Goal: Task Accomplishment & Management: Use online tool/utility

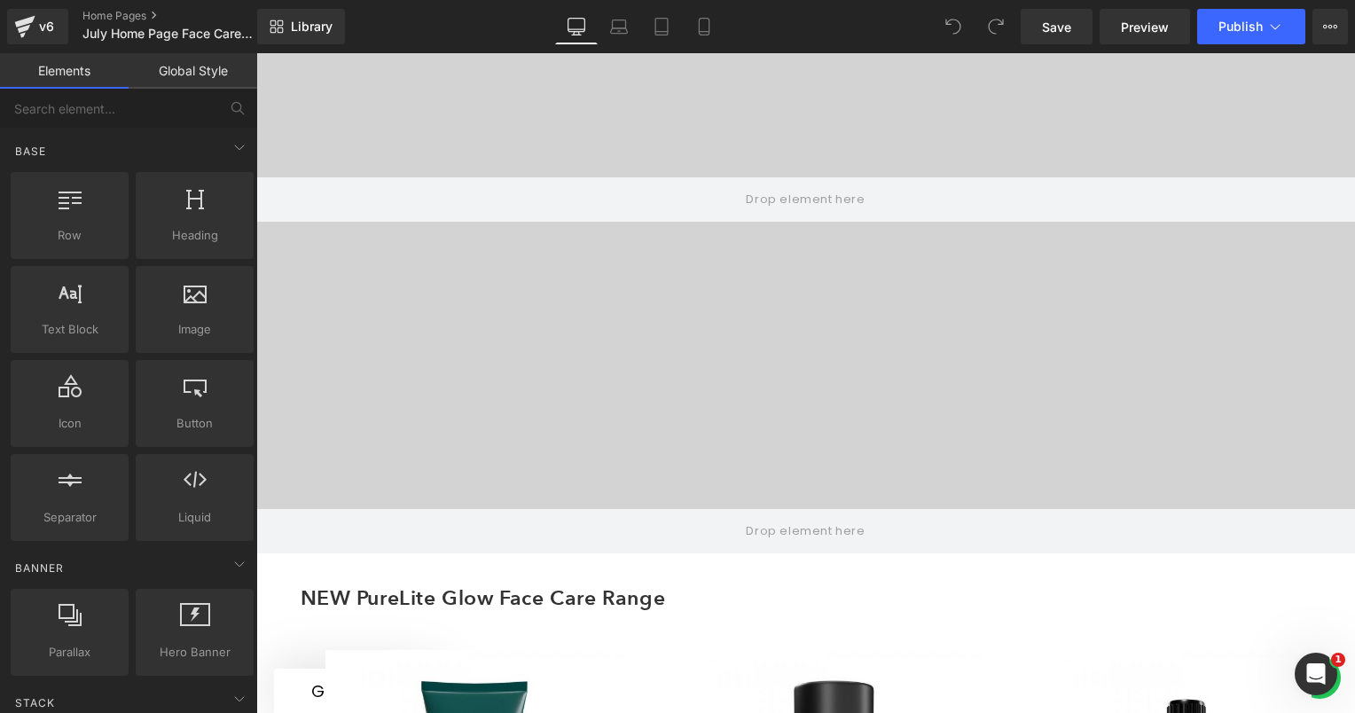
scroll to position [85, 0]
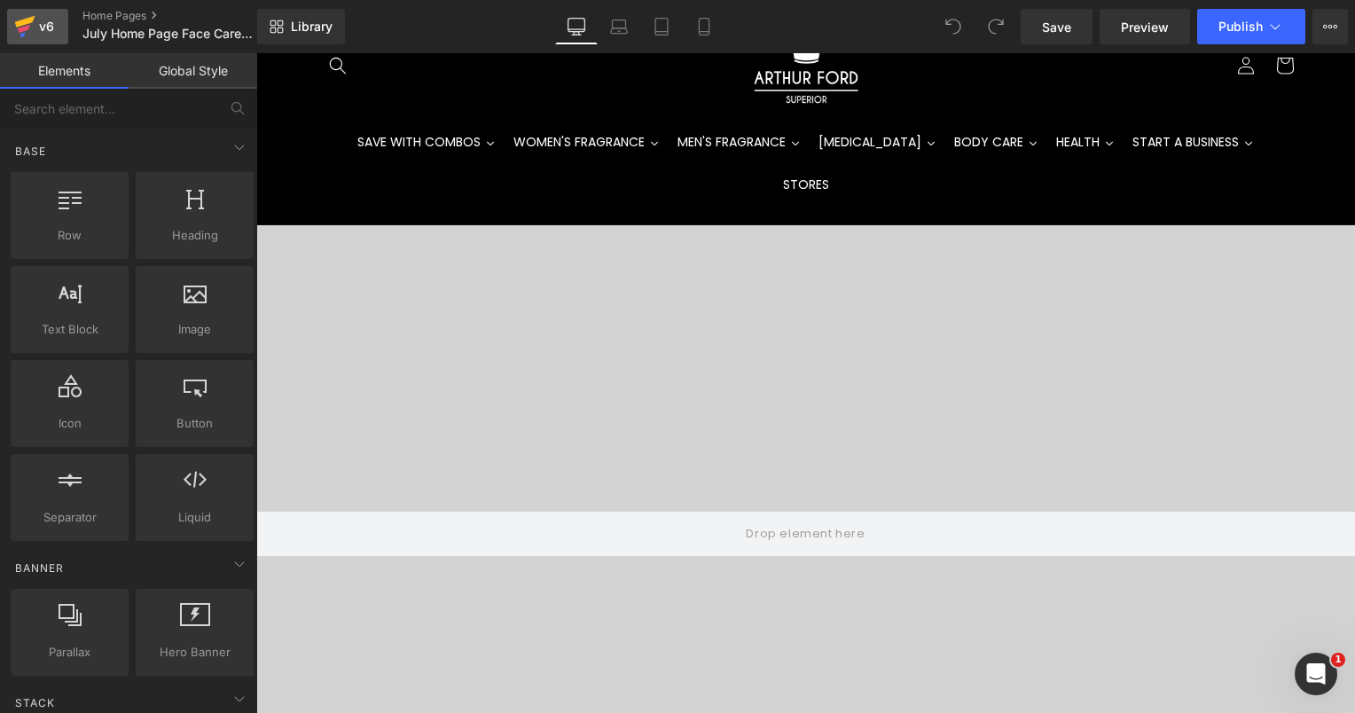
click at [46, 16] on div "v6" at bounding box center [46, 26] width 22 height 23
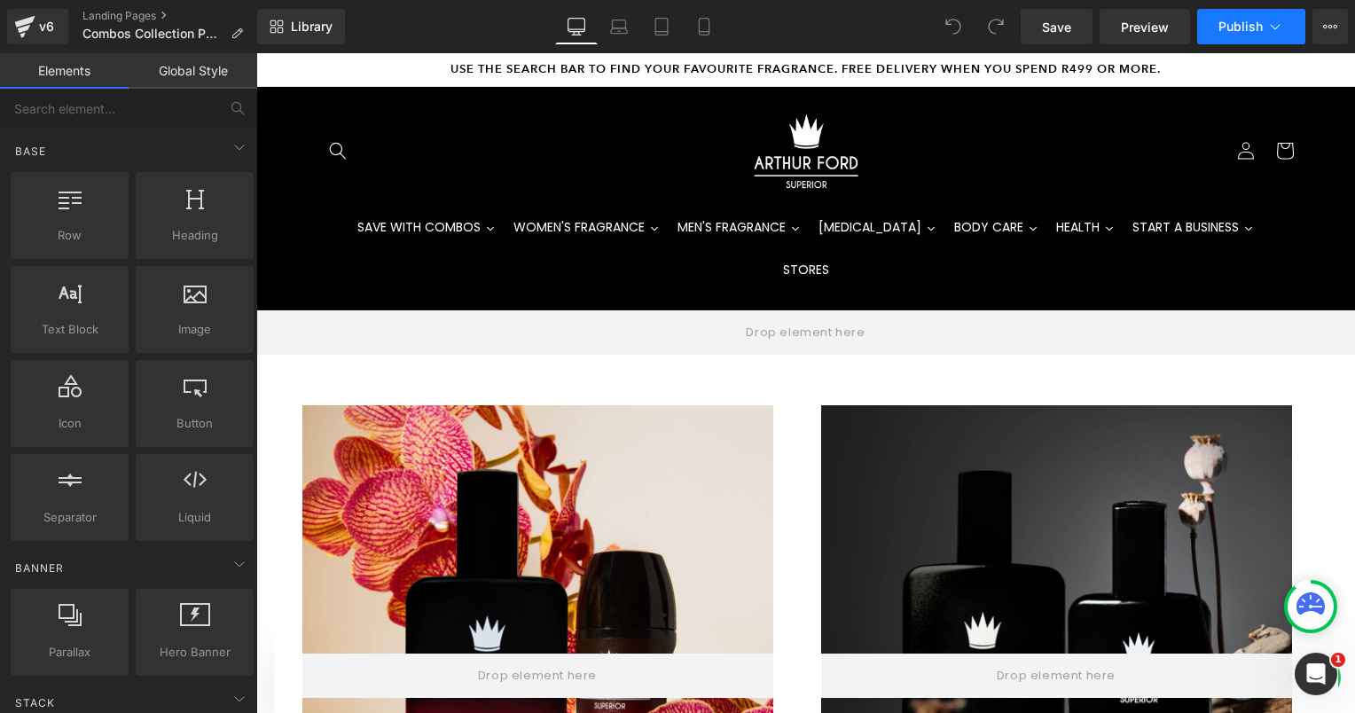
click at [1267, 28] on button "Publish" at bounding box center [1251, 26] width 108 height 35
click at [1325, 21] on icon at bounding box center [1330, 27] width 14 height 14
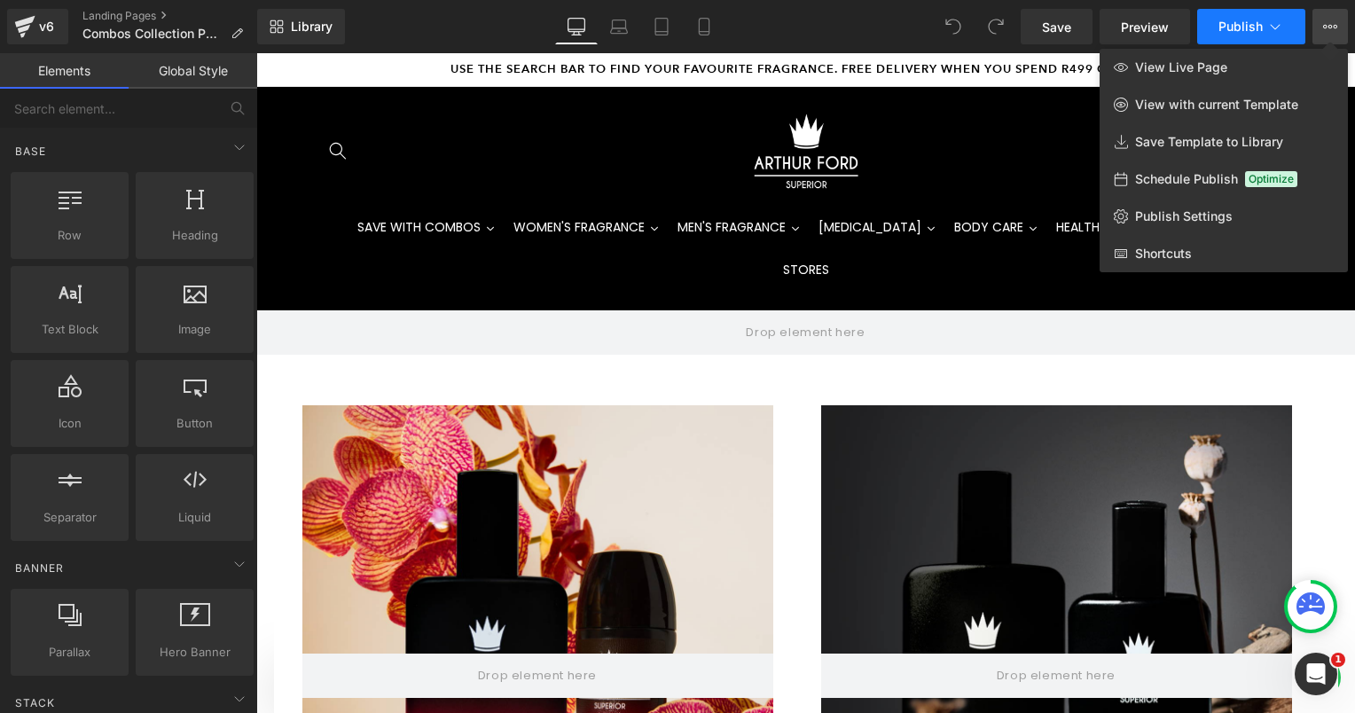
click at [1284, 28] on button "Publish" at bounding box center [1251, 26] width 108 height 35
click at [43, 23] on div "v6" at bounding box center [46, 26] width 22 height 23
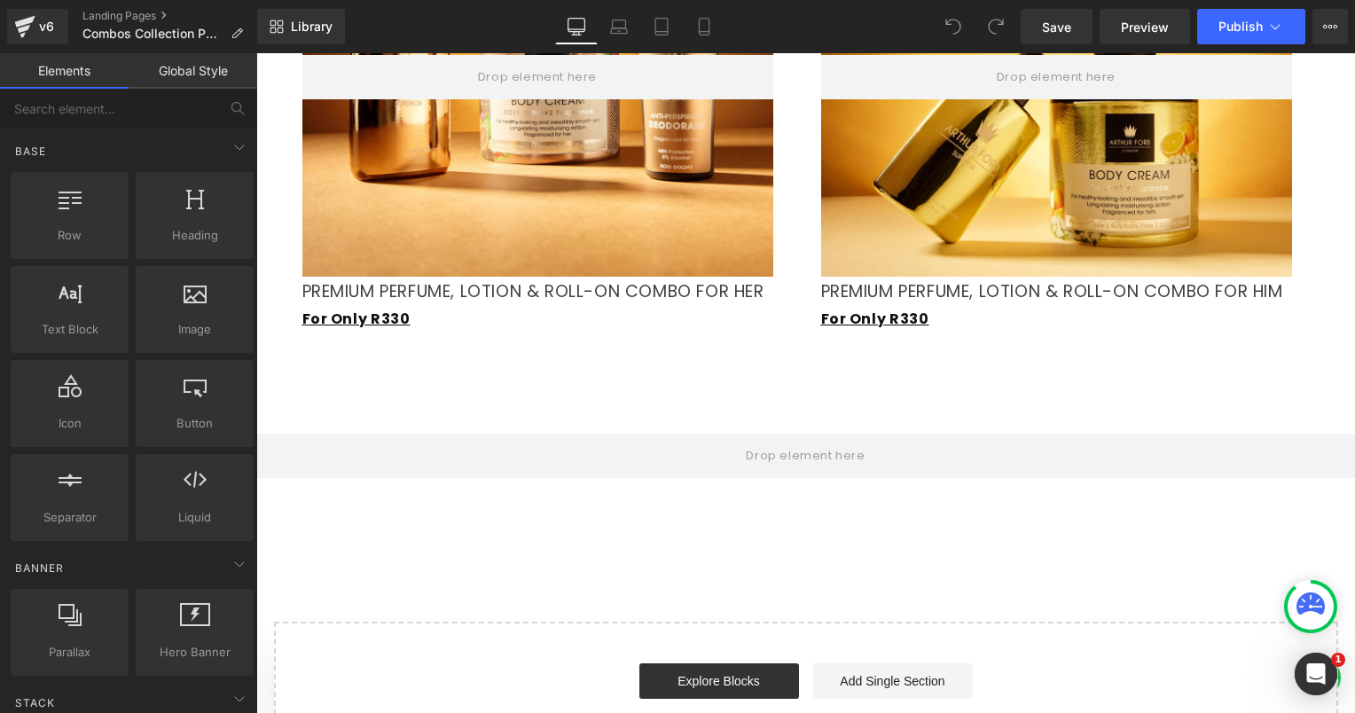
scroll to position [2306, 0]
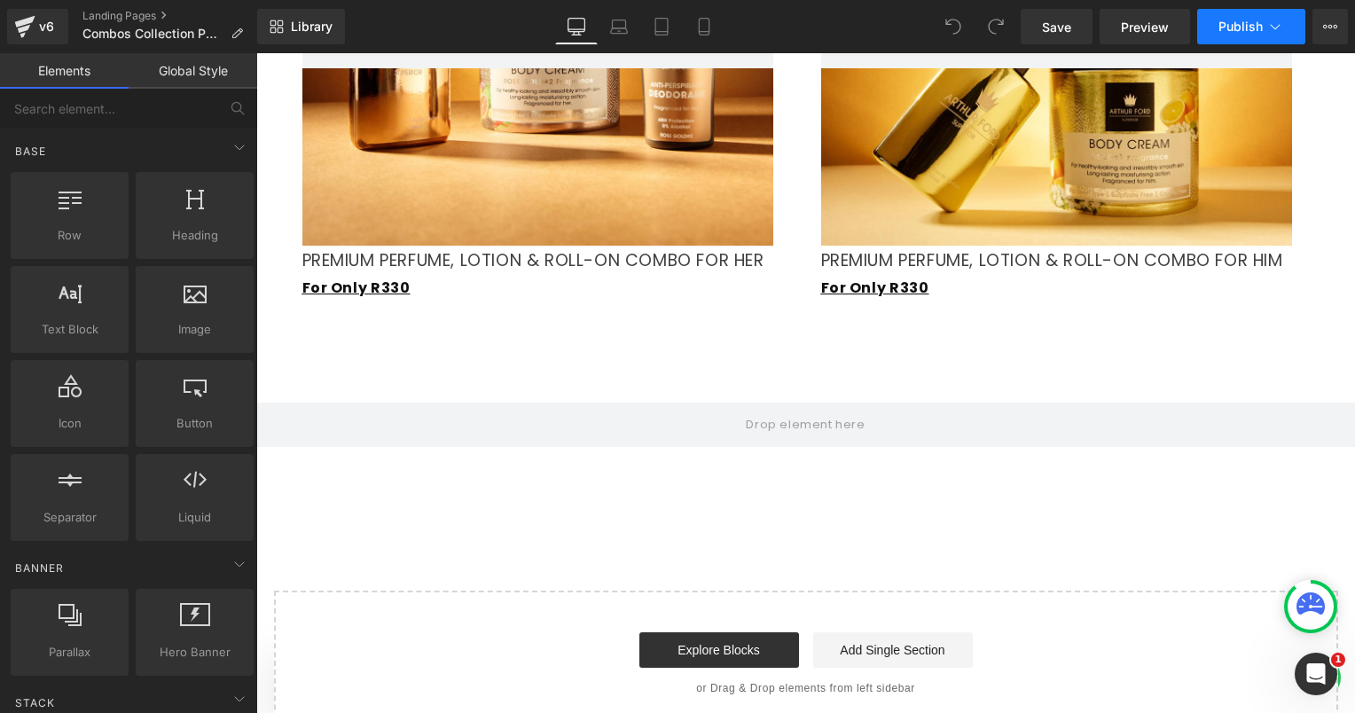
click at [1262, 22] on span "Publish" at bounding box center [1240, 27] width 44 height 14
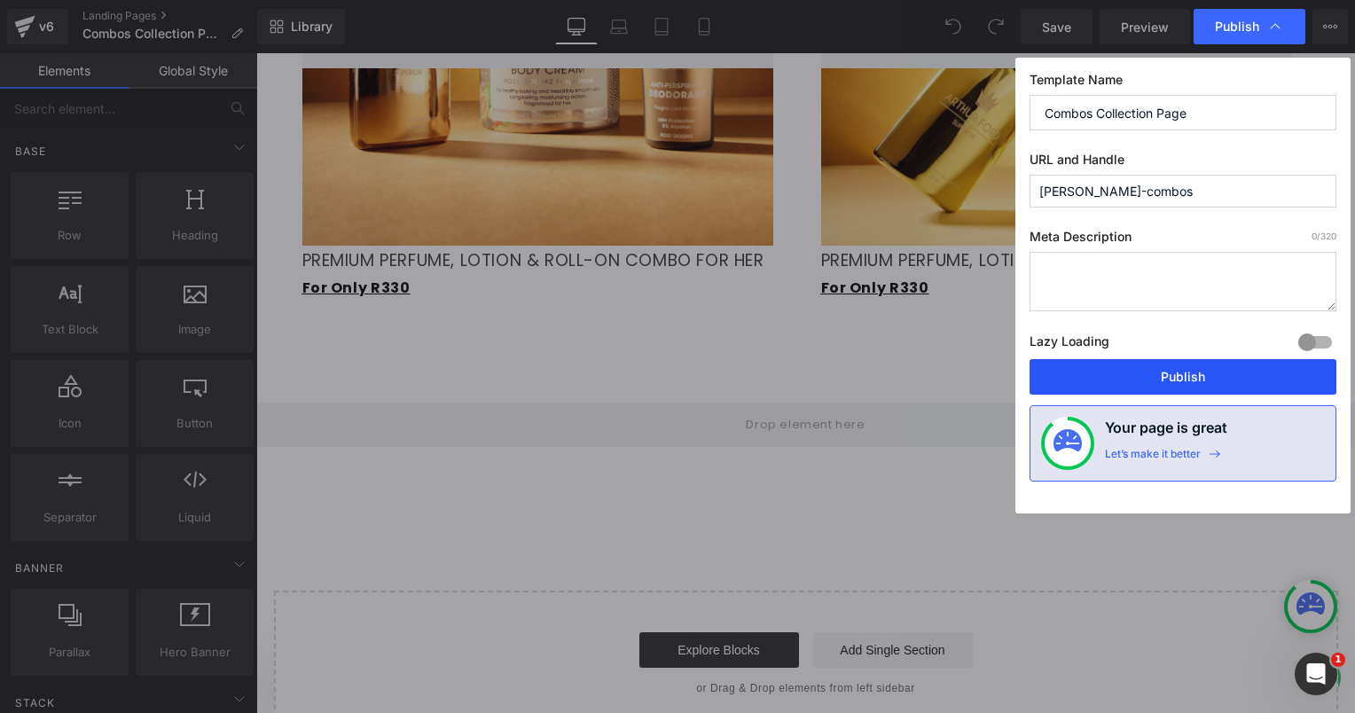
click at [1173, 376] on button "Publish" at bounding box center [1183, 376] width 307 height 35
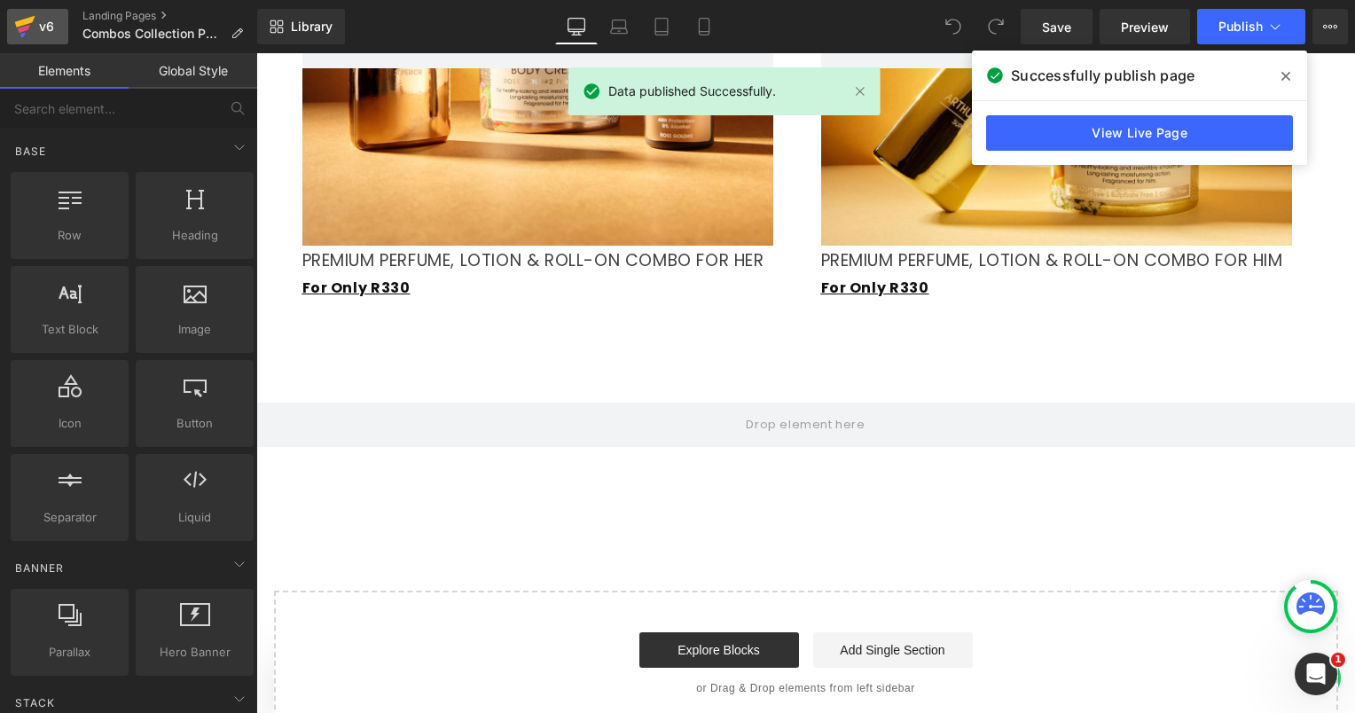
click at [36, 35] on div "v6" at bounding box center [46, 26] width 22 height 23
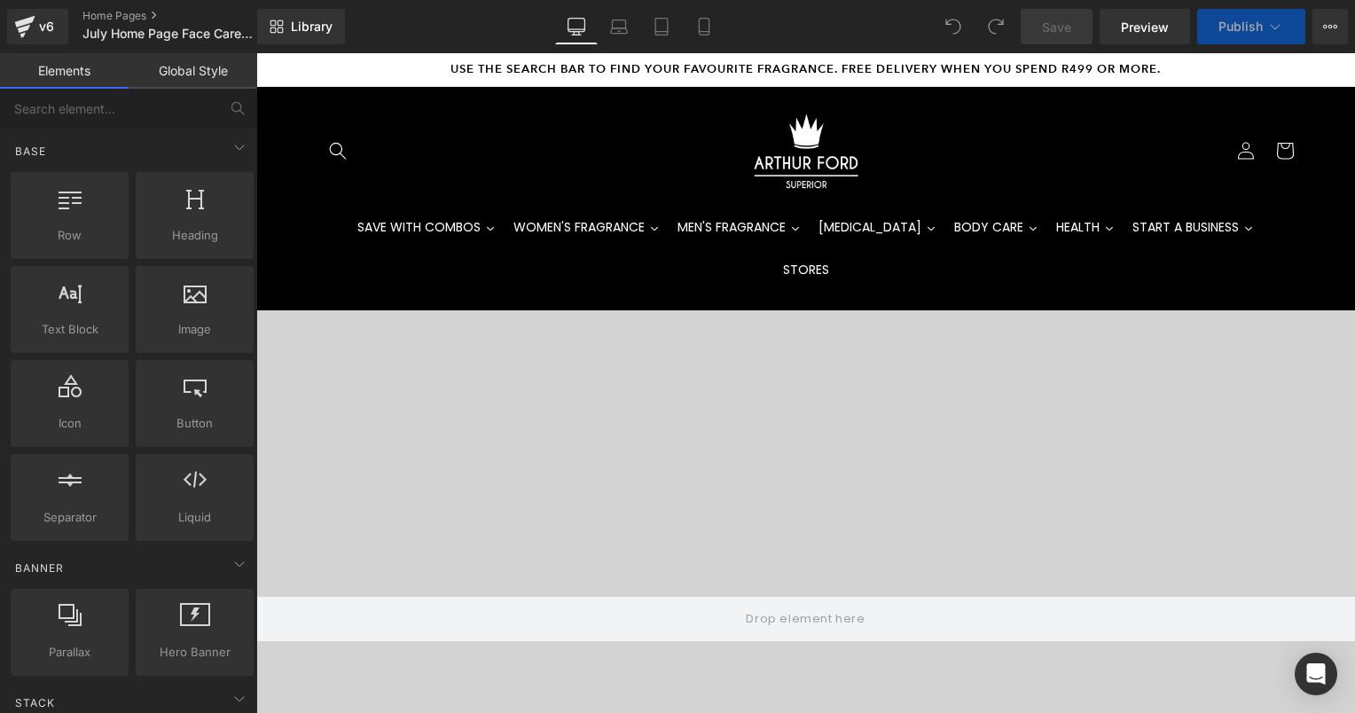
drag, startPoint x: 0, startPoint y: 0, endPoint x: 319, endPoint y: 387, distance: 501.4
click at [1281, 27] on icon at bounding box center [1275, 27] width 18 height 18
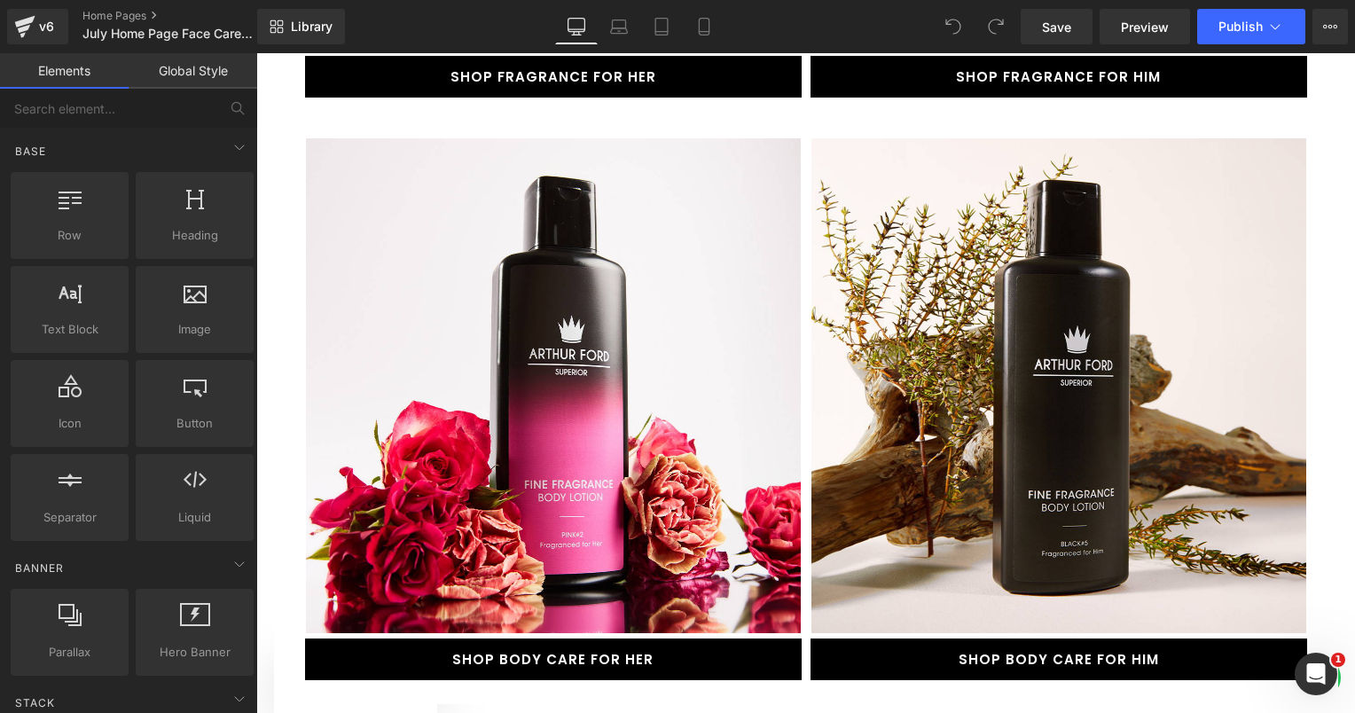
scroll to position [2838, 0]
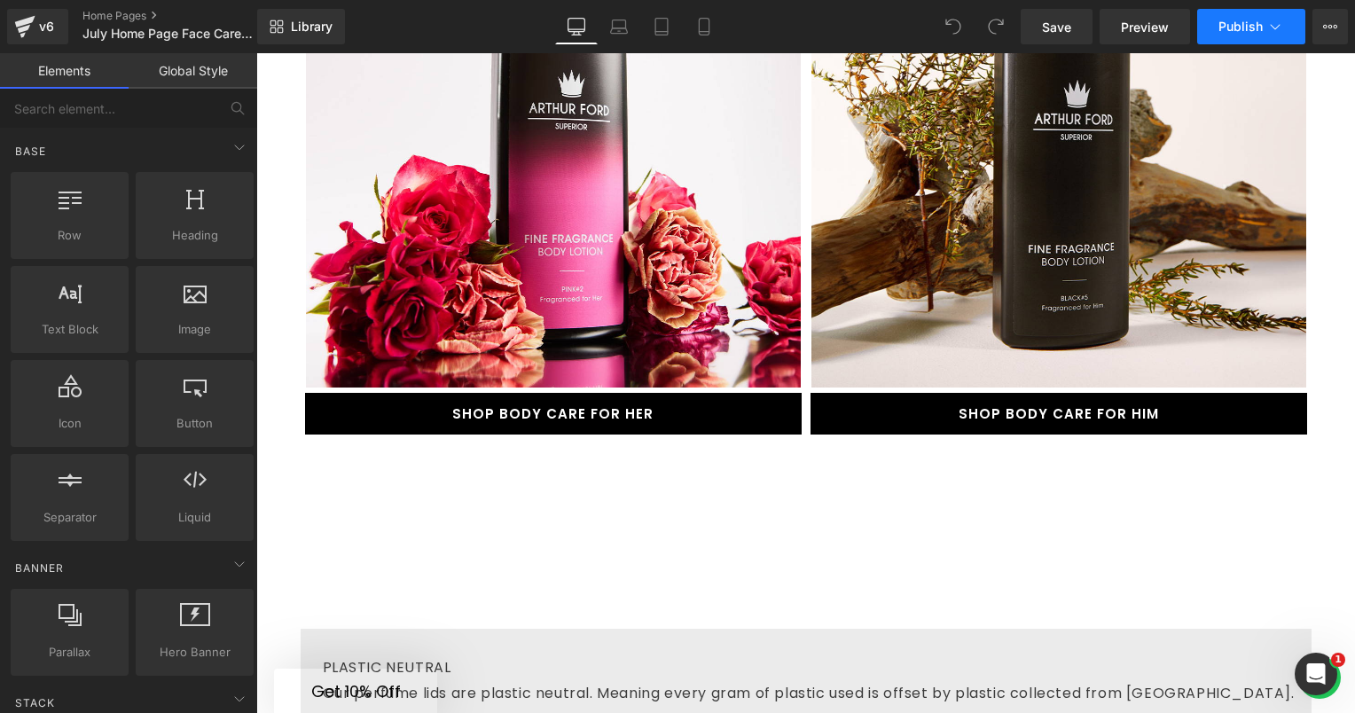
click at [1266, 32] on button "Publish" at bounding box center [1251, 26] width 108 height 35
click at [1318, 27] on button "View Live Page View with current Template Save Template to Library Schedule Pub…" at bounding box center [1329, 26] width 35 height 35
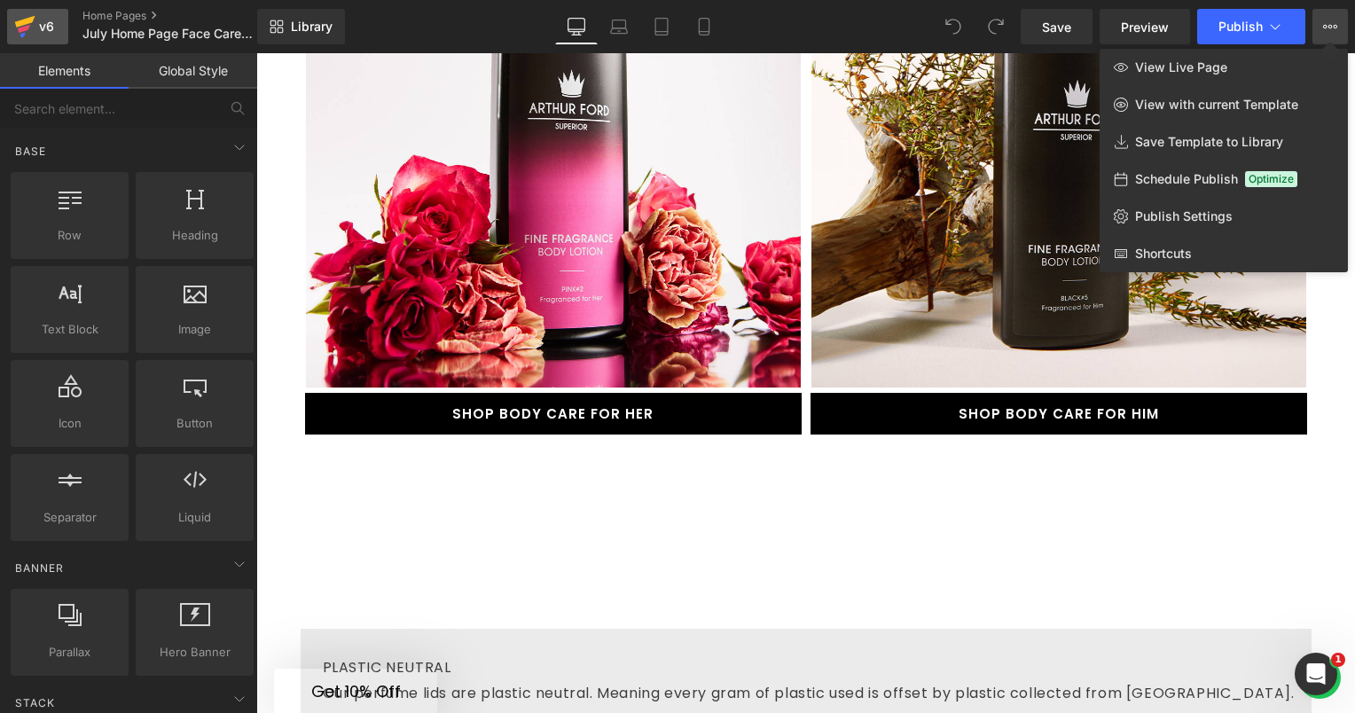
click at [41, 34] on div "v6" at bounding box center [46, 26] width 22 height 23
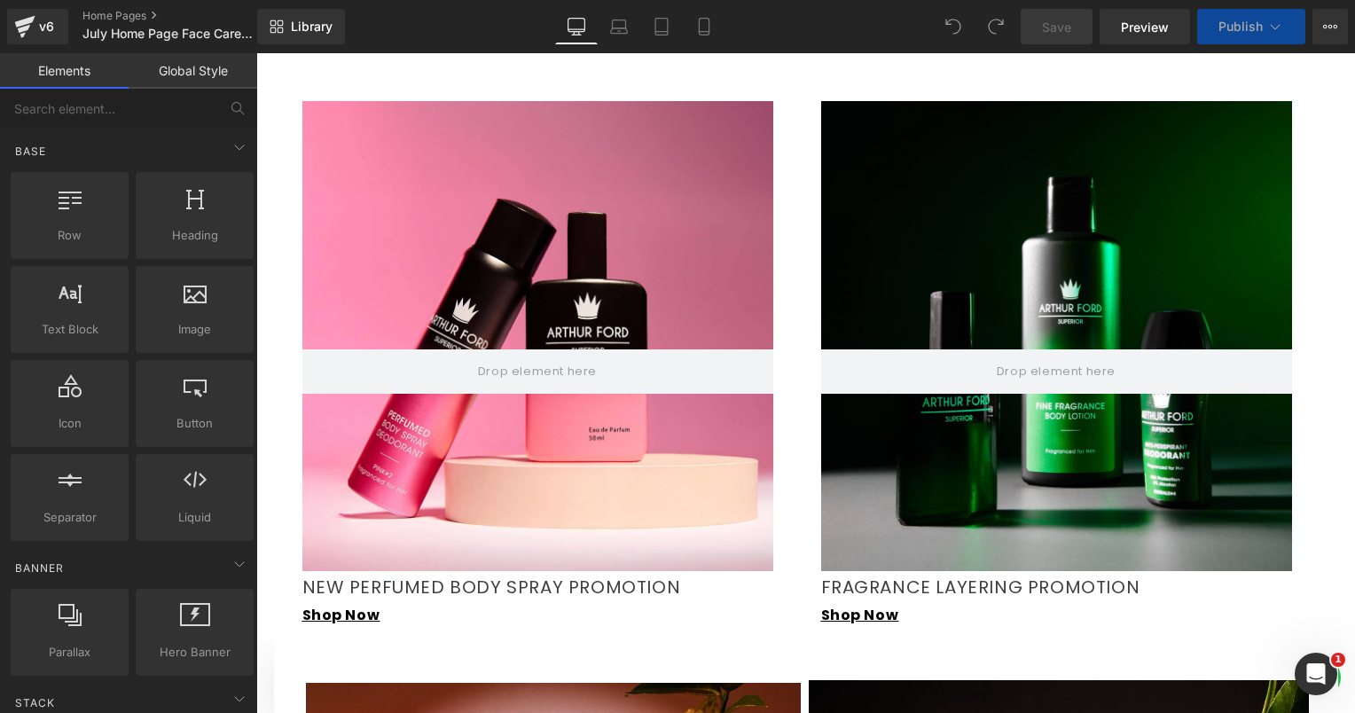
scroll to position [1508, 0]
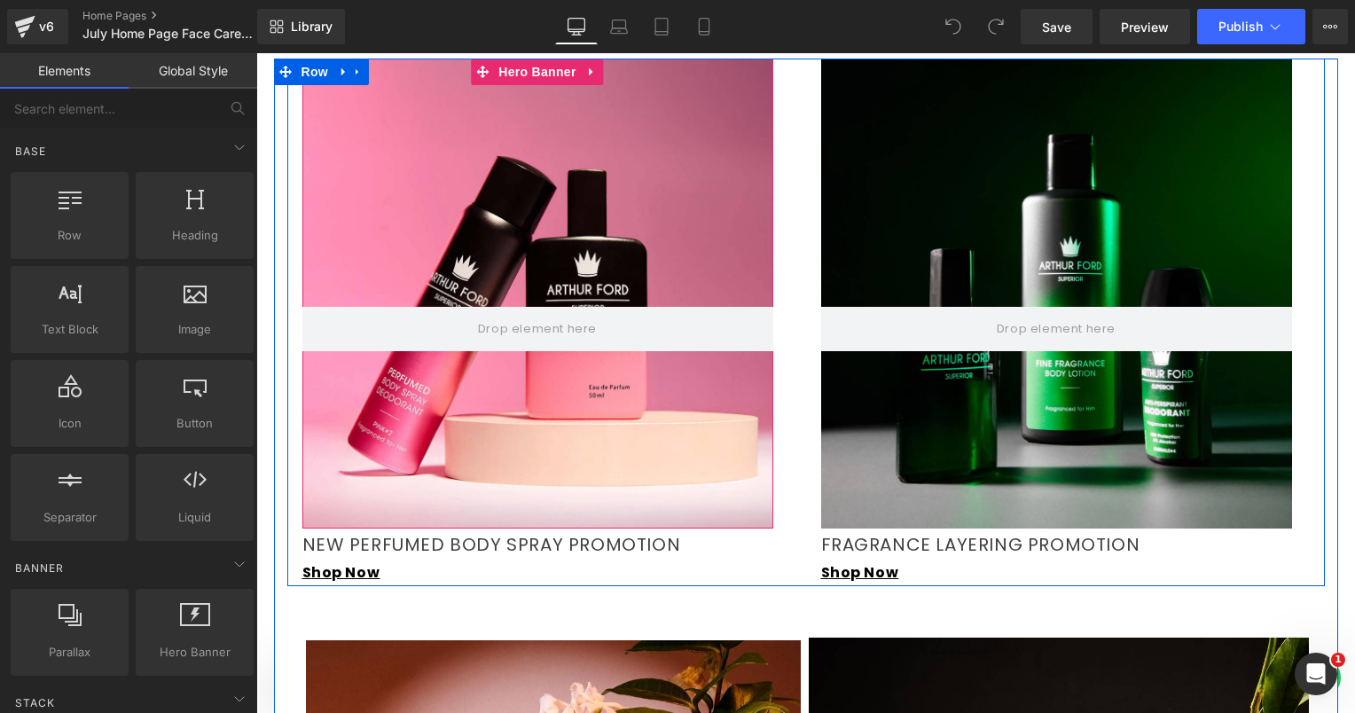
click at [679, 197] on div at bounding box center [537, 294] width 471 height 470
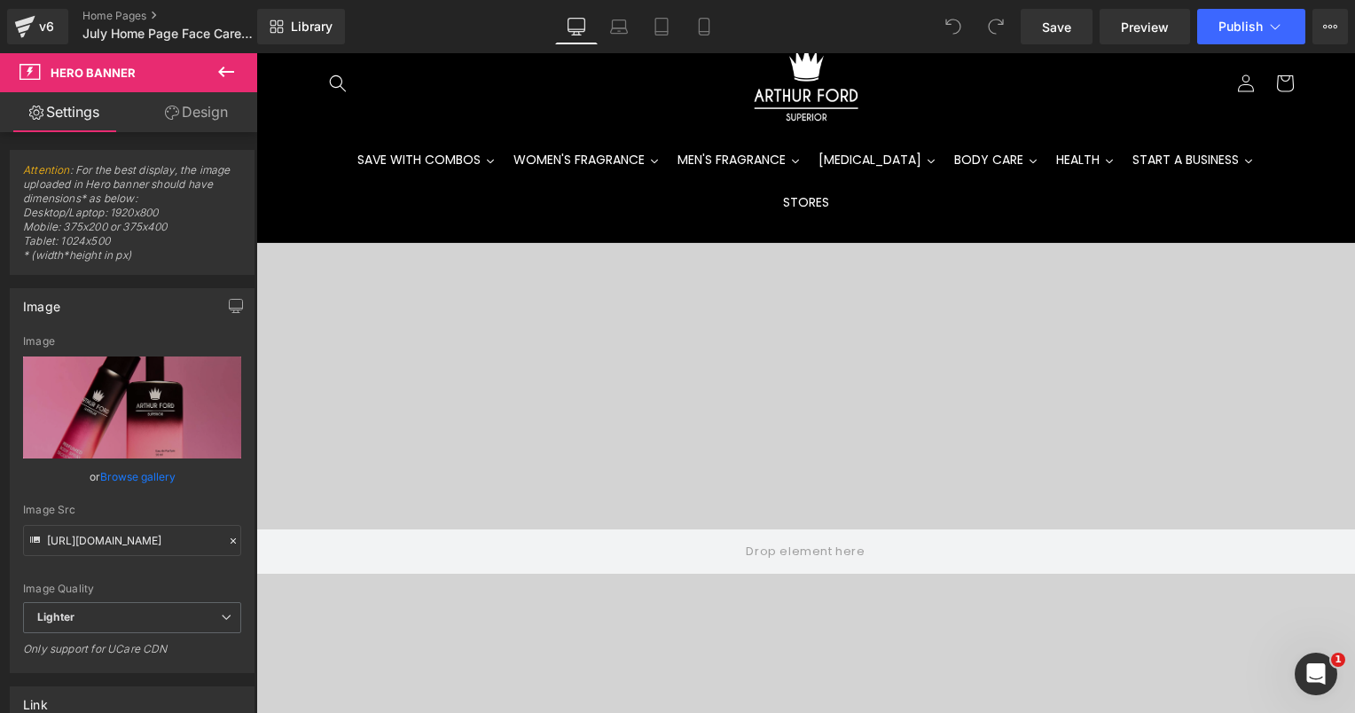
scroll to position [0, 0]
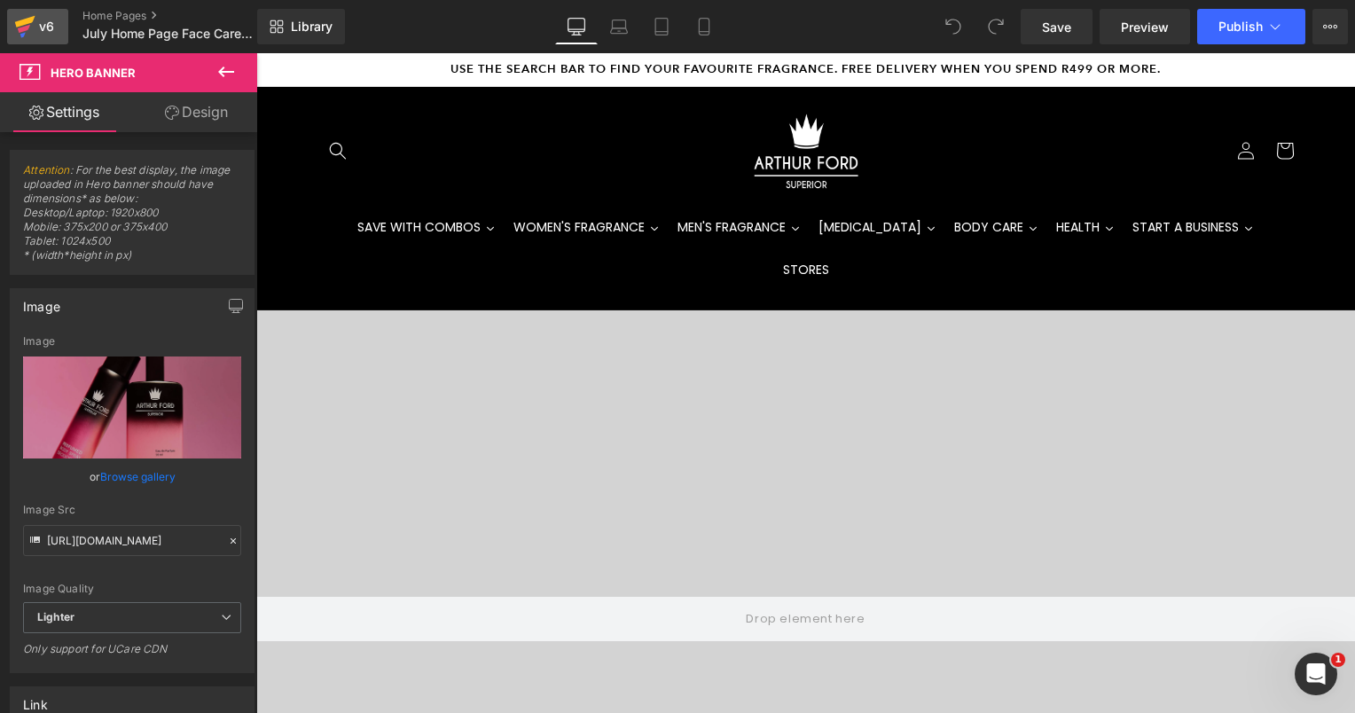
click at [46, 21] on div "v6" at bounding box center [46, 26] width 22 height 23
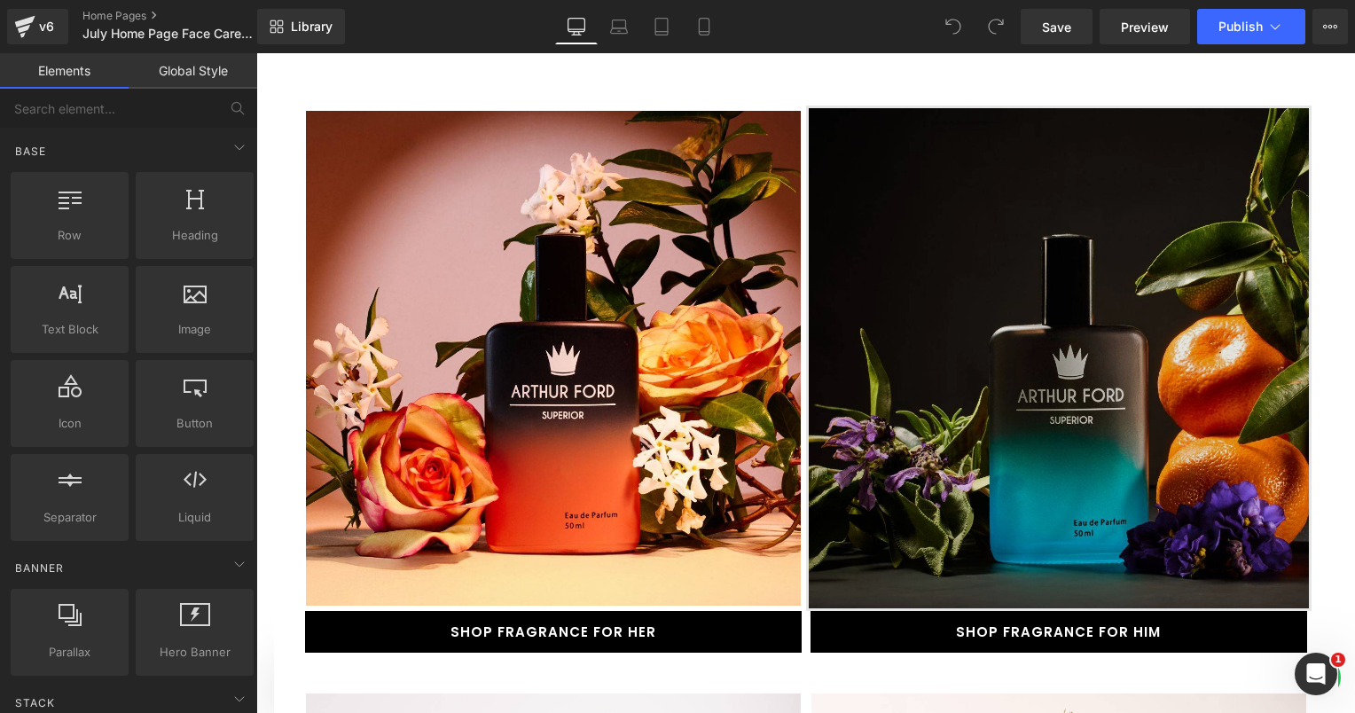
scroll to position [2040, 0]
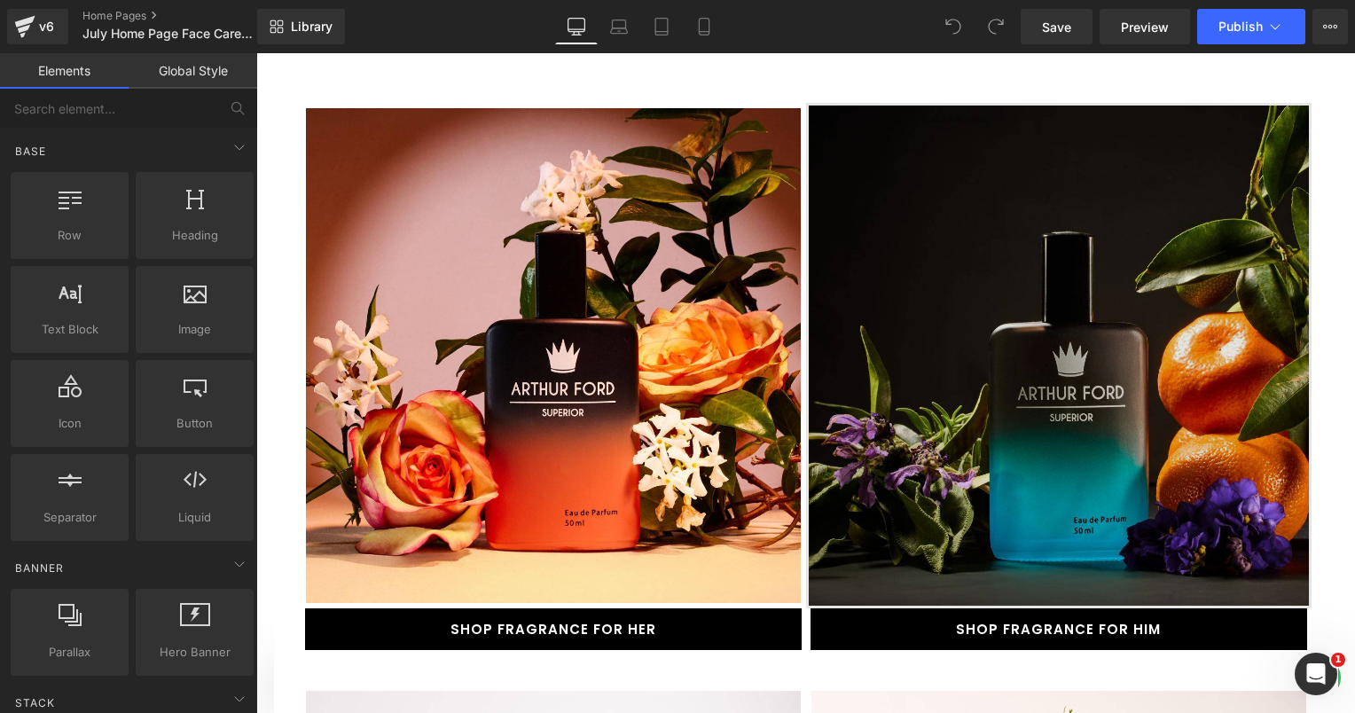
click at [919, 353] on img at bounding box center [1058, 355] width 505 height 505
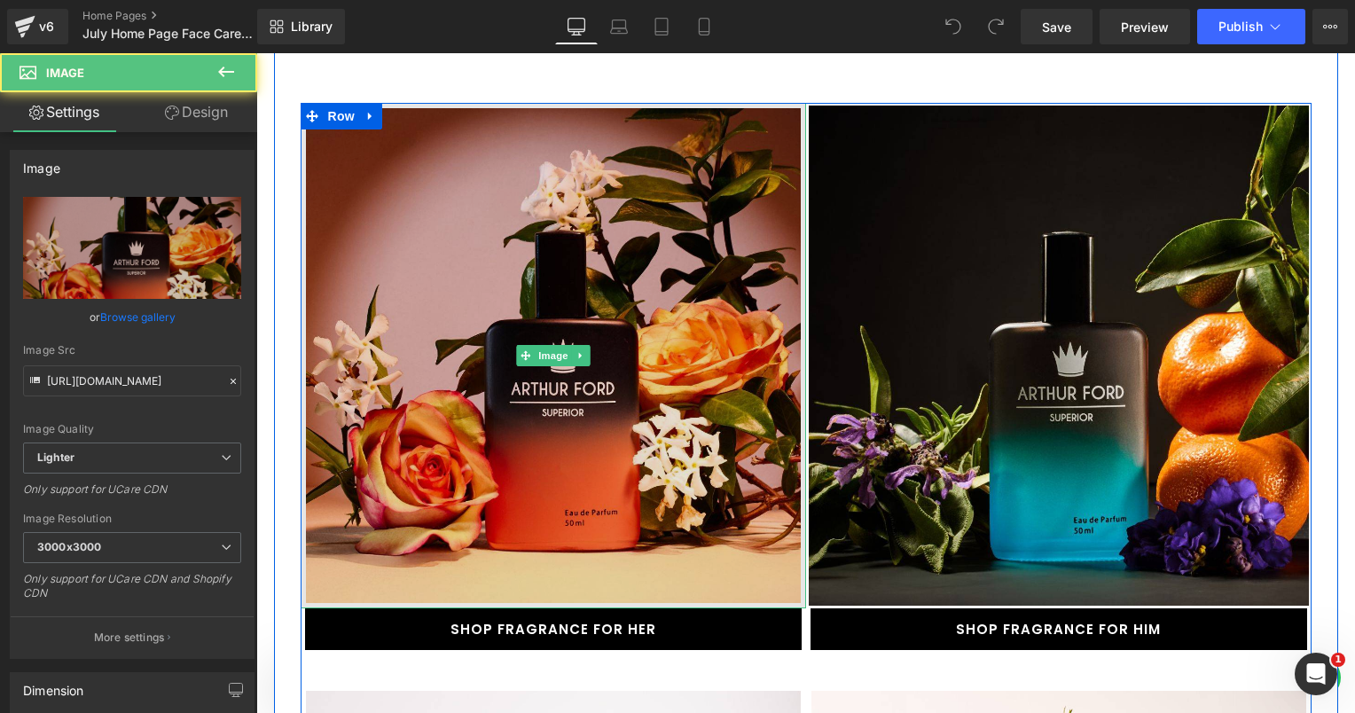
click at [433, 389] on img at bounding box center [553, 355] width 505 height 505
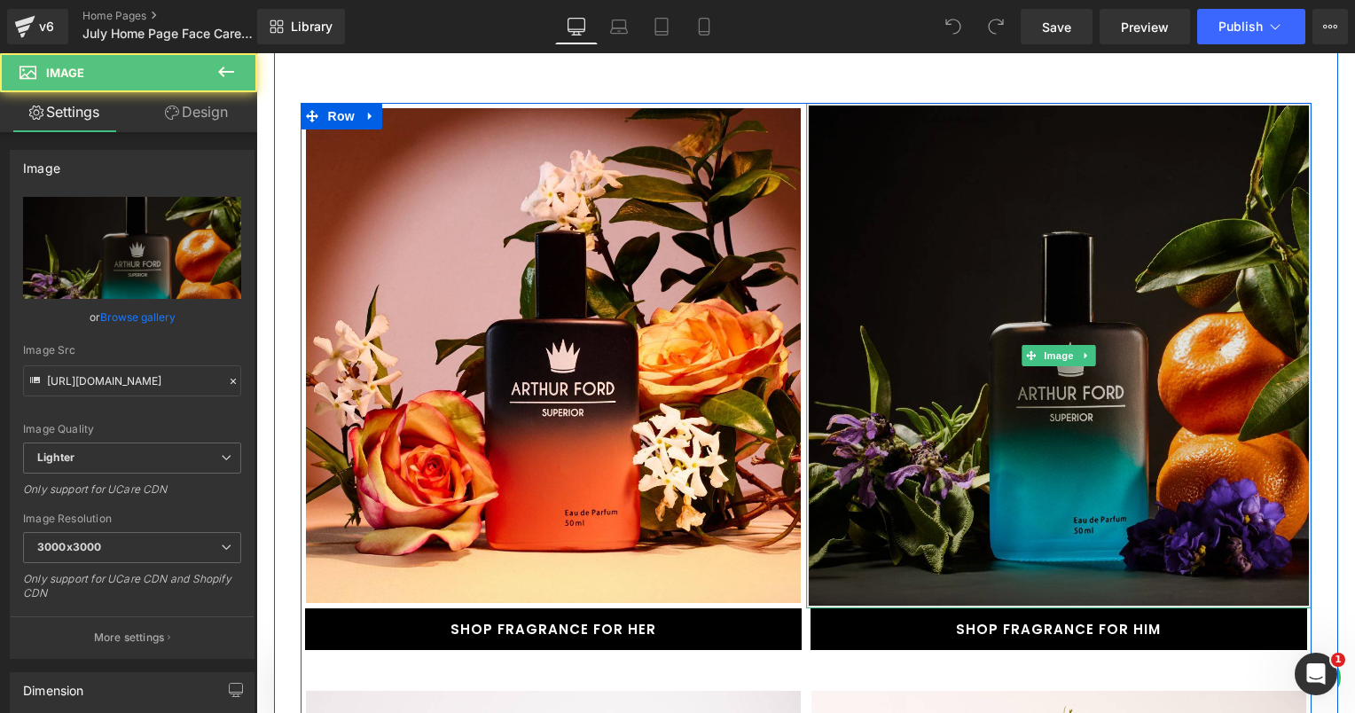
click at [896, 350] on img at bounding box center [1058, 355] width 505 height 505
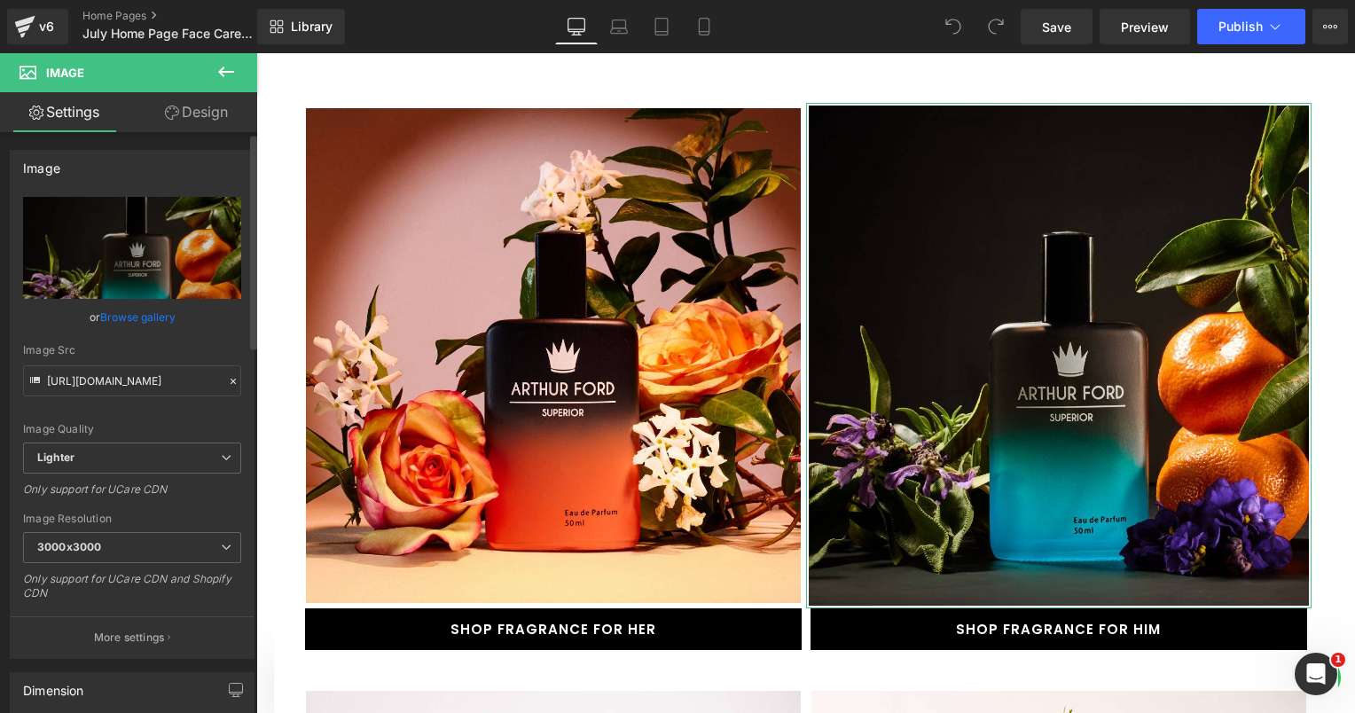
scroll to position [266, 0]
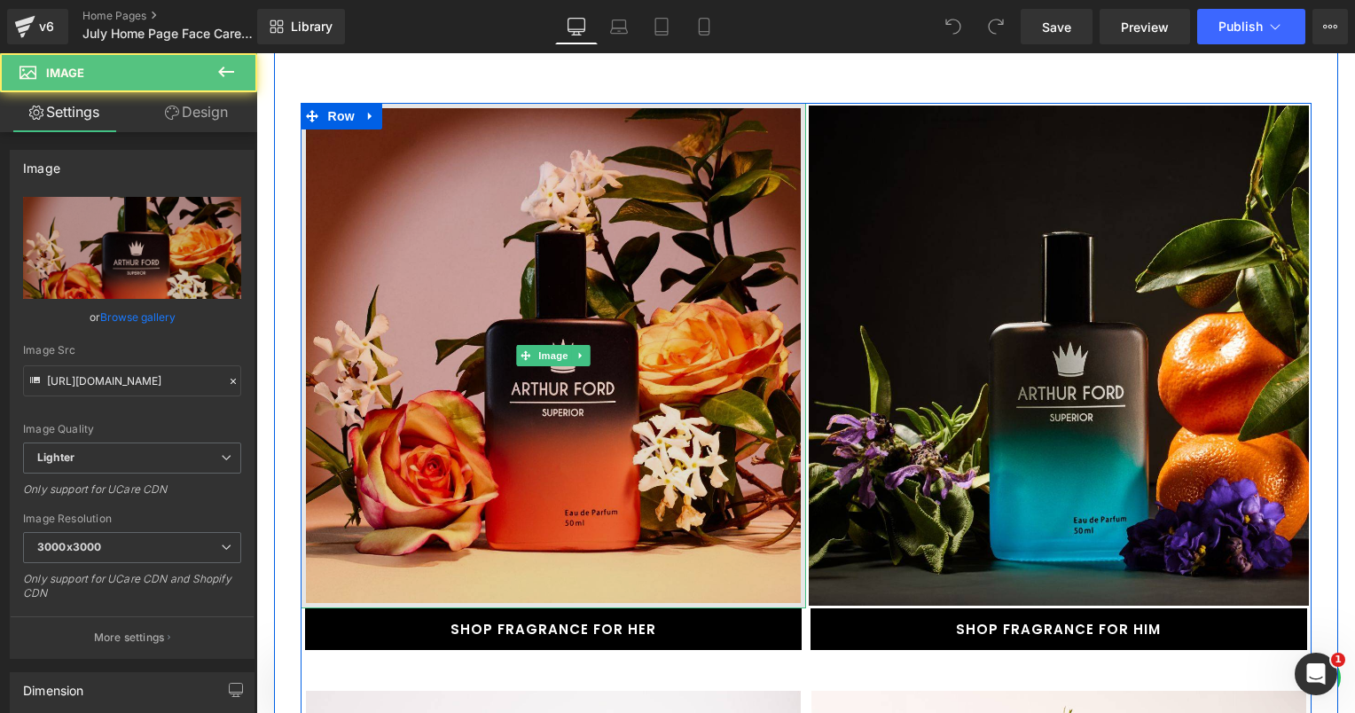
click at [487, 398] on img at bounding box center [553, 355] width 505 height 505
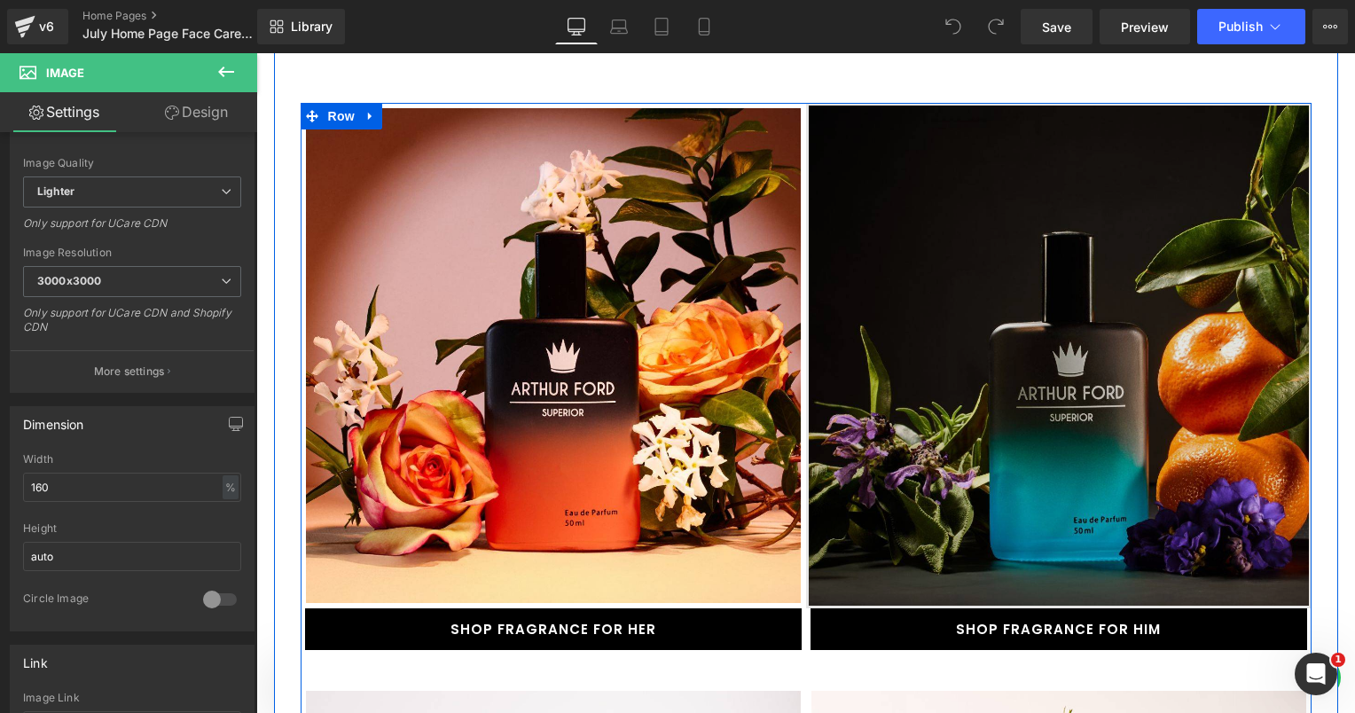
click at [908, 356] on img at bounding box center [1058, 355] width 505 height 505
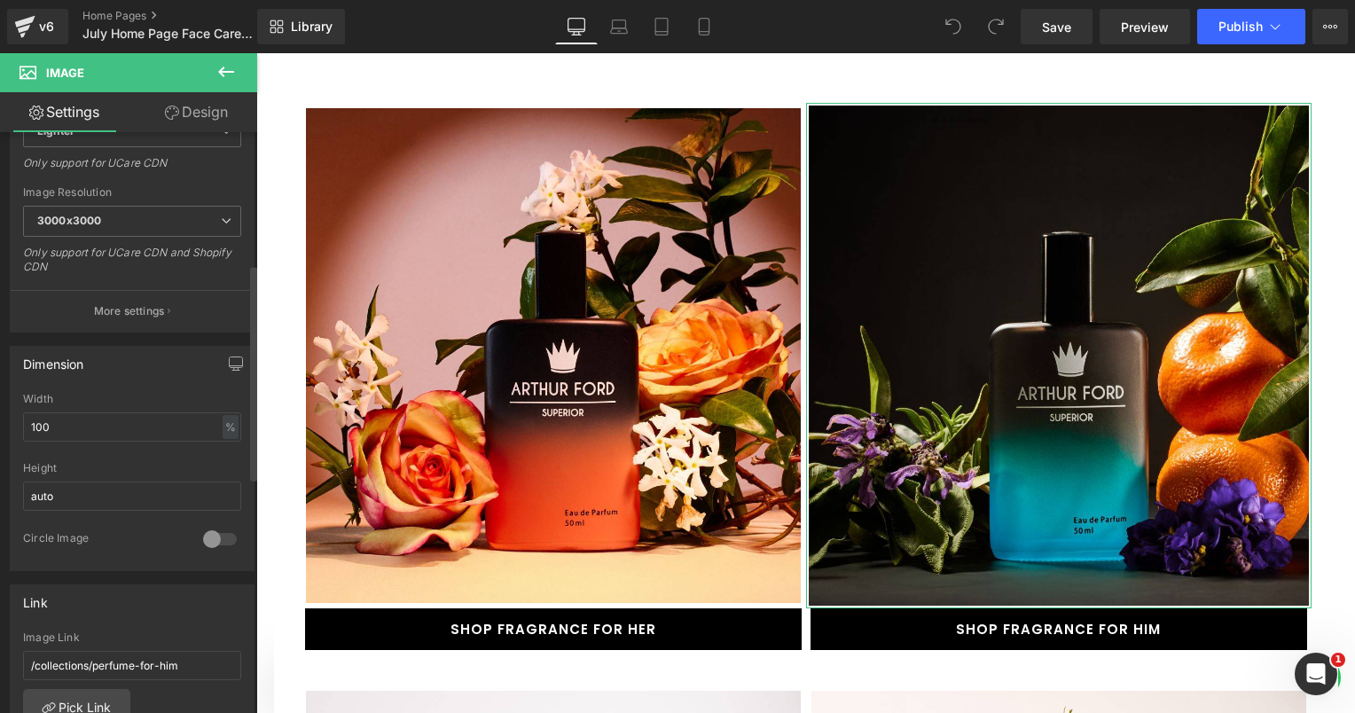
scroll to position [355, 0]
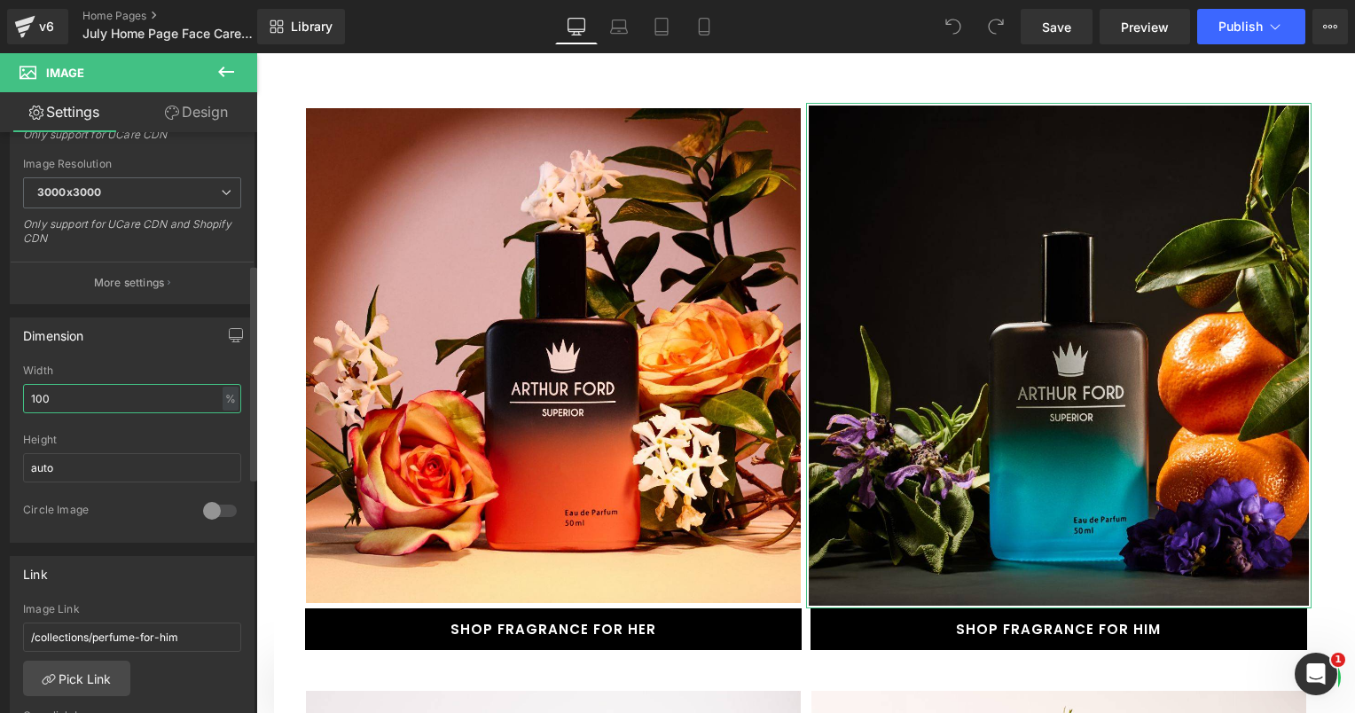
click at [67, 404] on input "100" at bounding box center [132, 398] width 218 height 29
type input "160"
click at [114, 422] on div at bounding box center [132, 428] width 218 height 12
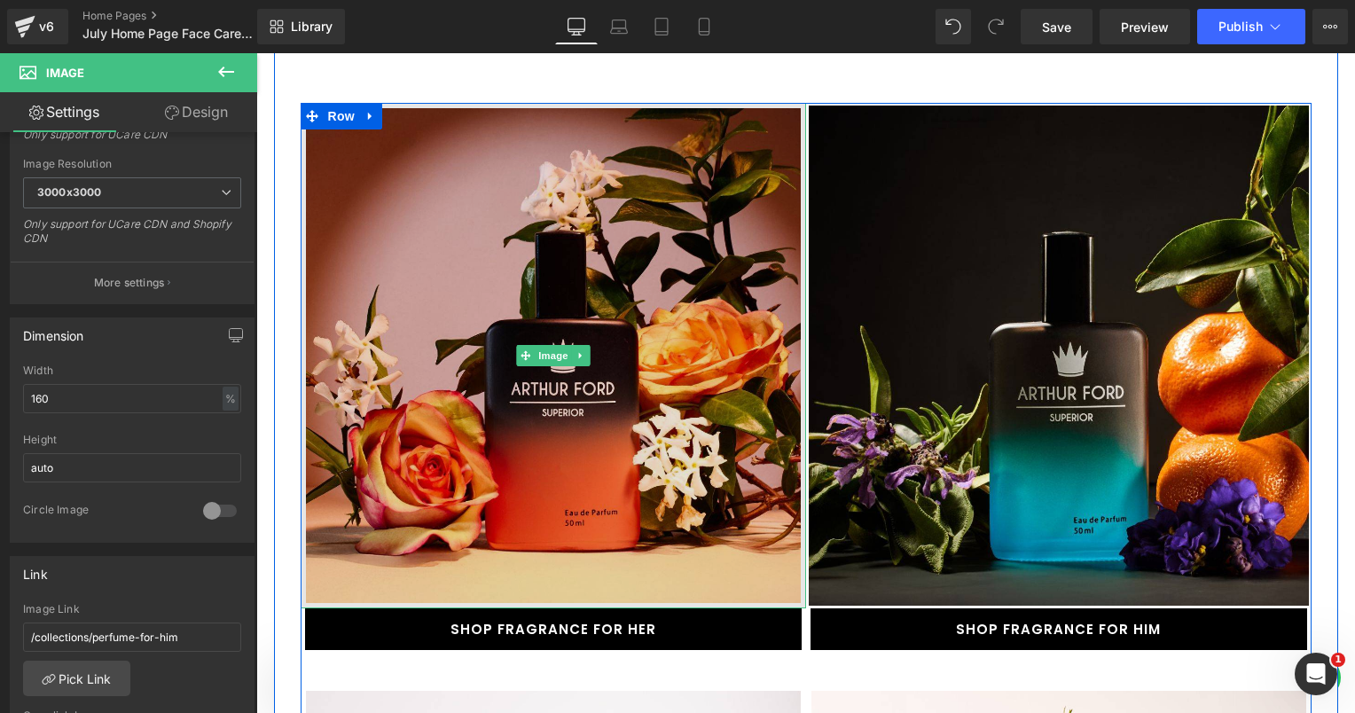
click at [631, 326] on img at bounding box center [553, 355] width 505 height 505
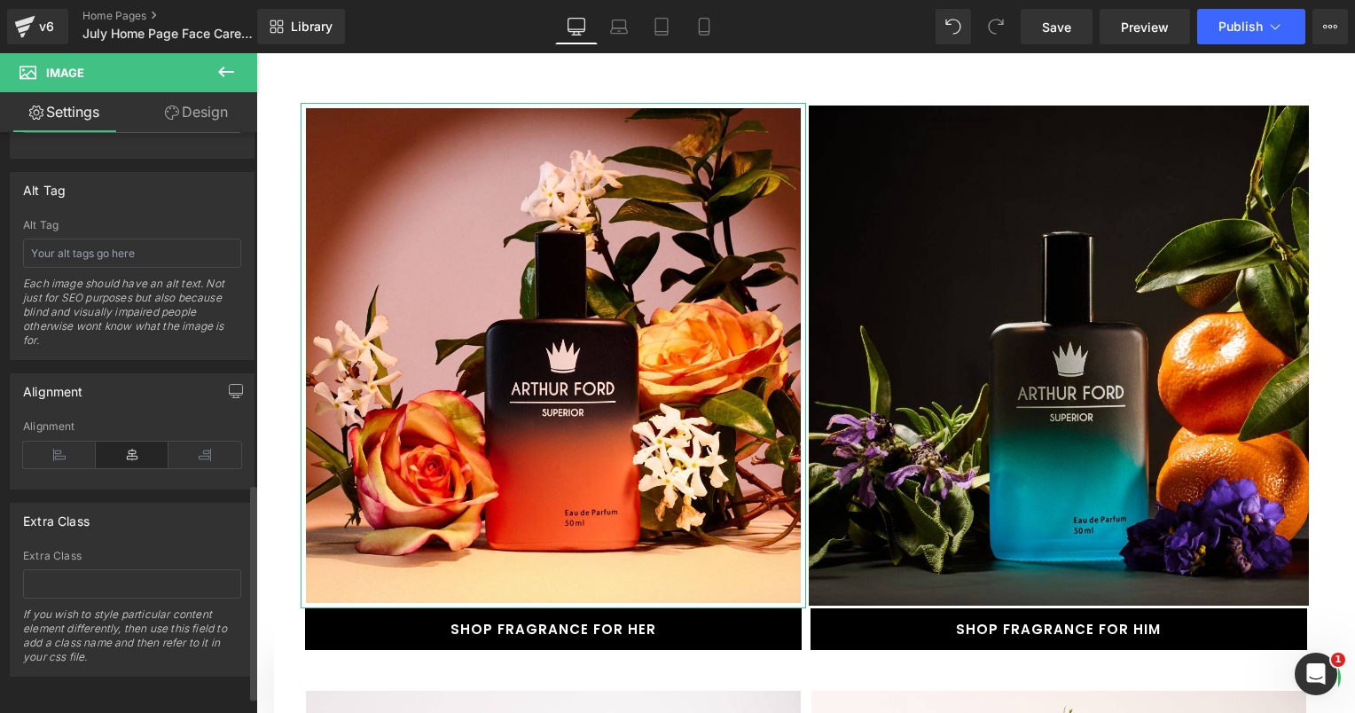
scroll to position [901, 0]
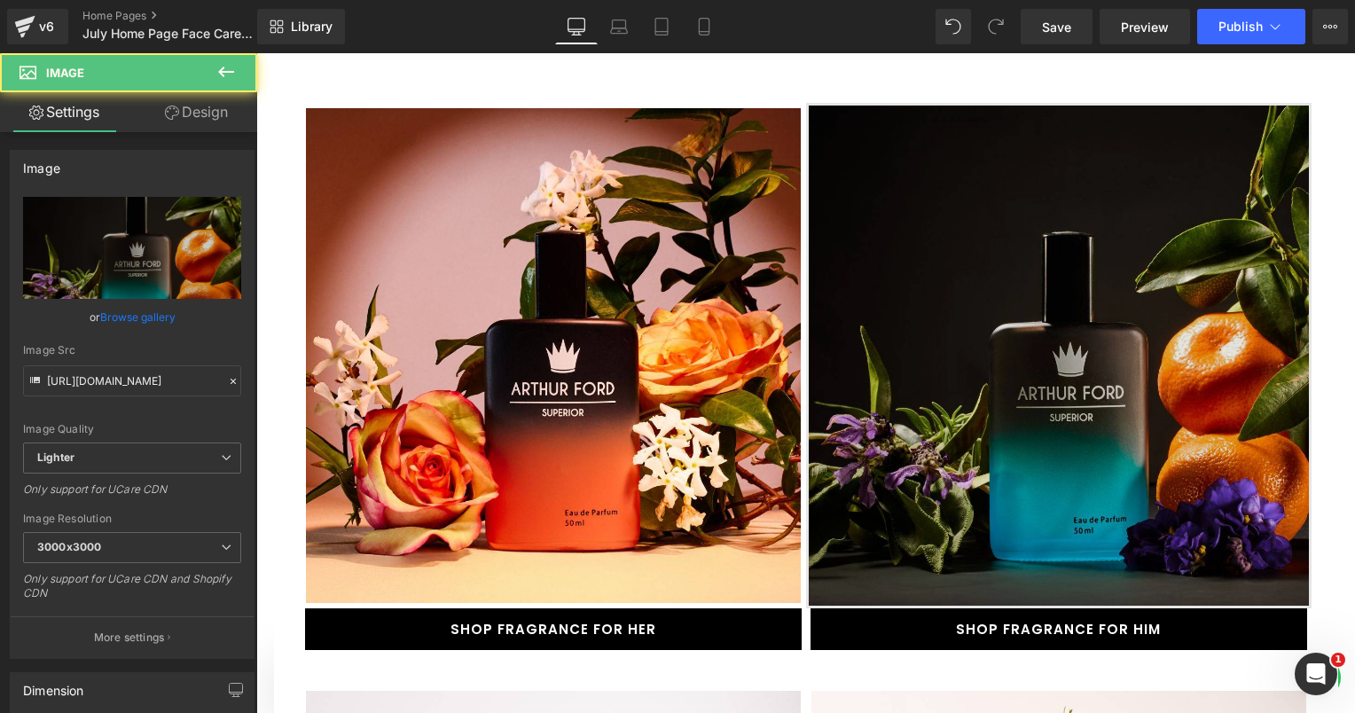
click at [975, 325] on img at bounding box center [1058, 355] width 505 height 505
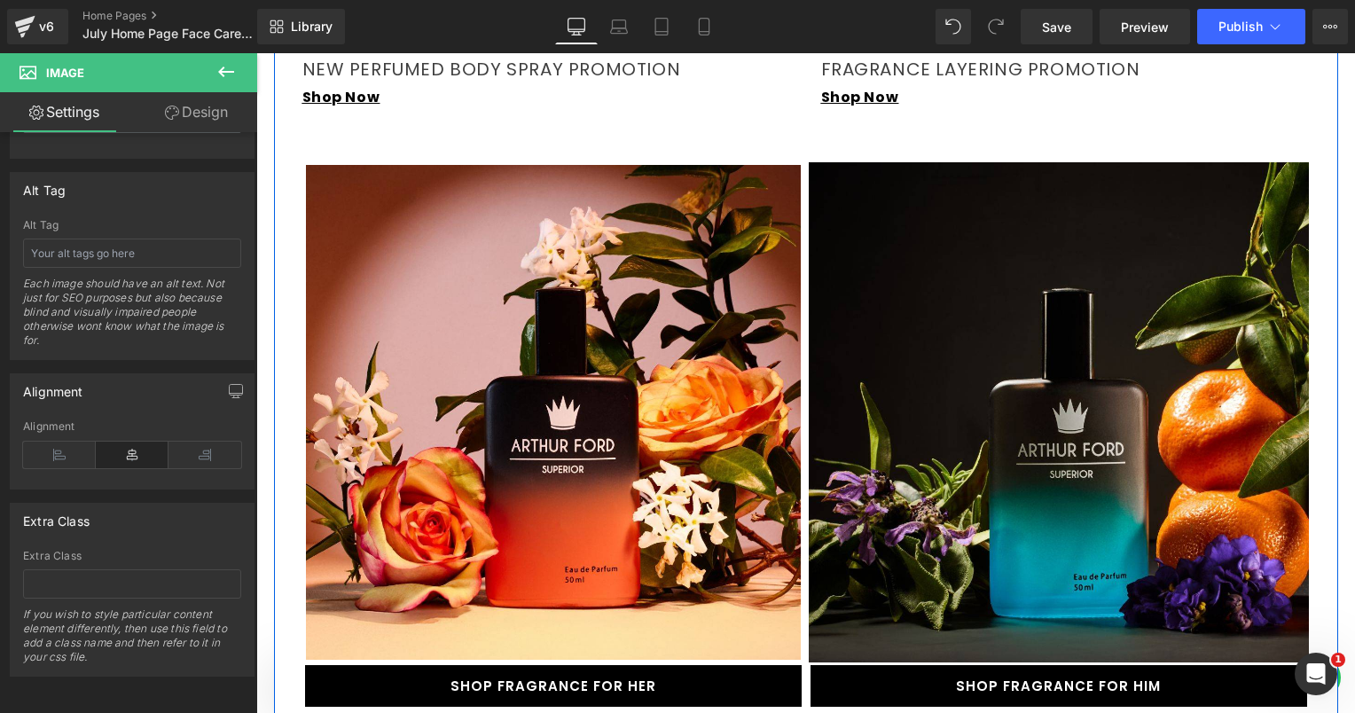
scroll to position [1774, 0]
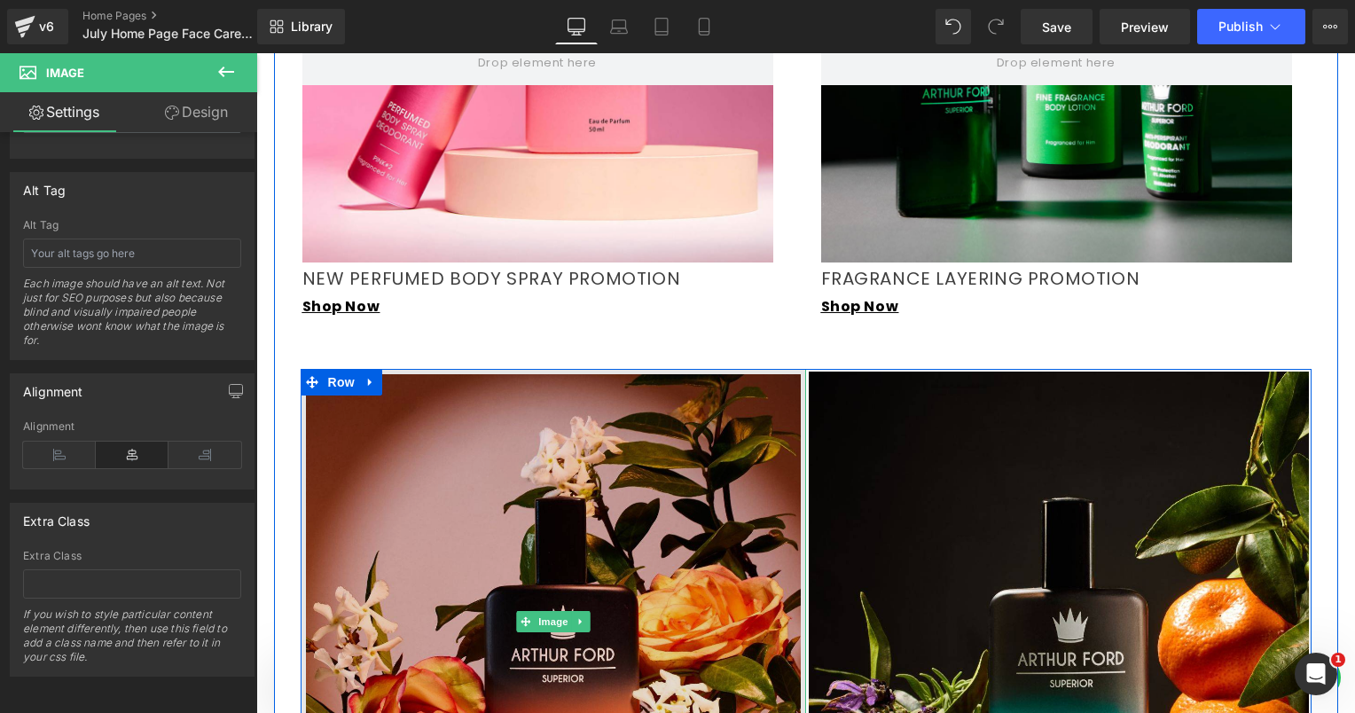
click at [683, 396] on img at bounding box center [553, 621] width 505 height 505
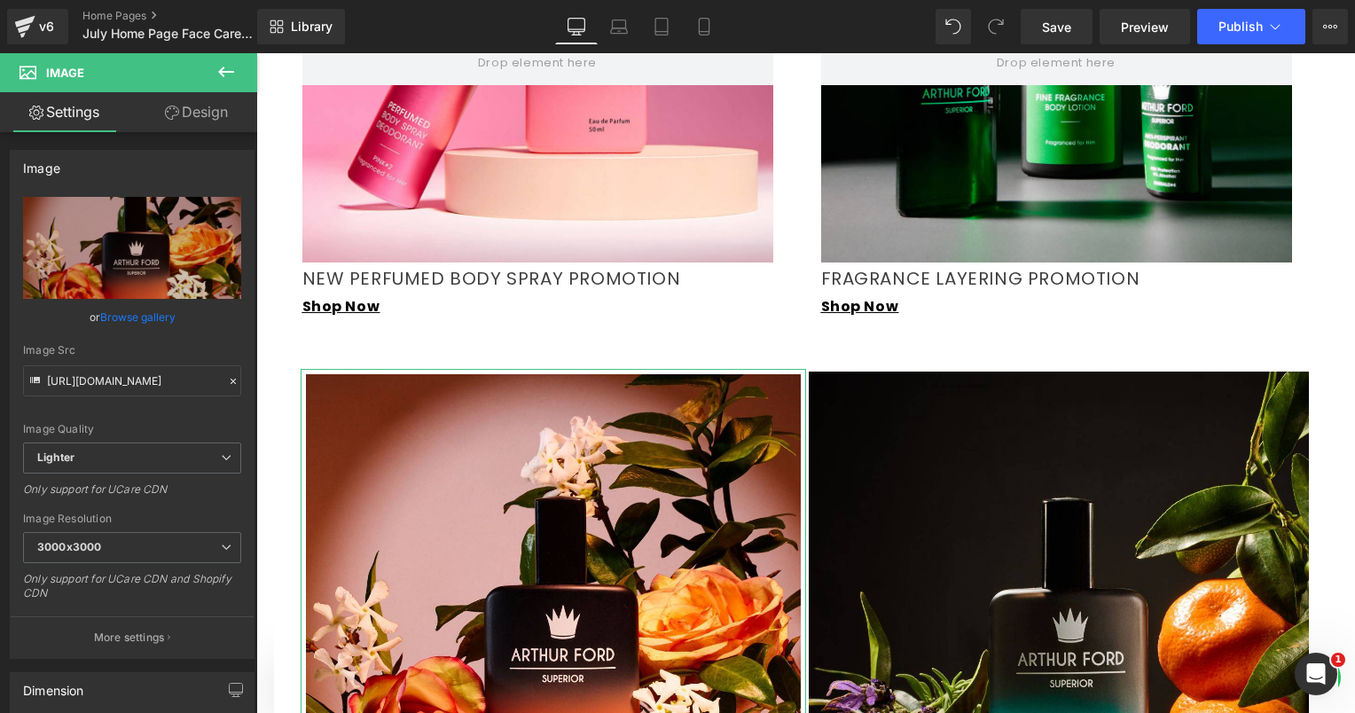
click at [177, 106] on link "Design" at bounding box center [196, 112] width 129 height 40
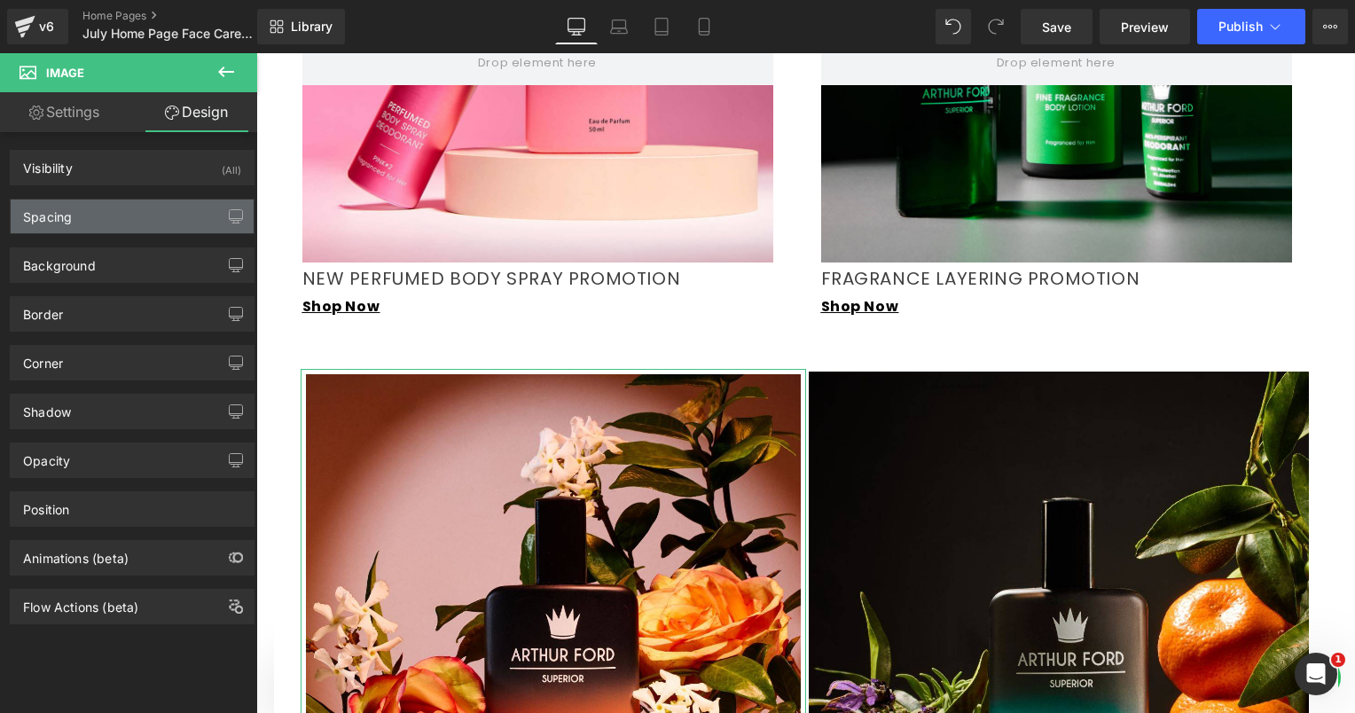
click at [63, 216] on div "Spacing" at bounding box center [47, 212] width 49 height 25
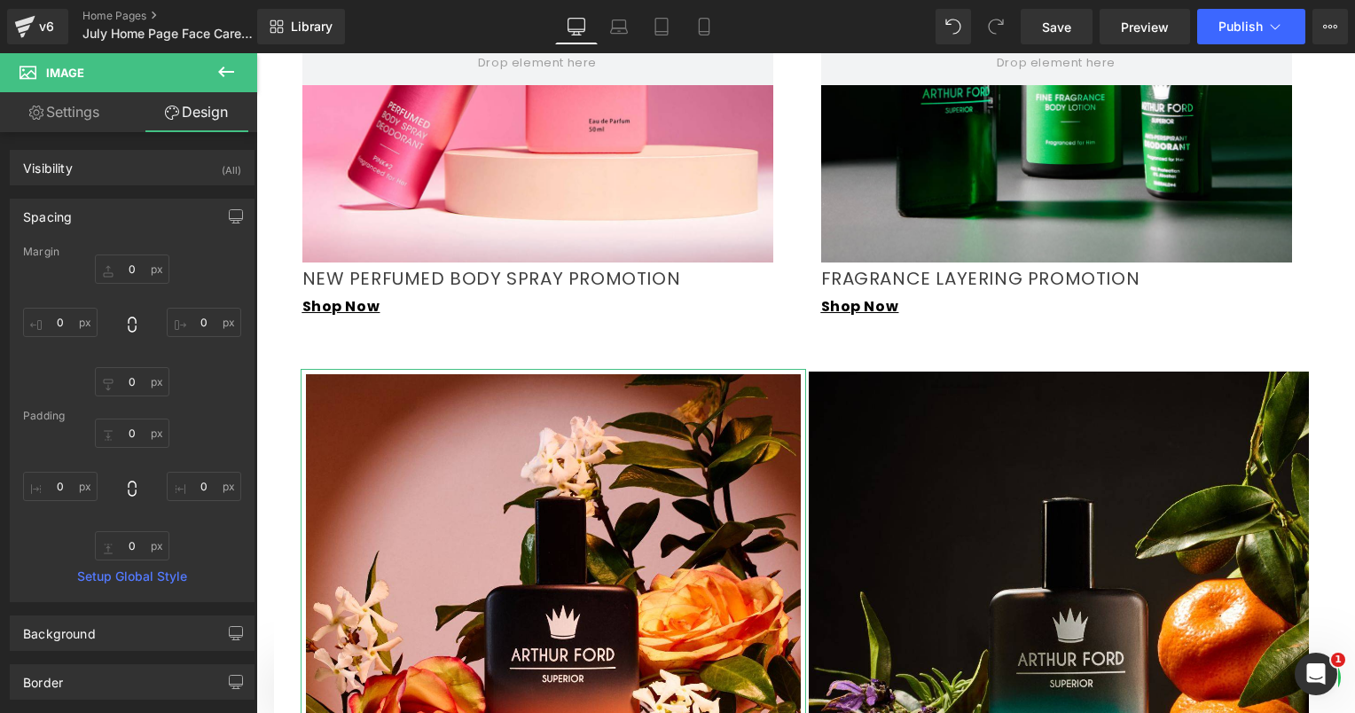
click at [77, 216] on div "Spacing" at bounding box center [132, 217] width 243 height 34
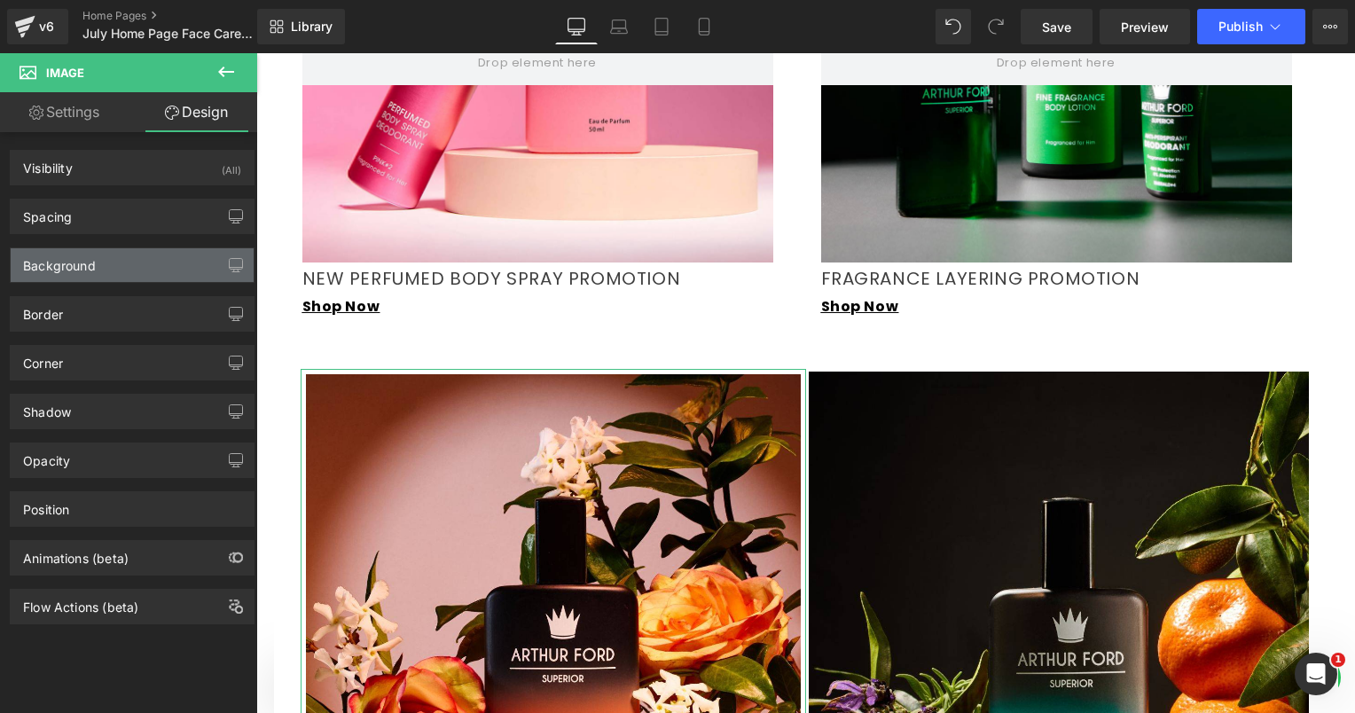
click at [89, 259] on div "Background" at bounding box center [59, 260] width 73 height 25
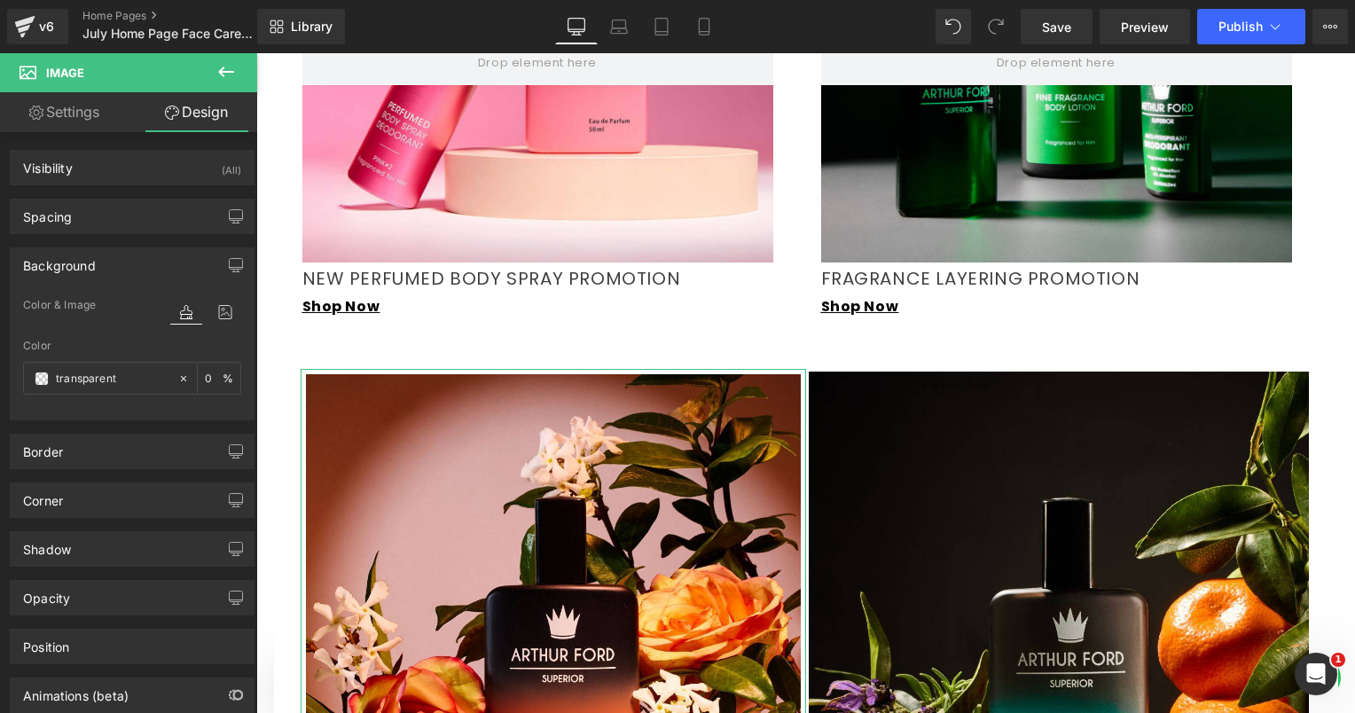
click at [89, 259] on div "Background" at bounding box center [59, 260] width 73 height 25
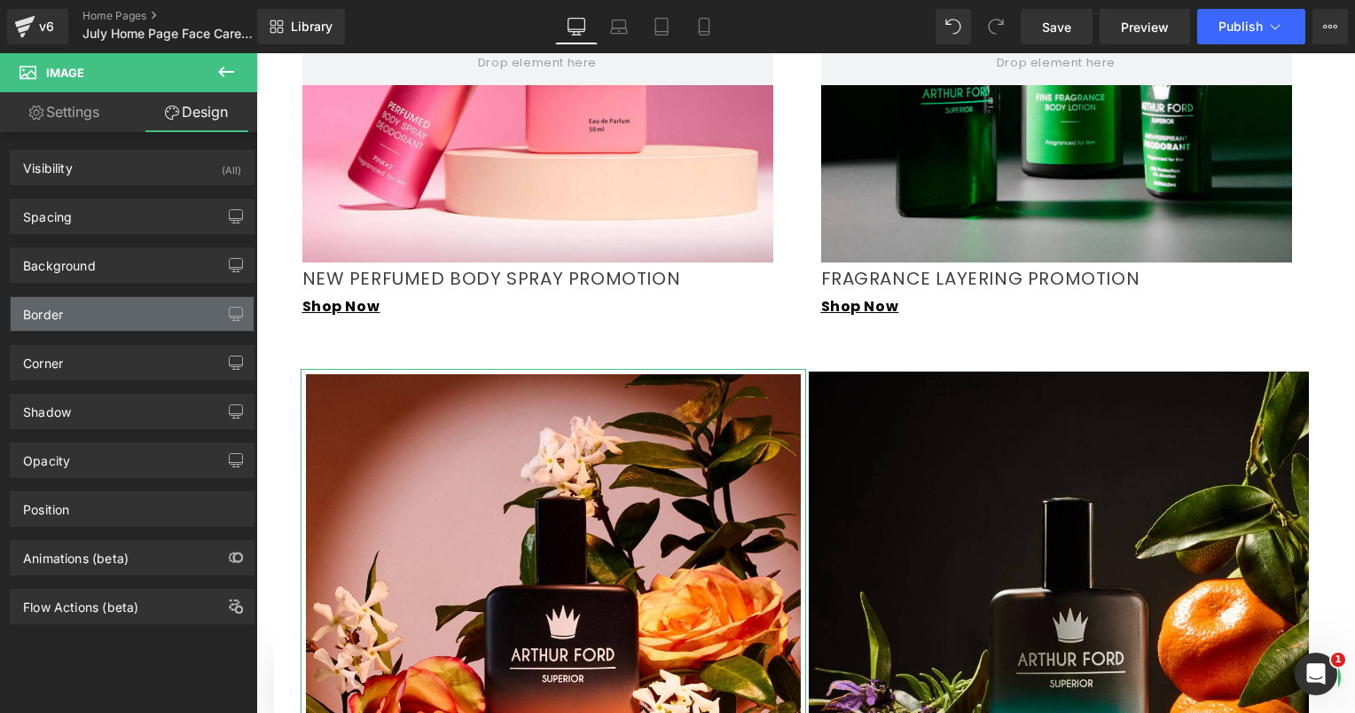
click at [110, 325] on div "Border" at bounding box center [132, 314] width 243 height 34
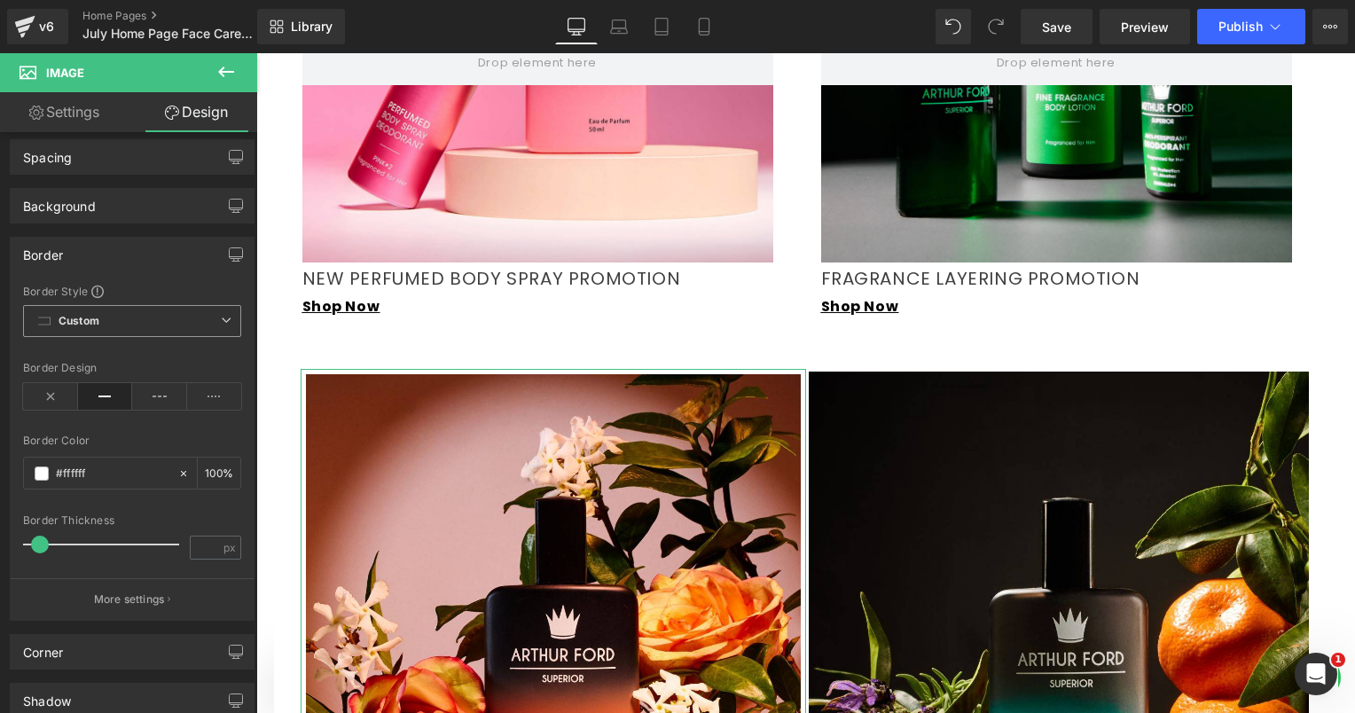
scroll to position [89, 0]
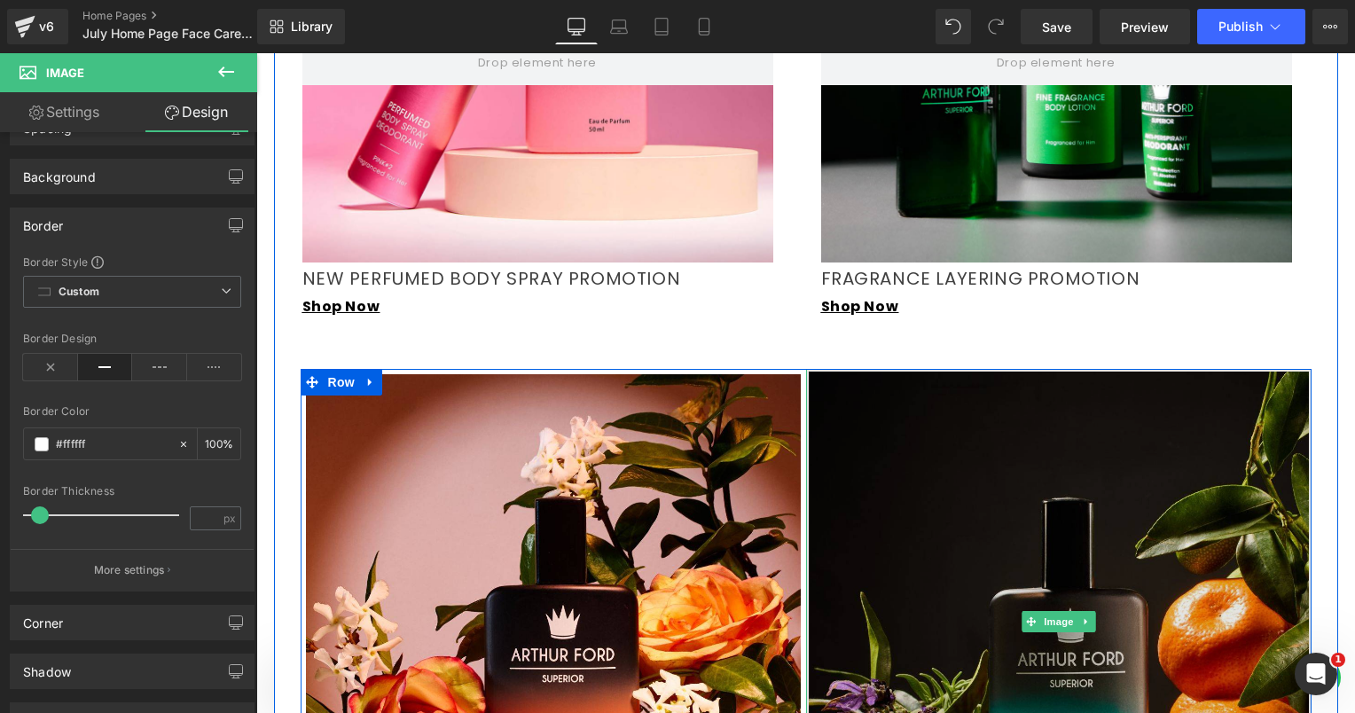
click at [886, 387] on img at bounding box center [1058, 621] width 505 height 505
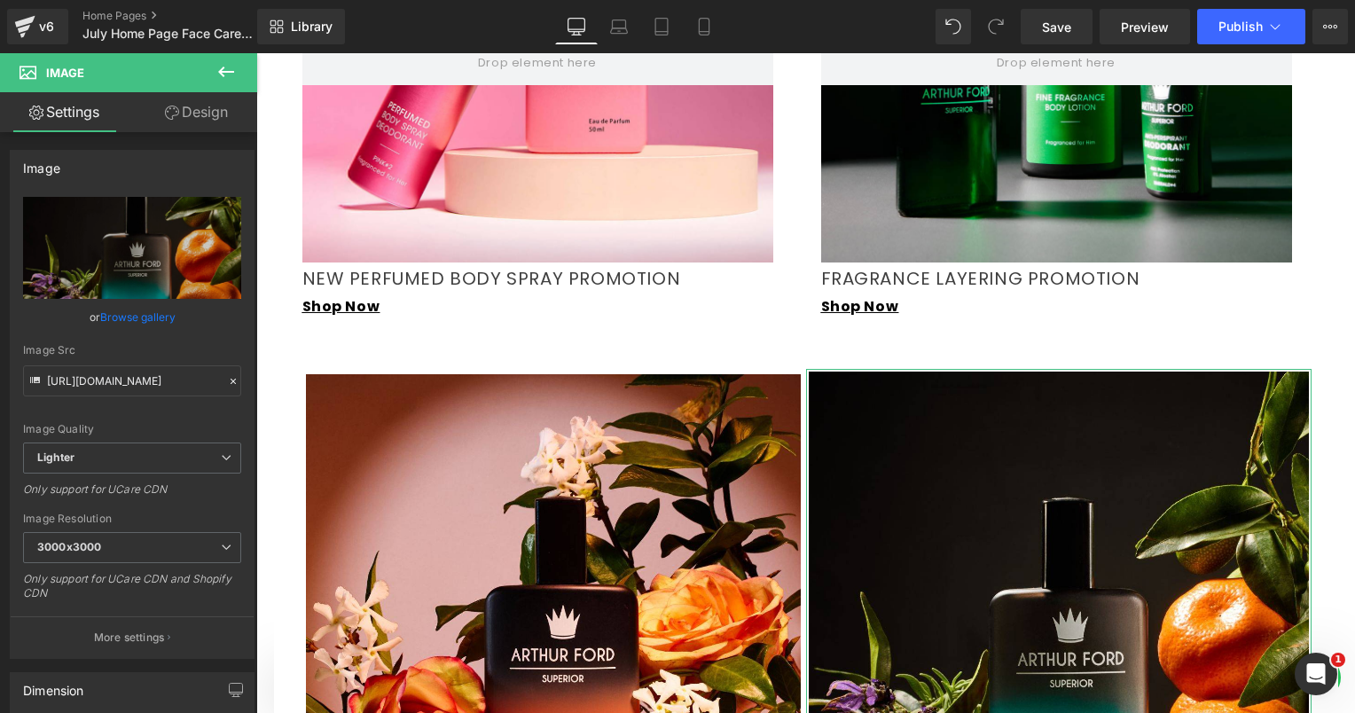
drag, startPoint x: 170, startPoint y: 112, endPoint x: 137, endPoint y: 147, distance: 48.9
click at [171, 112] on icon at bounding box center [172, 113] width 14 height 14
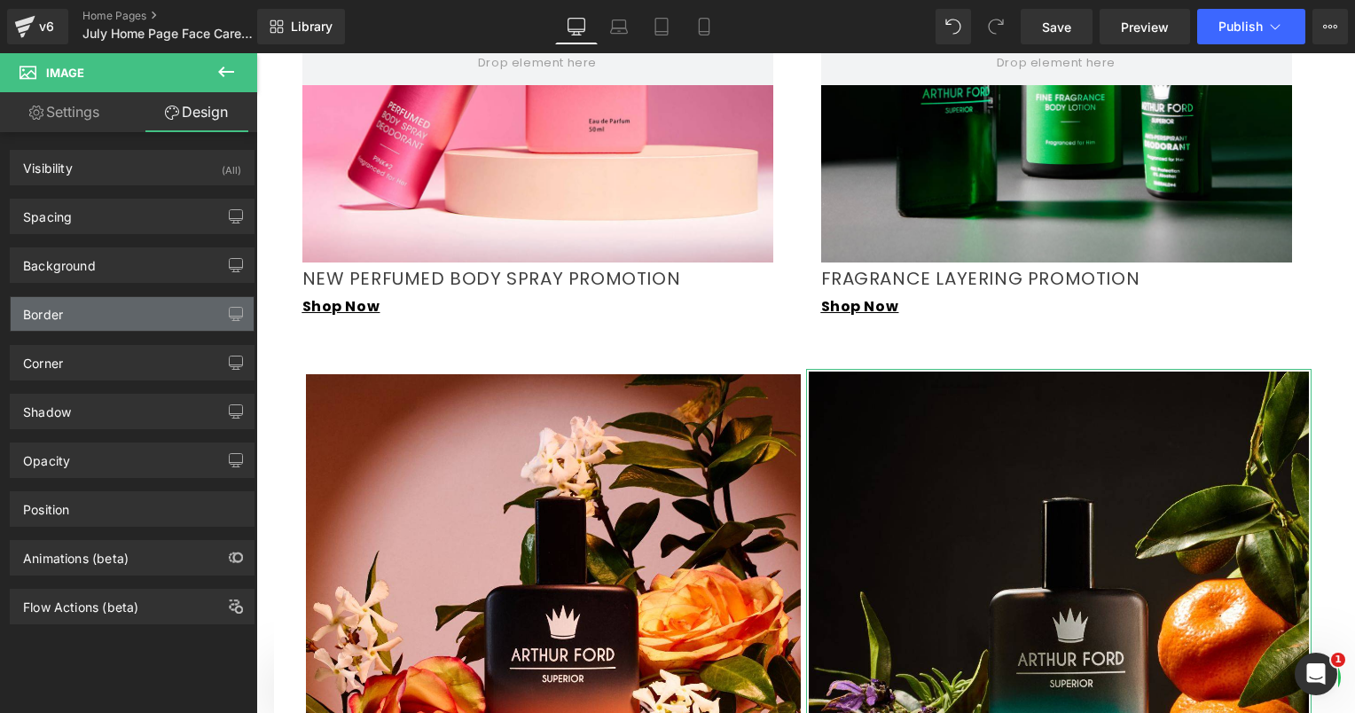
click at [89, 310] on div "Border" at bounding box center [132, 314] width 243 height 34
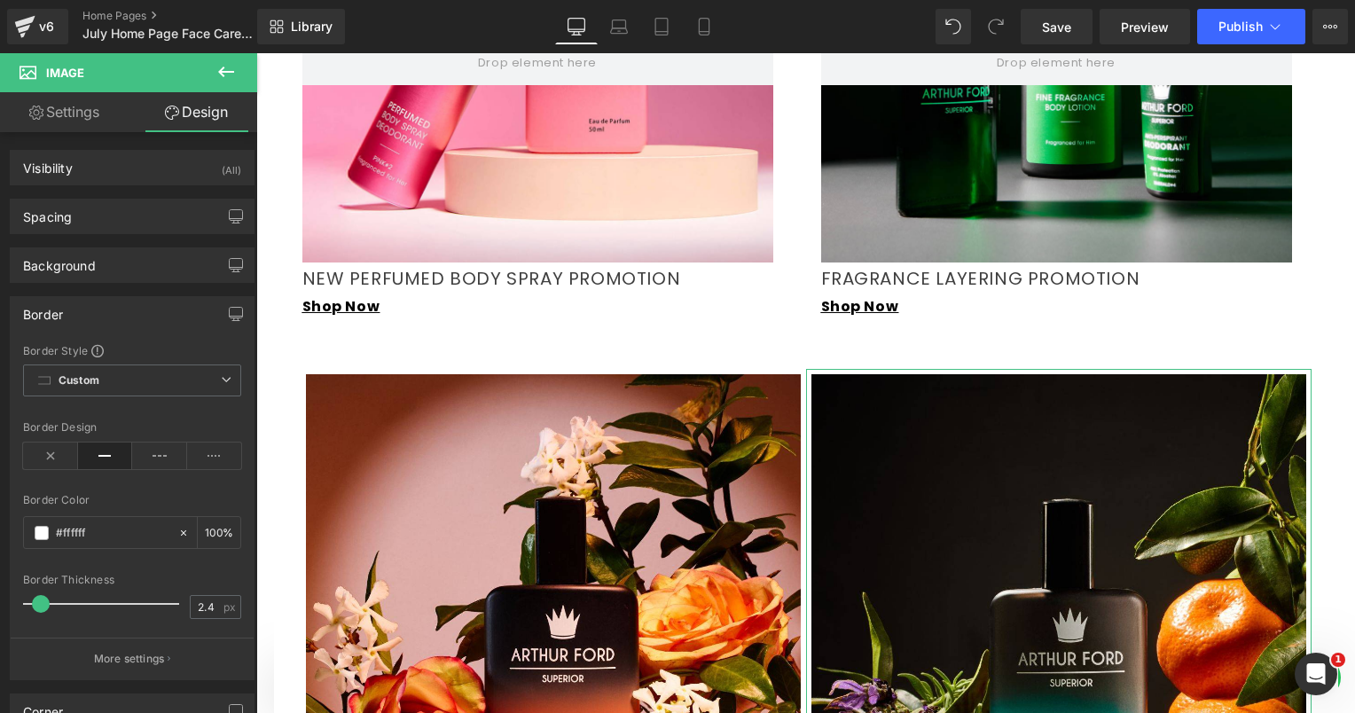
drag, startPoint x: 34, startPoint y: 596, endPoint x: 38, endPoint y: 604, distance: 9.1
click at [38, 604] on span at bounding box center [41, 604] width 18 height 18
click at [195, 600] on input "2.4" at bounding box center [206, 607] width 31 height 22
type input "5.6"
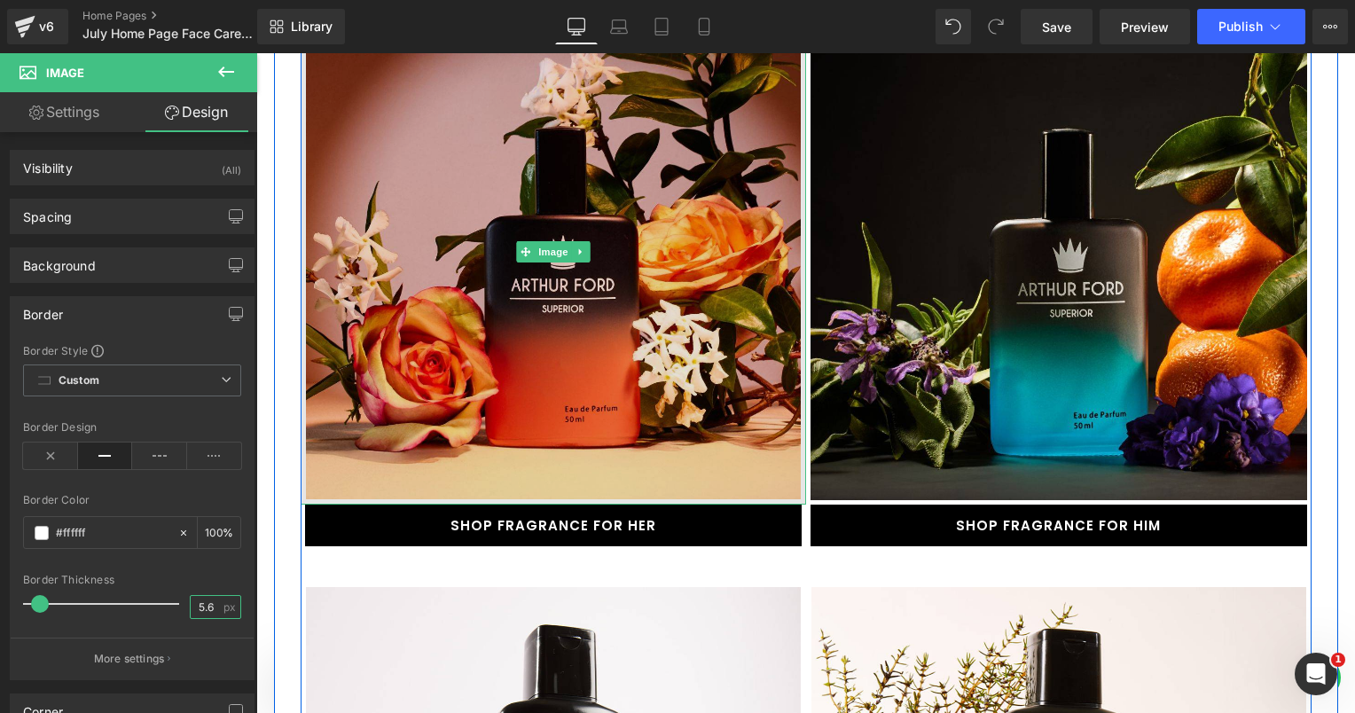
scroll to position [2306, 0]
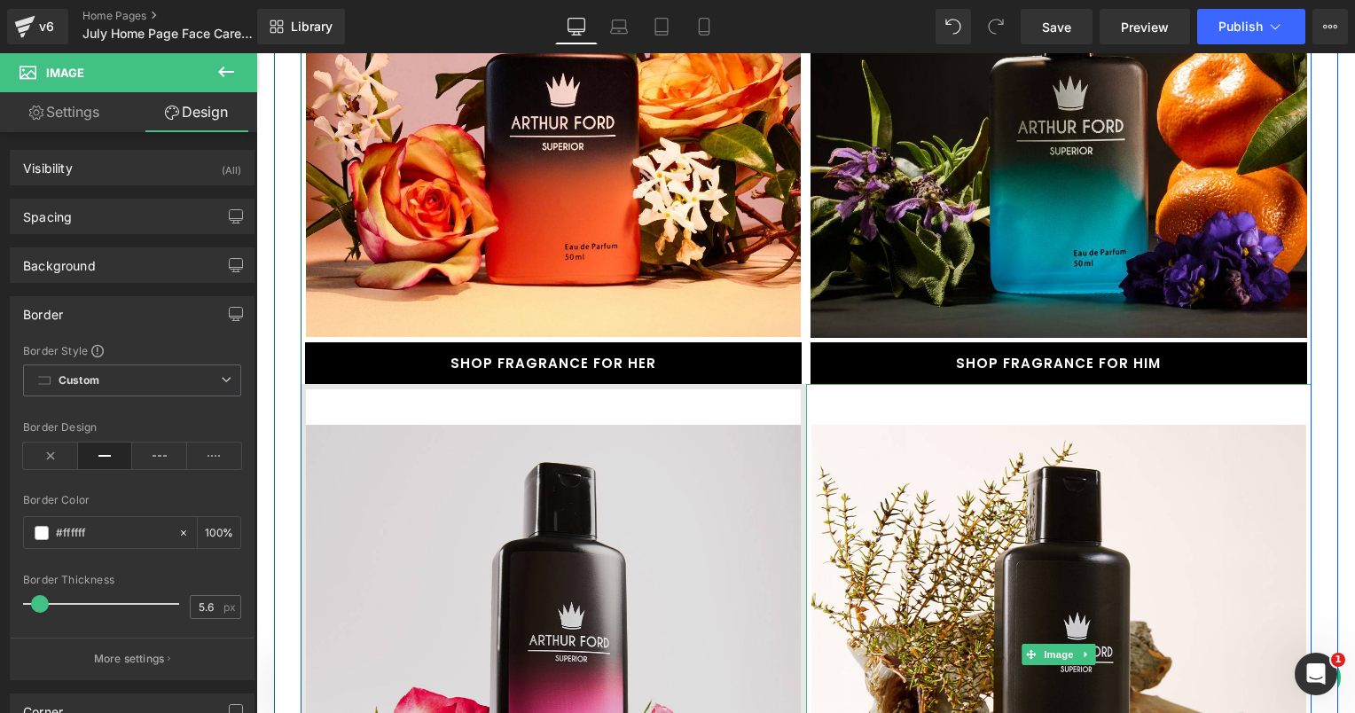
click at [740, 424] on img at bounding box center [553, 654] width 505 height 541
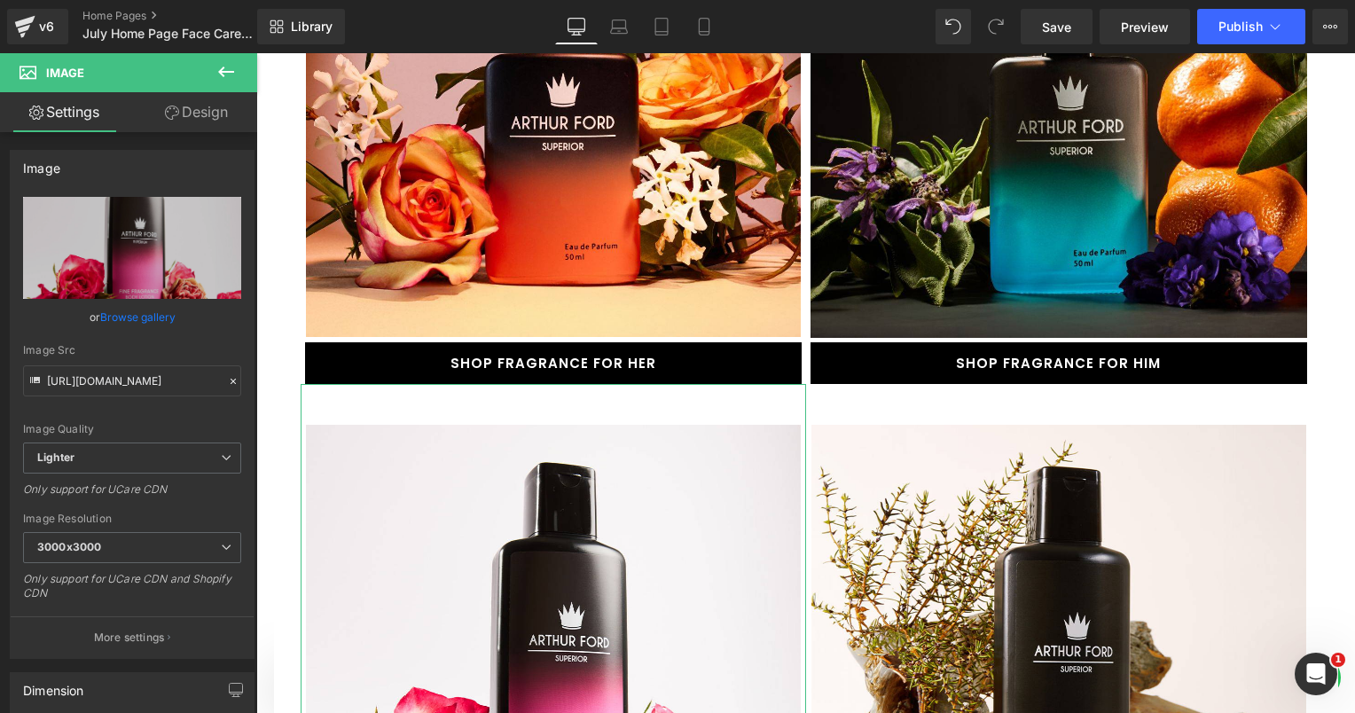
click at [187, 117] on link "Design" at bounding box center [196, 112] width 129 height 40
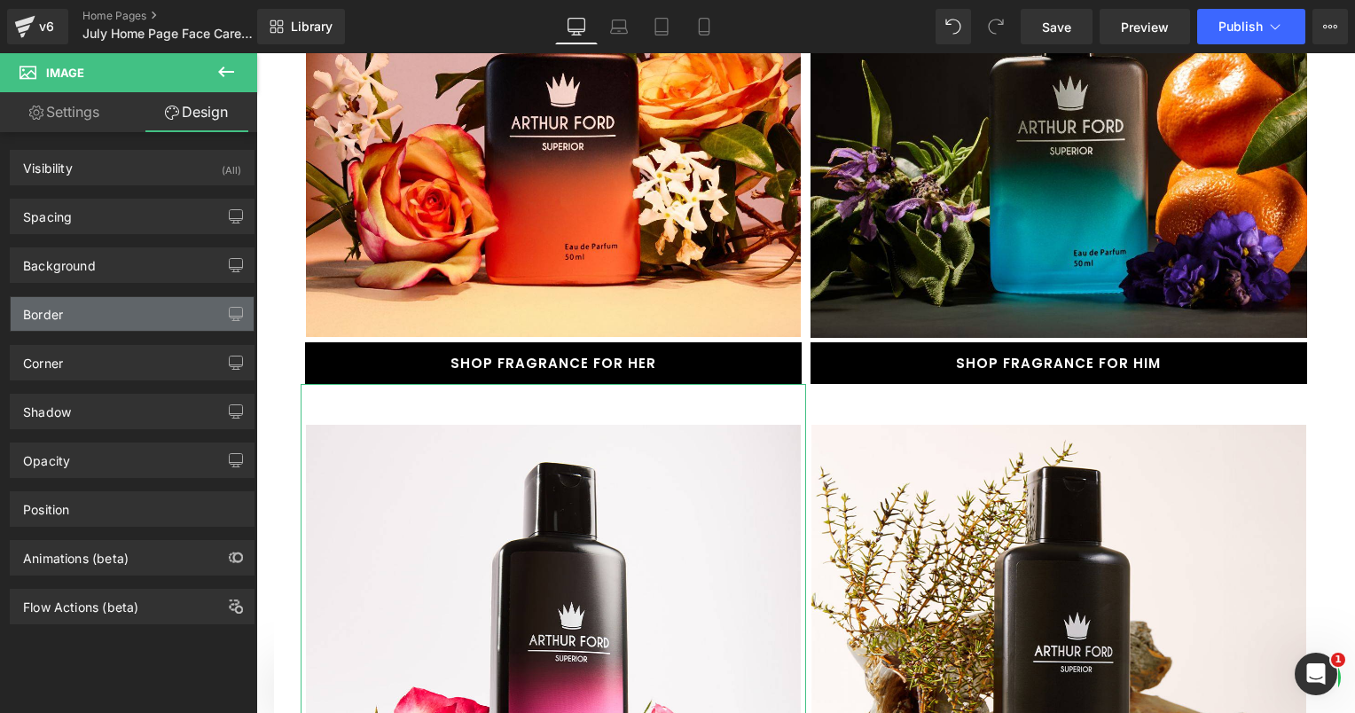
click at [71, 317] on div "Border" at bounding box center [132, 314] width 243 height 34
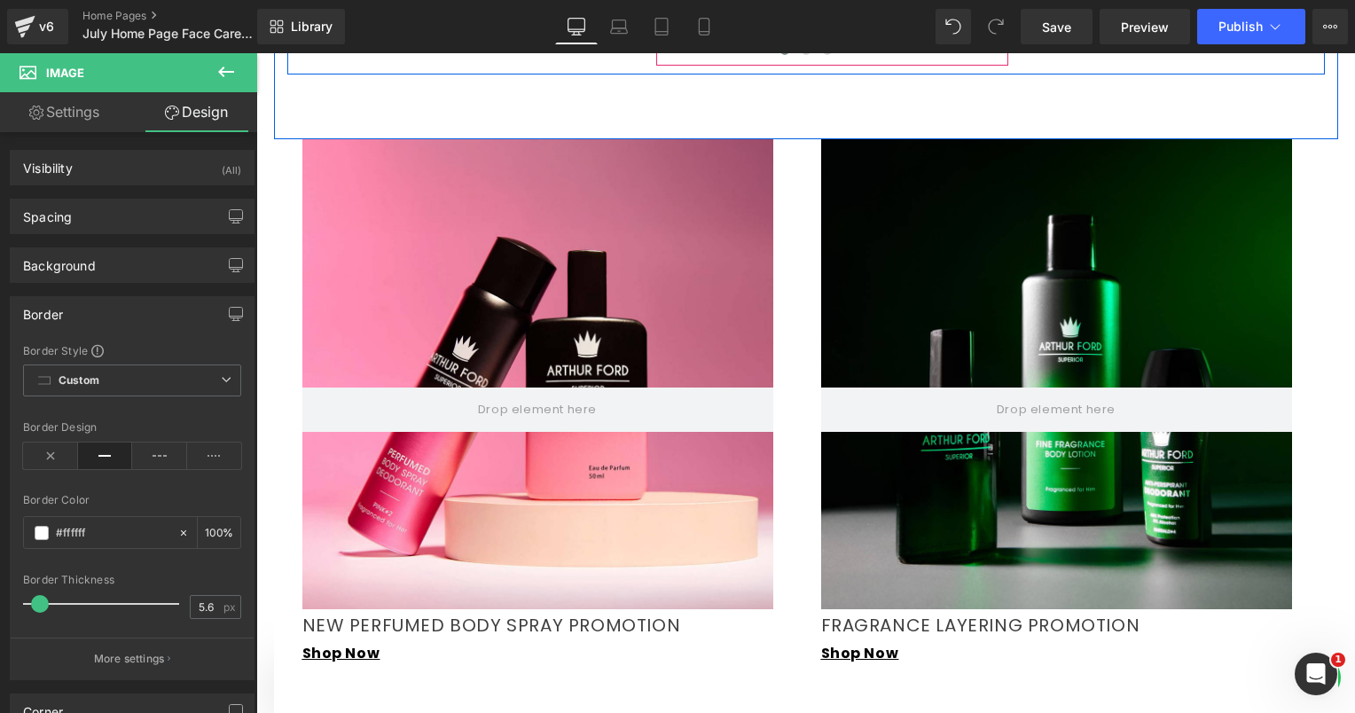
scroll to position [1596, 0]
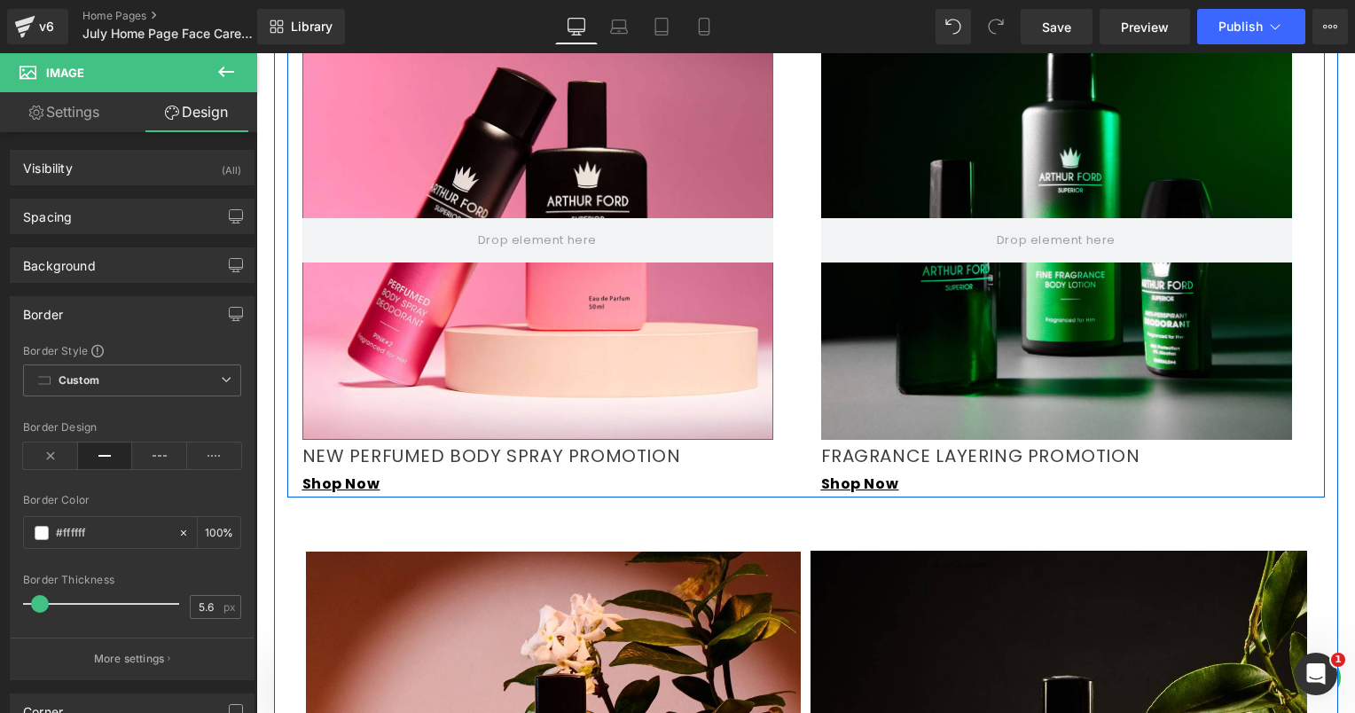
click at [670, 294] on div at bounding box center [537, 205] width 471 height 470
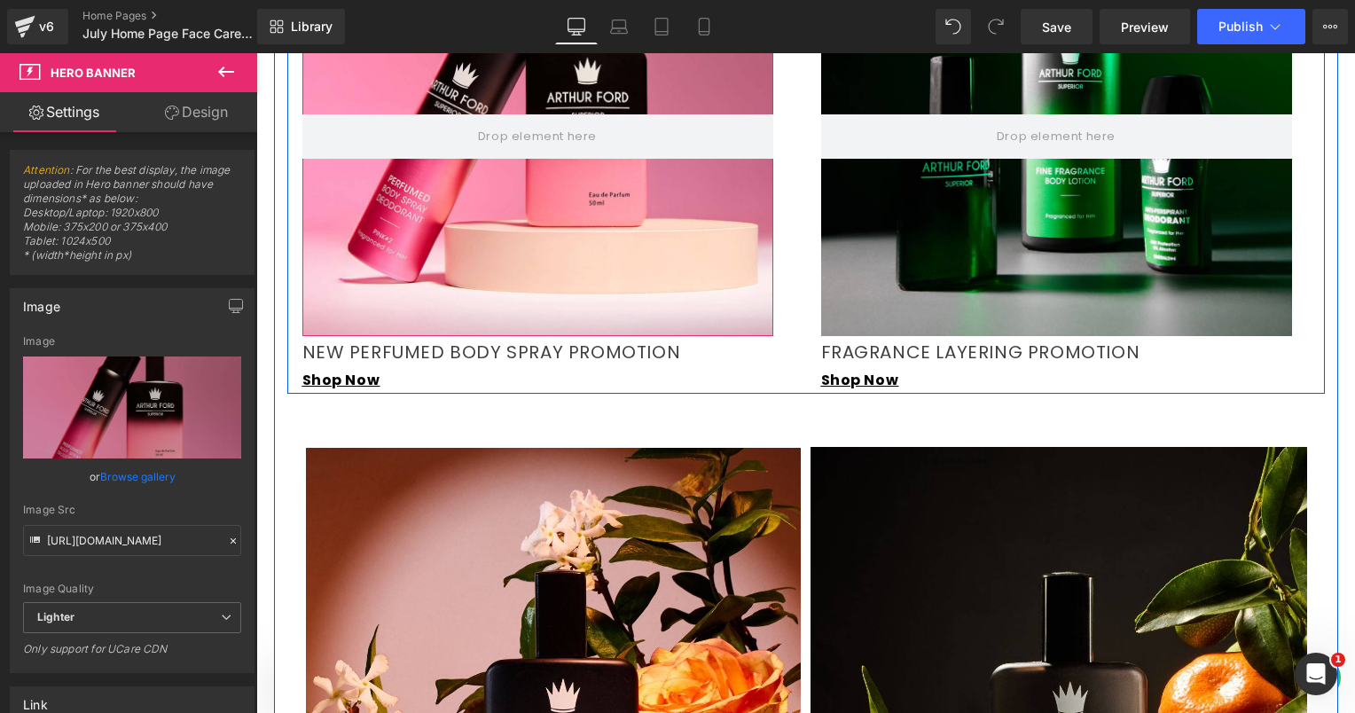
scroll to position [1774, 0]
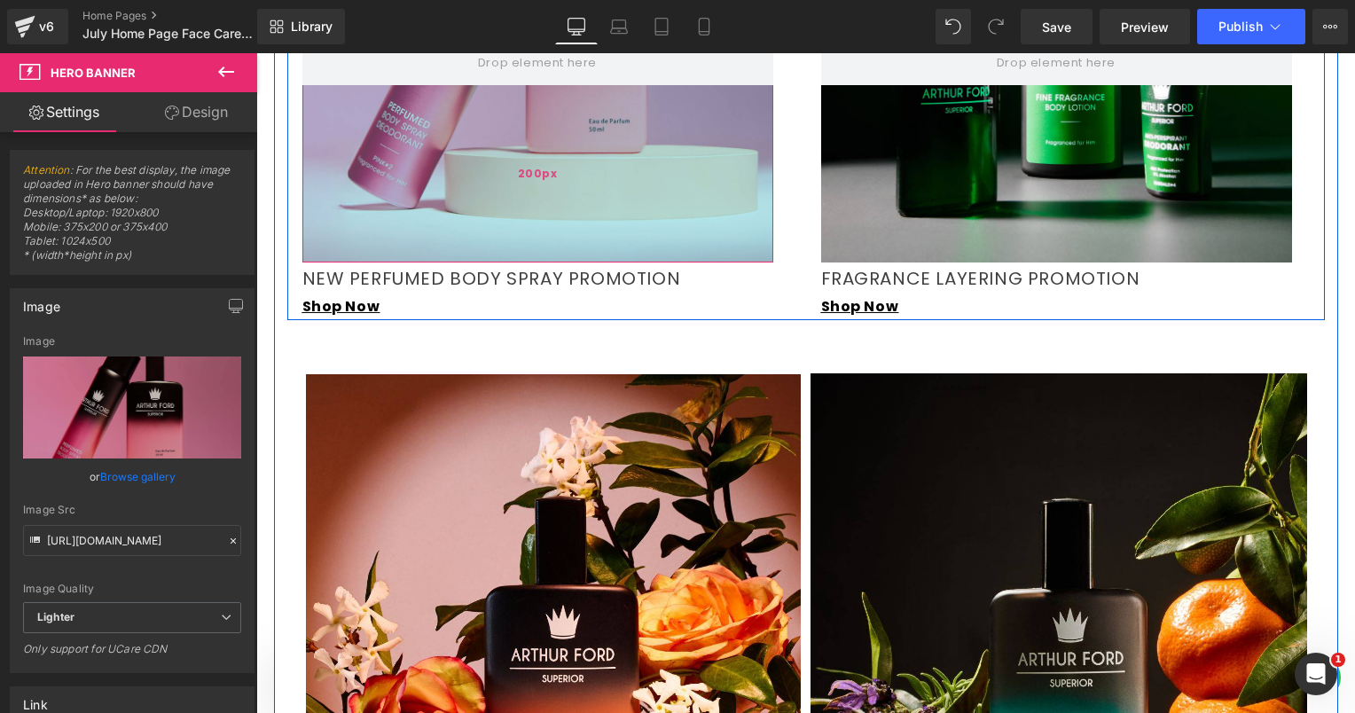
click at [638, 103] on div "200px" at bounding box center [537, 173] width 471 height 177
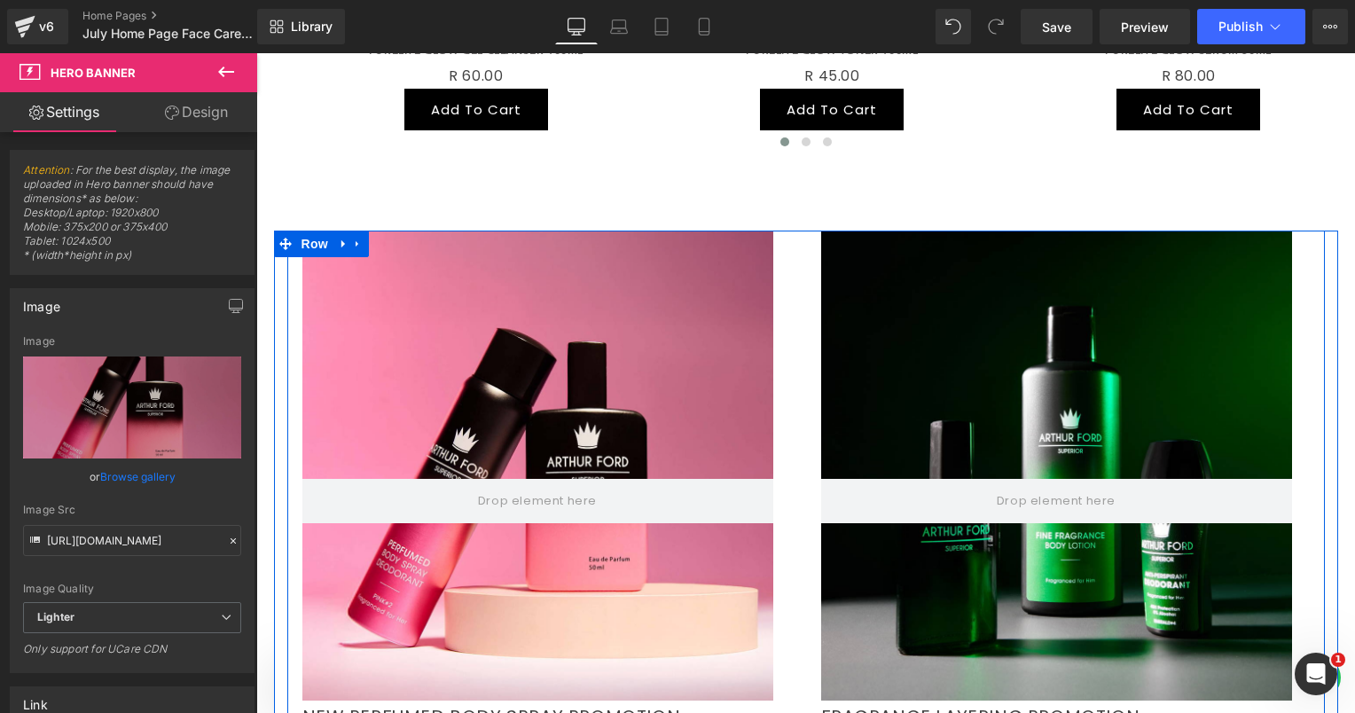
scroll to position [1330, 0]
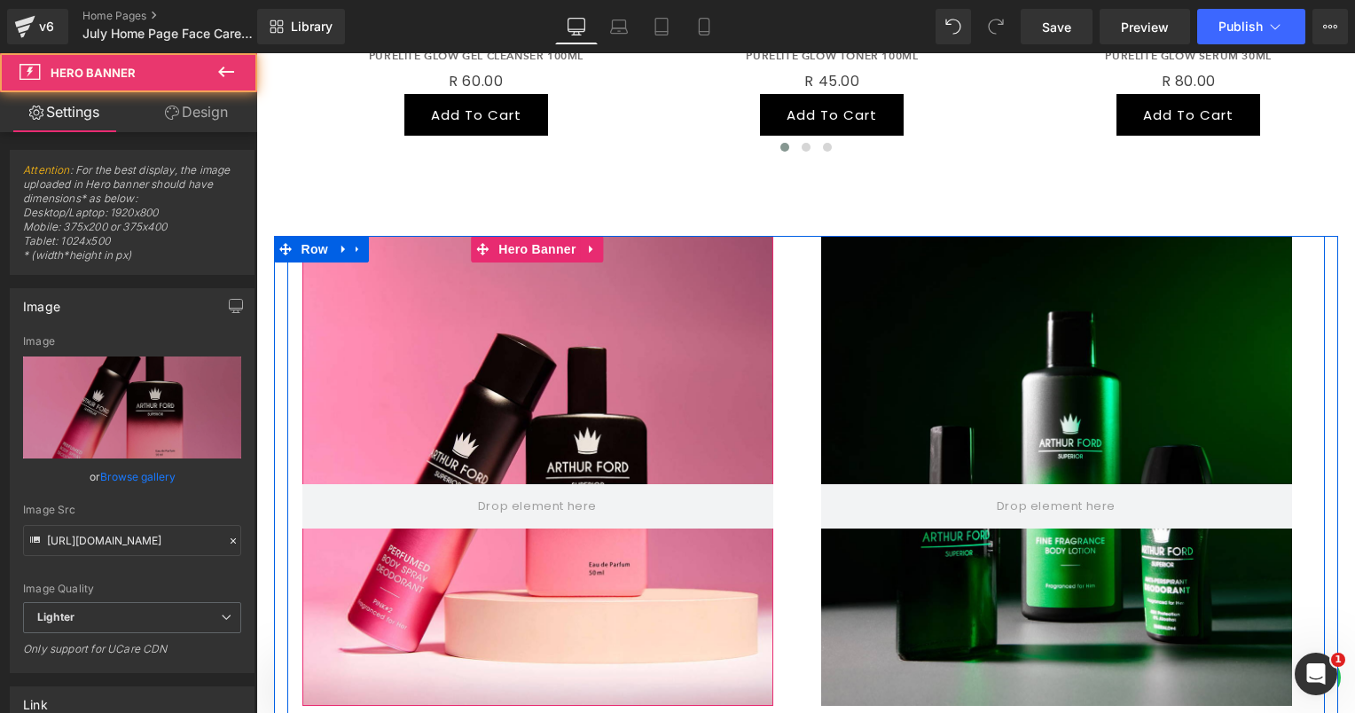
click at [659, 301] on div at bounding box center [537, 471] width 471 height 470
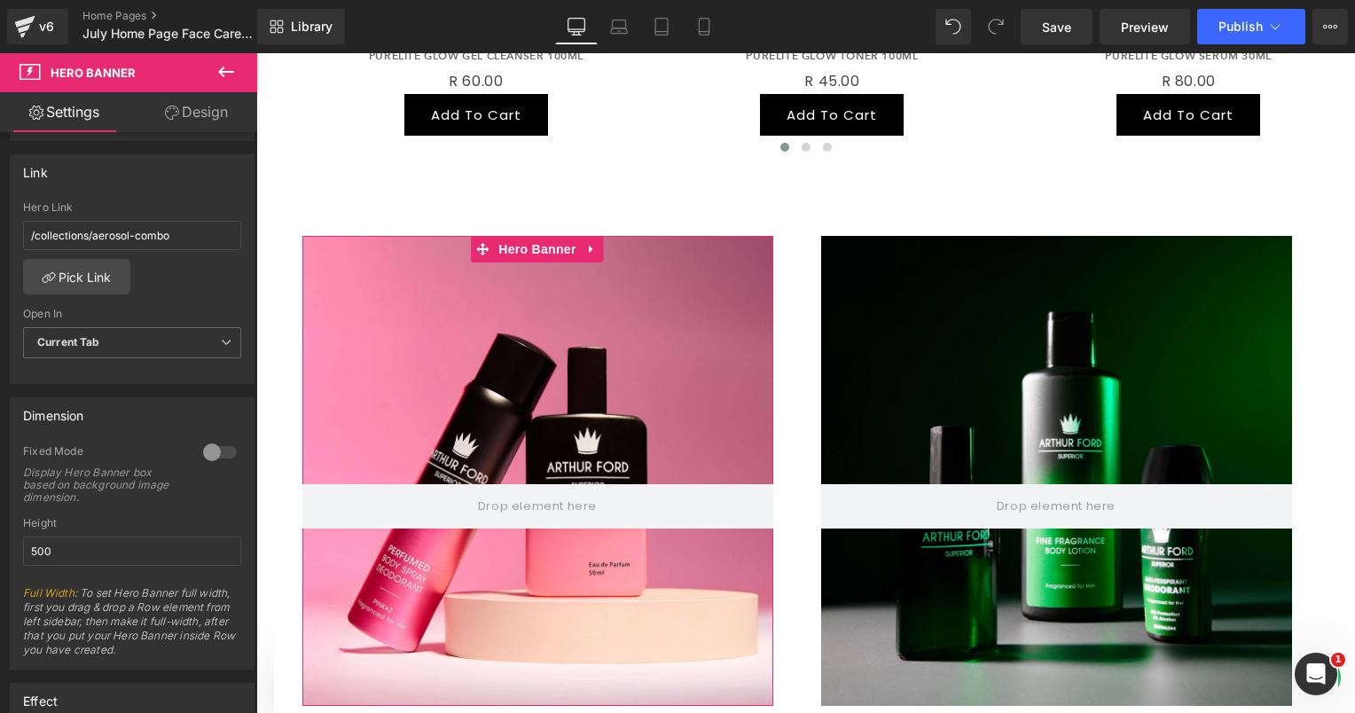
scroll to position [709, 0]
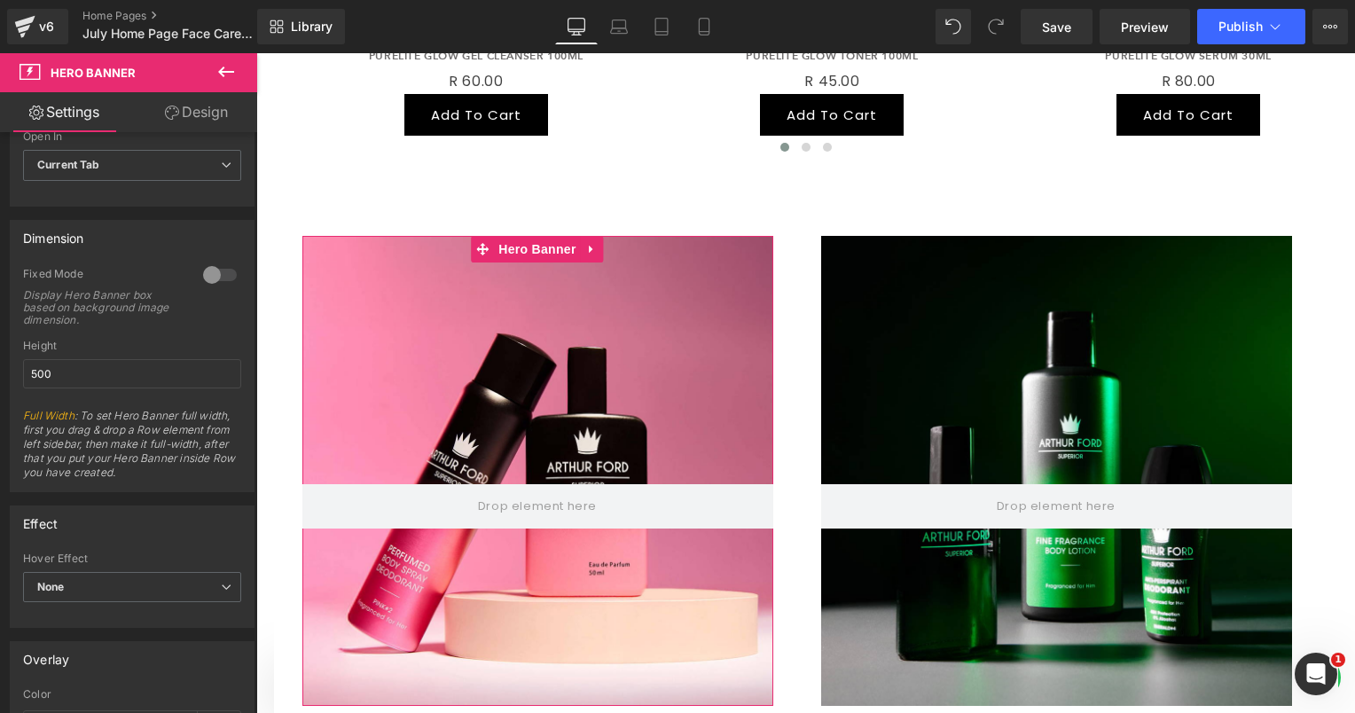
click at [188, 113] on link "Design" at bounding box center [196, 112] width 129 height 40
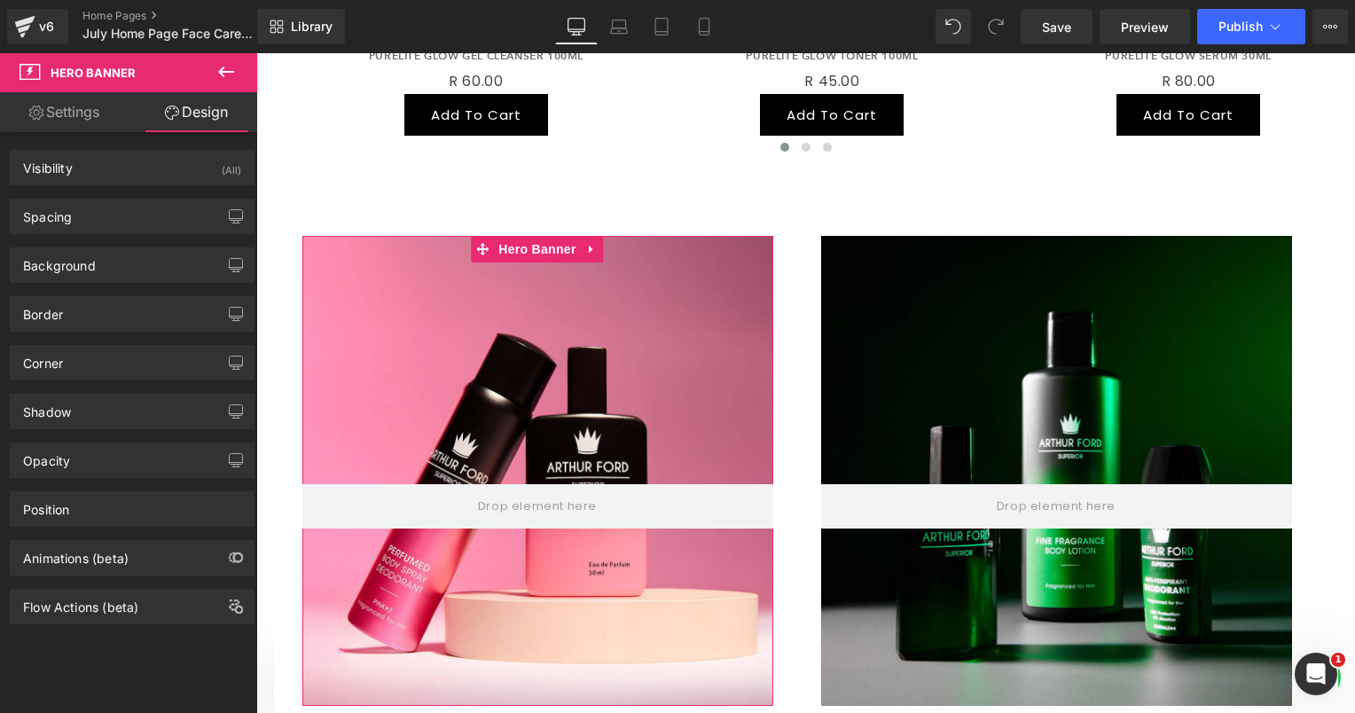
click at [97, 117] on link "Settings" at bounding box center [64, 112] width 129 height 40
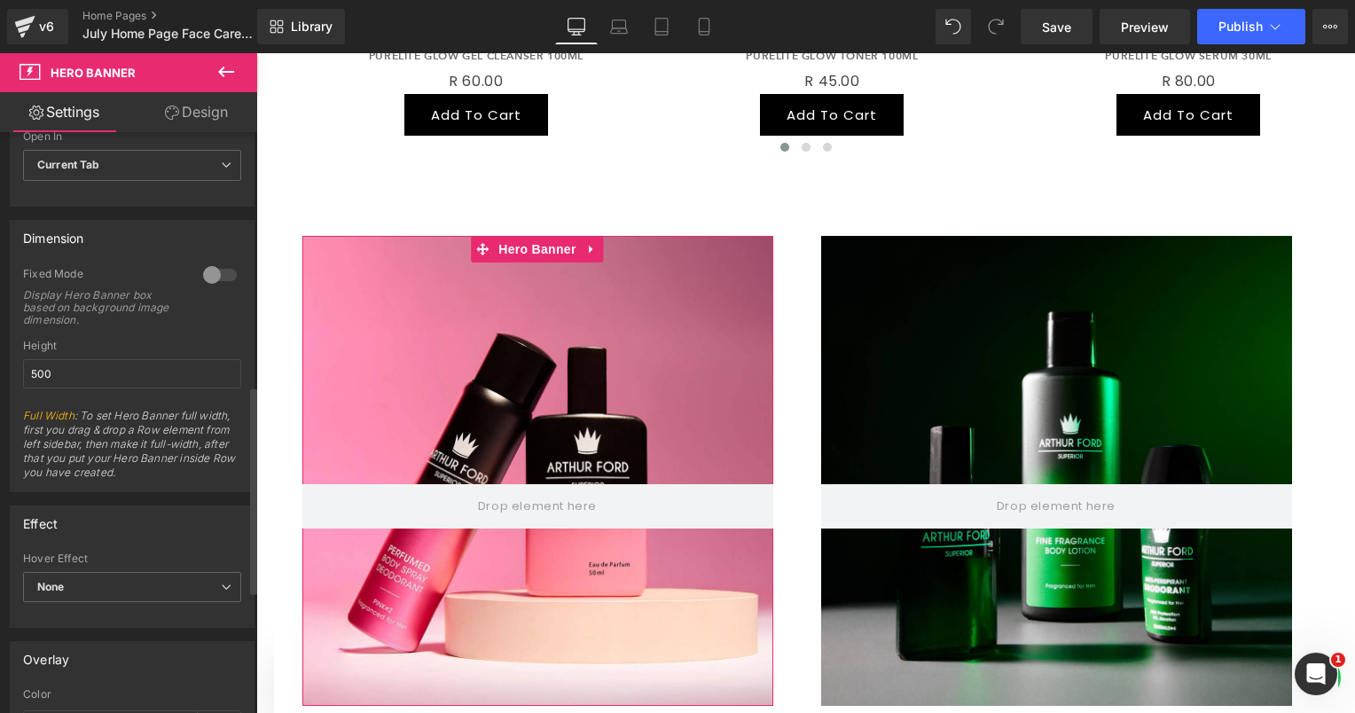
click at [208, 270] on div at bounding box center [220, 275] width 43 height 28
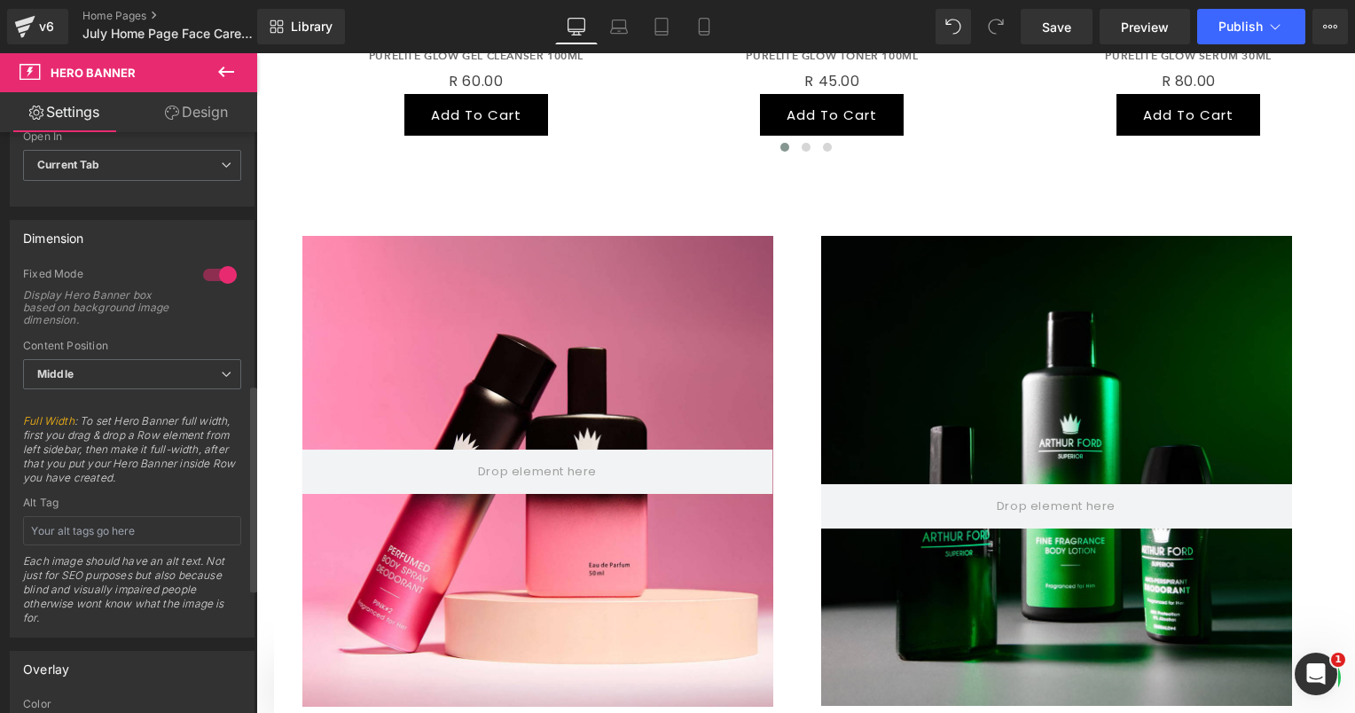
click at [219, 267] on div at bounding box center [220, 275] width 43 height 28
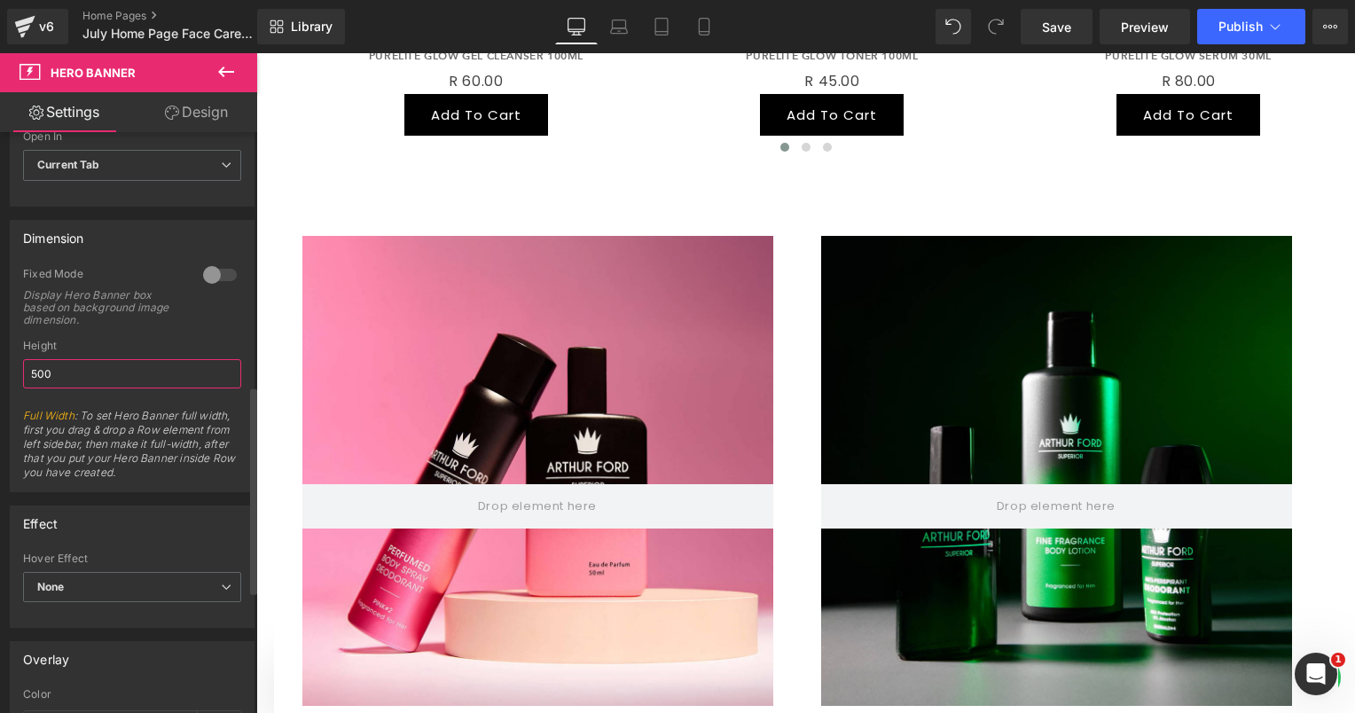
click at [156, 365] on input "500" at bounding box center [132, 373] width 218 height 29
click at [130, 256] on div "Dimension 0 Fixed Mode Display Hero Banner box based on background image dimens…" at bounding box center [132, 356] width 245 height 272
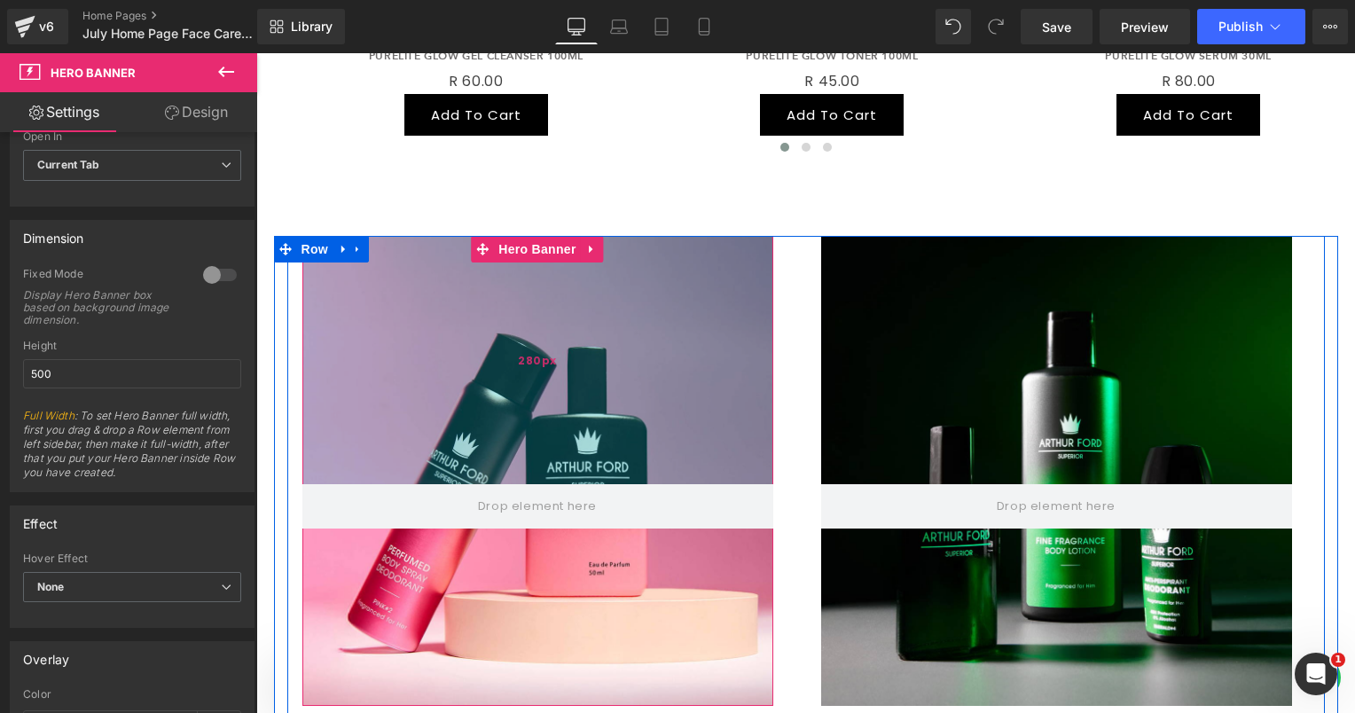
click at [385, 328] on div "280px" at bounding box center [537, 360] width 471 height 248
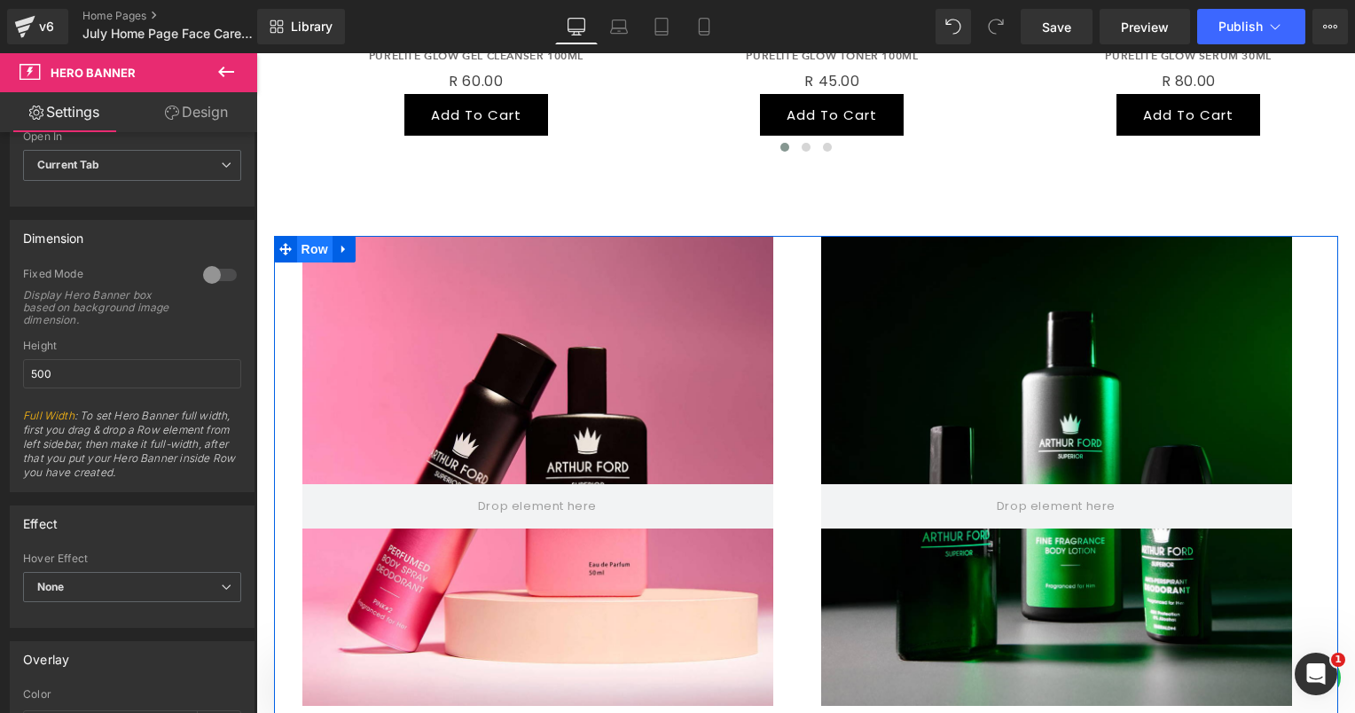
click at [308, 236] on span "Row" at bounding box center [314, 249] width 35 height 27
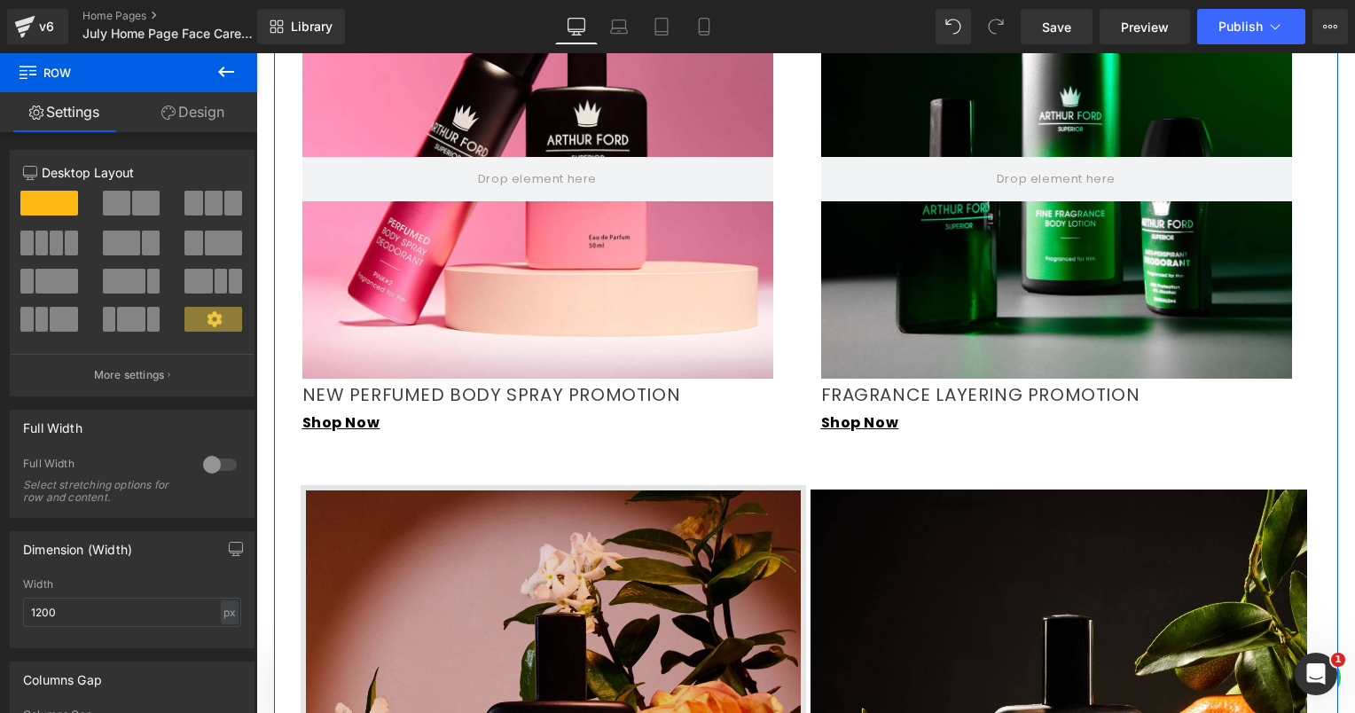
scroll to position [1951, 0]
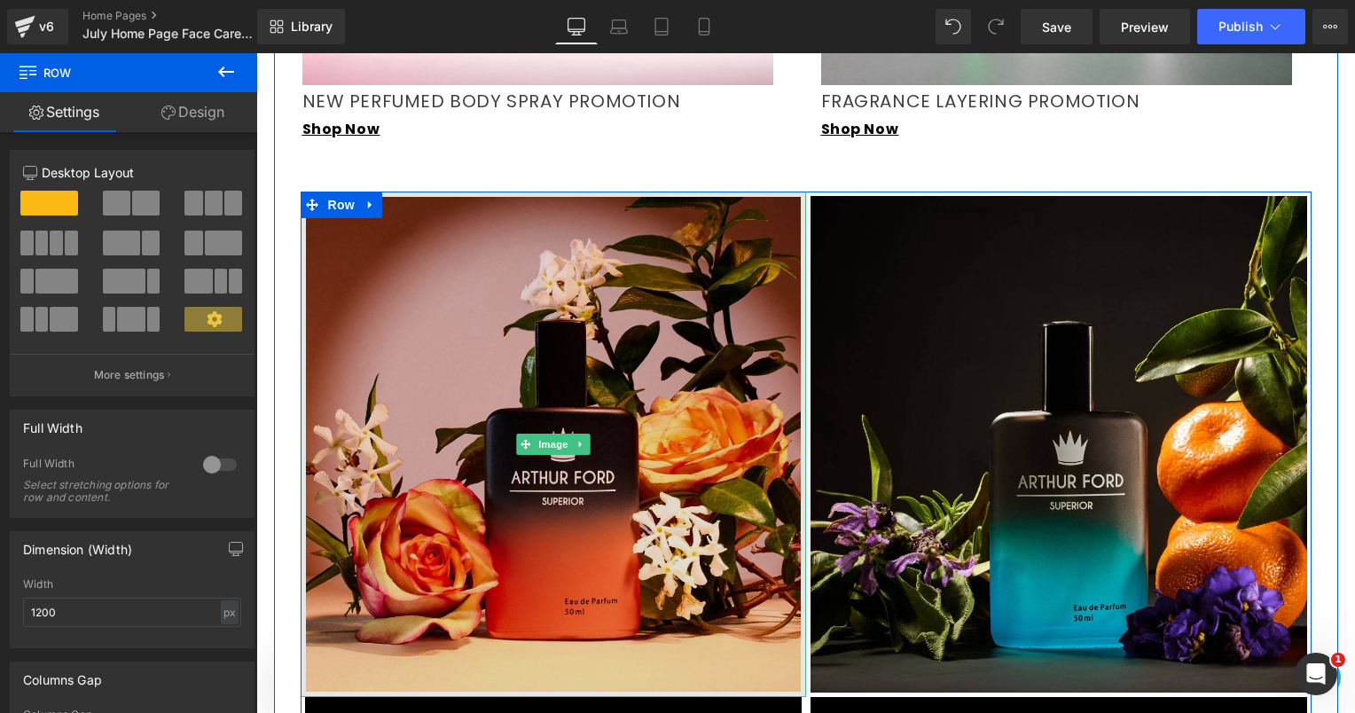
click at [417, 289] on img at bounding box center [553, 444] width 505 height 505
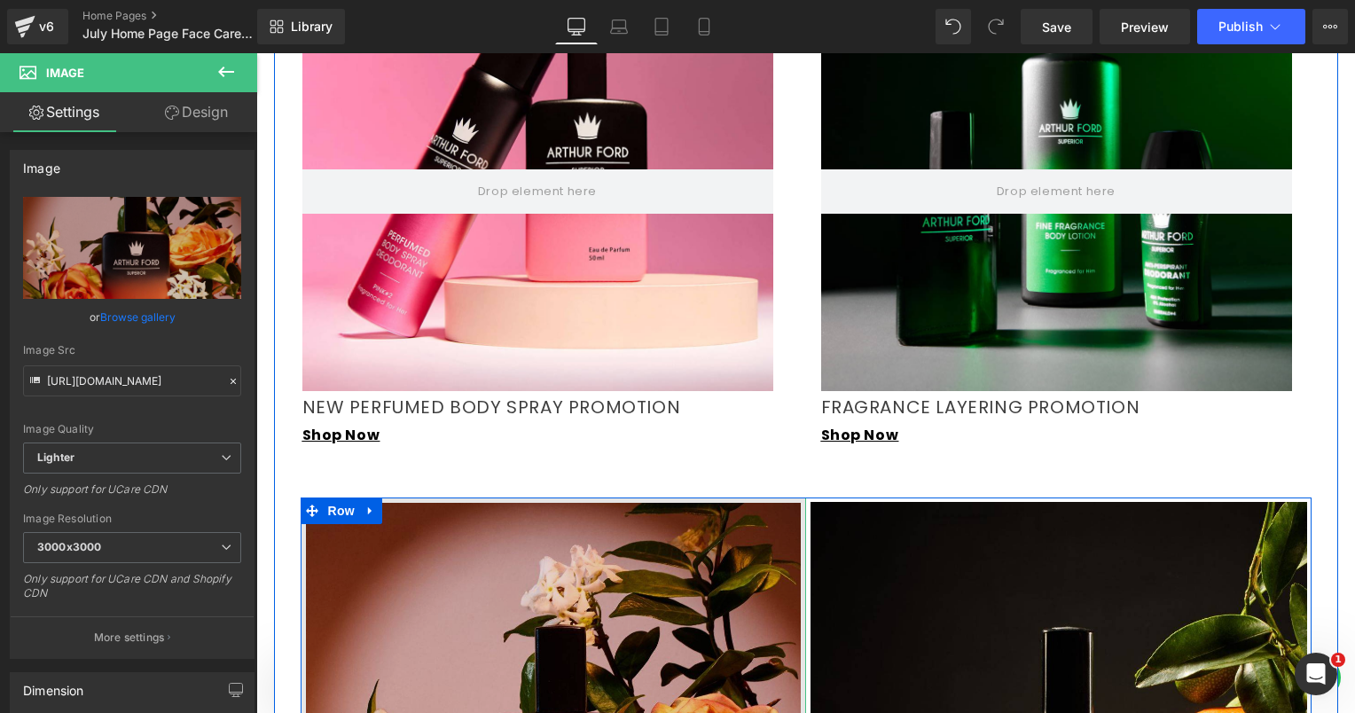
scroll to position [1330, 0]
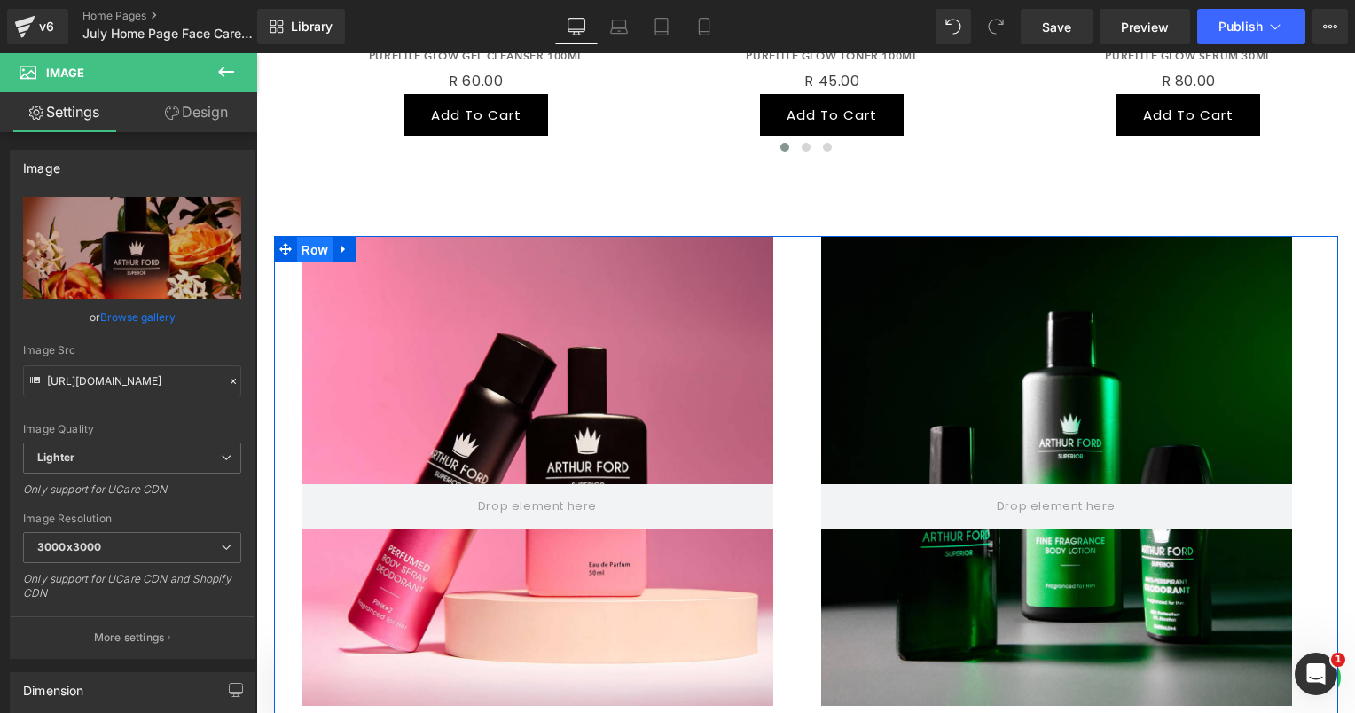
click at [311, 237] on span "Row" at bounding box center [314, 250] width 35 height 27
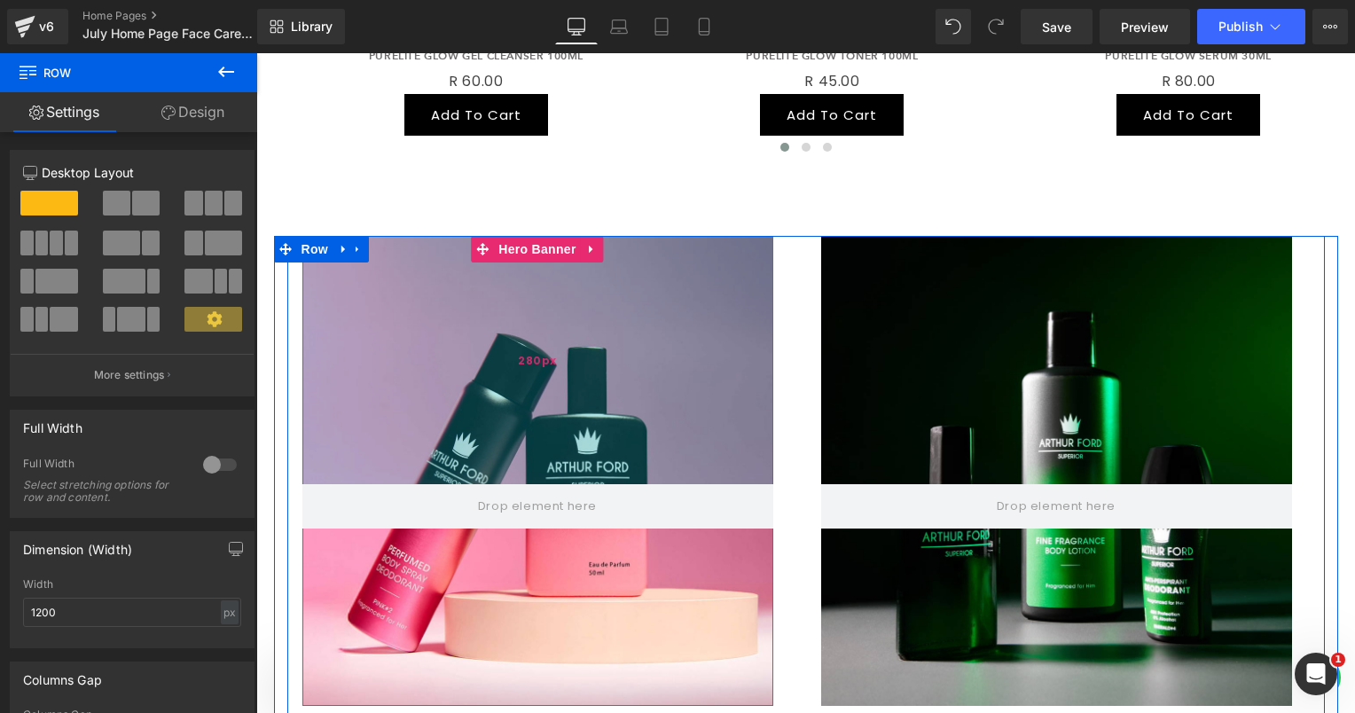
click at [312, 302] on div "280px" at bounding box center [537, 360] width 471 height 248
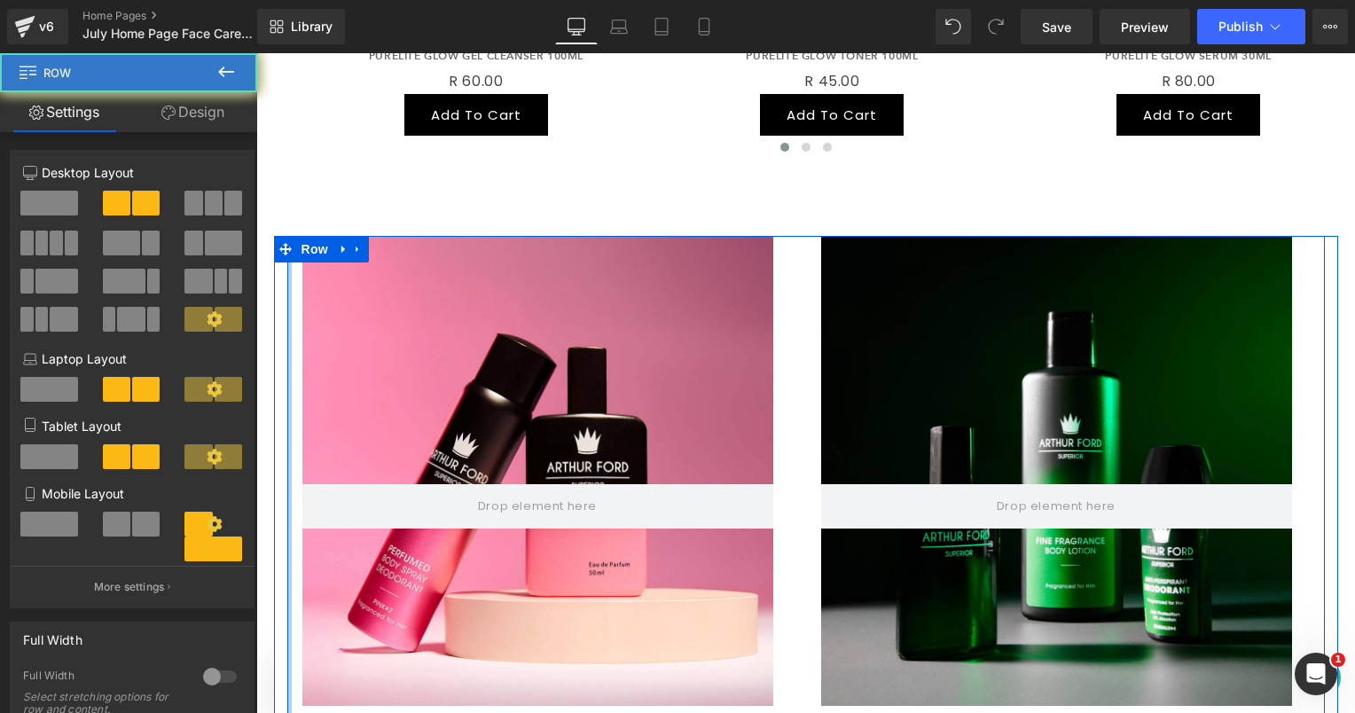
click at [287, 302] on div at bounding box center [289, 500] width 4 height 528
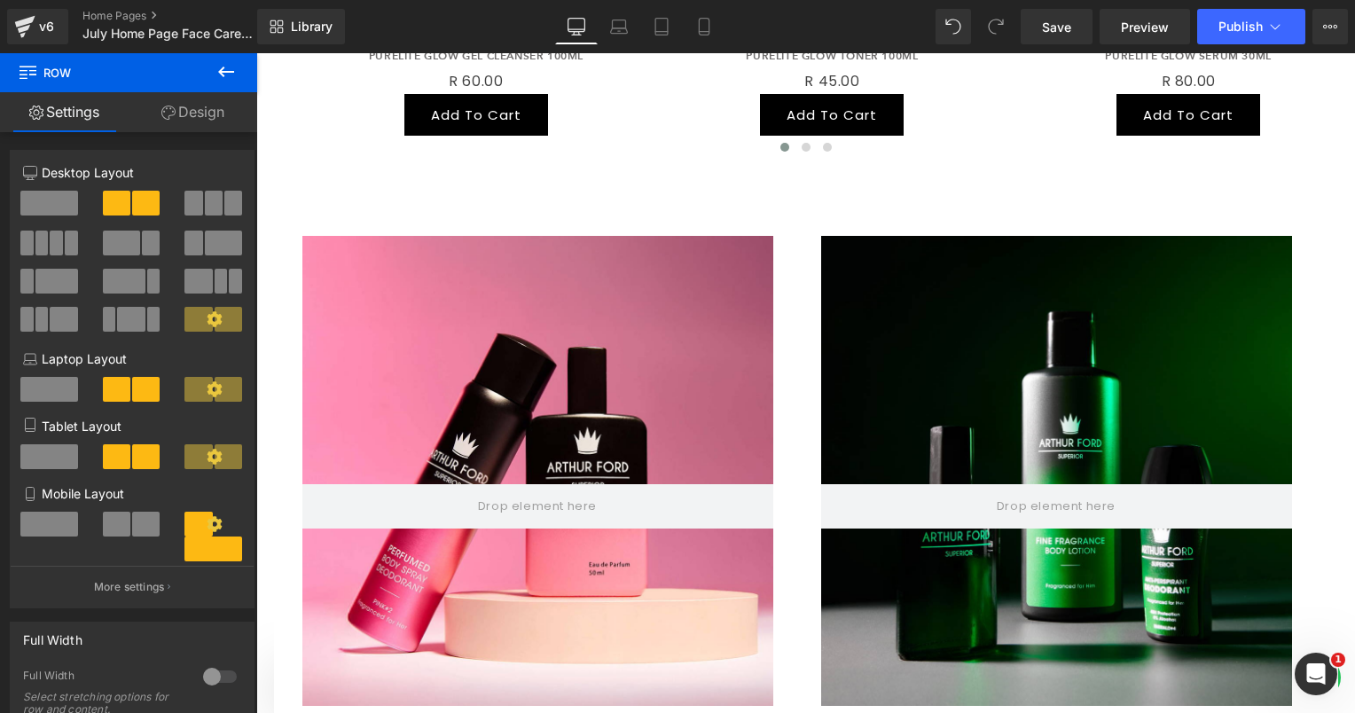
click at [233, 74] on icon at bounding box center [225, 71] width 21 height 21
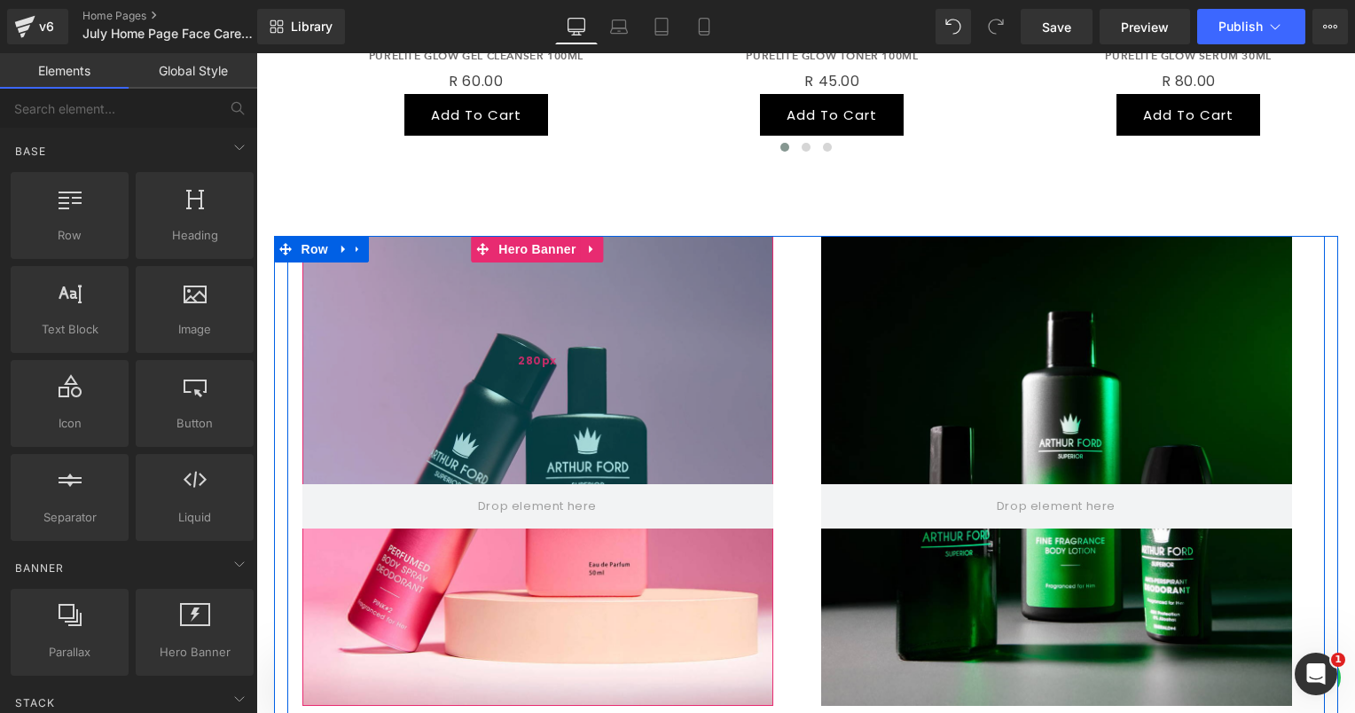
click at [436, 293] on div "280px" at bounding box center [537, 360] width 471 height 248
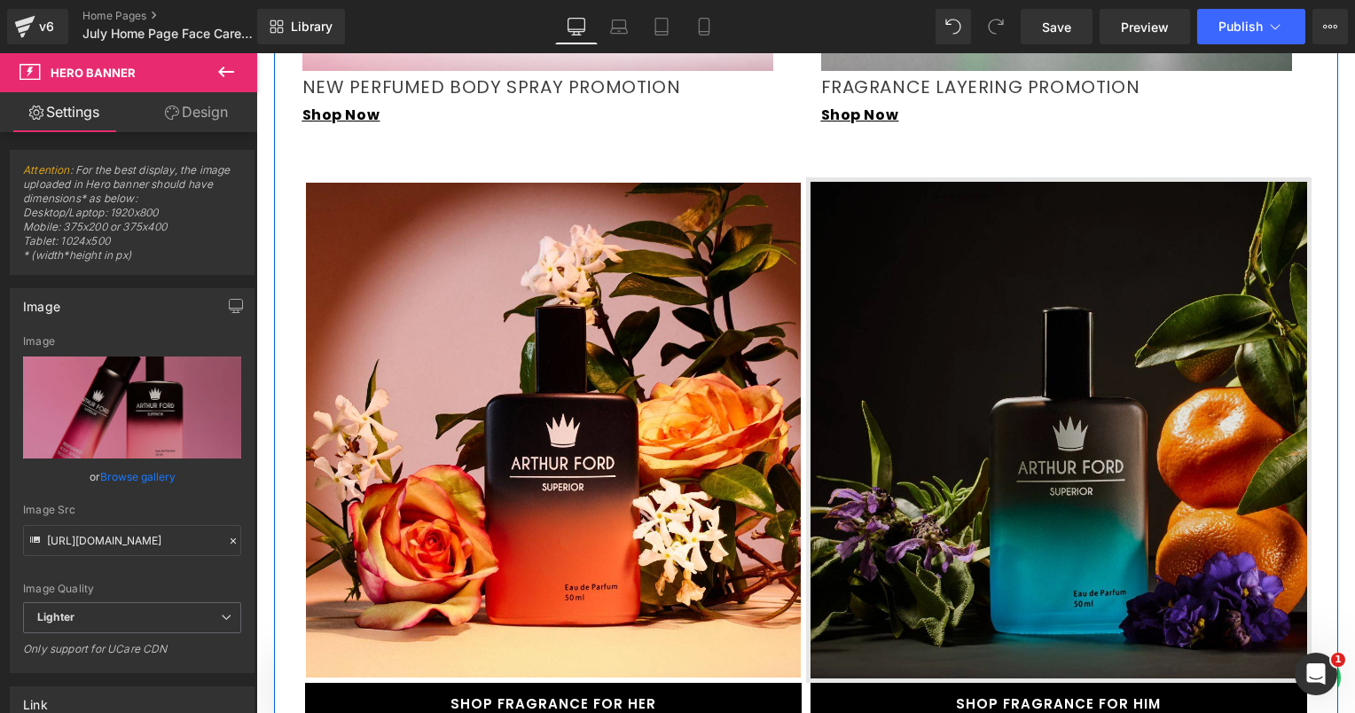
scroll to position [1862, 0]
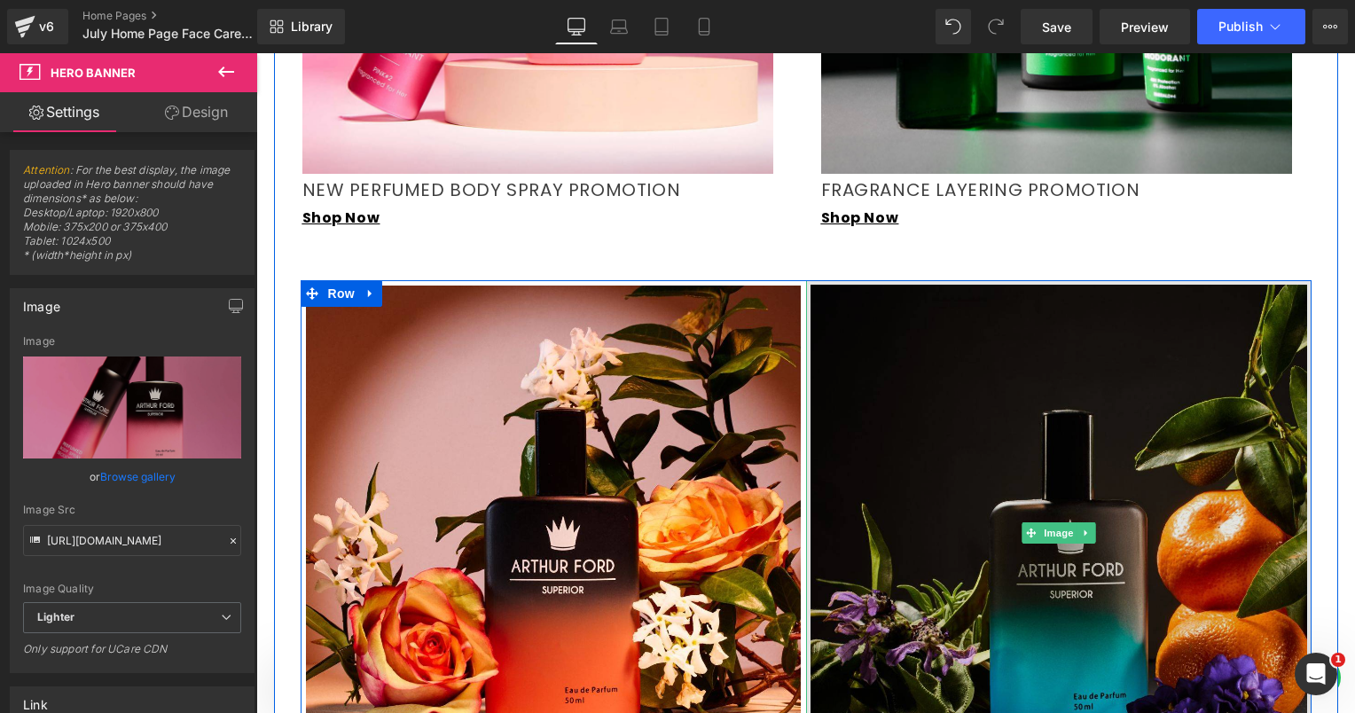
click at [946, 396] on img at bounding box center [1058, 532] width 505 height 505
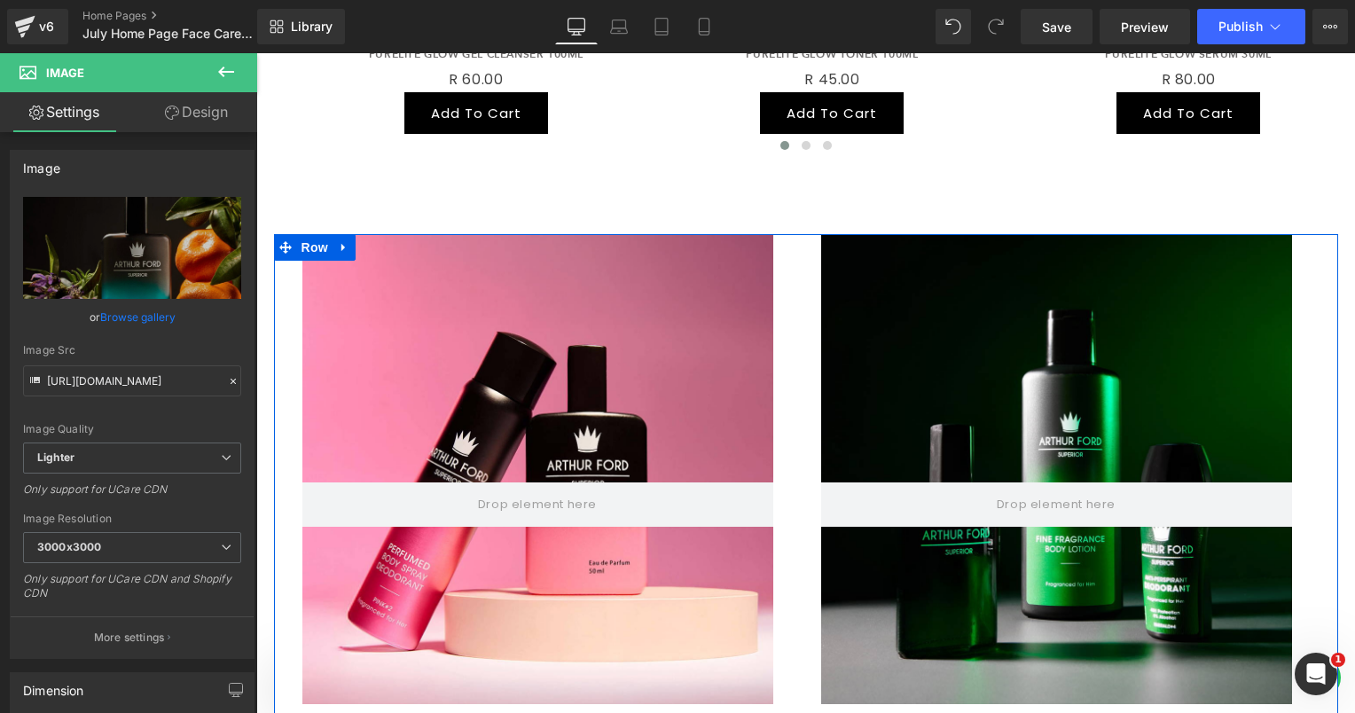
scroll to position [1330, 0]
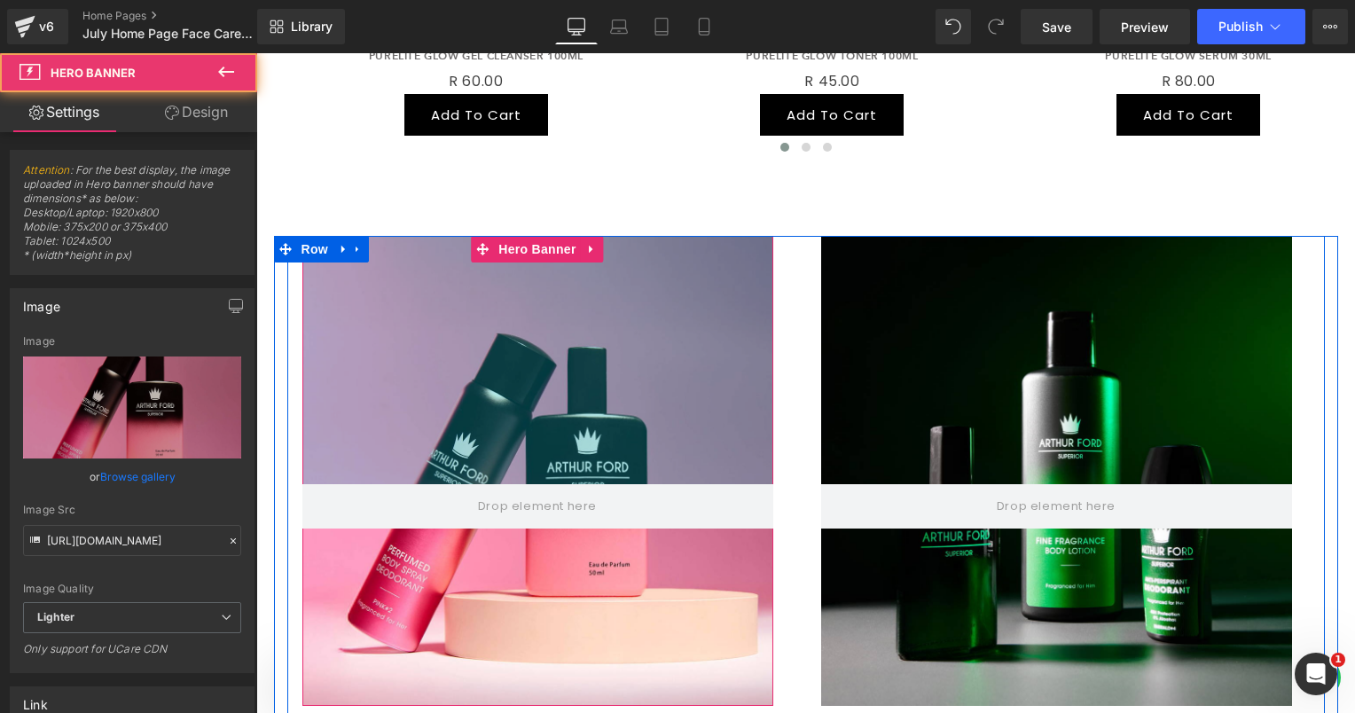
click at [514, 293] on div "Hero Banner 280px 200px" at bounding box center [537, 471] width 471 height 470
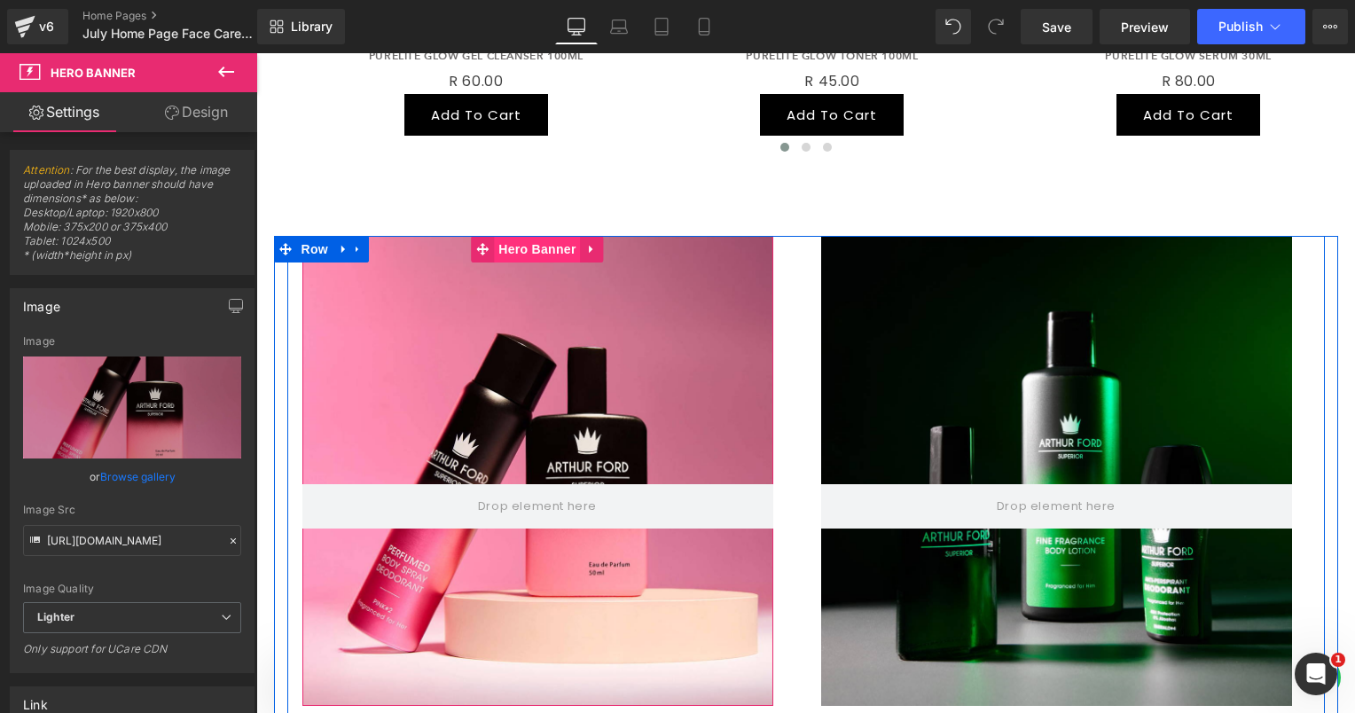
click at [524, 236] on span "Hero Banner" at bounding box center [537, 249] width 86 height 27
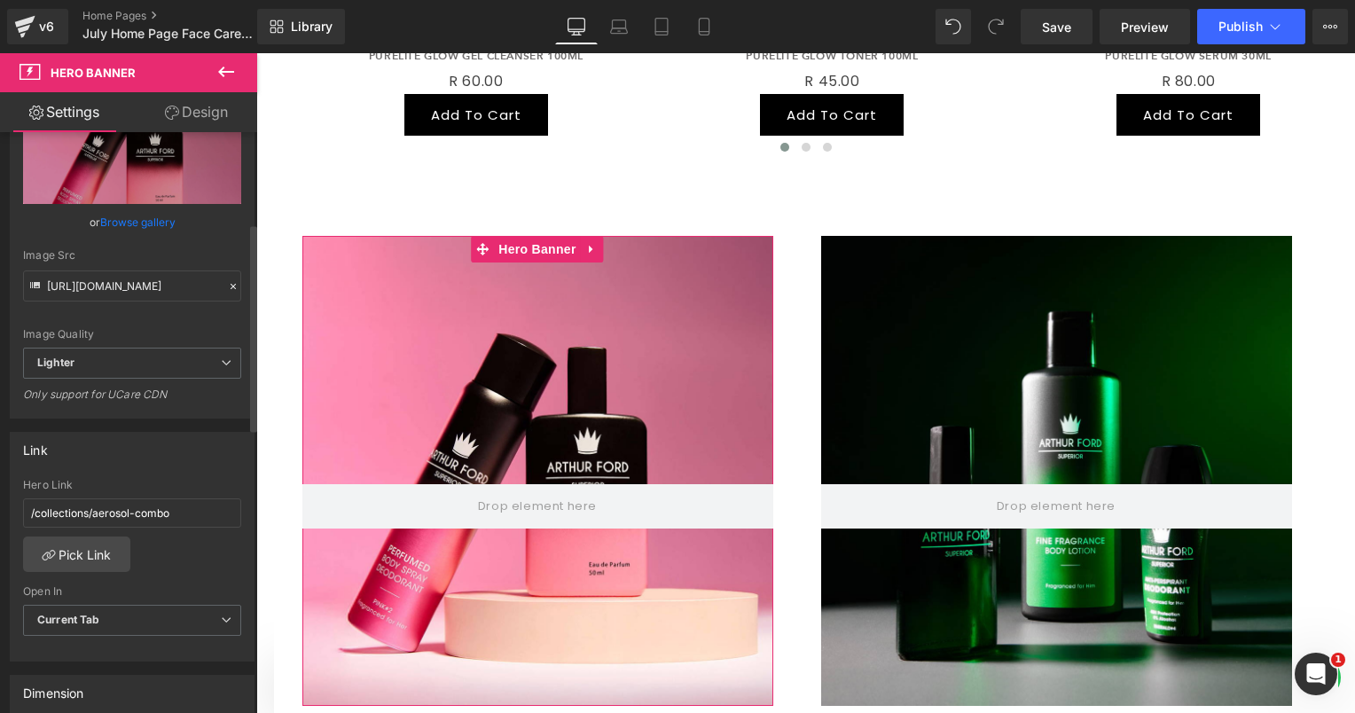
scroll to position [0, 0]
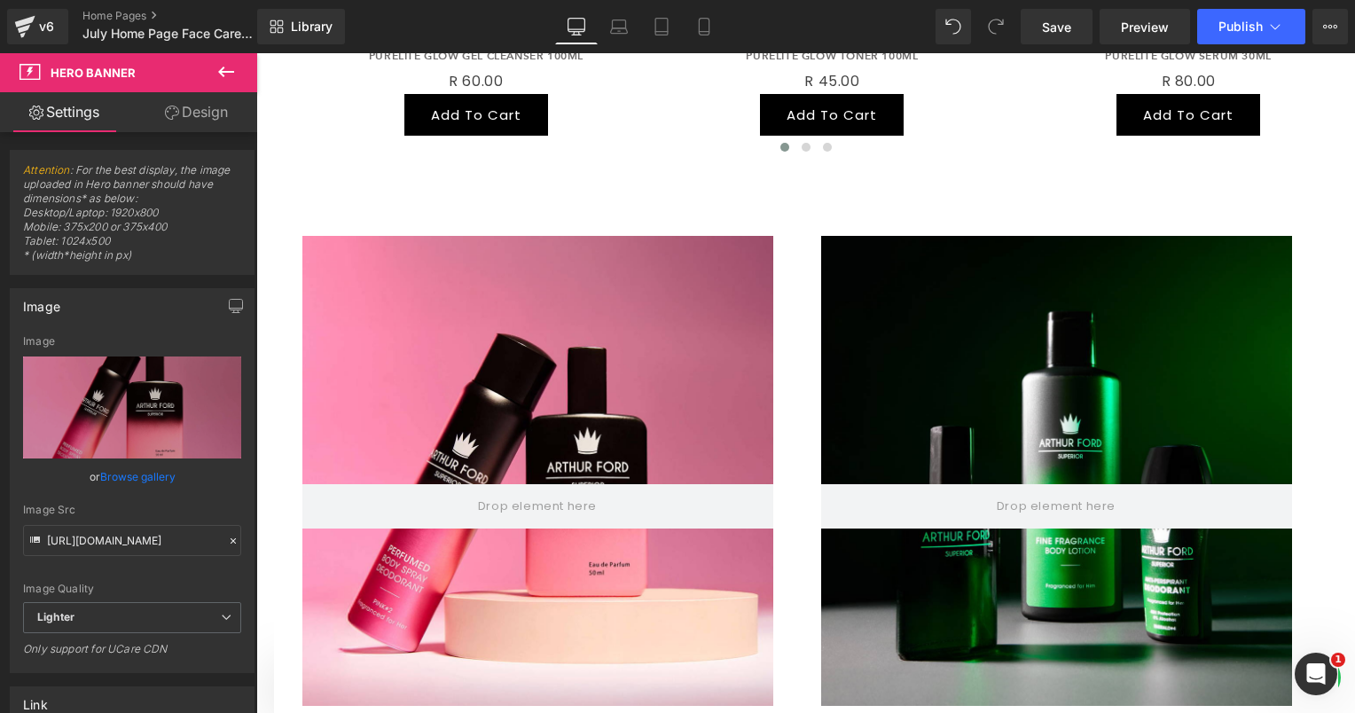
click at [219, 71] on icon at bounding box center [226, 72] width 16 height 11
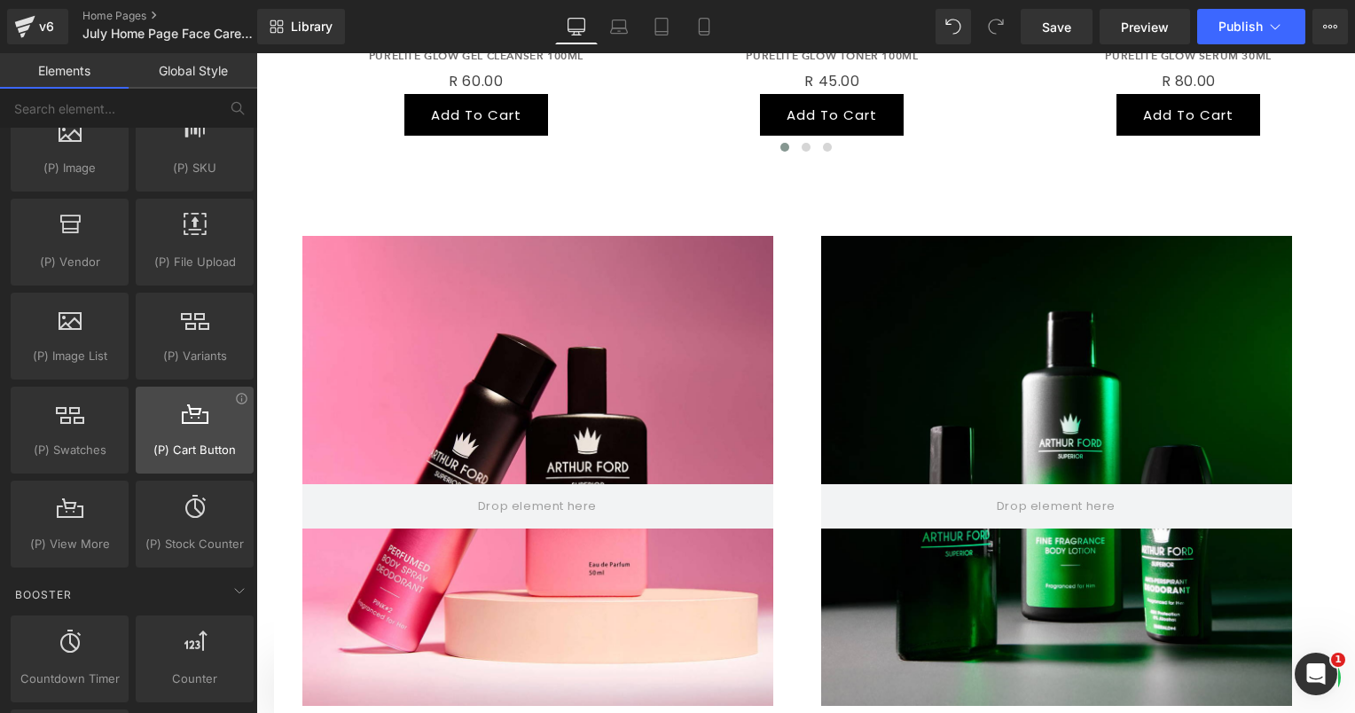
scroll to position [1774, 0]
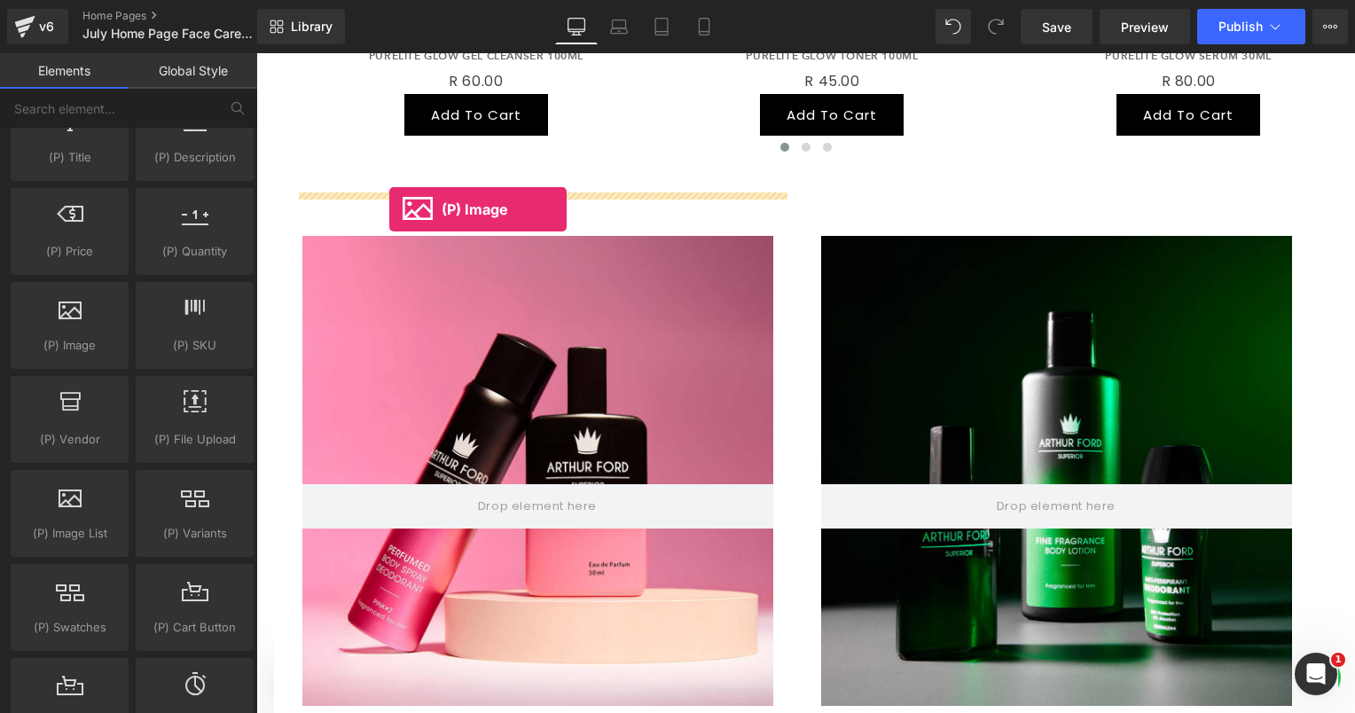
drag, startPoint x: 349, startPoint y: 369, endPoint x: 389, endPoint y: 209, distance: 164.5
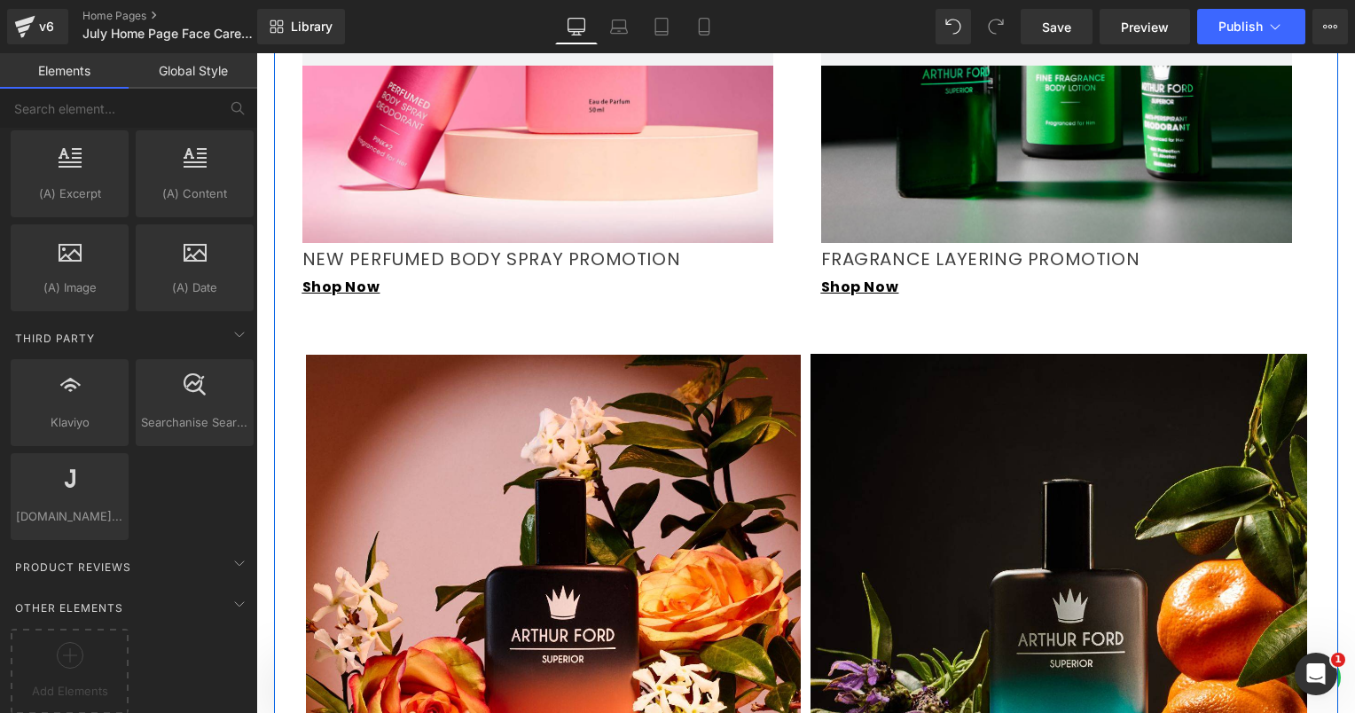
scroll to position [1685, 0]
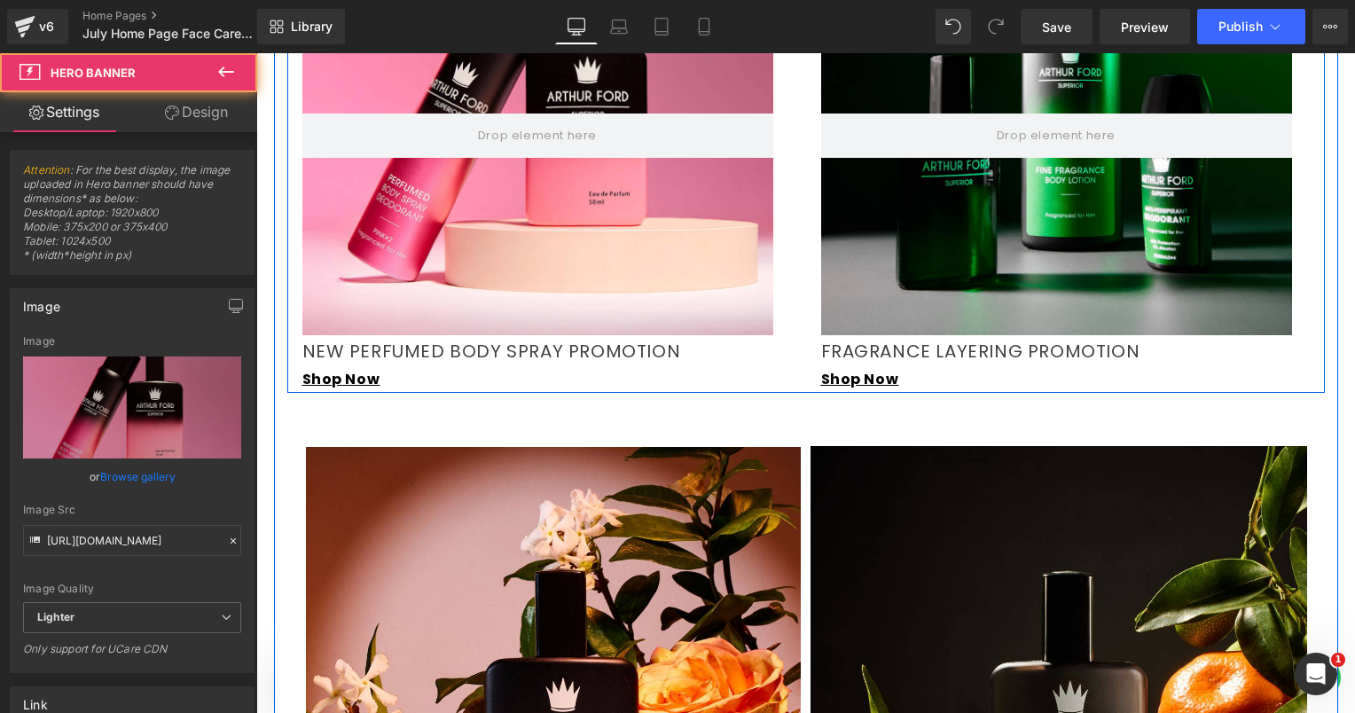
click at [764, 219] on div "Hero Banner 280px 200px" at bounding box center [537, 100] width 471 height 470
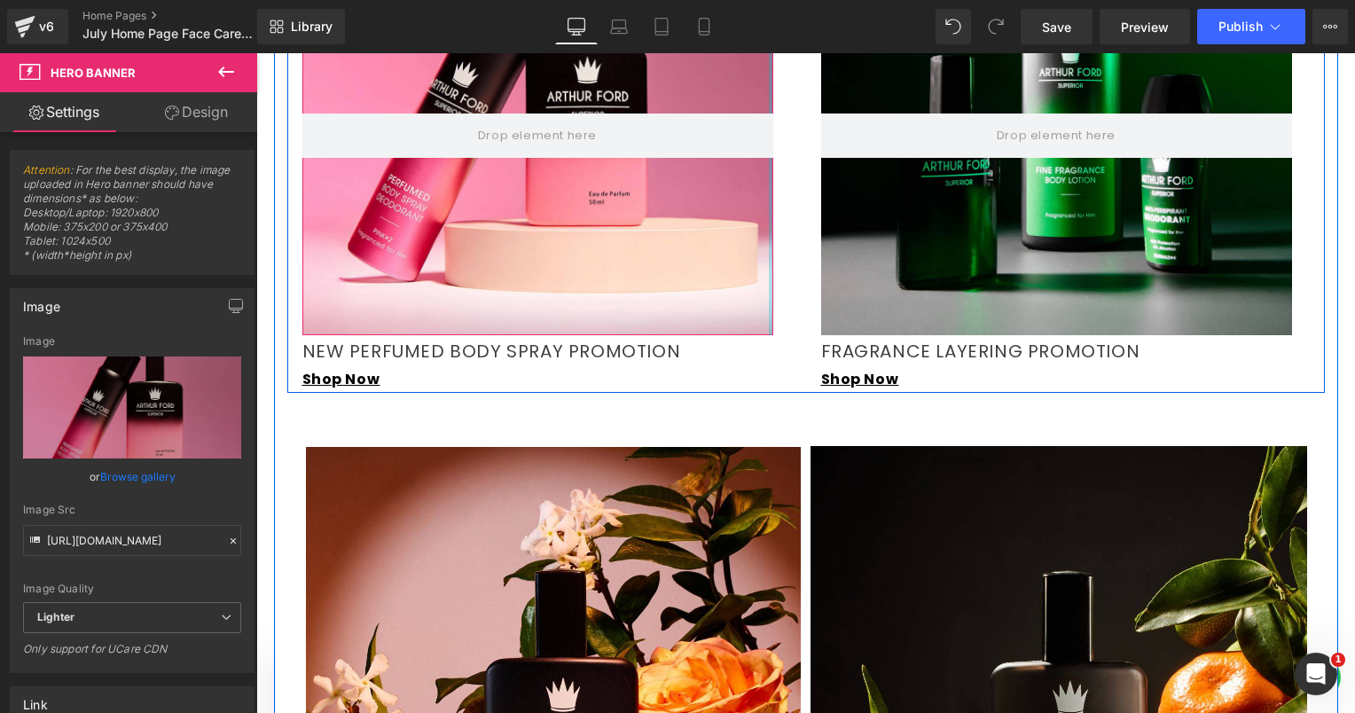
drag, startPoint x: 763, startPoint y: 172, endPoint x: 790, endPoint y: 172, distance: 27.5
click at [790, 172] on div "Hero Banner 280px 200px NEW PERFUMED BODY SPRAY PROMOTION Text Block Shop Now T…" at bounding box center [546, 129] width 519 height 528
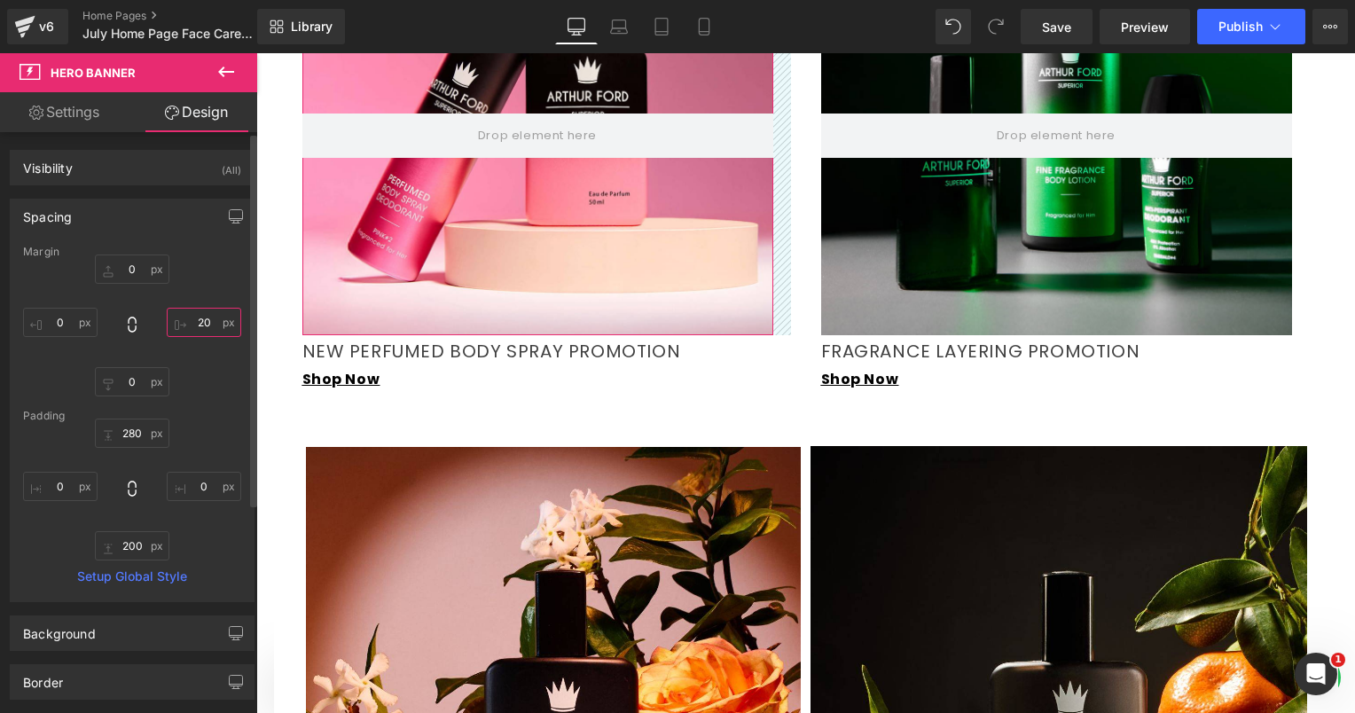
click at [202, 320] on input "20" at bounding box center [204, 322] width 74 height 29
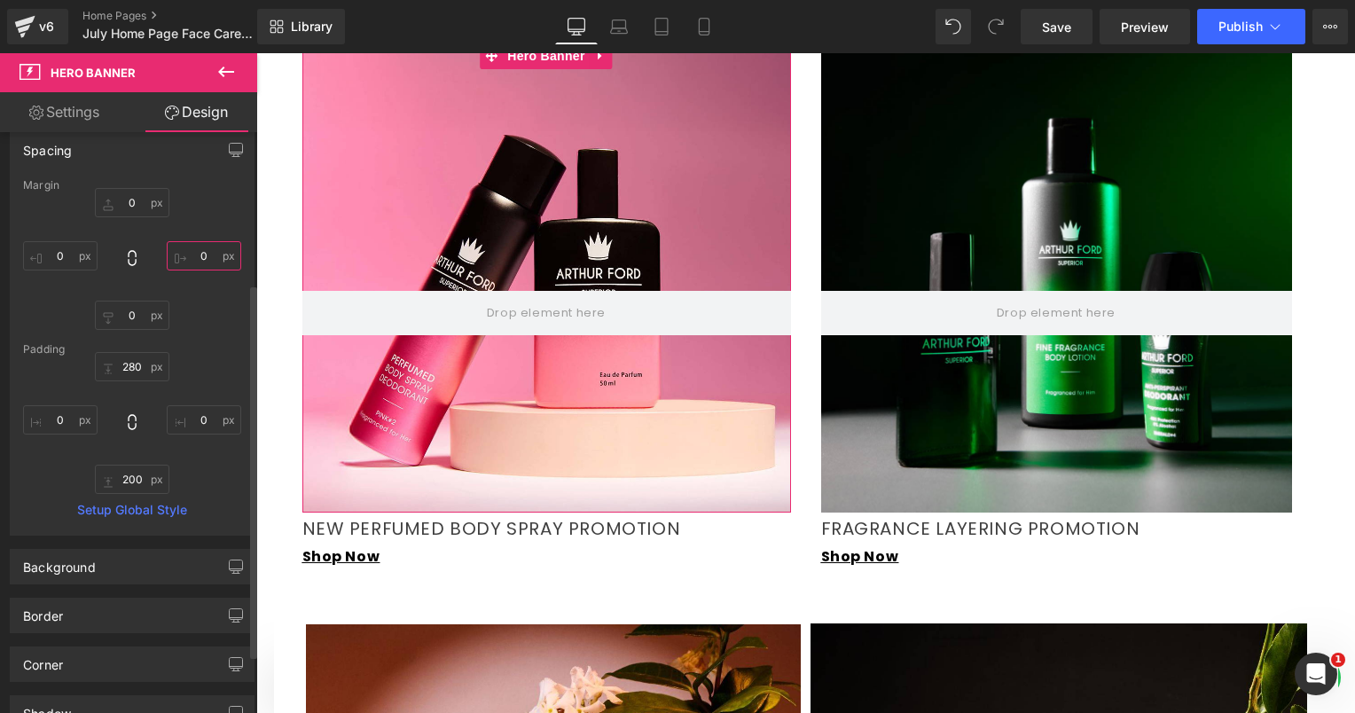
scroll to position [0, 0]
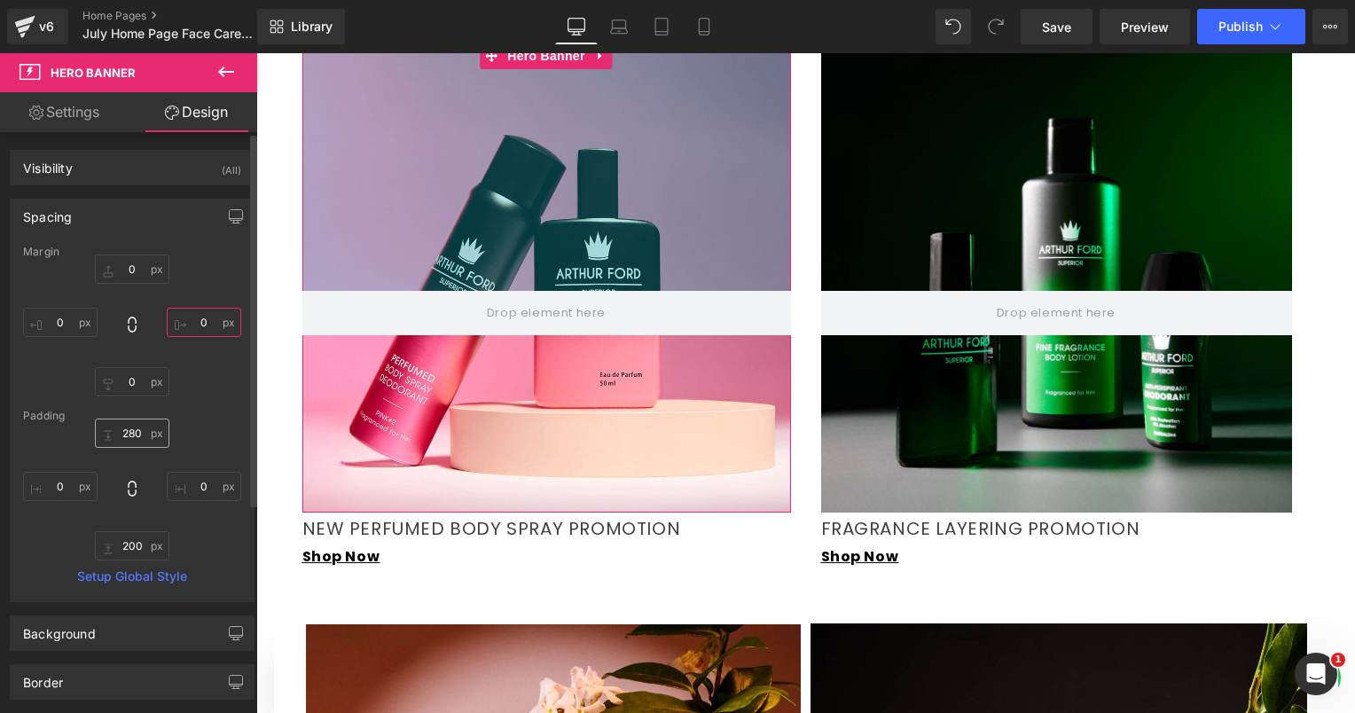
type input "0"
click at [135, 430] on input "280" at bounding box center [132, 433] width 74 height 29
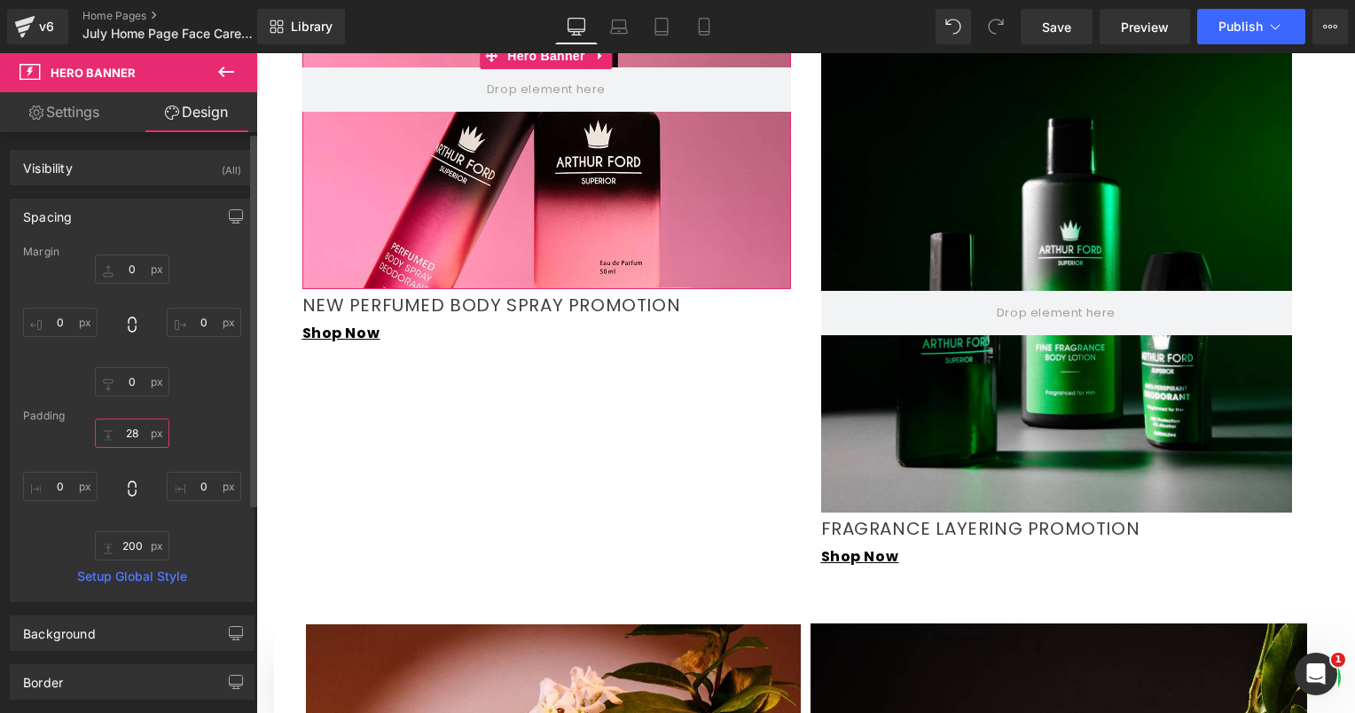
type input "280"
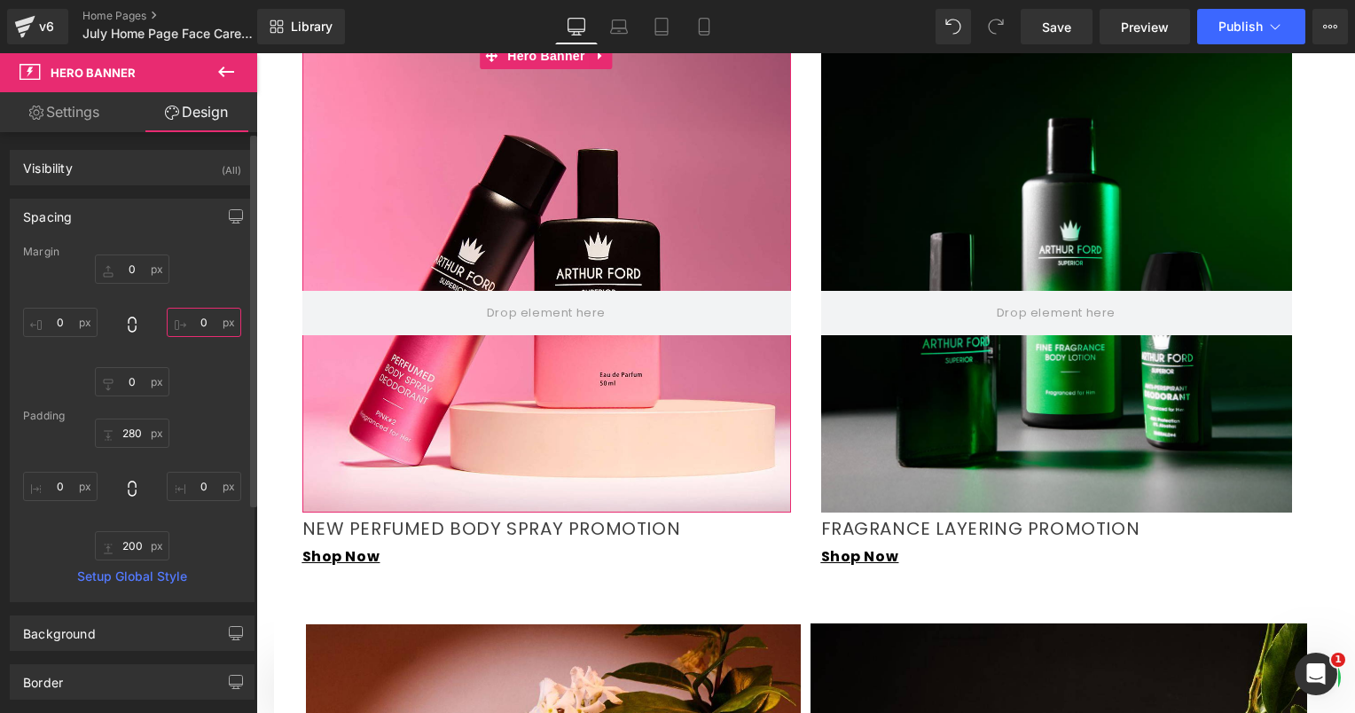
click at [192, 328] on input "0" at bounding box center [204, 322] width 74 height 29
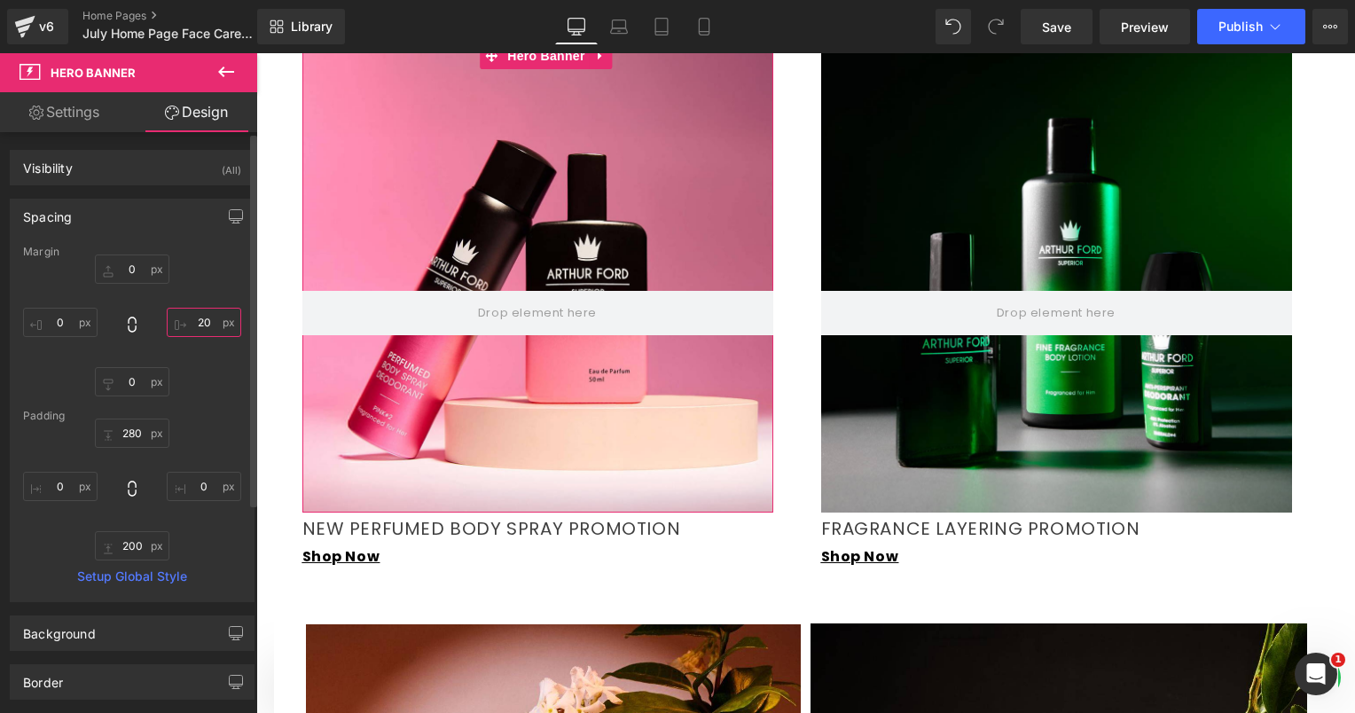
type input "2"
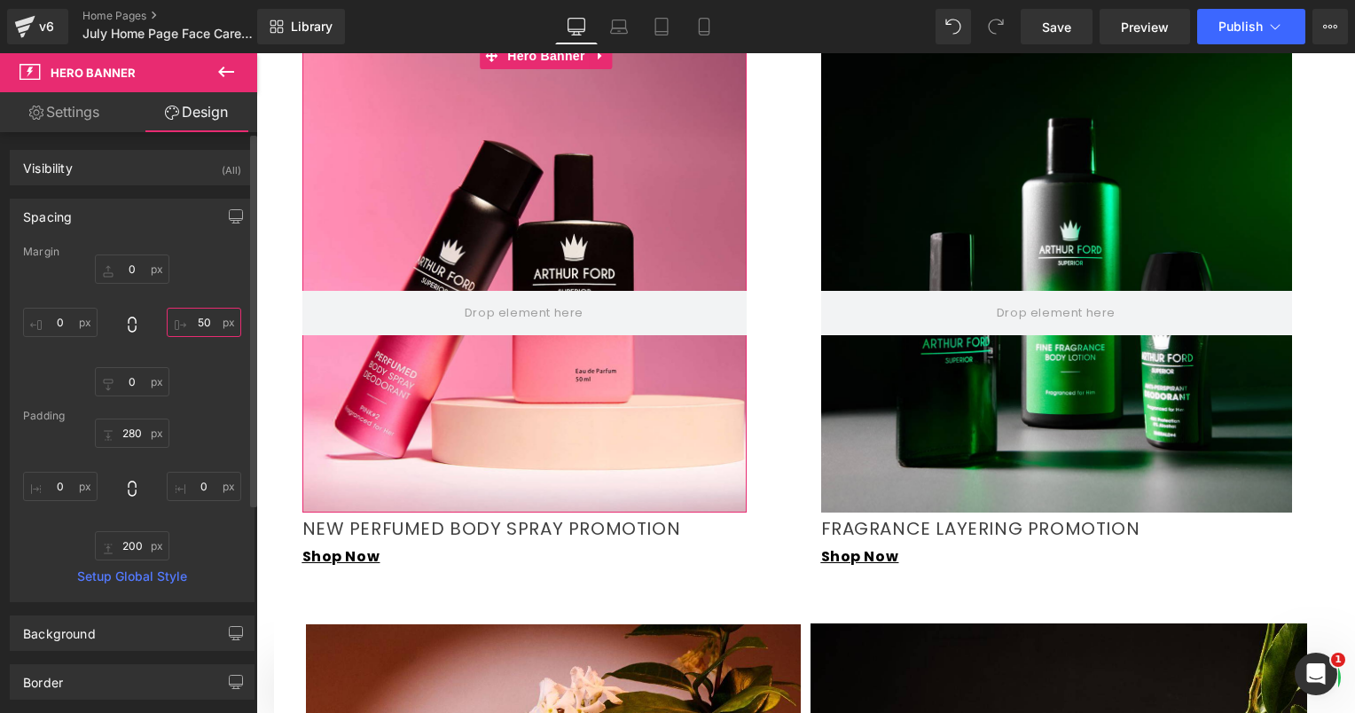
type input "5"
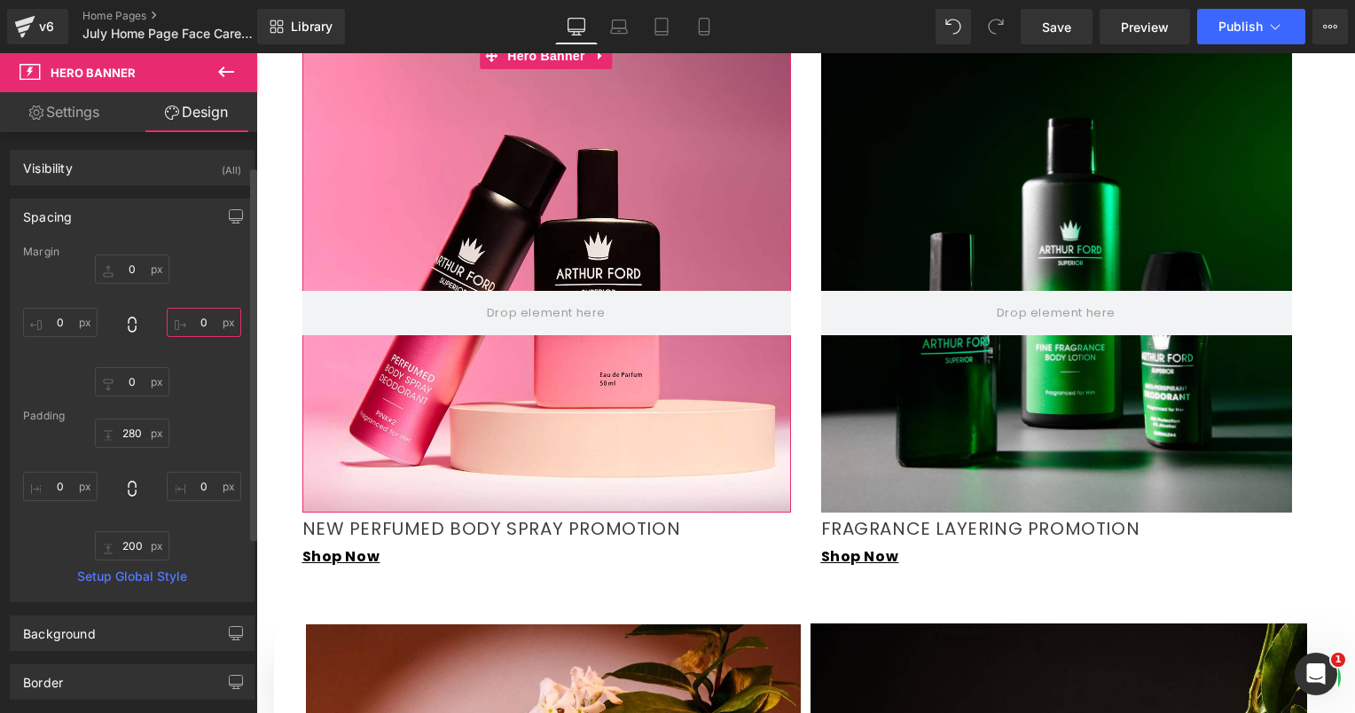
scroll to position [177, 0]
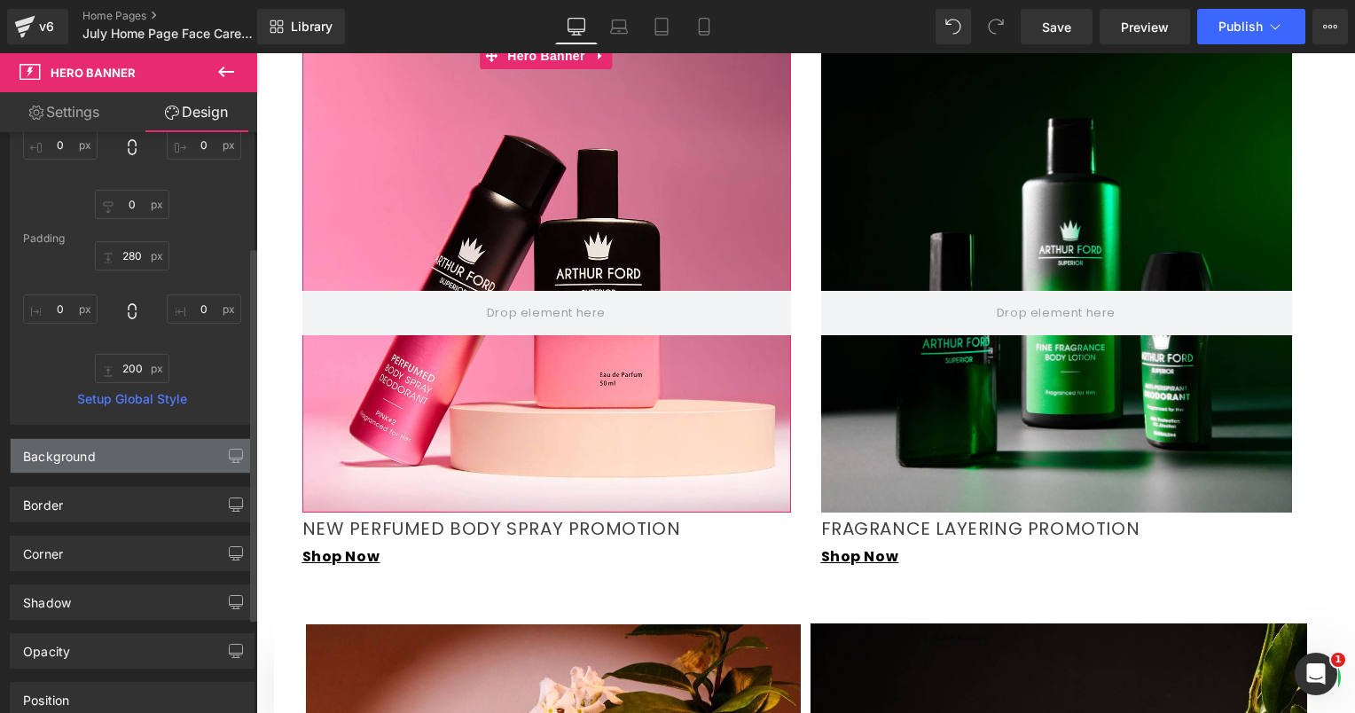
click at [106, 457] on div "Background" at bounding box center [132, 456] width 243 height 34
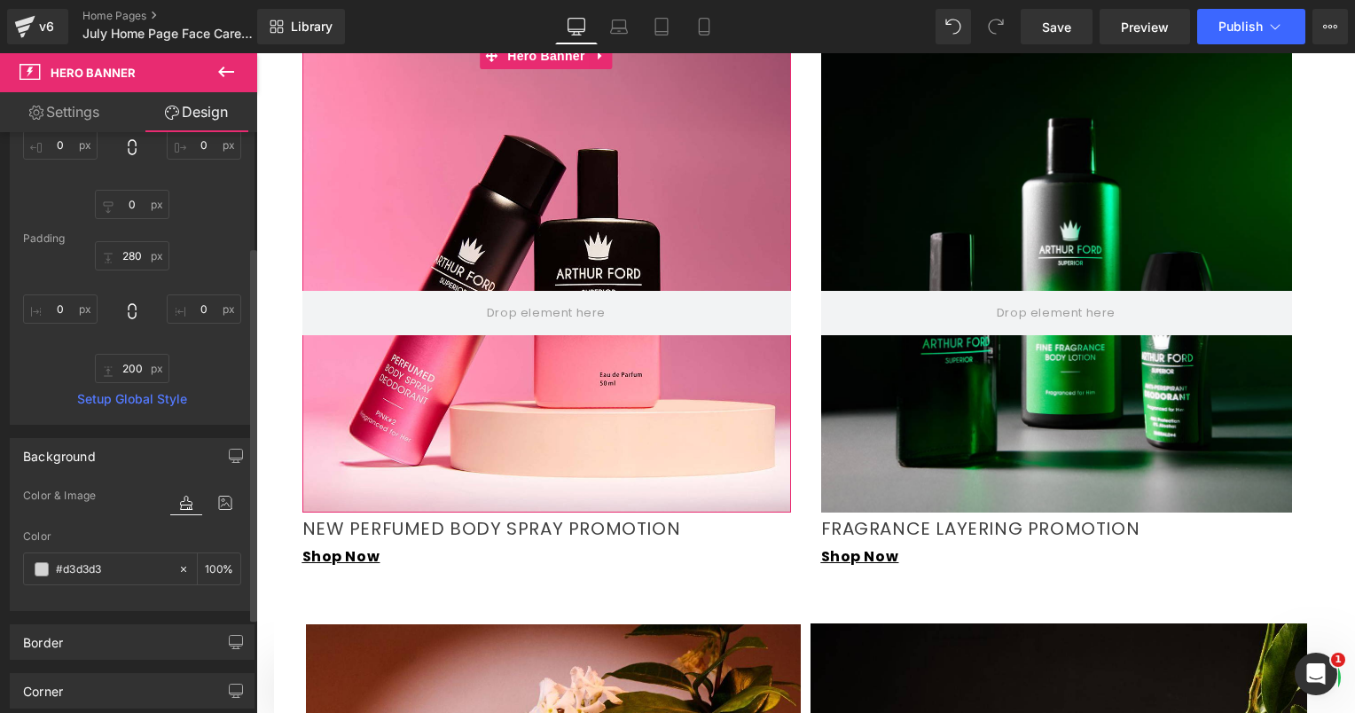
click at [106, 457] on div "Background" at bounding box center [132, 456] width 243 height 34
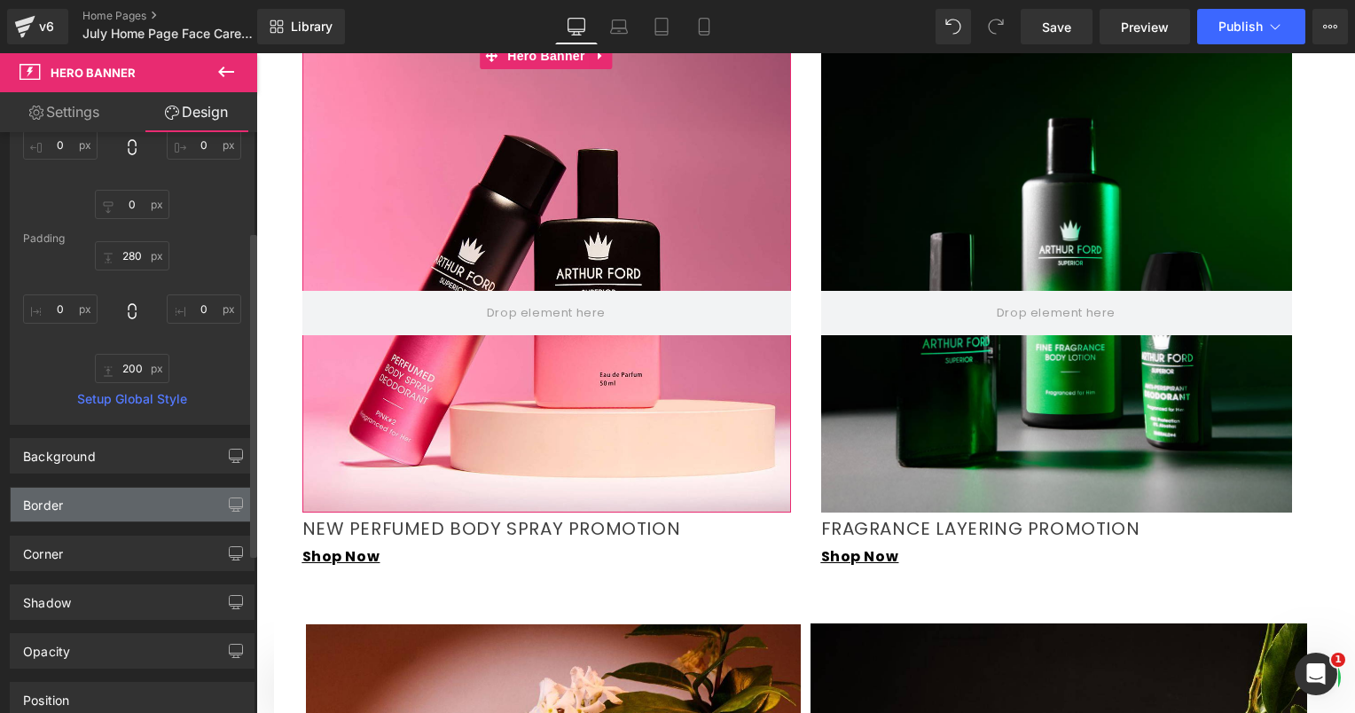
click at [96, 500] on div "Border" at bounding box center [132, 505] width 243 height 34
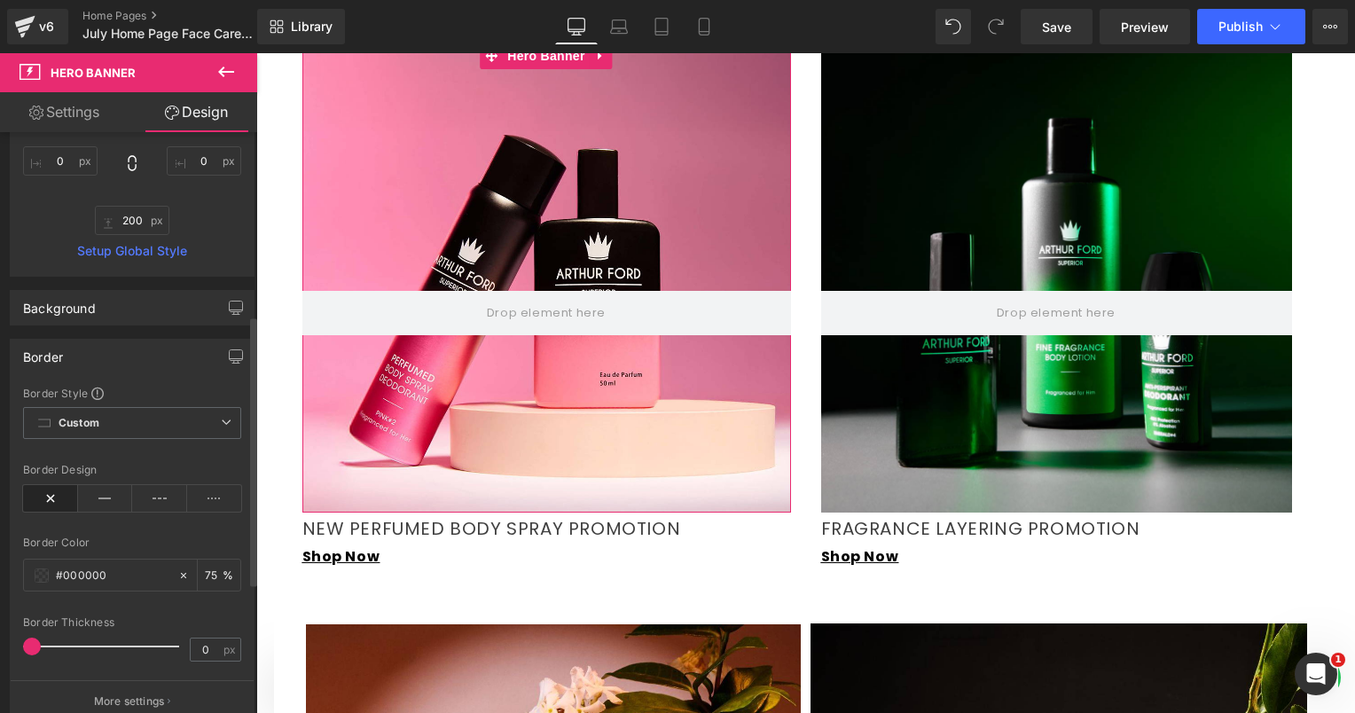
scroll to position [443, 0]
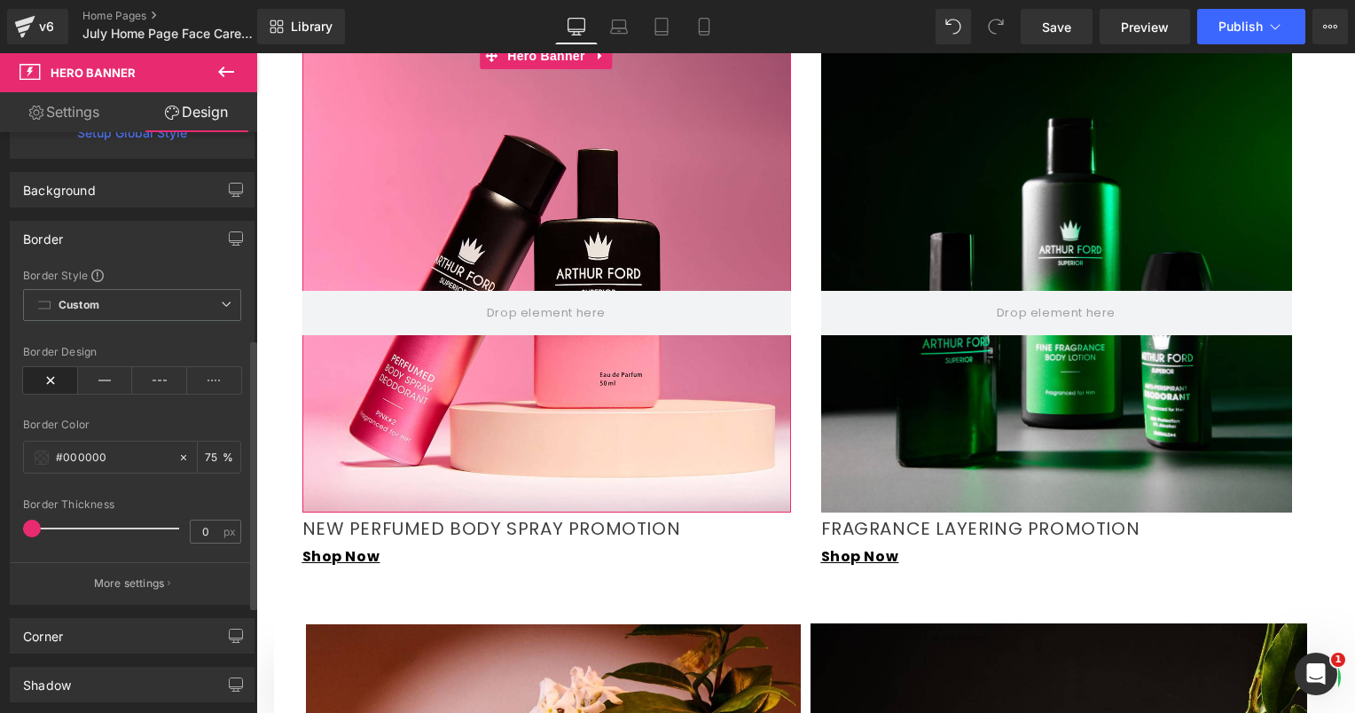
click at [61, 235] on div "Border" at bounding box center [43, 234] width 40 height 25
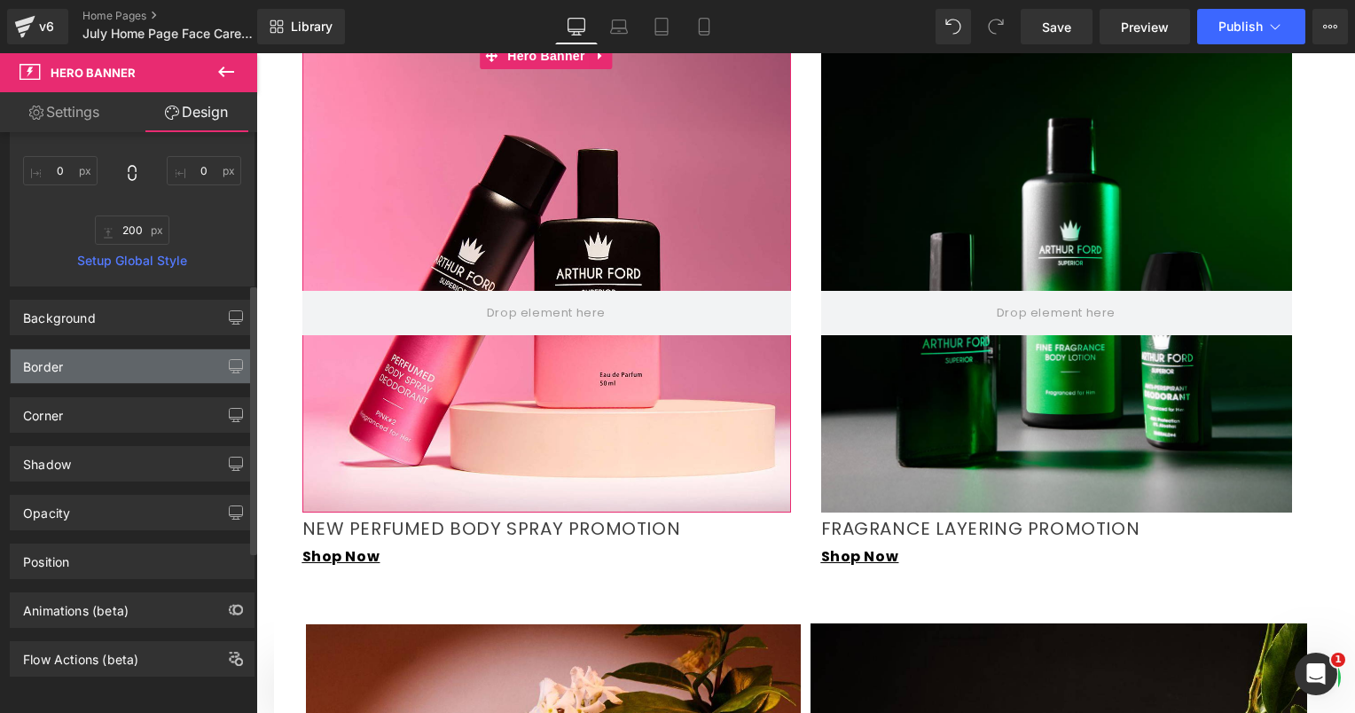
scroll to position [325, 0]
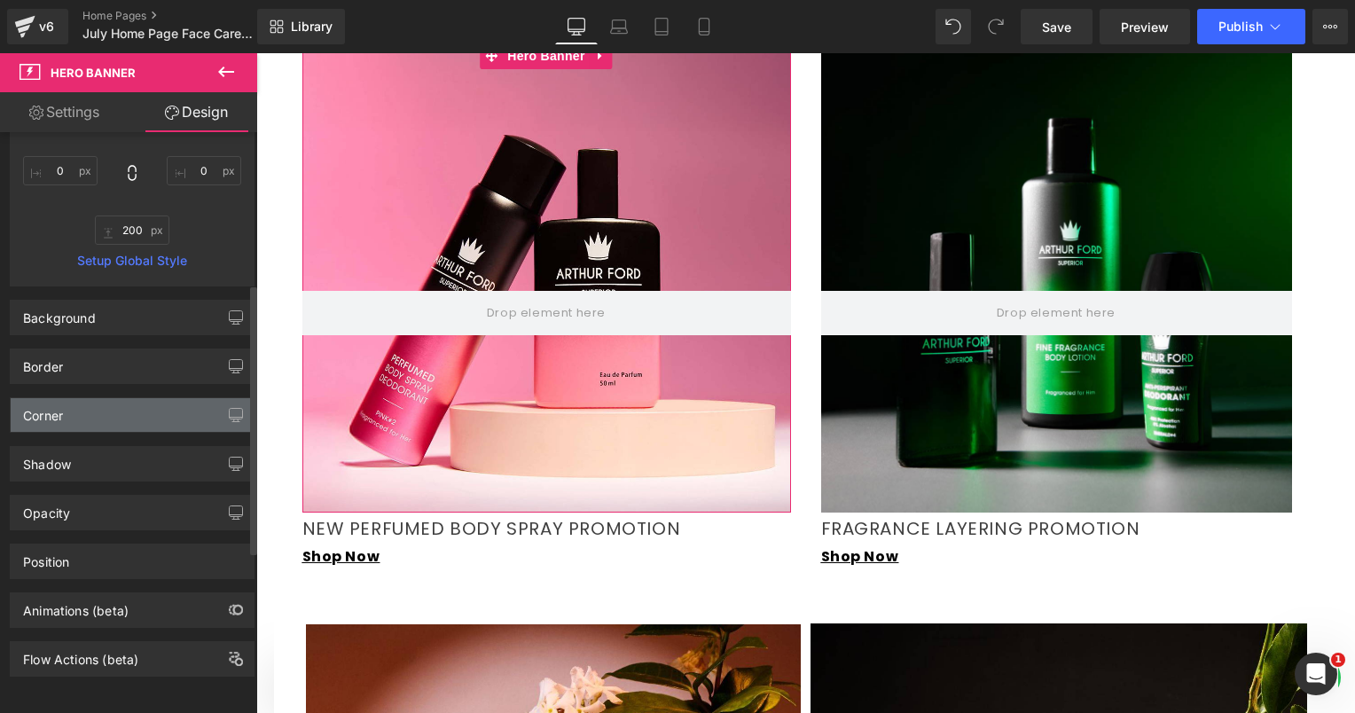
click at [67, 398] on div "Corner" at bounding box center [132, 415] width 243 height 34
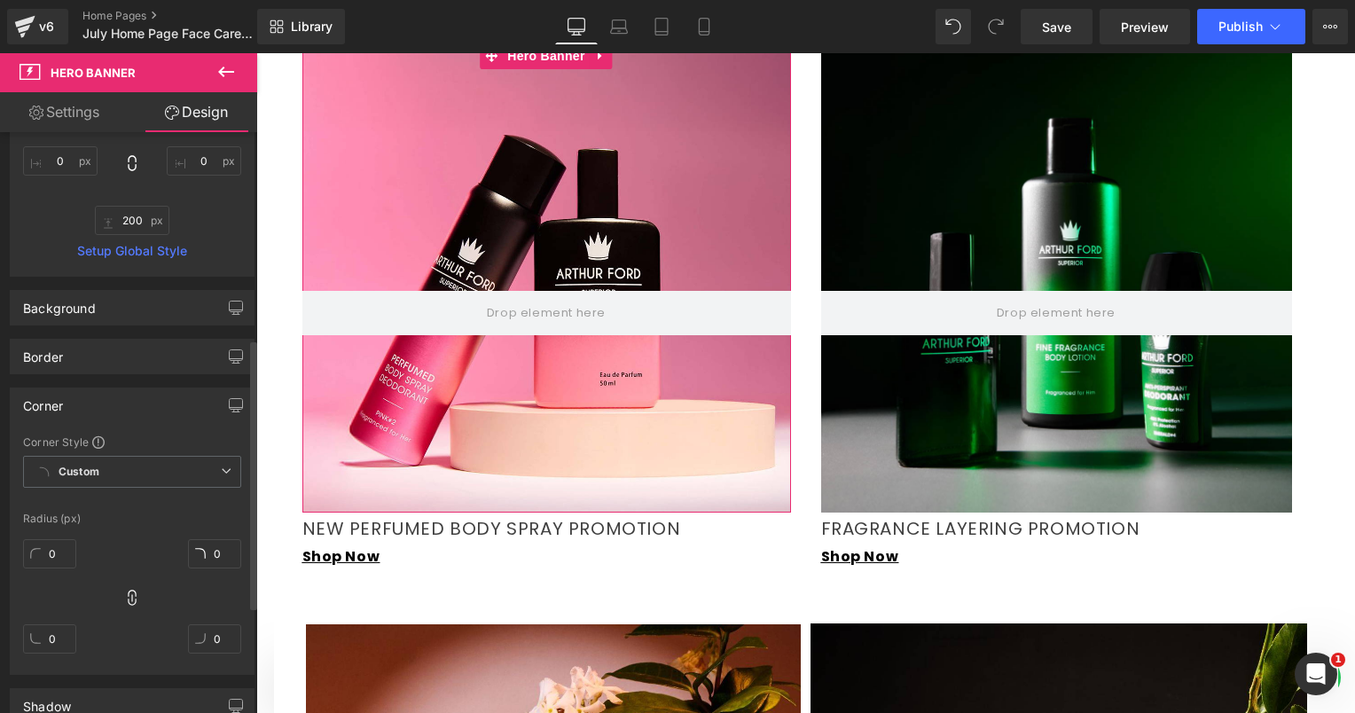
scroll to position [443, 0]
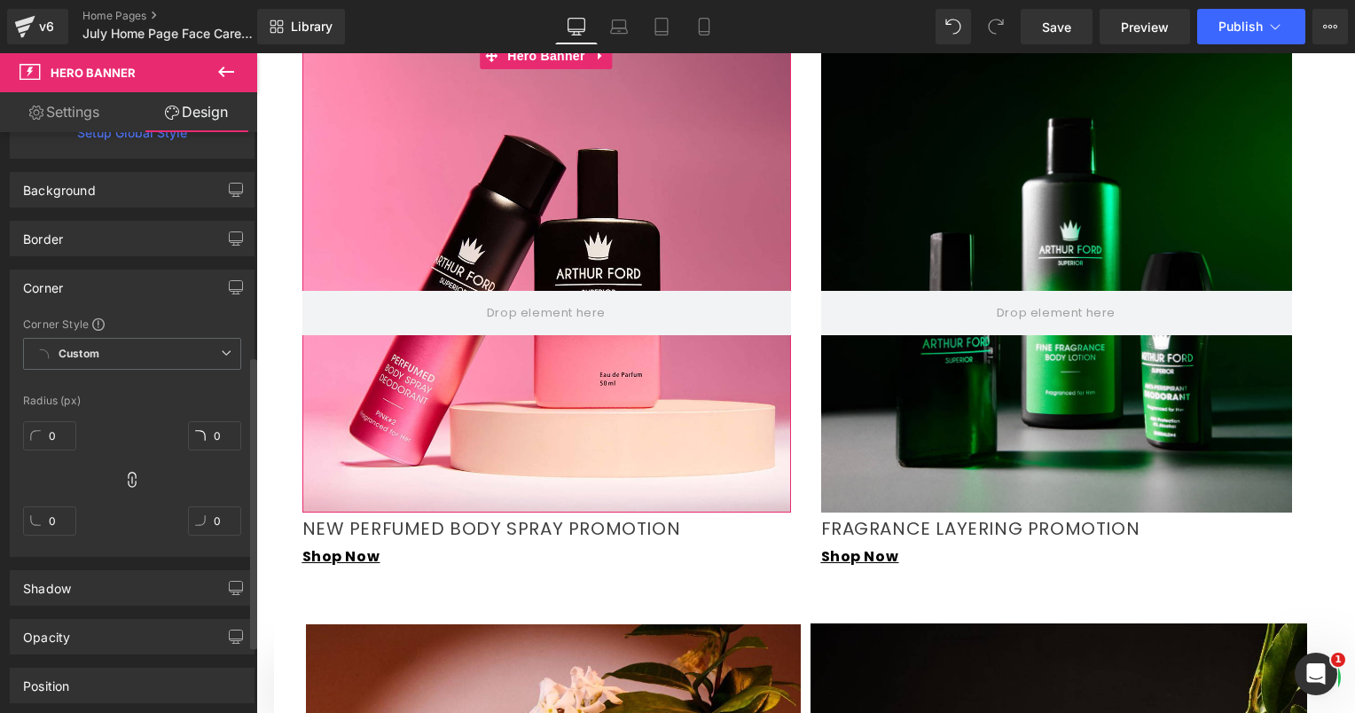
click at [92, 287] on div "Corner" at bounding box center [132, 287] width 243 height 34
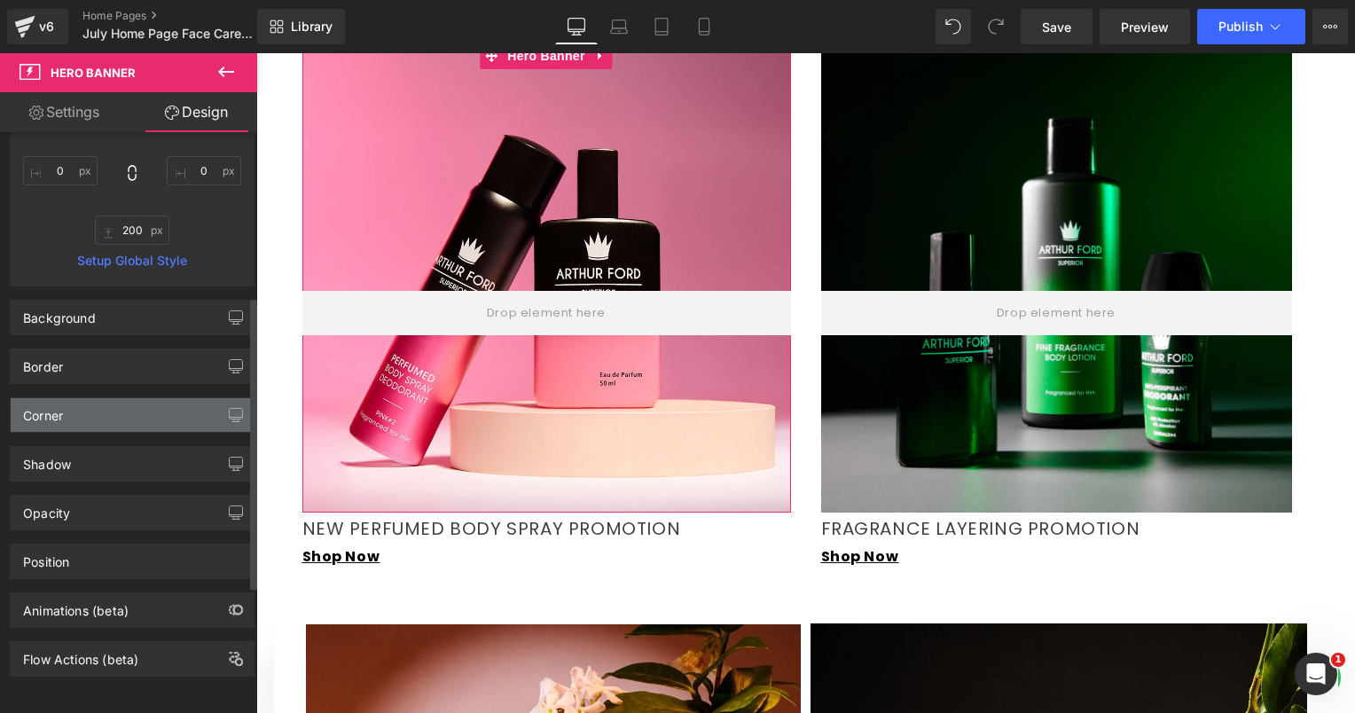
scroll to position [325, 0]
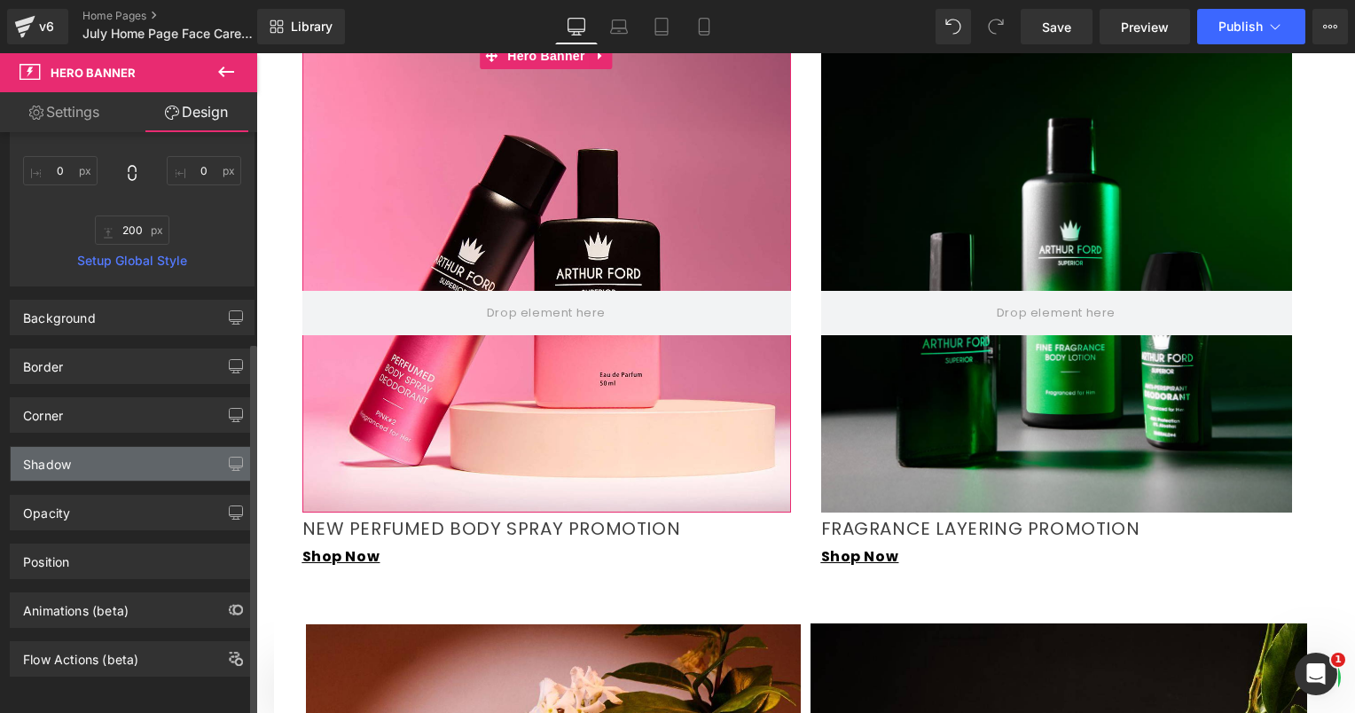
click at [84, 460] on div "Shadow" at bounding box center [132, 464] width 243 height 34
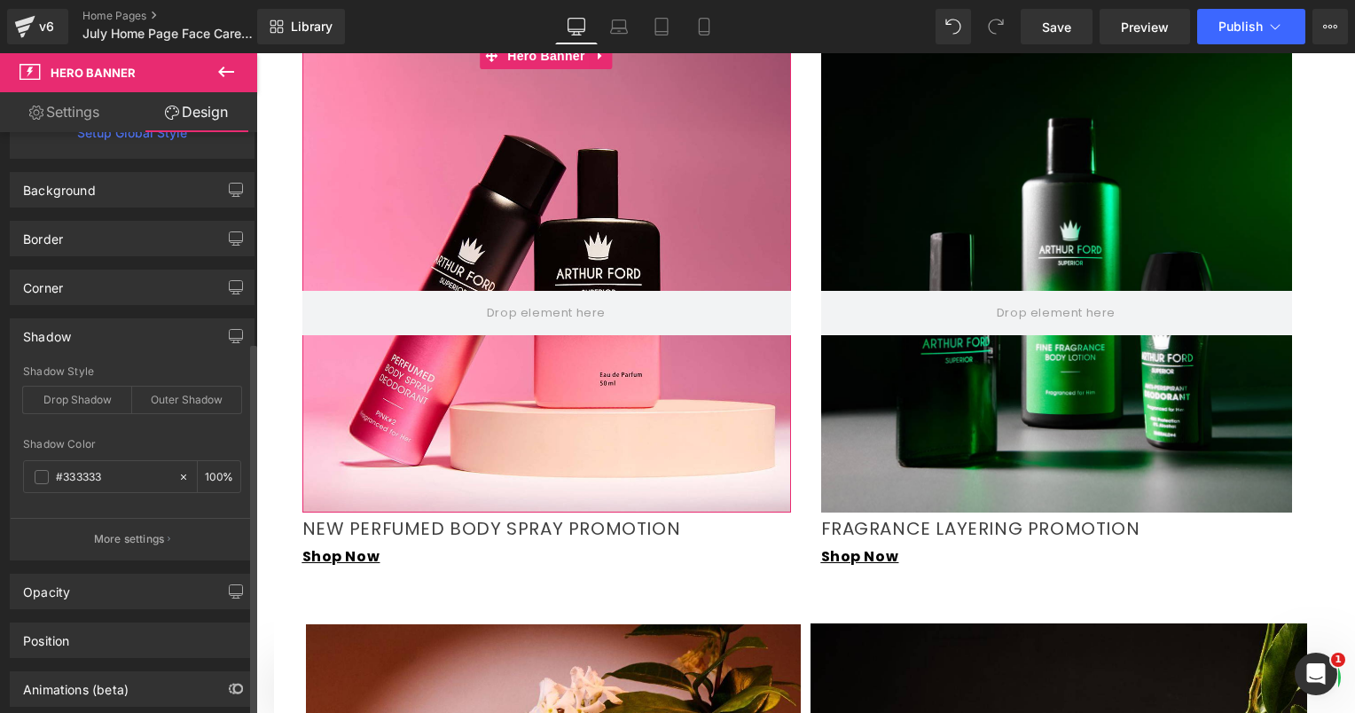
click at [59, 330] on div "Shadow" at bounding box center [47, 331] width 48 height 25
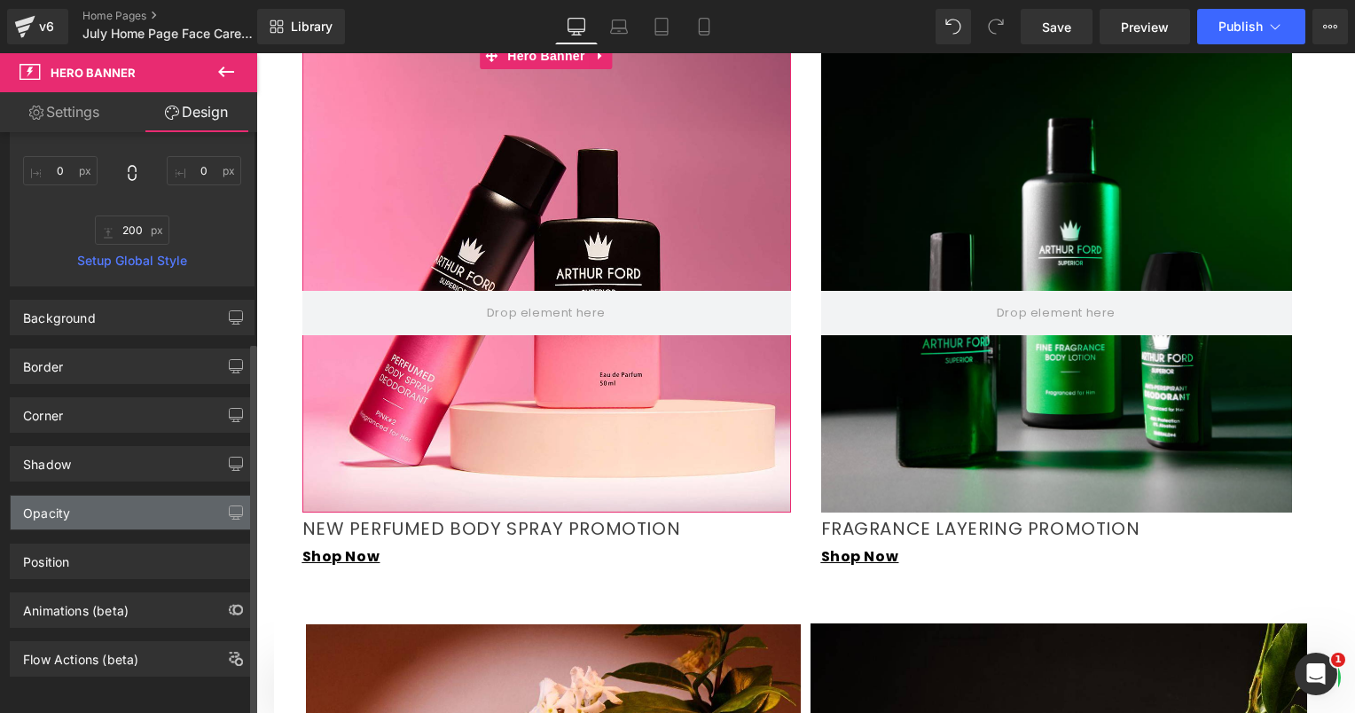
click at [63, 496] on div "Opacity" at bounding box center [46, 508] width 47 height 25
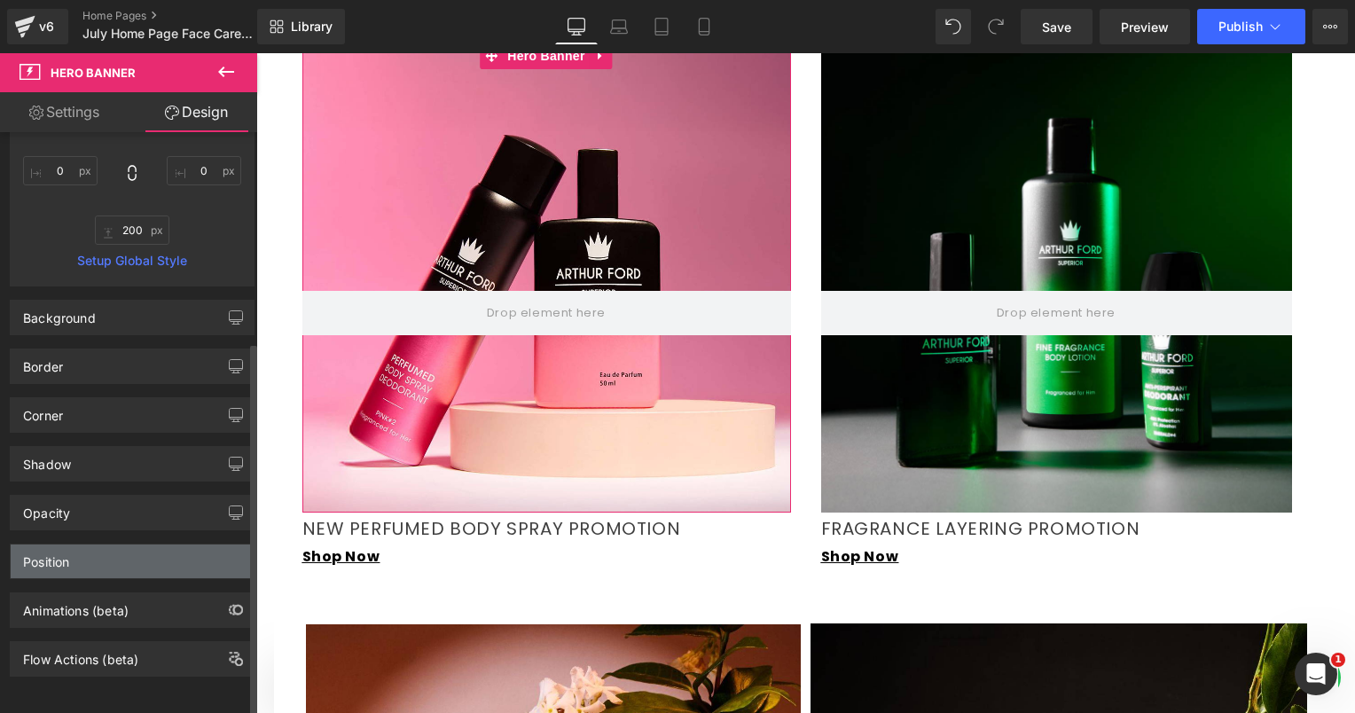
click at [52, 551] on div "Position" at bounding box center [46, 556] width 46 height 25
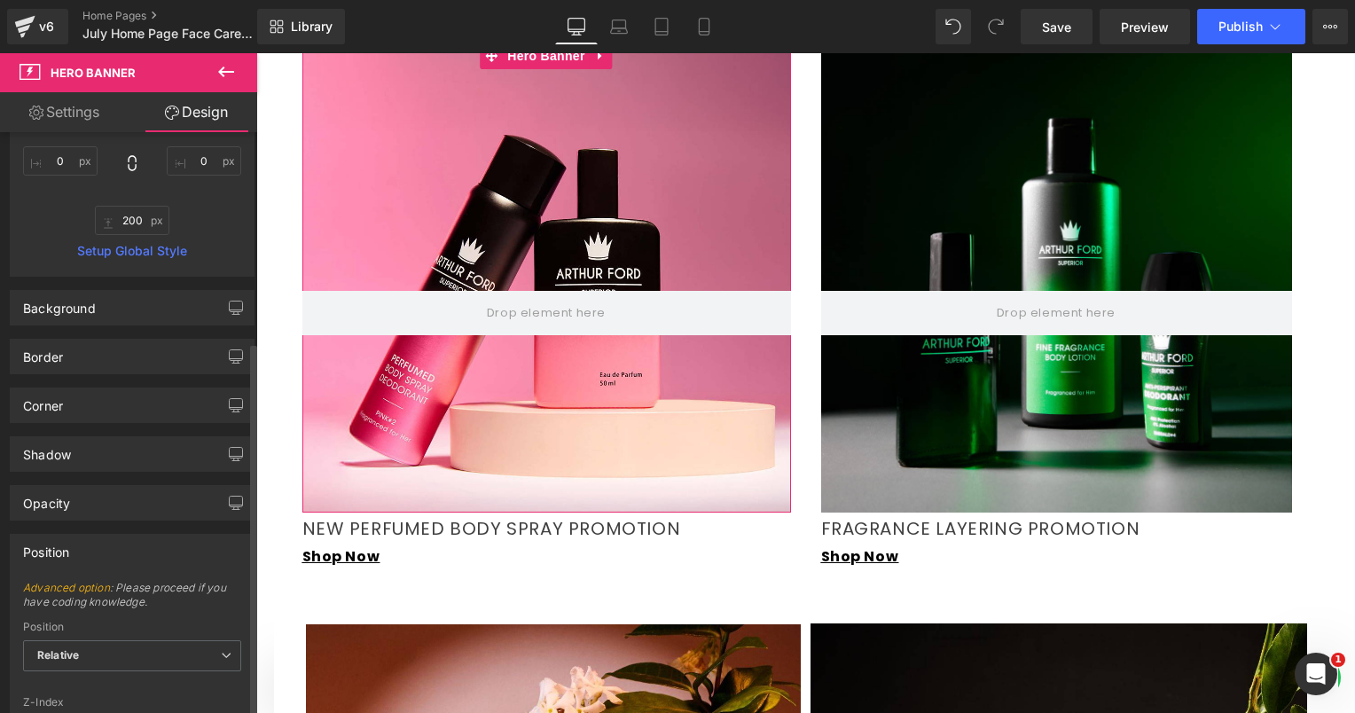
scroll to position [443, 0]
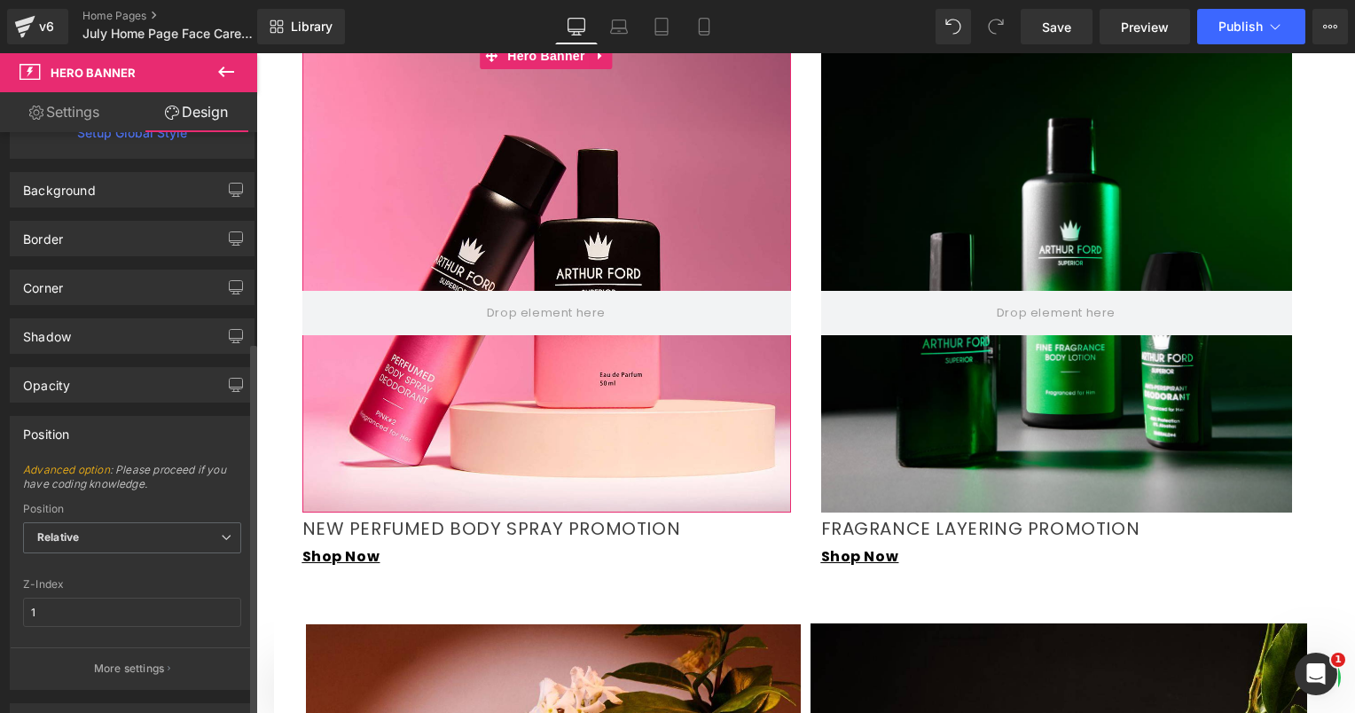
click at [50, 422] on div "Position" at bounding box center [46, 429] width 46 height 25
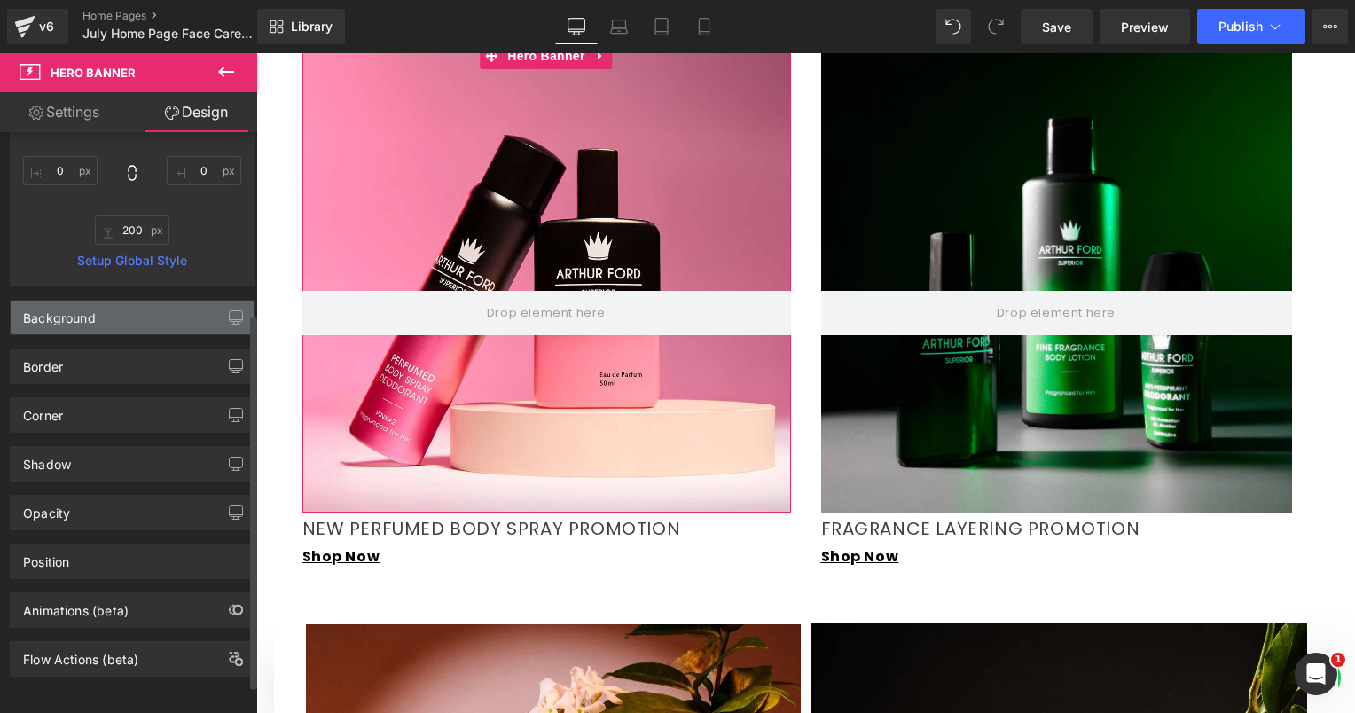
scroll to position [0, 0]
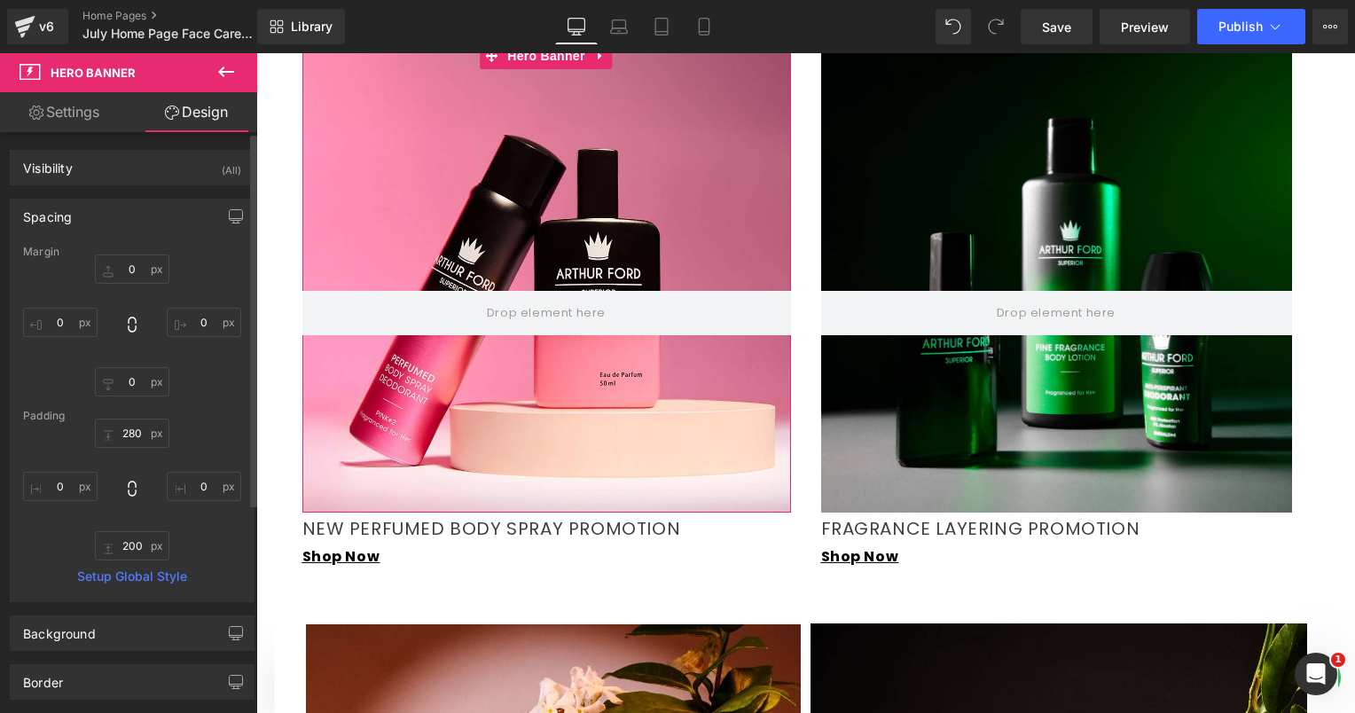
click at [46, 216] on div "Spacing" at bounding box center [47, 212] width 49 height 25
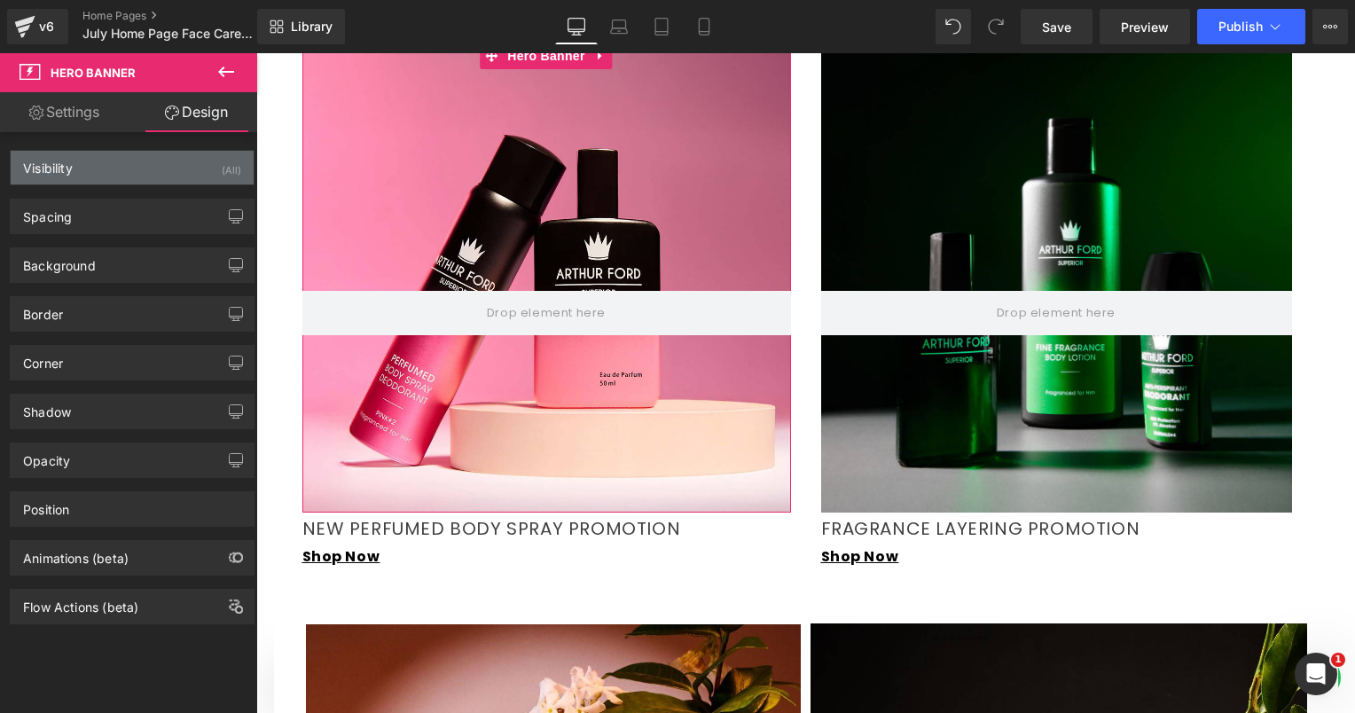
click at [44, 167] on div "Visibility" at bounding box center [48, 163] width 50 height 25
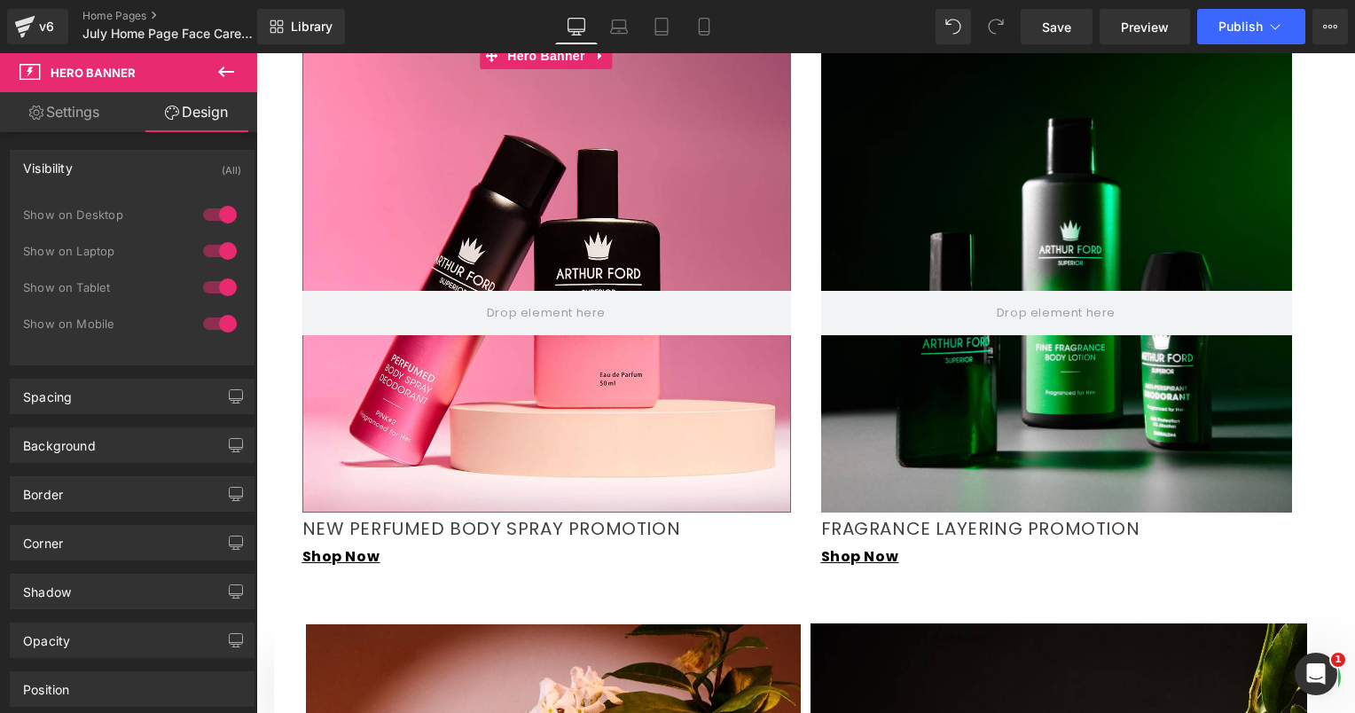
click at [44, 167] on div "Visibility" at bounding box center [48, 163] width 50 height 25
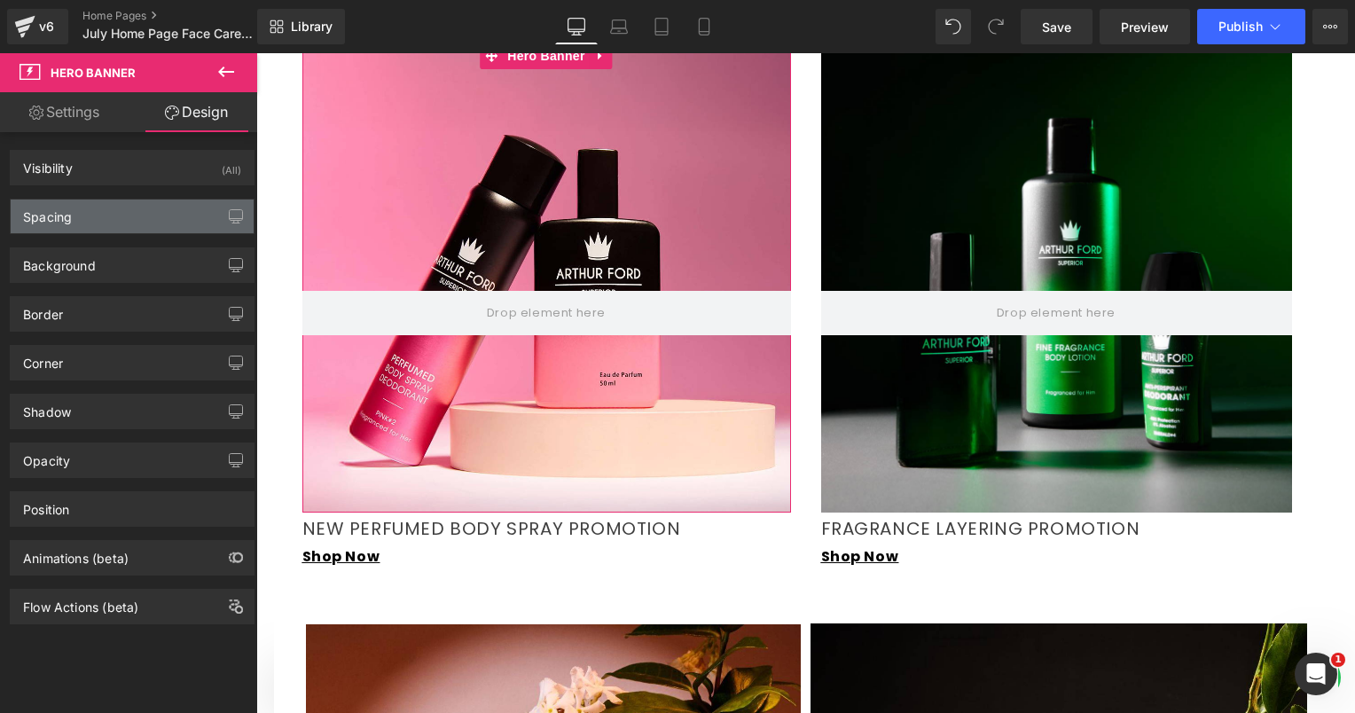
click at [50, 211] on div "Spacing" at bounding box center [47, 212] width 49 height 25
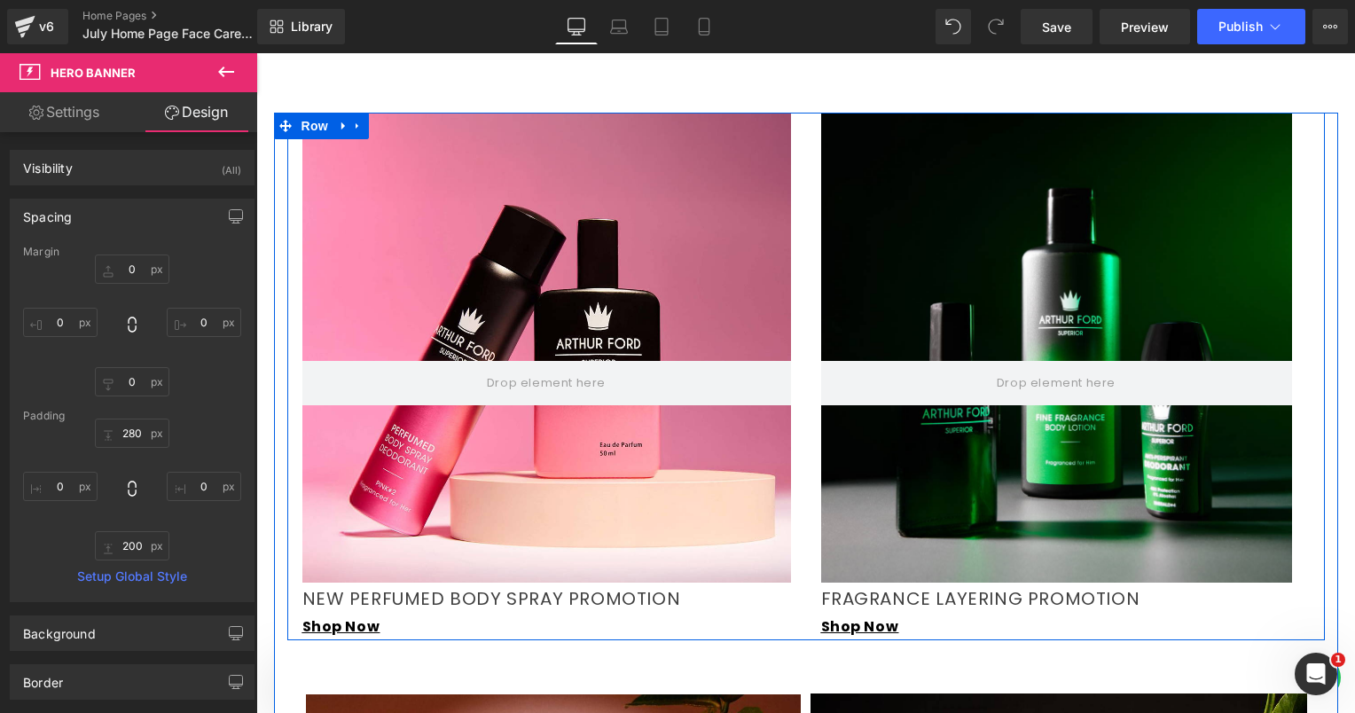
scroll to position [1330, 0]
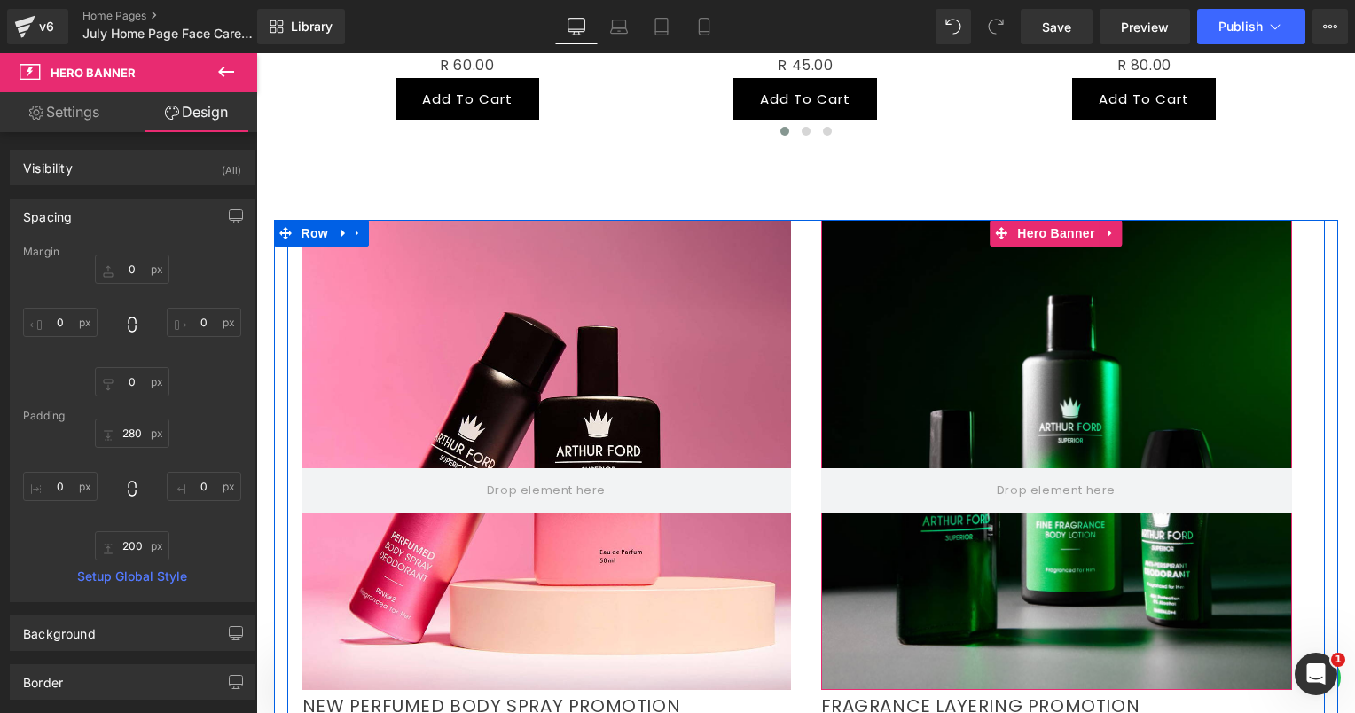
click at [875, 368] on div at bounding box center [1056, 455] width 471 height 470
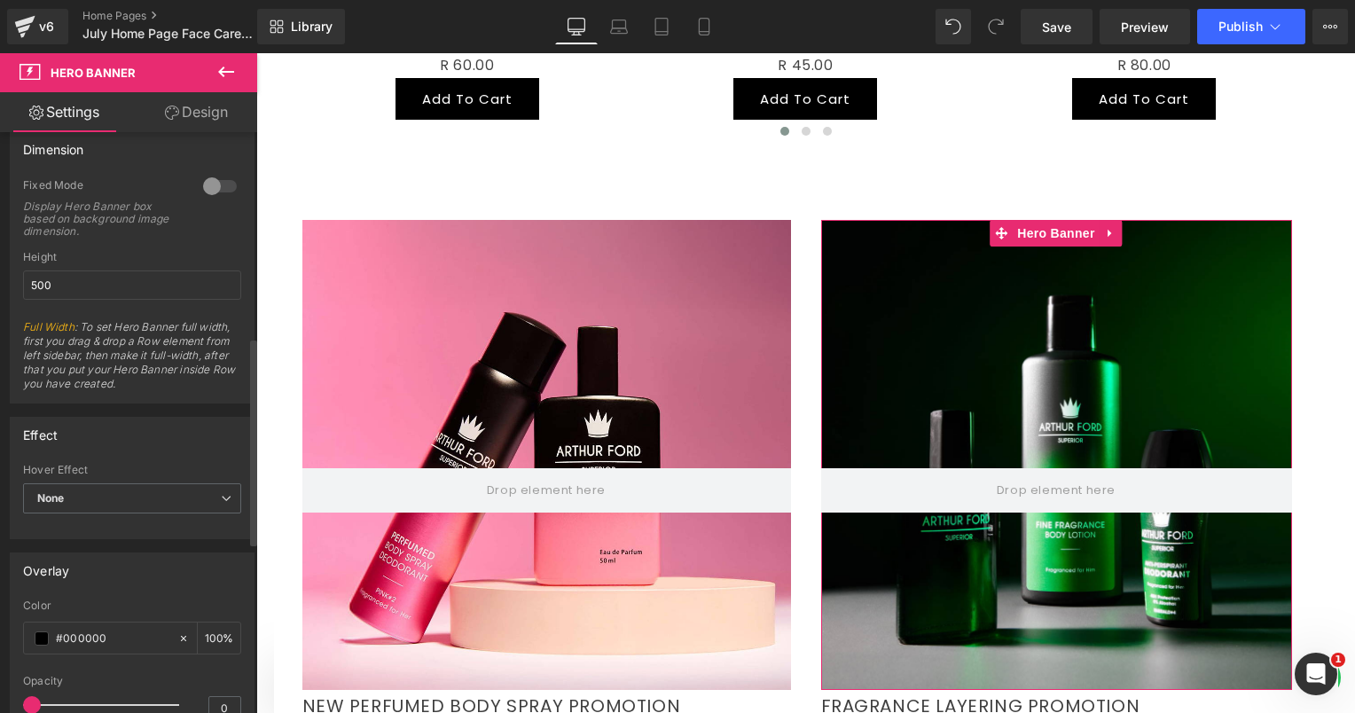
scroll to position [177, 0]
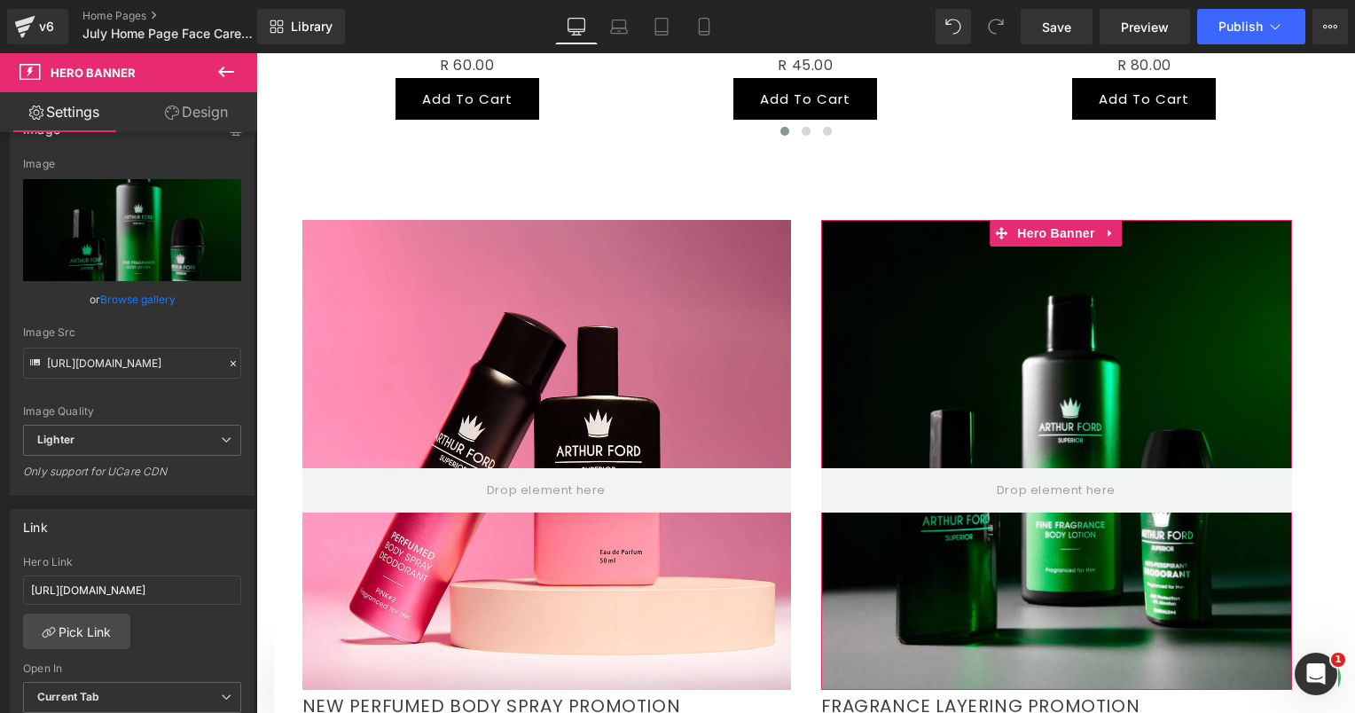
click at [179, 121] on link "Design" at bounding box center [196, 112] width 129 height 40
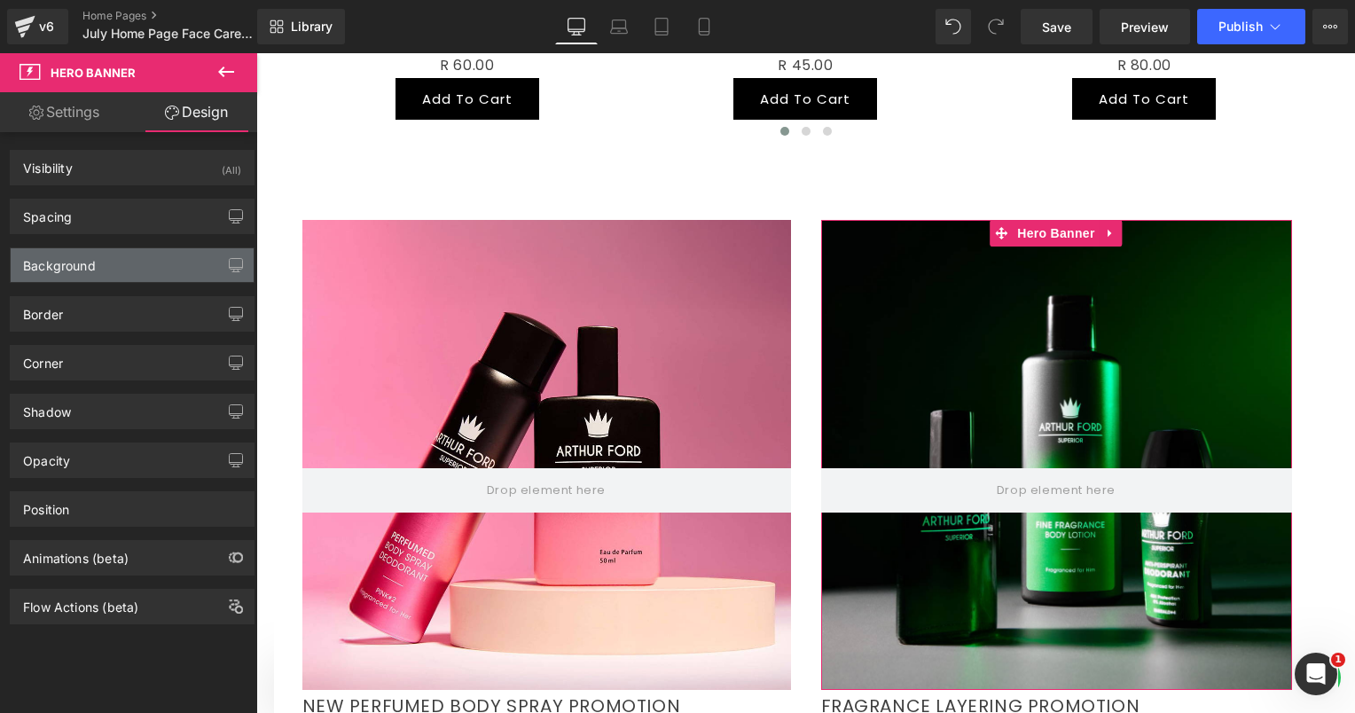
click at [88, 261] on div "Background" at bounding box center [59, 260] width 73 height 25
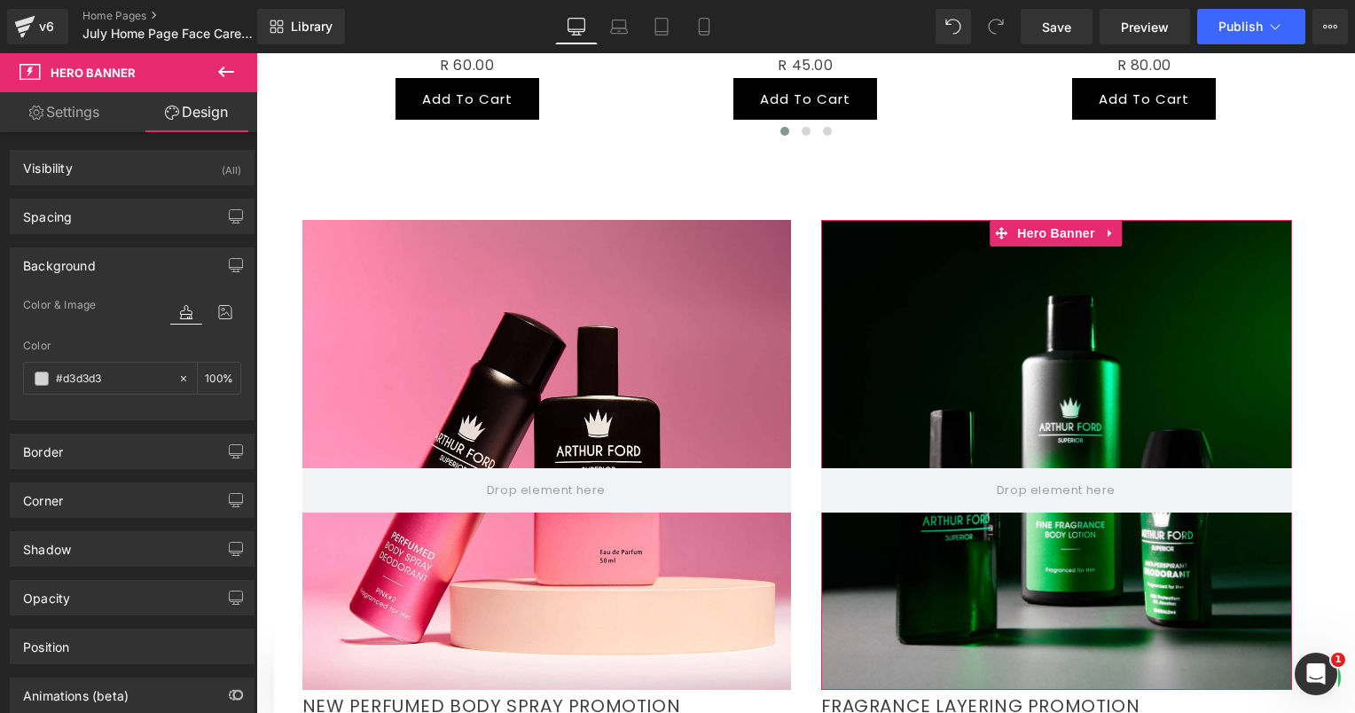
click at [88, 261] on div "Background" at bounding box center [59, 260] width 73 height 25
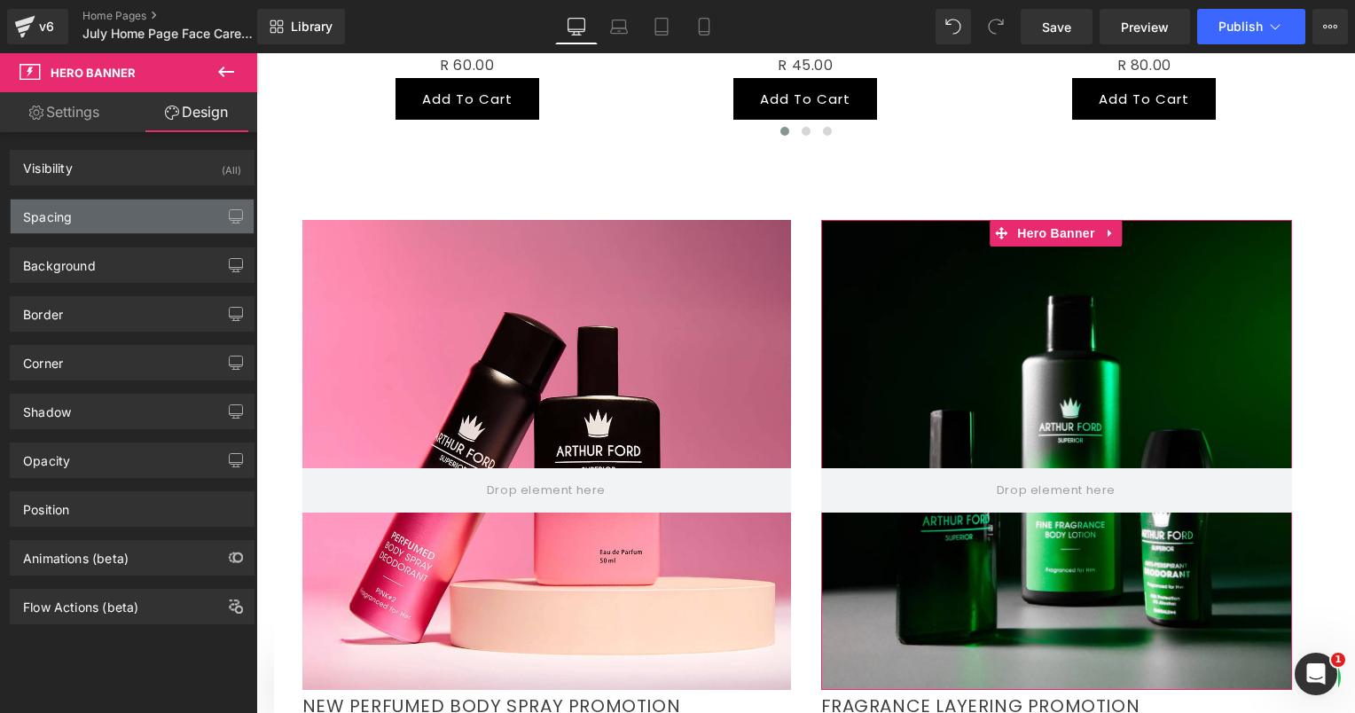
click at [74, 227] on div "Spacing" at bounding box center [132, 217] width 243 height 34
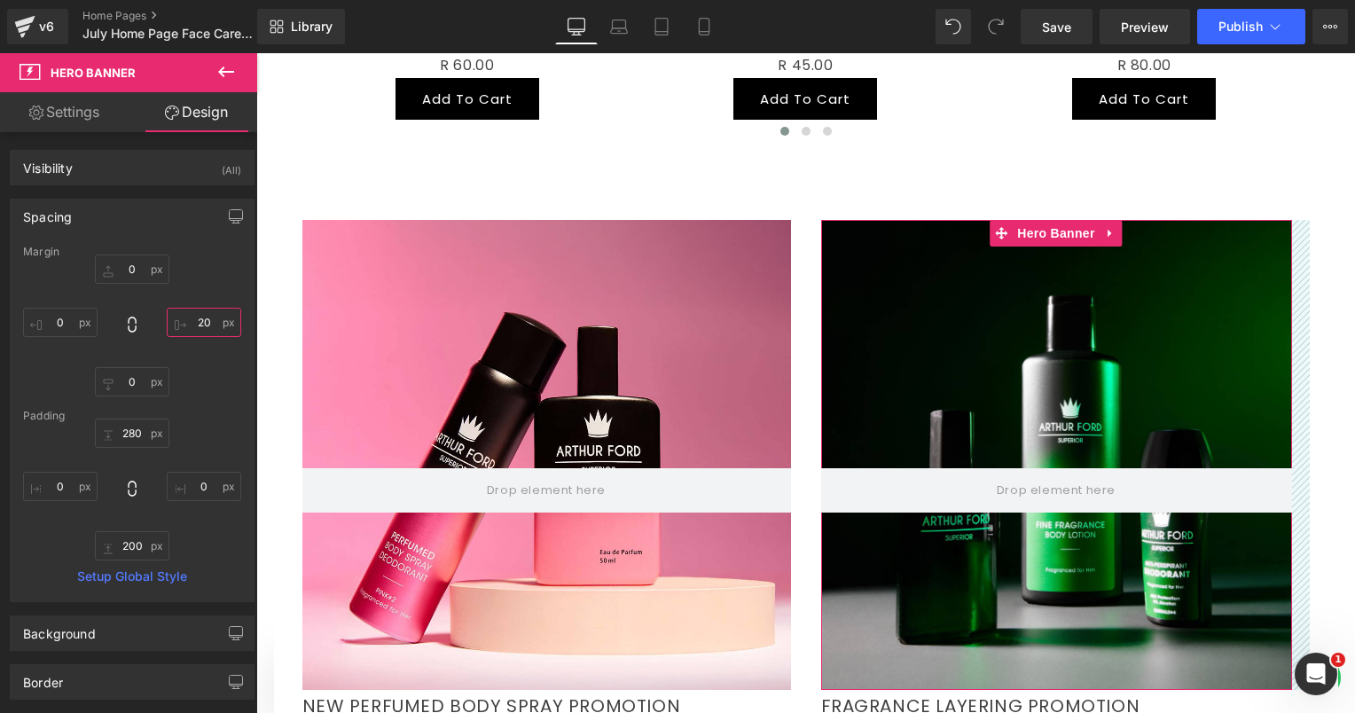
click at [203, 324] on input "text" at bounding box center [204, 322] width 74 height 29
type input "0"
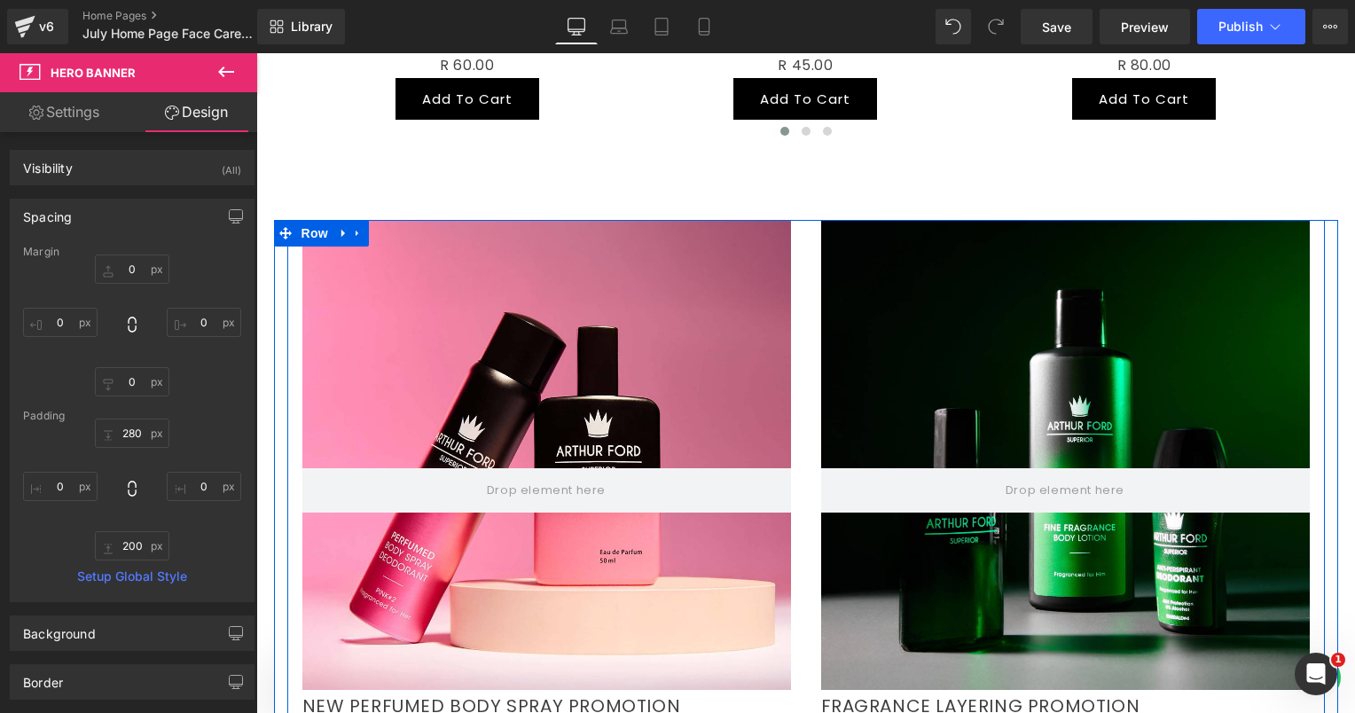
click at [809, 220] on div "Hero Banner FRAGRANCE LAYERING PROMOTION Text Block Shop Now Text Block" at bounding box center [1065, 484] width 519 height 528
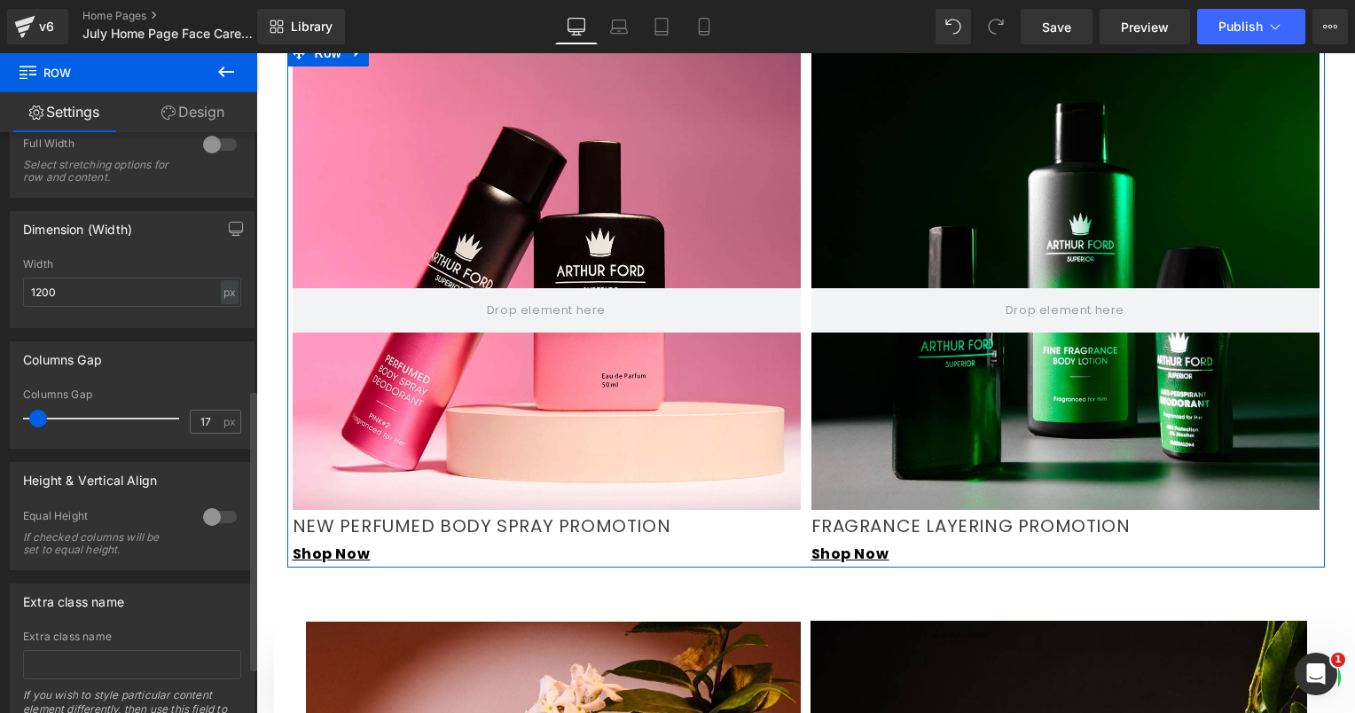
scroll to position [1510, 0]
drag, startPoint x: 45, startPoint y: 419, endPoint x: 35, endPoint y: 419, distance: 10.6
click at [35, 419] on span at bounding box center [38, 419] width 18 height 18
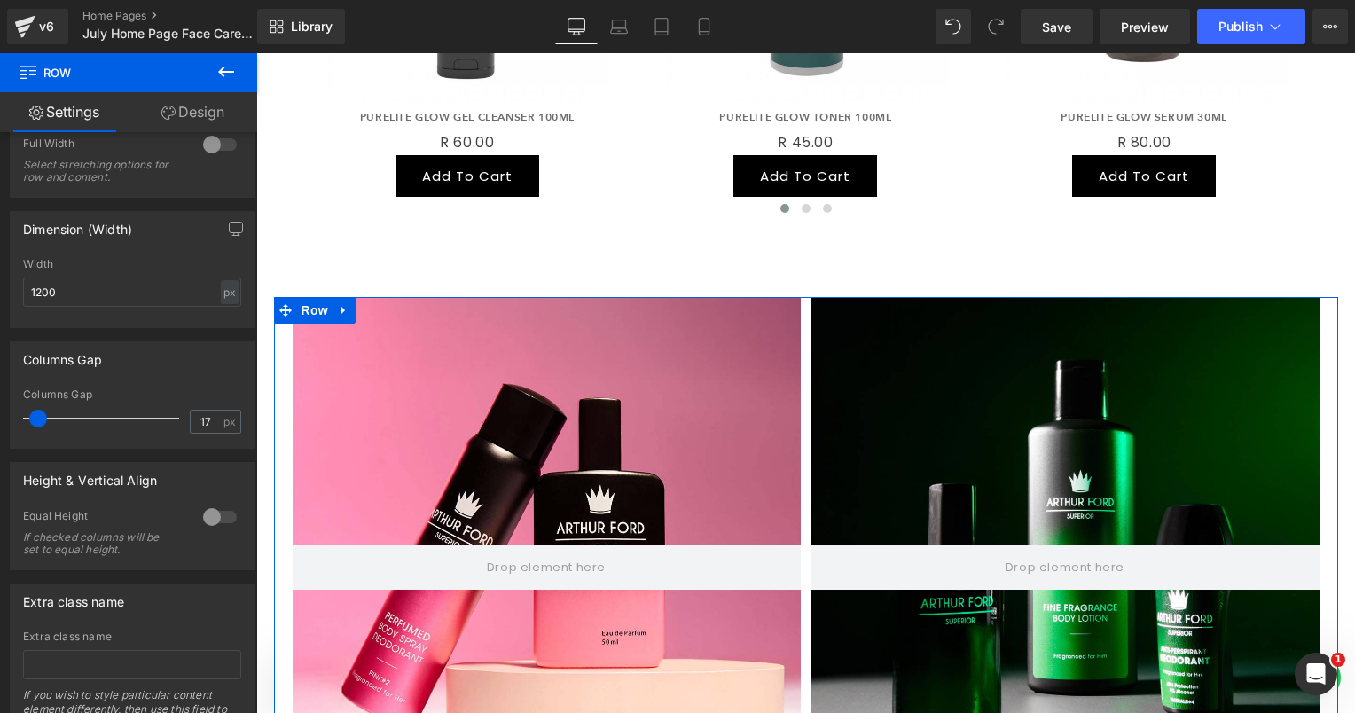
scroll to position [1244, 0]
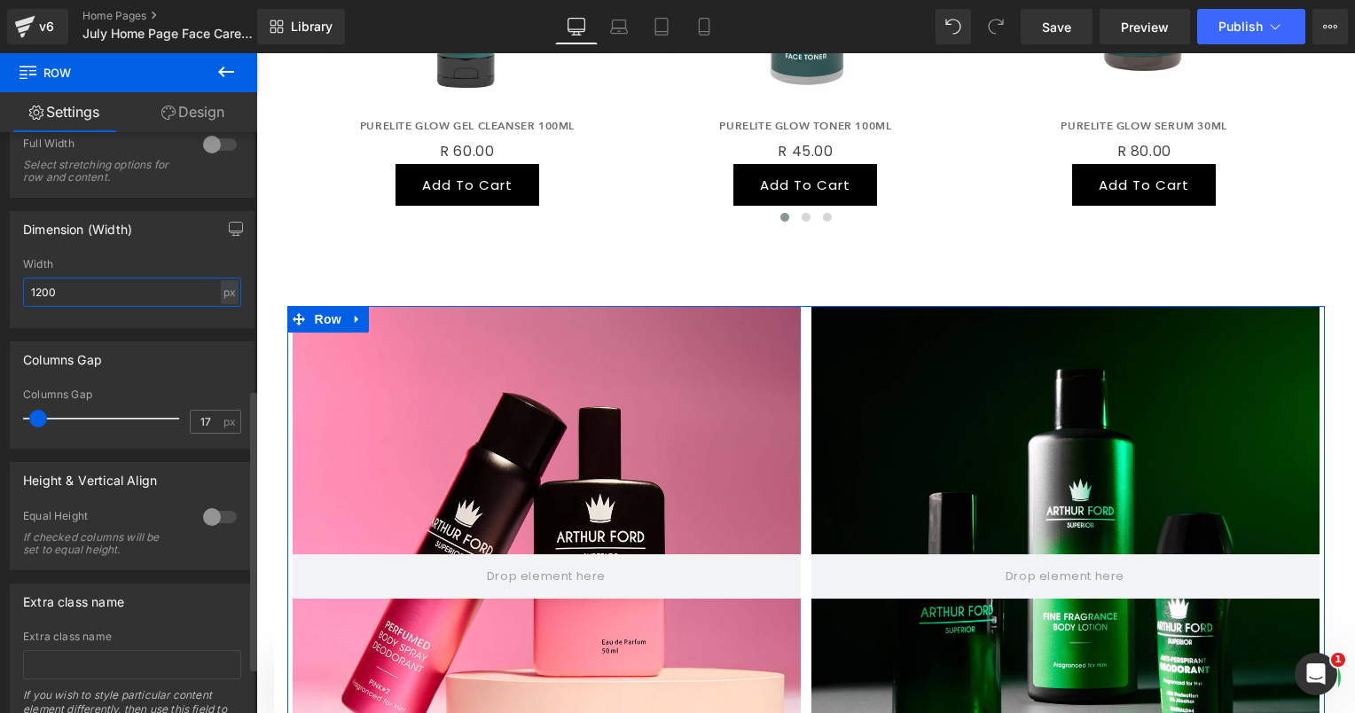
click at [51, 294] on input "1200" at bounding box center [132, 292] width 218 height 29
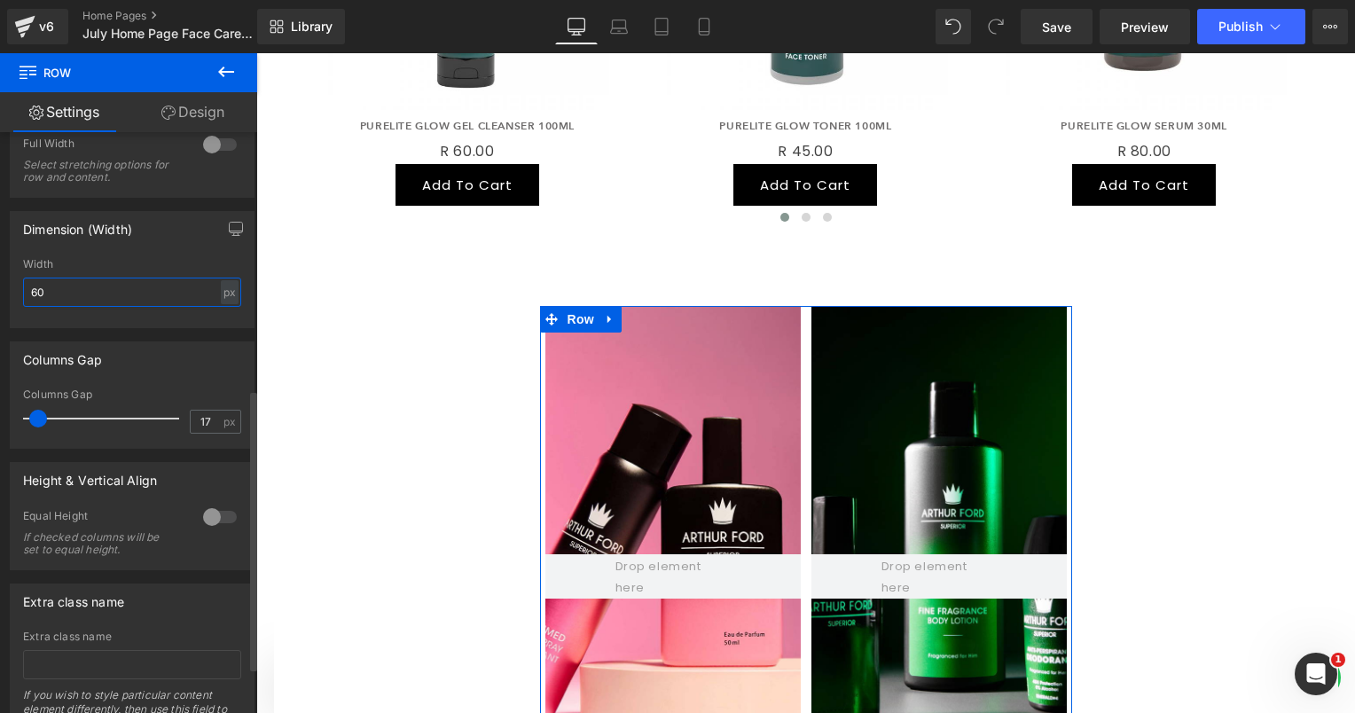
type input "6"
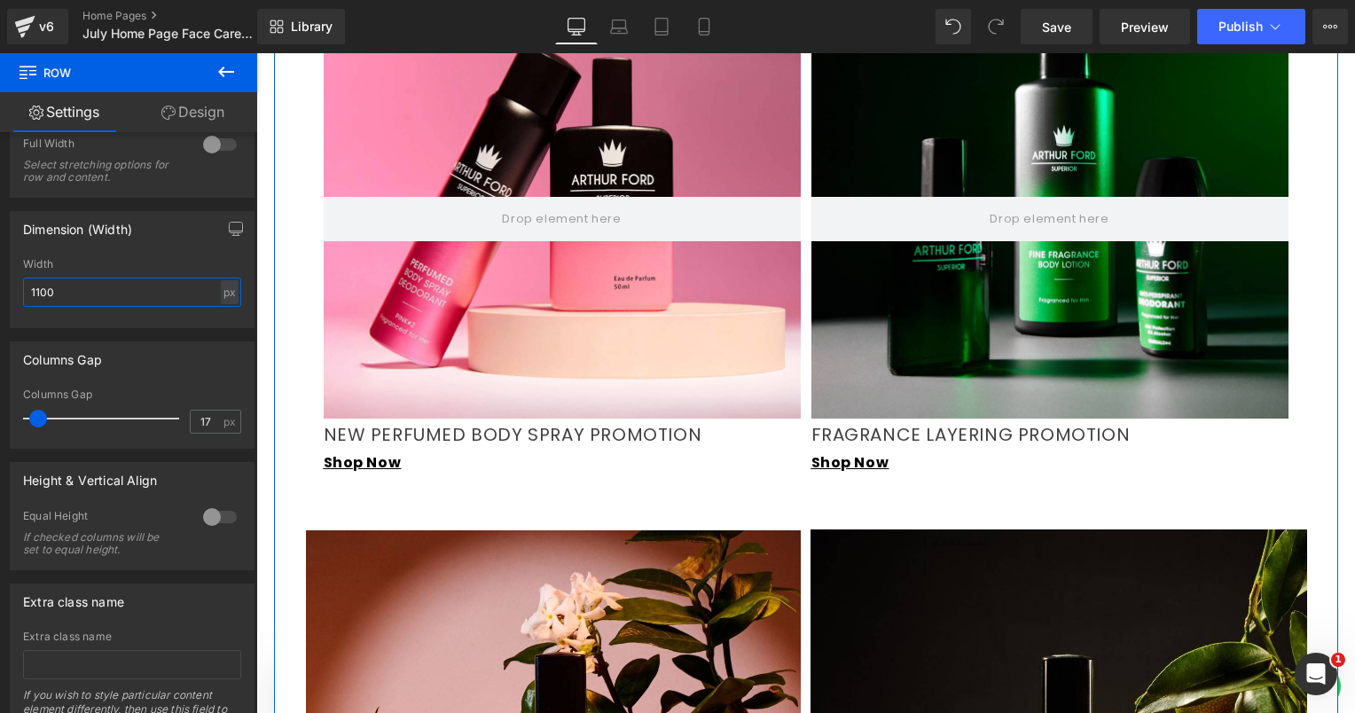
scroll to position [1602, 0]
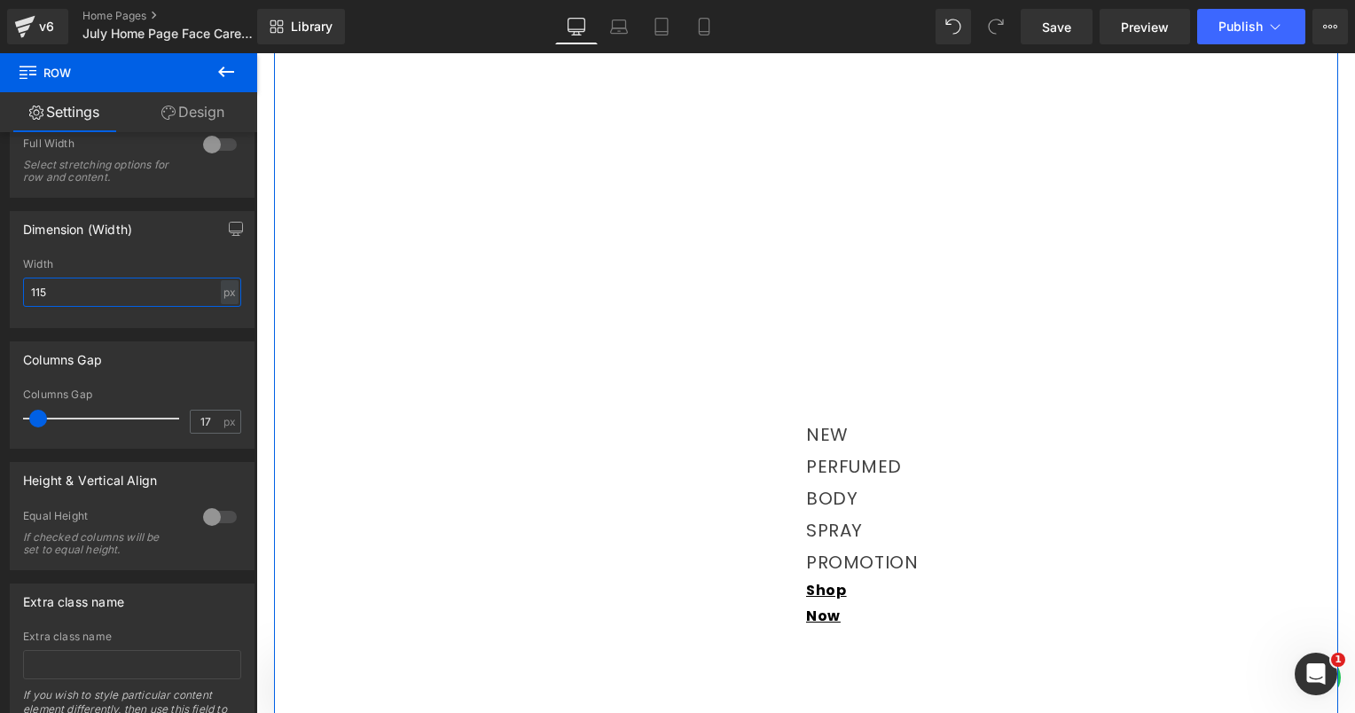
type input "1150"
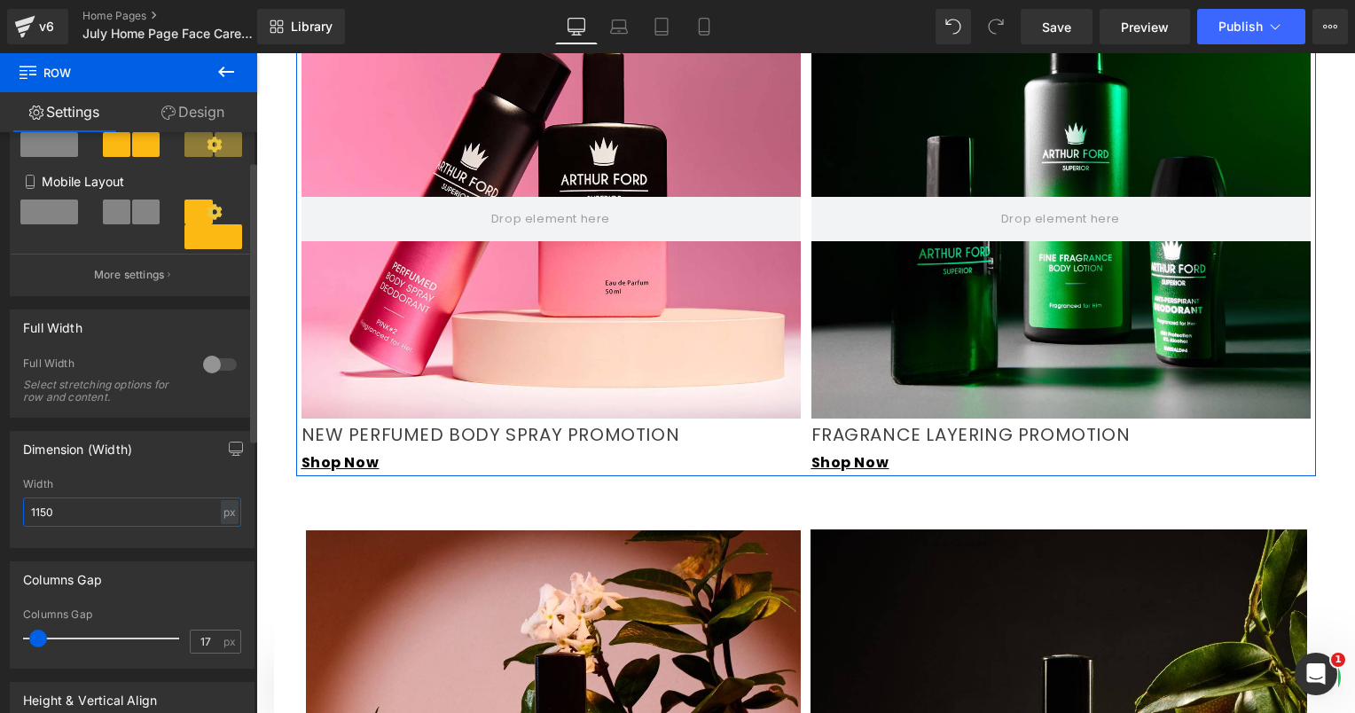
scroll to position [355, 0]
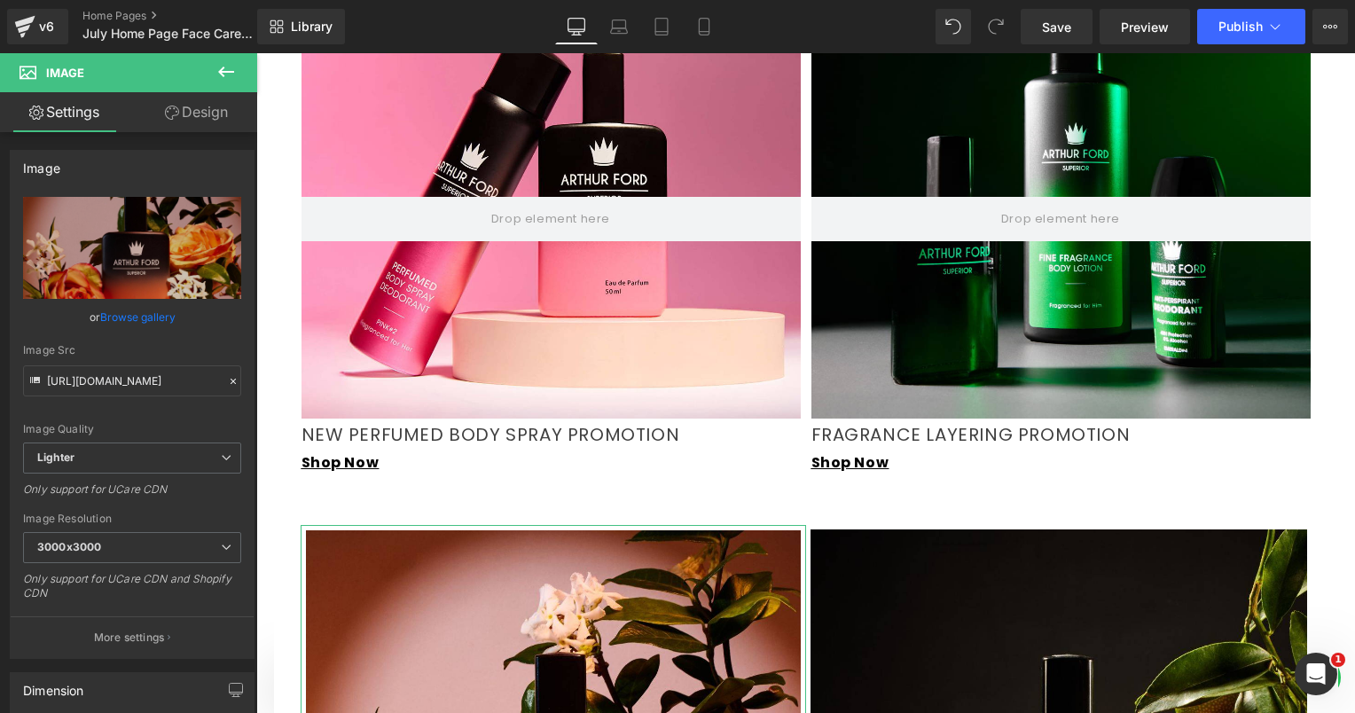
click at [192, 115] on link "Design" at bounding box center [196, 112] width 129 height 40
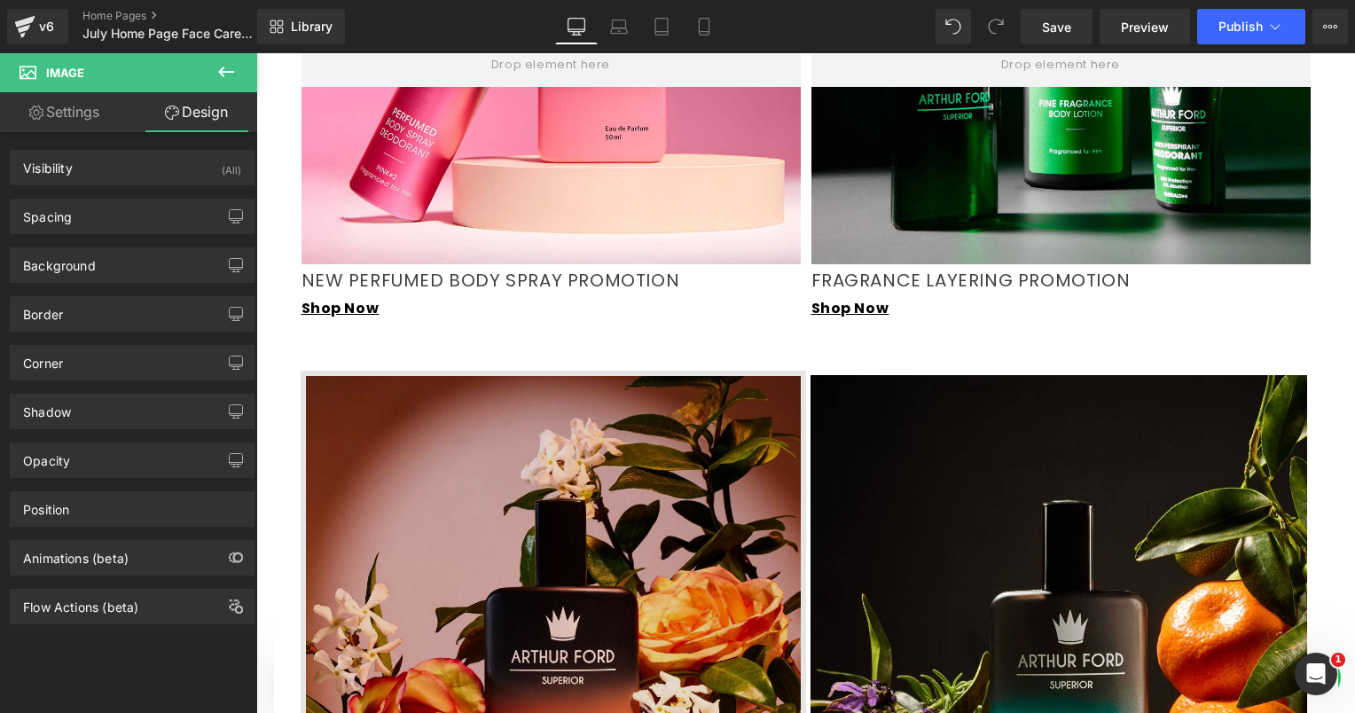
scroll to position [1779, 0]
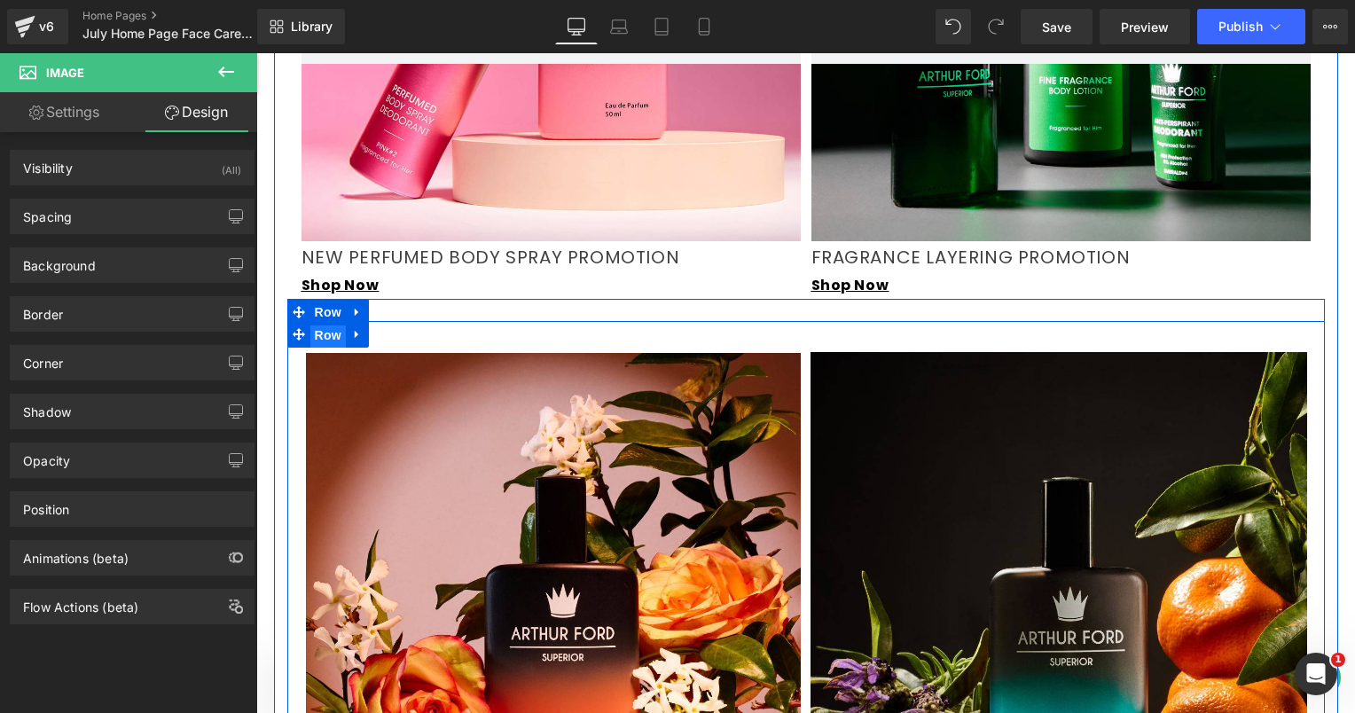
click at [319, 322] on span "Row" at bounding box center [327, 335] width 35 height 27
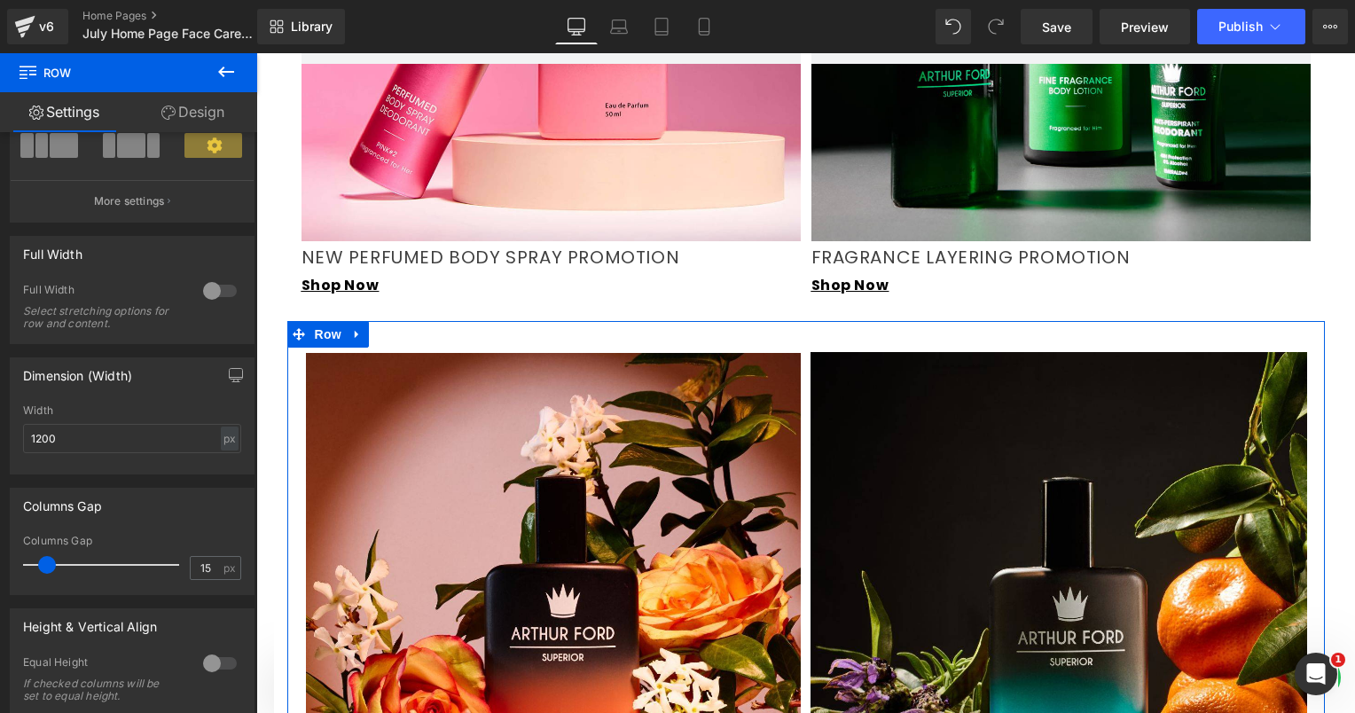
scroll to position [177, 0]
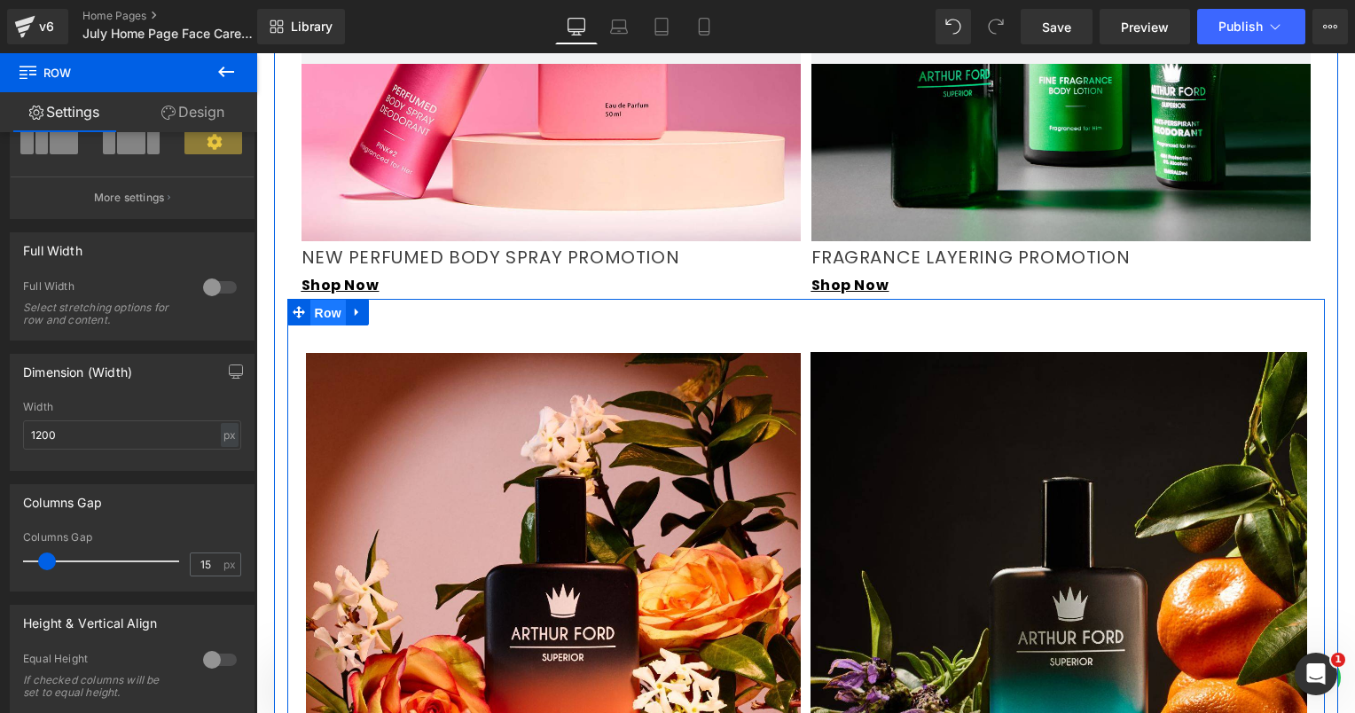
click at [319, 300] on span "Row" at bounding box center [327, 313] width 35 height 27
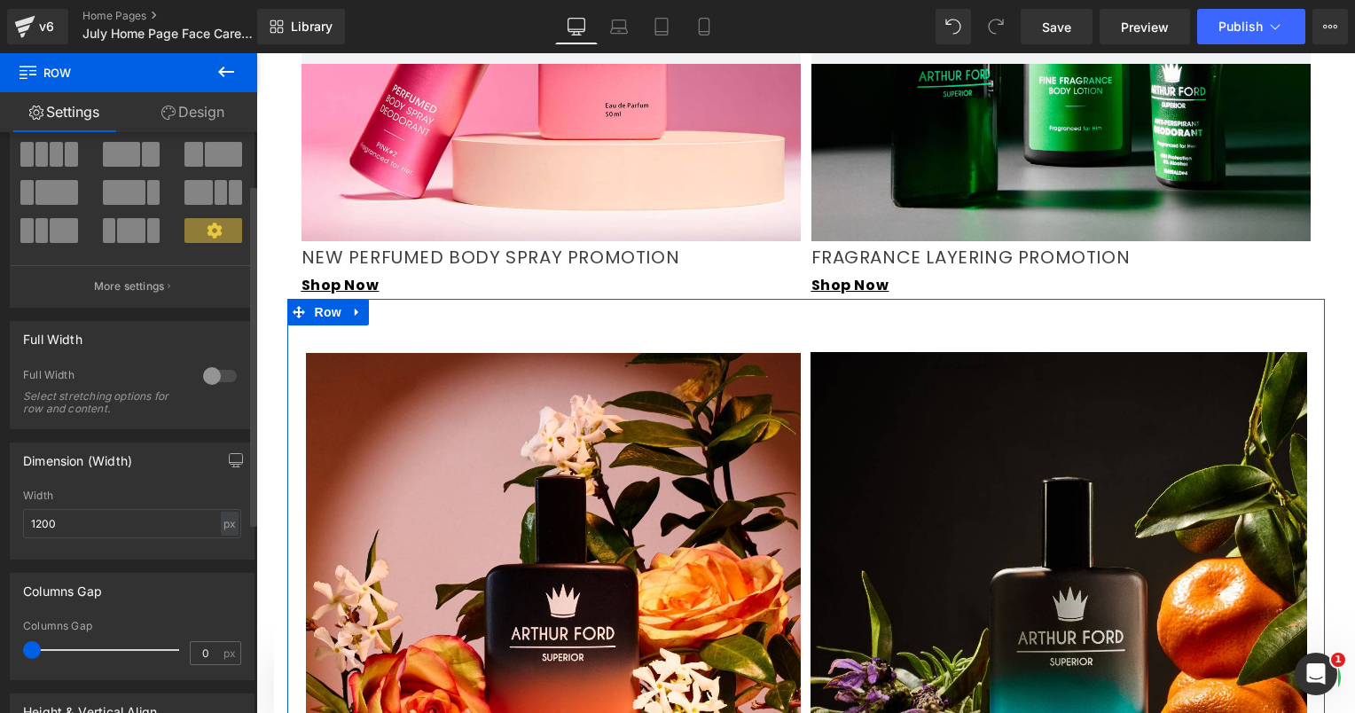
scroll to position [0, 0]
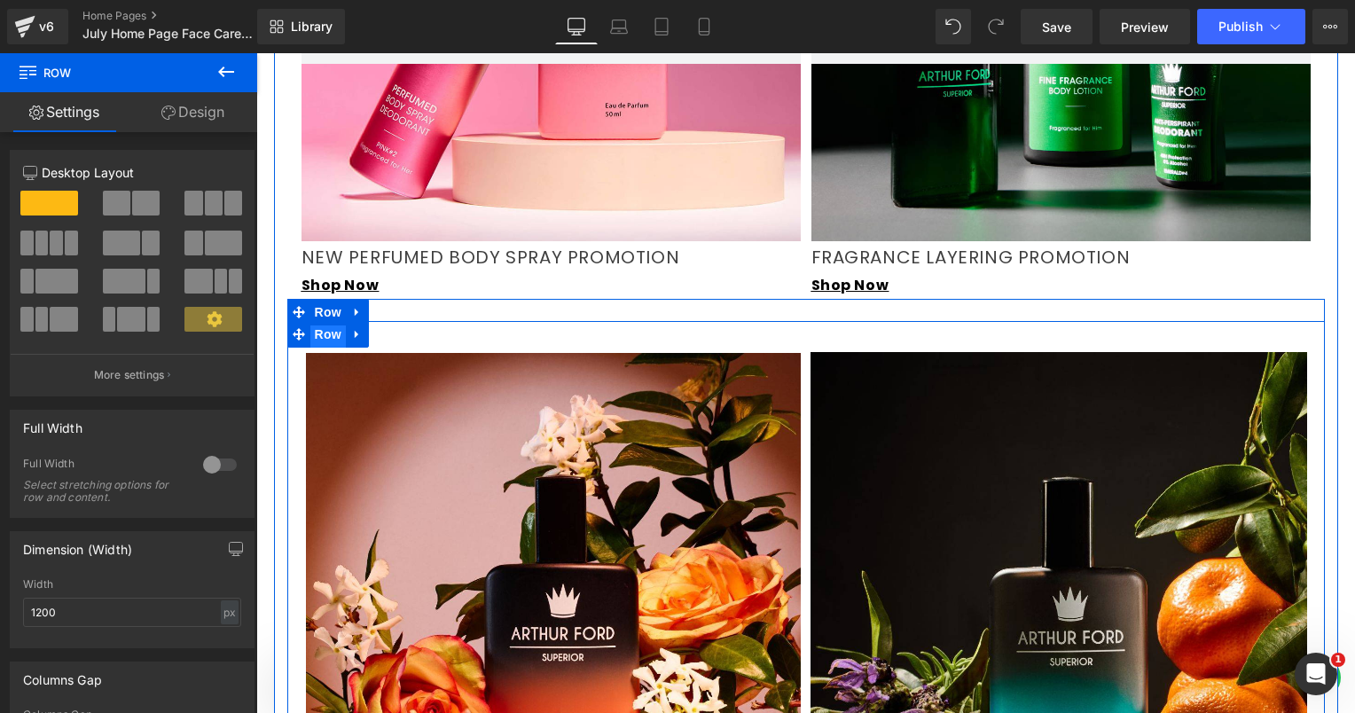
click at [316, 321] on span "Row" at bounding box center [327, 334] width 35 height 27
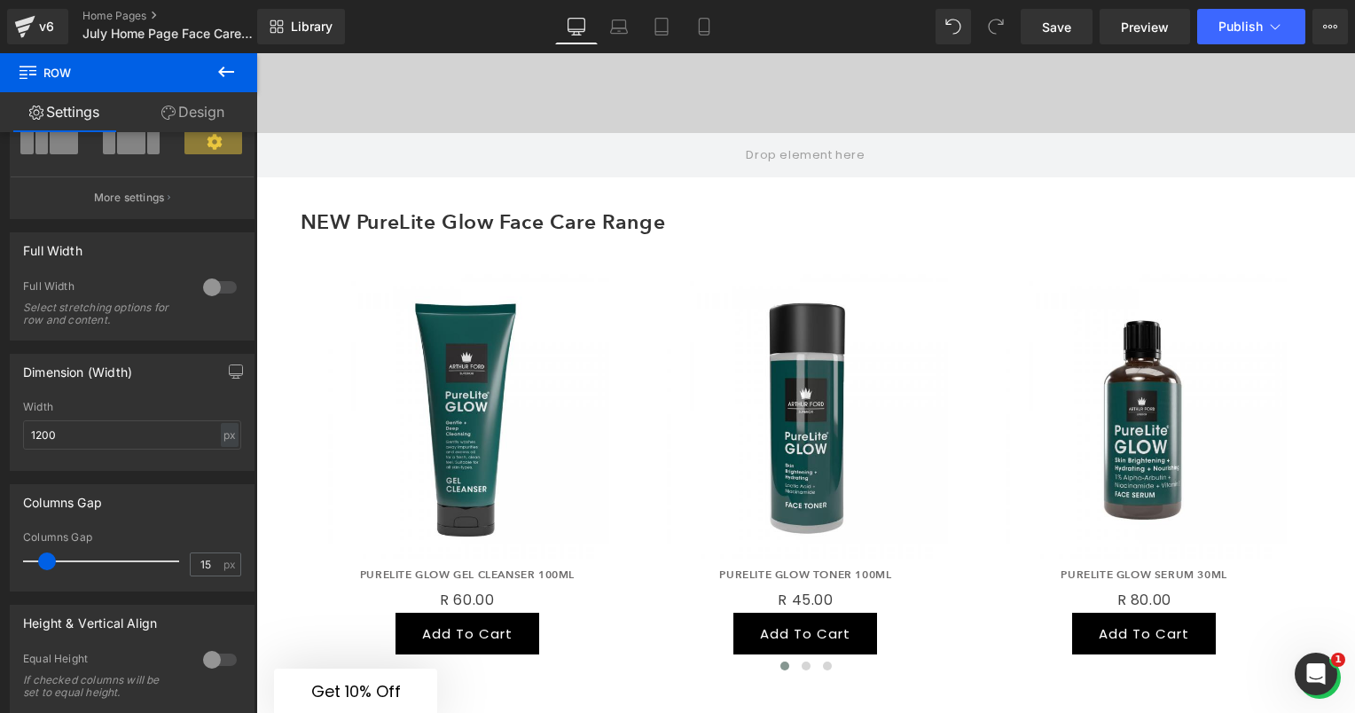
scroll to position [715, 0]
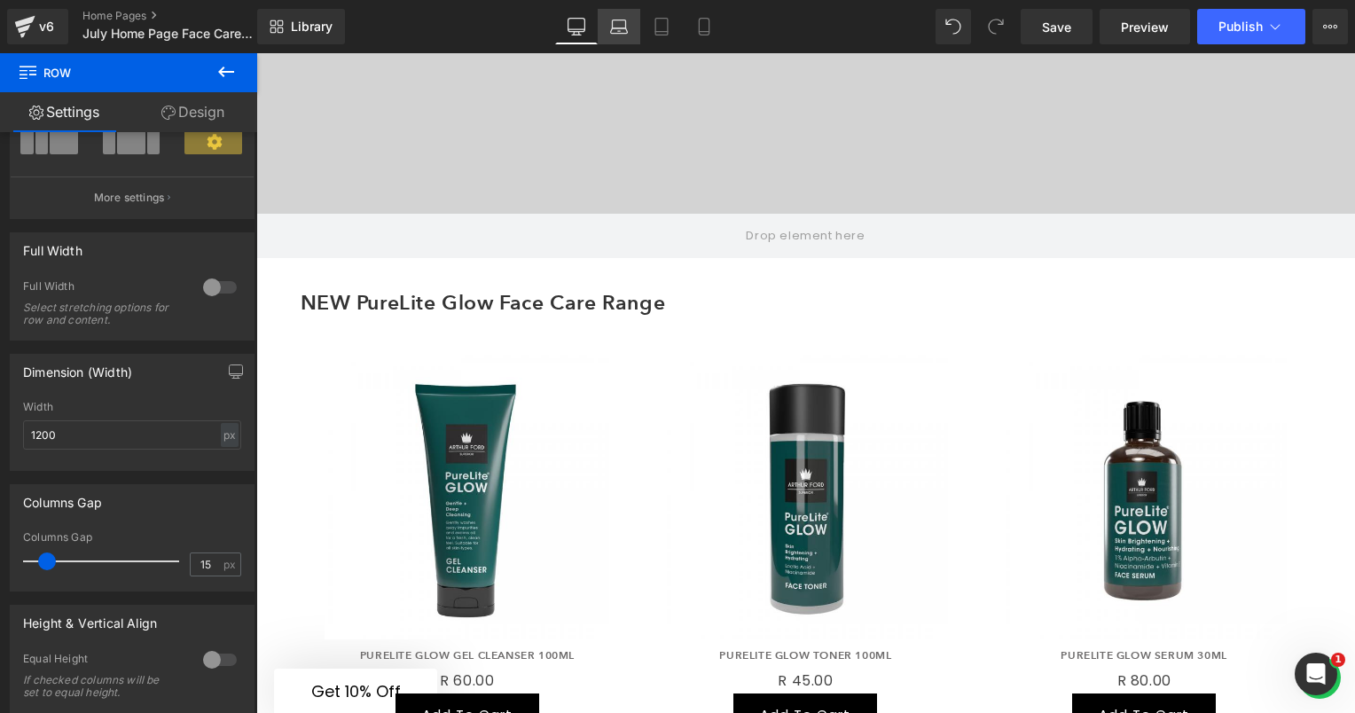
click at [614, 32] on icon at bounding box center [619, 27] width 18 height 18
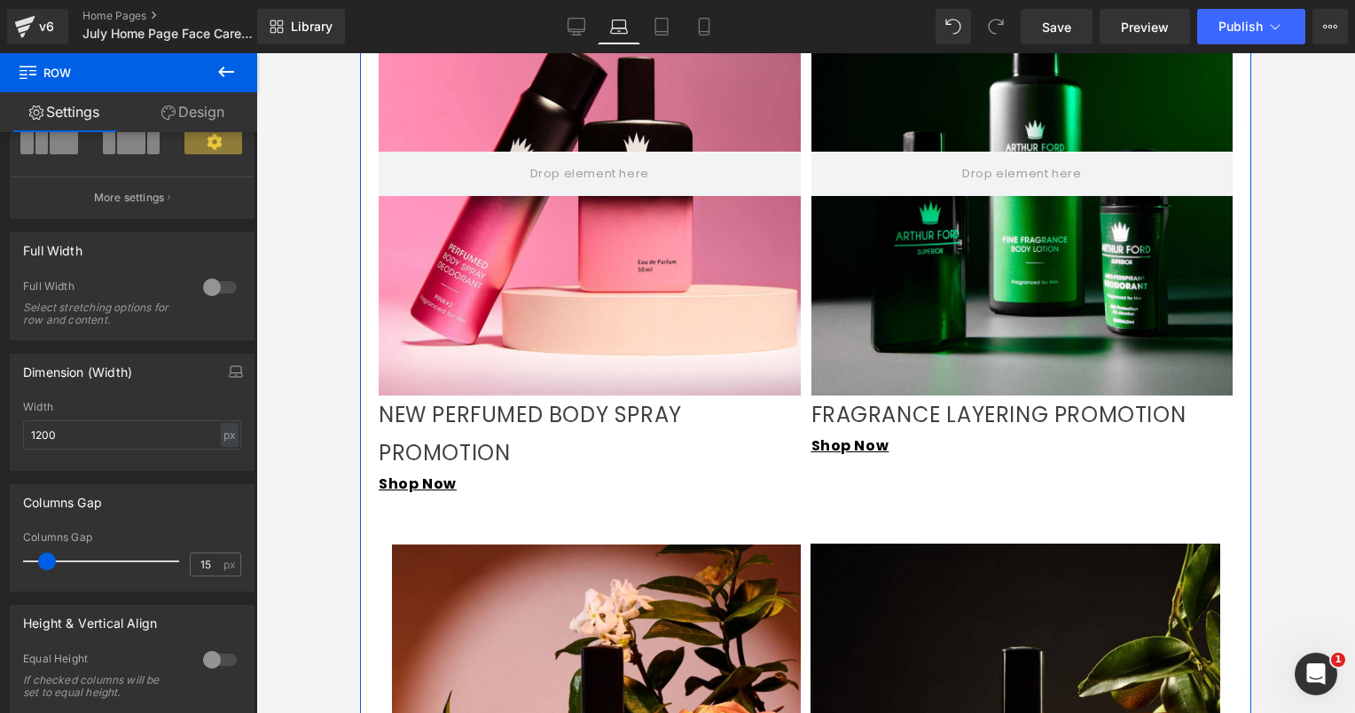
scroll to position [1054, 0]
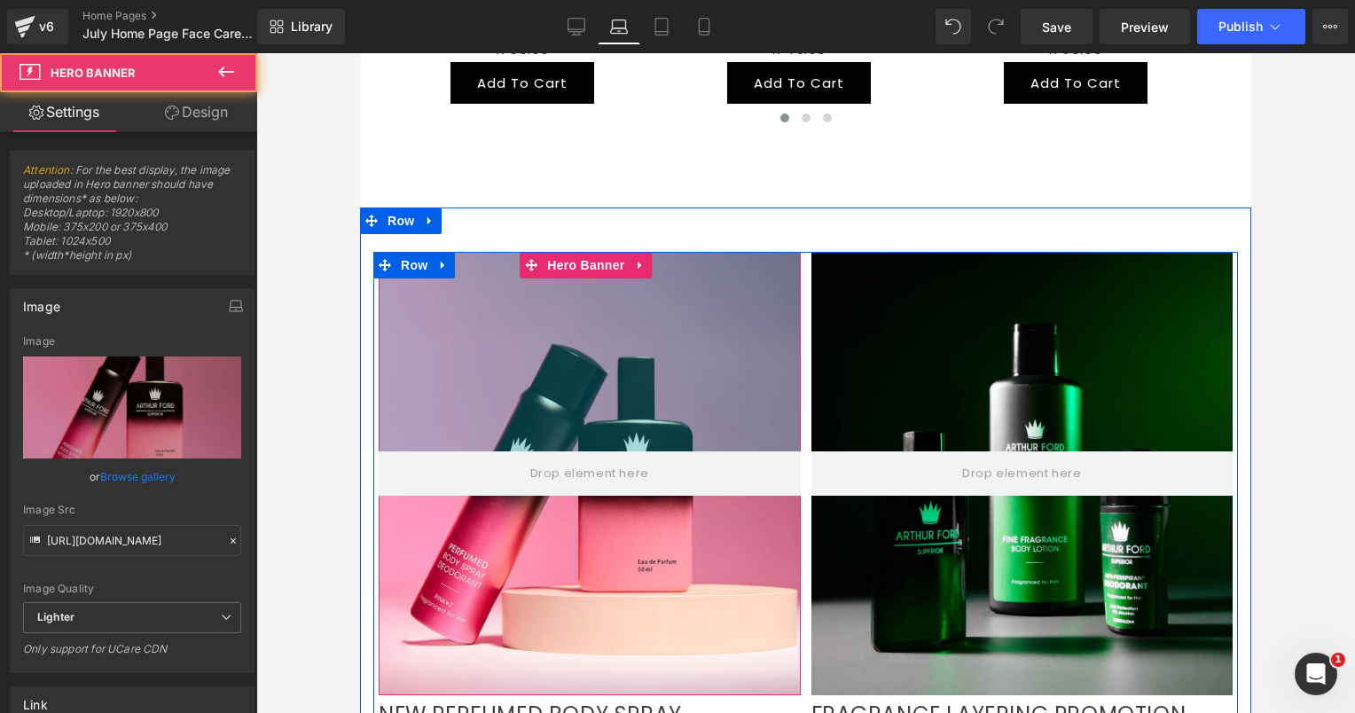
click at [525, 306] on div "Hero Banner 225px 200px" at bounding box center [590, 473] width 422 height 443
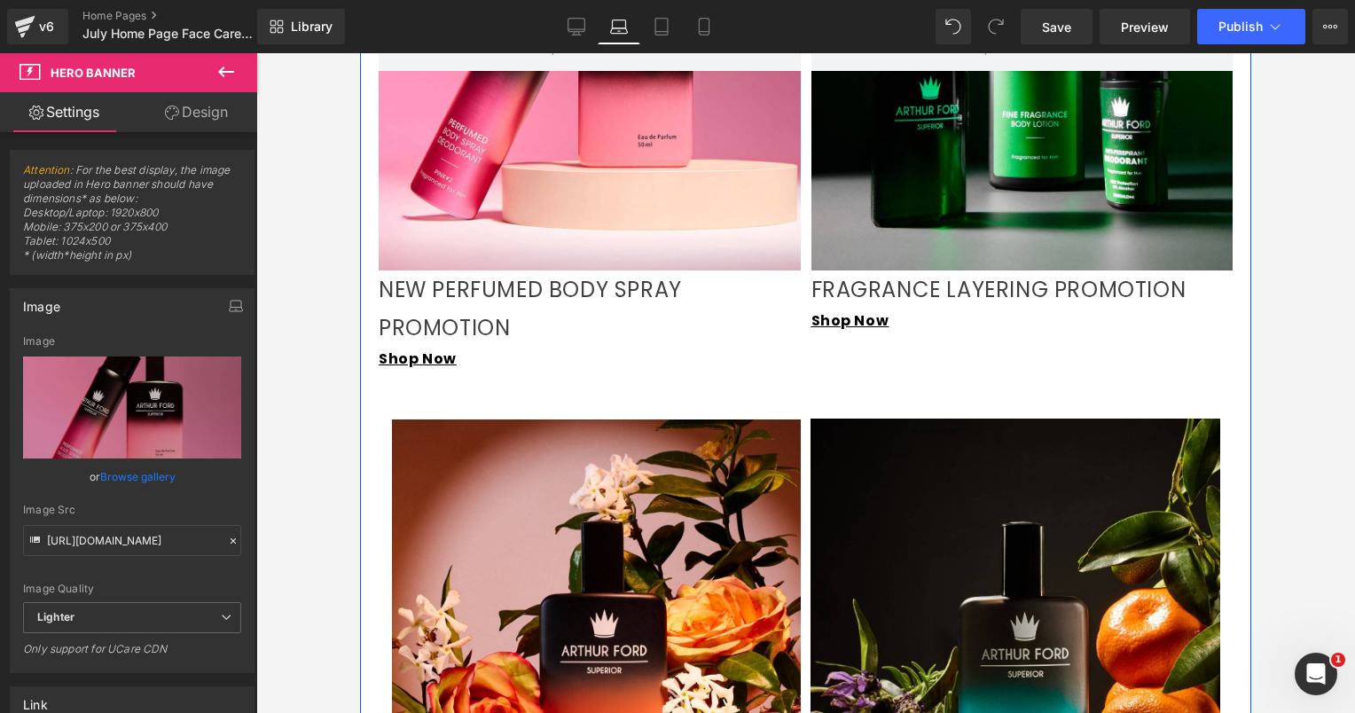
scroll to position [1320, 0]
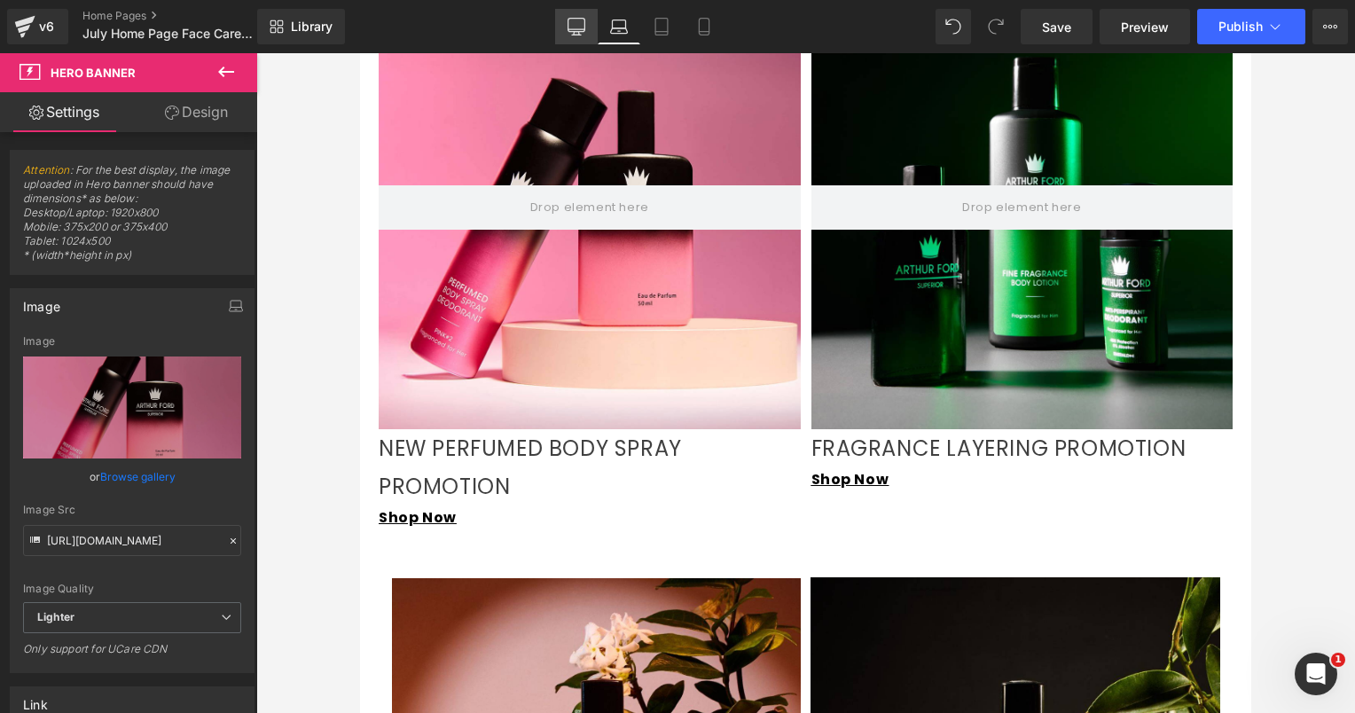
click at [576, 35] on icon at bounding box center [576, 35] width 9 height 0
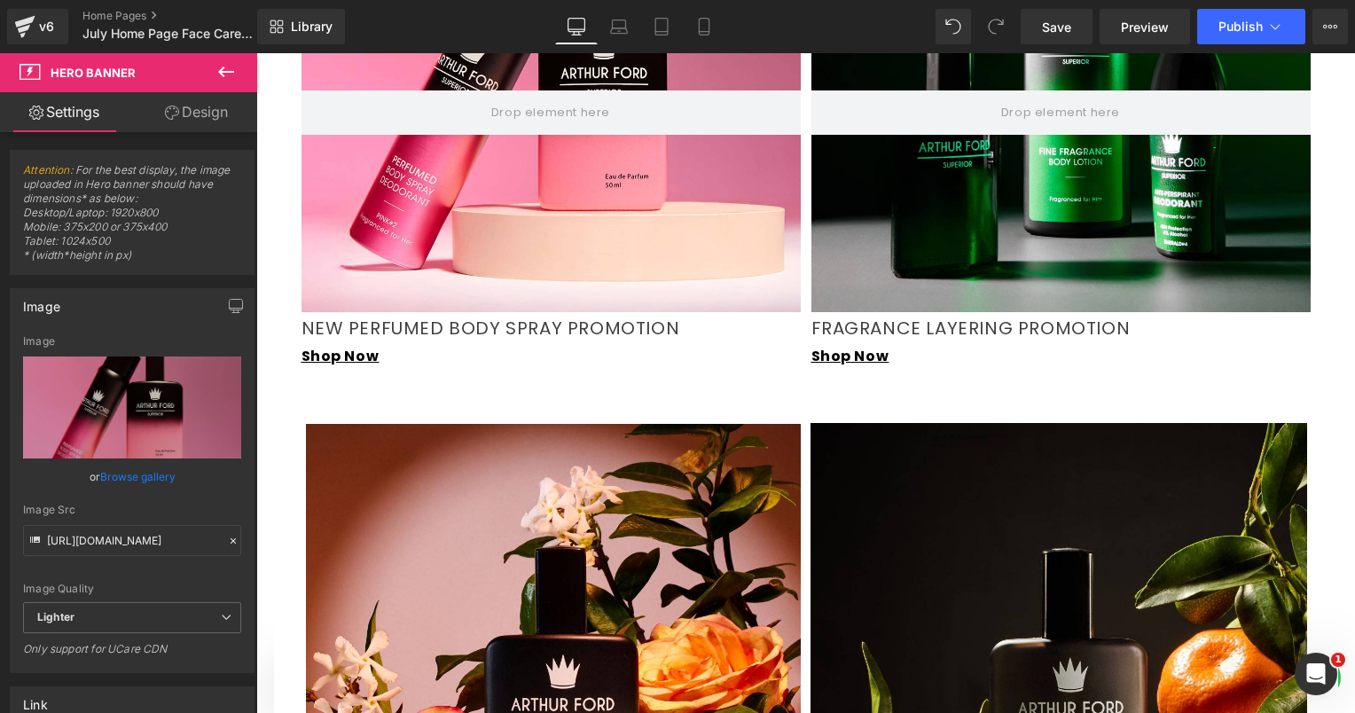
scroll to position [1711, 0]
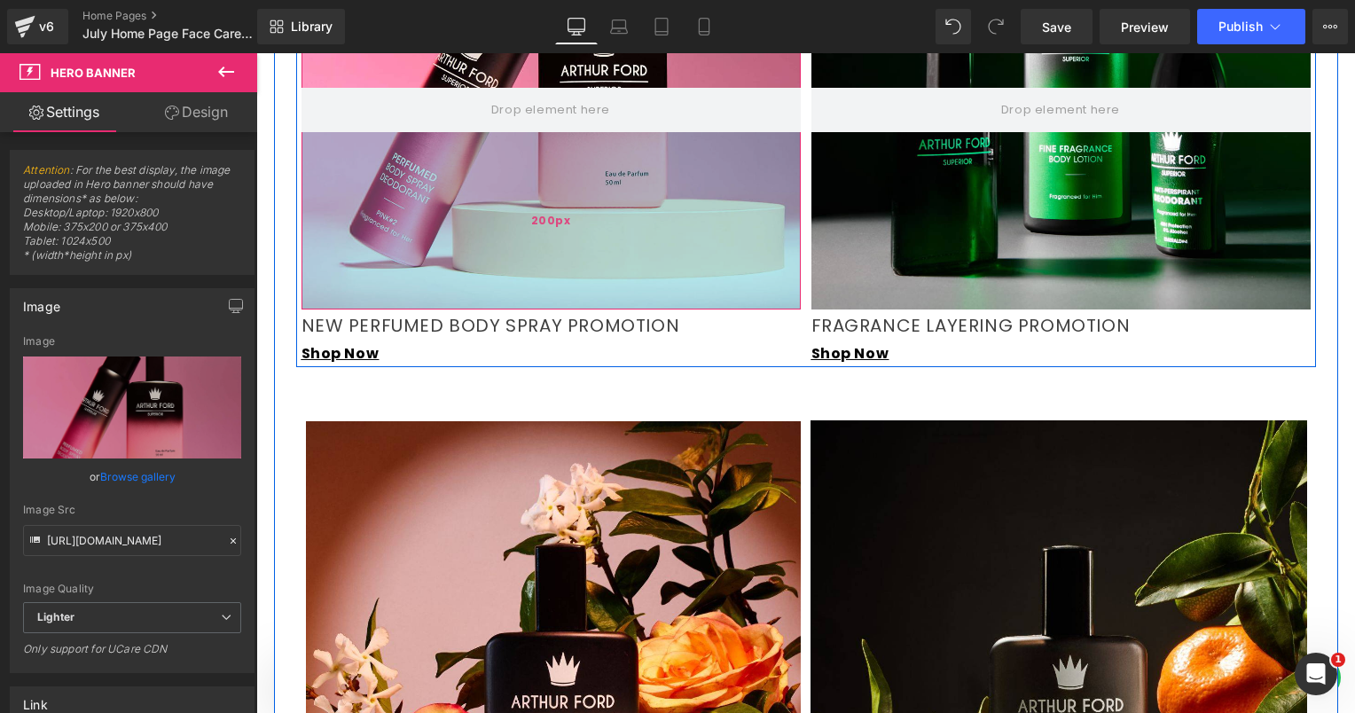
click at [396, 184] on div "200px" at bounding box center [551, 220] width 499 height 177
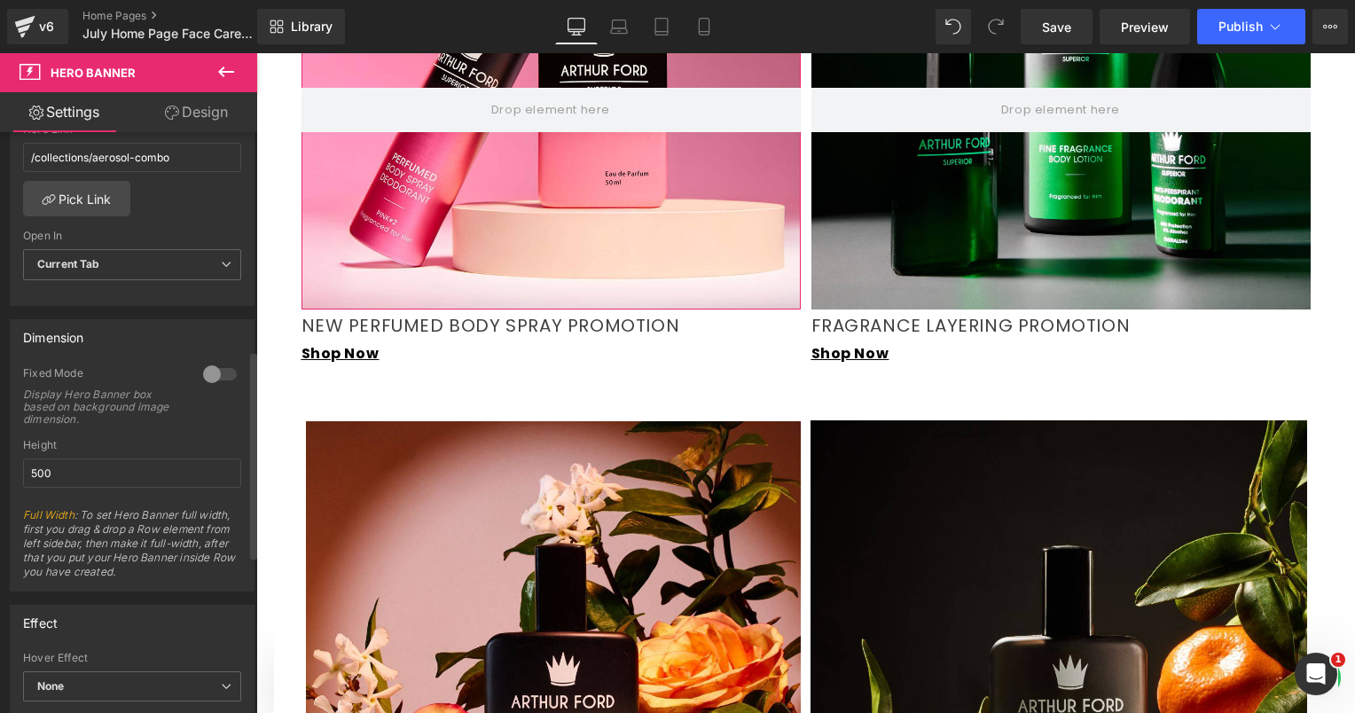
scroll to position [621, 0]
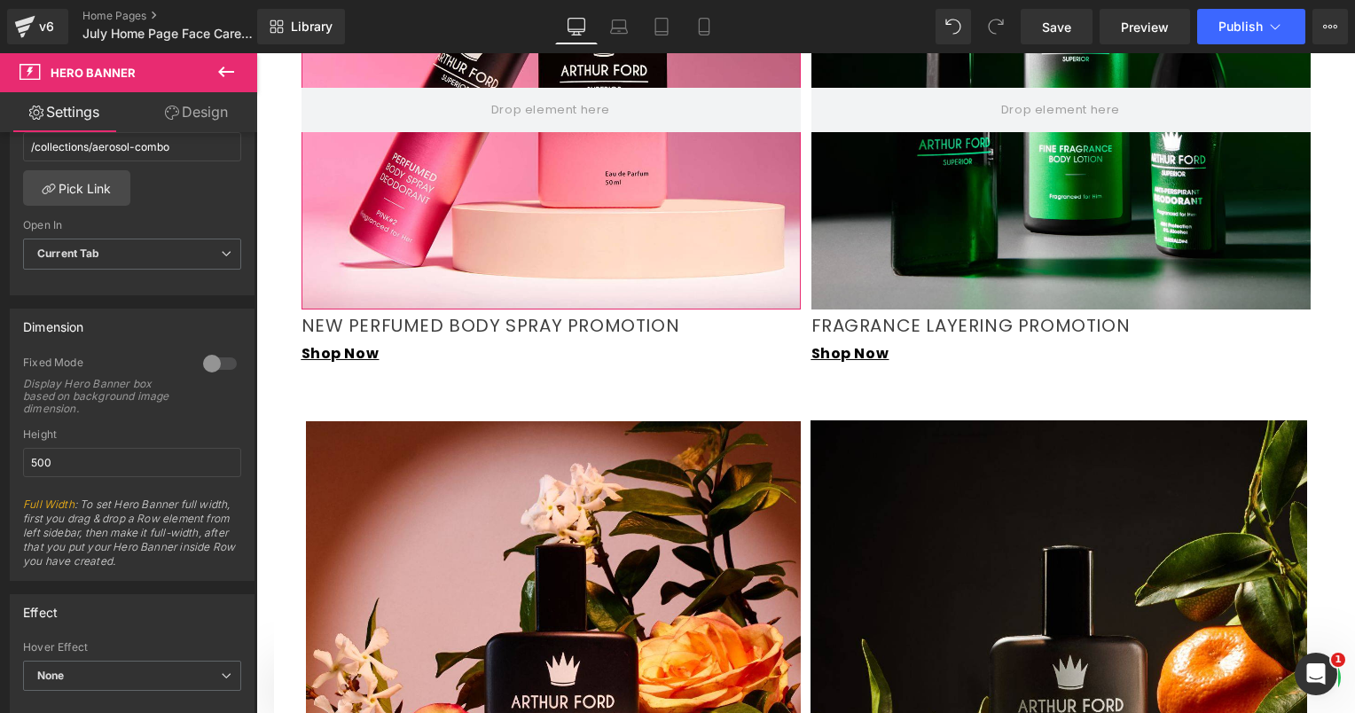
click at [174, 118] on icon at bounding box center [172, 113] width 14 height 14
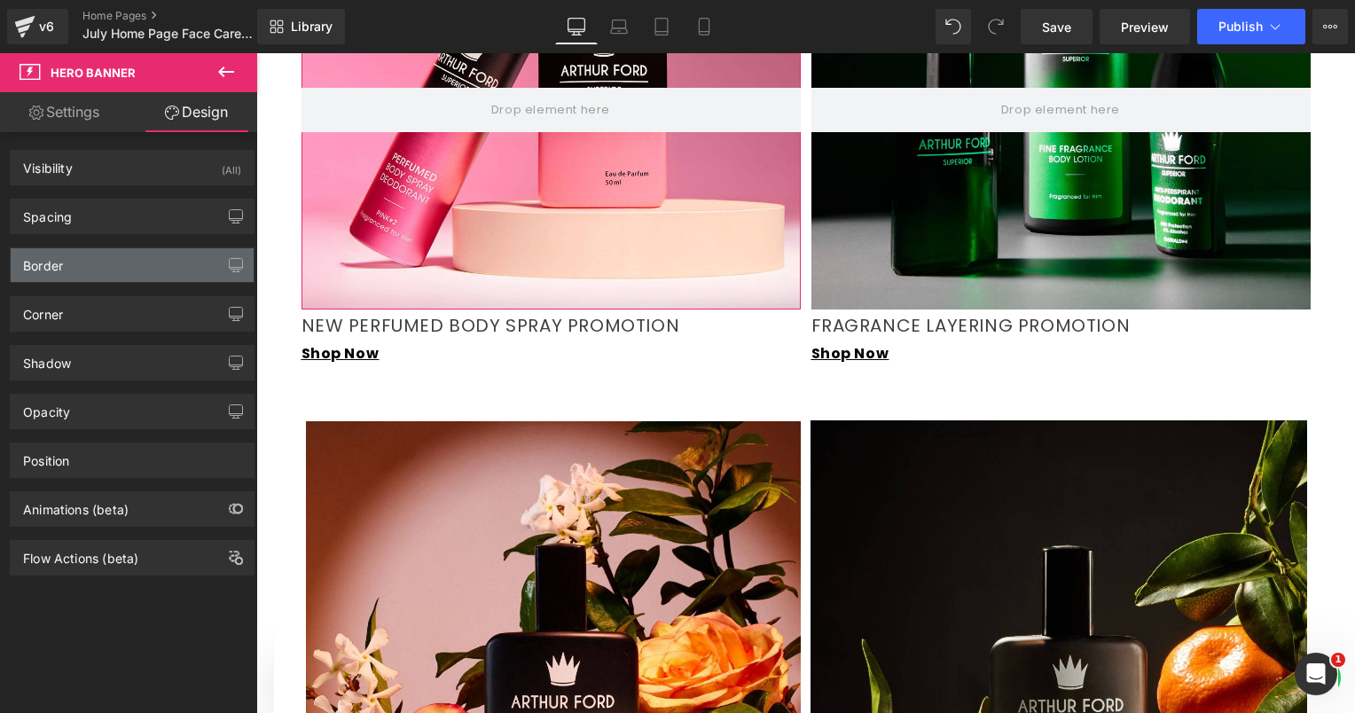
click at [102, 277] on div "Border" at bounding box center [132, 265] width 243 height 34
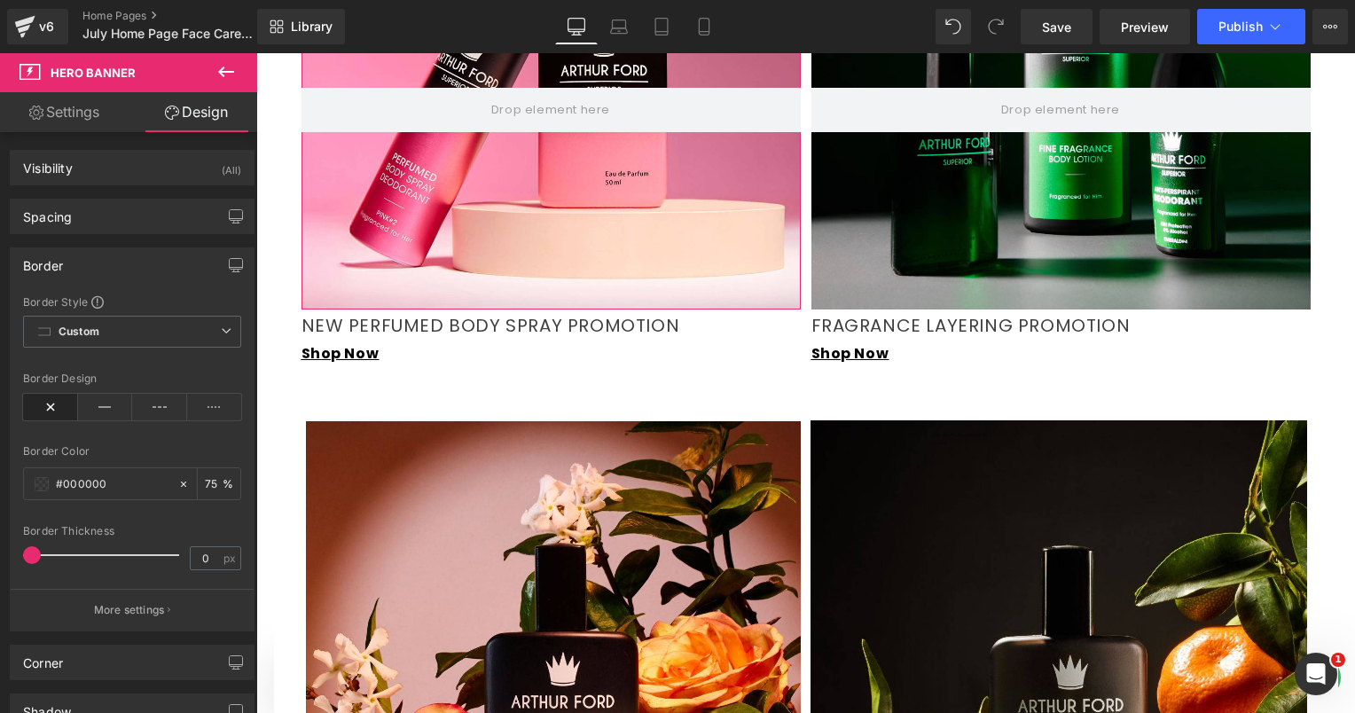
click at [149, 255] on div "Border" at bounding box center [132, 265] width 243 height 34
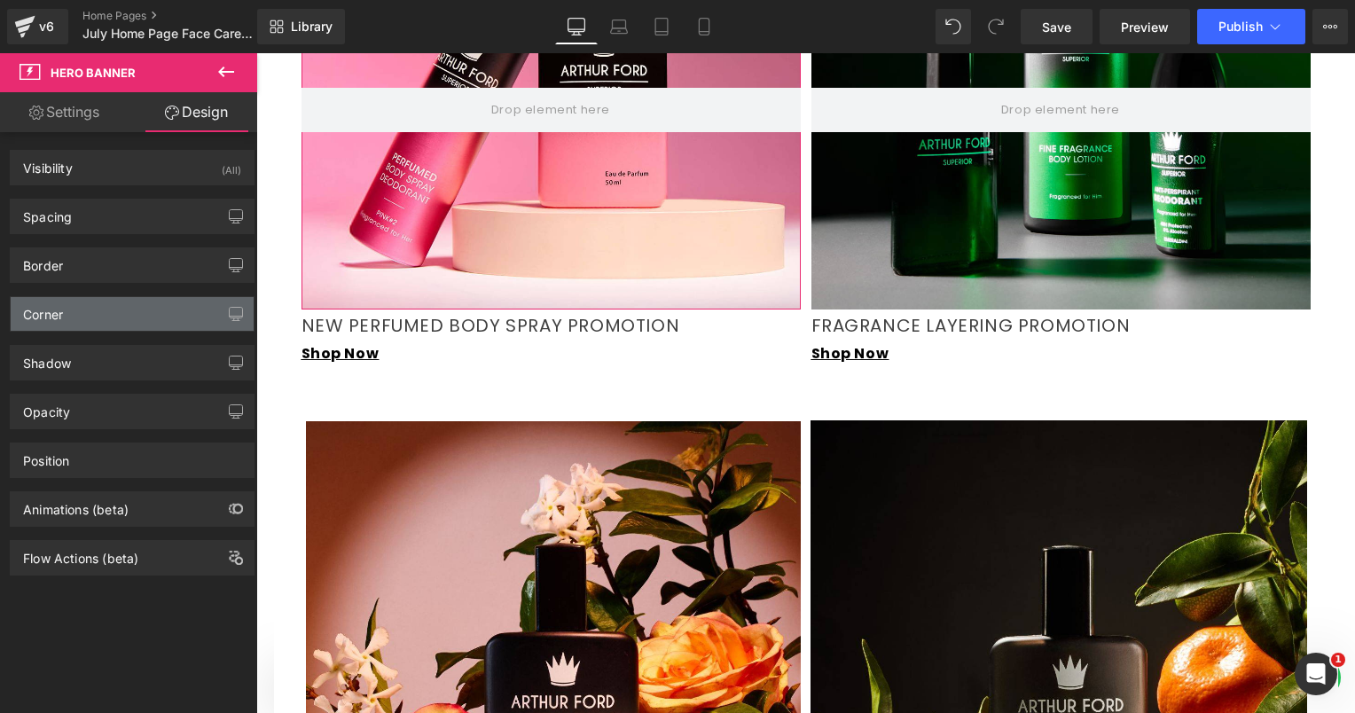
click at [110, 313] on div "Corner" at bounding box center [132, 314] width 243 height 34
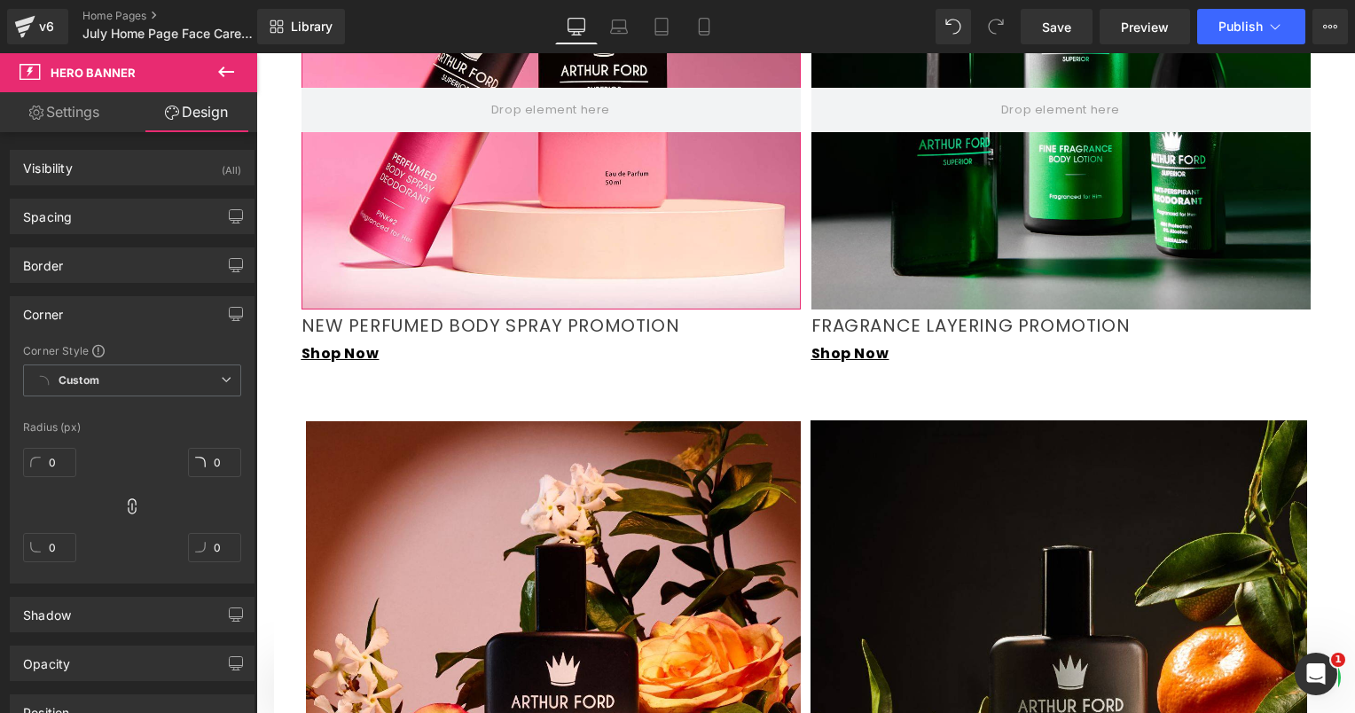
click at [110, 313] on div "Corner" at bounding box center [132, 314] width 243 height 34
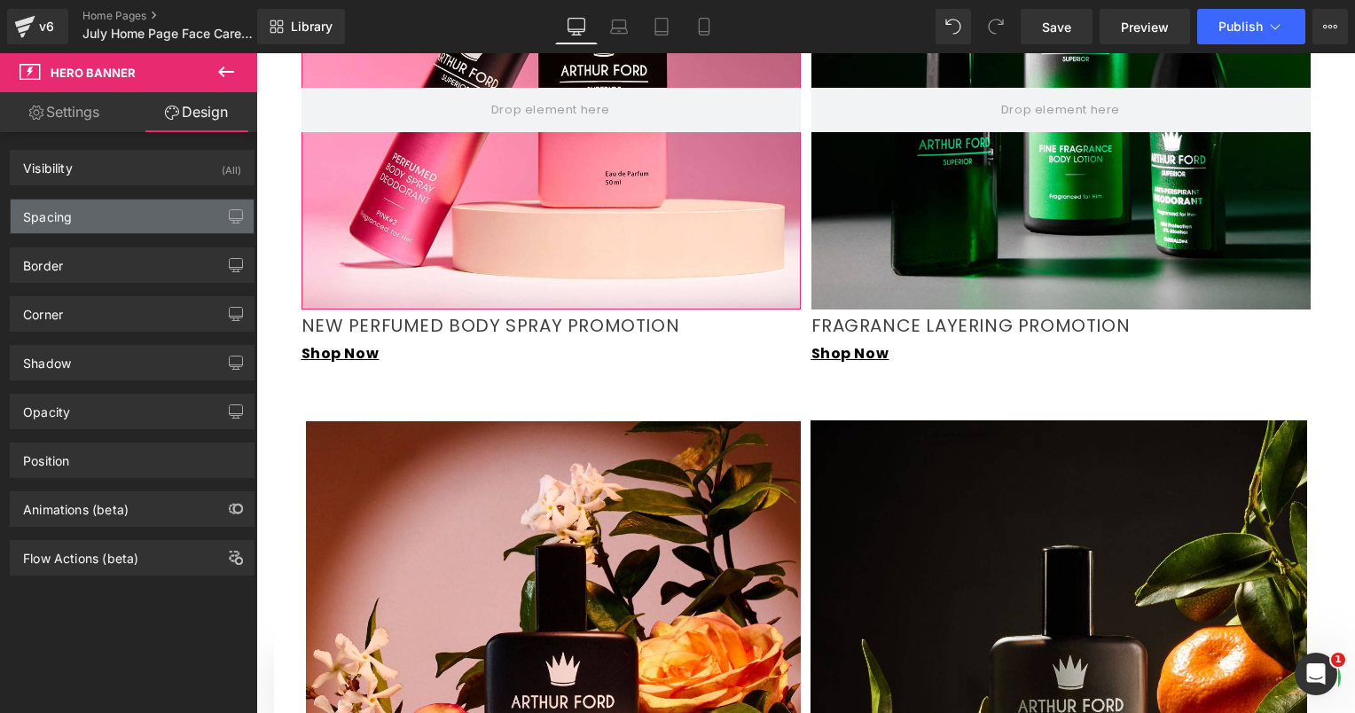
click at [118, 208] on div "Spacing" at bounding box center [132, 217] width 243 height 34
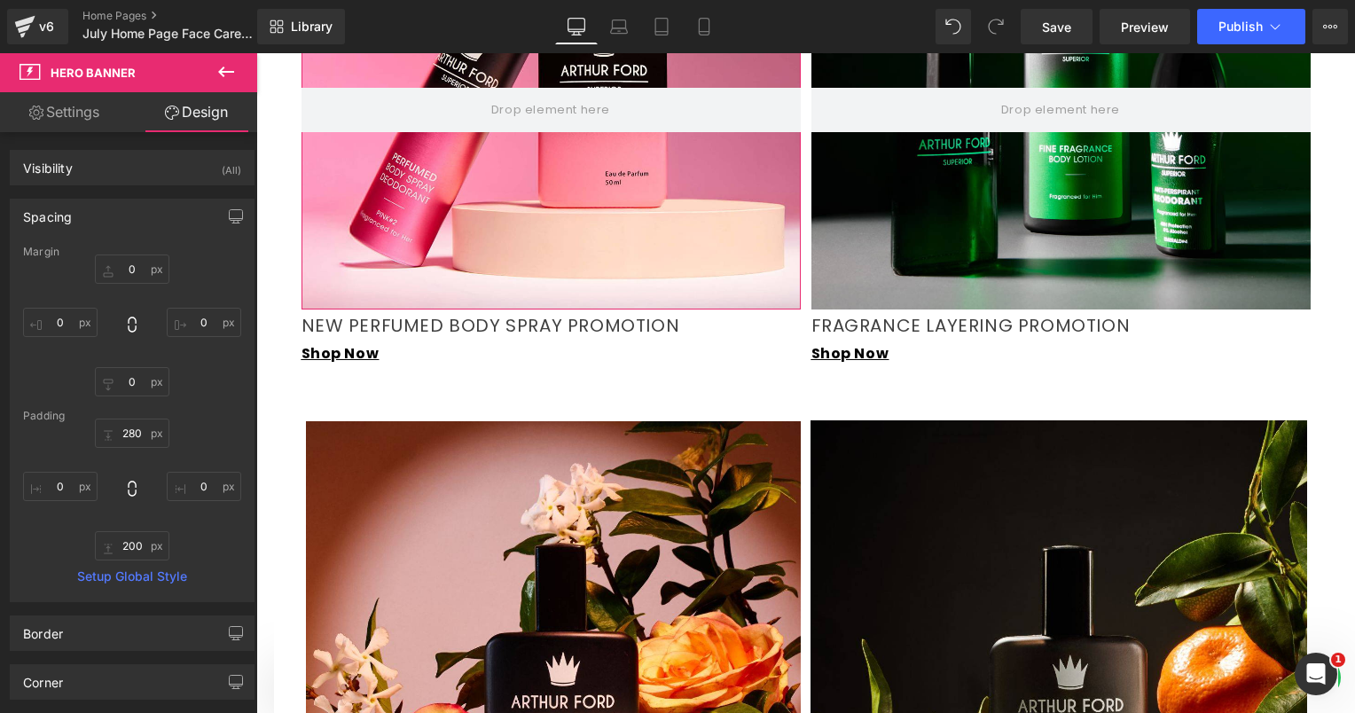
click at [106, 215] on div "Spacing" at bounding box center [132, 217] width 243 height 34
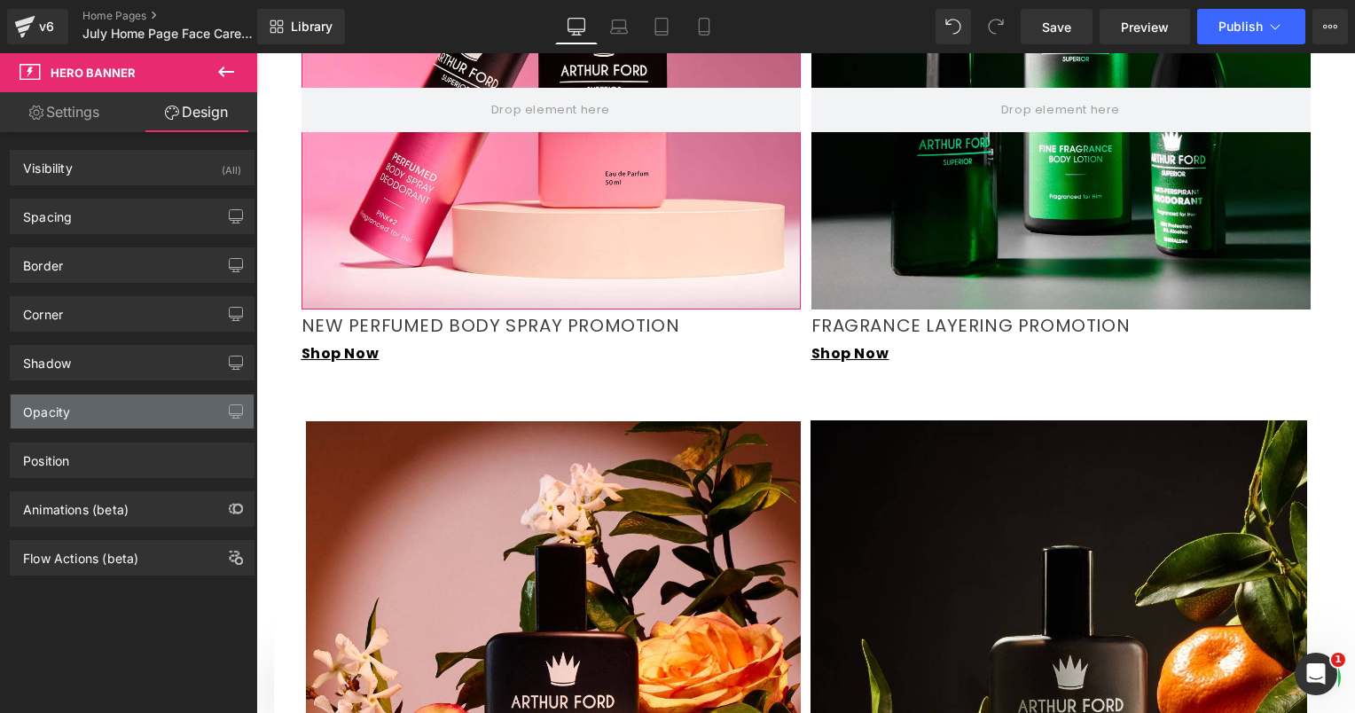
click at [129, 409] on div "Opacity" at bounding box center [132, 412] width 243 height 34
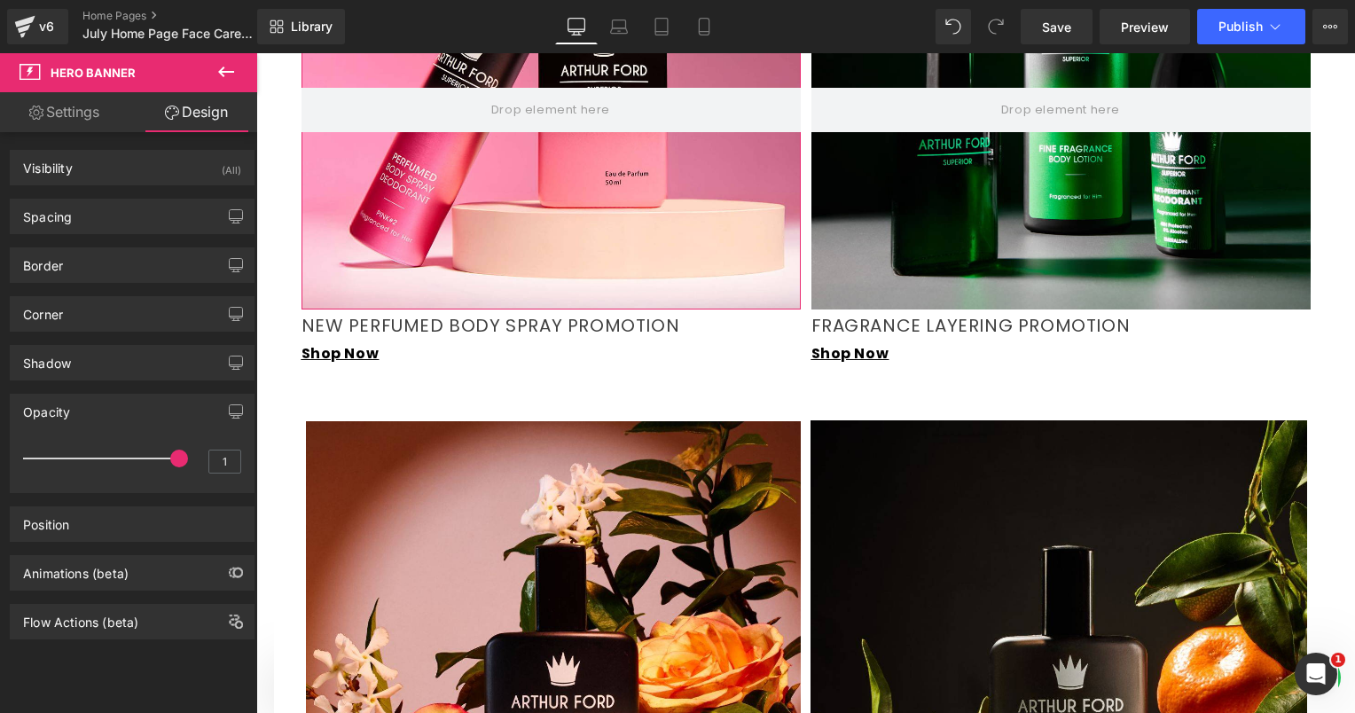
click at [129, 409] on div "Opacity" at bounding box center [132, 412] width 243 height 34
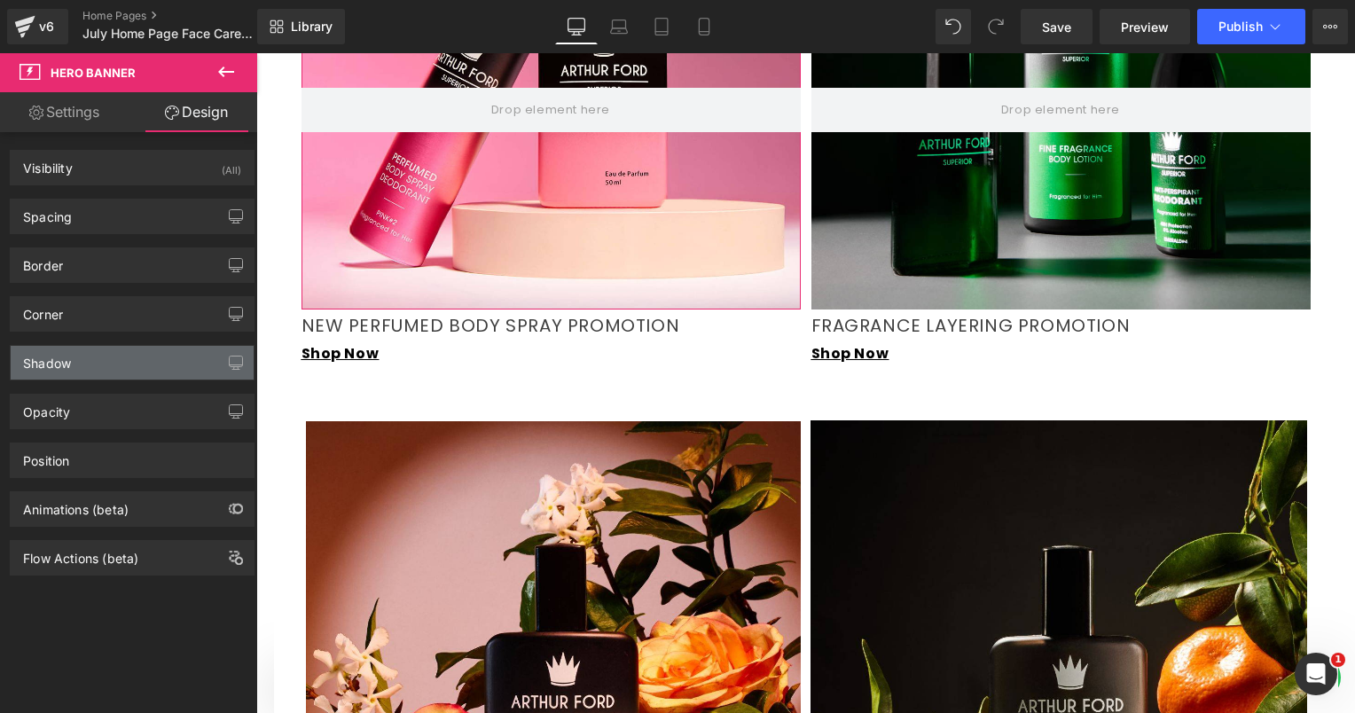
click at [122, 352] on div "Shadow" at bounding box center [132, 363] width 243 height 34
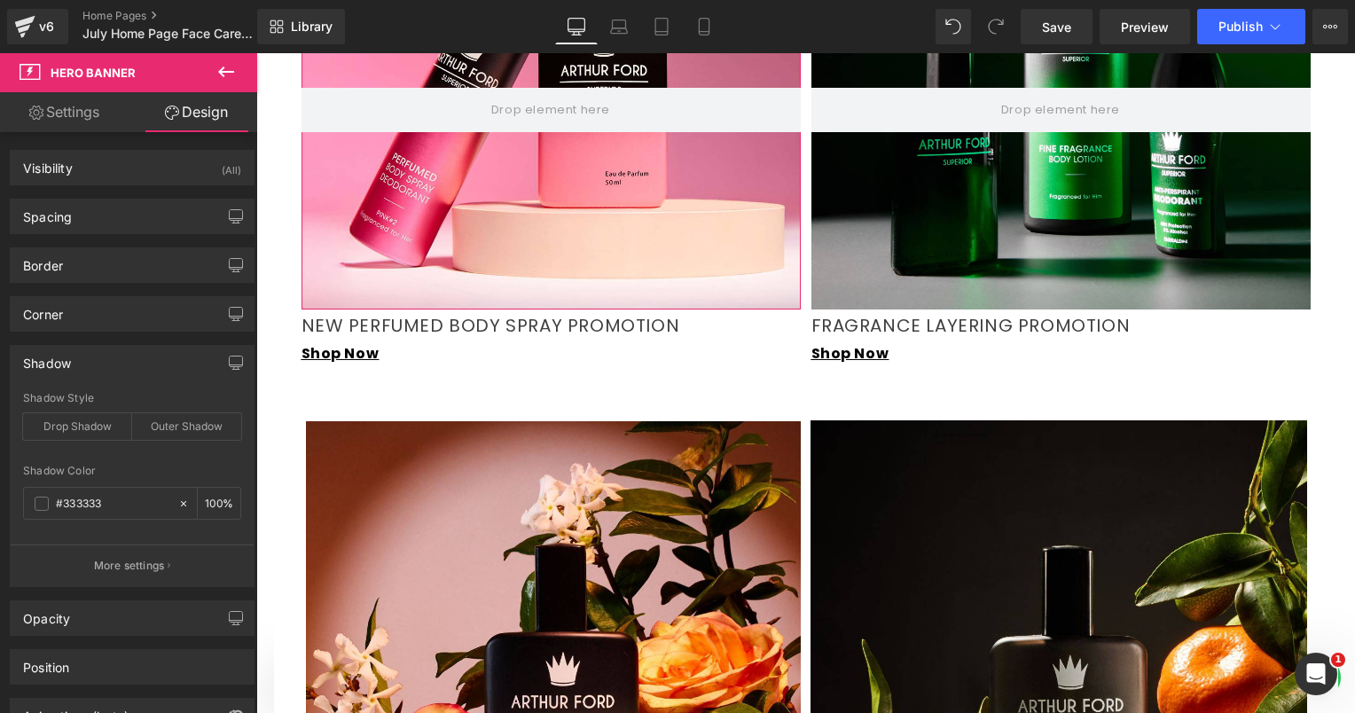
click at [122, 352] on div "Shadow" at bounding box center [132, 363] width 243 height 34
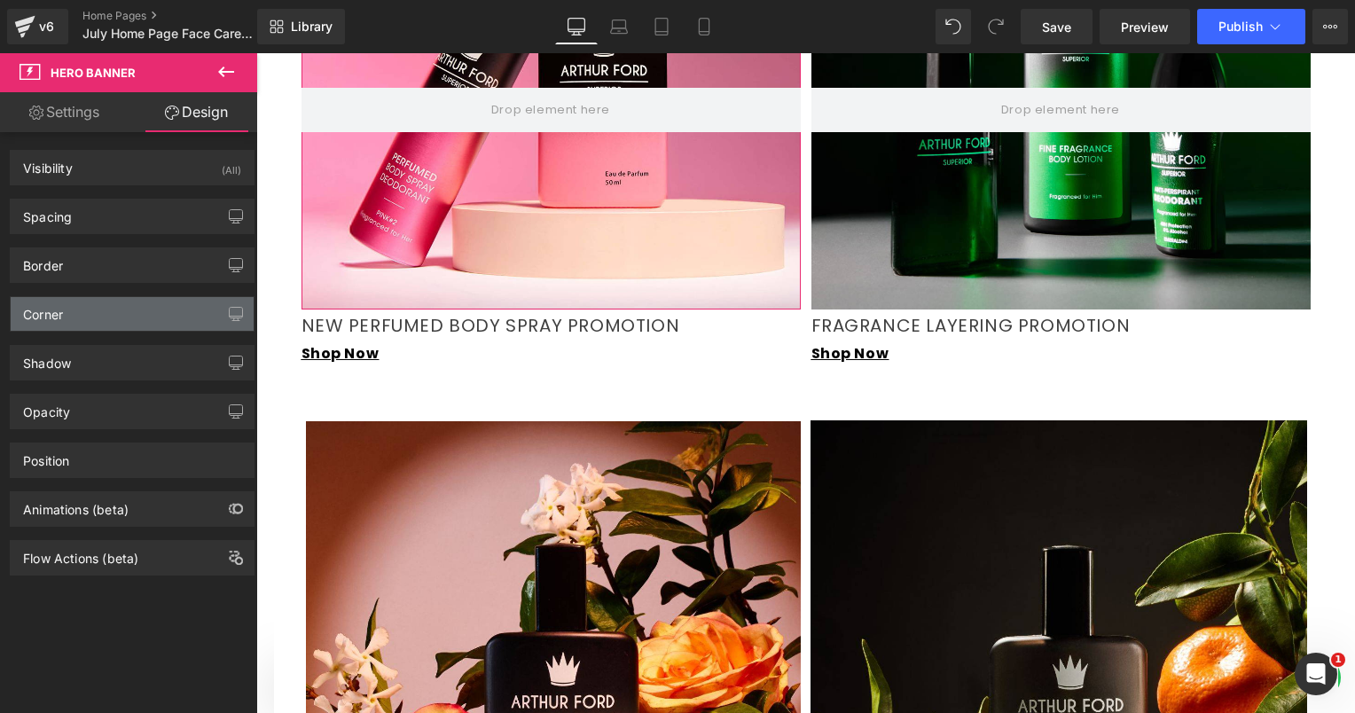
click at [117, 305] on div "Corner" at bounding box center [132, 314] width 243 height 34
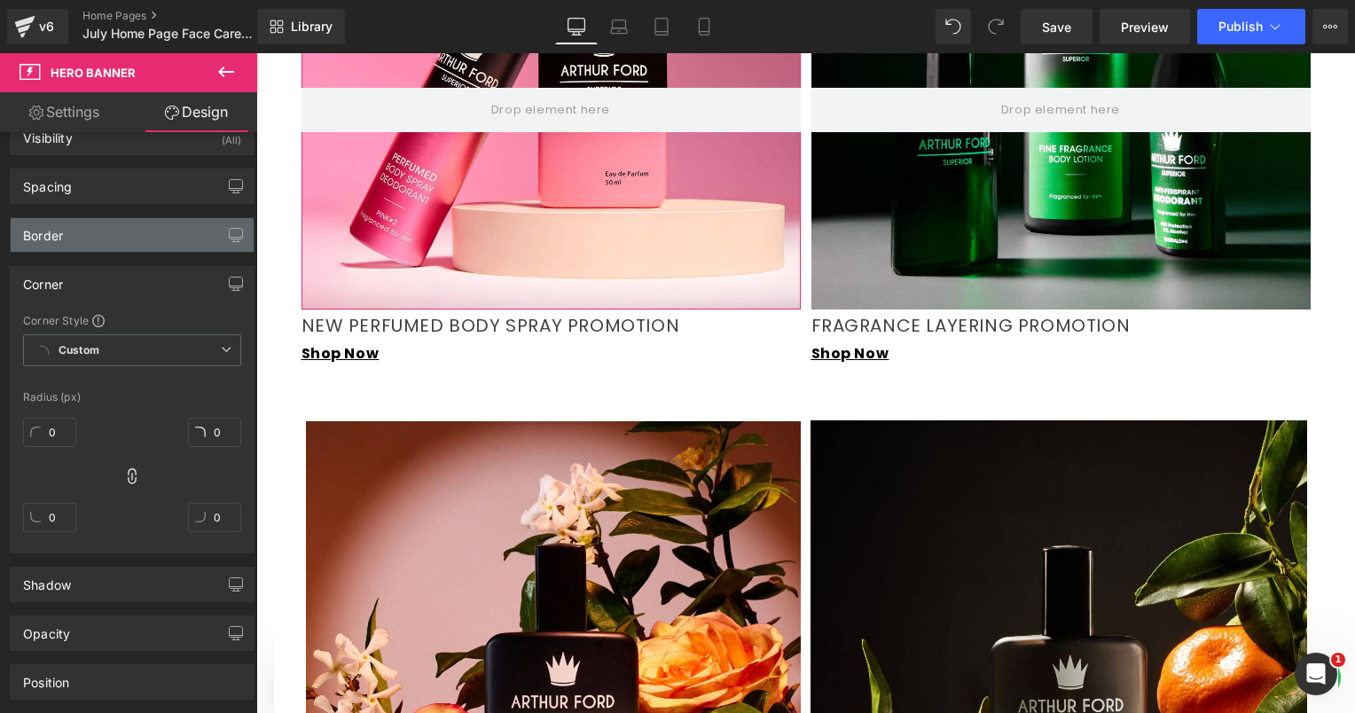
scroll to position [0, 0]
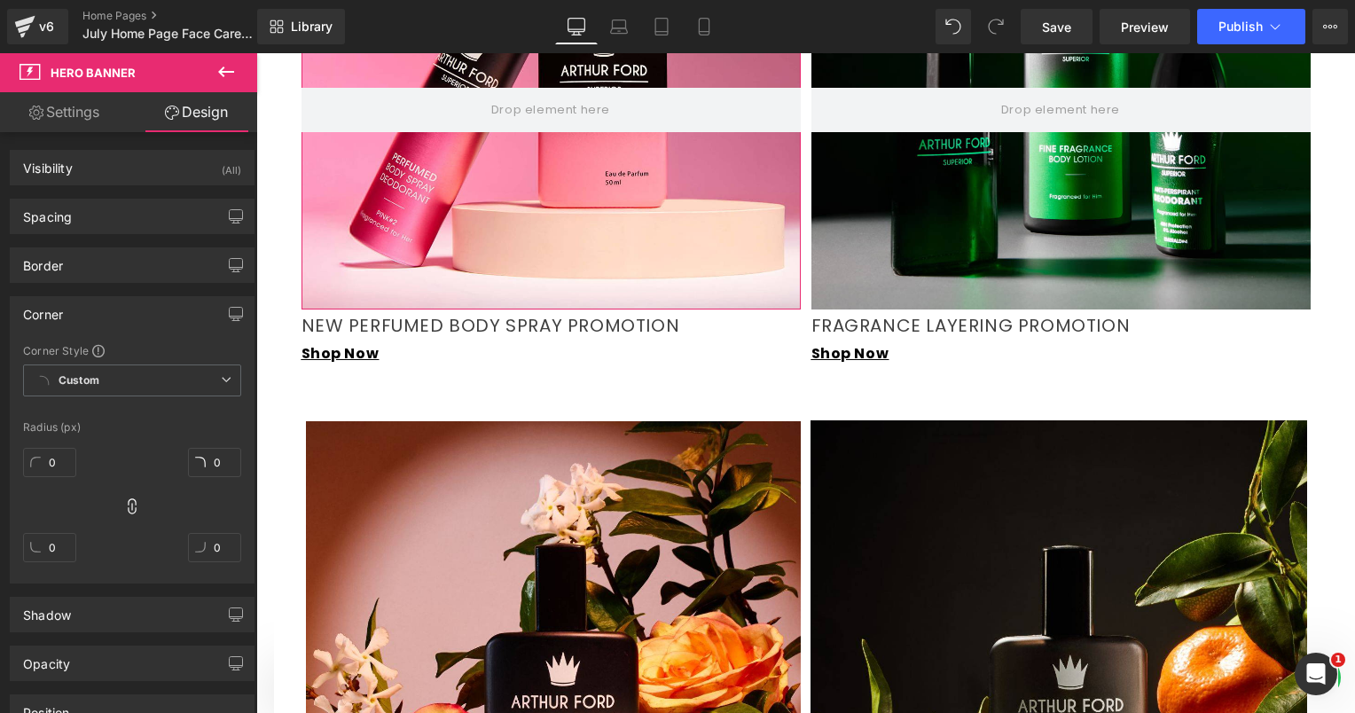
click at [103, 307] on div "Corner" at bounding box center [132, 314] width 243 height 34
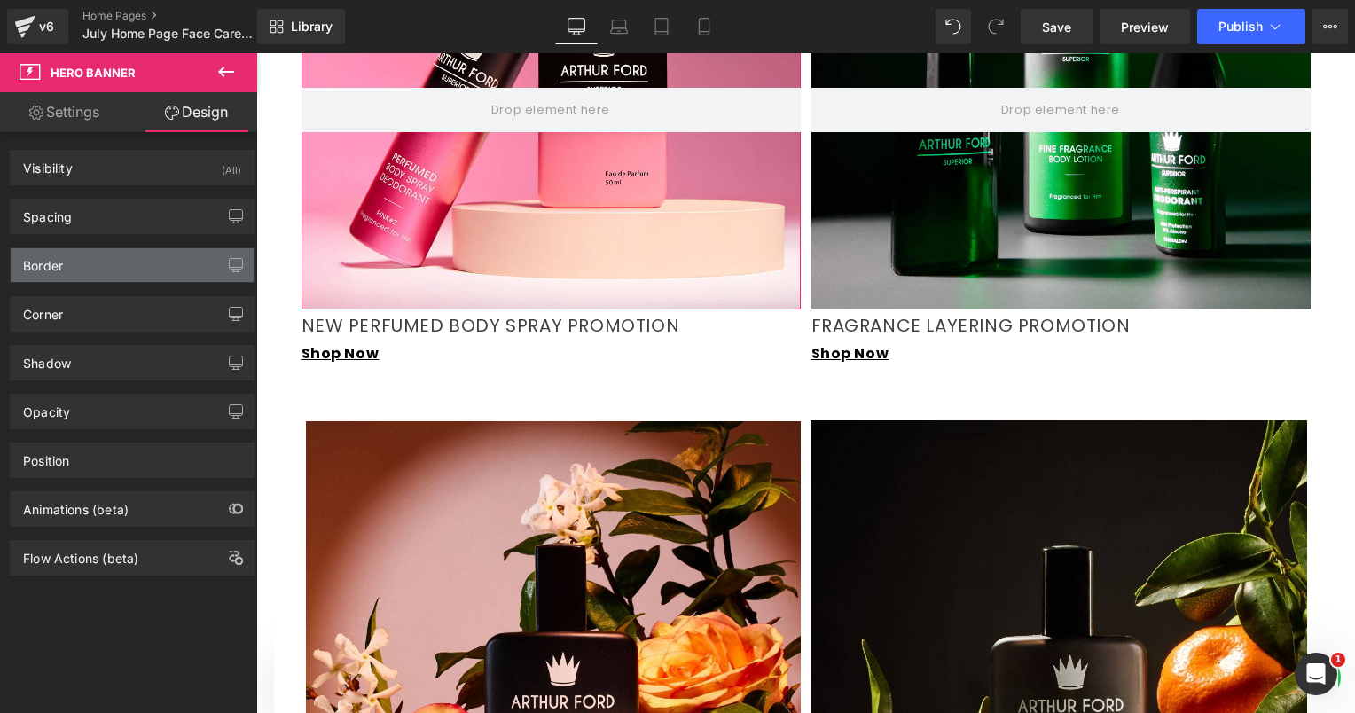
click at [111, 260] on div "Border" at bounding box center [132, 265] width 243 height 34
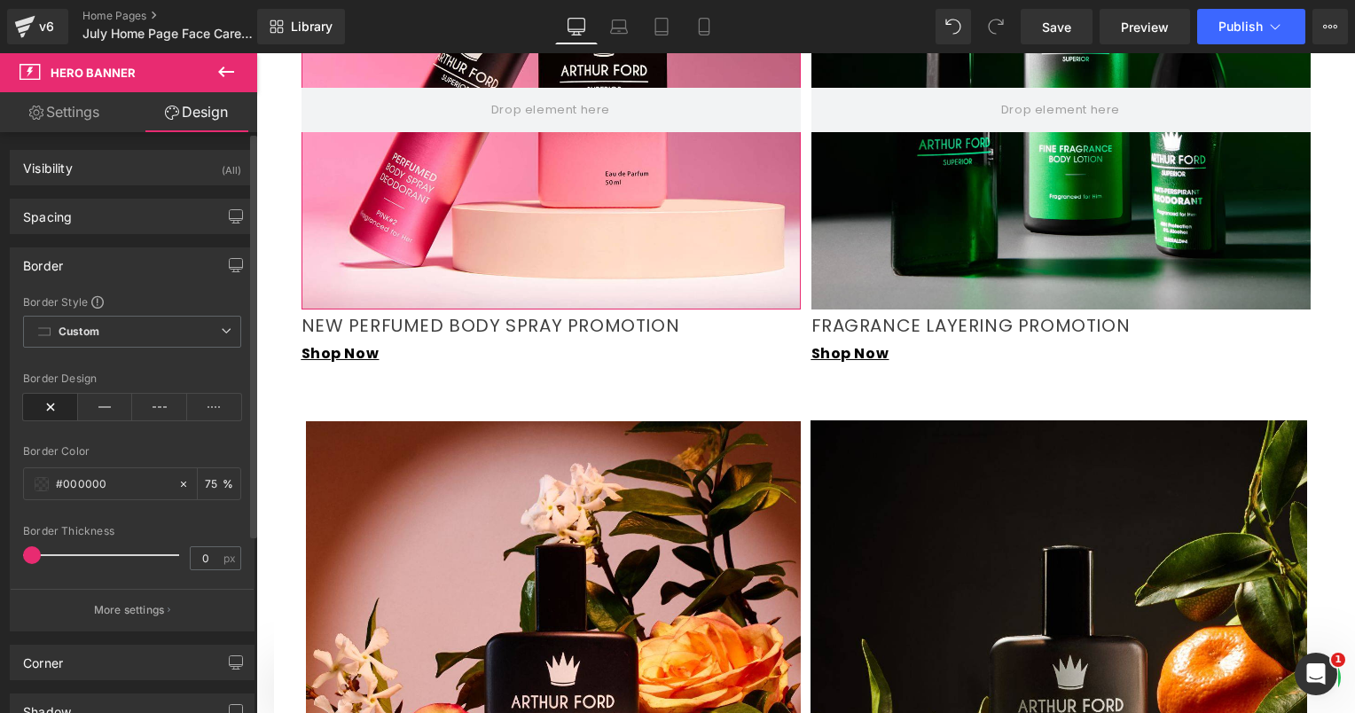
click at [98, 275] on div "Border" at bounding box center [132, 265] width 243 height 34
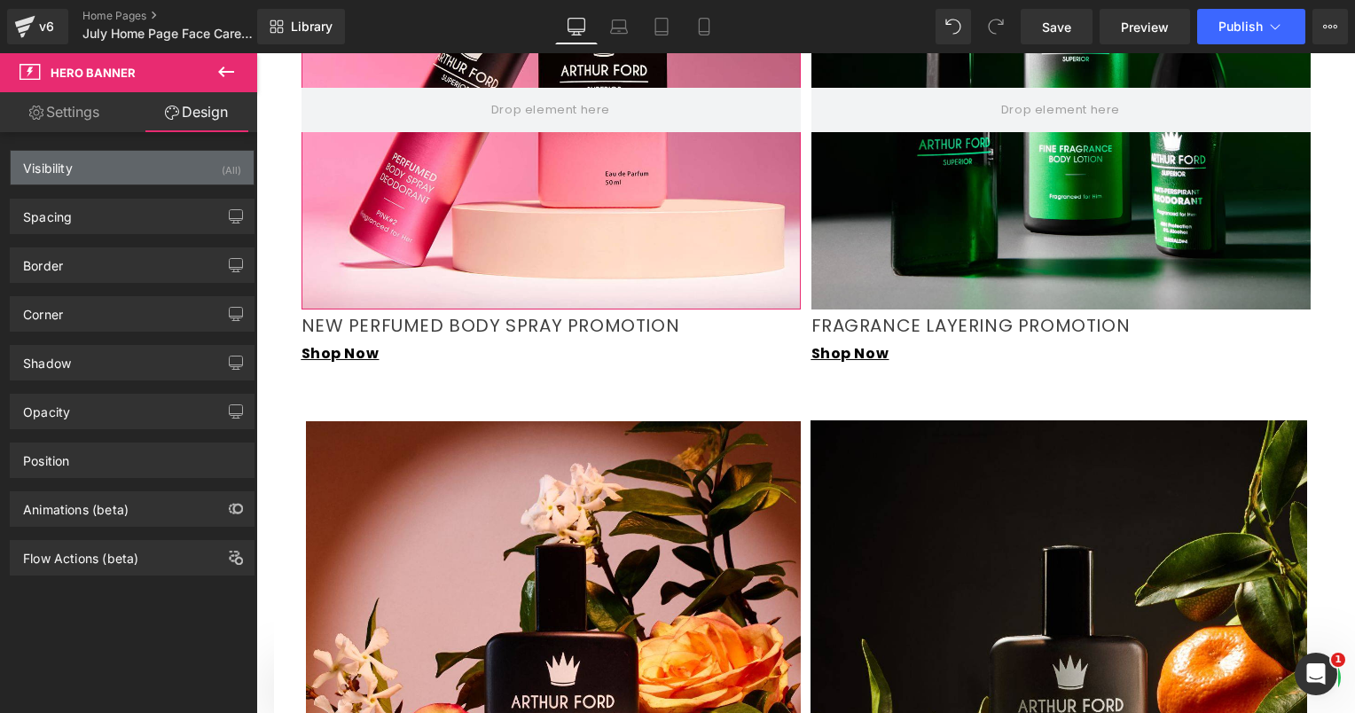
click at [99, 174] on div "Visibility (All)" at bounding box center [132, 168] width 243 height 34
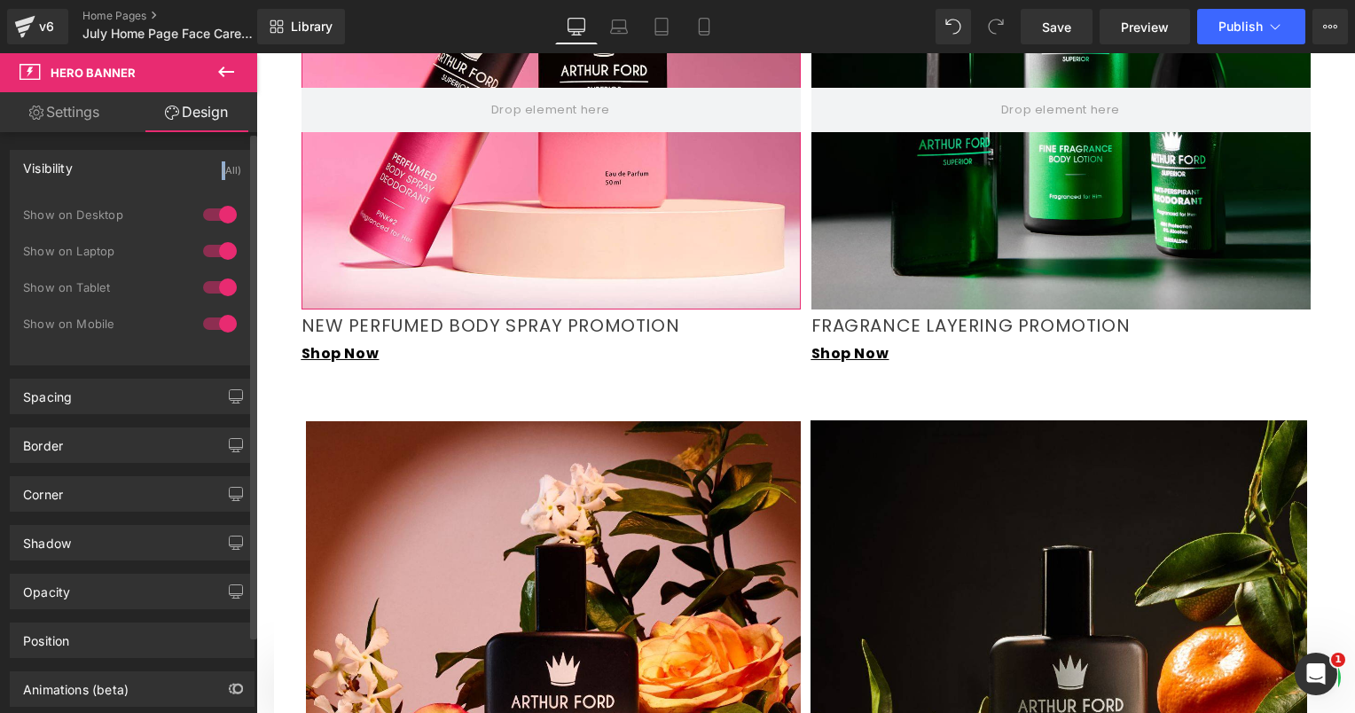
click at [99, 174] on div "Visibility (All)" at bounding box center [132, 168] width 243 height 34
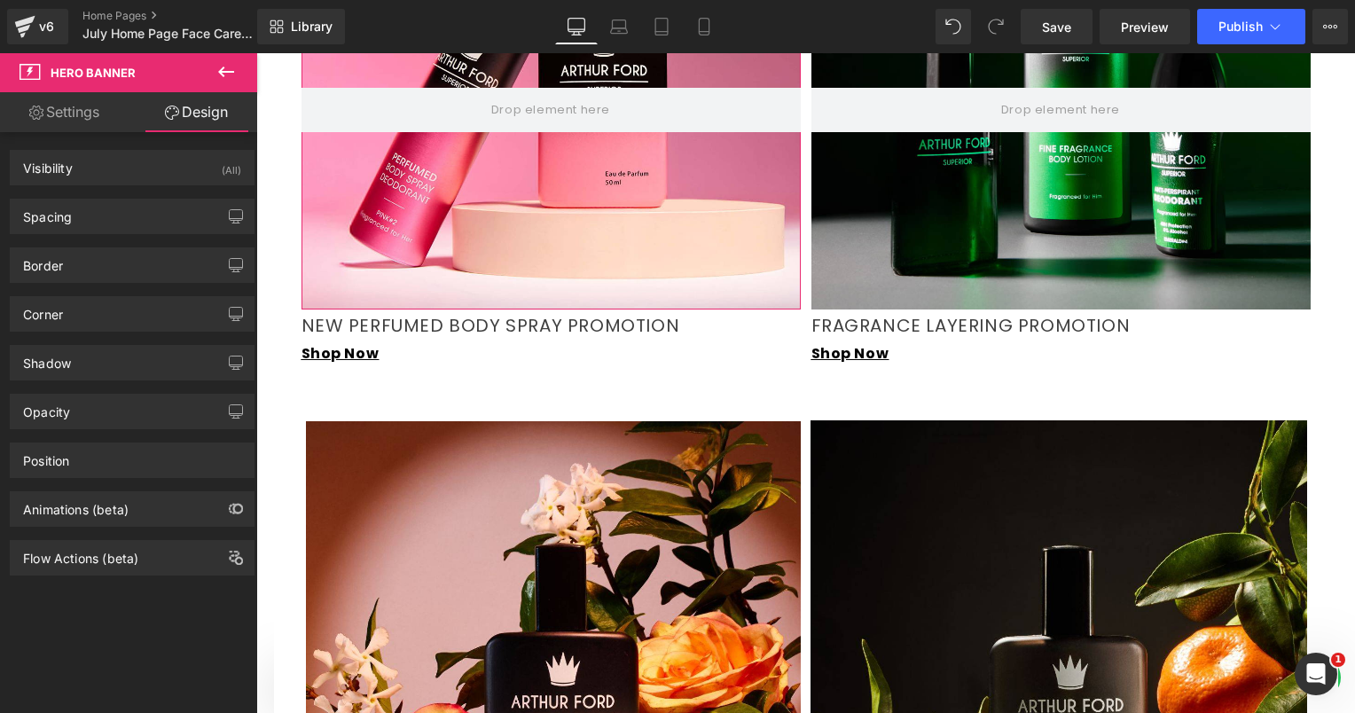
click at [98, 478] on div "Animations (beta)" at bounding box center [132, 502] width 265 height 49
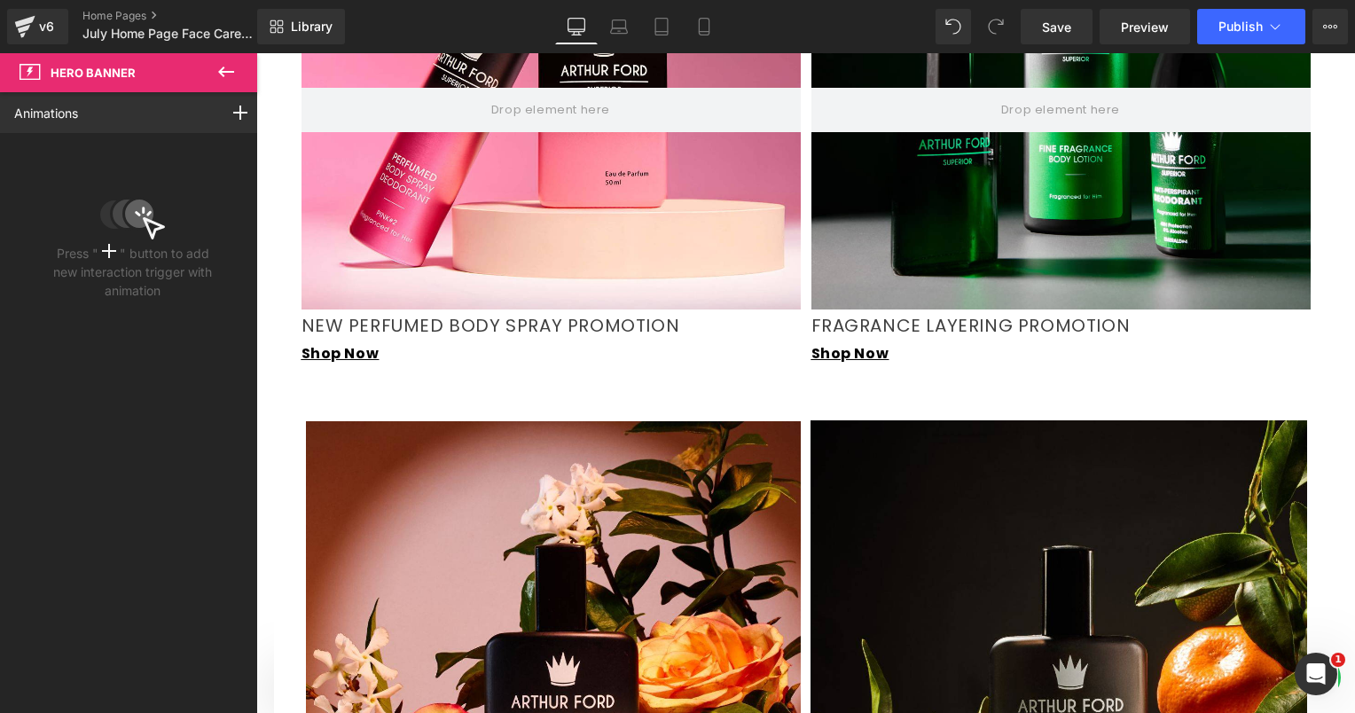
click at [223, 72] on icon at bounding box center [226, 72] width 16 height 11
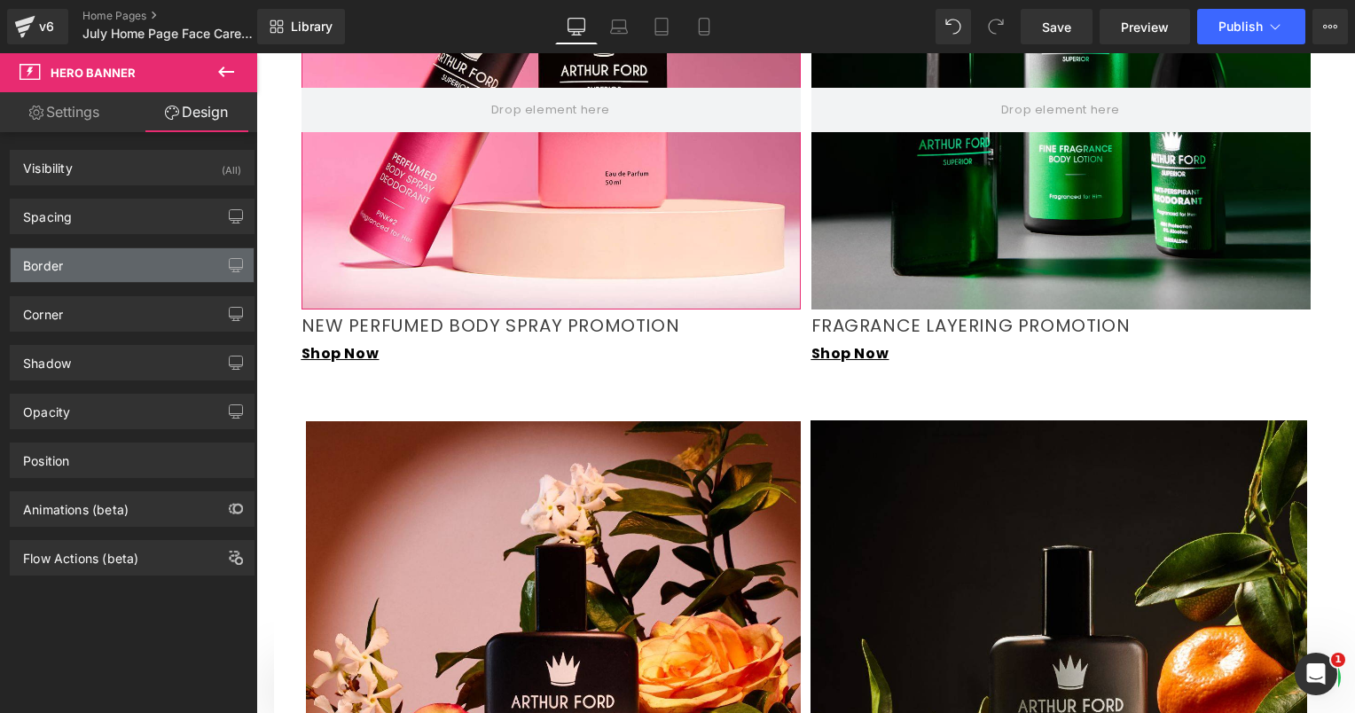
click at [71, 264] on div "Border" at bounding box center [132, 265] width 243 height 34
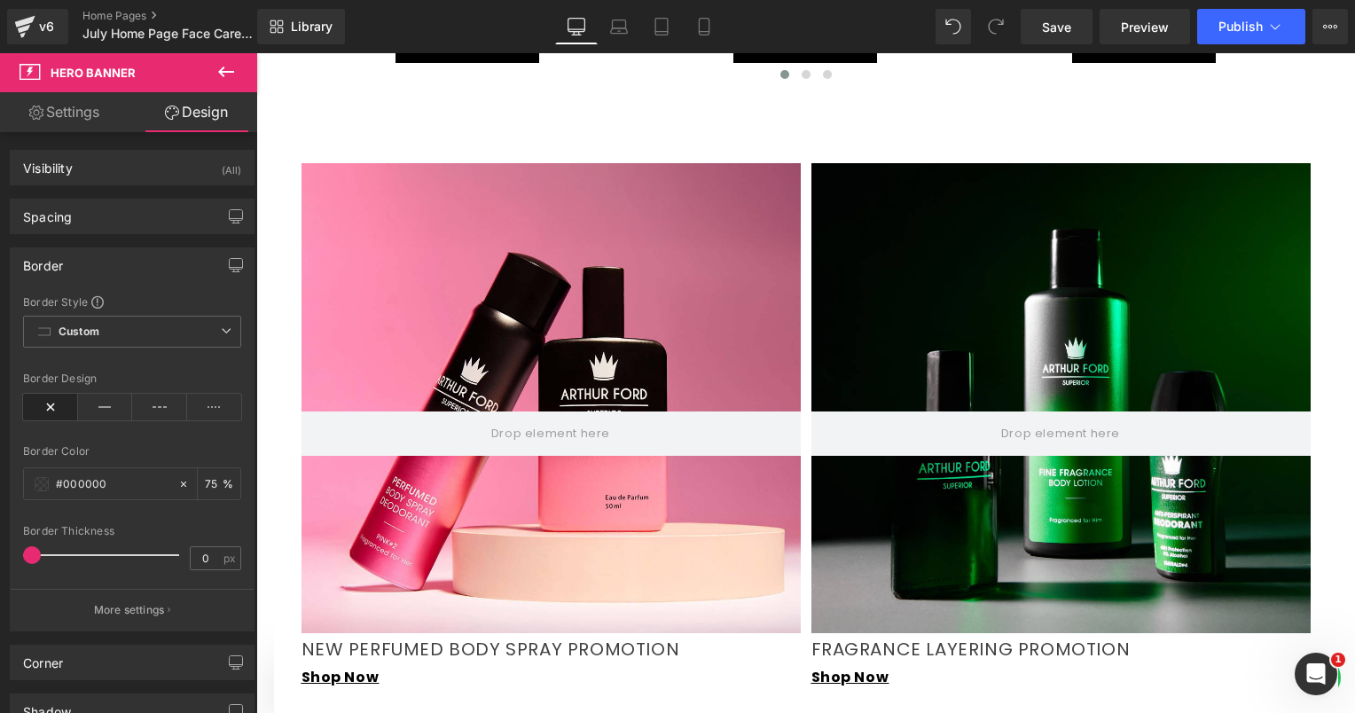
scroll to position [1356, 0]
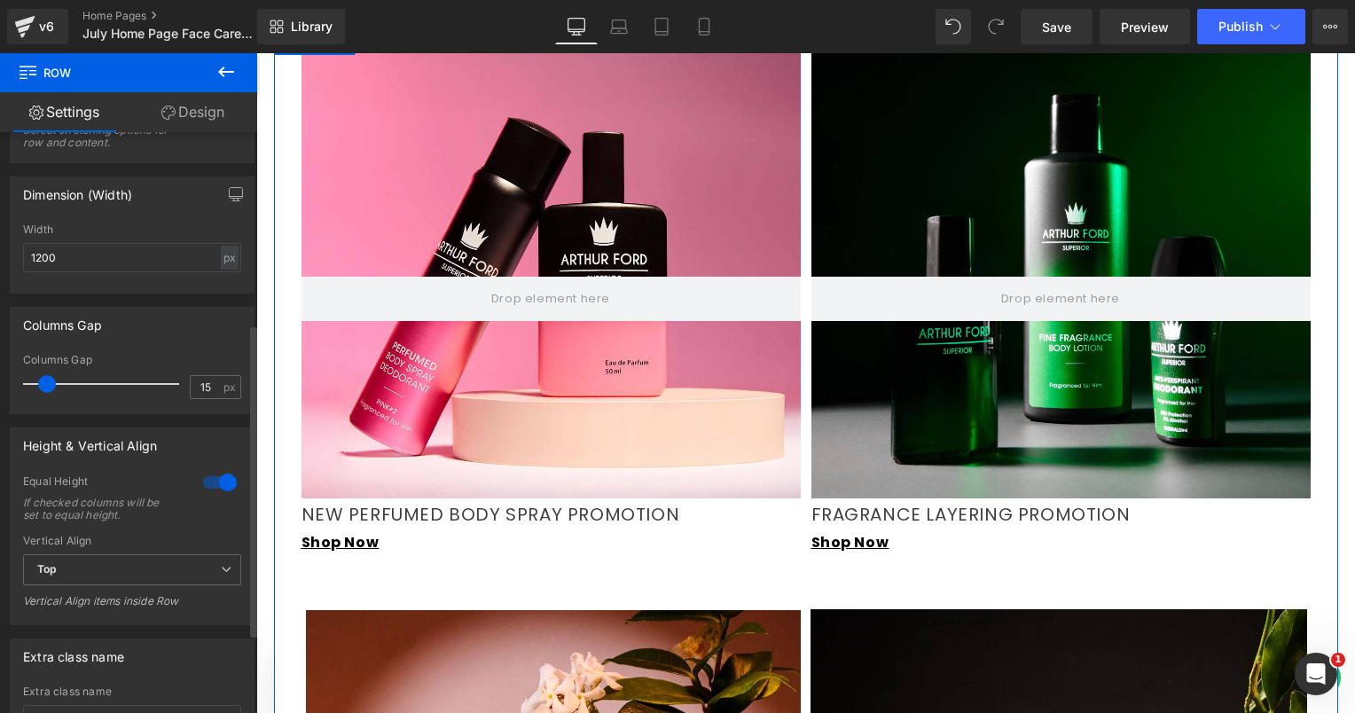
scroll to position [1533, 0]
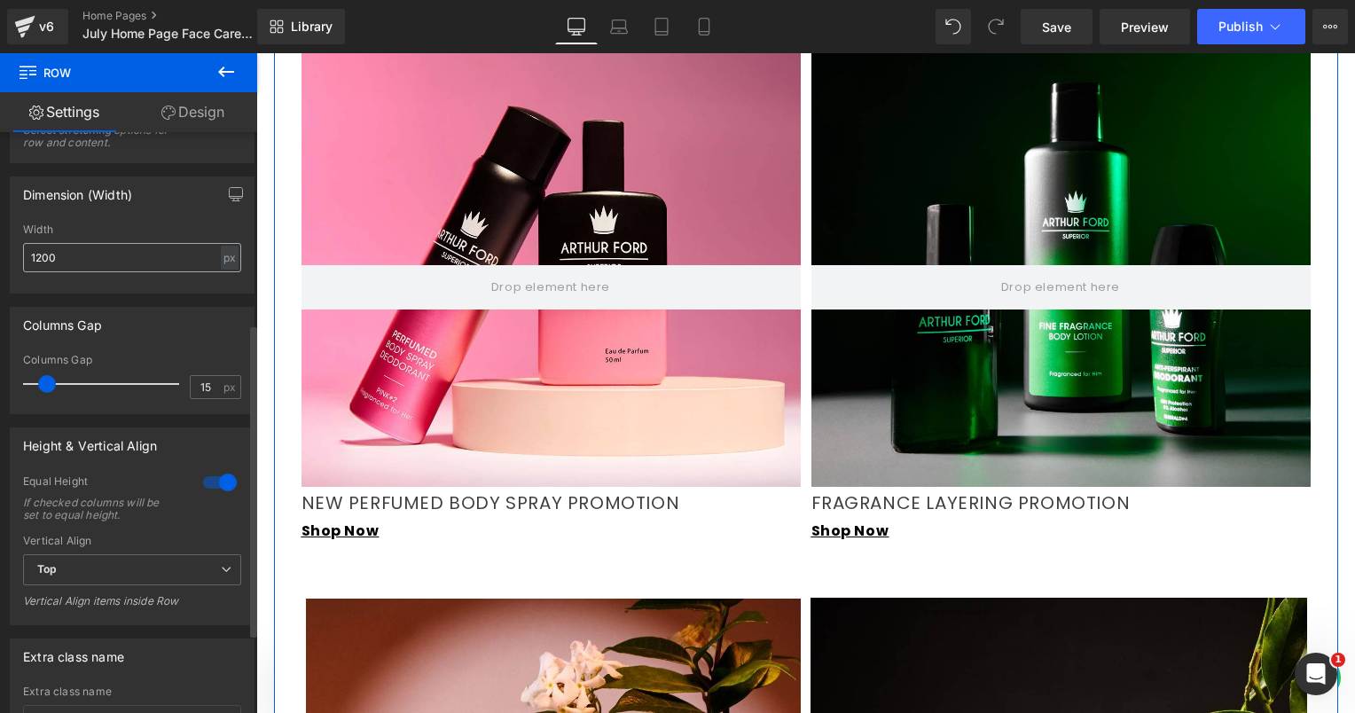
click at [41, 259] on input "1200" at bounding box center [132, 257] width 218 height 29
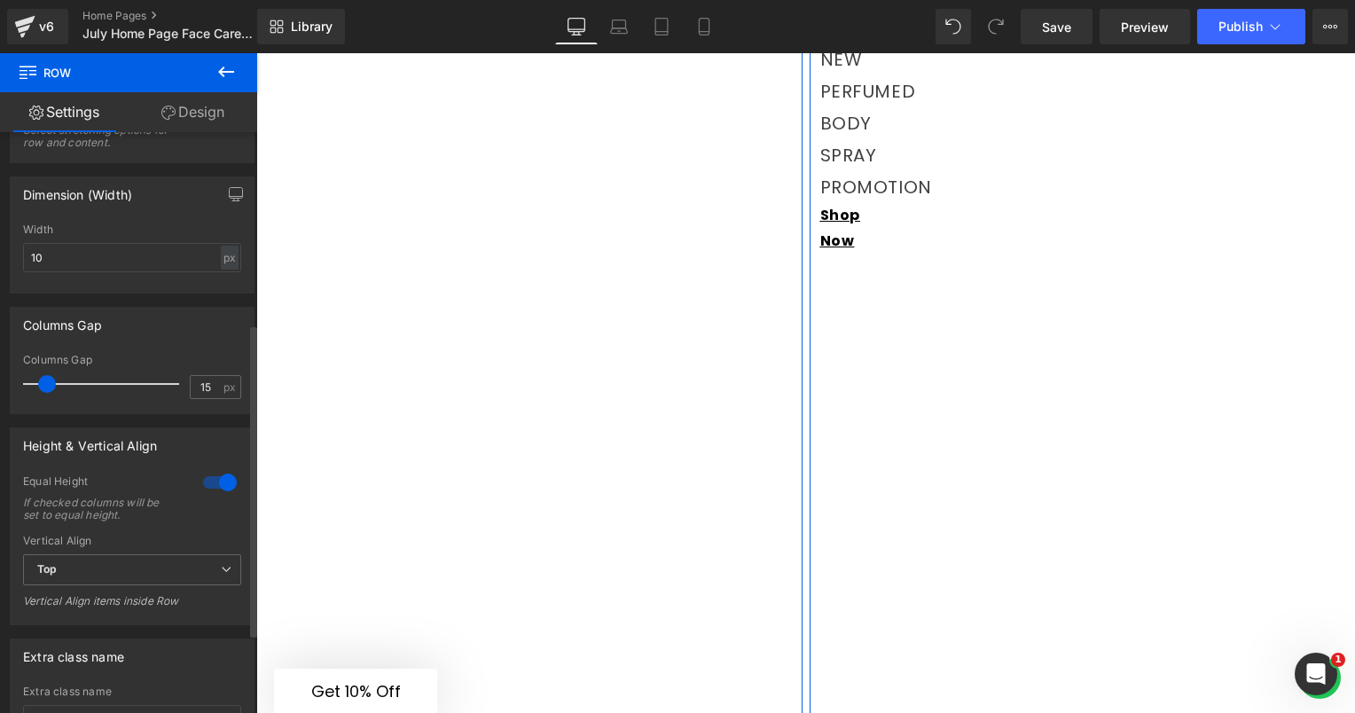
scroll to position [1628, 0]
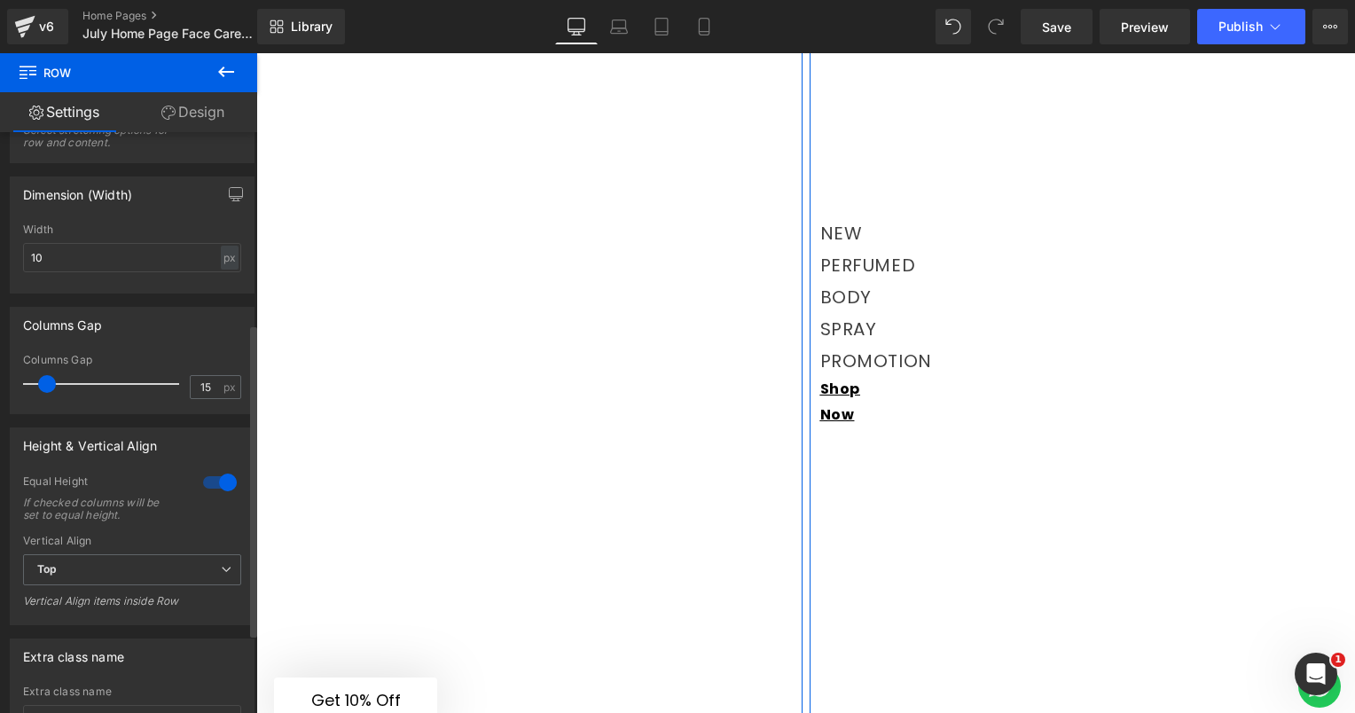
type input "1"
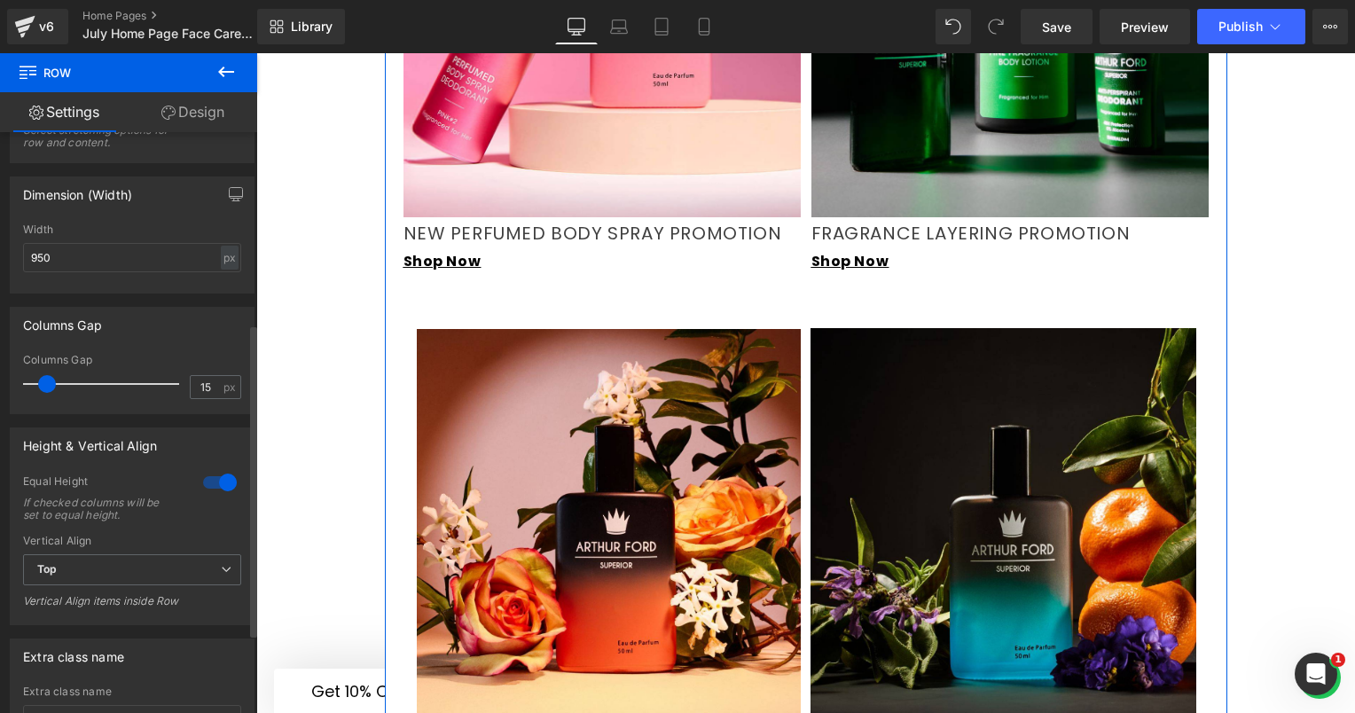
scroll to position [1802, 0]
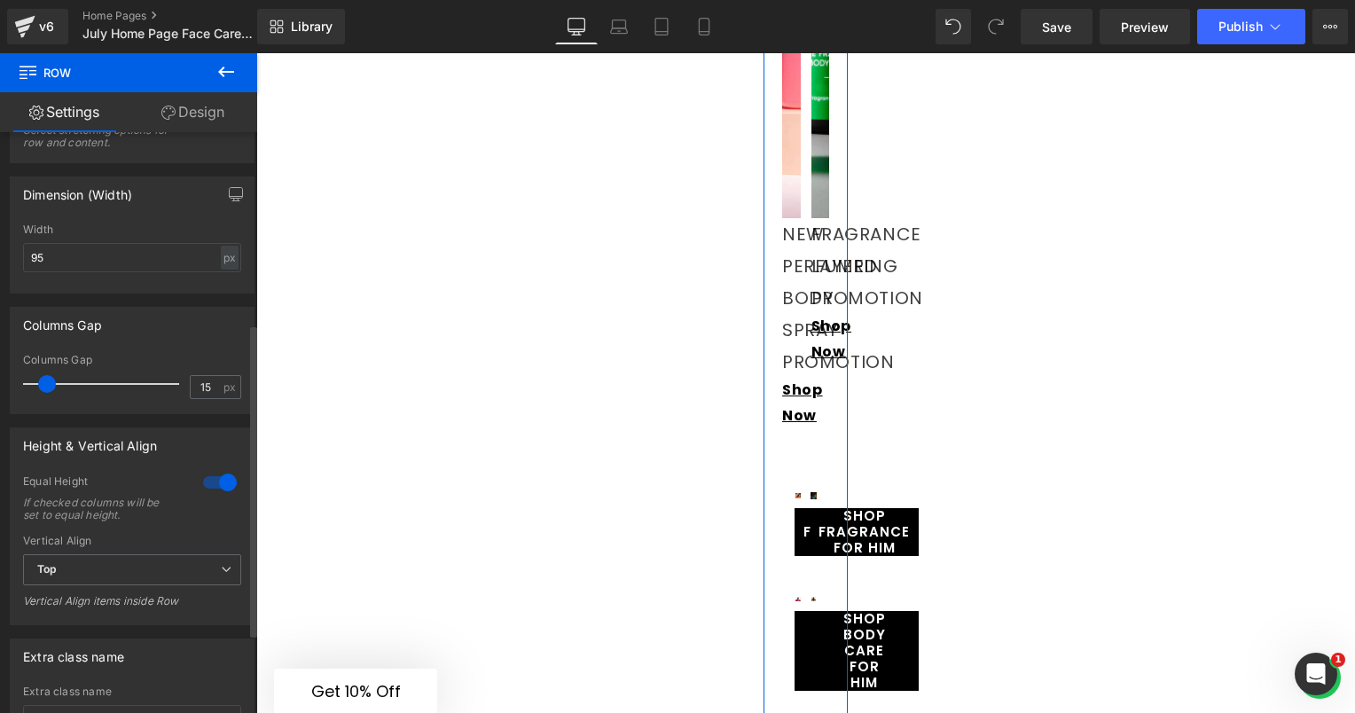
type input "9"
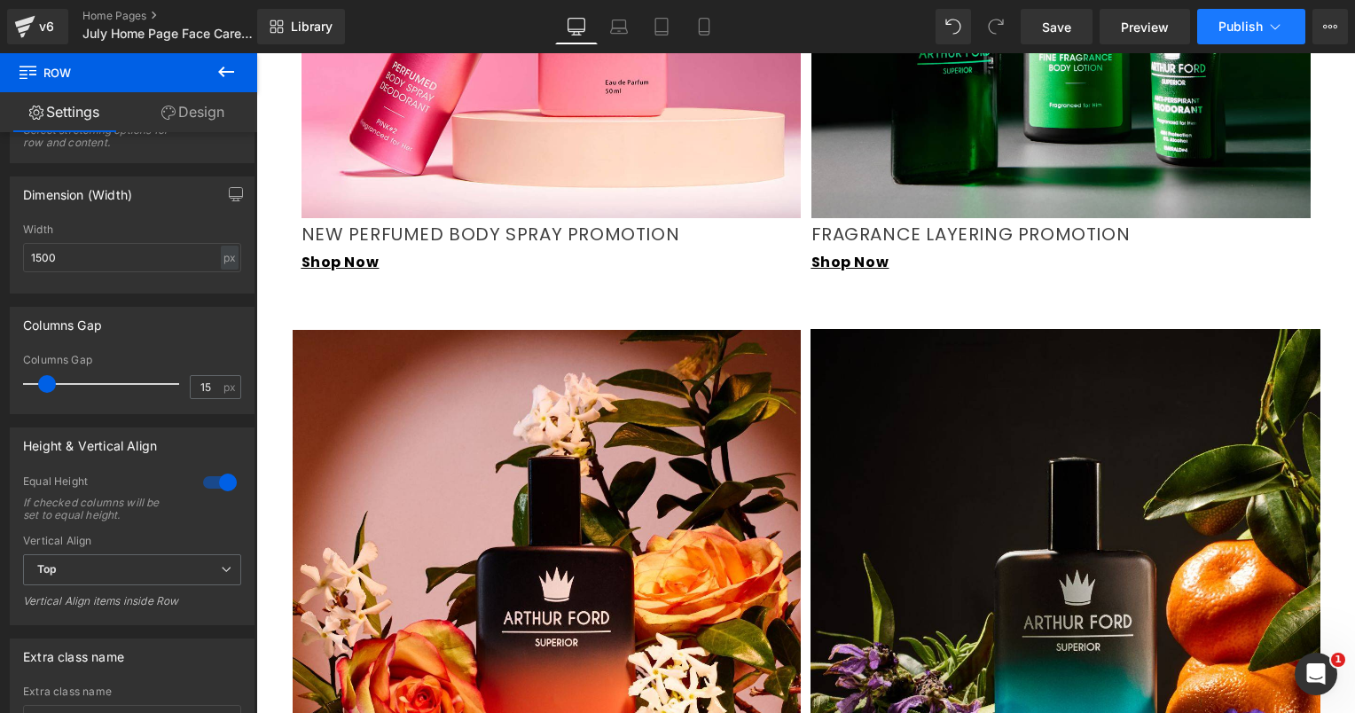
type input "1500"
click at [1279, 15] on button "Publish" at bounding box center [1251, 26] width 108 height 35
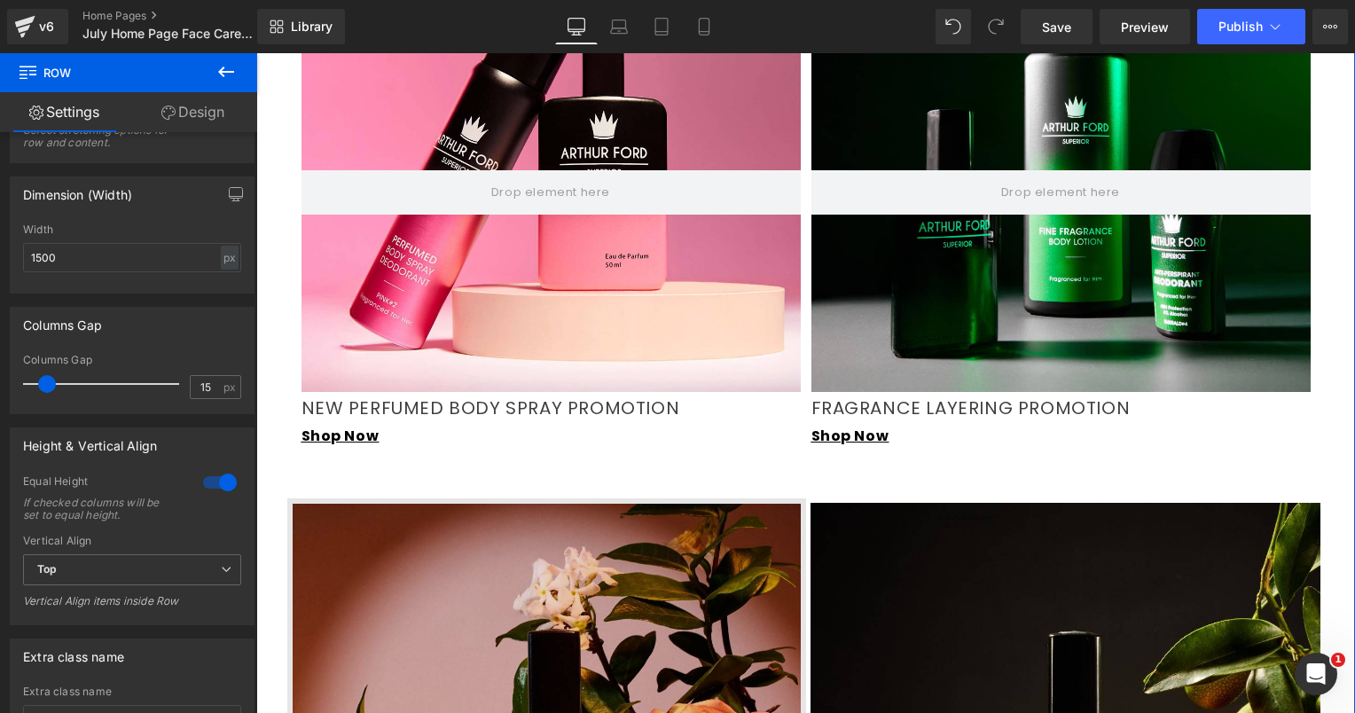
scroll to position [1625, 0]
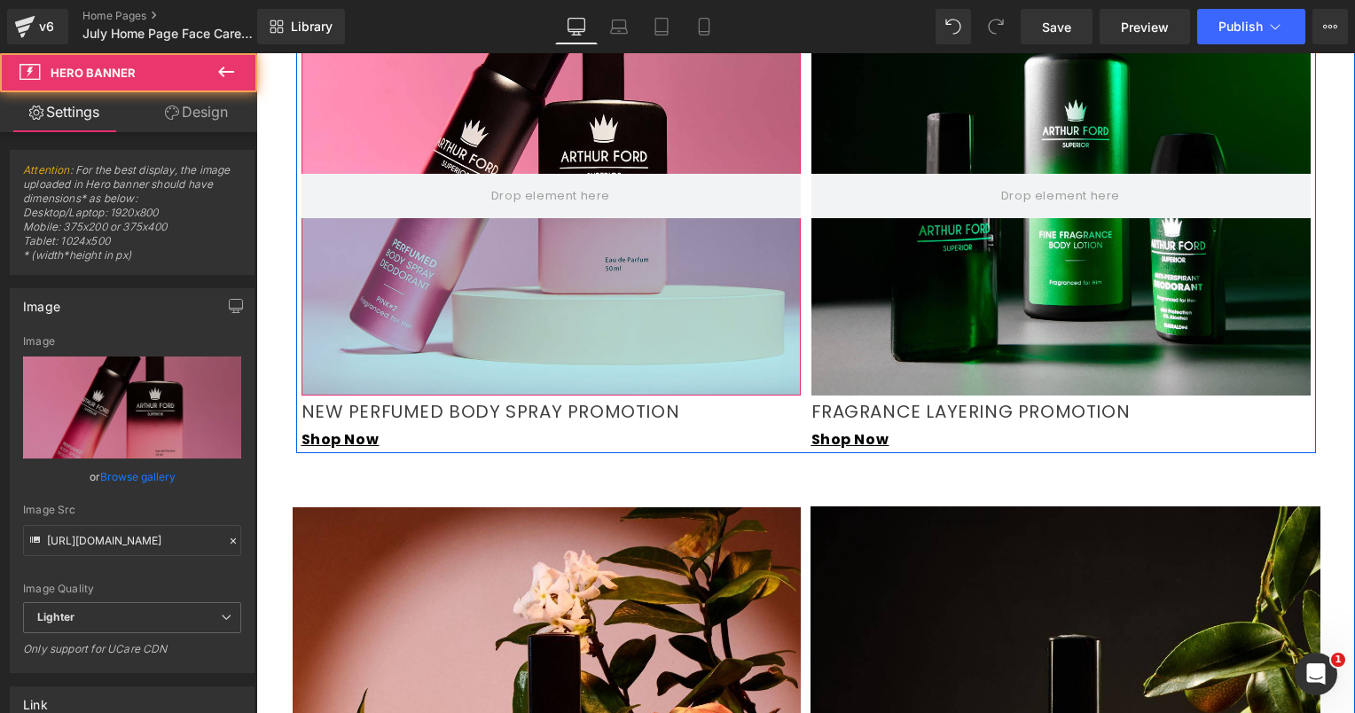
click at [432, 284] on div "Hero Banner 280px 200px" at bounding box center [551, 161] width 499 height 470
click at [370, 268] on div "200px" at bounding box center [551, 306] width 499 height 177
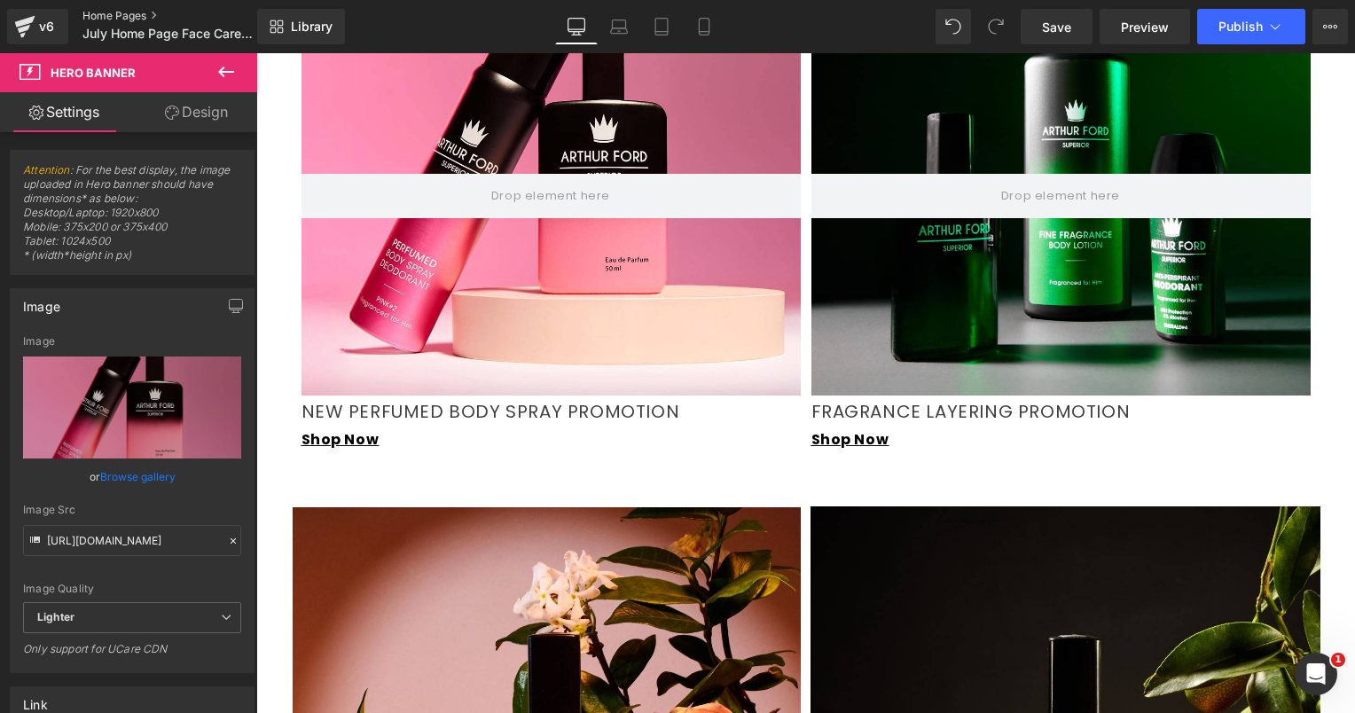
click at [126, 14] on link "Home Pages" at bounding box center [184, 16] width 204 height 14
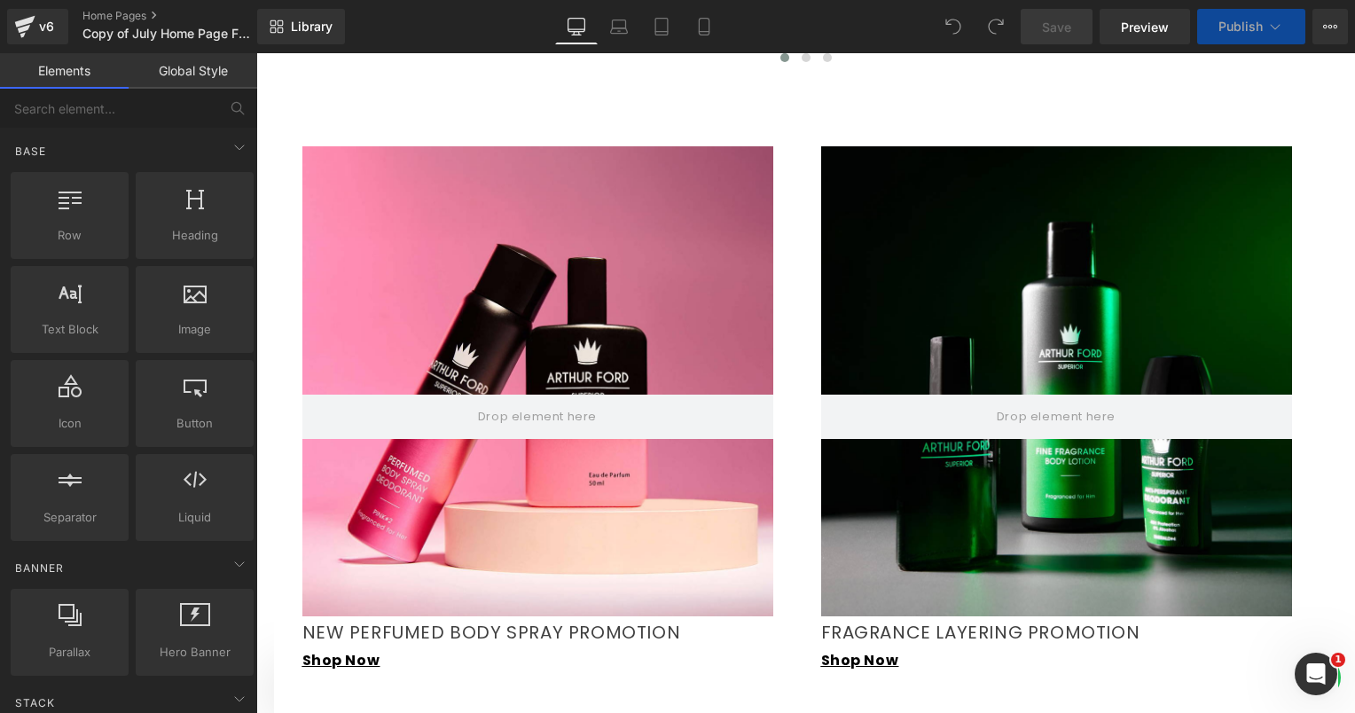
scroll to position [1685, 0]
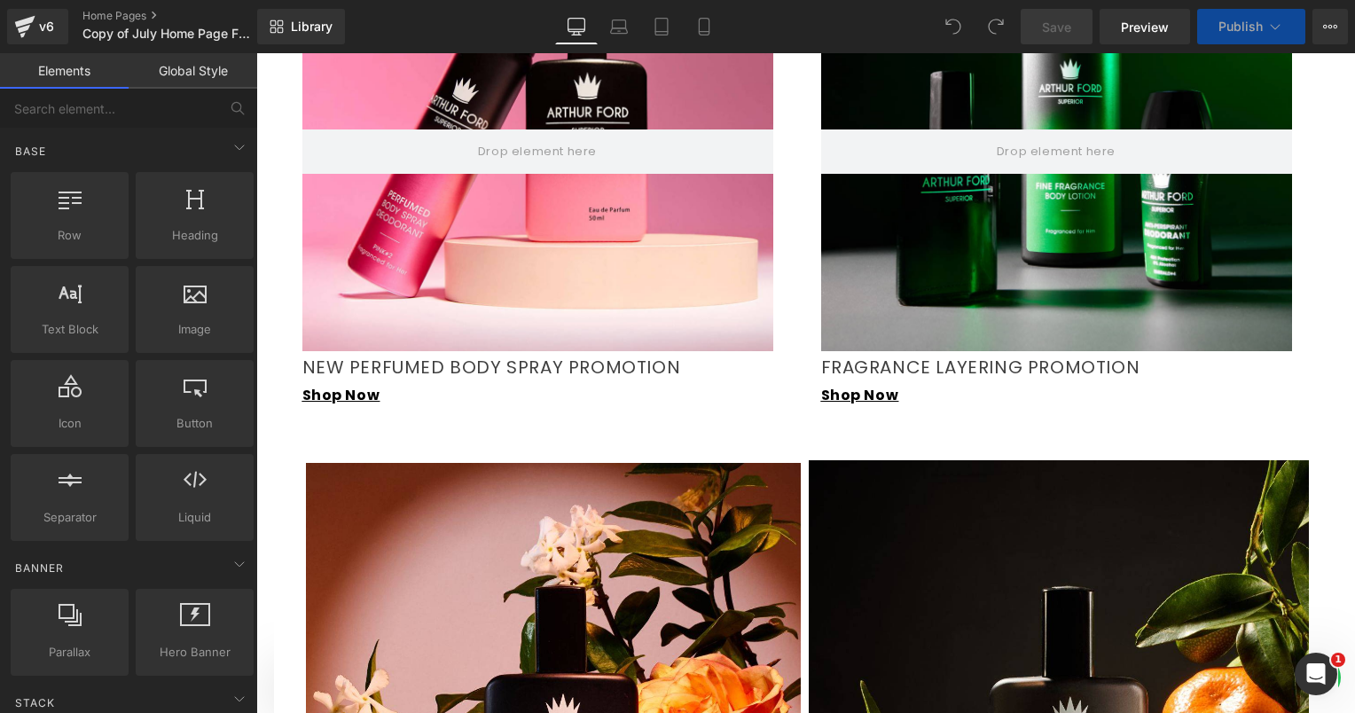
click at [585, 254] on div at bounding box center [537, 116] width 471 height 470
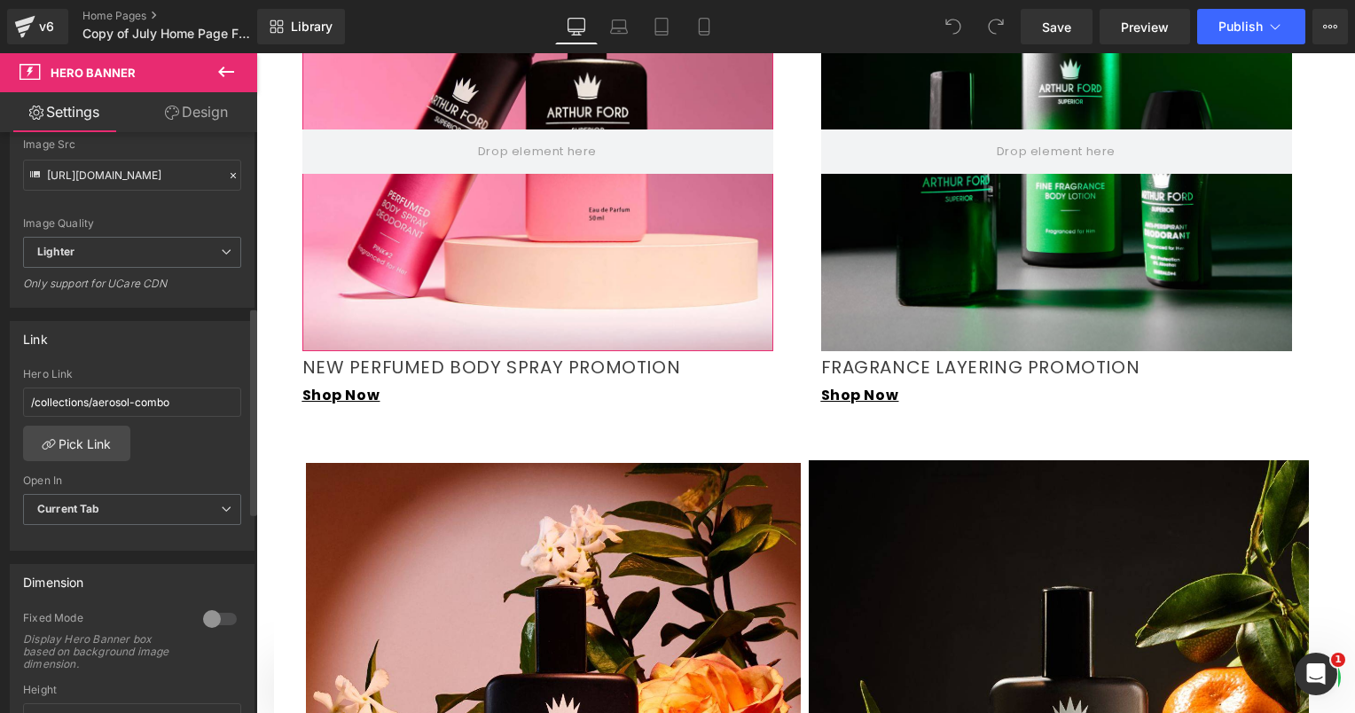
scroll to position [355, 0]
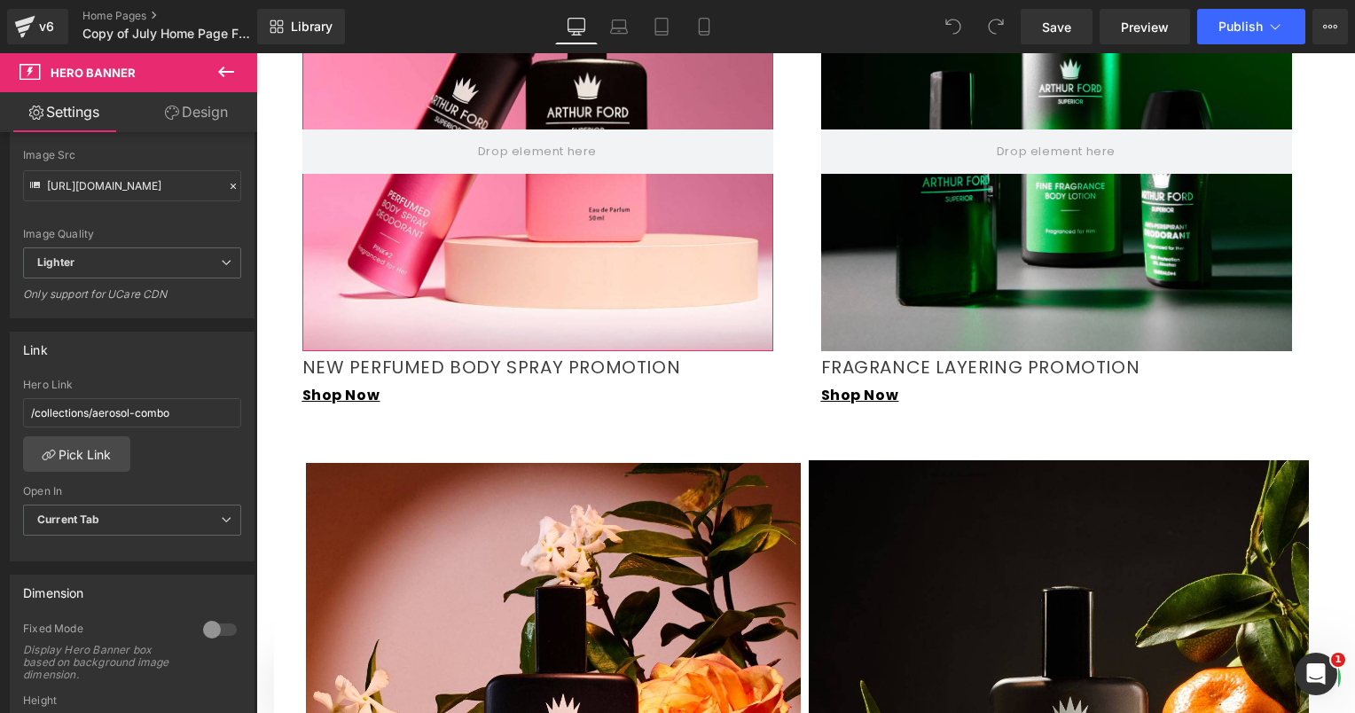
click at [206, 112] on link "Design" at bounding box center [196, 112] width 129 height 40
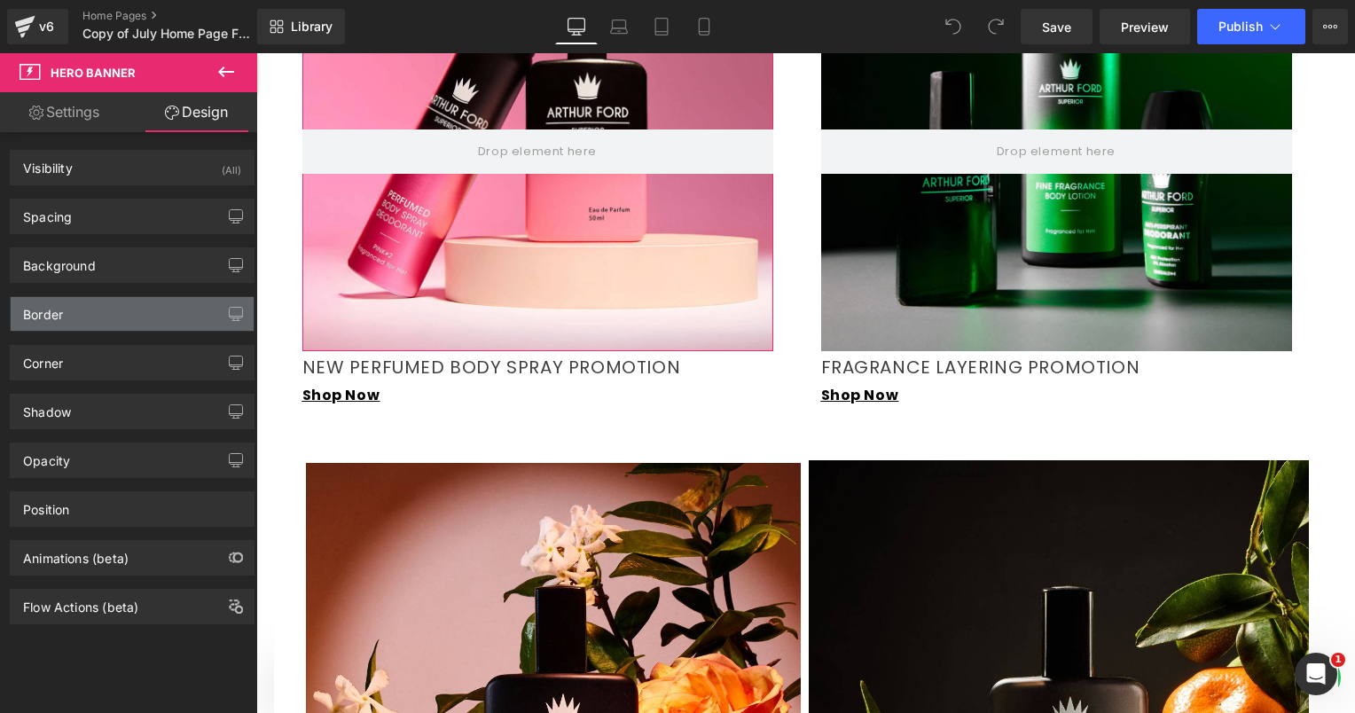
click at [115, 310] on div "Border" at bounding box center [132, 314] width 243 height 34
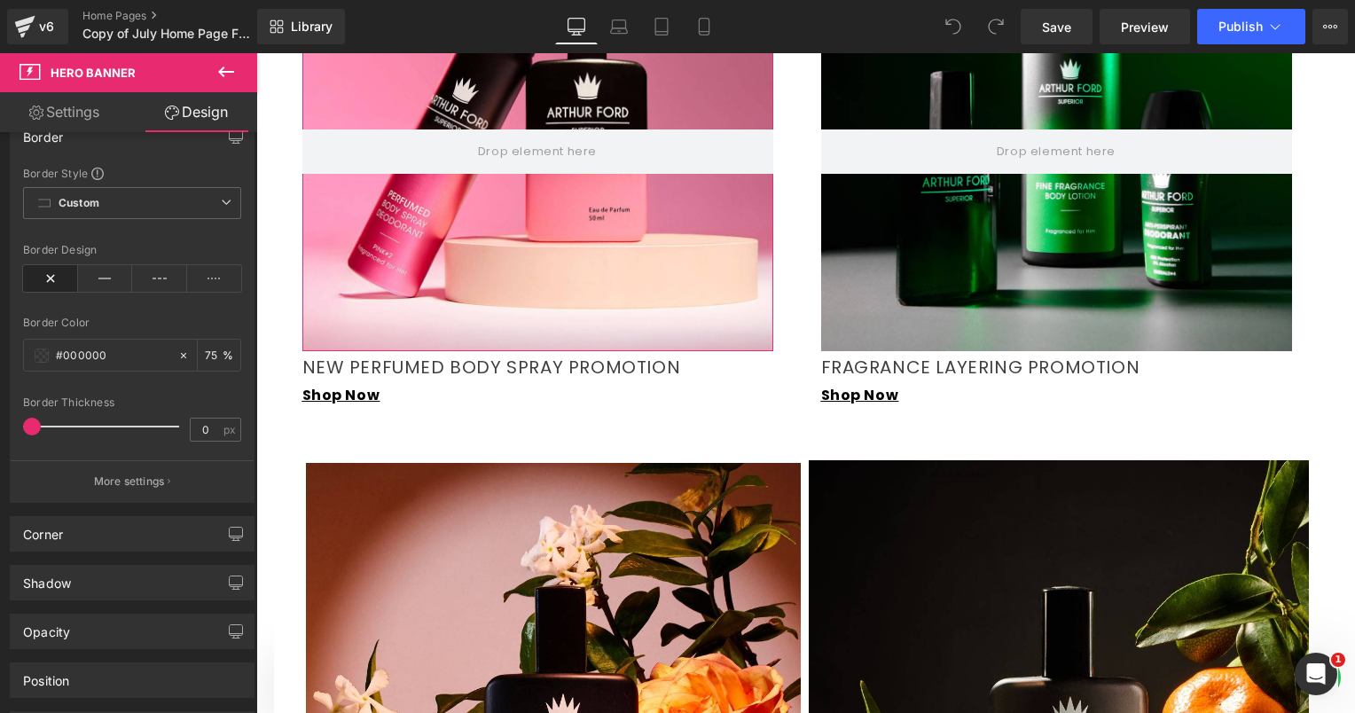
scroll to position [89, 0]
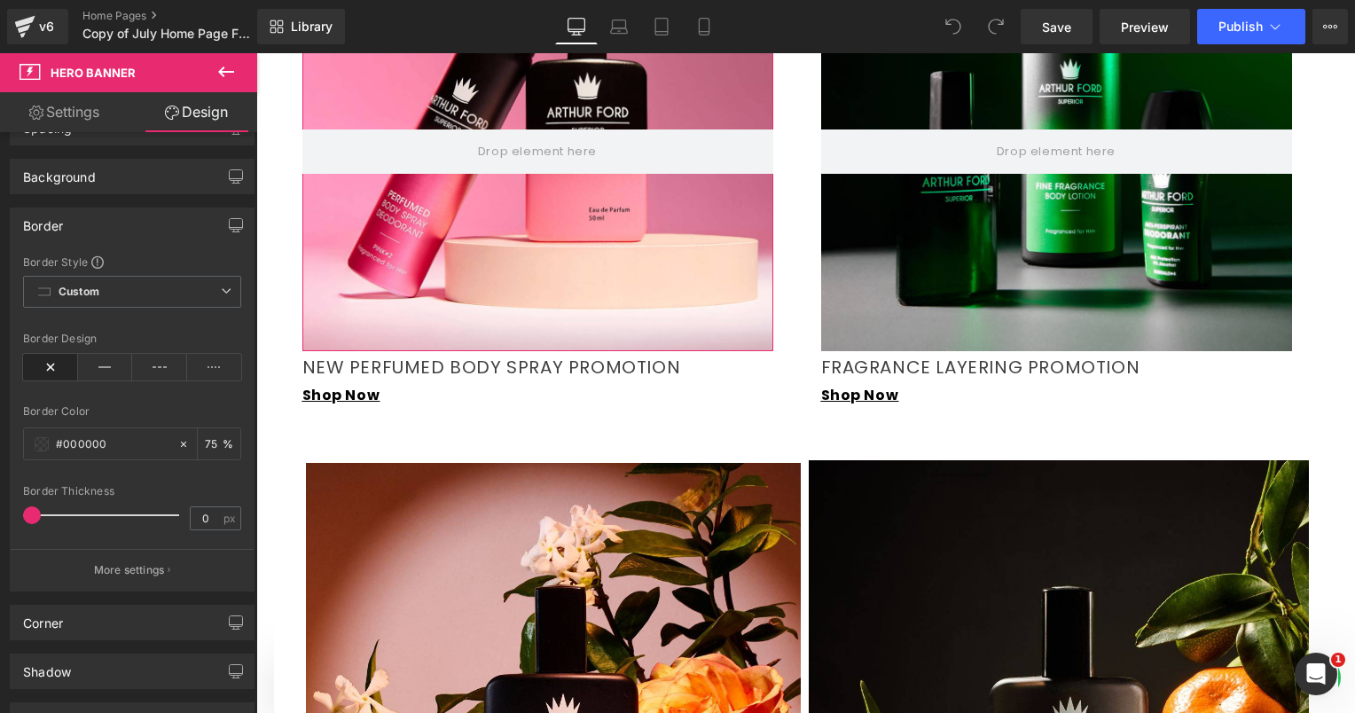
click at [132, 215] on div "Border" at bounding box center [132, 225] width 243 height 34
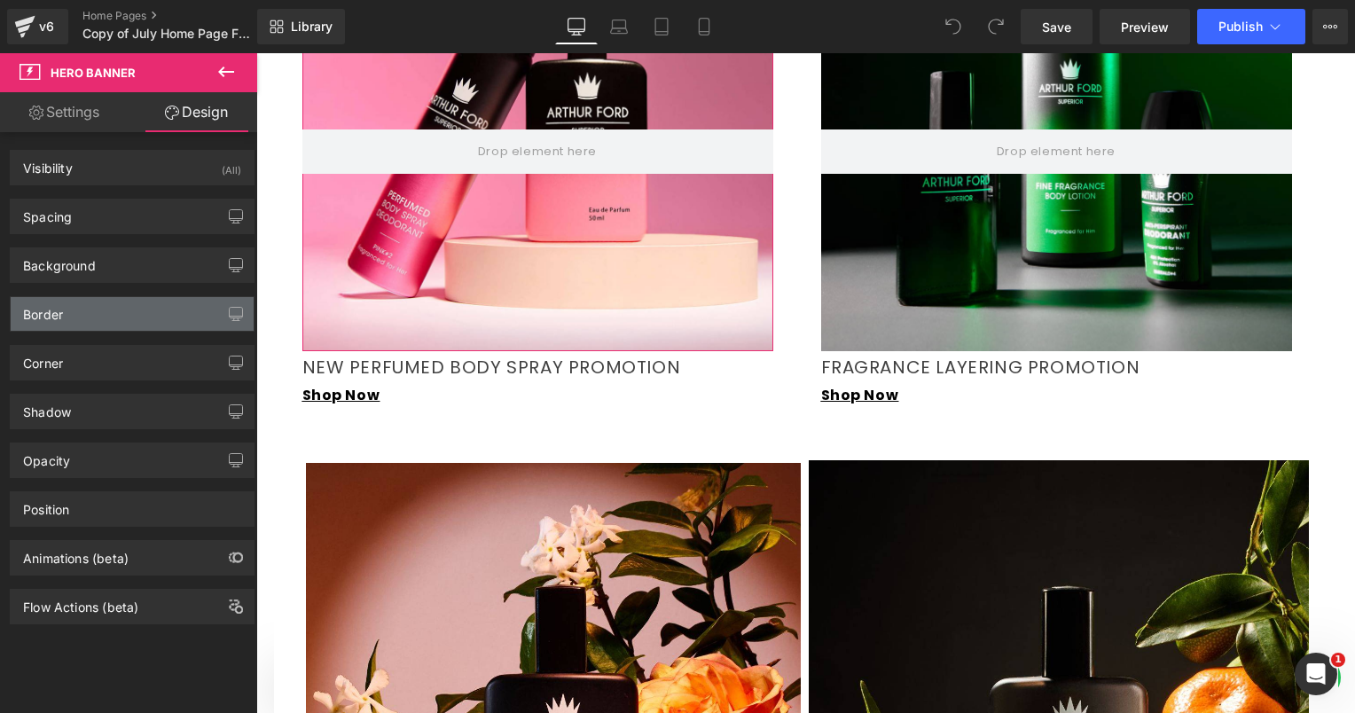
scroll to position [0, 0]
click at [104, 317] on div "Border" at bounding box center [132, 314] width 243 height 34
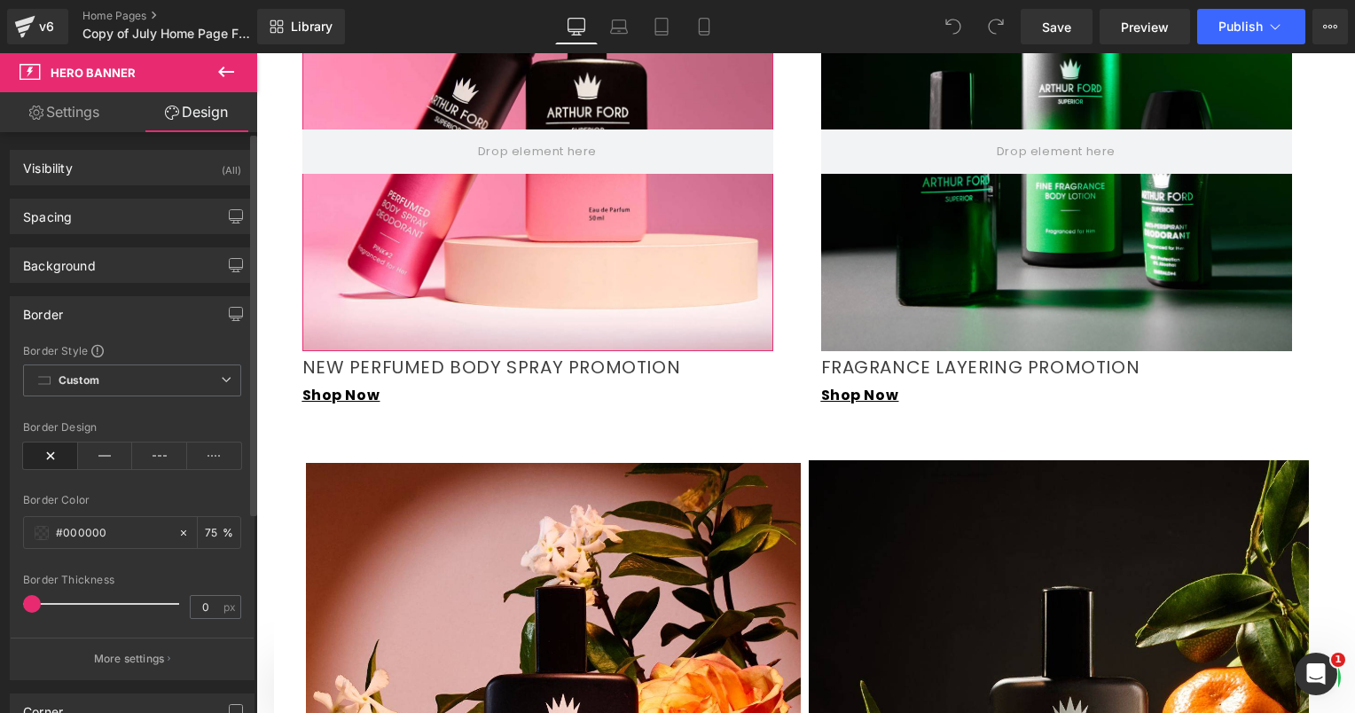
click at [107, 317] on div "Border" at bounding box center [132, 314] width 243 height 34
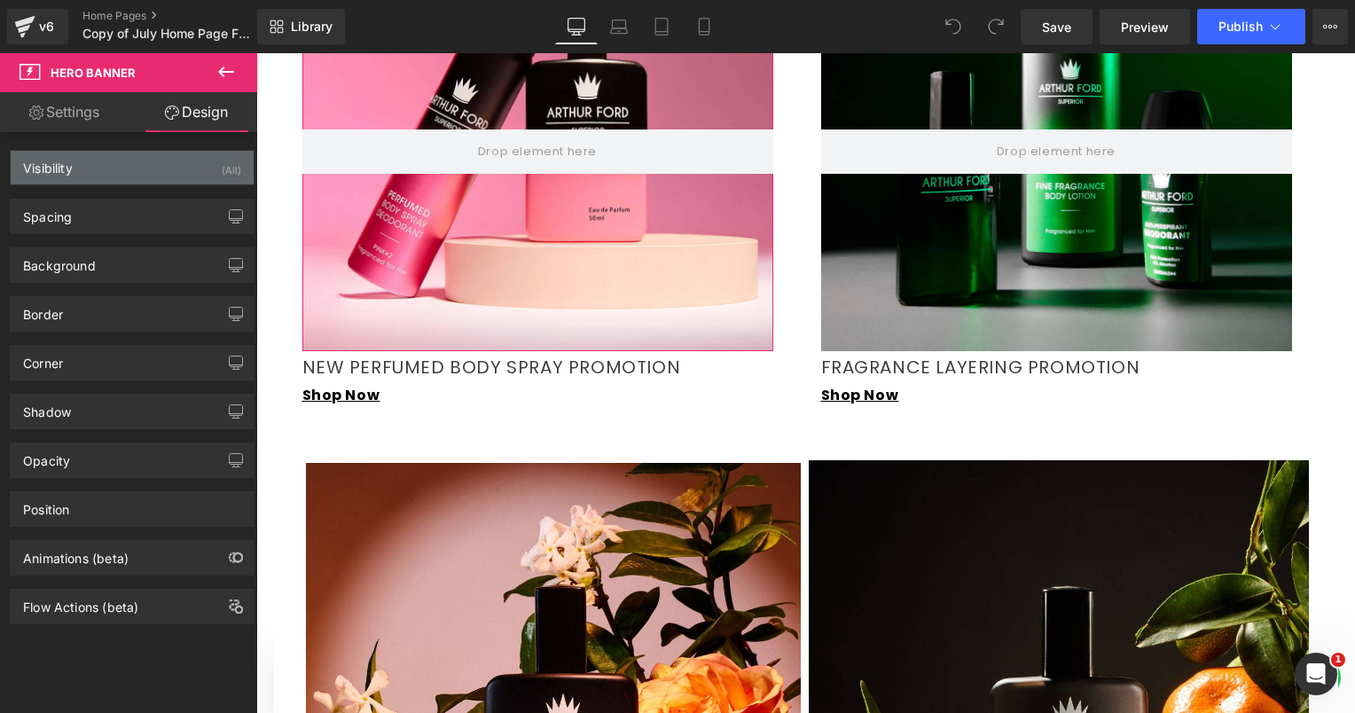
click at [121, 160] on div "Visibility (All)" at bounding box center [132, 168] width 243 height 34
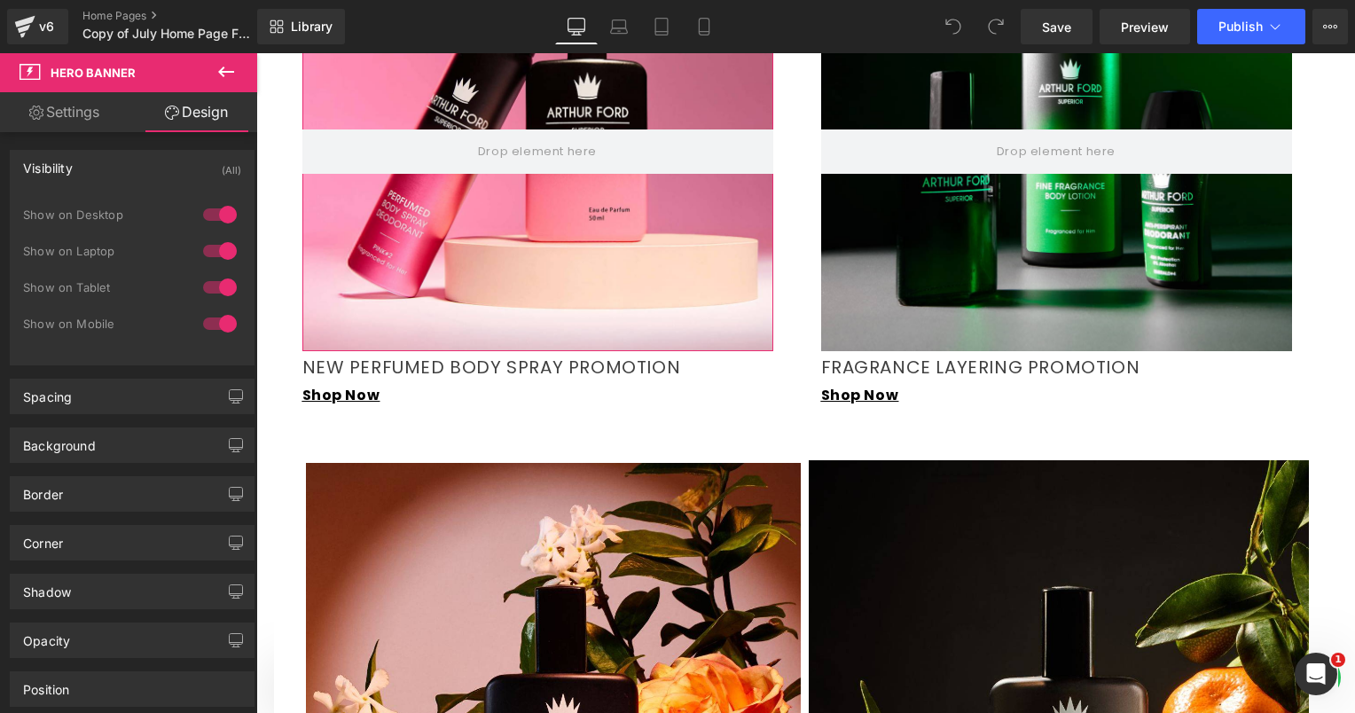
click at [121, 160] on div "Visibility (All)" at bounding box center [132, 168] width 243 height 34
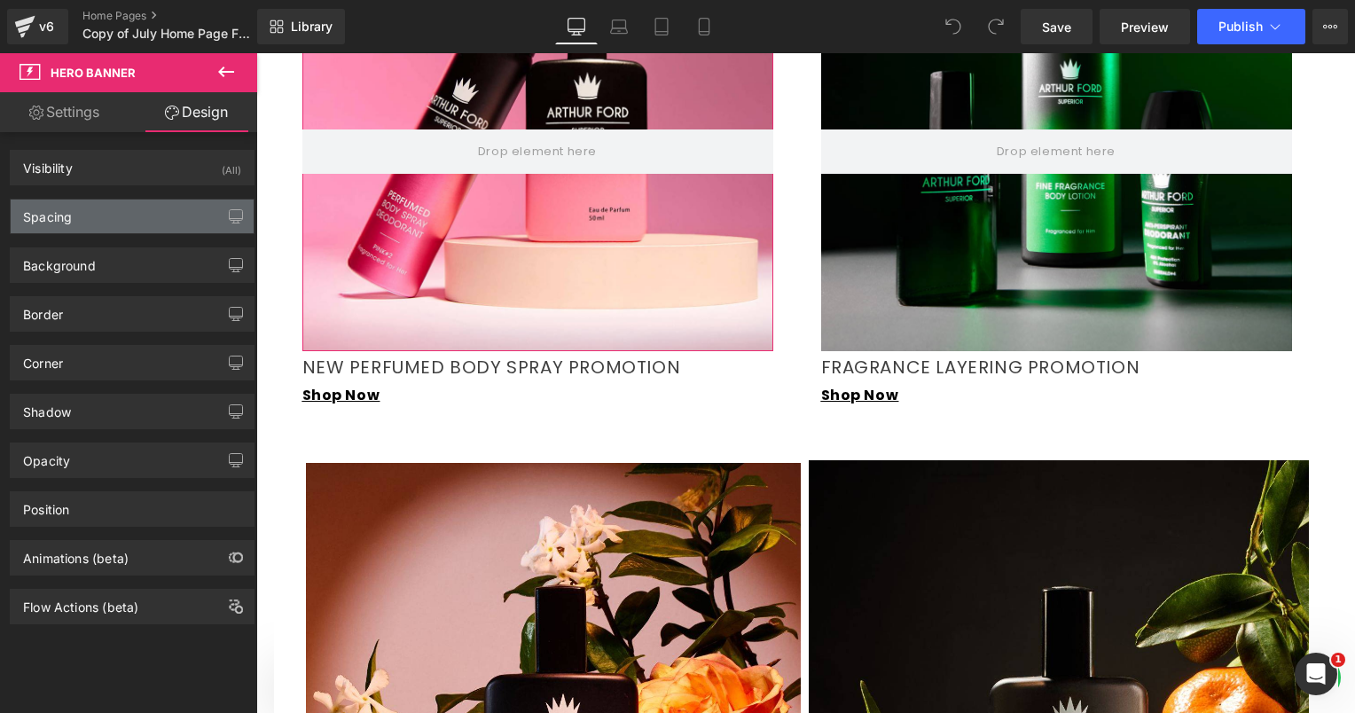
click at [114, 223] on div "Spacing" at bounding box center [132, 217] width 243 height 34
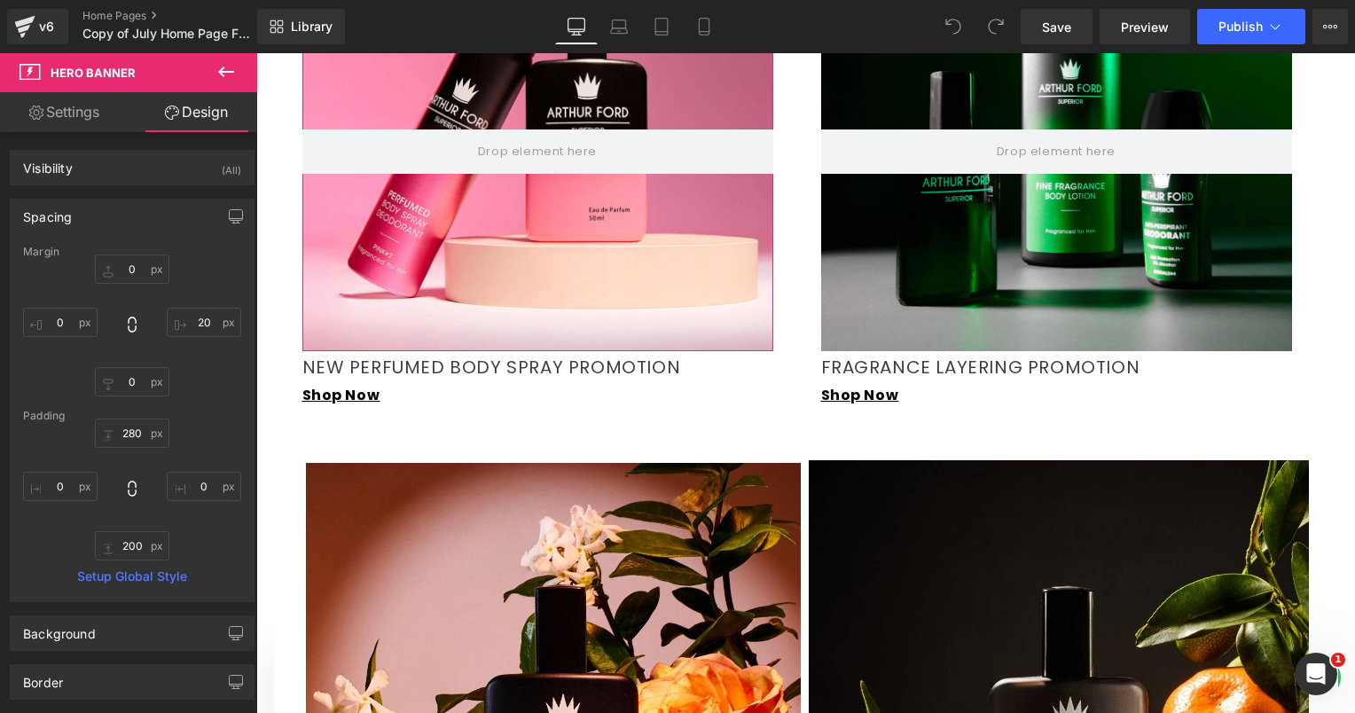
click at [114, 223] on div "Spacing" at bounding box center [132, 217] width 243 height 34
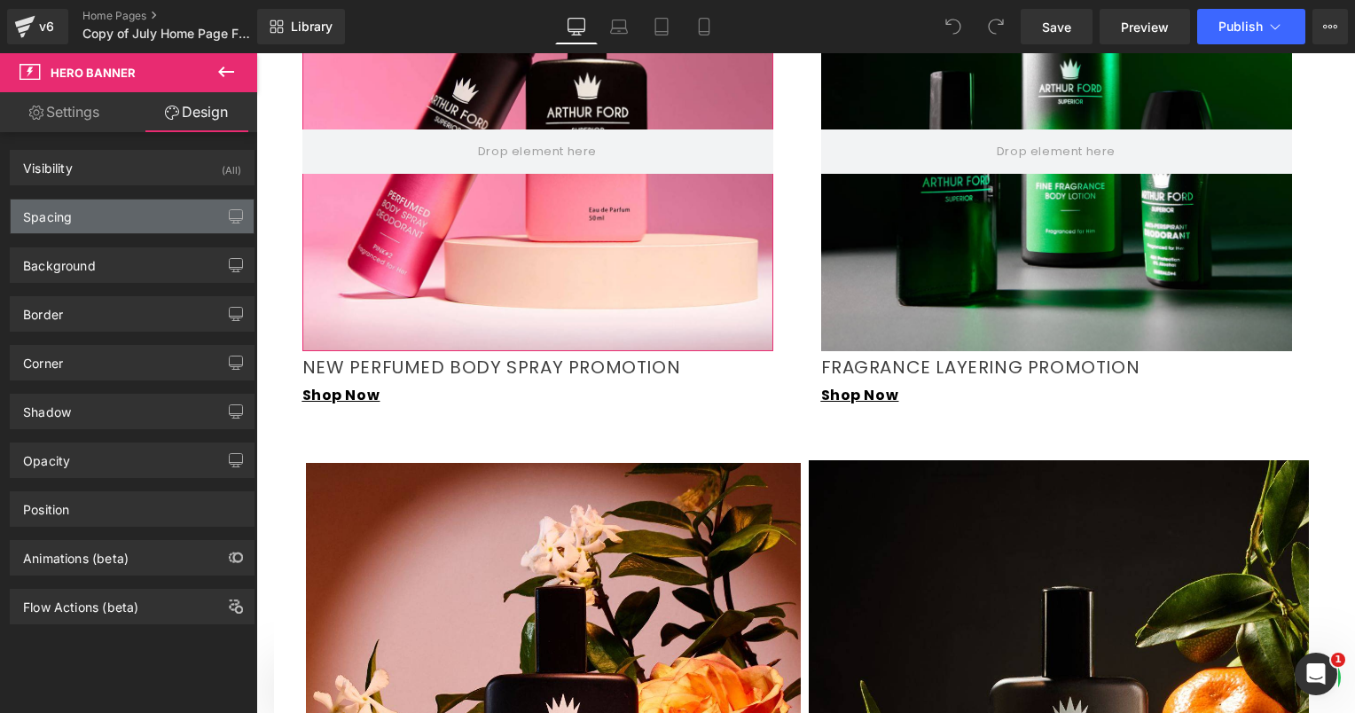
click at [110, 221] on div "Spacing" at bounding box center [132, 217] width 243 height 34
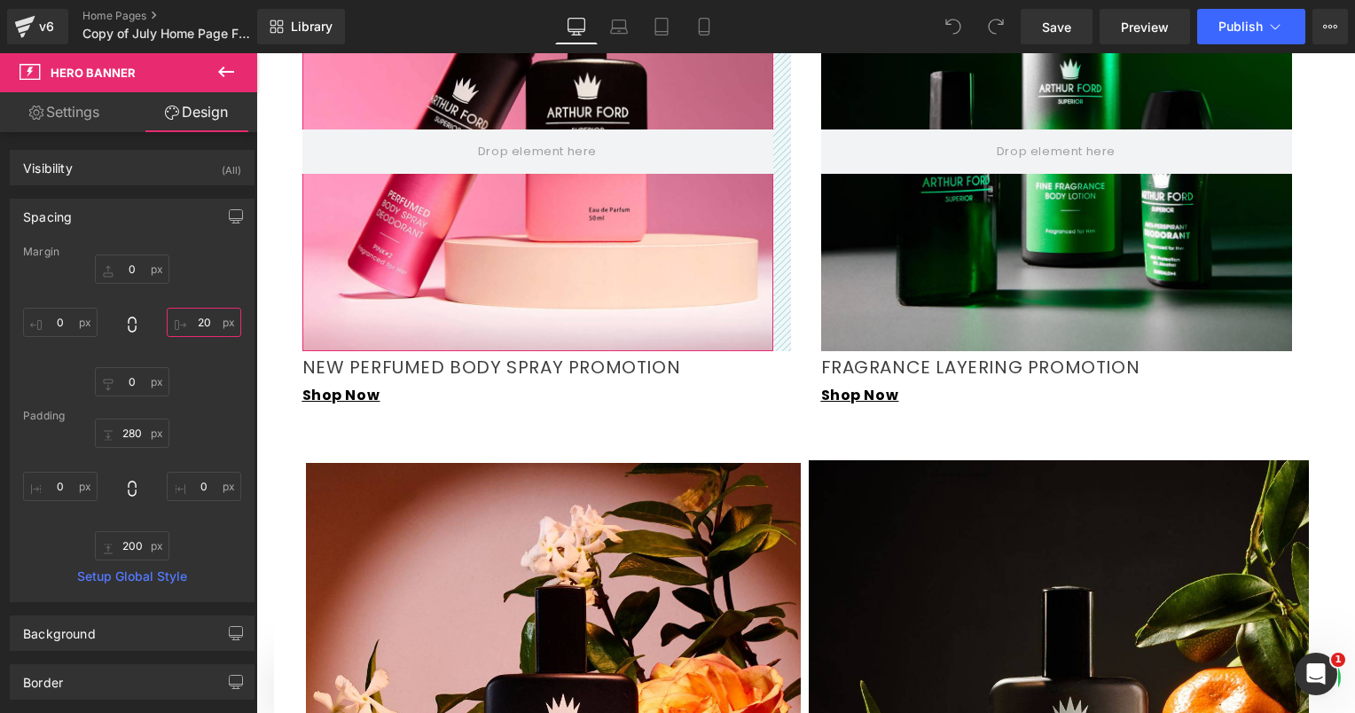
click at [195, 325] on input "20" at bounding box center [204, 322] width 74 height 29
type input "0"
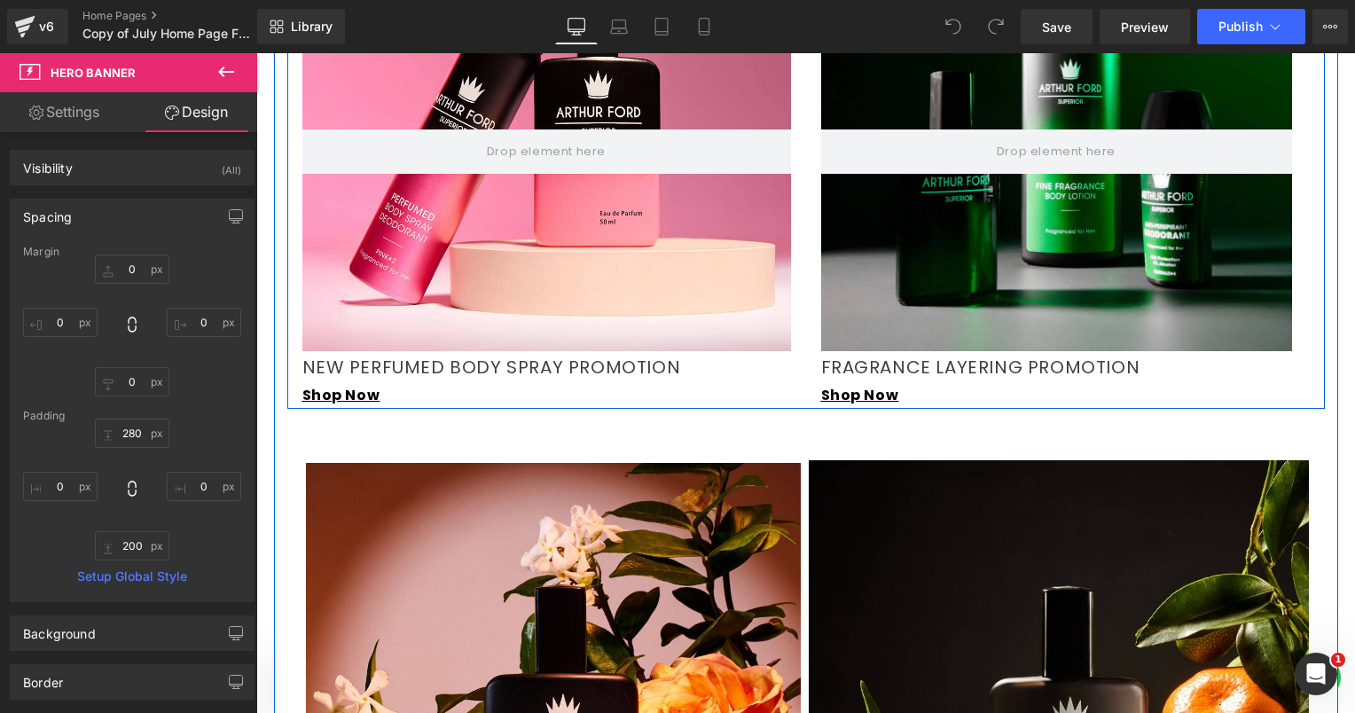
click at [992, 150] on div at bounding box center [1056, 116] width 471 height 470
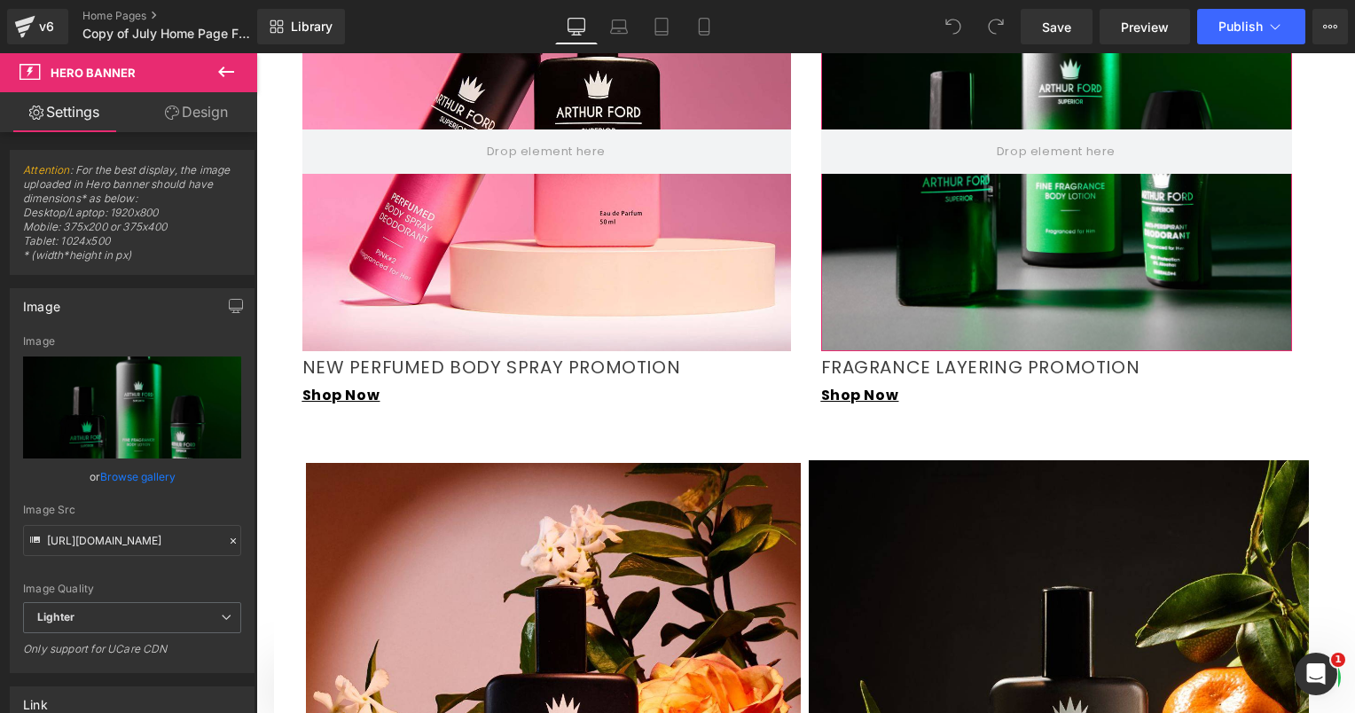
click at [190, 115] on link "Design" at bounding box center [196, 112] width 129 height 40
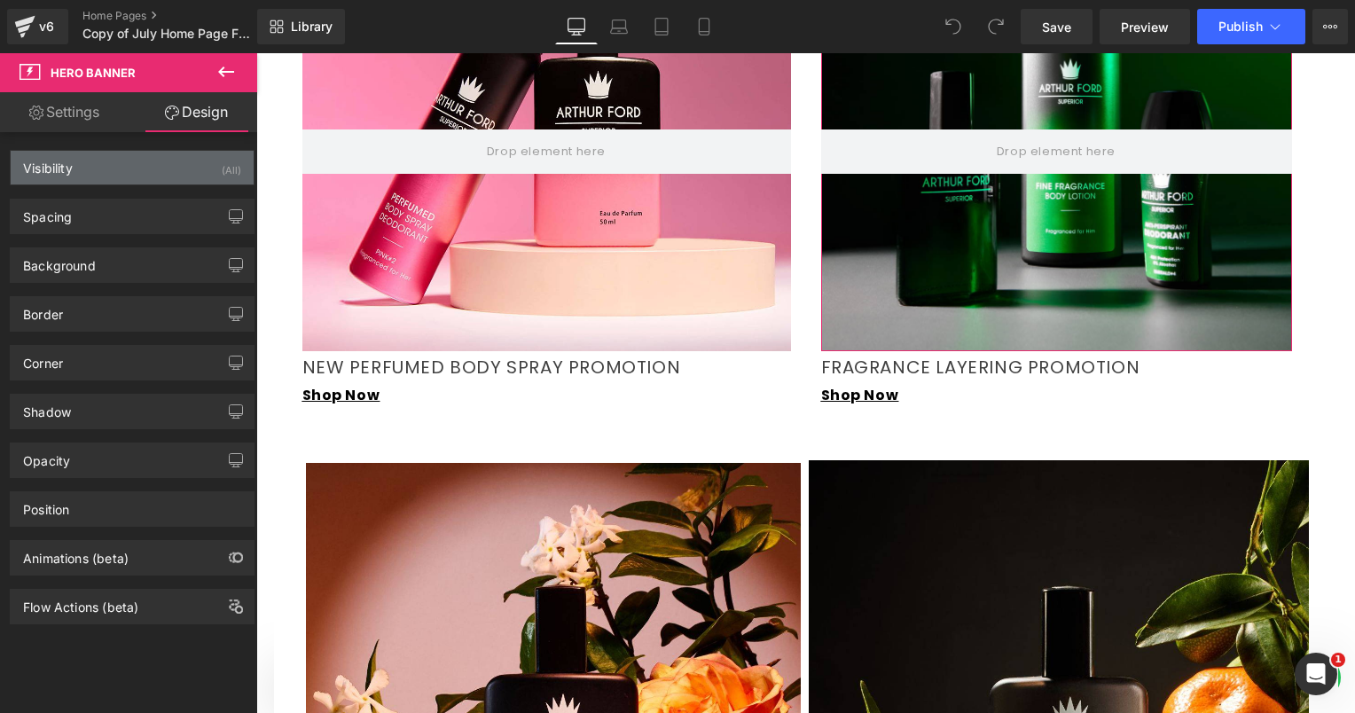
click at [117, 161] on div "Visibility (All)" at bounding box center [132, 168] width 243 height 34
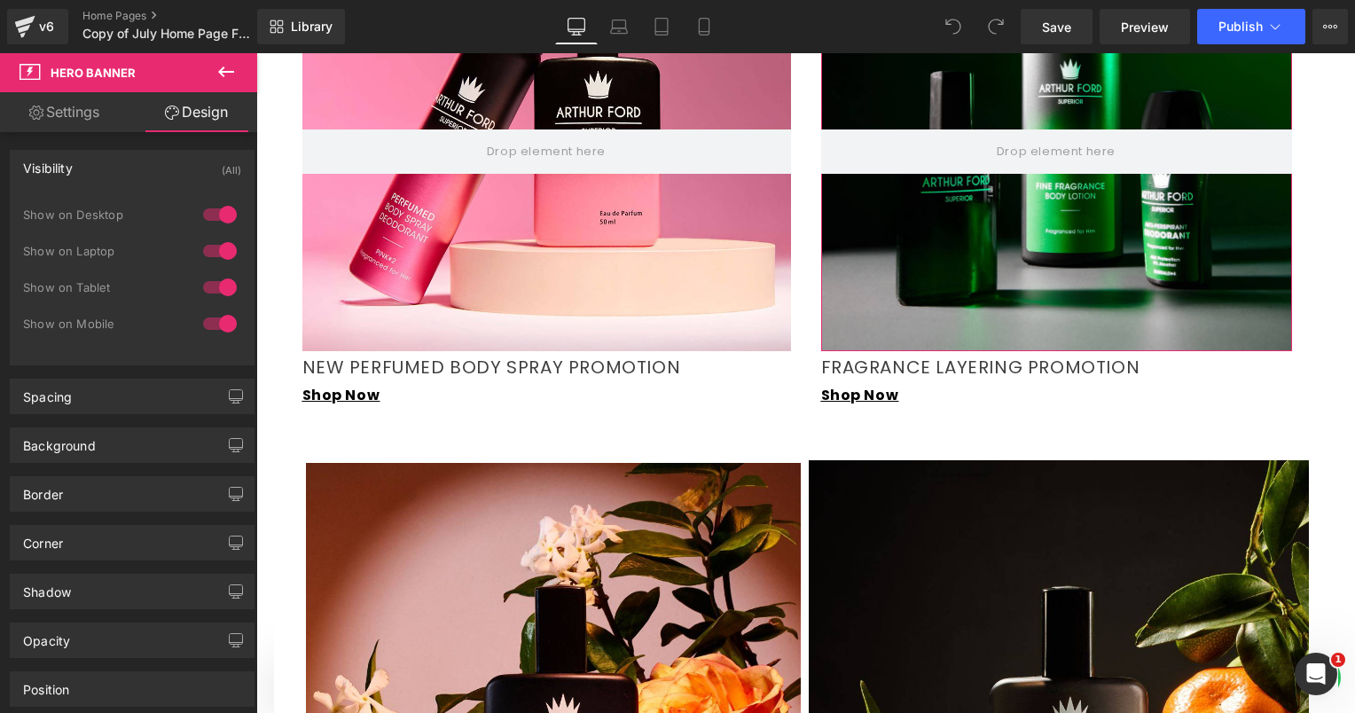
click at [121, 167] on div "Visibility (All)" at bounding box center [132, 168] width 243 height 34
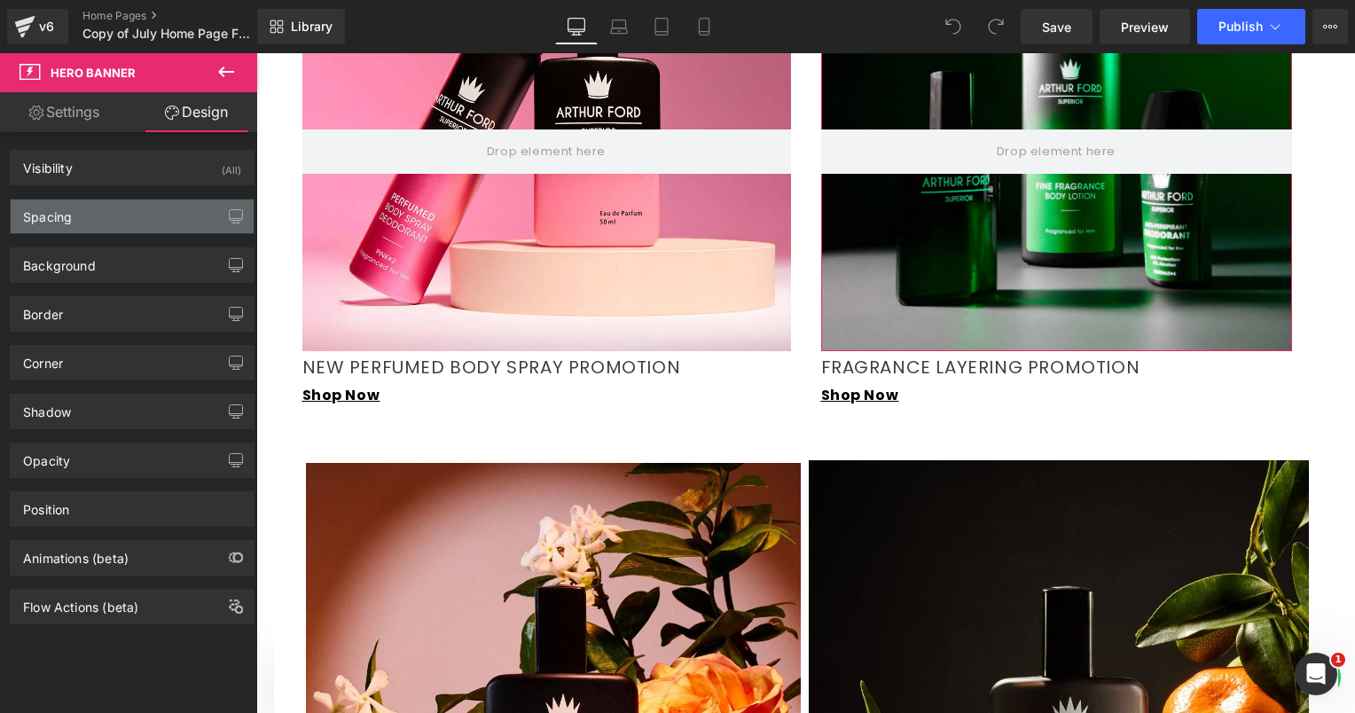
click at [134, 206] on div "Spacing" at bounding box center [132, 217] width 243 height 34
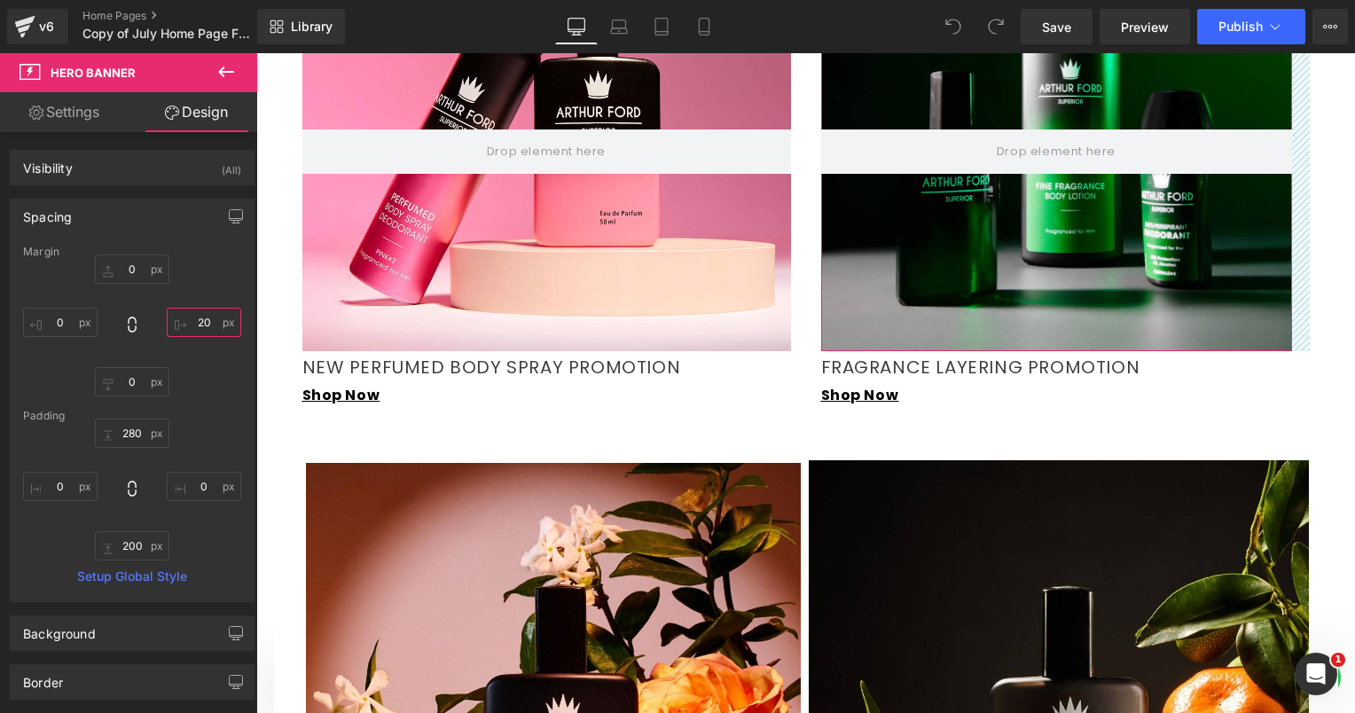
click at [200, 333] on input "20" at bounding box center [204, 322] width 74 height 29
click at [200, 332] on input "20" at bounding box center [204, 322] width 74 height 29
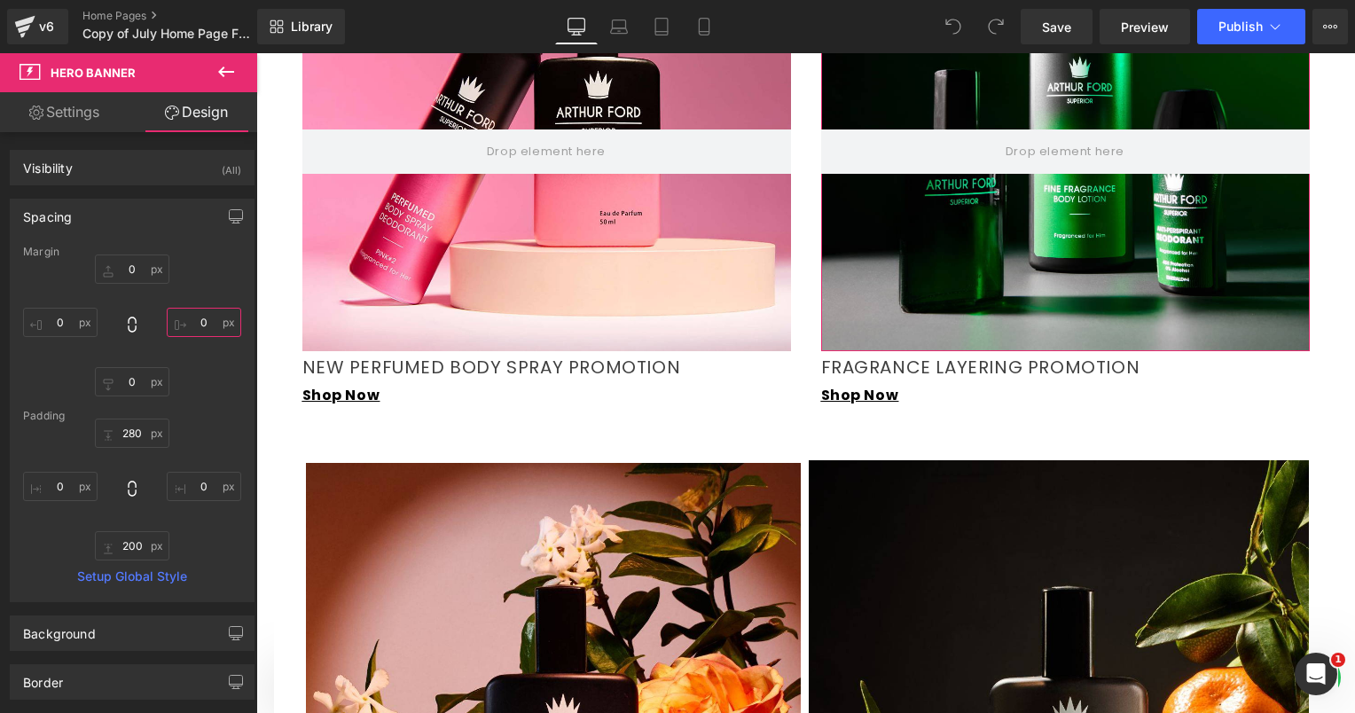
type input "0"
click at [84, 106] on link "Settings" at bounding box center [64, 112] width 129 height 40
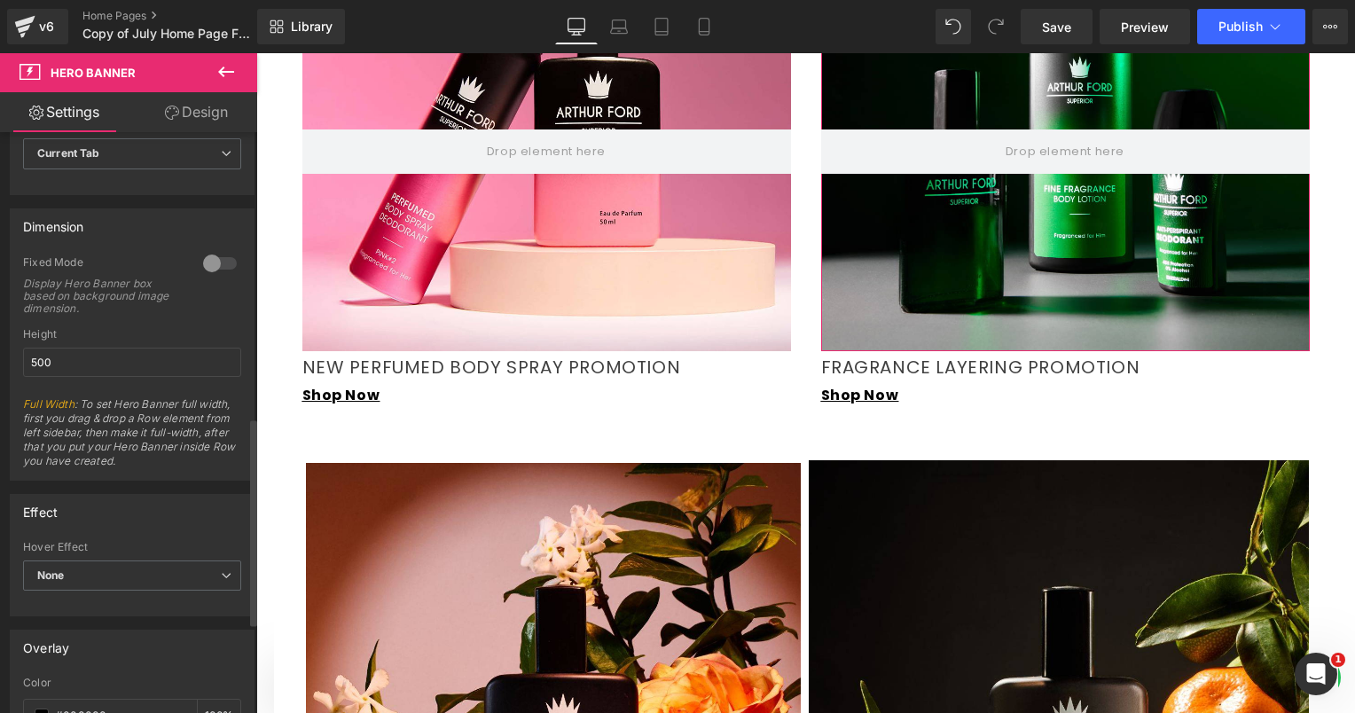
scroll to position [798, 0]
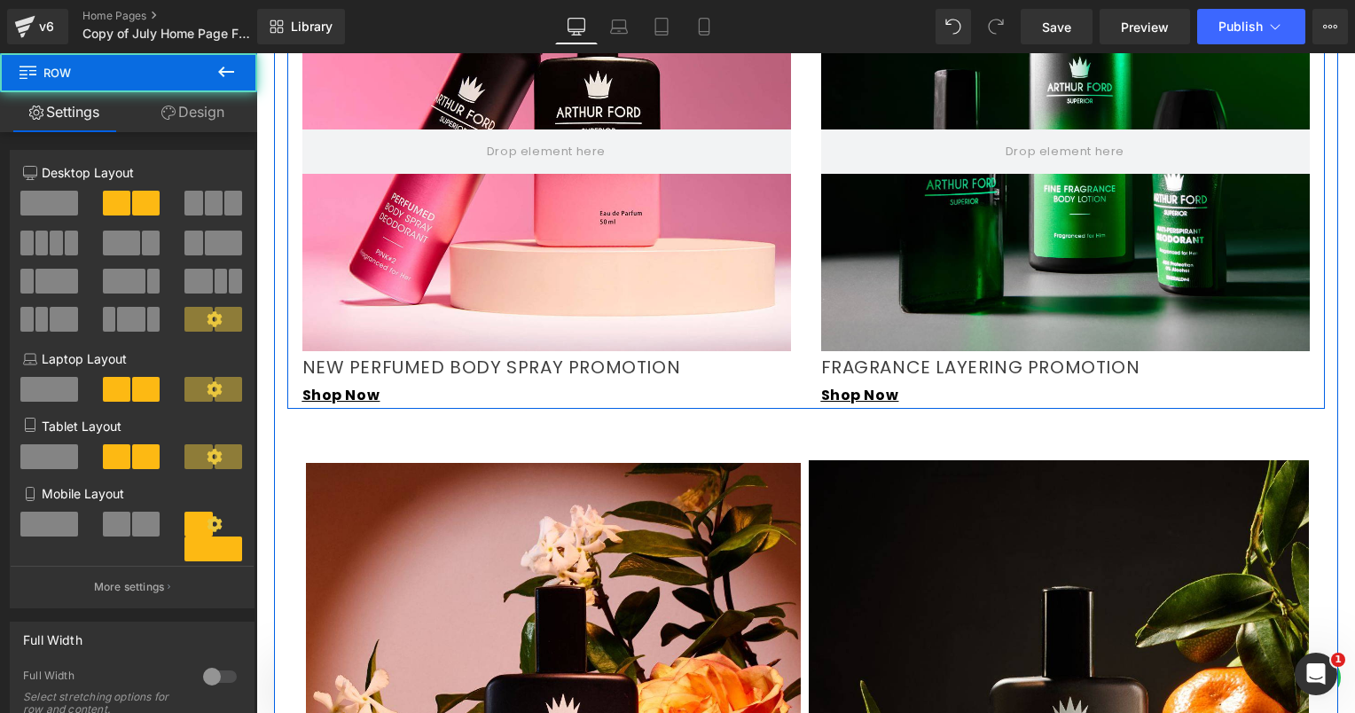
click at [291, 199] on div "Hero Banner 200px NEW PERFUMED BODY SPRAY PROMOTION Text Block Shop Now Text Bl…" at bounding box center [546, 145] width 519 height 528
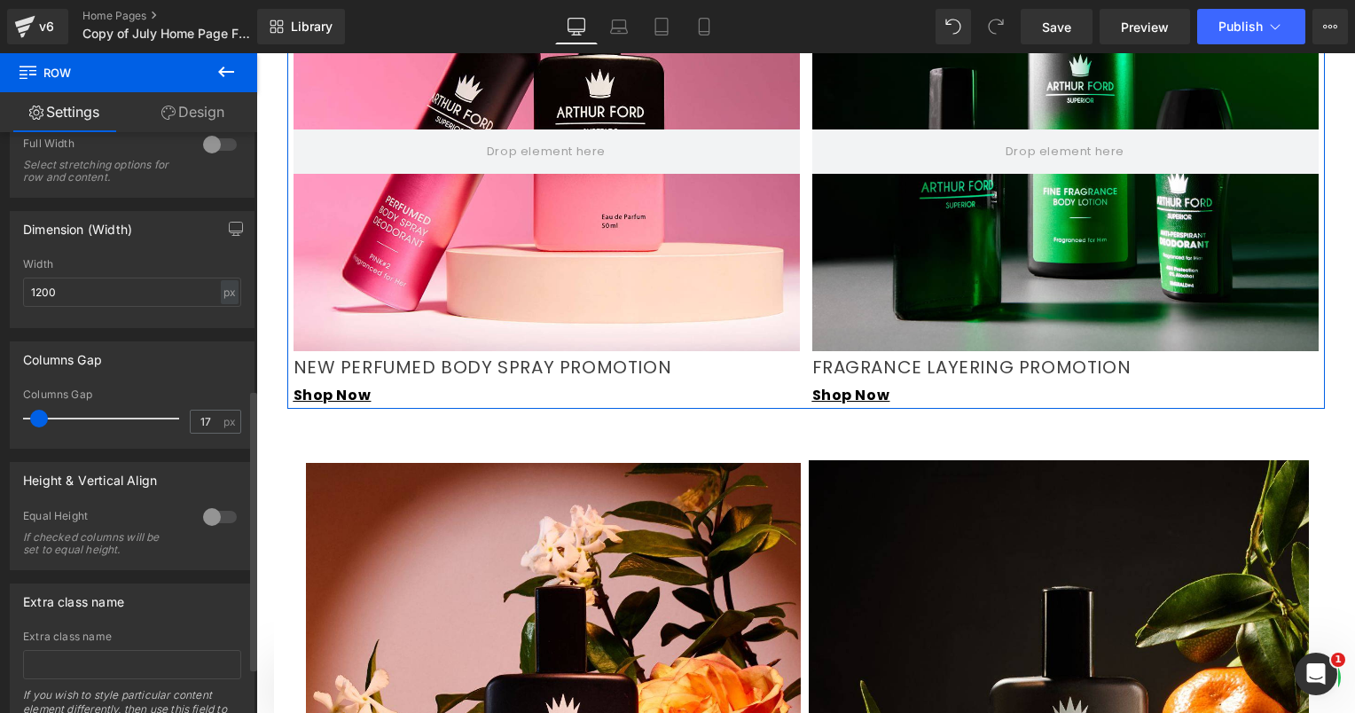
scroll to position [1669, 0]
drag, startPoint x: 45, startPoint y: 415, endPoint x: 35, endPoint y: 418, distance: 10.1
click at [35, 418] on span at bounding box center [39, 419] width 18 height 18
click at [200, 421] on input "17" at bounding box center [206, 422] width 31 height 22
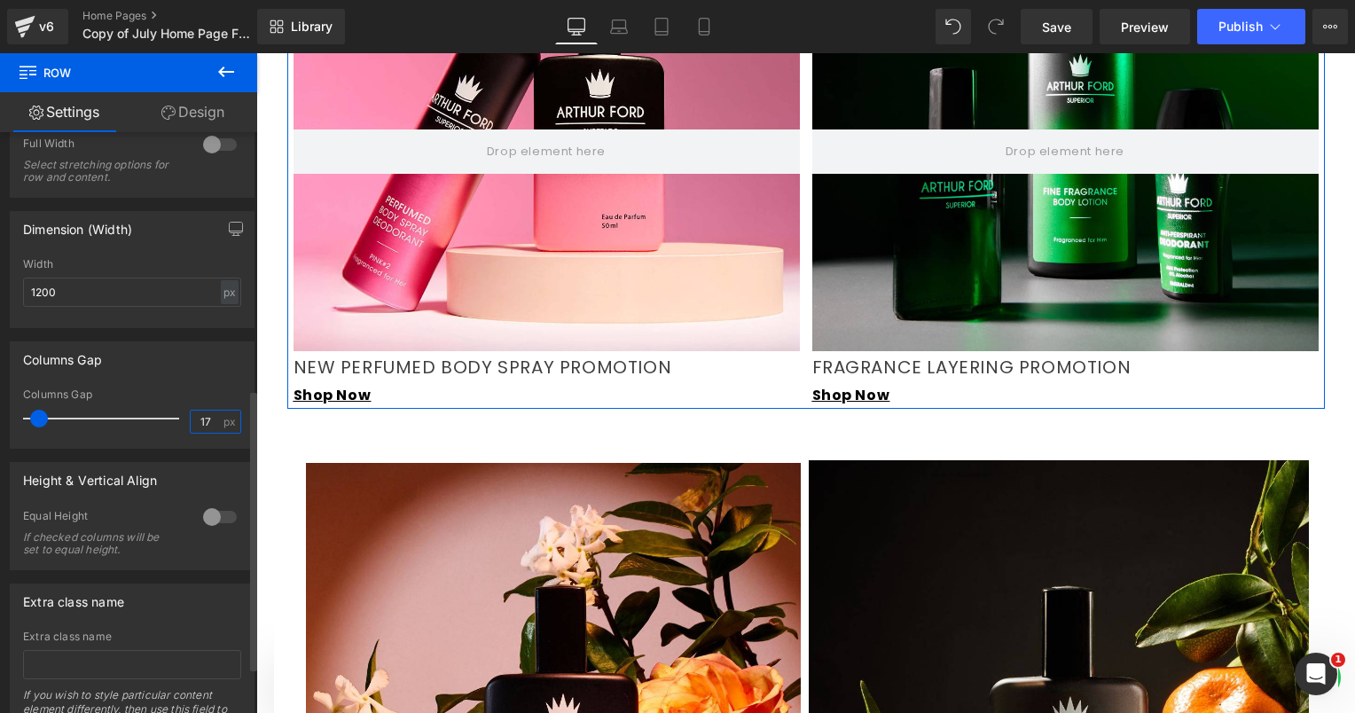
click at [200, 421] on input "17" at bounding box center [206, 422] width 31 height 22
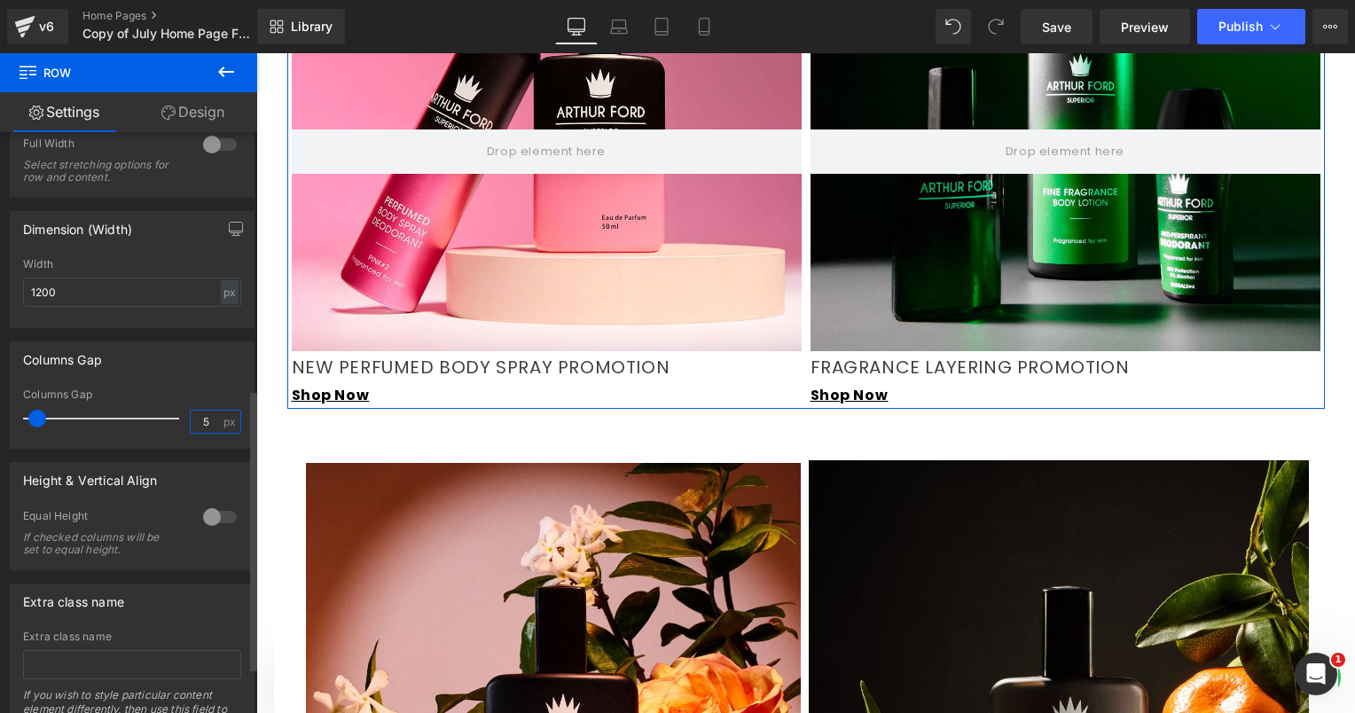
type input "5"
click at [193, 376] on div "Columns Gap" at bounding box center [132, 359] width 243 height 34
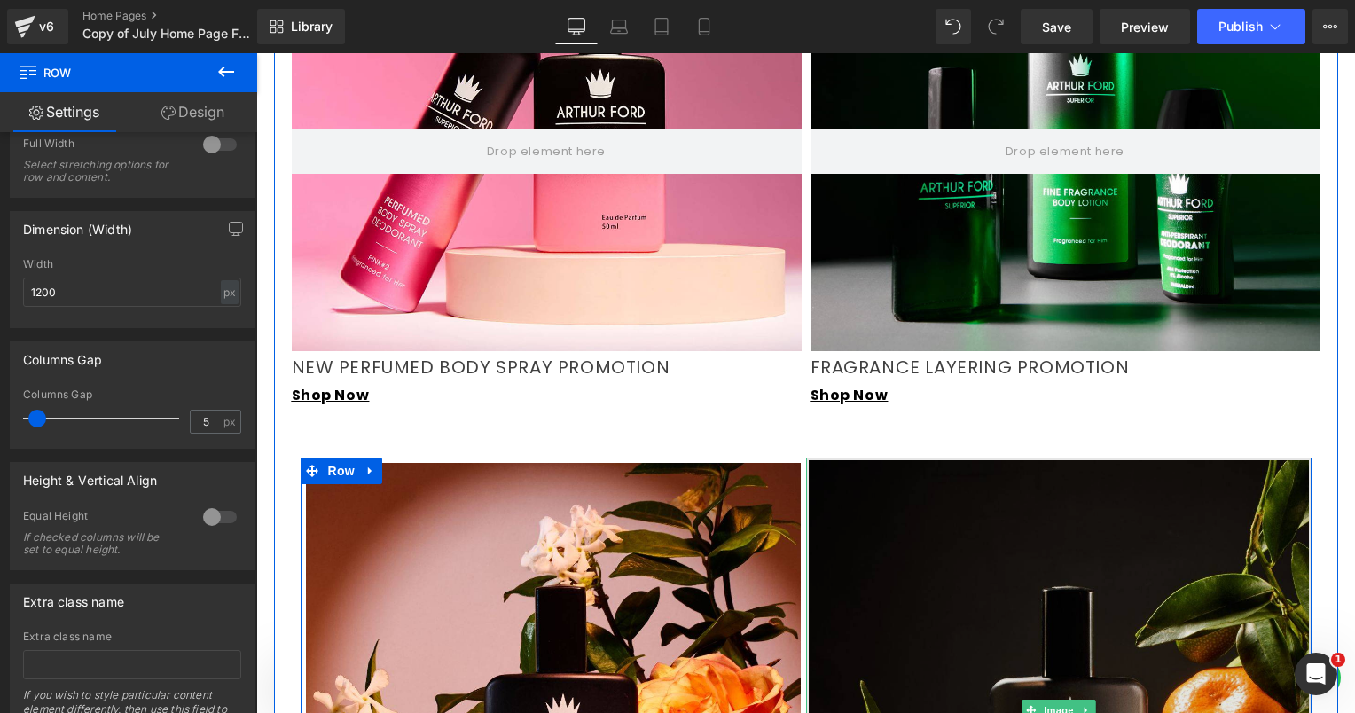
click at [884, 493] on img at bounding box center [1058, 710] width 505 height 505
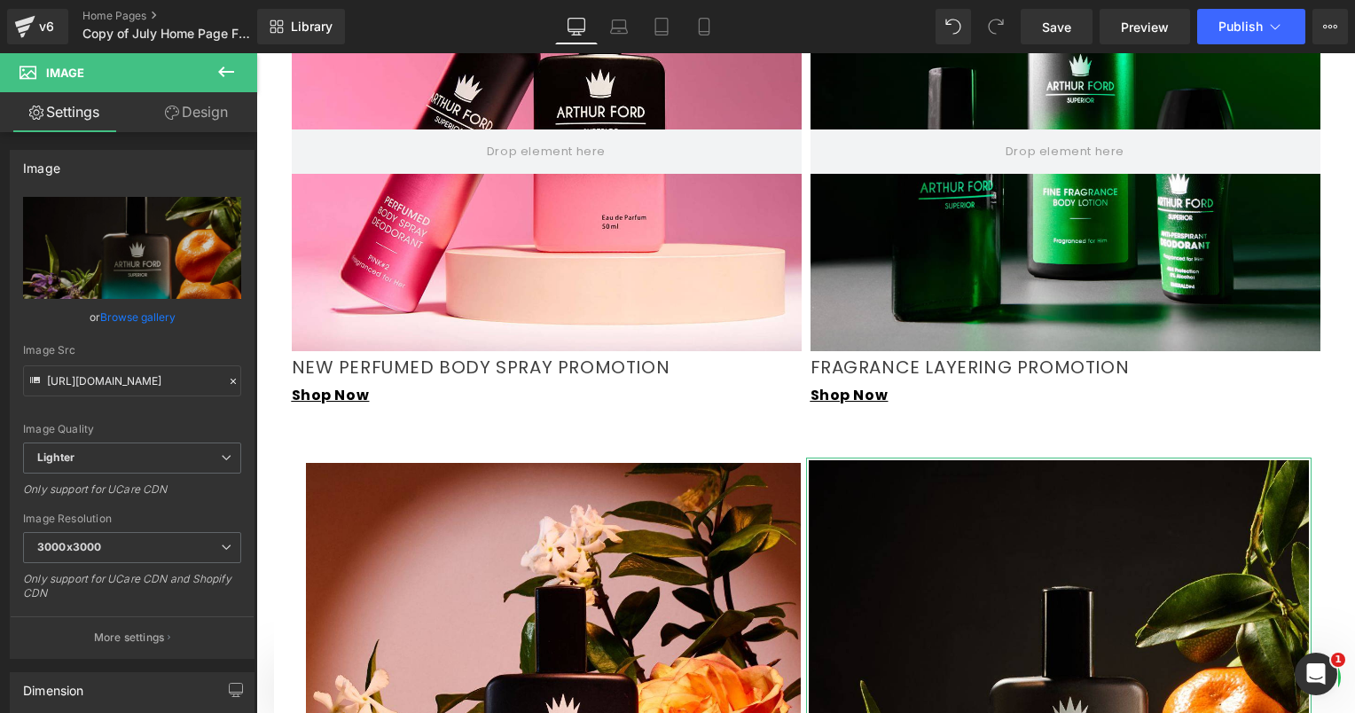
click at [200, 123] on link "Design" at bounding box center [196, 112] width 129 height 40
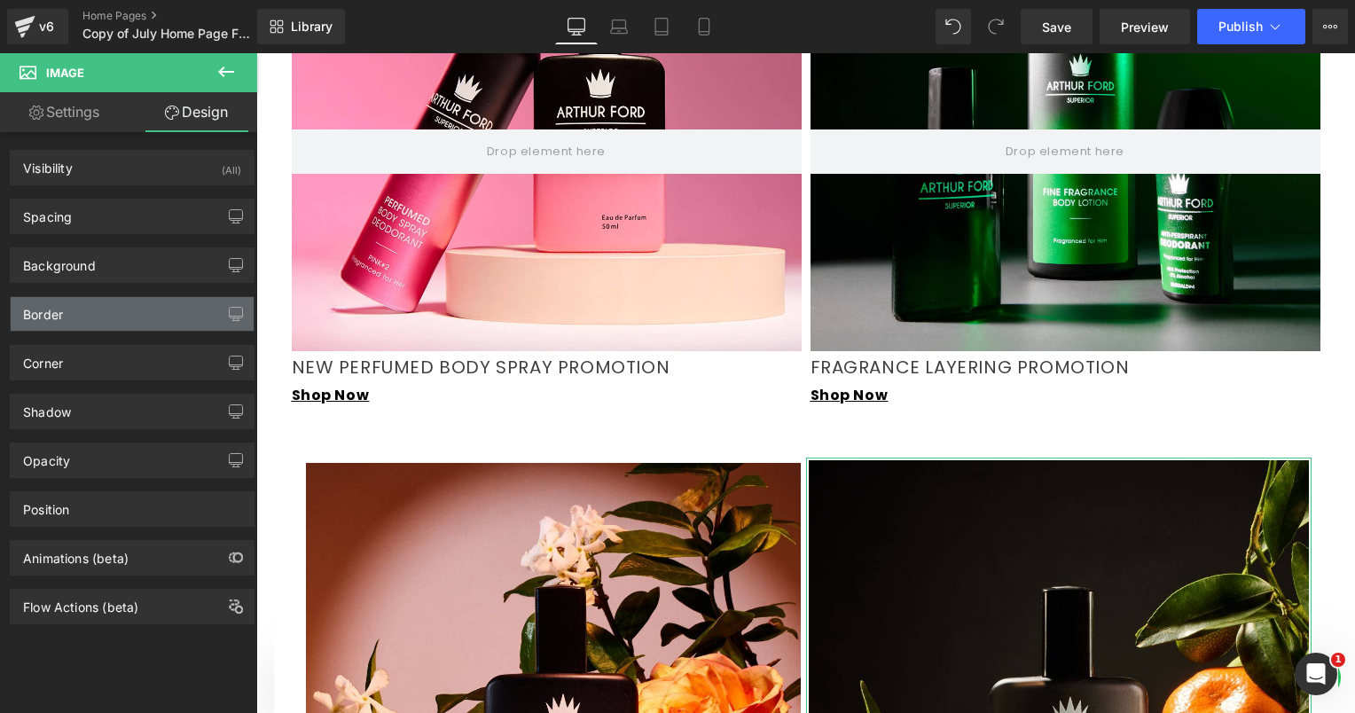
click at [108, 319] on div "Border" at bounding box center [132, 314] width 243 height 34
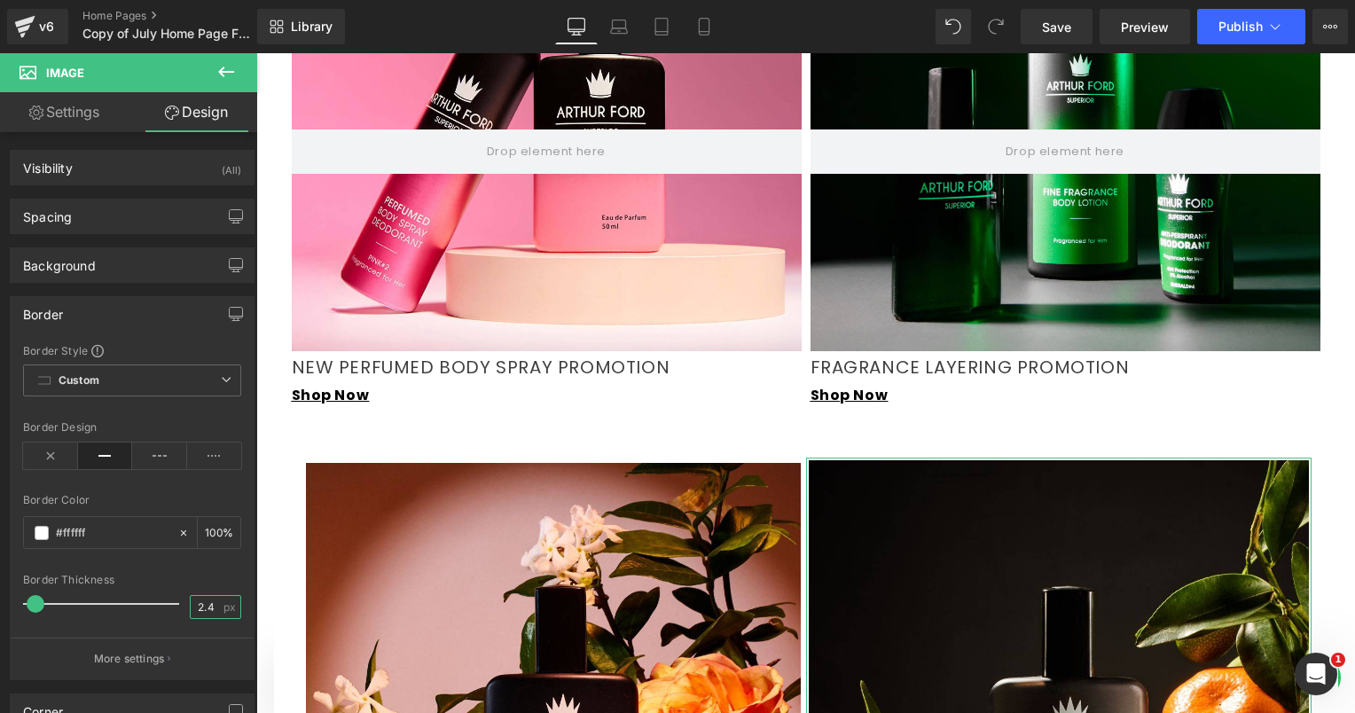
click at [196, 601] on input "2.4" at bounding box center [206, 607] width 31 height 22
type input "5.6"
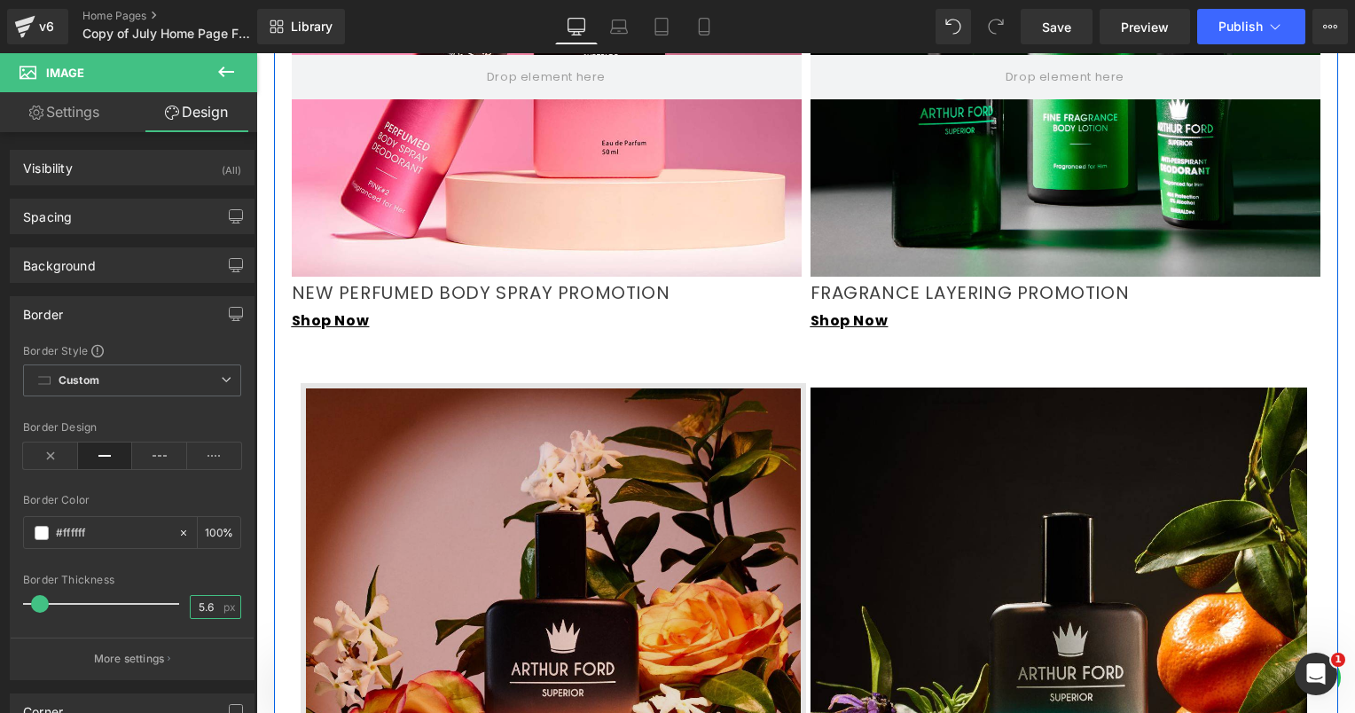
scroll to position [1758, 0]
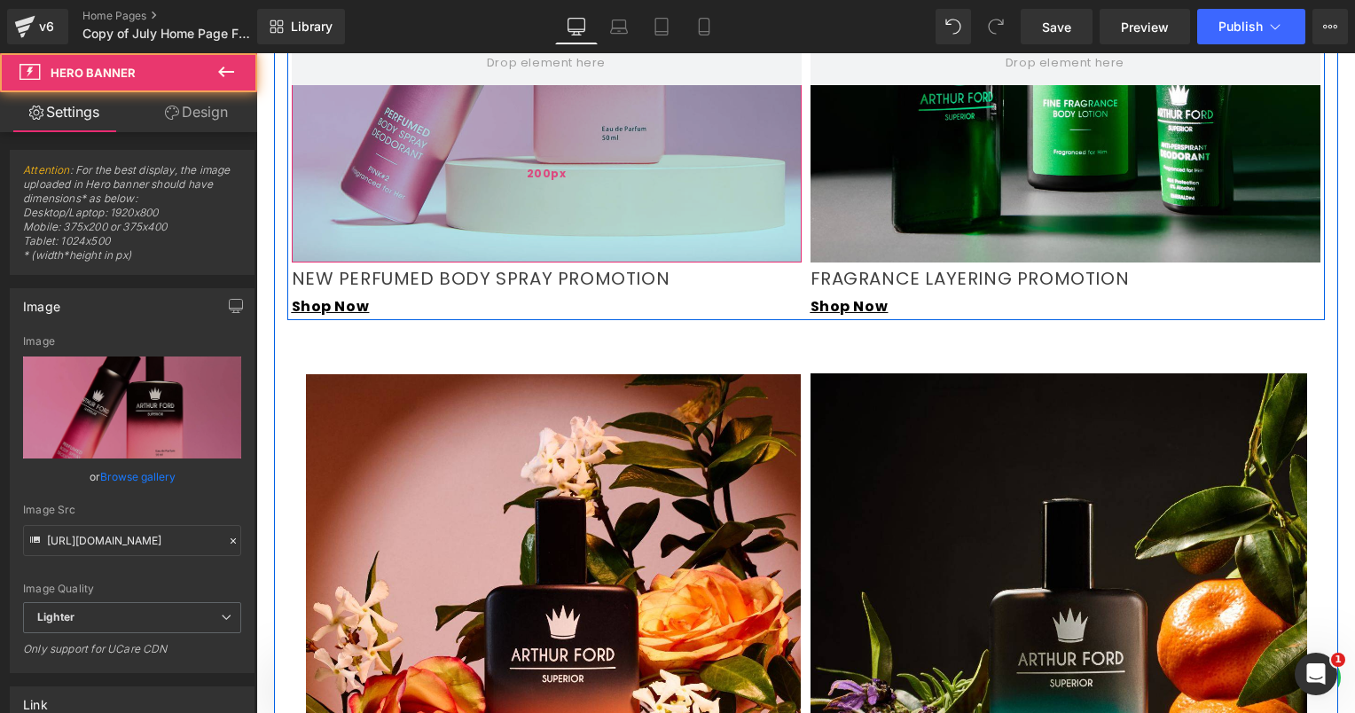
click at [361, 177] on div "200px" at bounding box center [547, 173] width 510 height 177
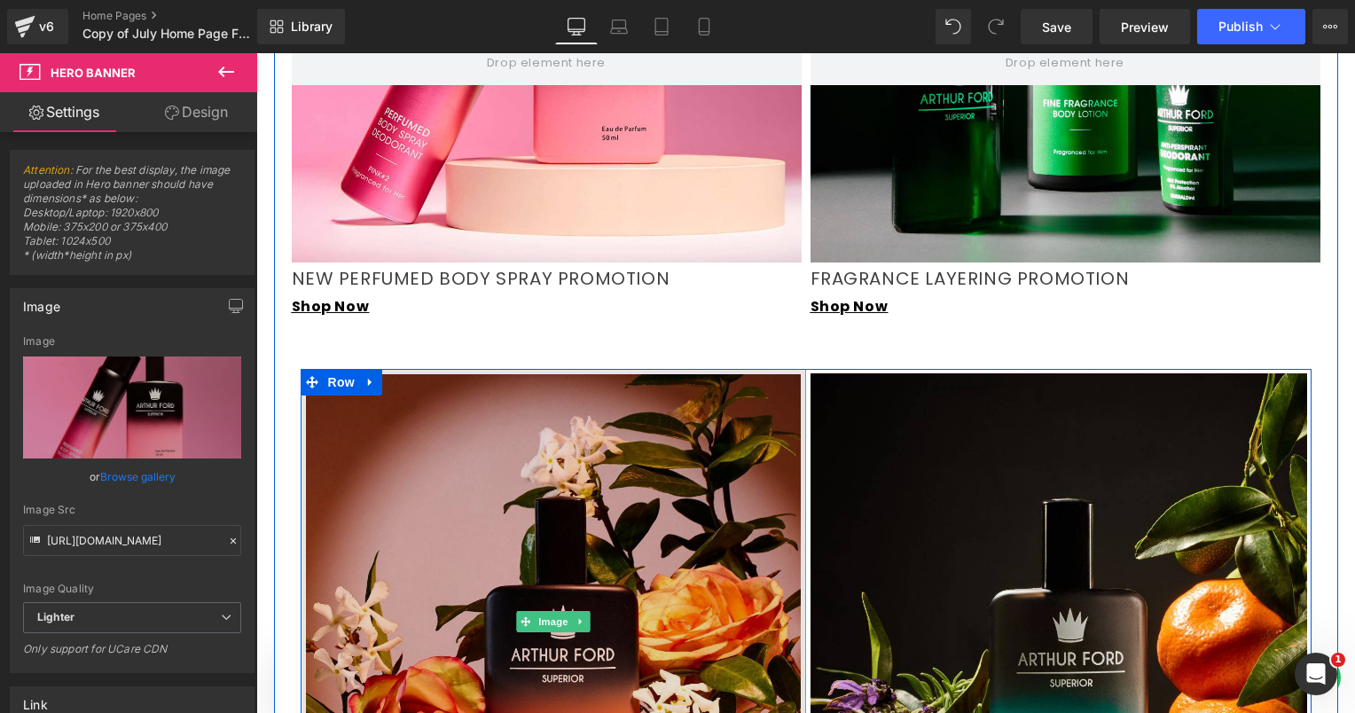
click at [443, 452] on img at bounding box center [553, 621] width 505 height 505
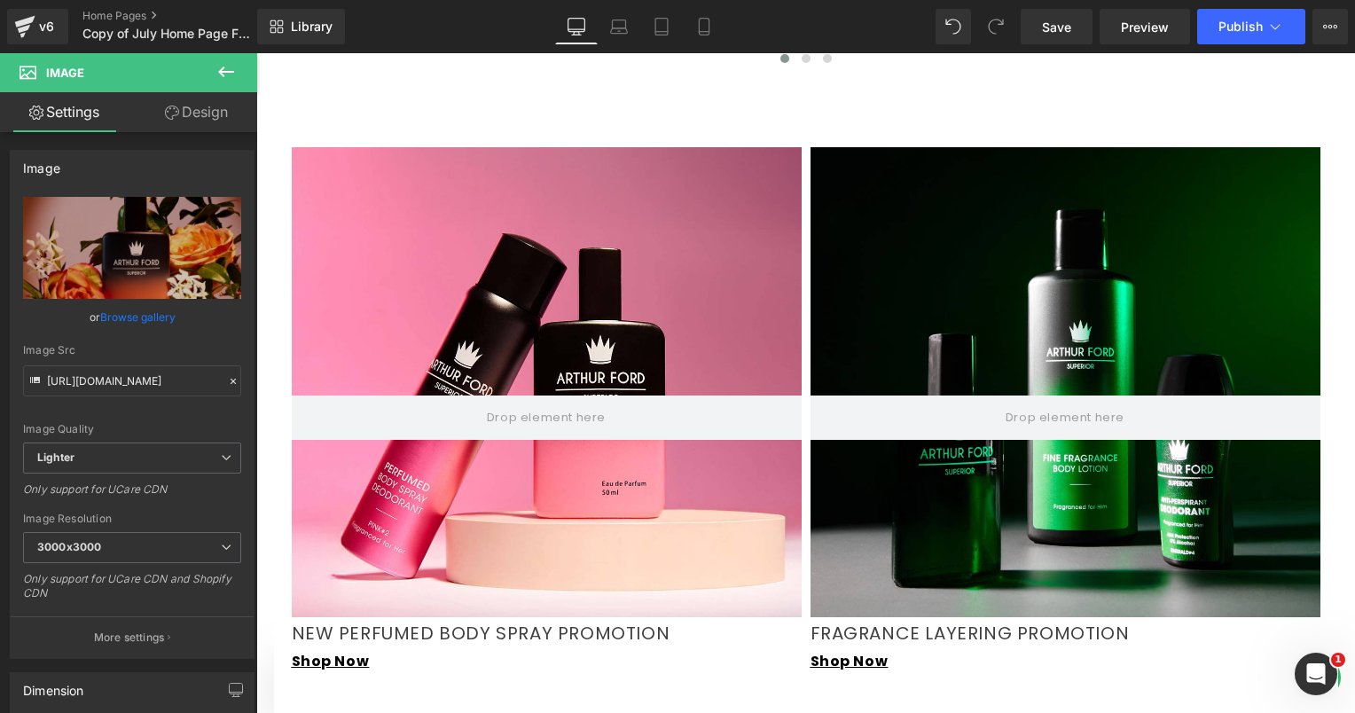
scroll to position [1314, 0]
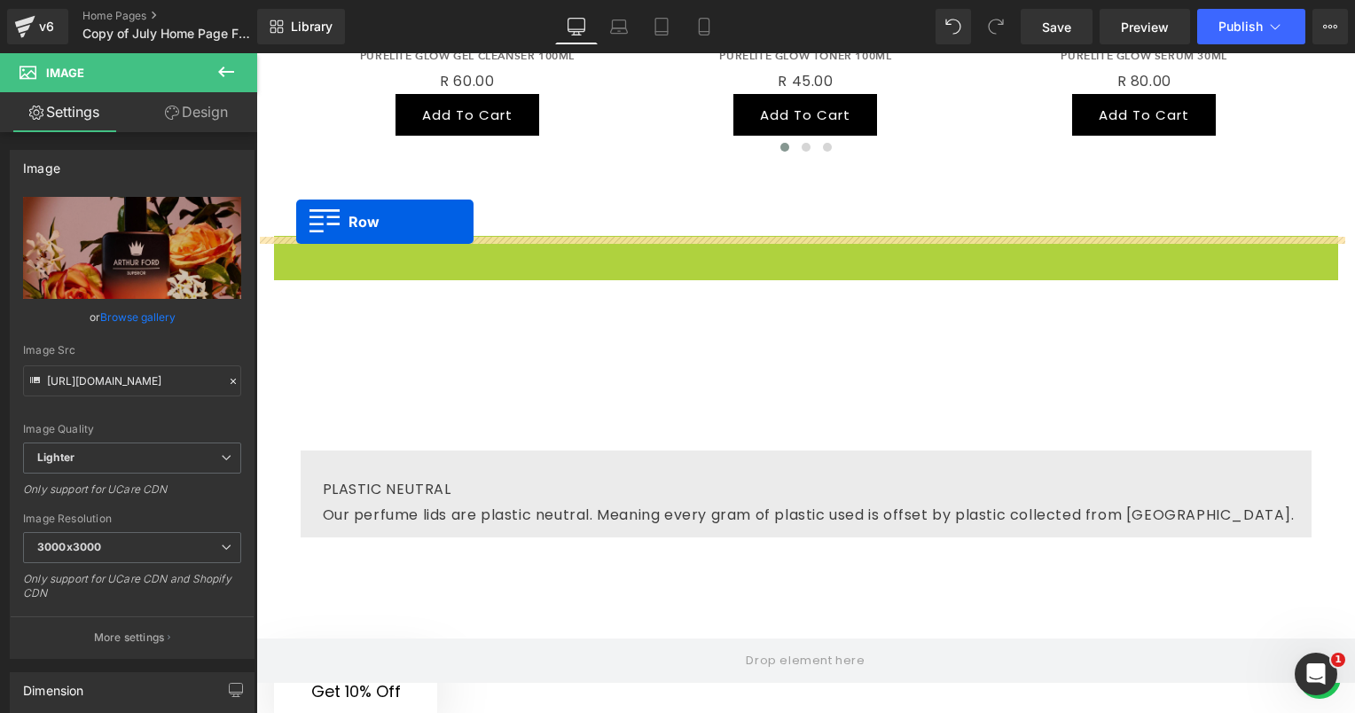
drag, startPoint x: 276, startPoint y: 206, endPoint x: 296, endPoint y: 221, distance: 25.4
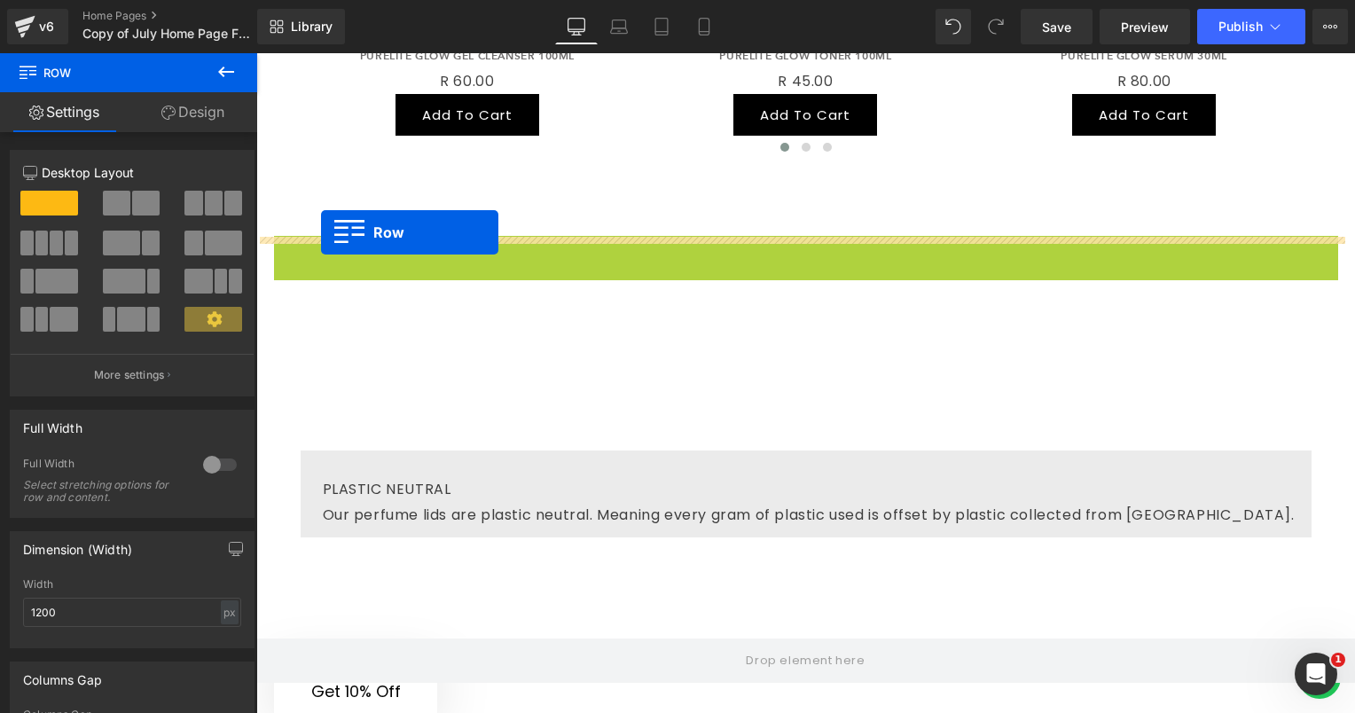
drag, startPoint x: 311, startPoint y: 202, endPoint x: 317, endPoint y: 215, distance: 13.5
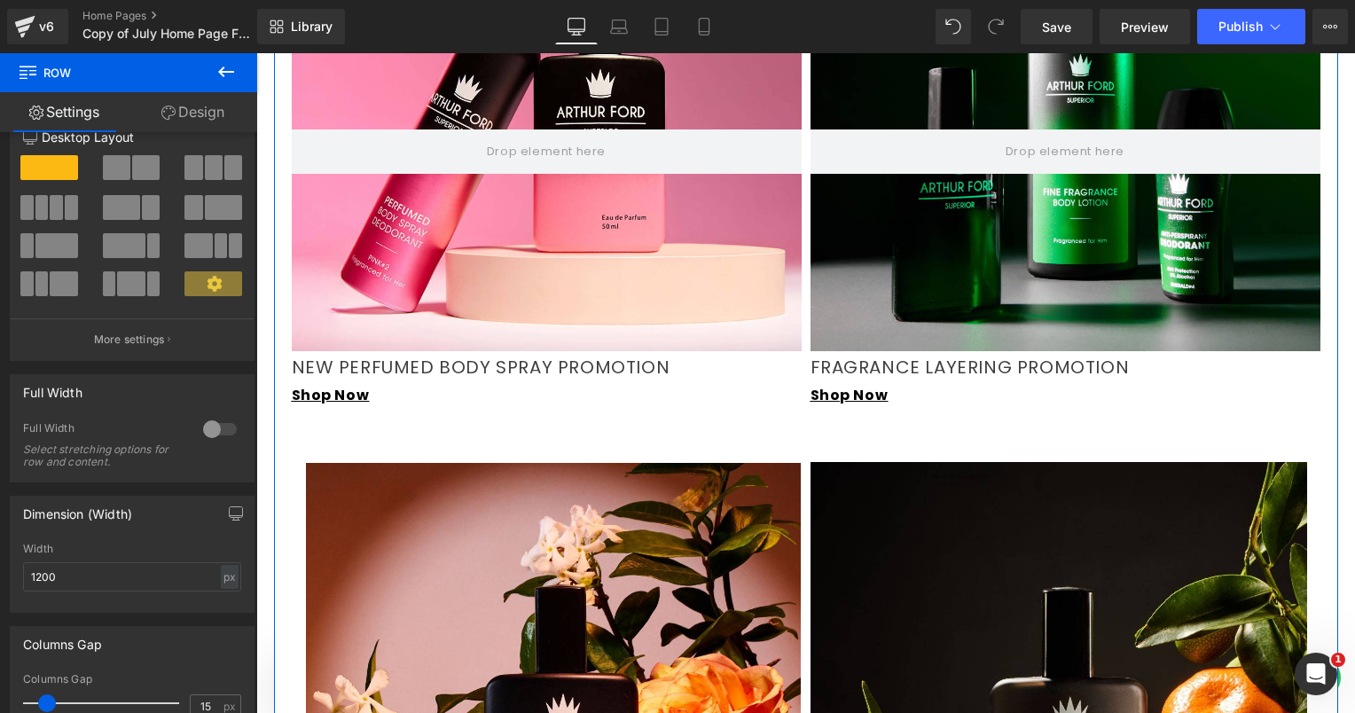
scroll to position [89, 0]
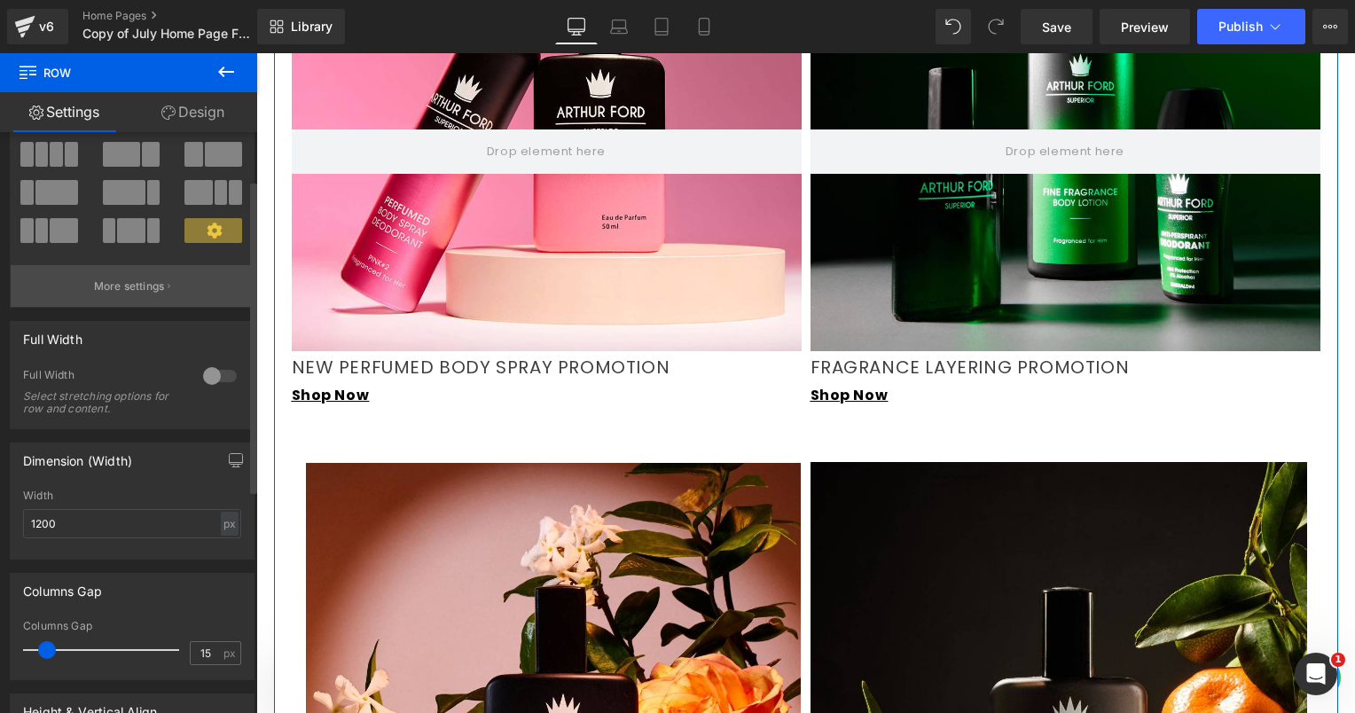
click at [170, 292] on button "More settings" at bounding box center [132, 286] width 243 height 42
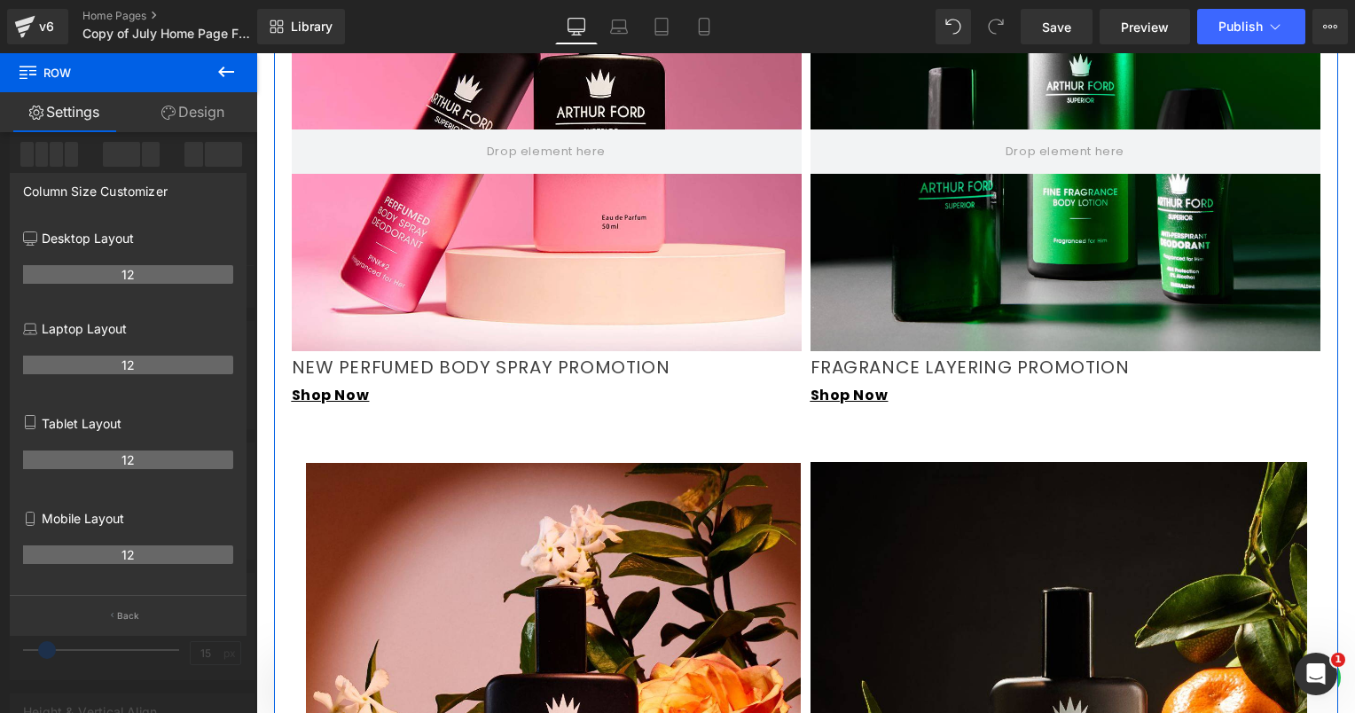
click at [105, 104] on link "Settings" at bounding box center [64, 112] width 129 height 40
click at [219, 97] on link "Design" at bounding box center [193, 112] width 129 height 40
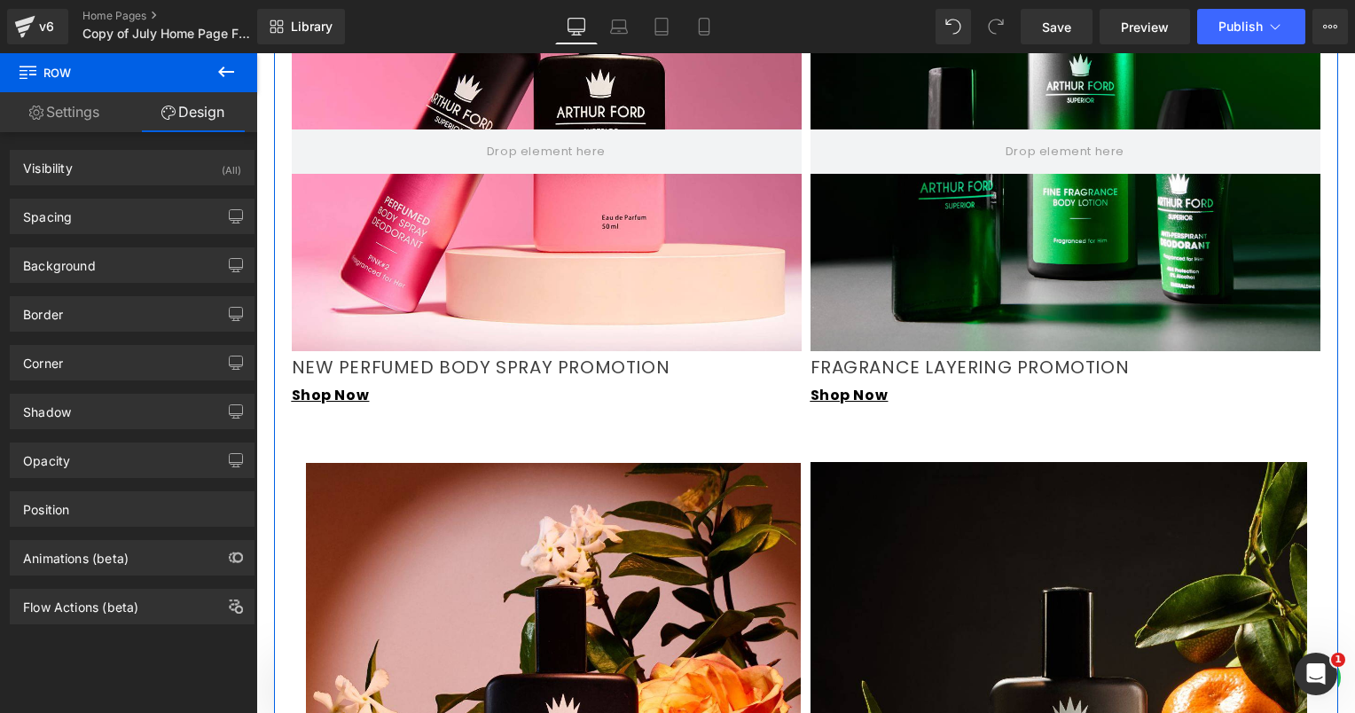
click at [73, 121] on link "Settings" at bounding box center [64, 112] width 129 height 40
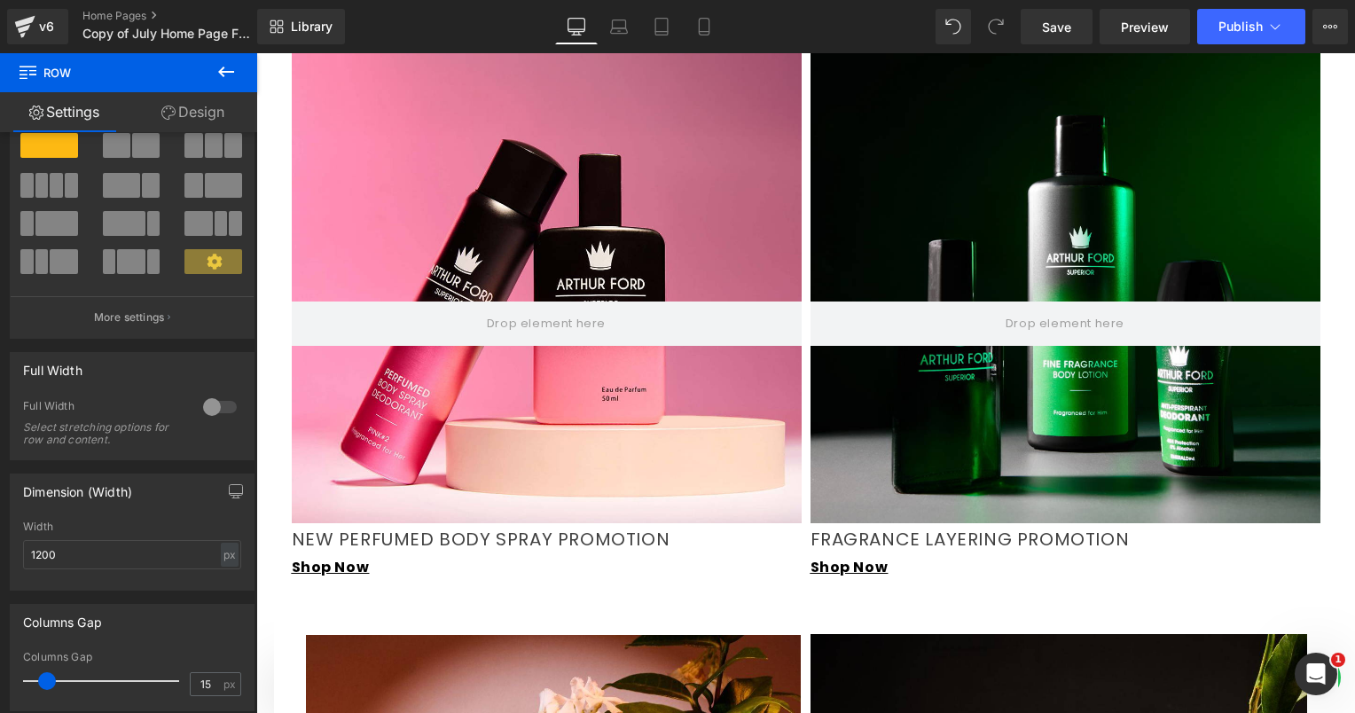
scroll to position [1492, 0]
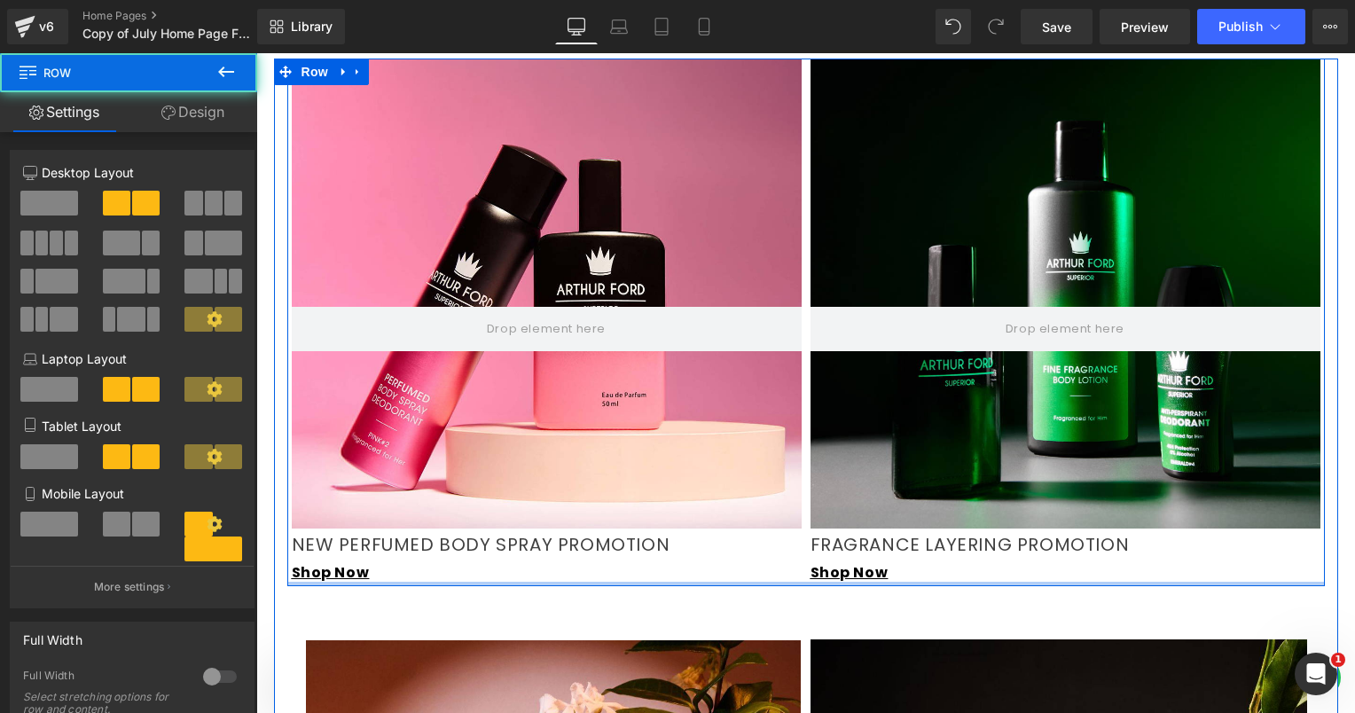
click at [397, 582] on div at bounding box center [806, 584] width 1038 height 4
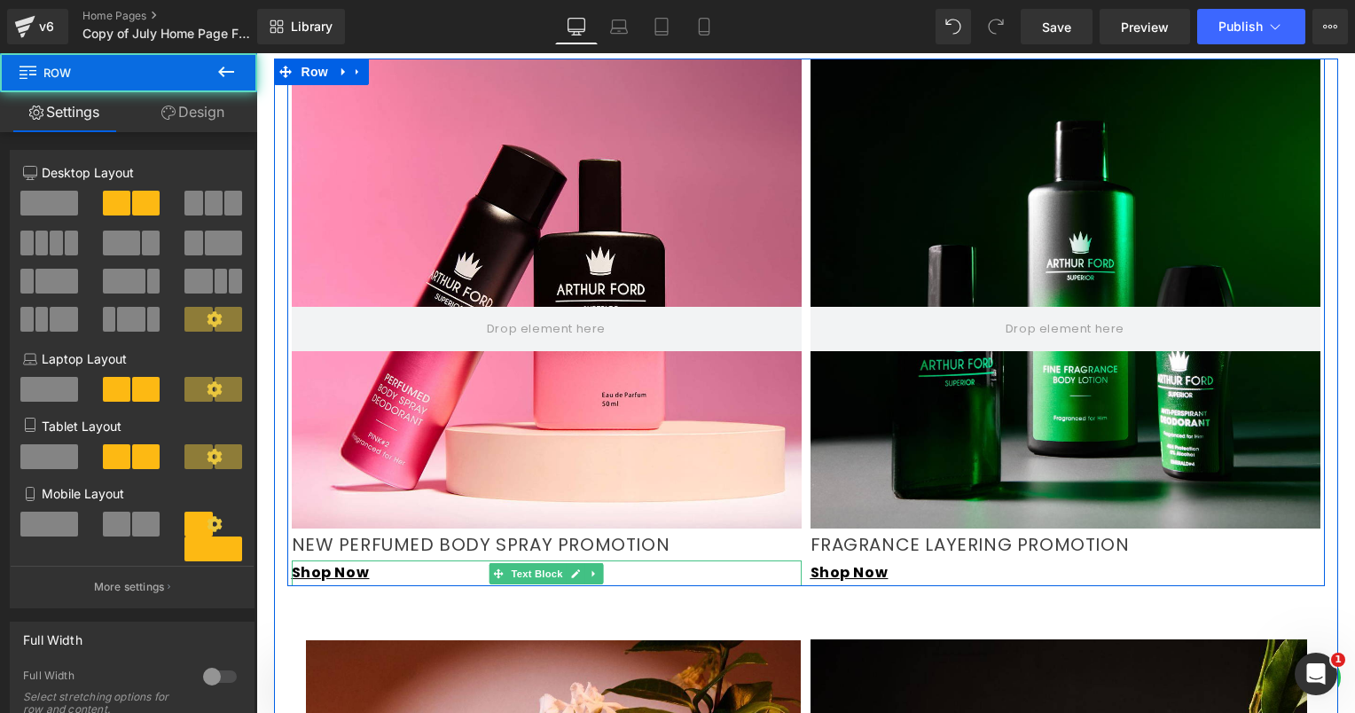
click at [392, 560] on p "Shop Now" at bounding box center [547, 573] width 510 height 26
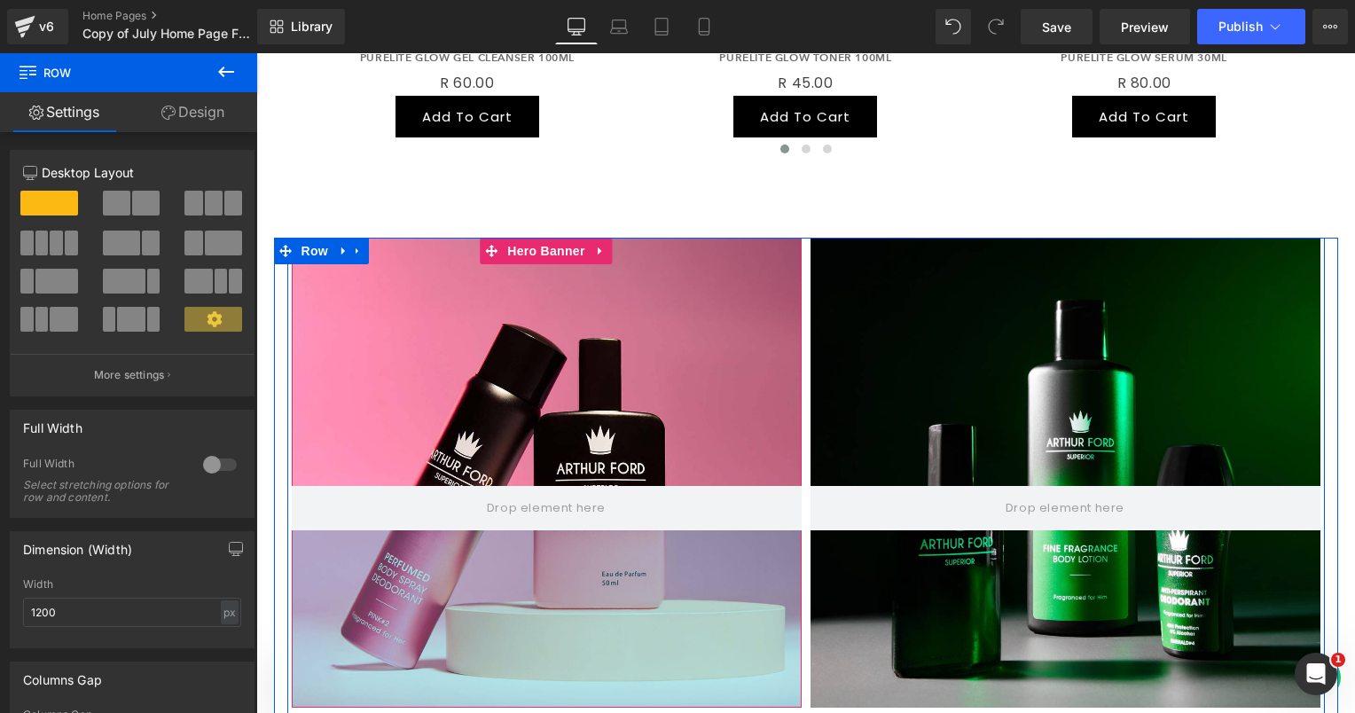
scroll to position [1048, 0]
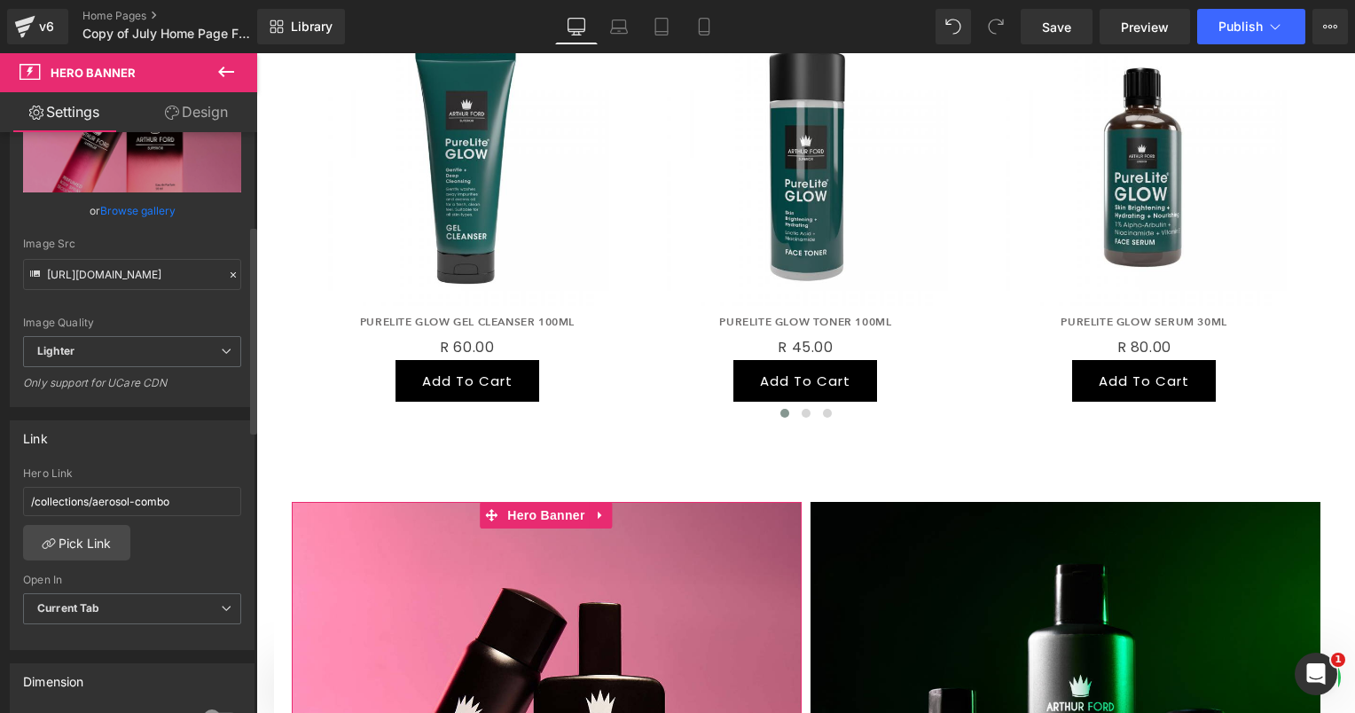
scroll to position [0, 0]
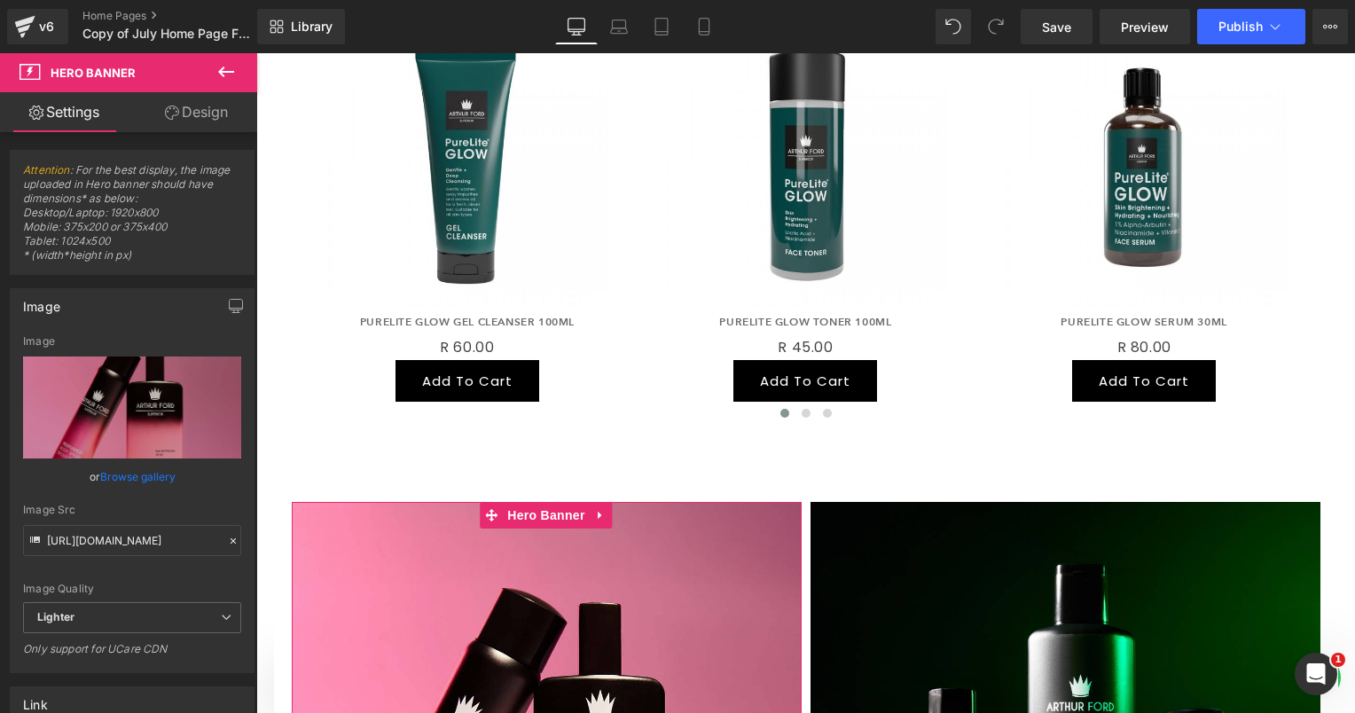
click at [177, 114] on link "Design" at bounding box center [196, 112] width 129 height 40
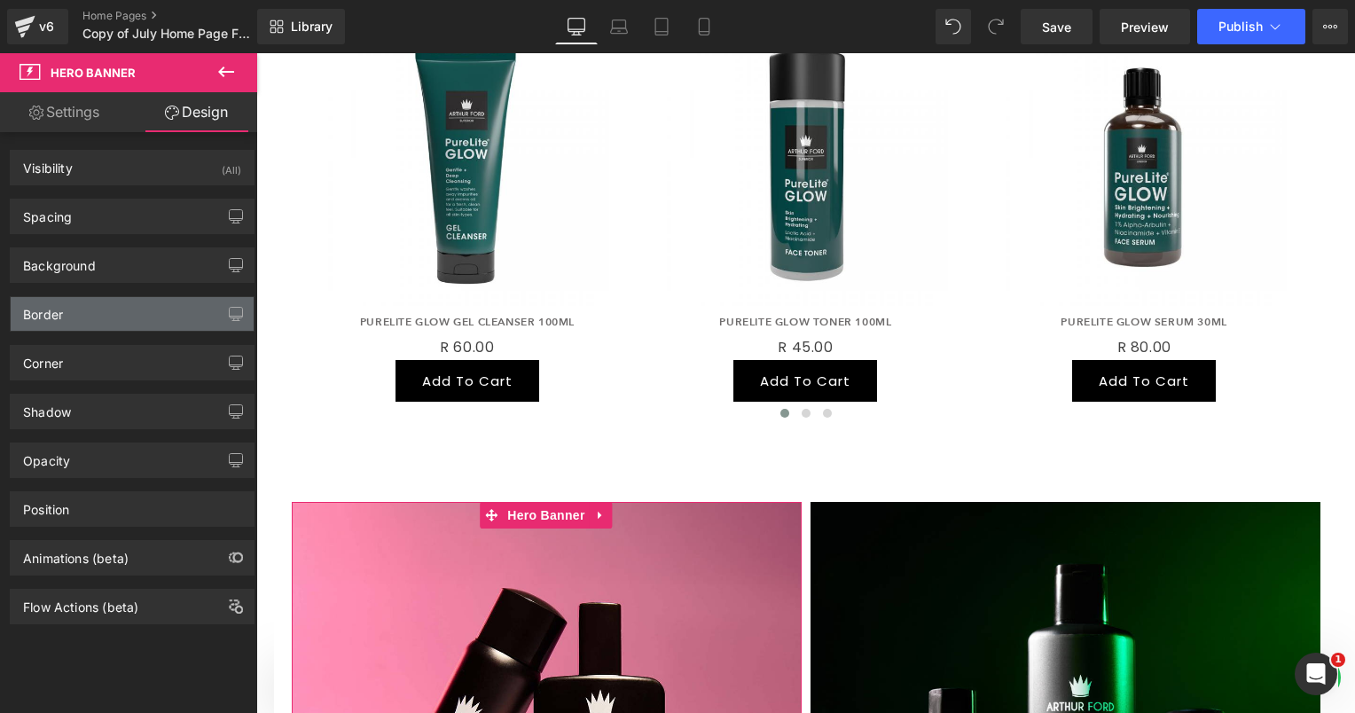
click at [103, 307] on div "Border" at bounding box center [132, 314] width 243 height 34
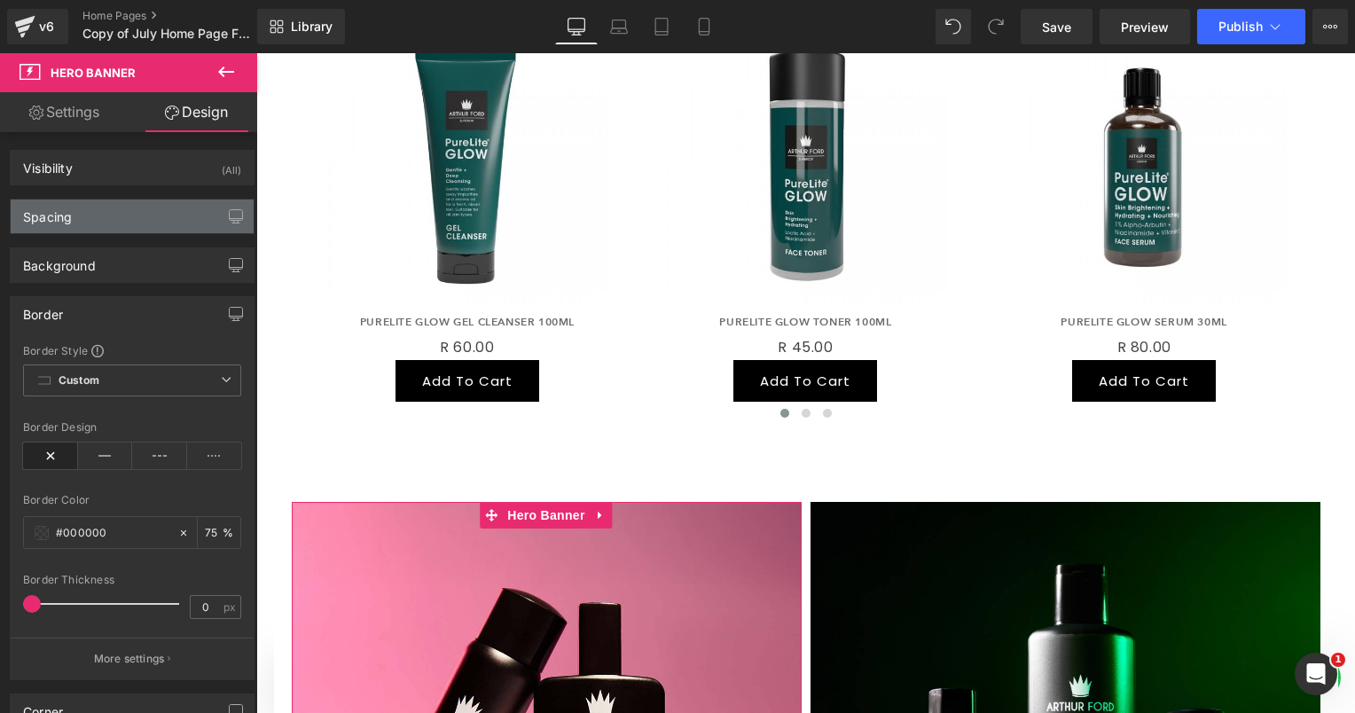
click at [105, 227] on div "Spacing" at bounding box center [132, 217] width 243 height 34
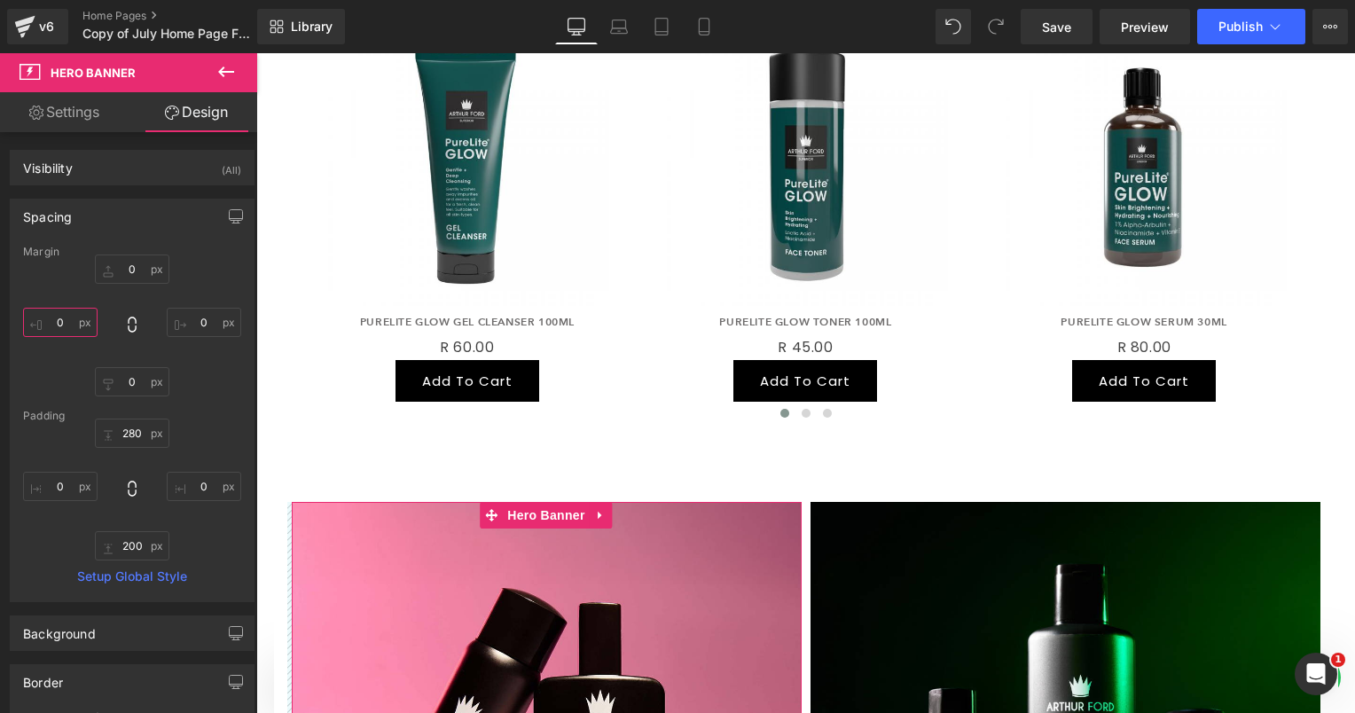
click at [68, 317] on input "0" at bounding box center [60, 322] width 74 height 29
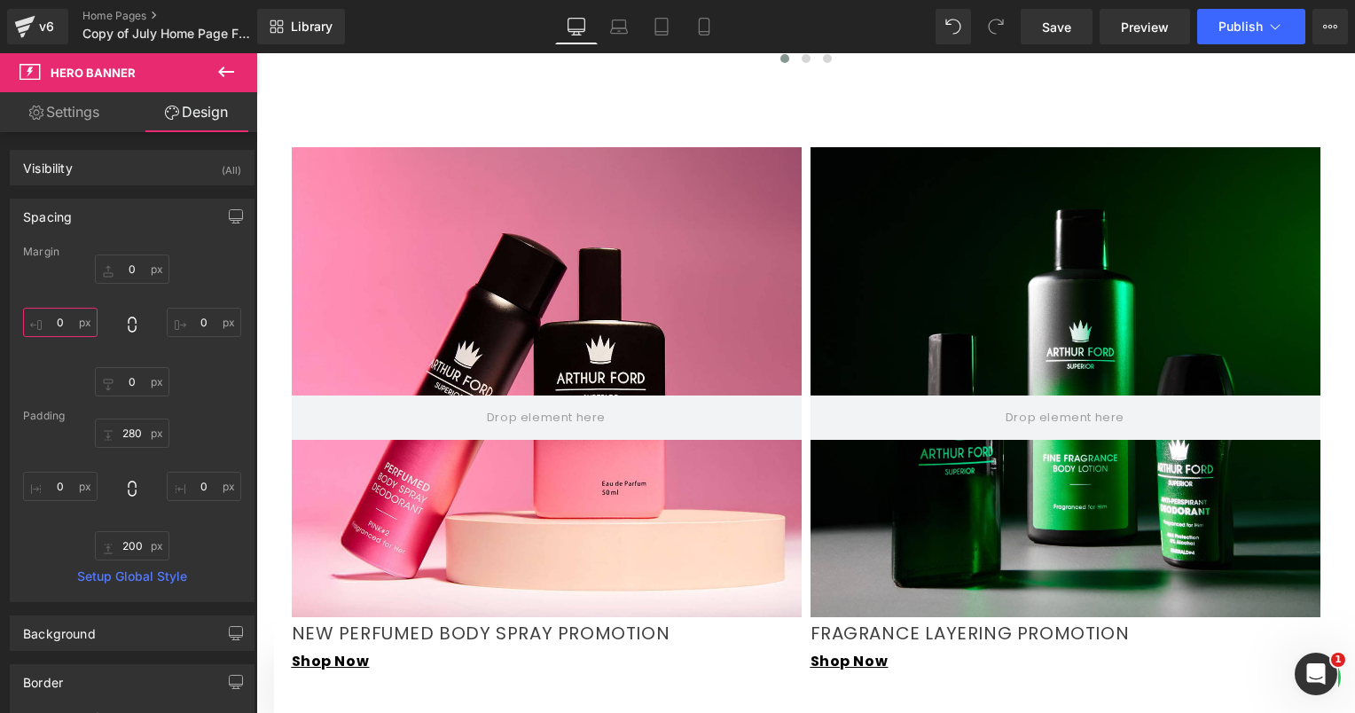
scroll to position [1492, 0]
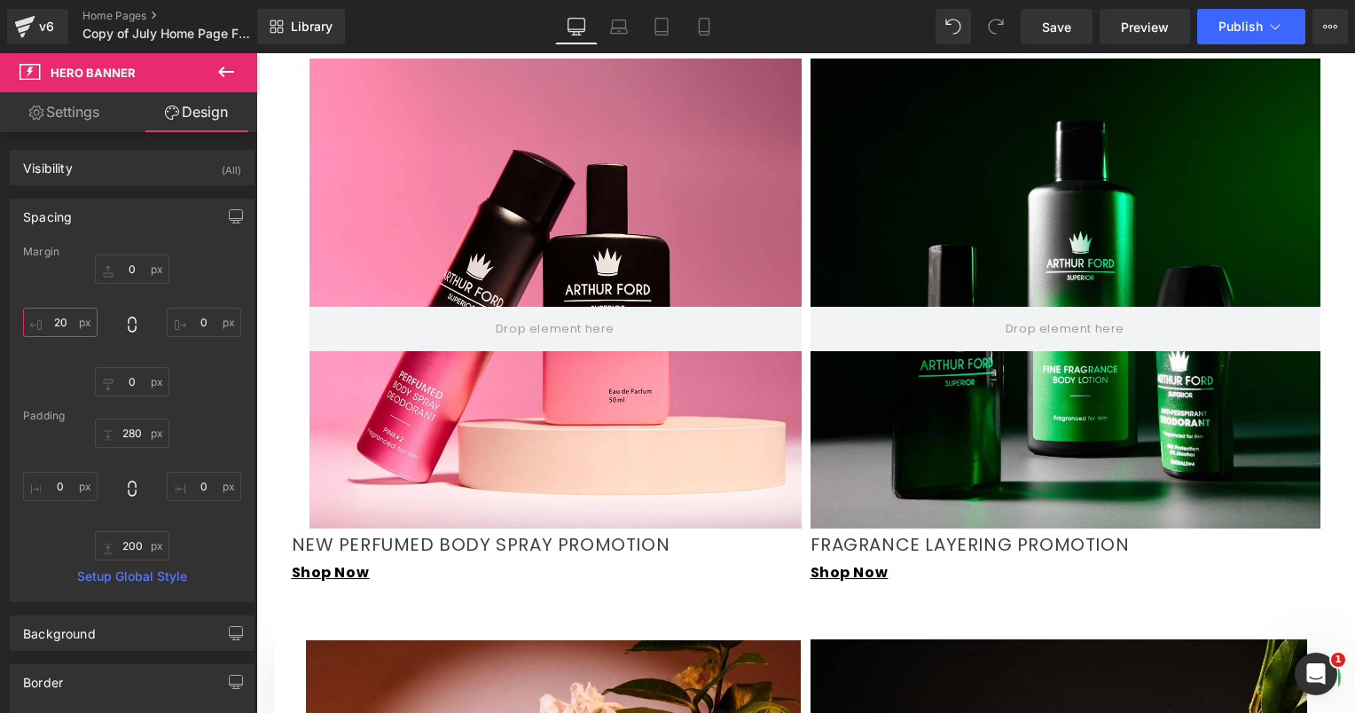
type input "2"
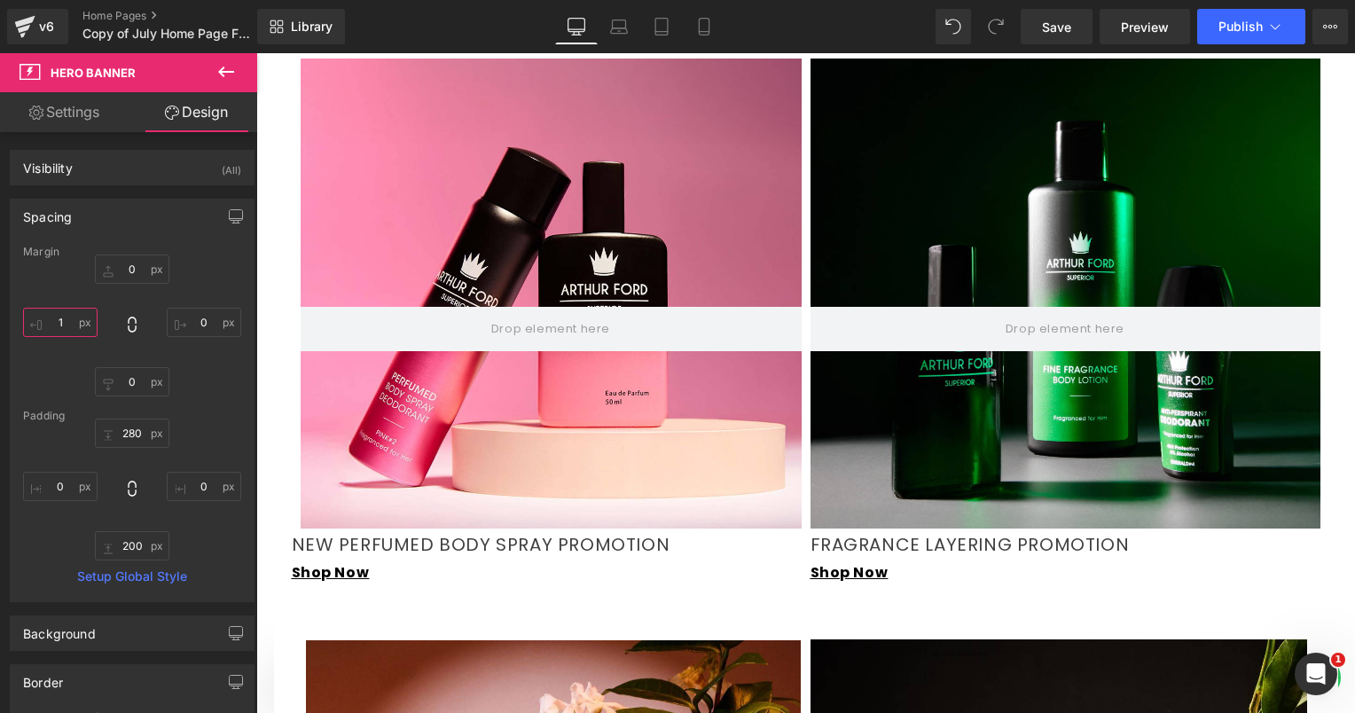
type input "15"
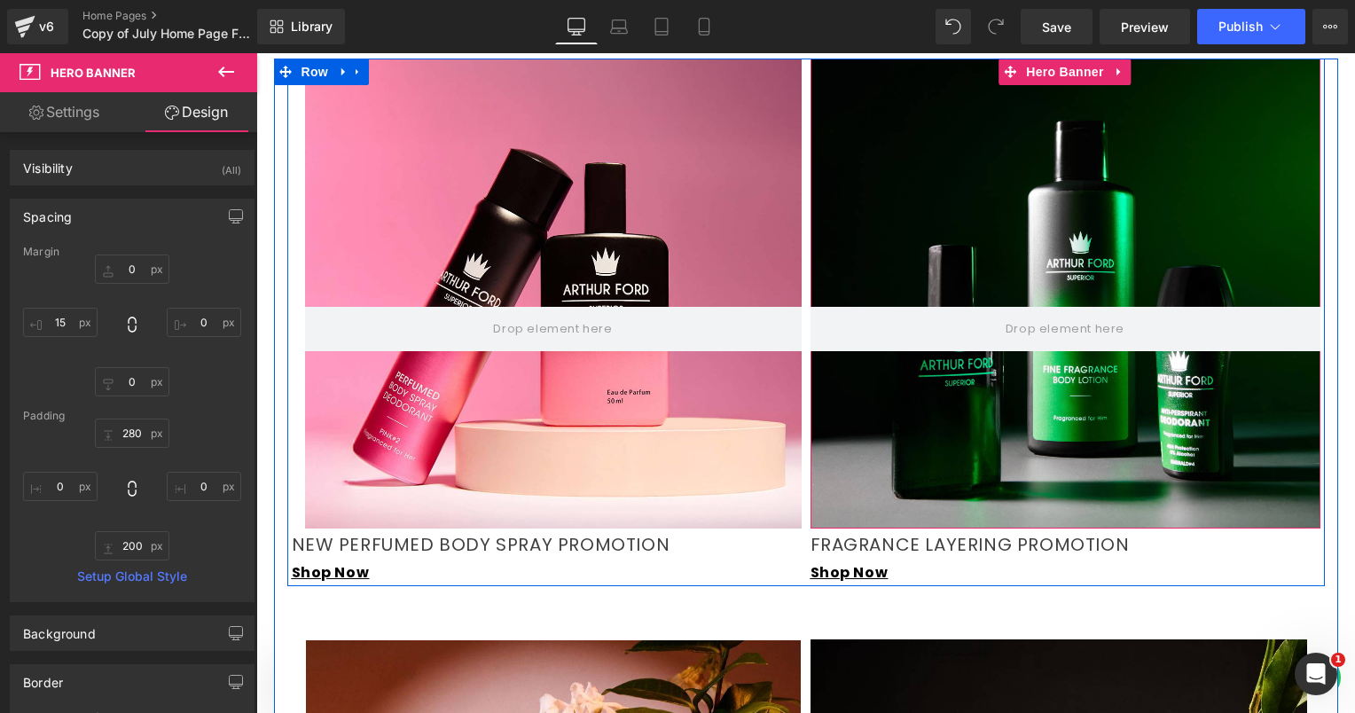
click at [1037, 394] on div at bounding box center [1066, 294] width 510 height 470
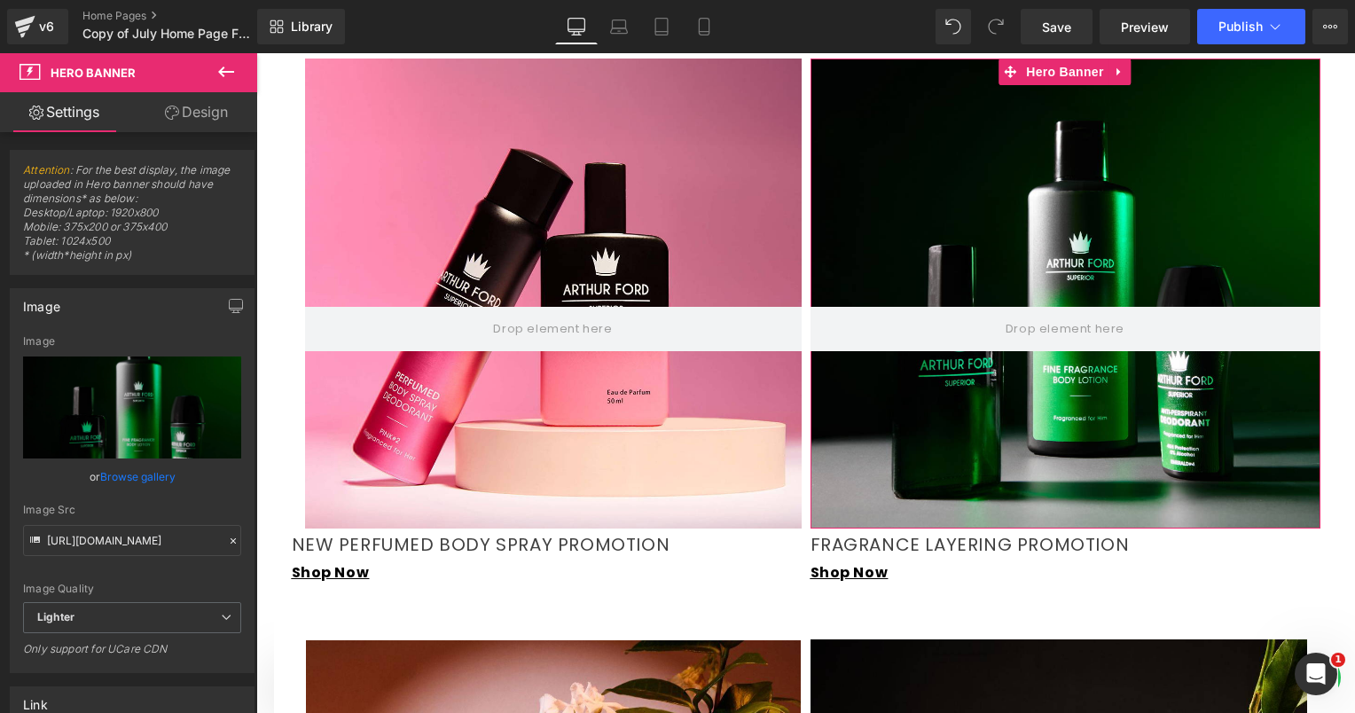
click at [195, 106] on link "Design" at bounding box center [196, 112] width 129 height 40
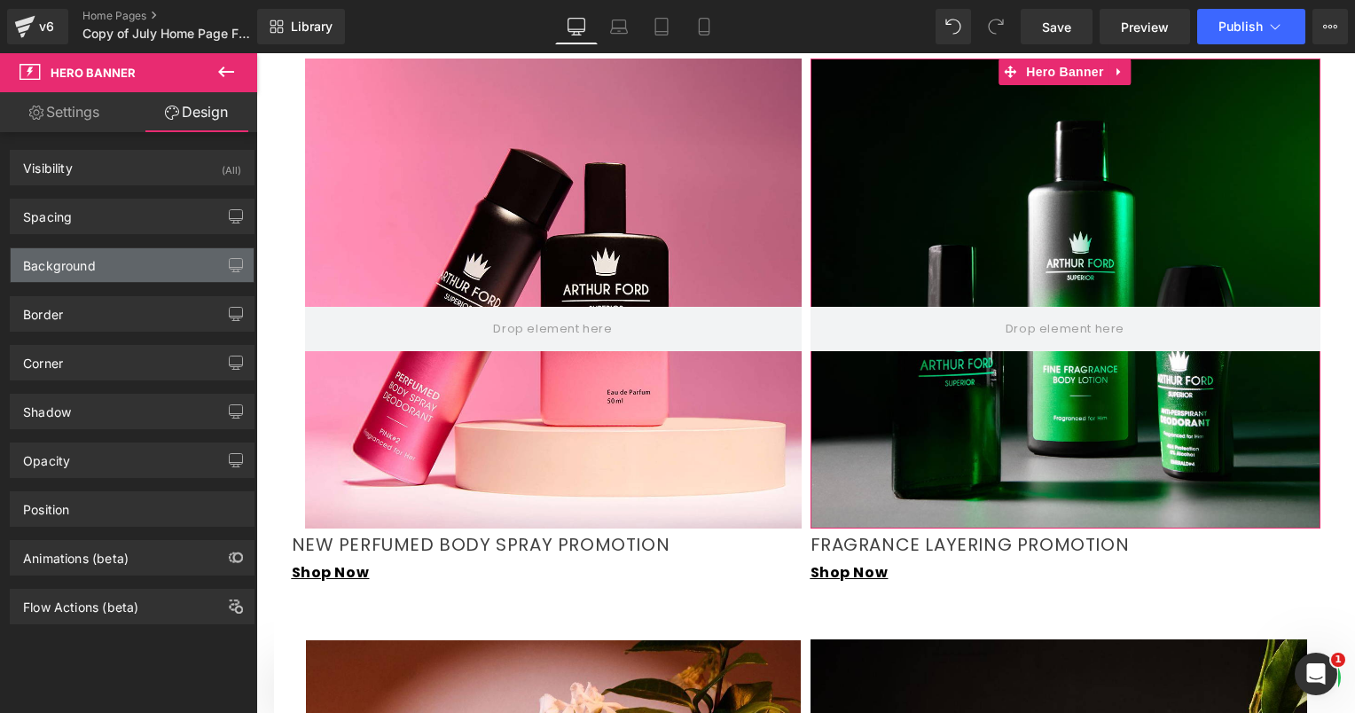
click at [109, 255] on div "Background" at bounding box center [132, 265] width 243 height 34
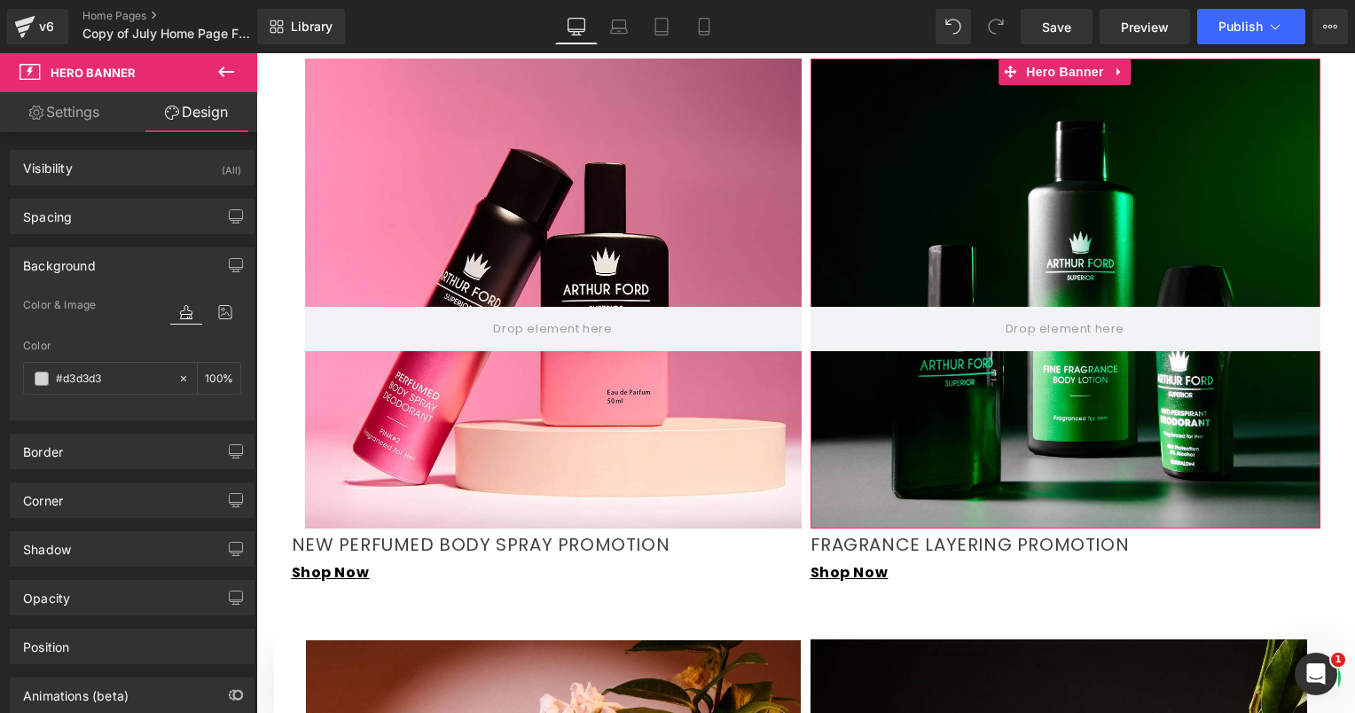
click at [100, 260] on div "Background" at bounding box center [132, 265] width 243 height 34
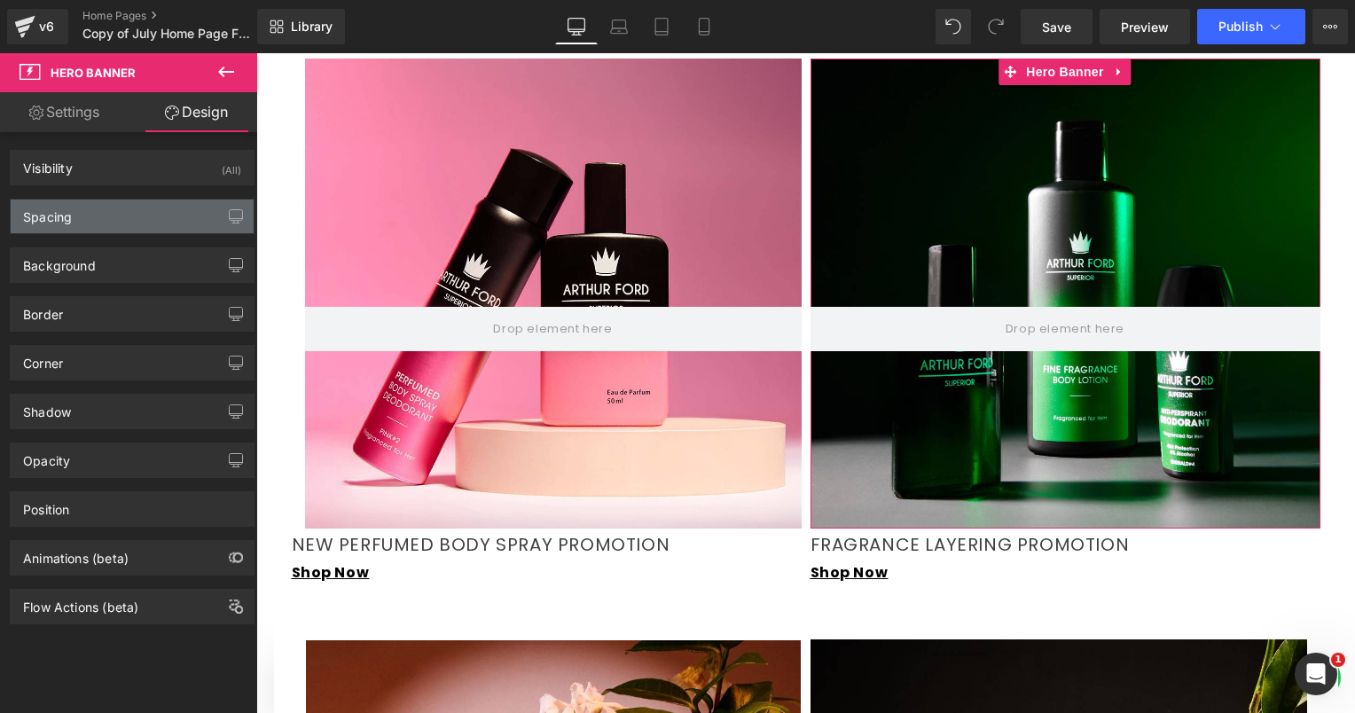
click at [98, 222] on div "Spacing" at bounding box center [132, 217] width 243 height 34
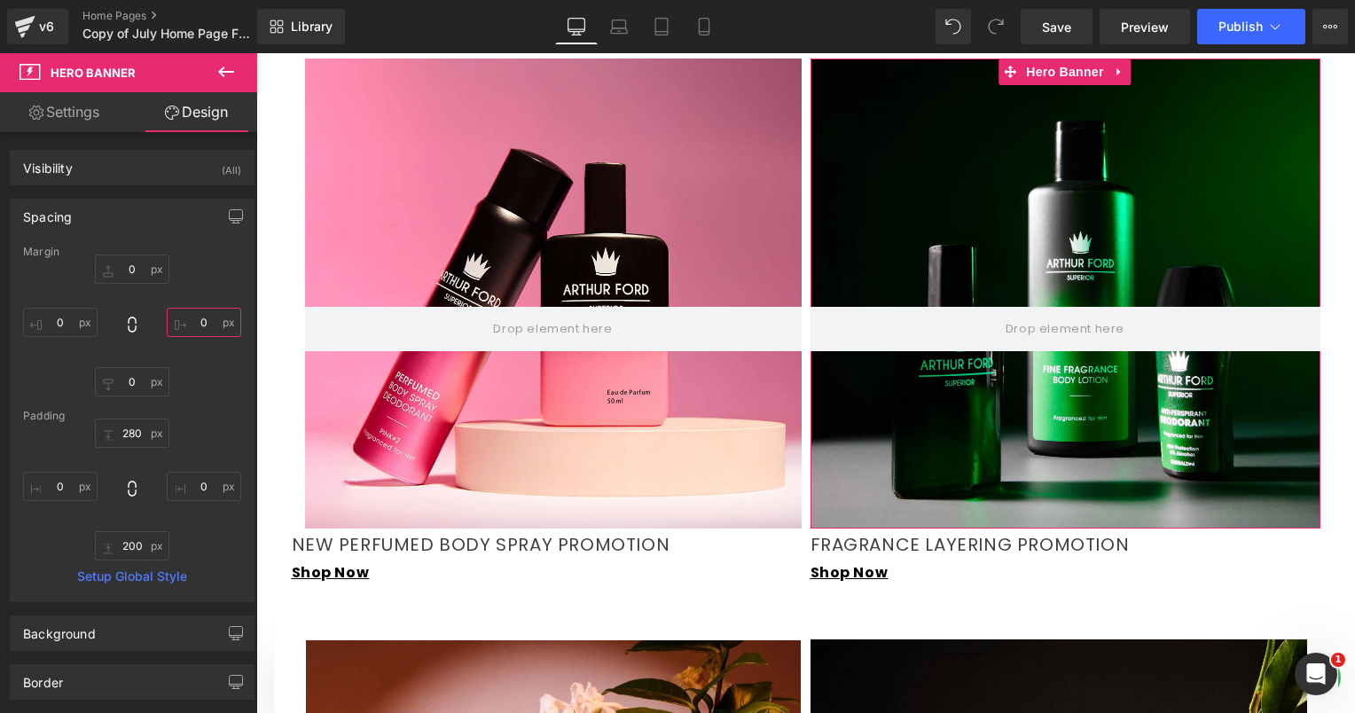
click at [196, 320] on input "0" at bounding box center [204, 322] width 74 height 29
type input "15"
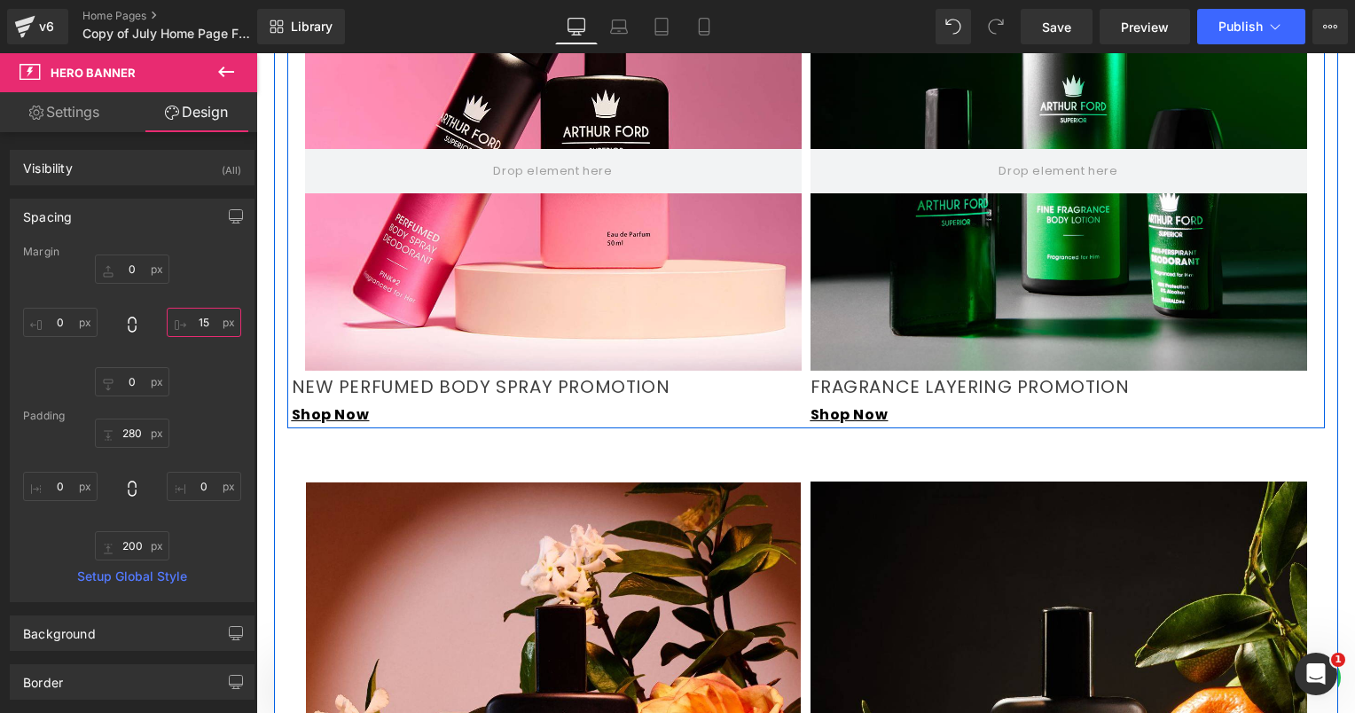
scroll to position [1758, 0]
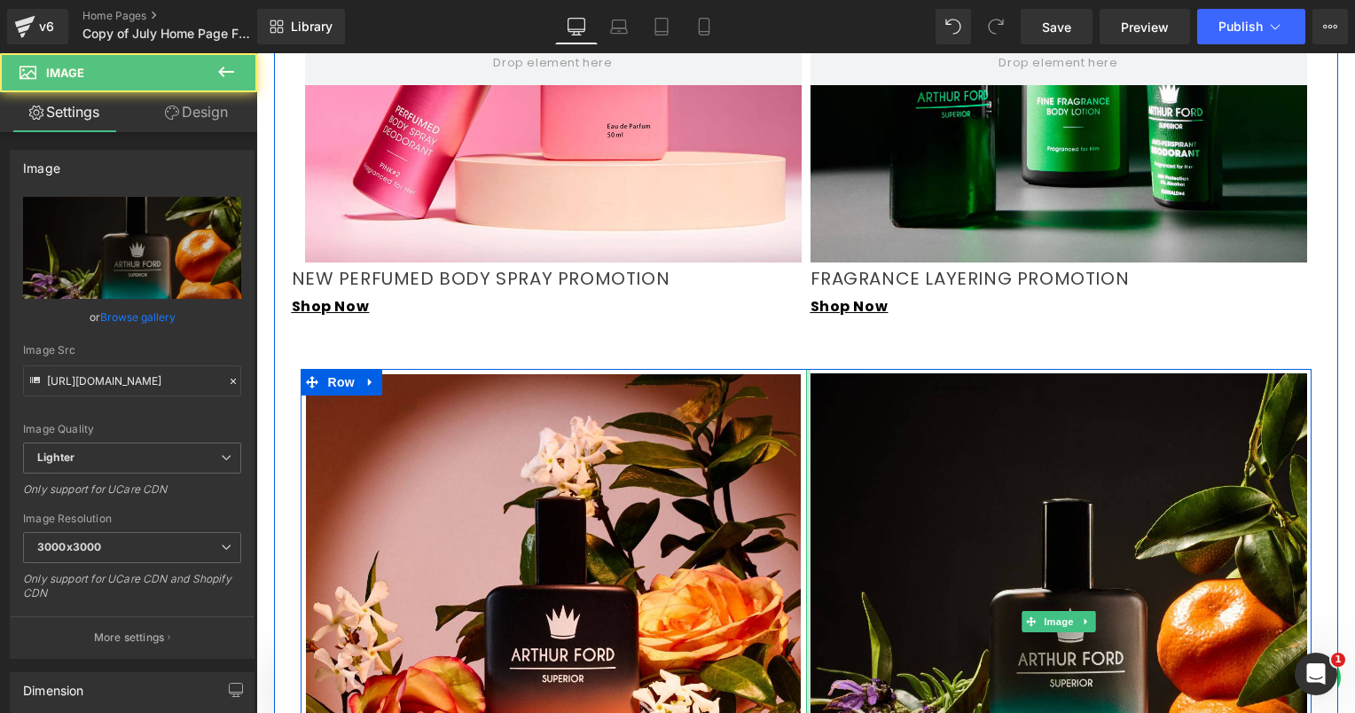
click at [806, 369] on div at bounding box center [808, 621] width 4 height 505
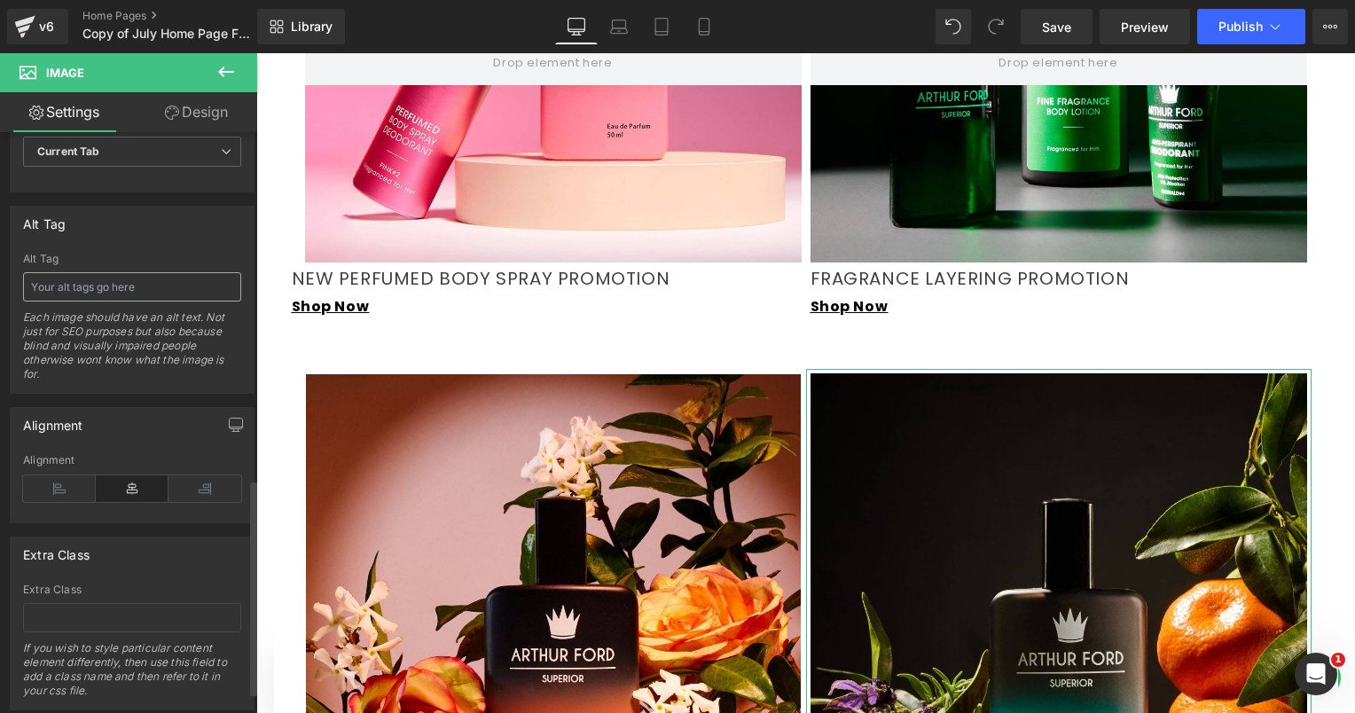
scroll to position [990, 0]
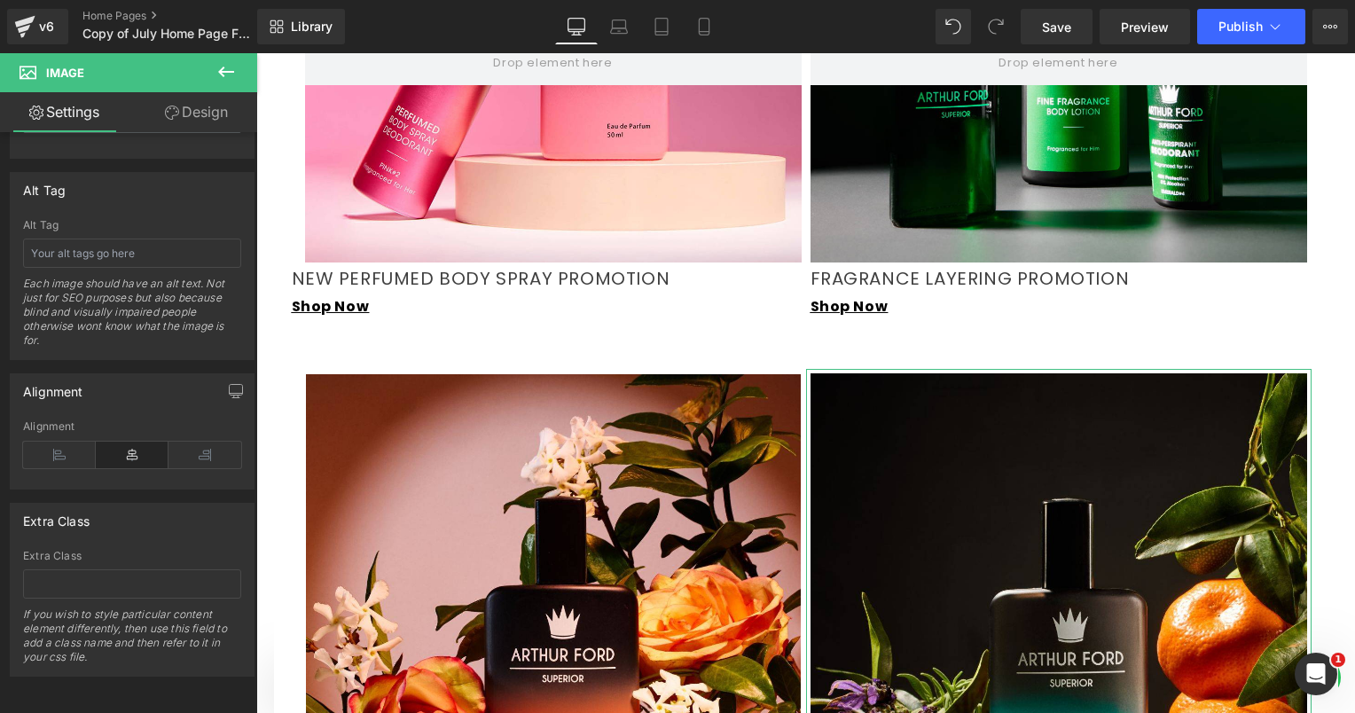
click at [192, 119] on link "Design" at bounding box center [196, 112] width 129 height 40
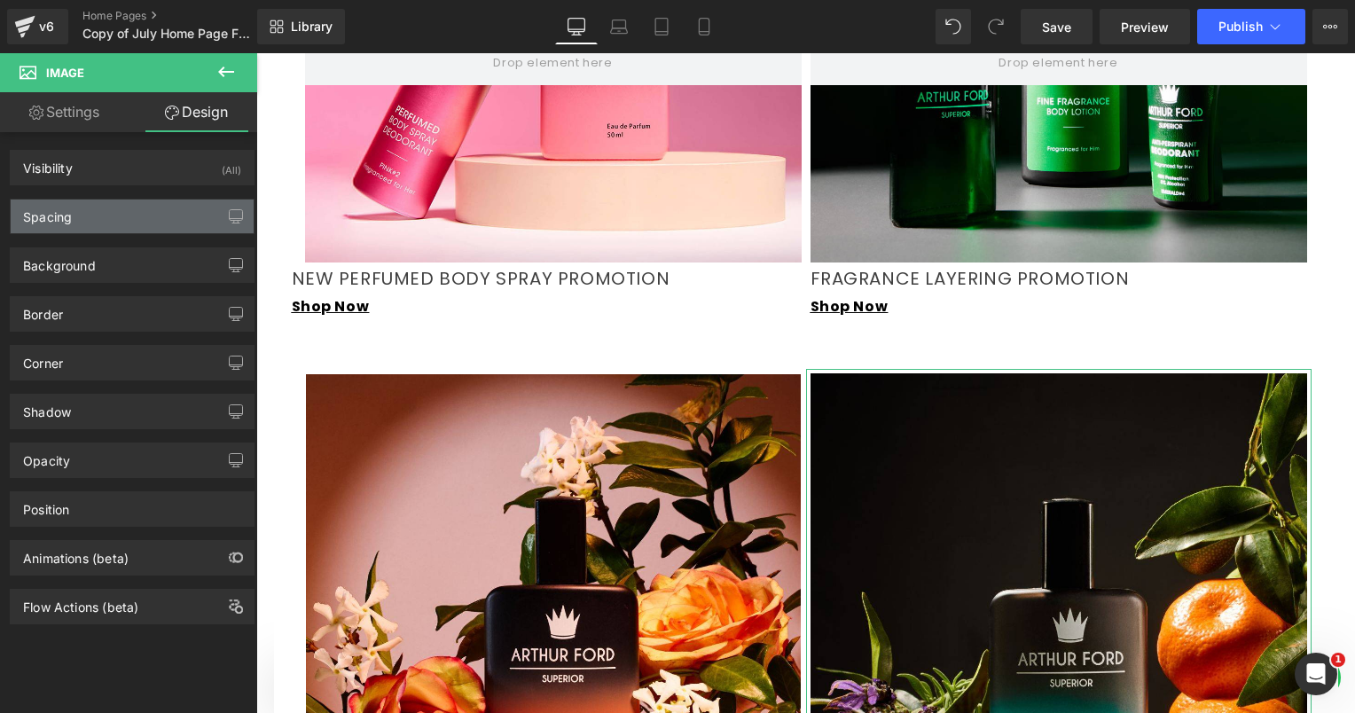
click at [103, 206] on div "Spacing" at bounding box center [132, 217] width 243 height 34
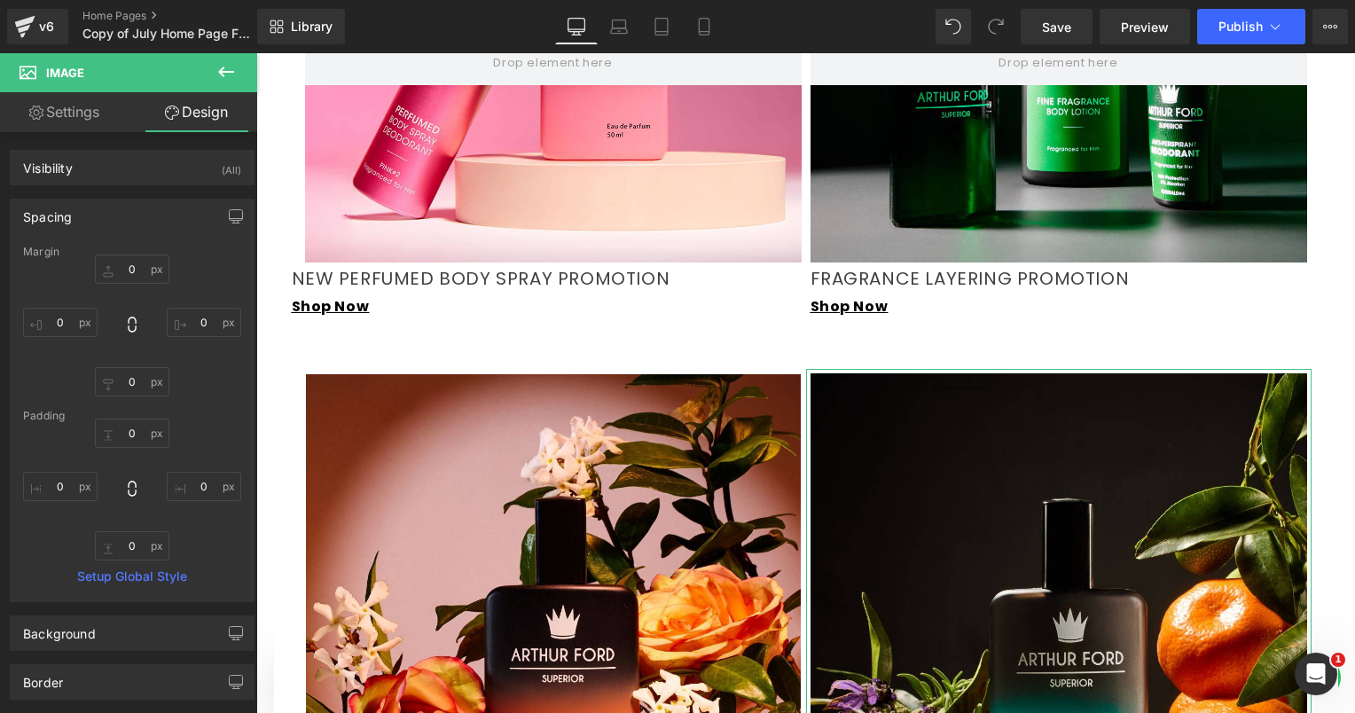
click at [103, 206] on div "Spacing" at bounding box center [132, 217] width 243 height 34
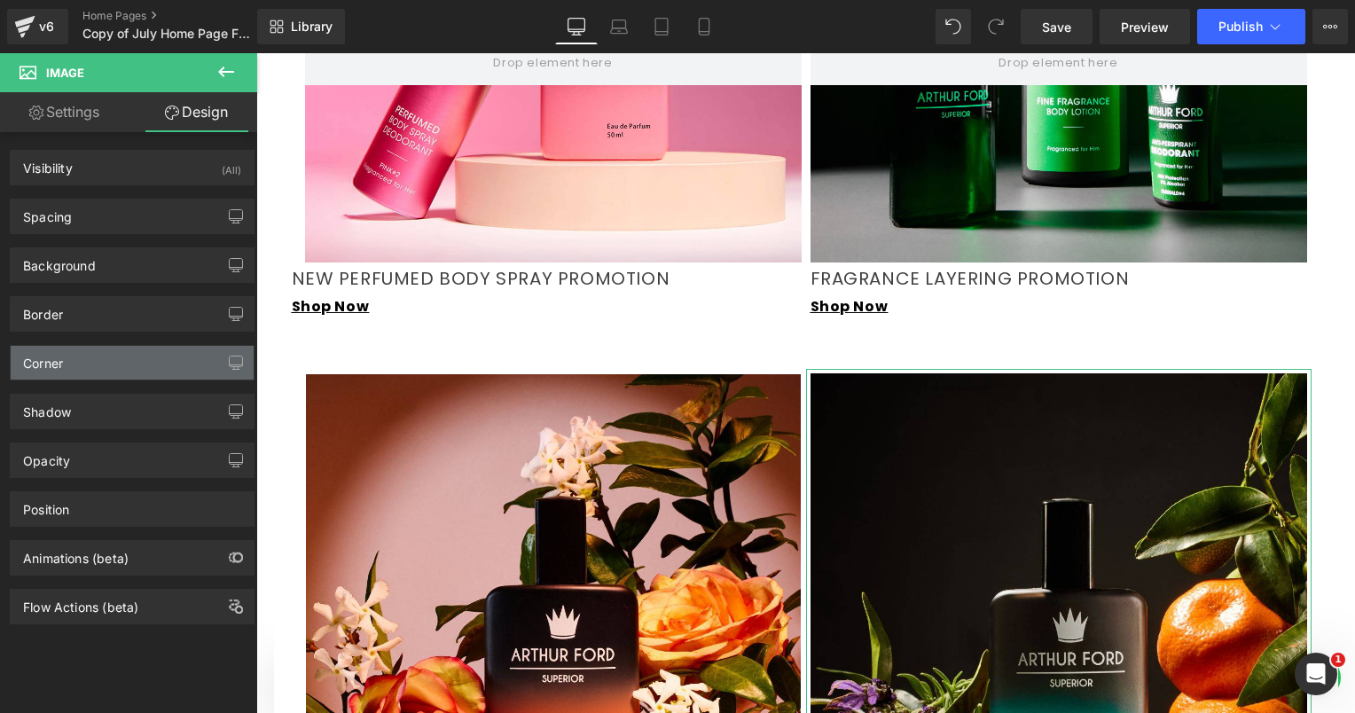
click at [106, 369] on div "Corner" at bounding box center [132, 363] width 243 height 34
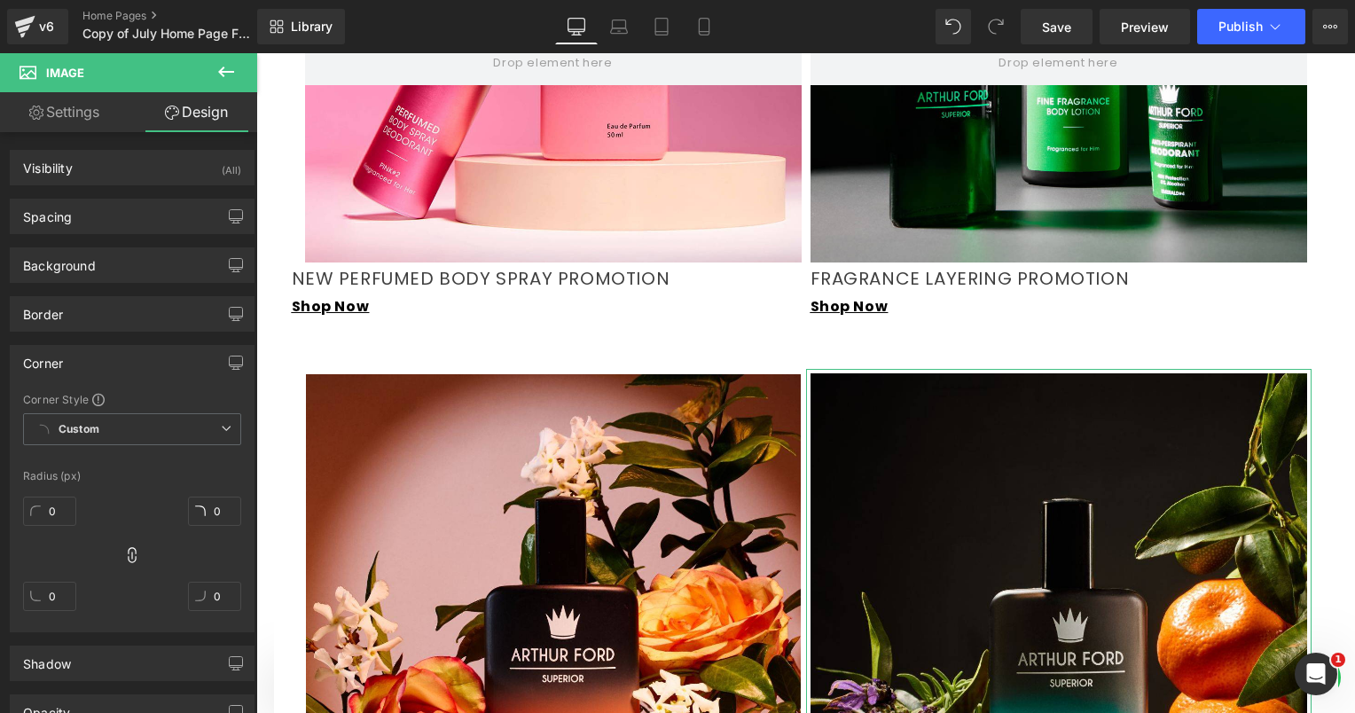
click at [106, 369] on div "Corner" at bounding box center [132, 363] width 243 height 34
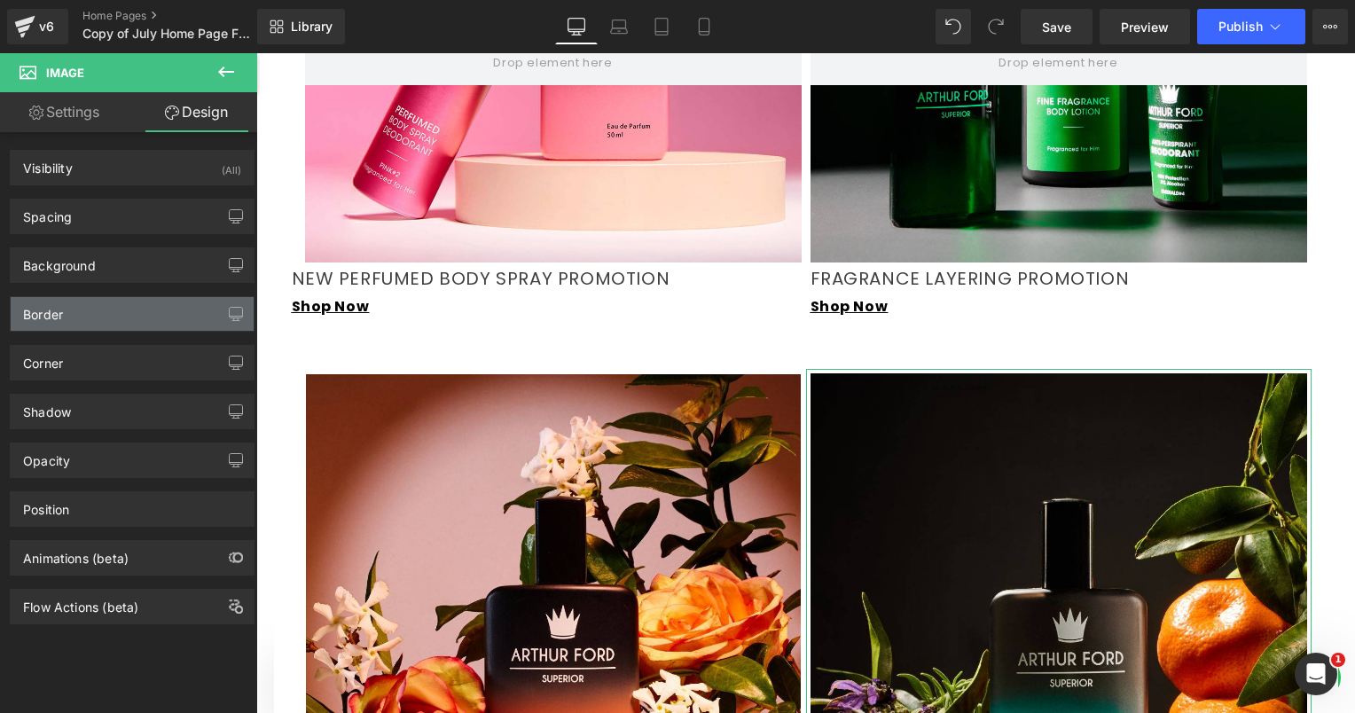
click at [96, 312] on div "Border" at bounding box center [132, 314] width 243 height 34
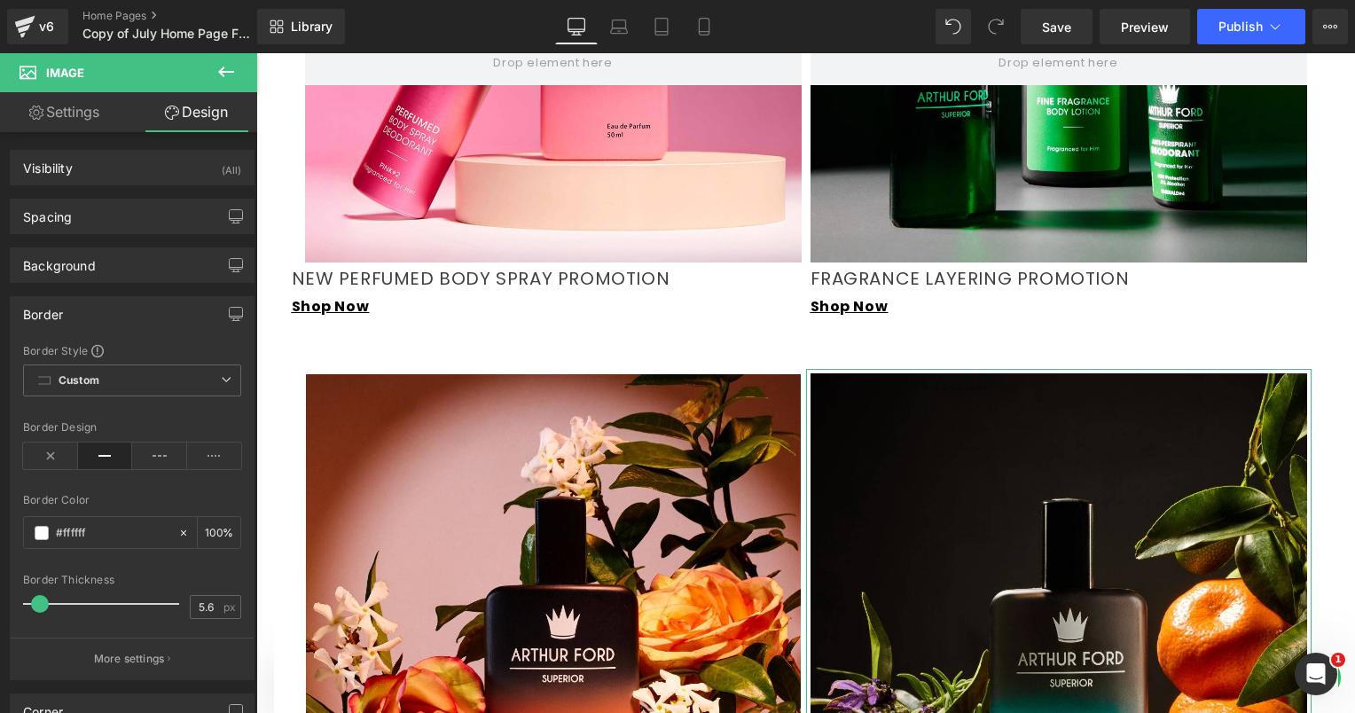
click at [96, 312] on div "Border" at bounding box center [132, 314] width 243 height 34
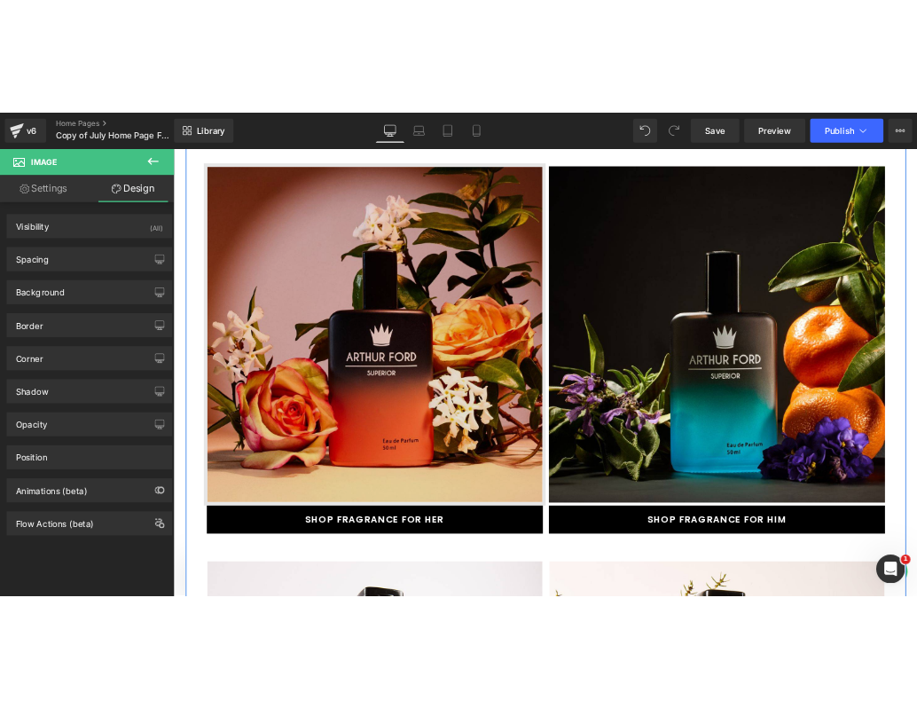
scroll to position [1758, 0]
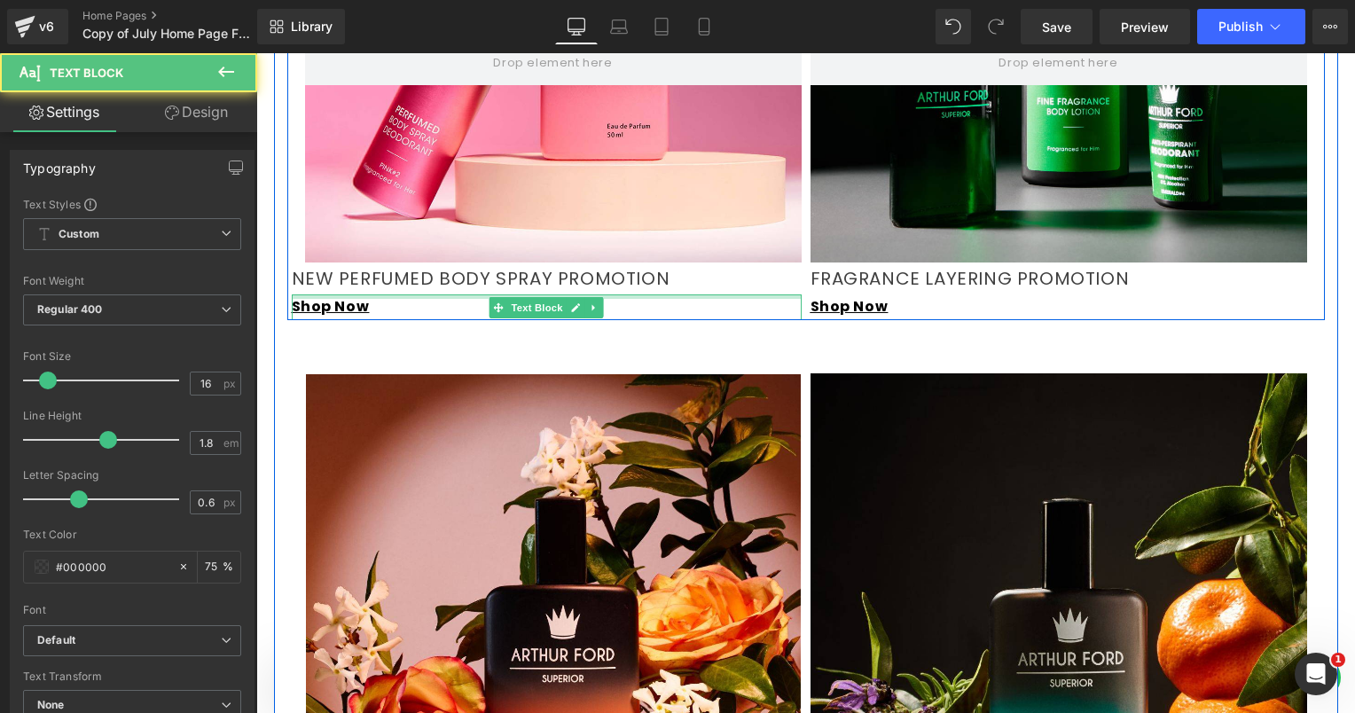
click at [344, 294] on div at bounding box center [547, 296] width 510 height 4
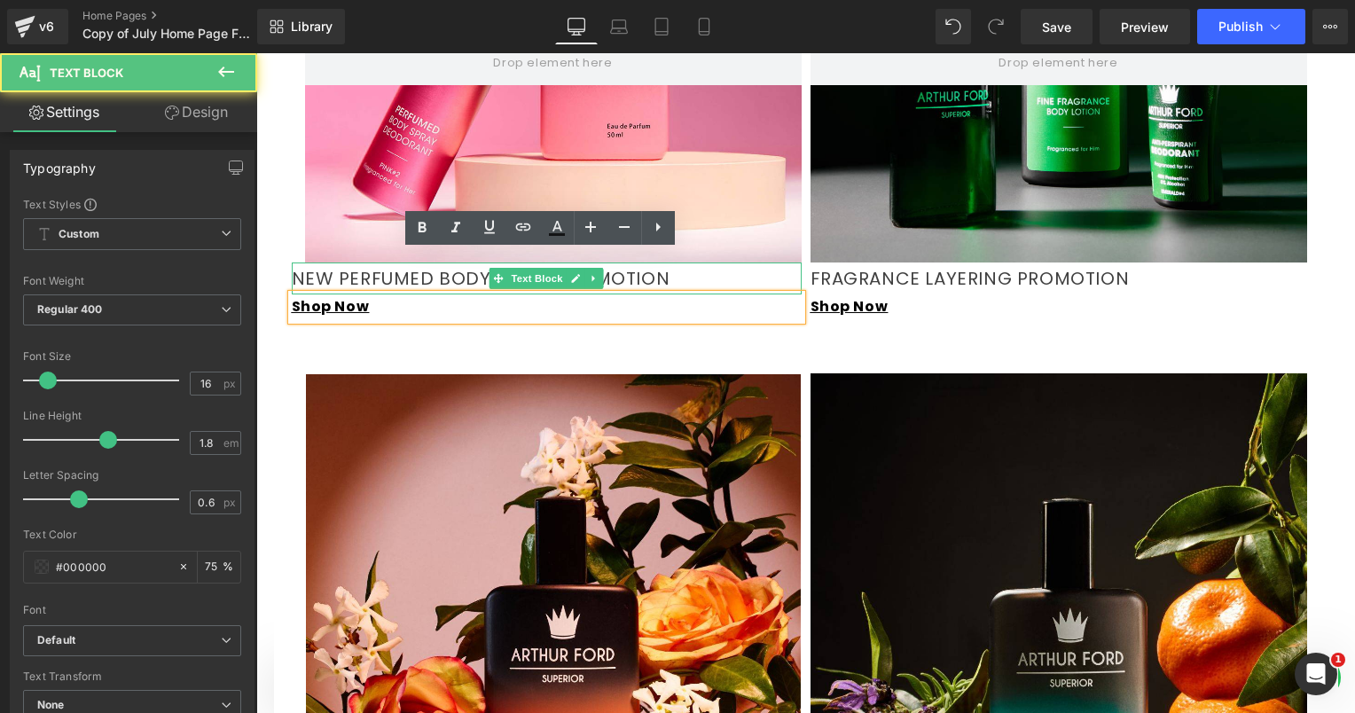
click at [312, 262] on p "NEW PERFUMED BODY SPRAY PROMOTION" at bounding box center [547, 278] width 510 height 32
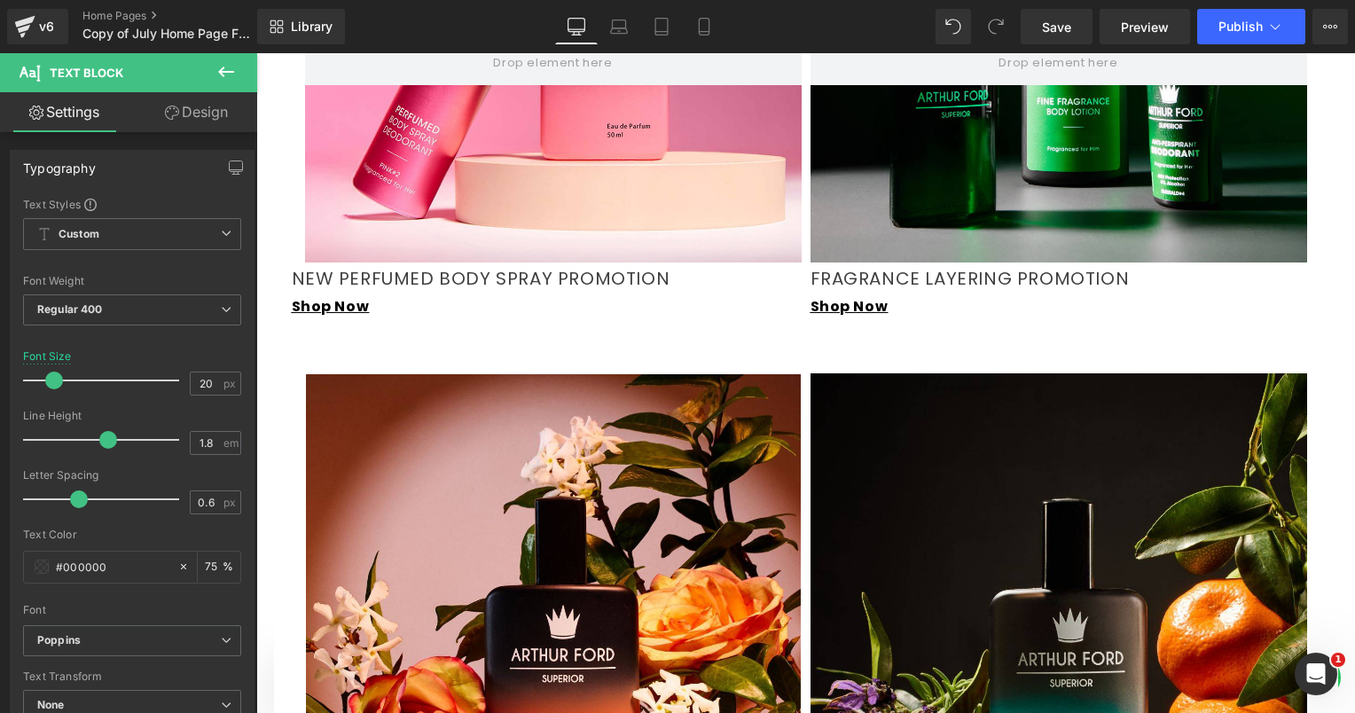
click at [193, 119] on link "Design" at bounding box center [196, 112] width 129 height 40
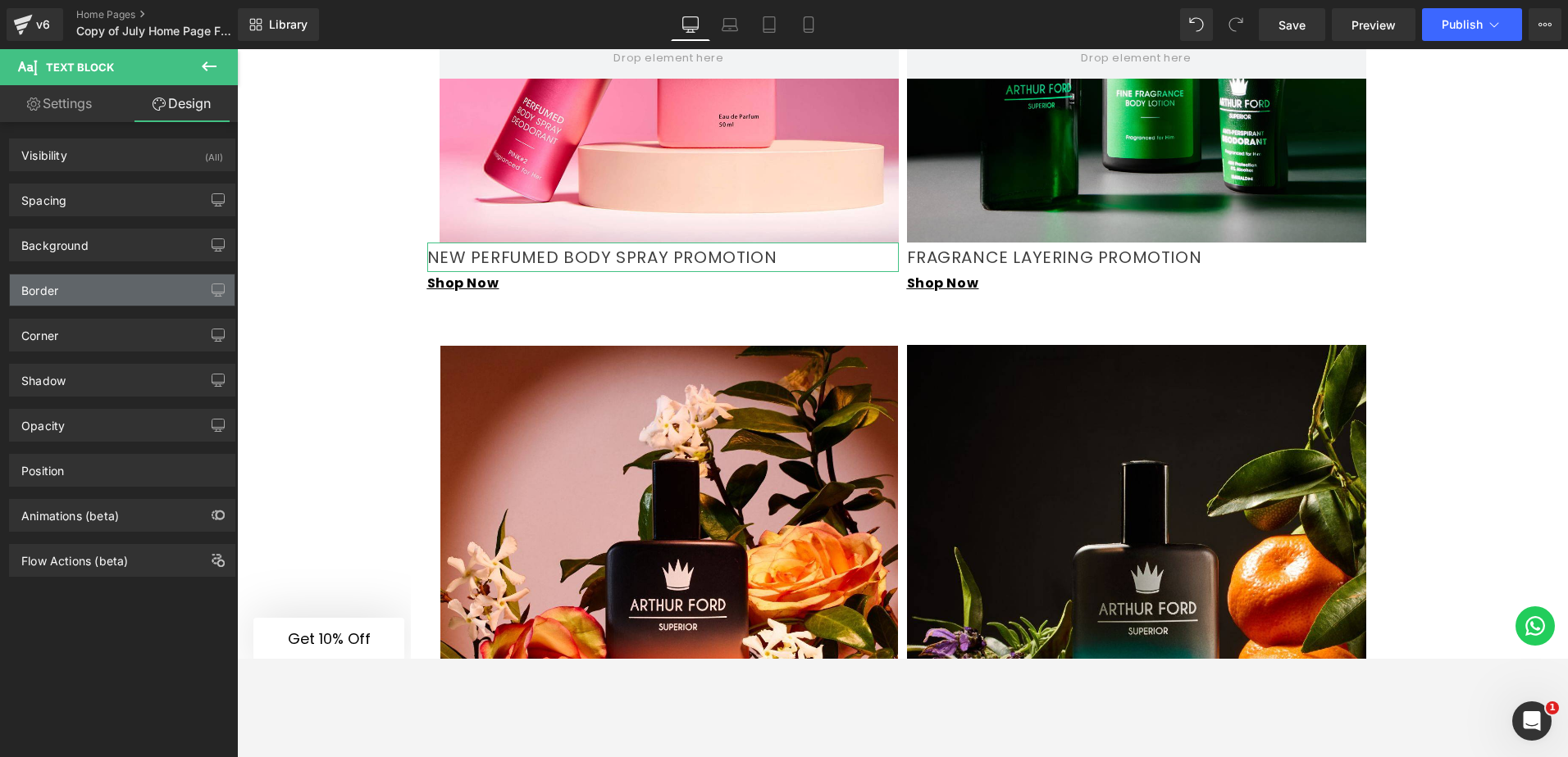
click at [105, 282] on div "Border" at bounding box center [122, 290] width 225 height 31
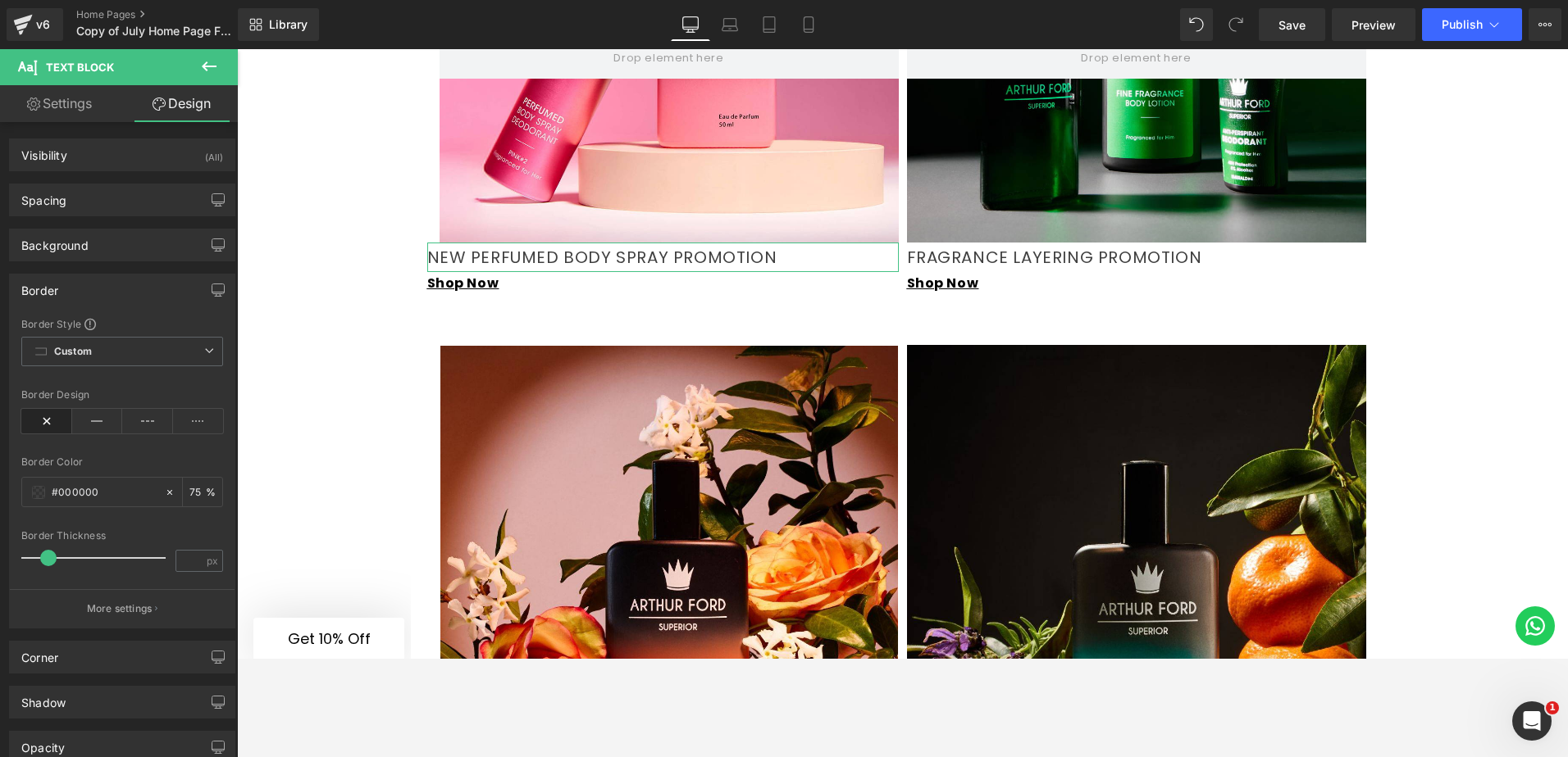
drag, startPoint x: 32, startPoint y: 556, endPoint x: 50, endPoint y: 556, distance: 18.0
click at [50, 556] on span at bounding box center [48, 558] width 17 height 17
drag, startPoint x: 50, startPoint y: 556, endPoint x: 23, endPoint y: 555, distance: 27.0
click at [23, 555] on span at bounding box center [30, 558] width 17 height 17
click at [116, 291] on div "Border" at bounding box center [122, 290] width 225 height 31
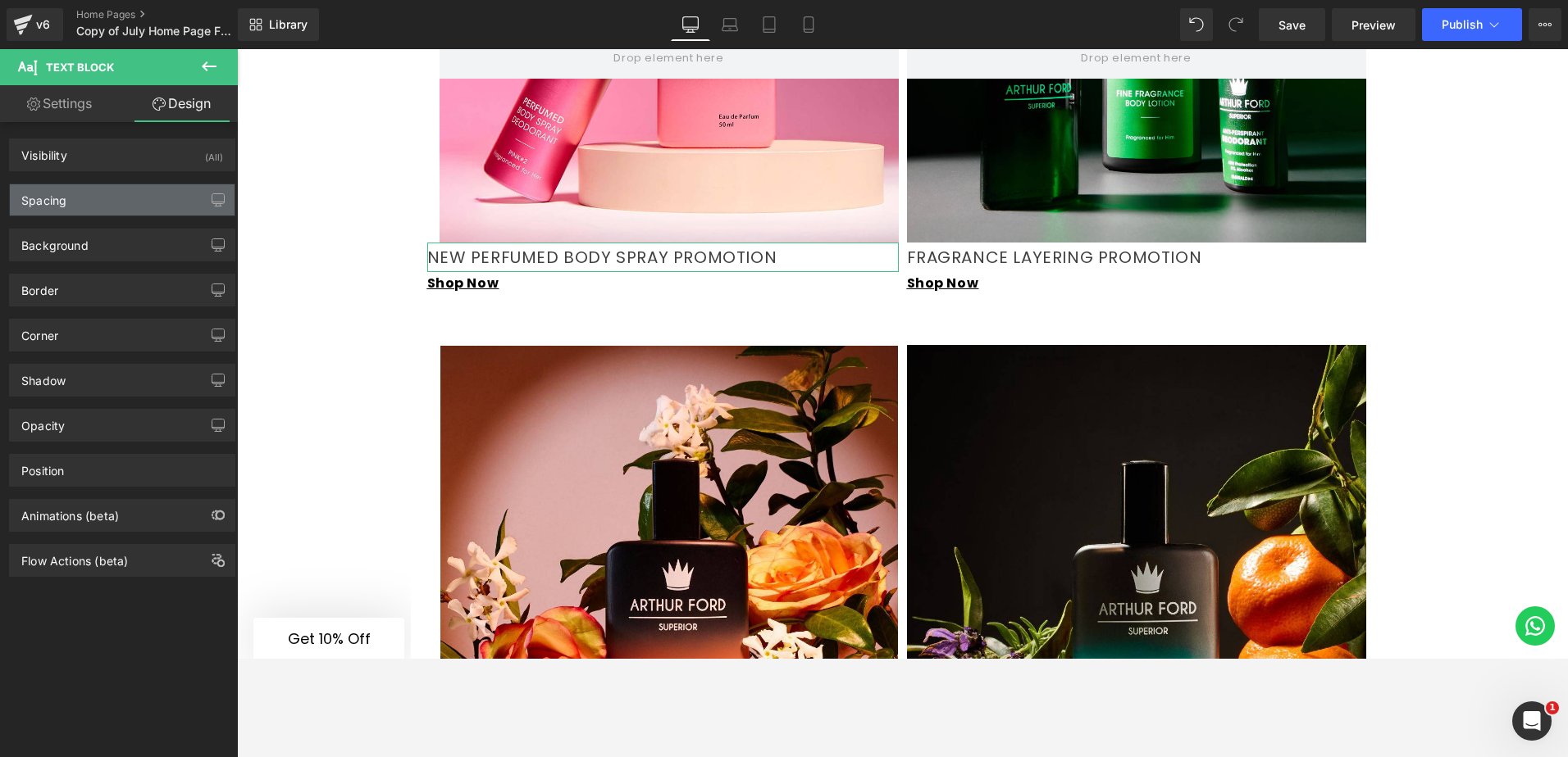
click at [67, 200] on div "Spacing" at bounding box center [122, 201] width 225 height 31
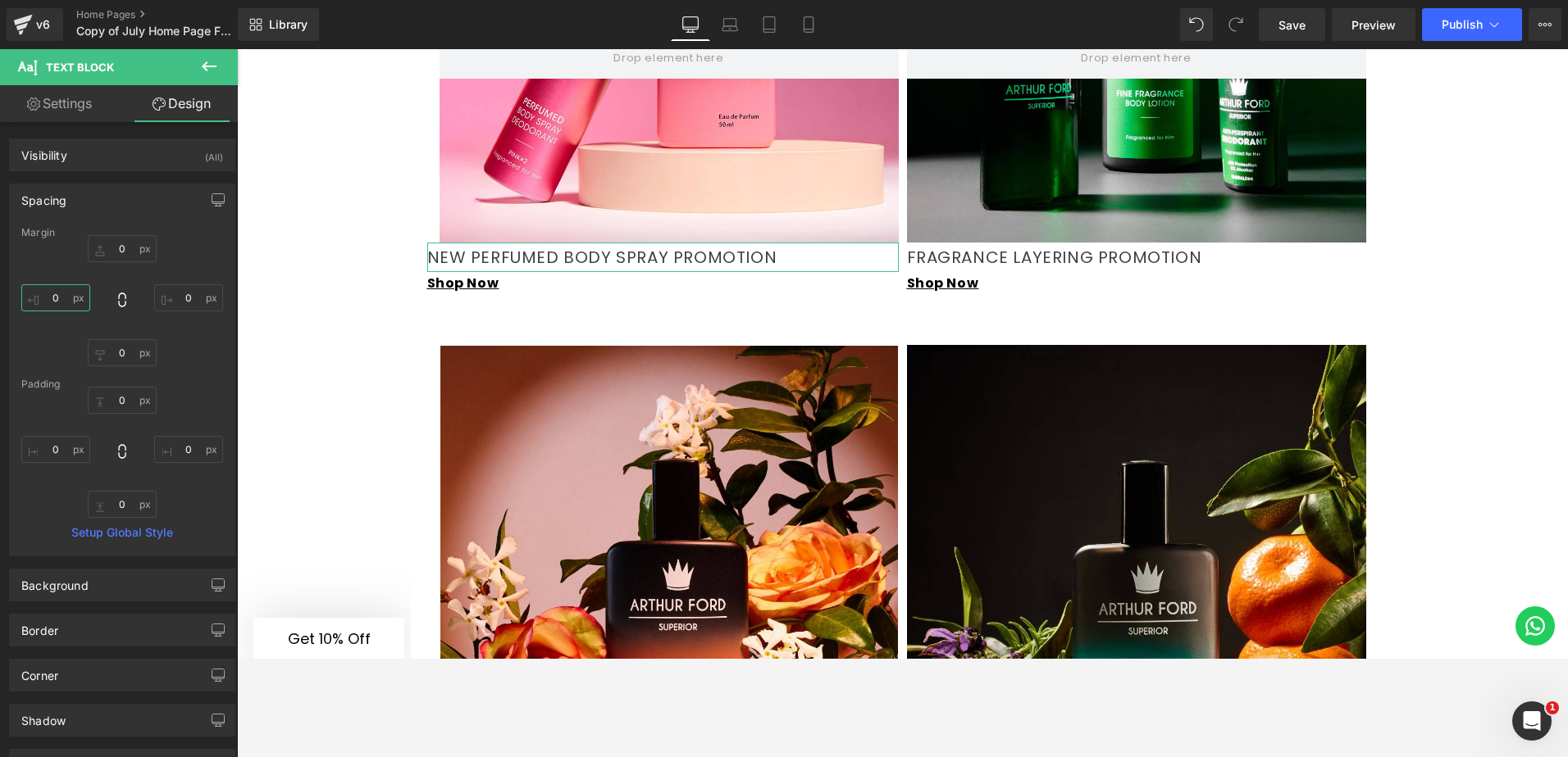
click at [63, 300] on input "text" at bounding box center [55, 298] width 68 height 27
type input "15"
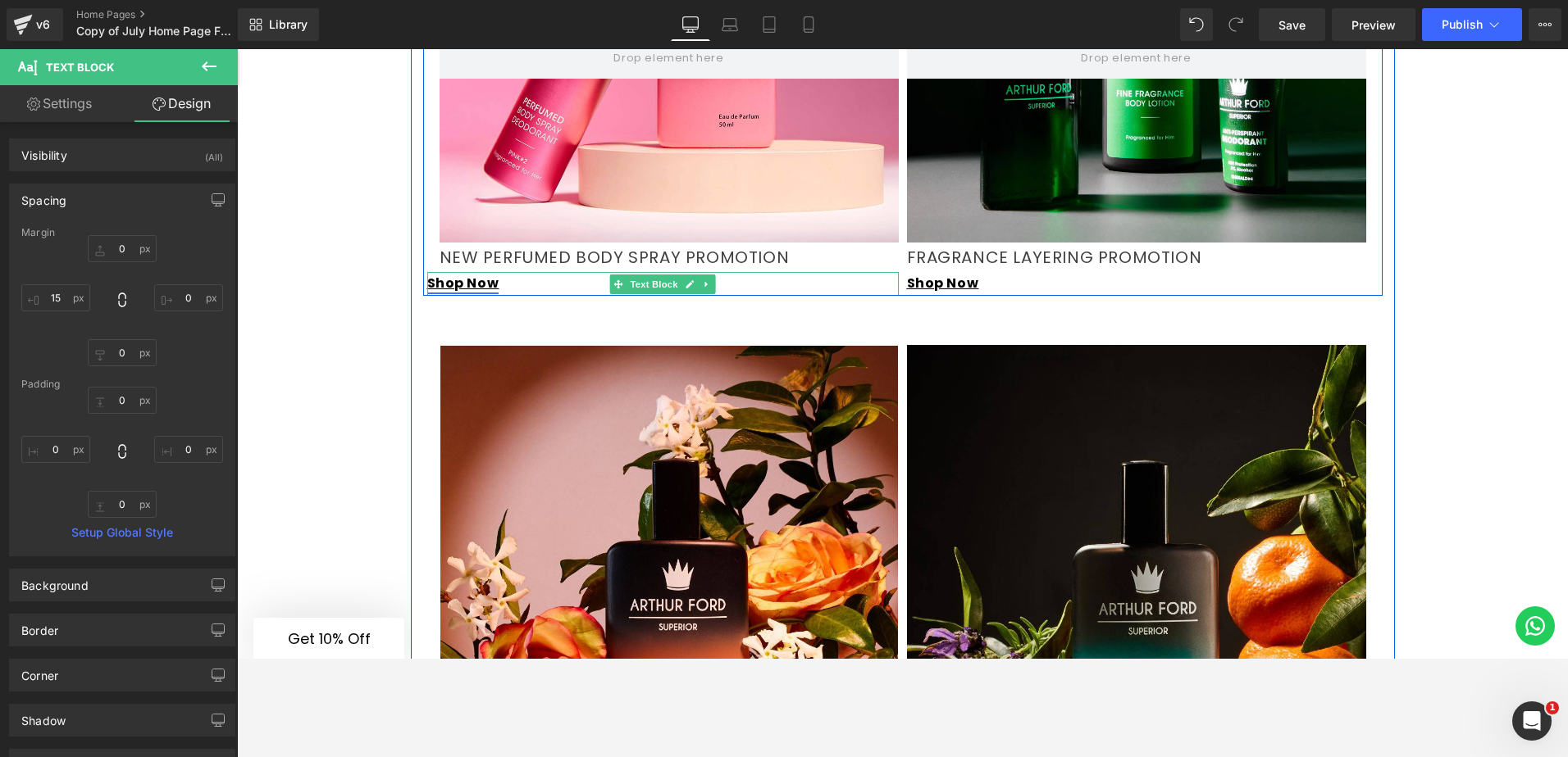
click at [440, 274] on link "Shop Now" at bounding box center [463, 283] width 72 height 18
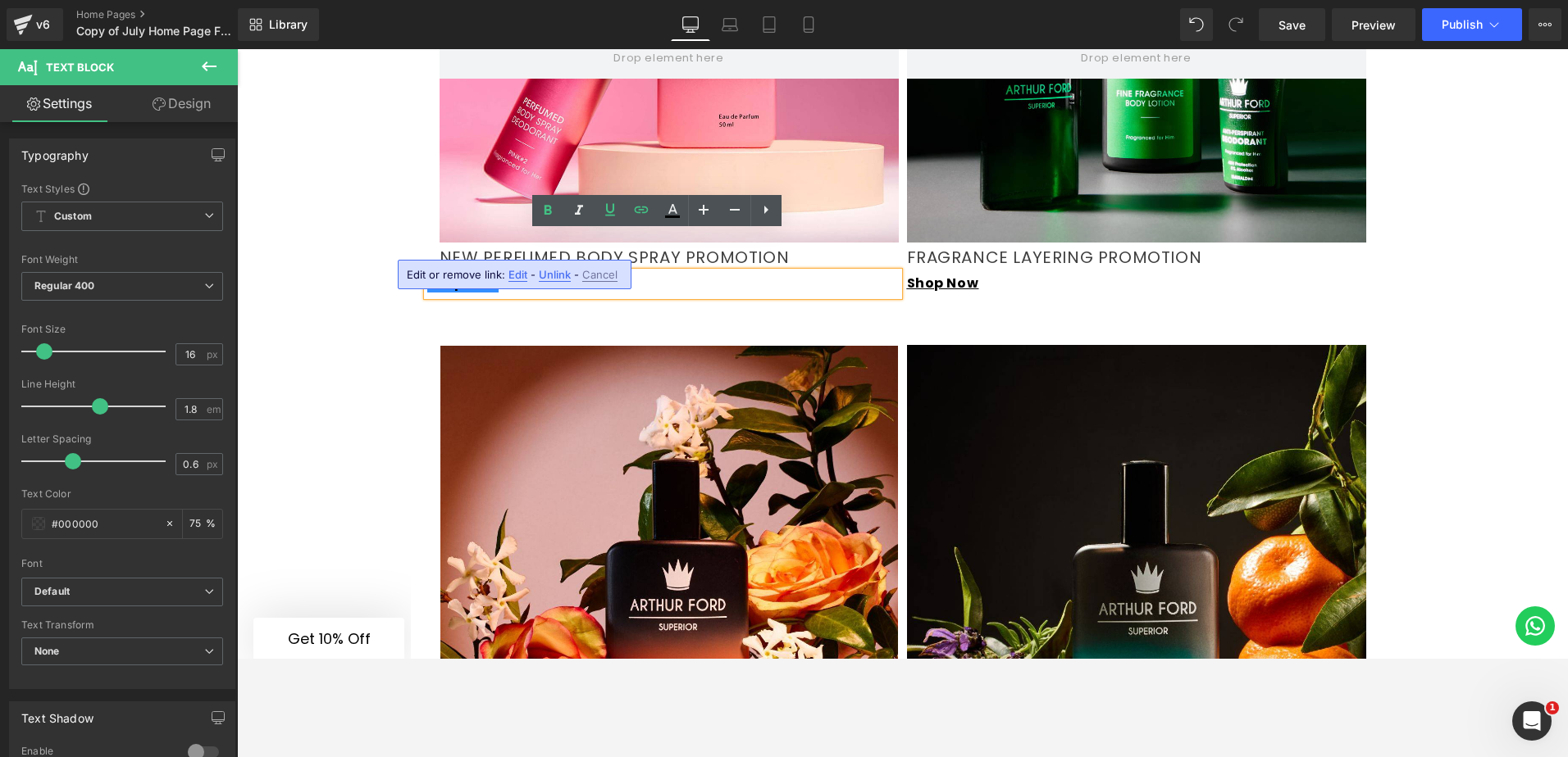
click at [158, 107] on icon at bounding box center [159, 104] width 13 height 13
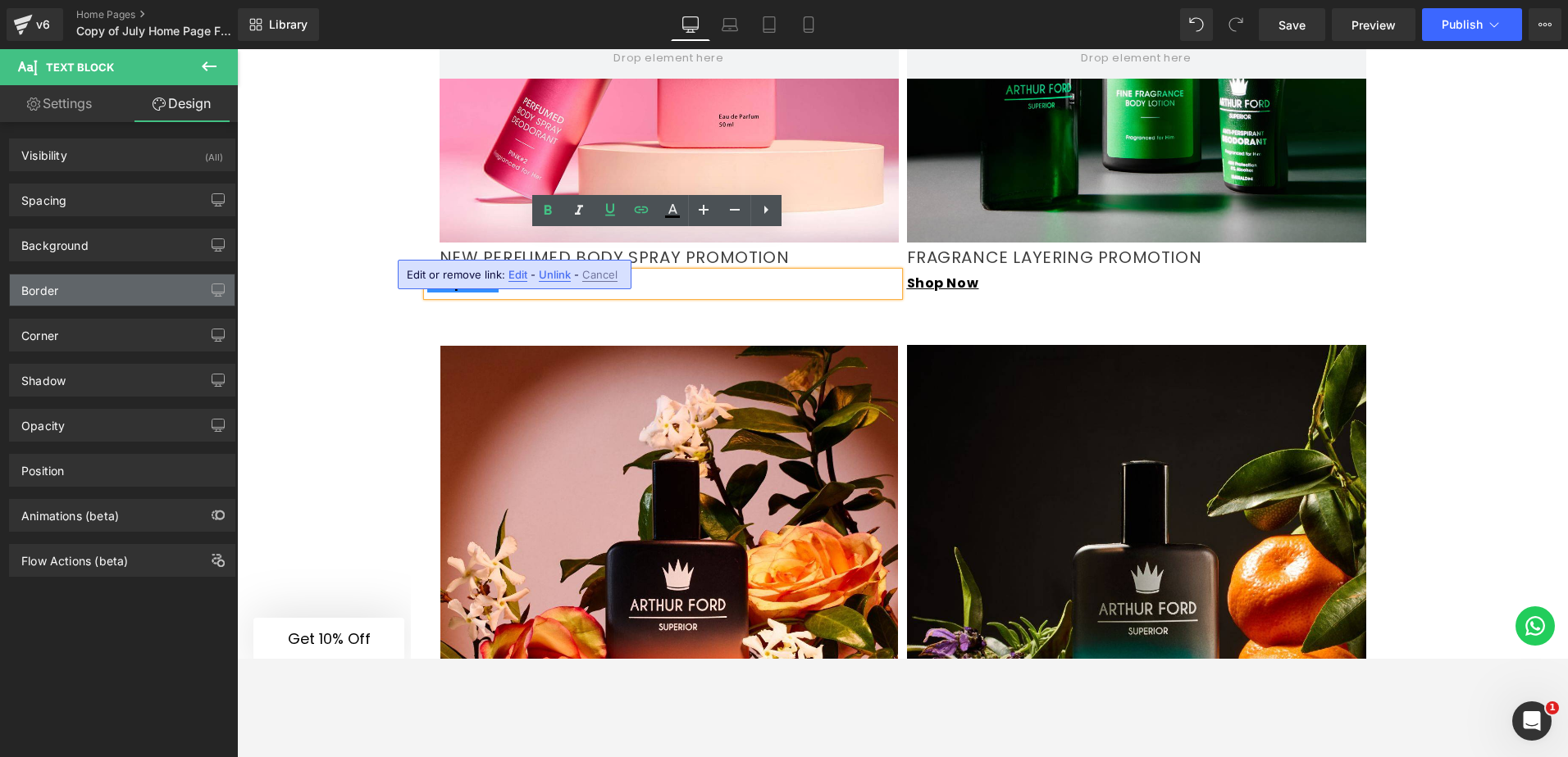
click at [55, 276] on div "Border" at bounding box center [40, 286] width 37 height 23
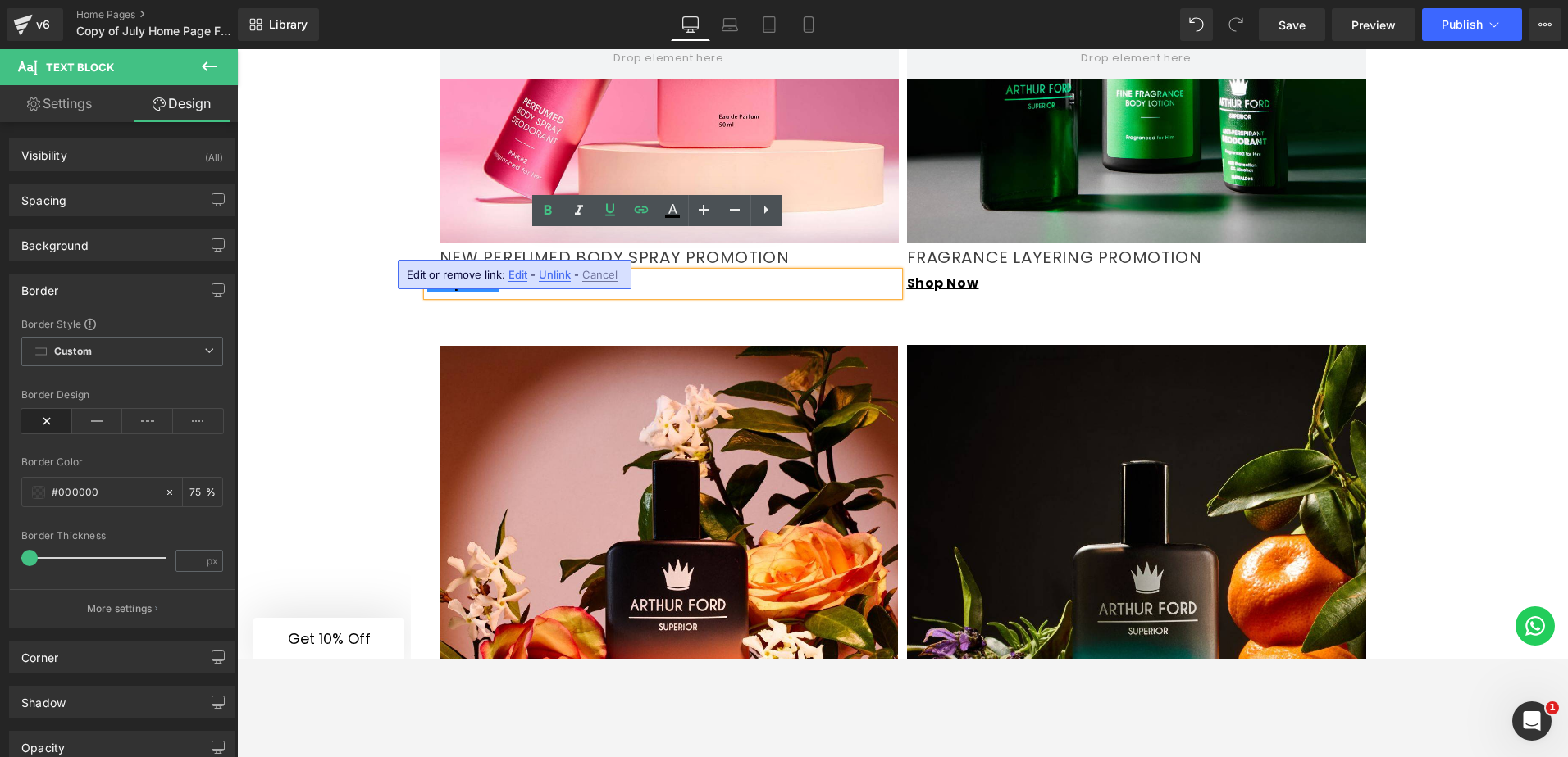
click at [49, 287] on div "Border" at bounding box center [40, 286] width 37 height 23
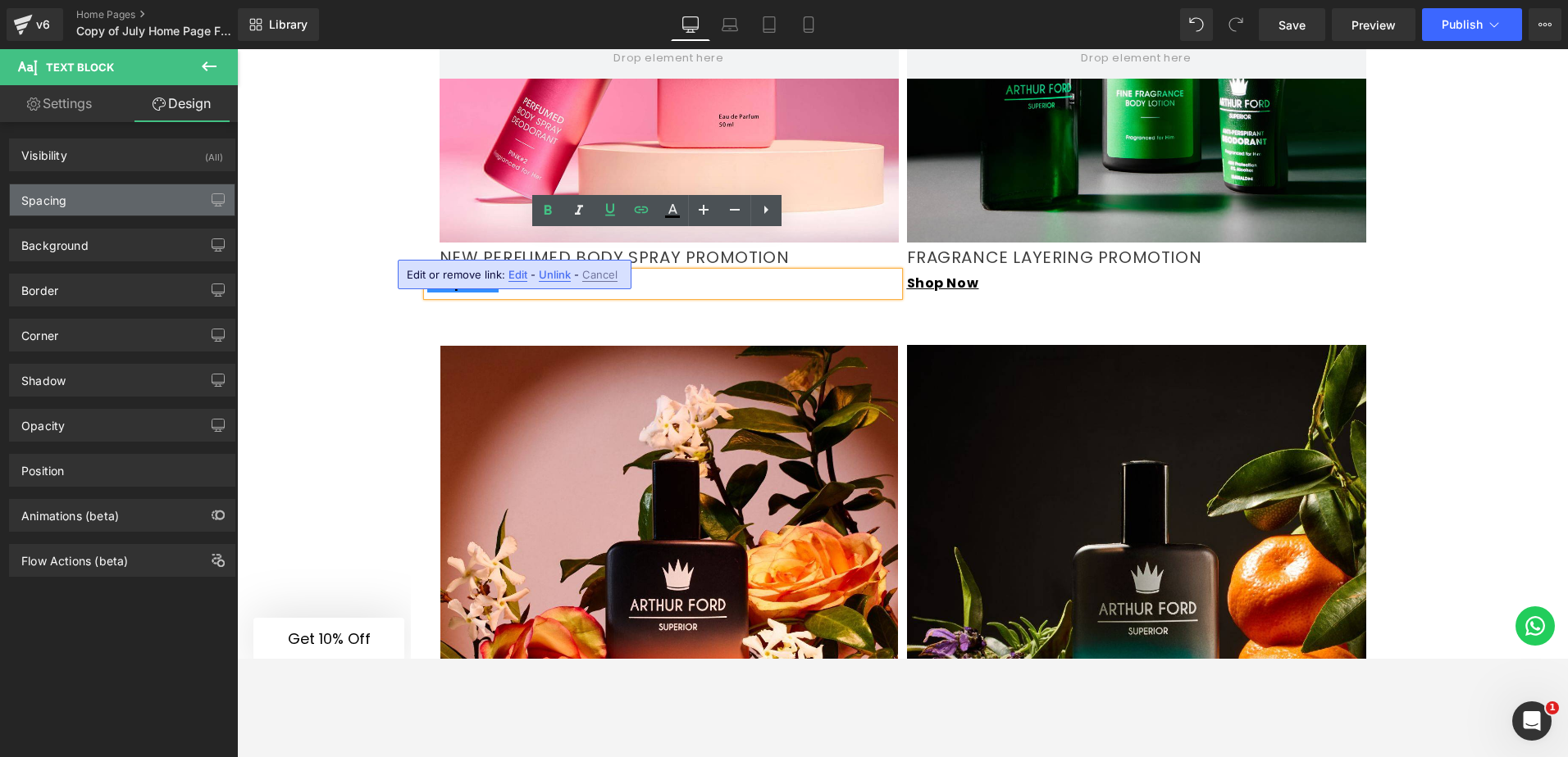
click at [59, 202] on div "Spacing" at bounding box center [43, 196] width 45 height 23
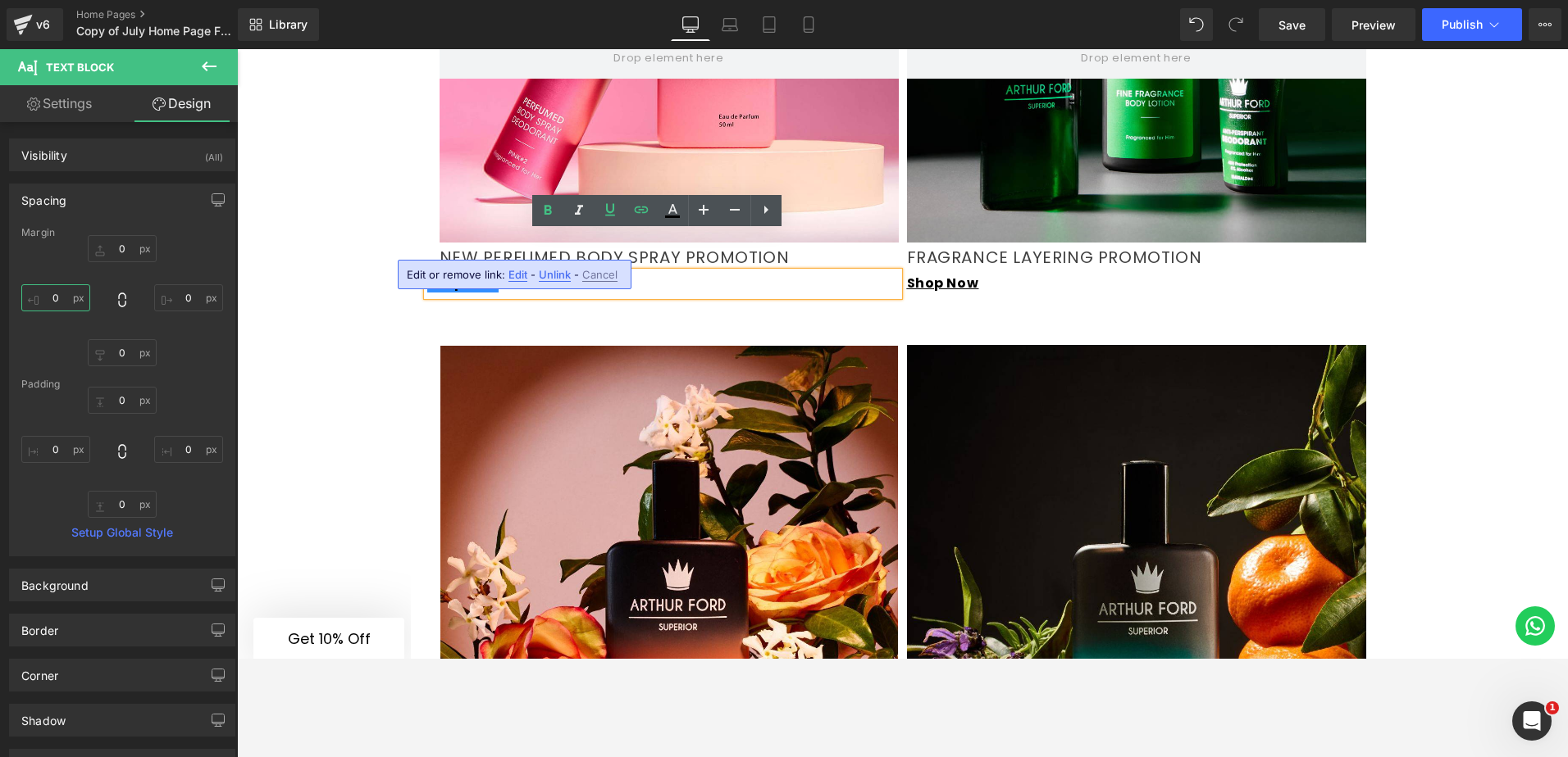
click at [56, 298] on input "text" at bounding box center [55, 298] width 68 height 27
type input "15"
click at [184, 250] on div "15" at bounding box center [122, 301] width 202 height 131
click at [285, 297] on div "Video Bg Row Row Image Row Video Bg Row NEW PureLite Glow Face Care Range Headi…" at bounding box center [901, 355] width 1330 height 3385
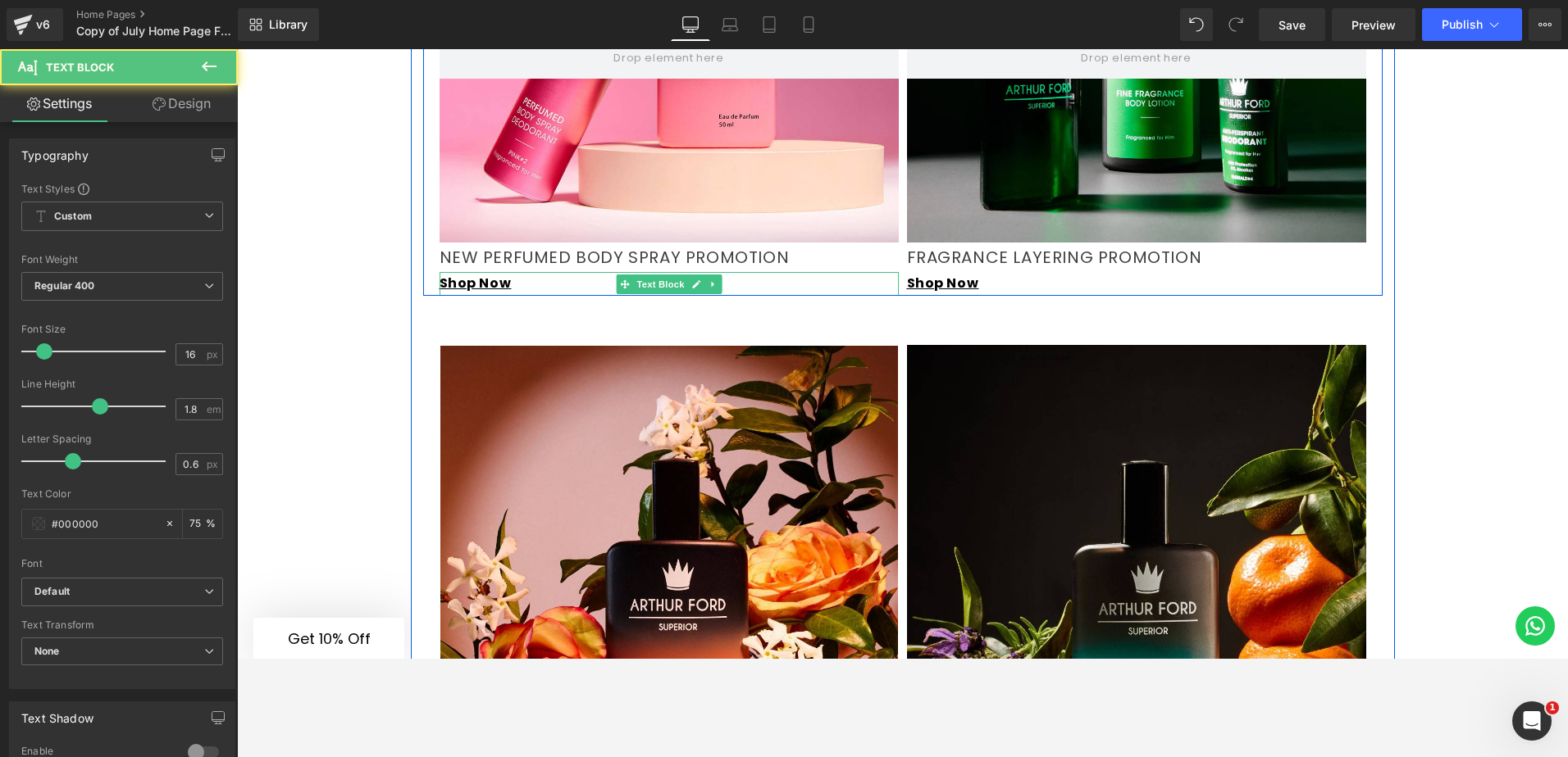
click at [507, 272] on p "Shop Now" at bounding box center [668, 284] width 459 height 24
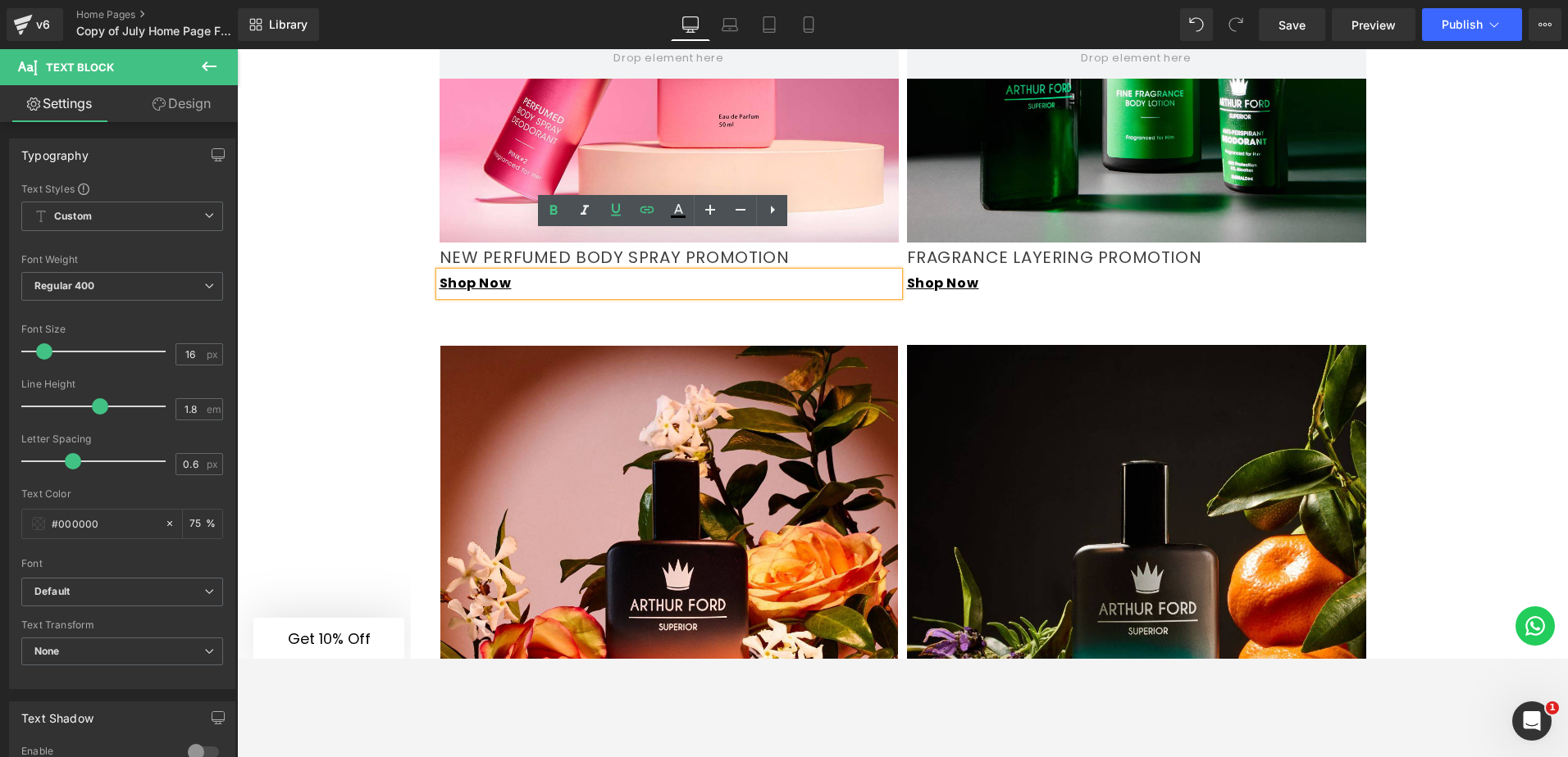
click at [381, 295] on div "Video Bg Row Row Image Row Video Bg Row NEW PureLite Glow Face Care Range Headi…" at bounding box center [901, 355] width 1330 height 3385
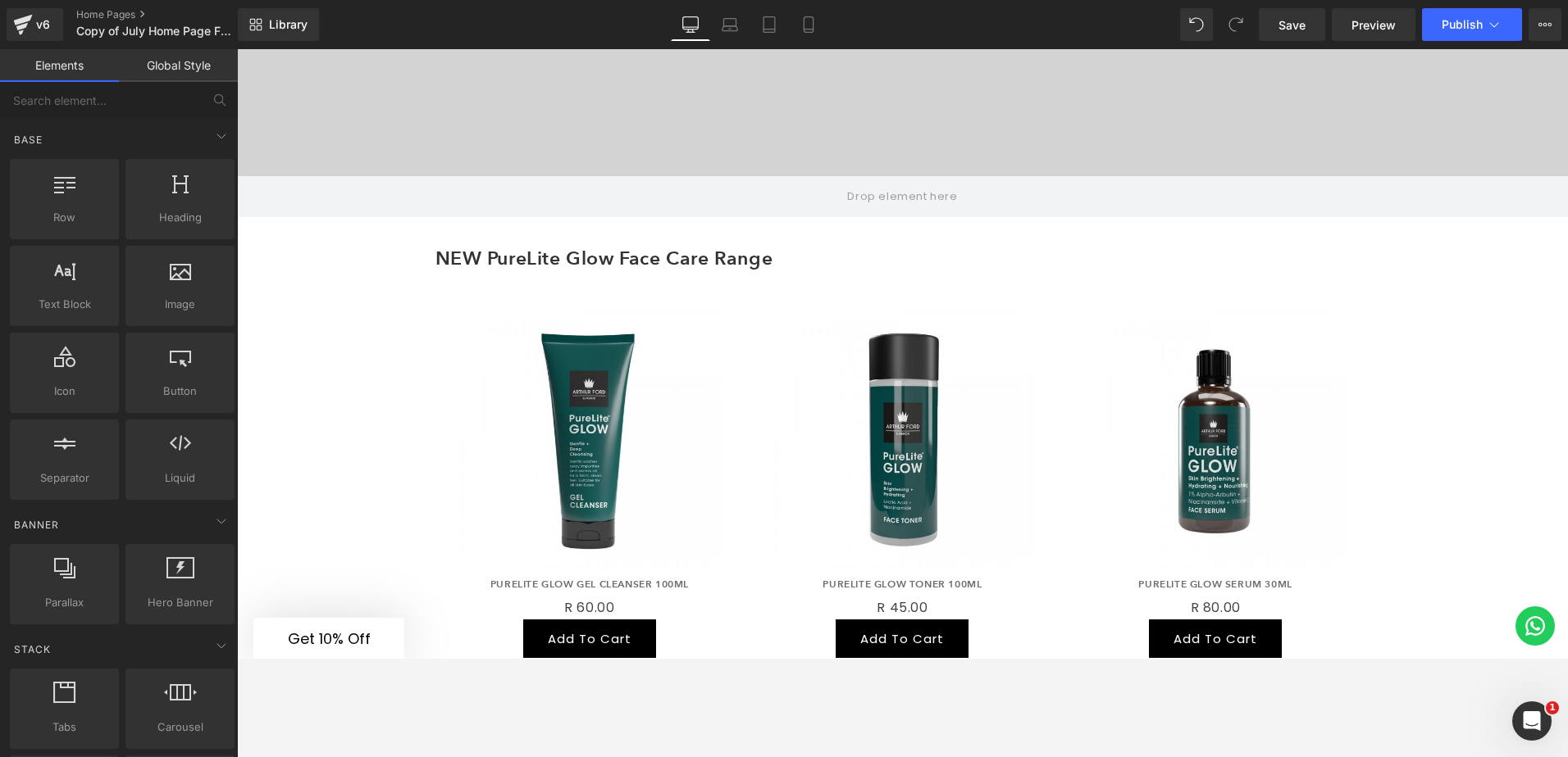
scroll to position [655, 0]
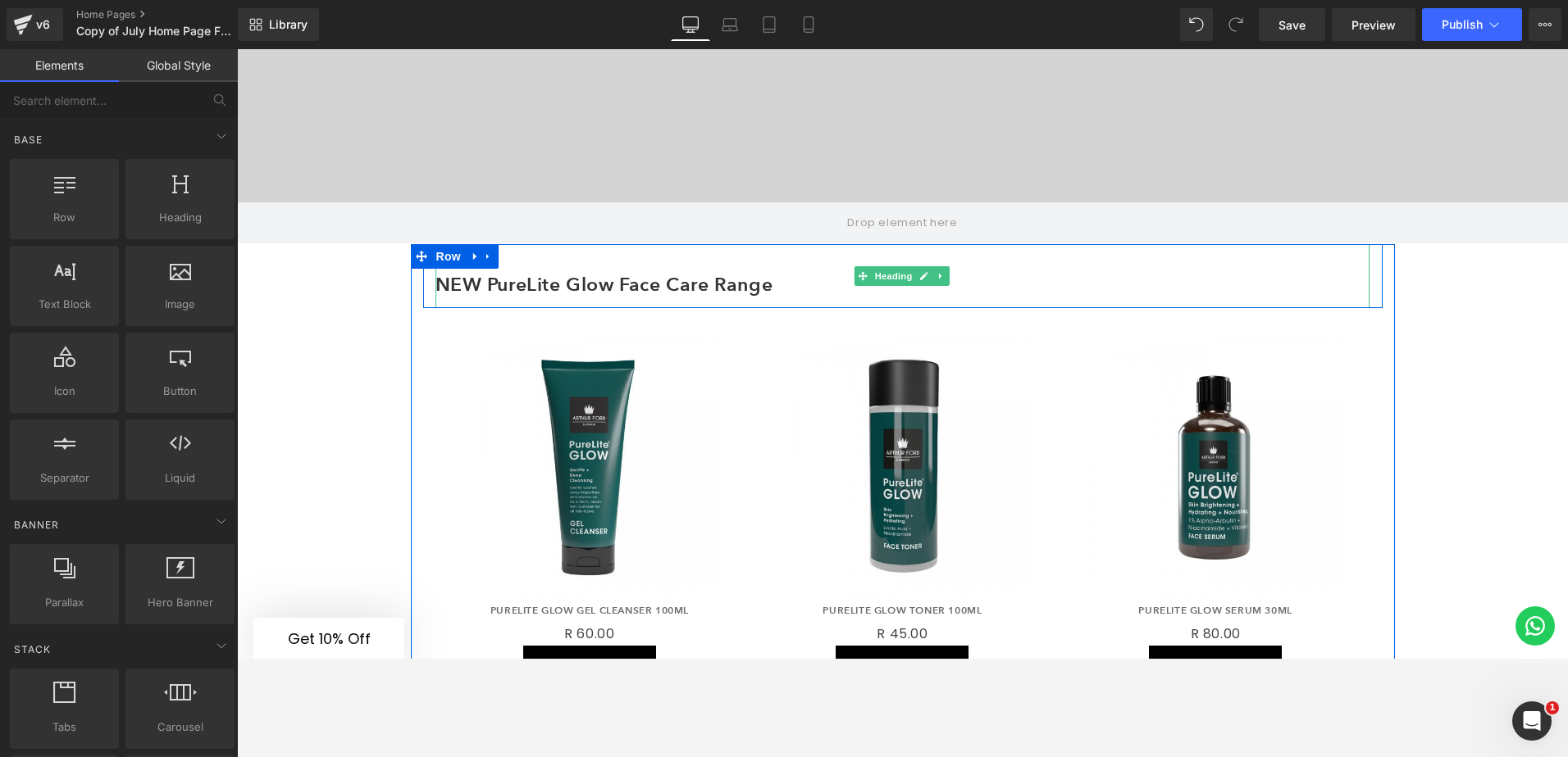
click at [698, 261] on h3 "NEW PureLite Glow Face Care Range" at bounding box center [902, 284] width 934 height 47
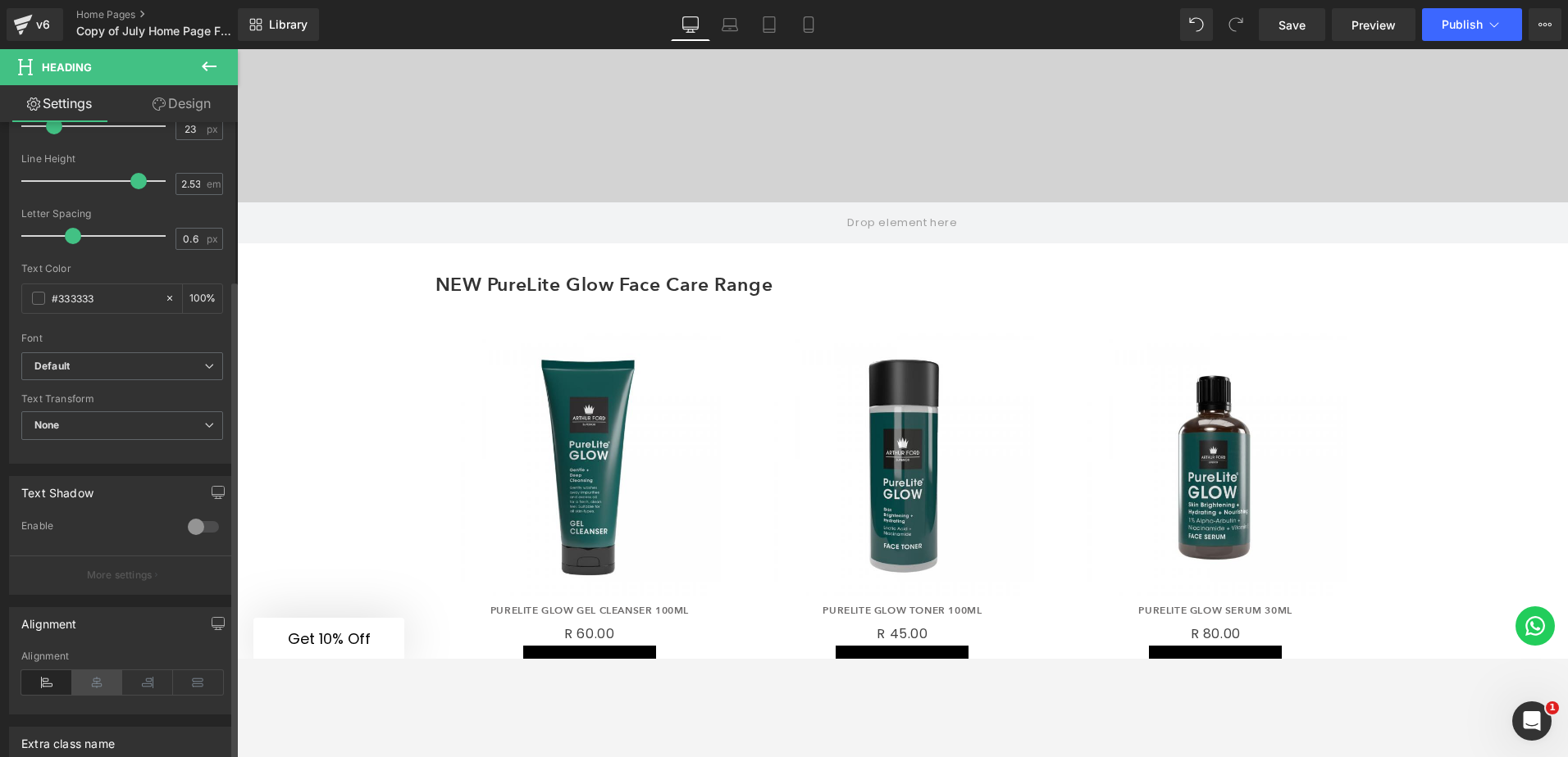
scroll to position [528, 0]
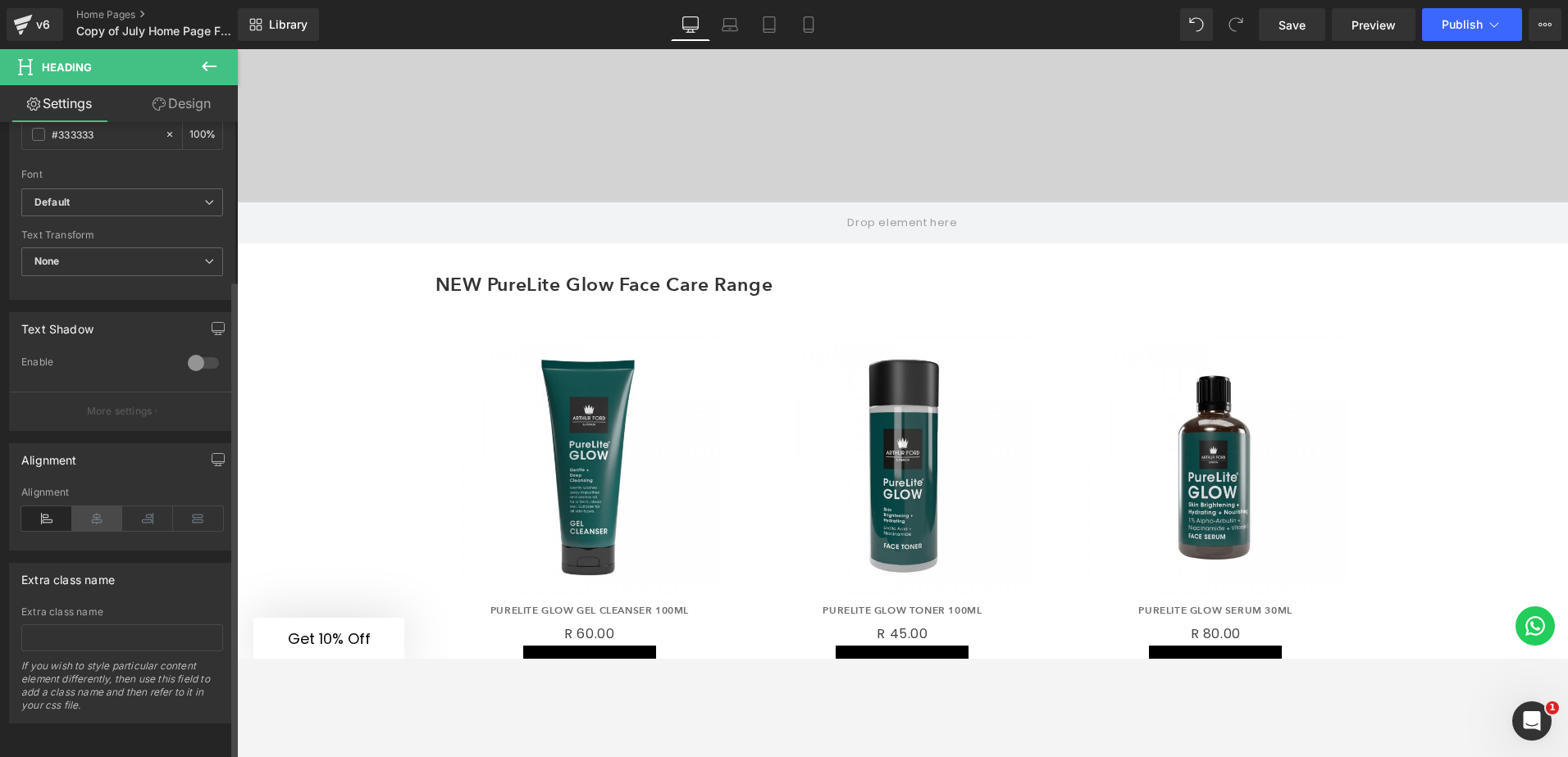
click at [101, 508] on icon at bounding box center [97, 519] width 51 height 25
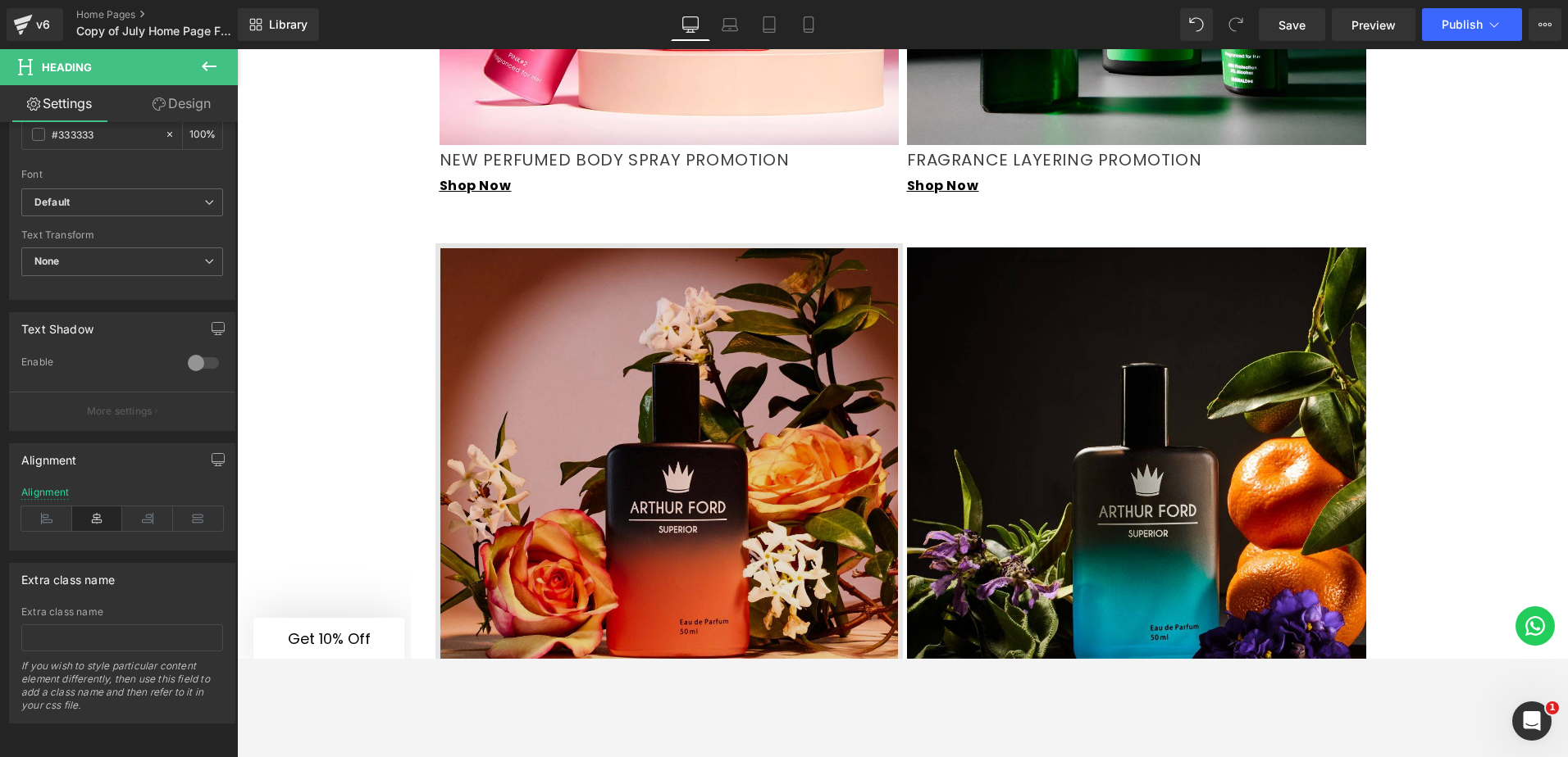
scroll to position [1721, 0]
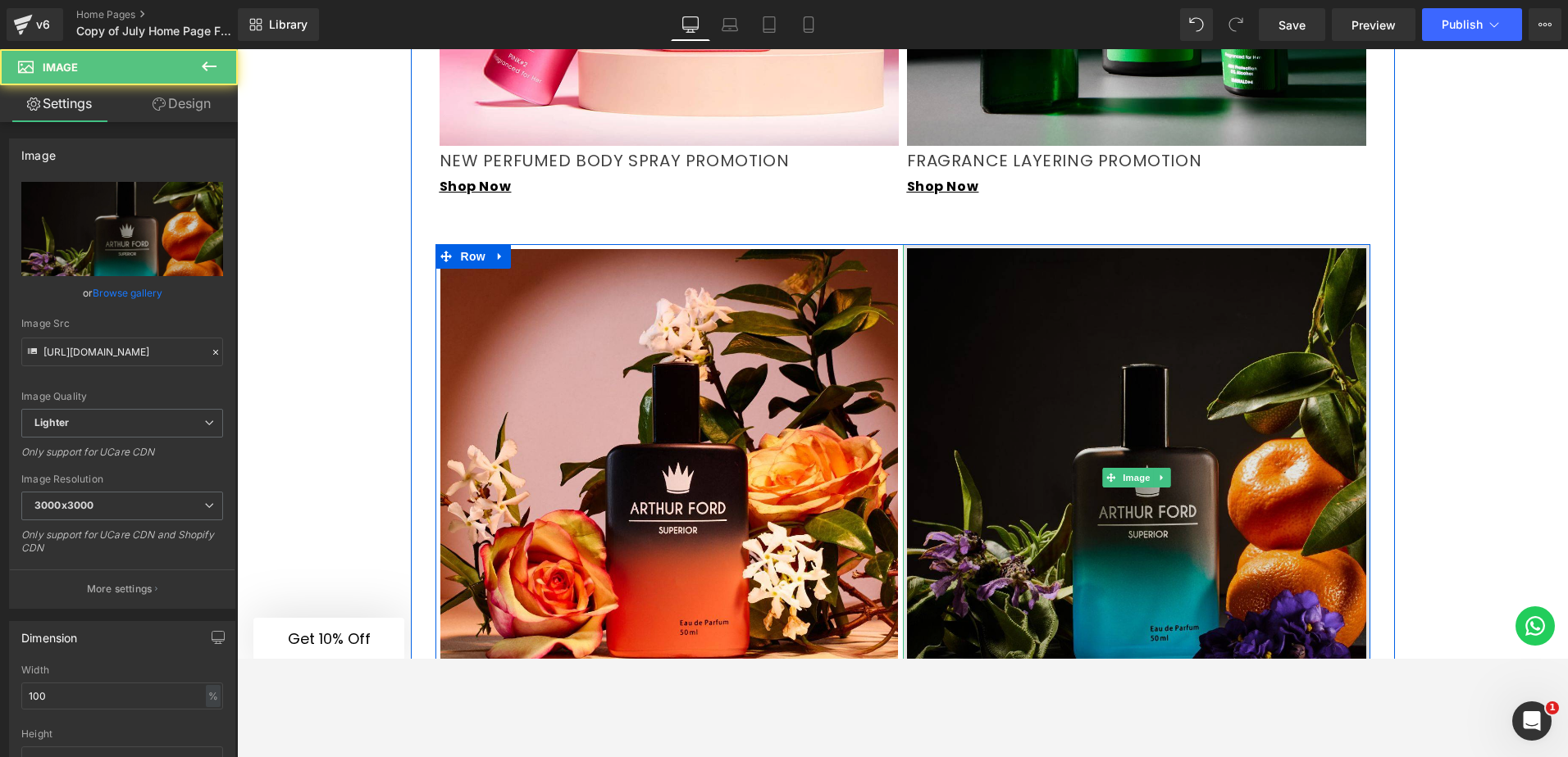
click at [961, 248] on img at bounding box center [1135, 477] width 467 height 467
click at [1121, 250] on img at bounding box center [1135, 477] width 467 height 467
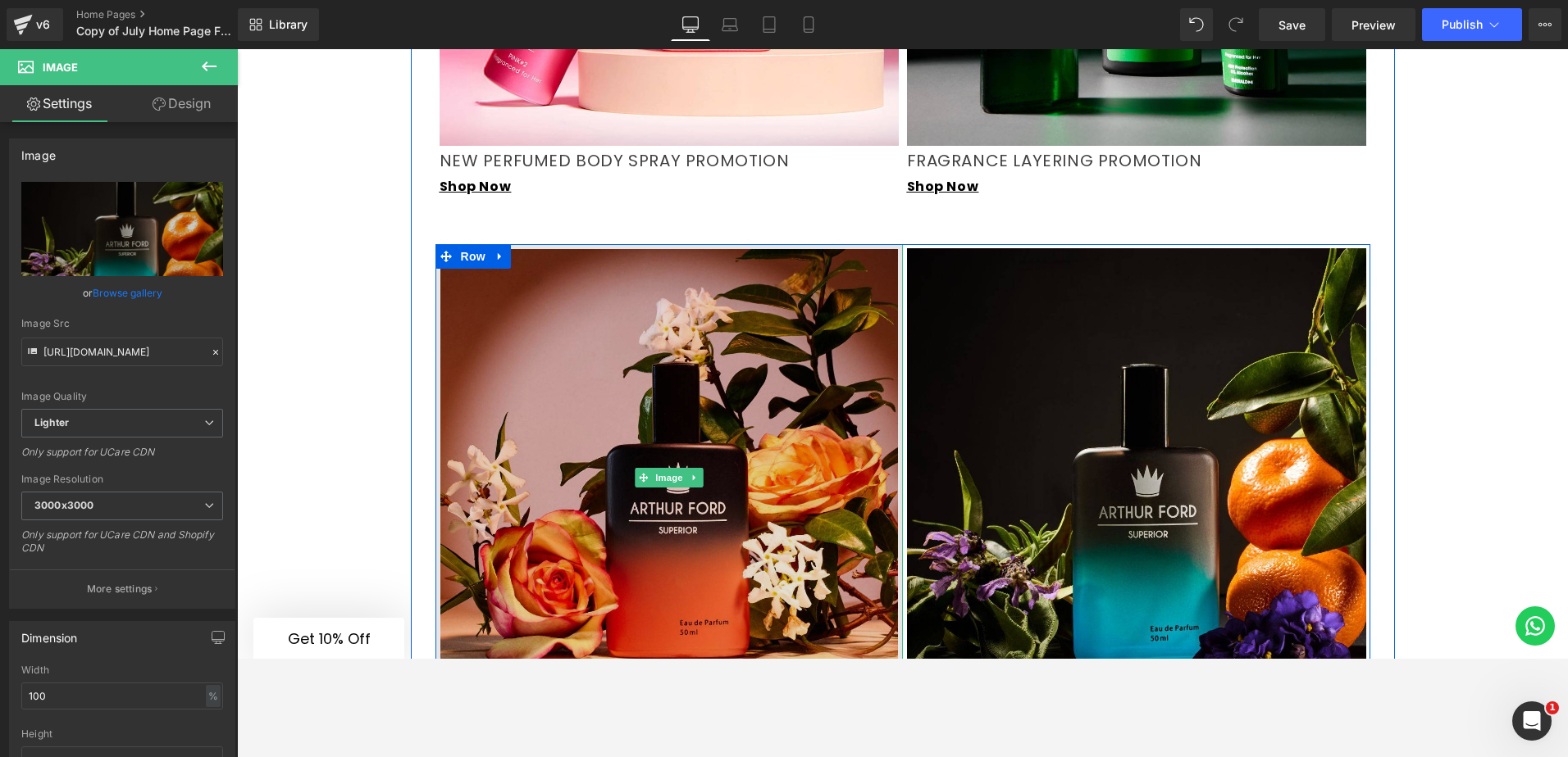
click at [852, 248] on img at bounding box center [668, 477] width 467 height 467
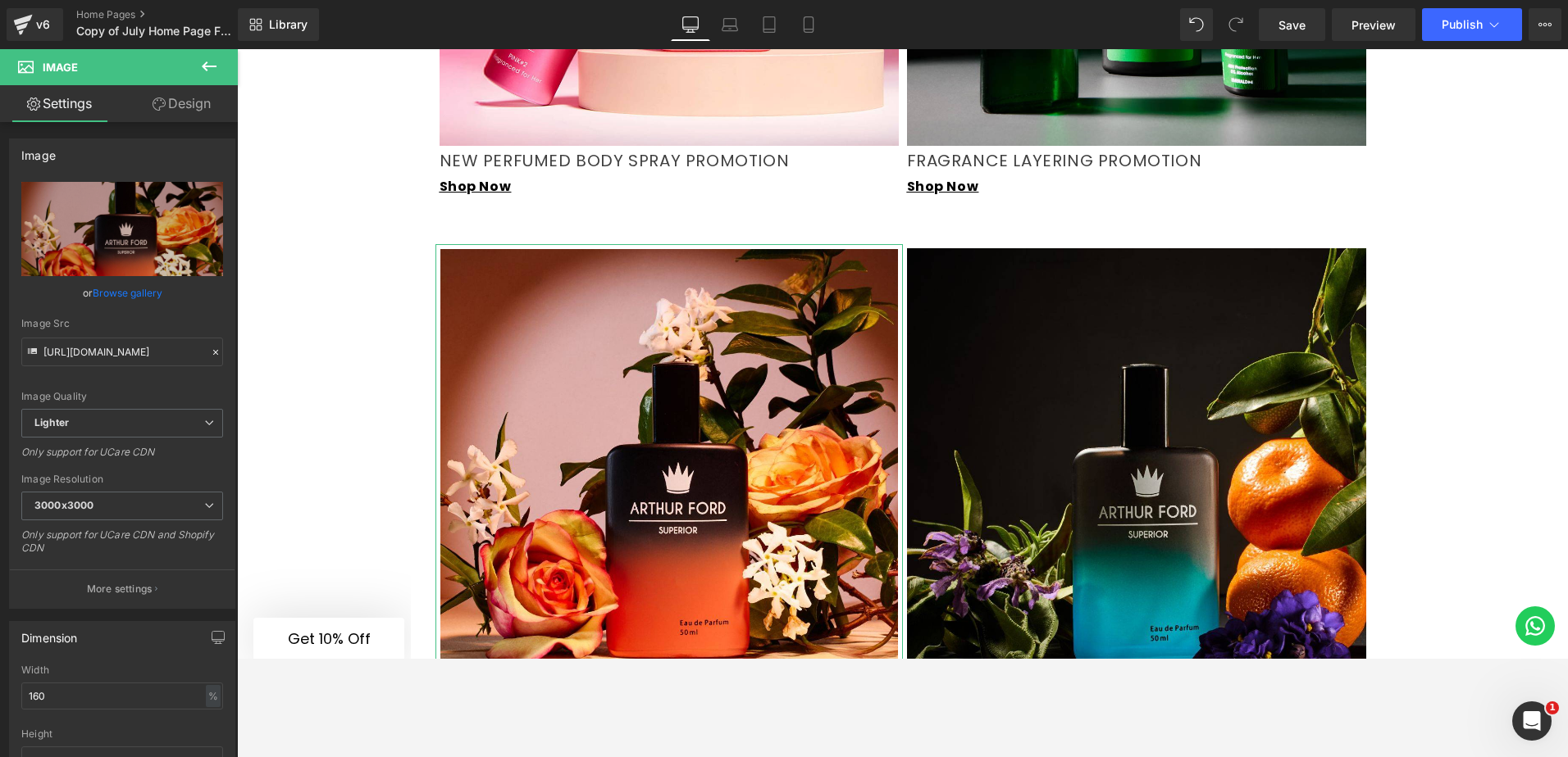
click at [161, 95] on link "Design" at bounding box center [181, 104] width 119 height 37
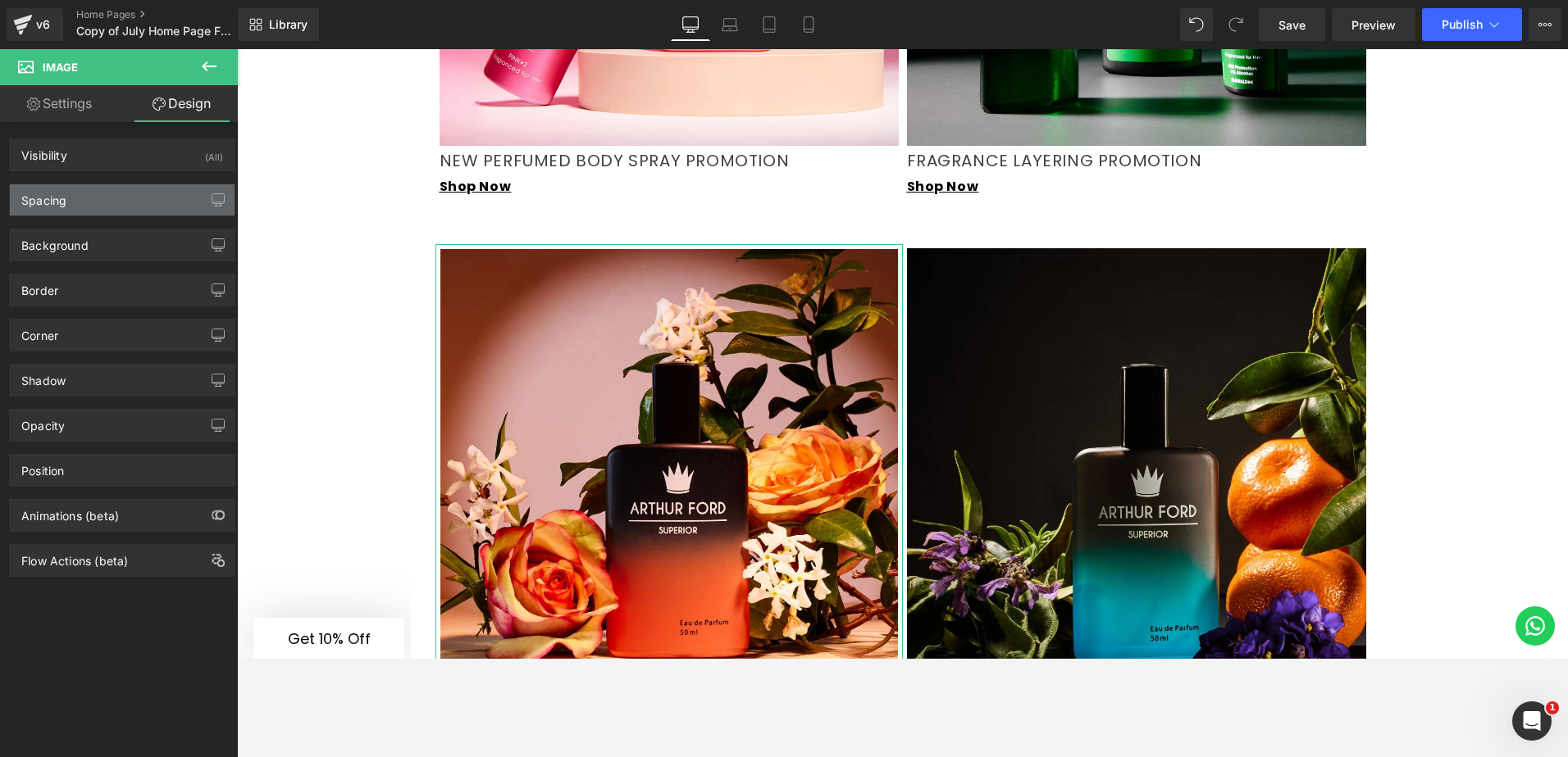
click at [75, 203] on div "Spacing" at bounding box center [122, 201] width 225 height 31
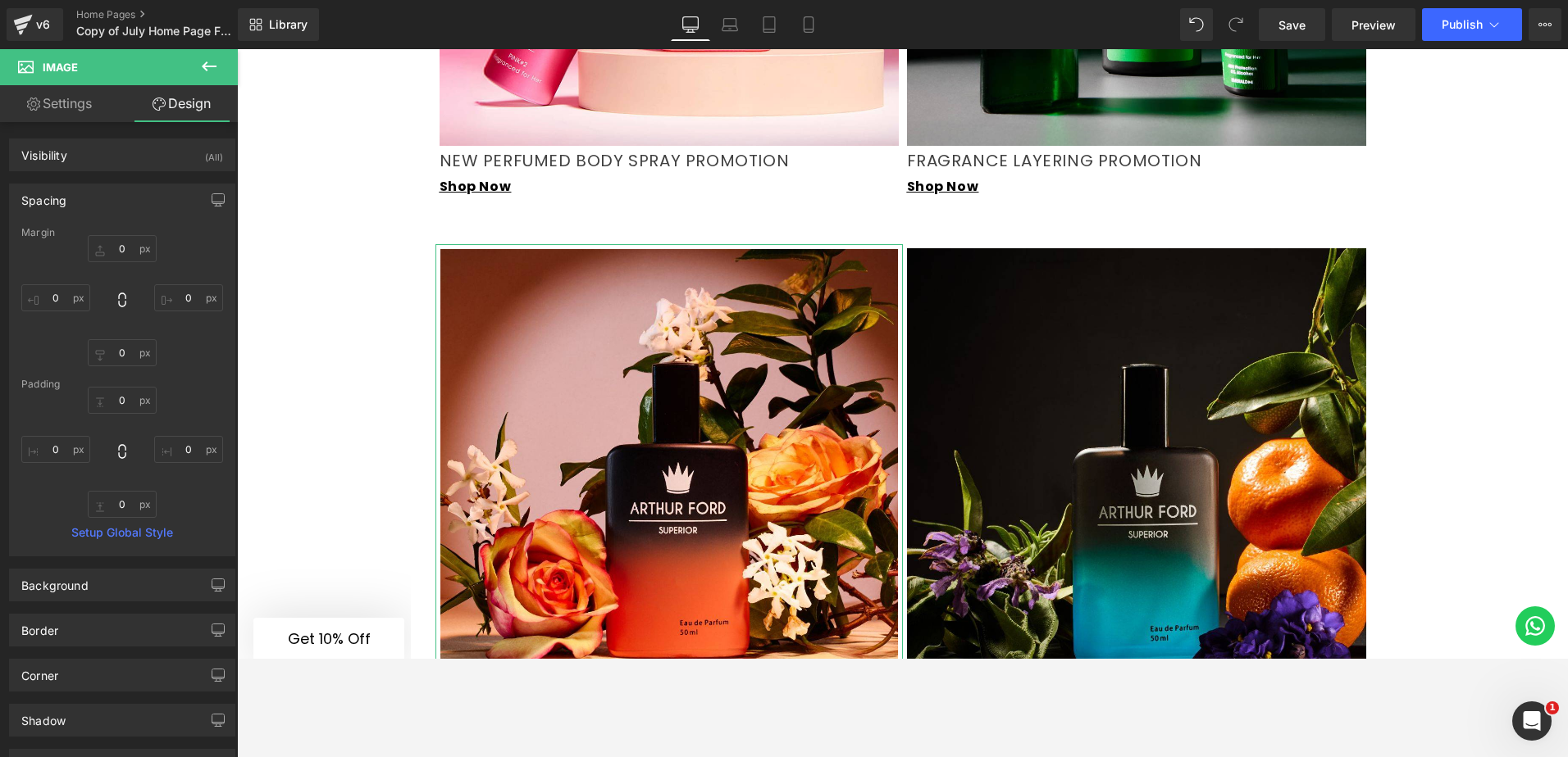
click at [74, 192] on div "Spacing" at bounding box center [122, 201] width 225 height 31
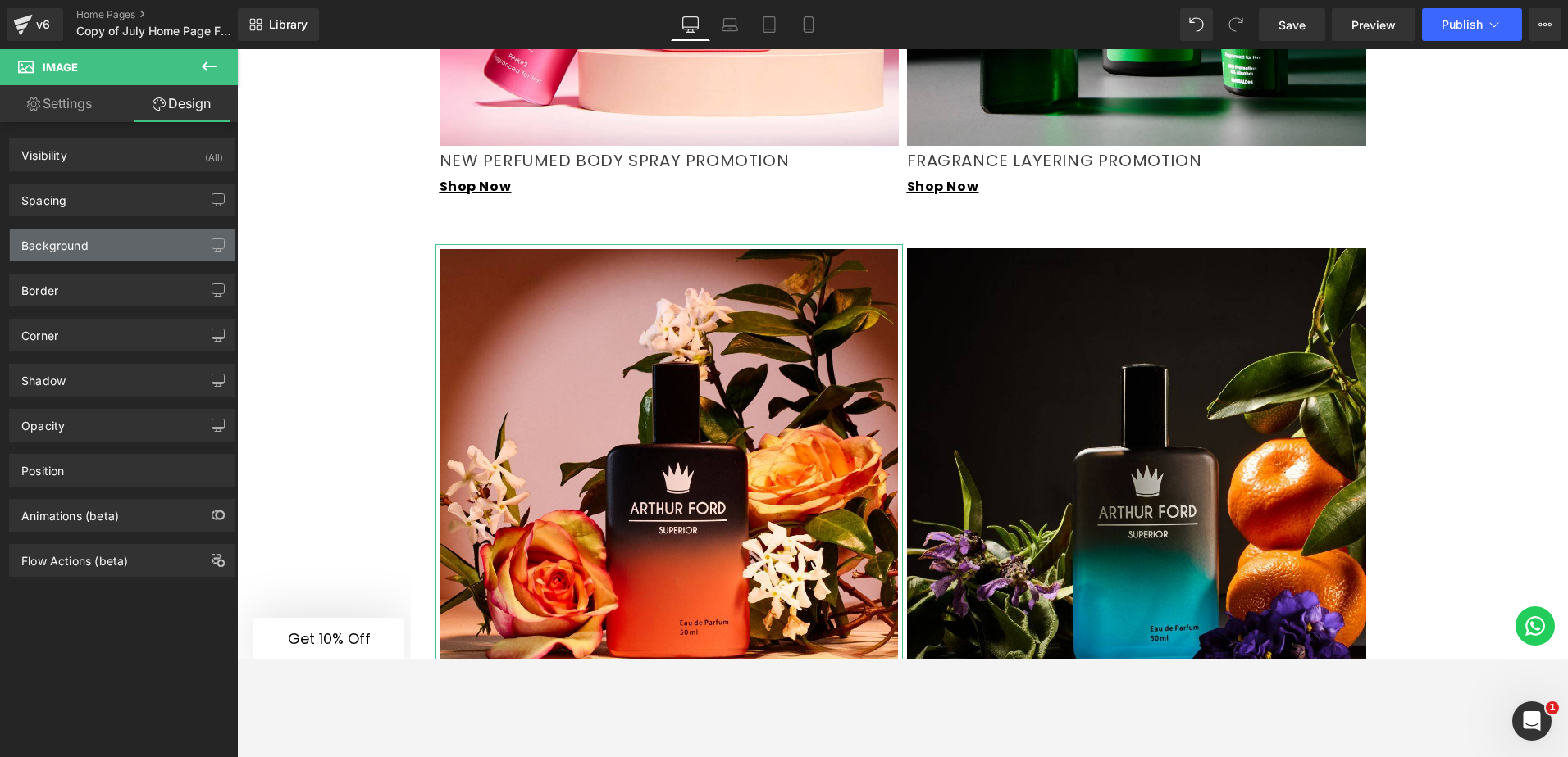
click at [80, 250] on div "Background" at bounding box center [55, 240] width 67 height 23
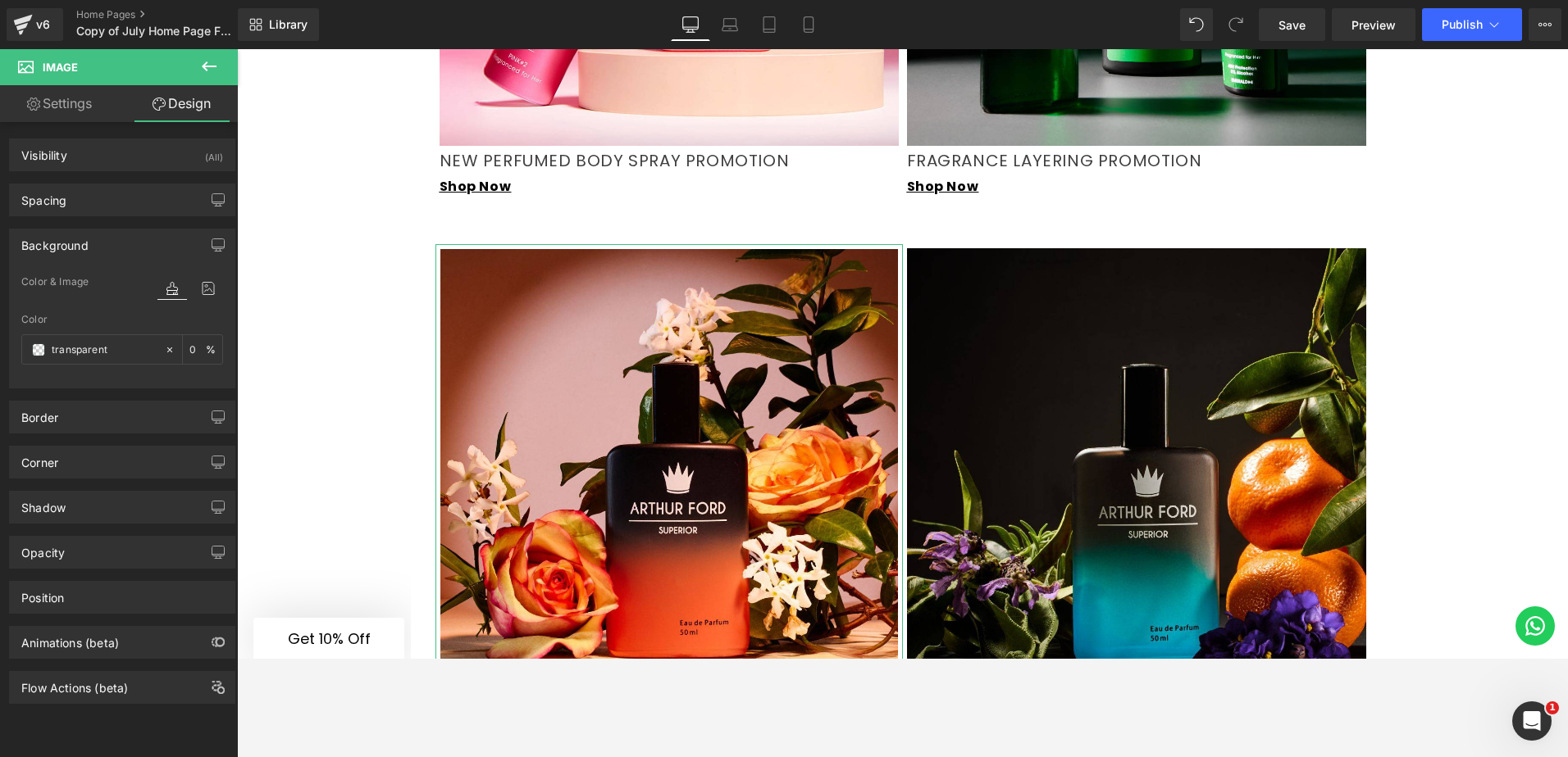
click at [79, 250] on div "Background" at bounding box center [55, 240] width 67 height 23
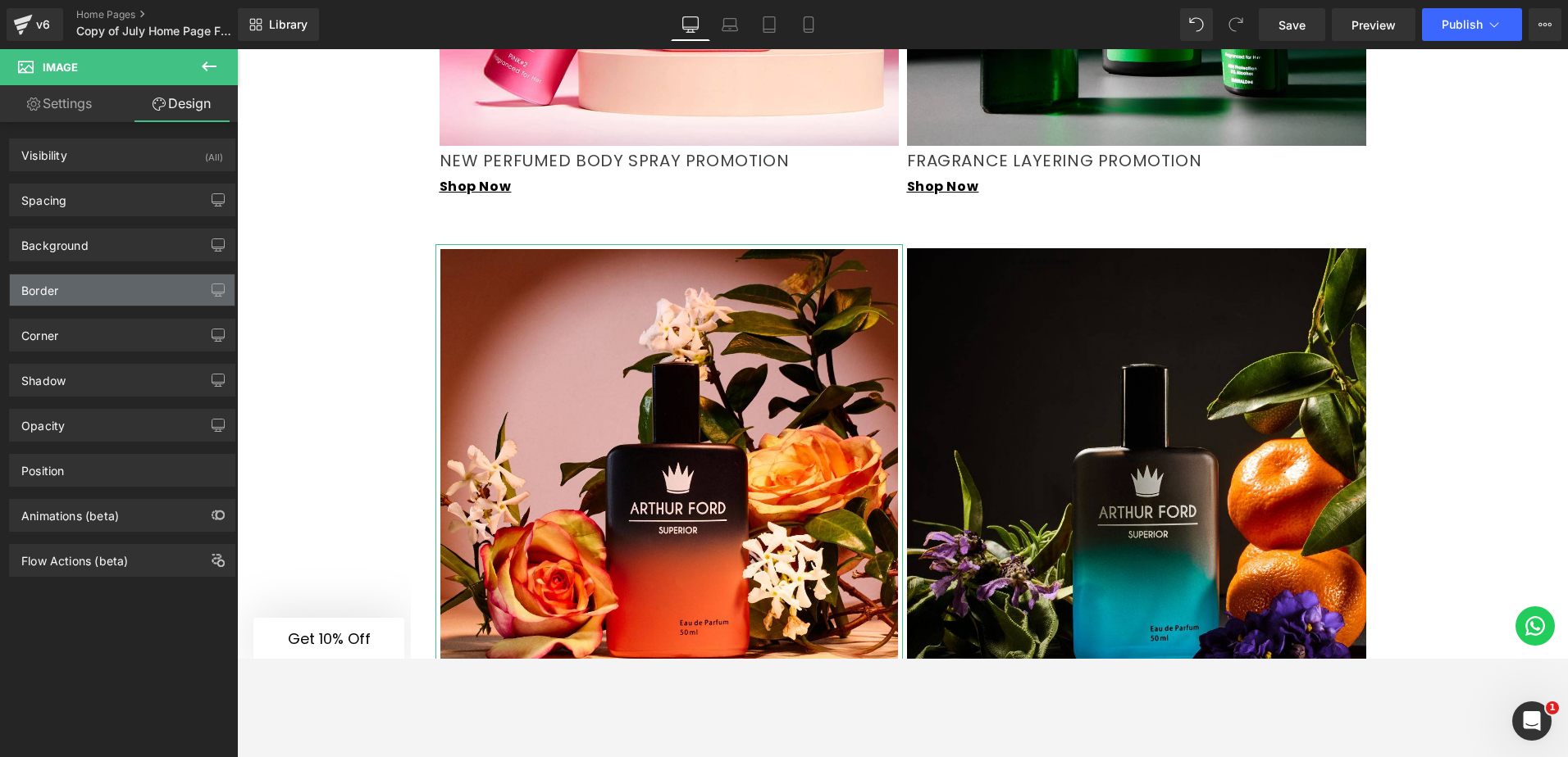
click at [72, 283] on div "Border" at bounding box center [122, 290] width 225 height 31
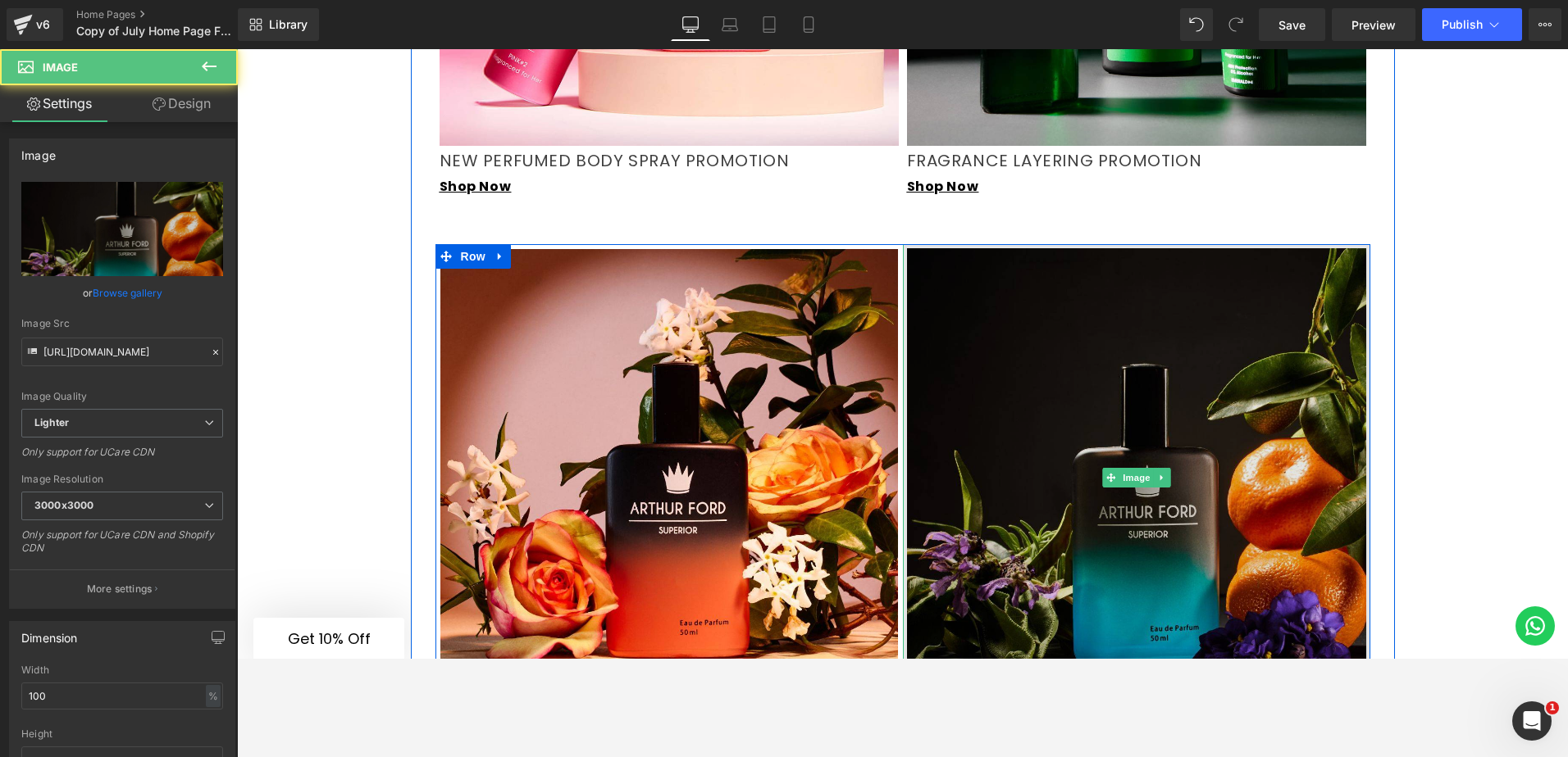
click at [1011, 311] on img at bounding box center [1135, 477] width 467 height 467
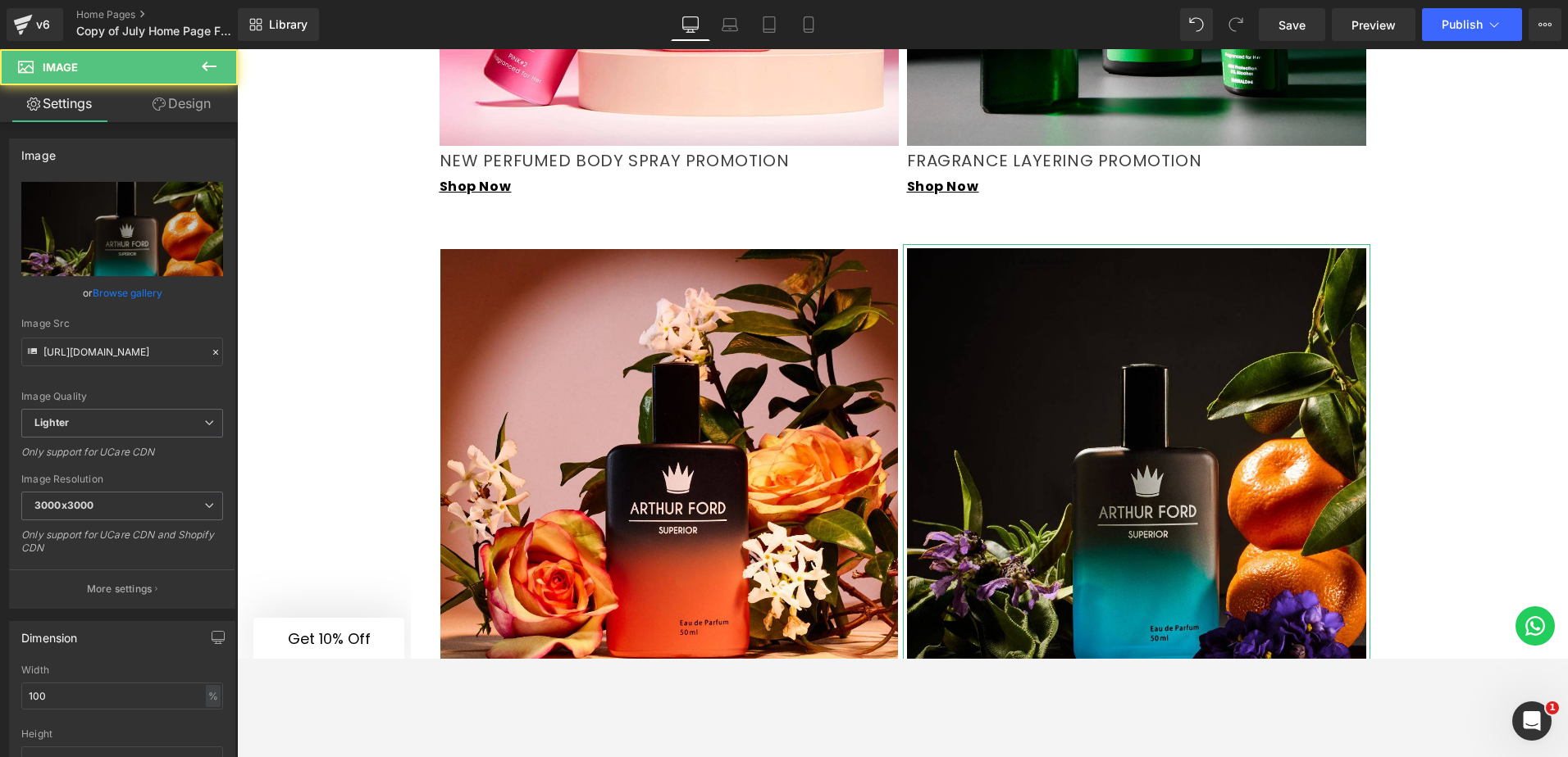
click at [178, 104] on link "Design" at bounding box center [181, 104] width 119 height 37
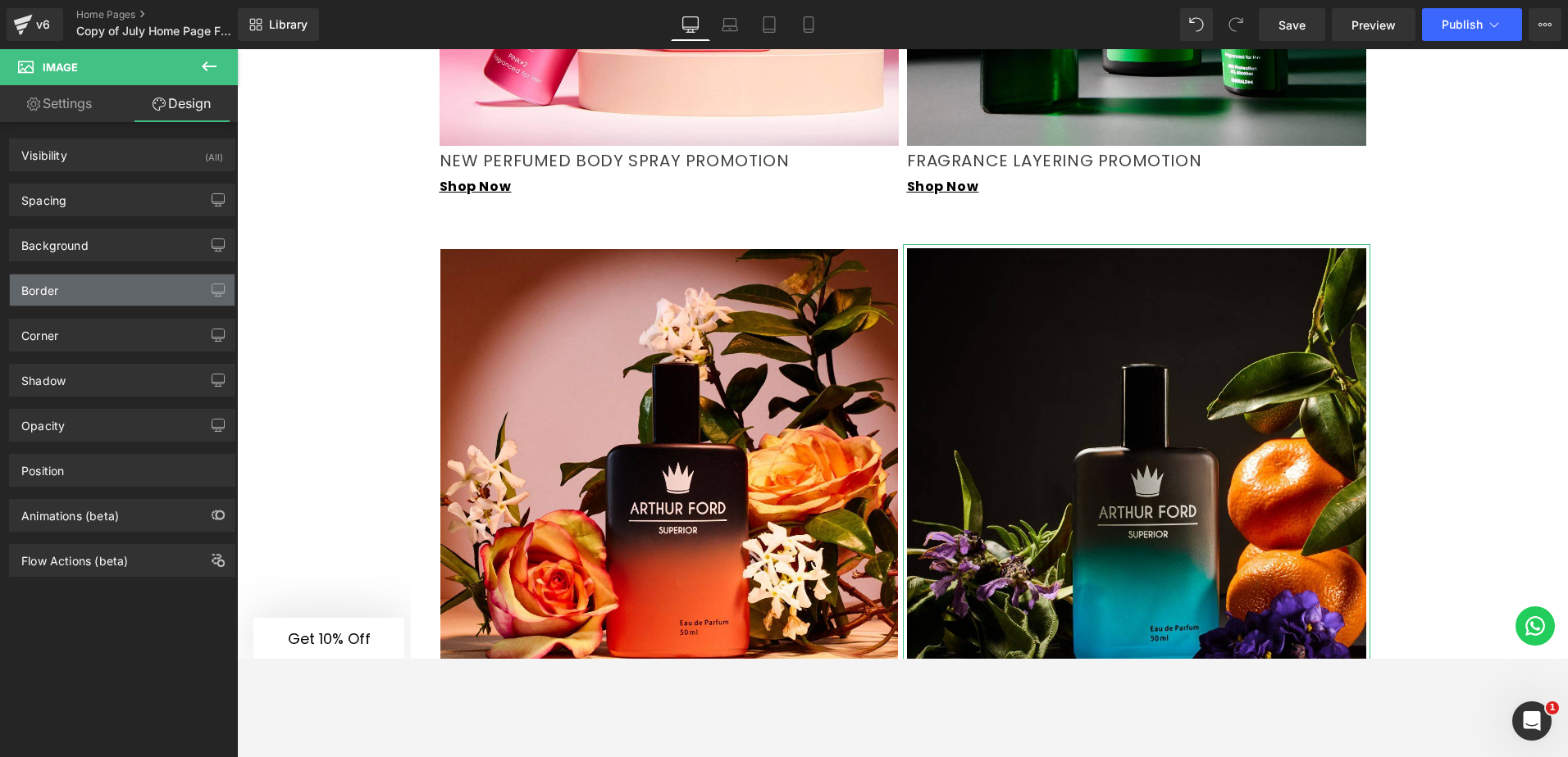
click at [57, 284] on div "Border" at bounding box center [40, 286] width 37 height 23
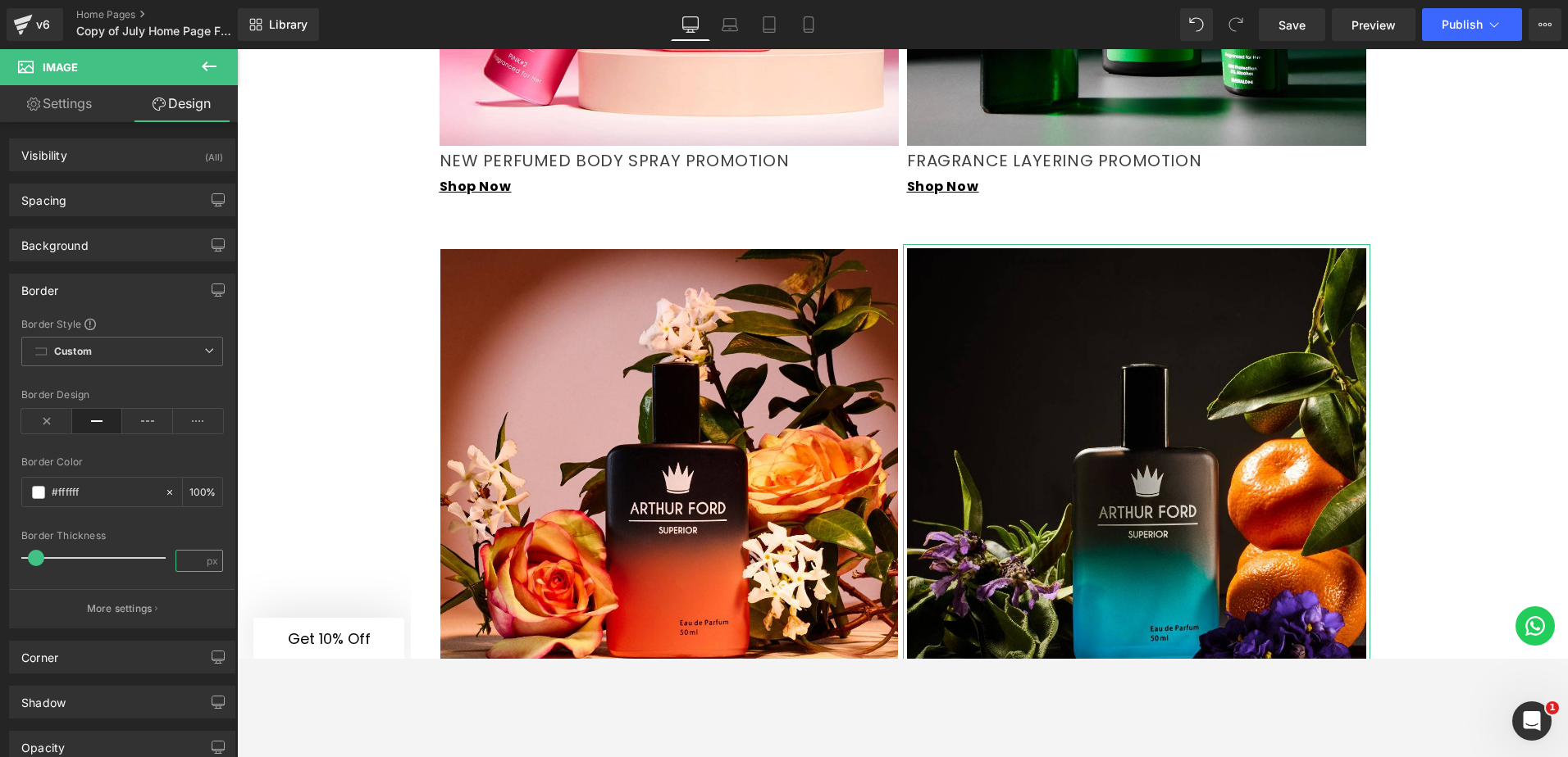
click at [179, 564] on input "number" at bounding box center [190, 561] width 29 height 20
type input "6"
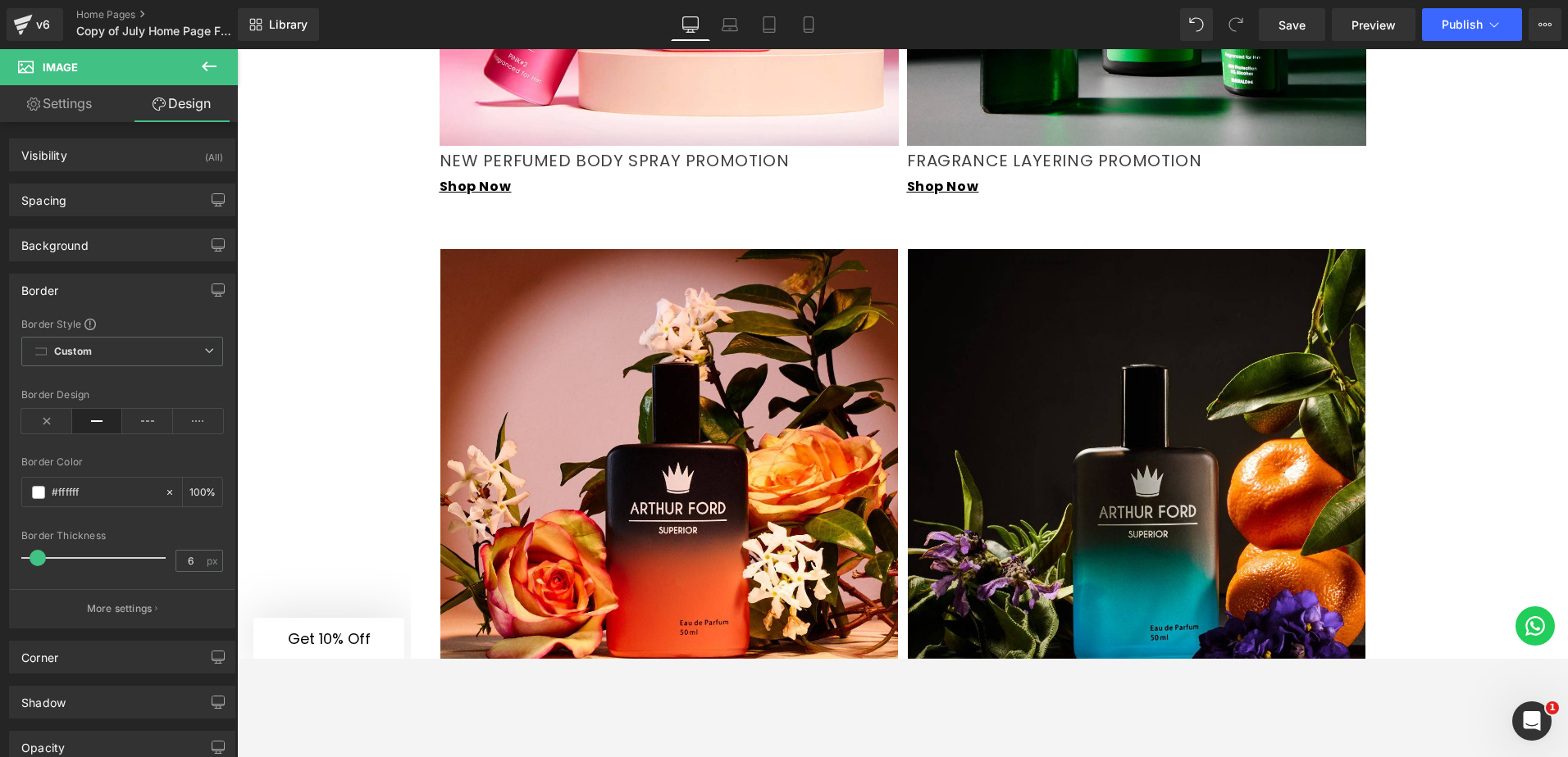
click at [314, 483] on div "Video Bg Row Row Image Row Video Bg Row NEW PureLite Glow Face Care Range Headi…" at bounding box center [901, 258] width 1330 height 3385
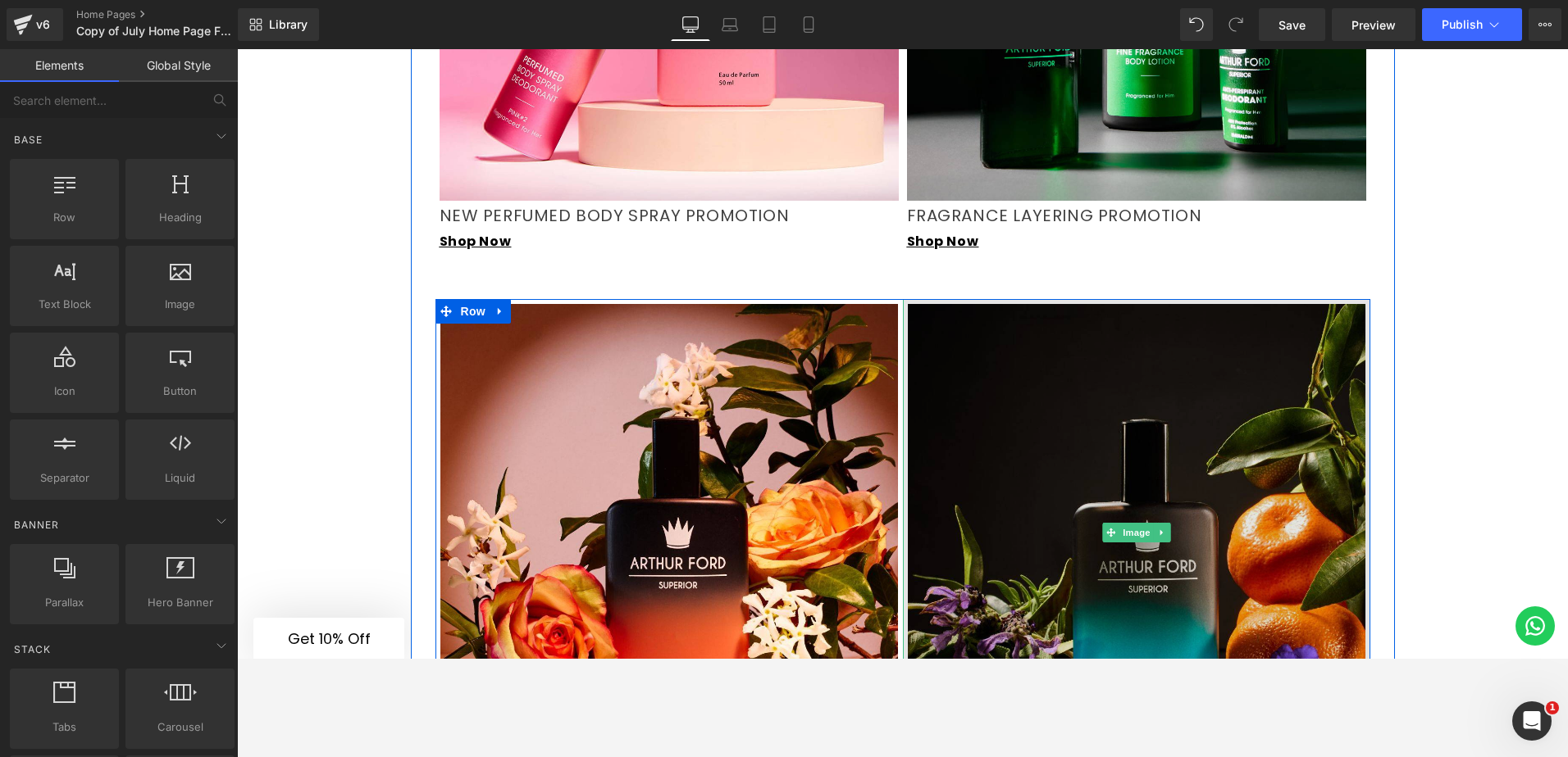
scroll to position [1640, 0]
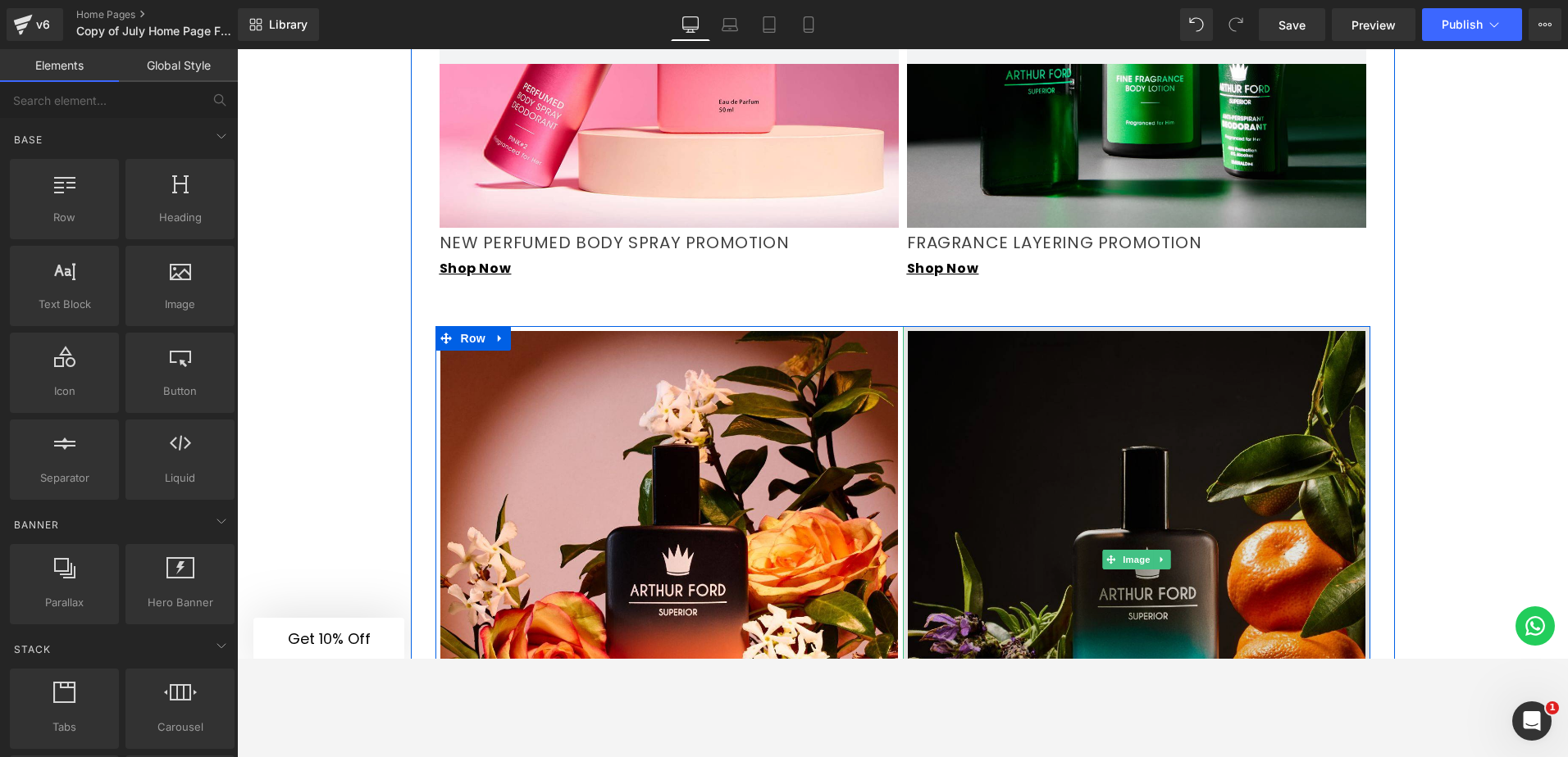
click at [1001, 369] on img at bounding box center [1135, 559] width 467 height 467
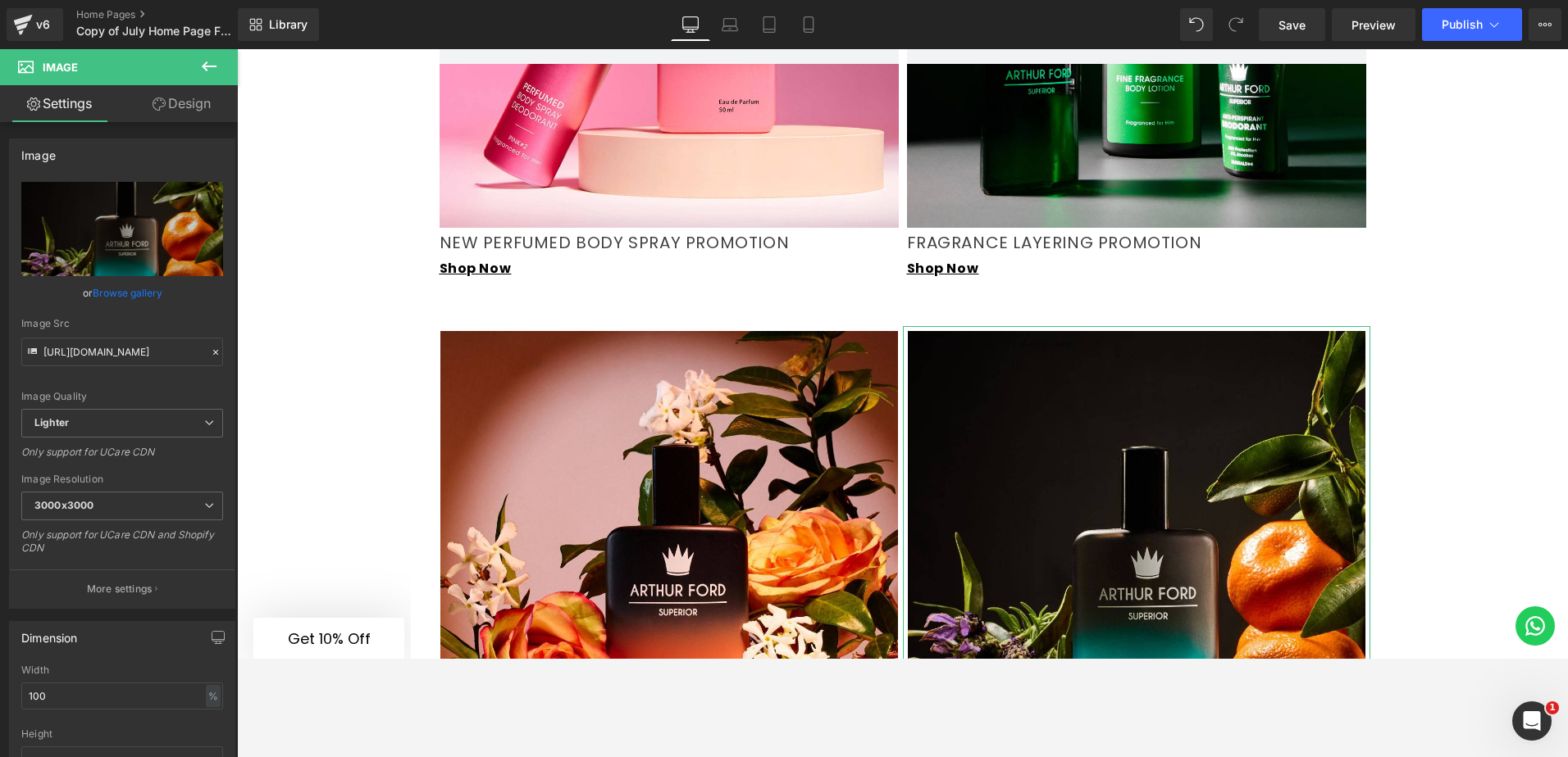
click at [209, 115] on link "Design" at bounding box center [181, 104] width 119 height 37
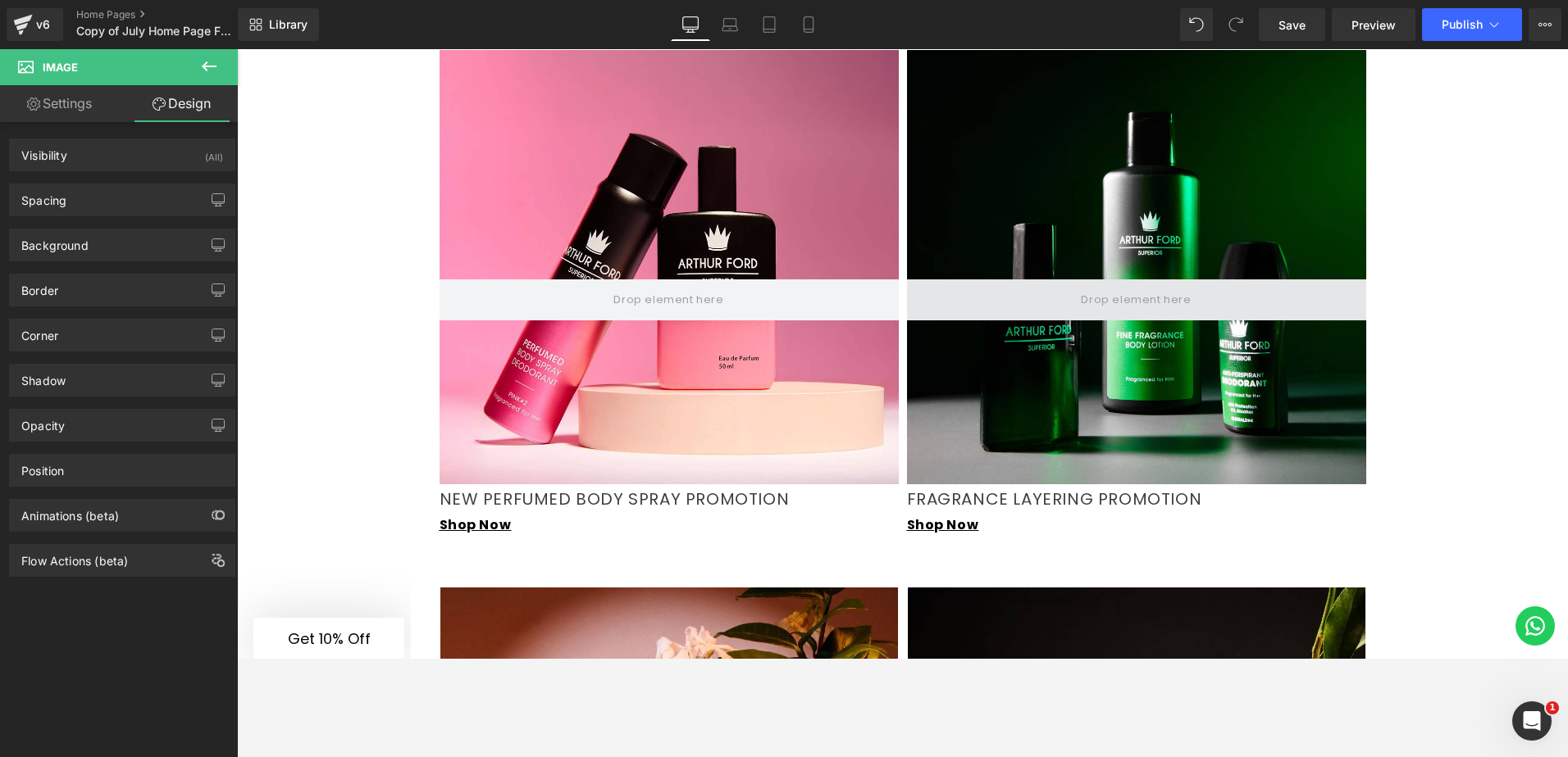
scroll to position [1475, 0]
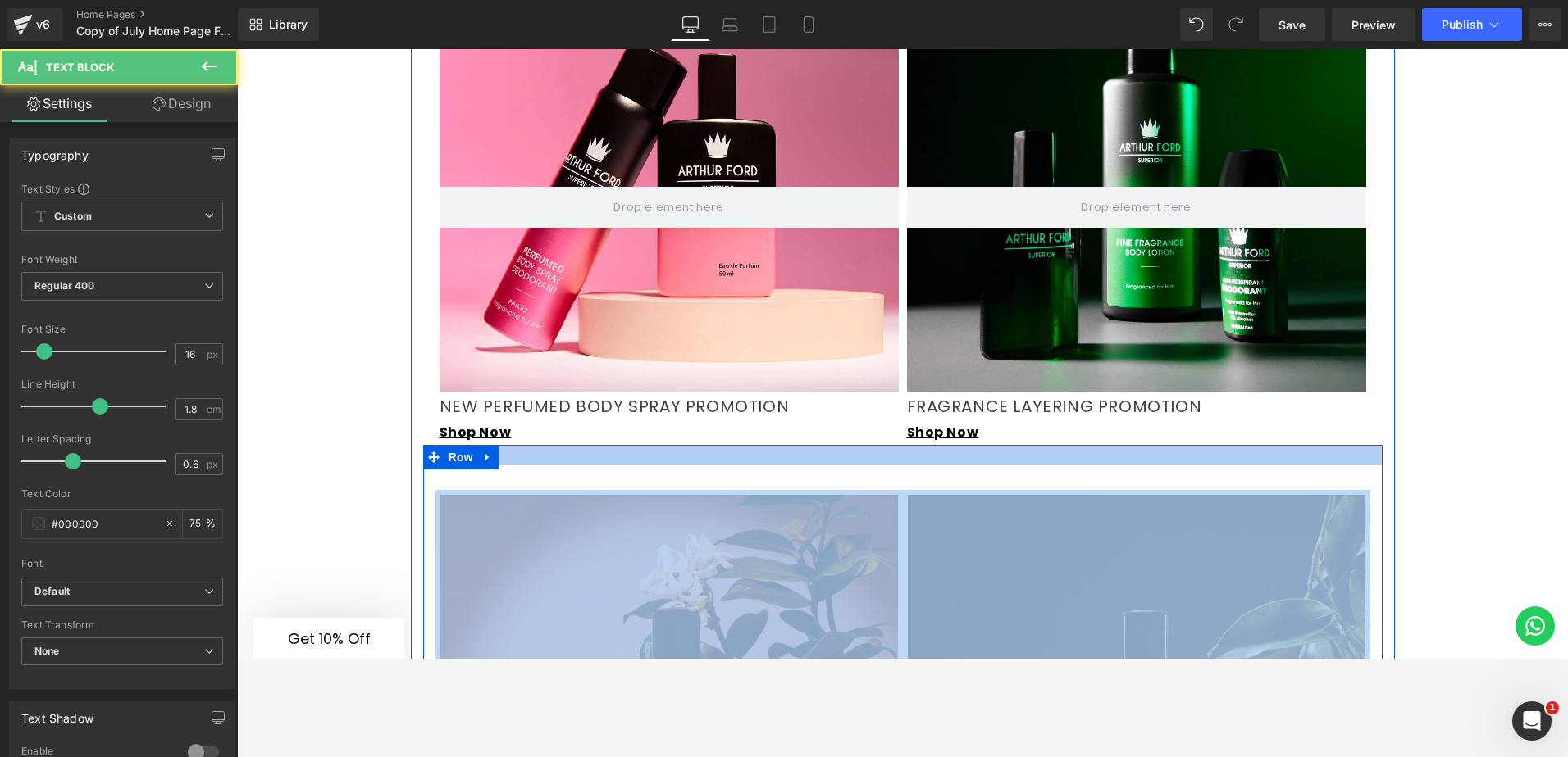
drag, startPoint x: 998, startPoint y: 388, endPoint x: 997, endPoint y: 416, distance: 28.0
click at [997, 416] on div "Hero Banner 200px NEW PERFUMED BODY SPRAY PROMOTION Text Block Shop Now Text Bl…" at bounding box center [902, 757] width 984 height 1599
drag, startPoint x: 997, startPoint y: 416, endPoint x: 983, endPoint y: 393, distance: 26.9
click at [983, 421] on p "Shop Now" at bounding box center [1143, 433] width 472 height 24
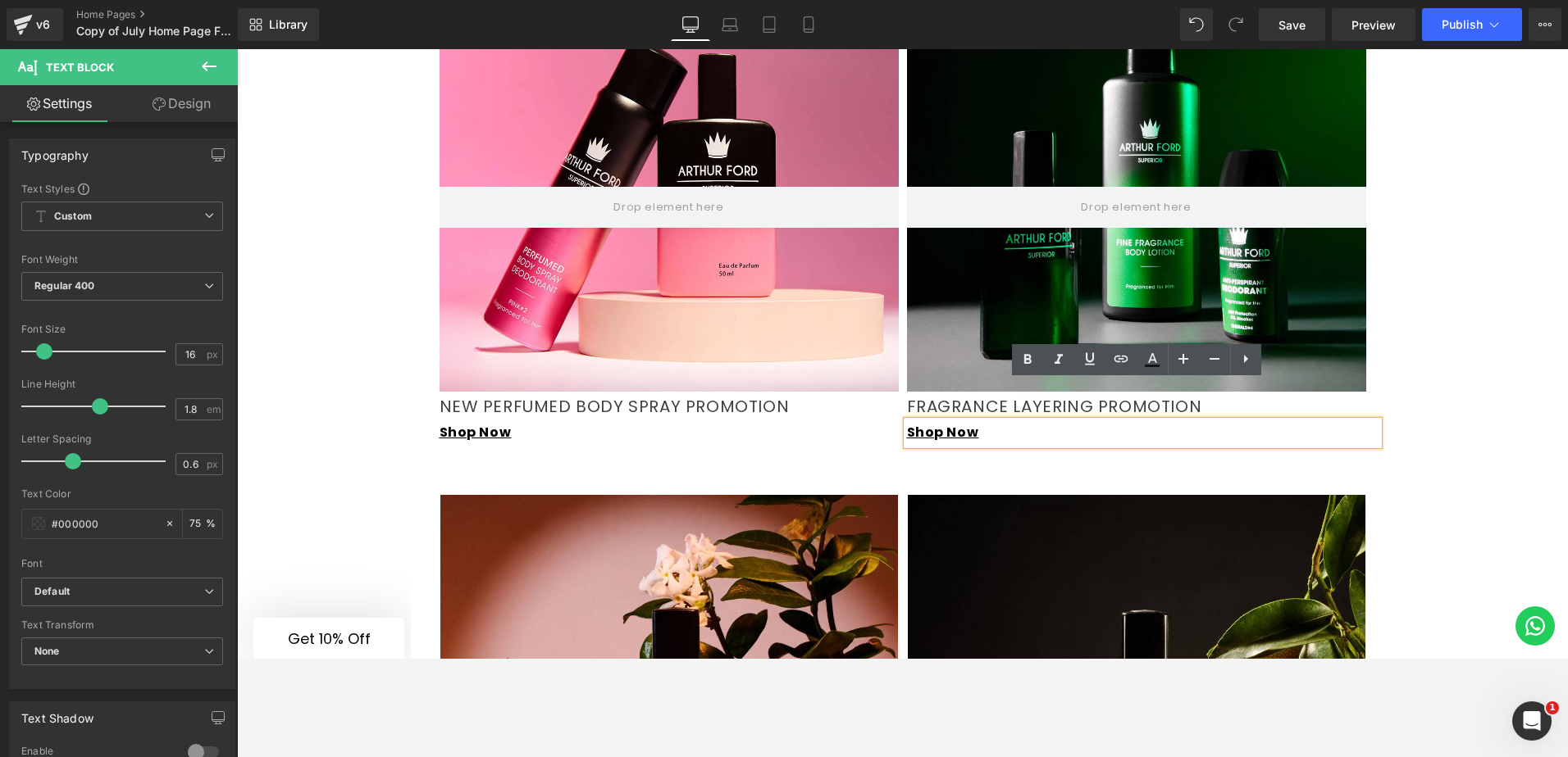
click at [1252, 438] on div "Video Bg Row Row Image Row Video Bg Row NEW PureLite Glow Face Care Range Headi…" at bounding box center [901, 504] width 1330 height 3385
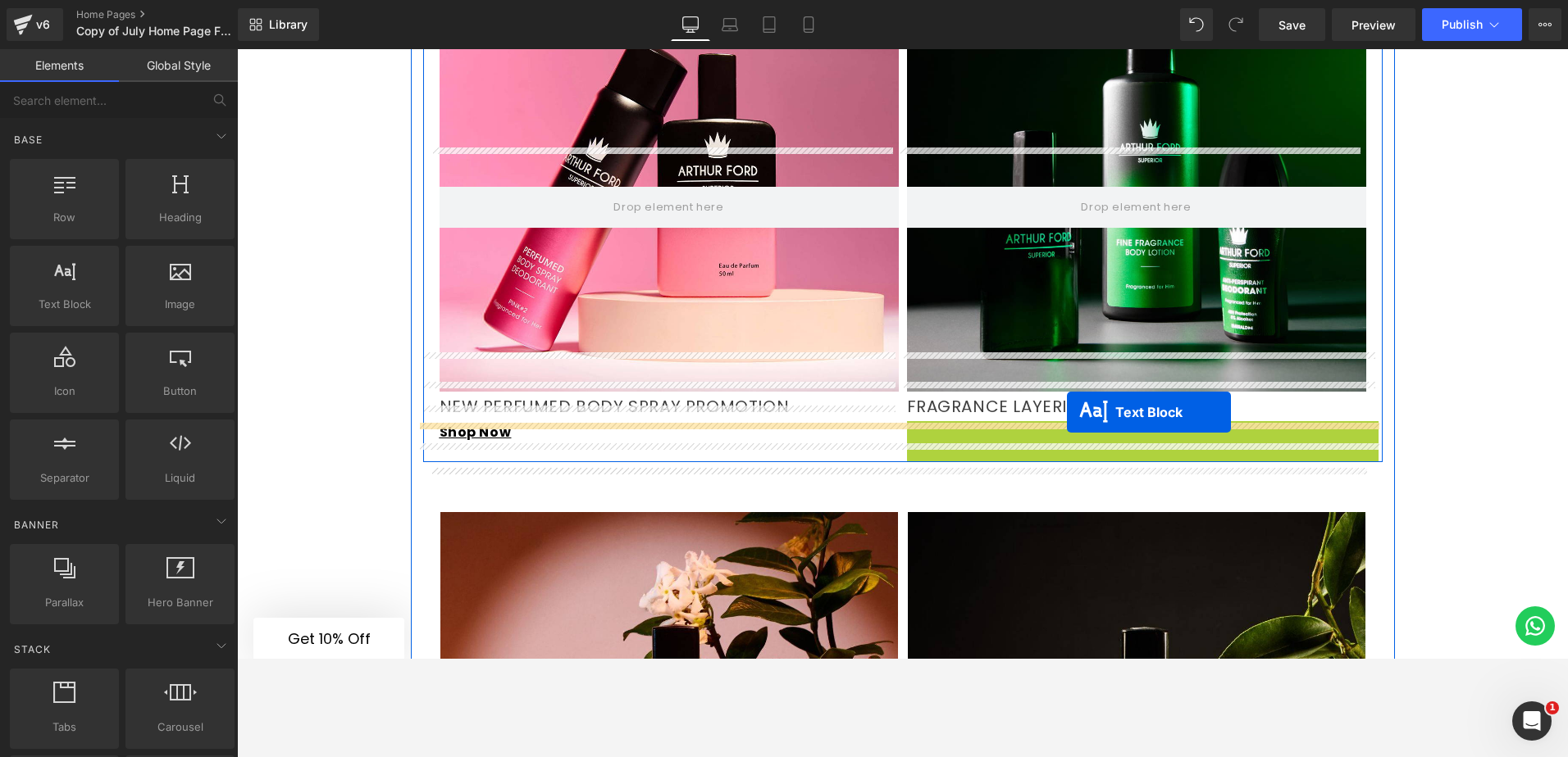
drag, startPoint x: 1094, startPoint y: 388, endPoint x: 1067, endPoint y: 412, distance: 36.1
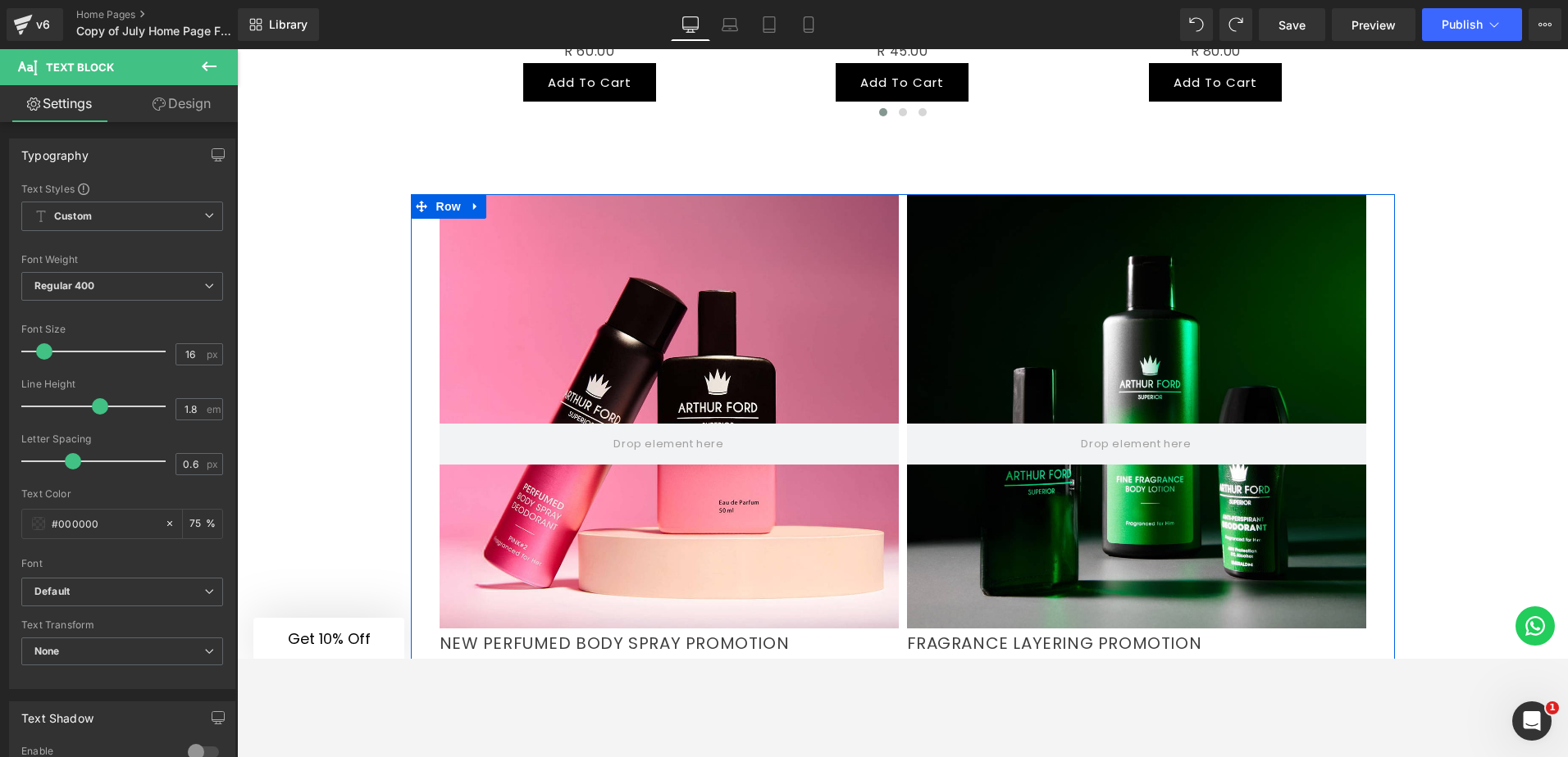
scroll to position [1229, 0]
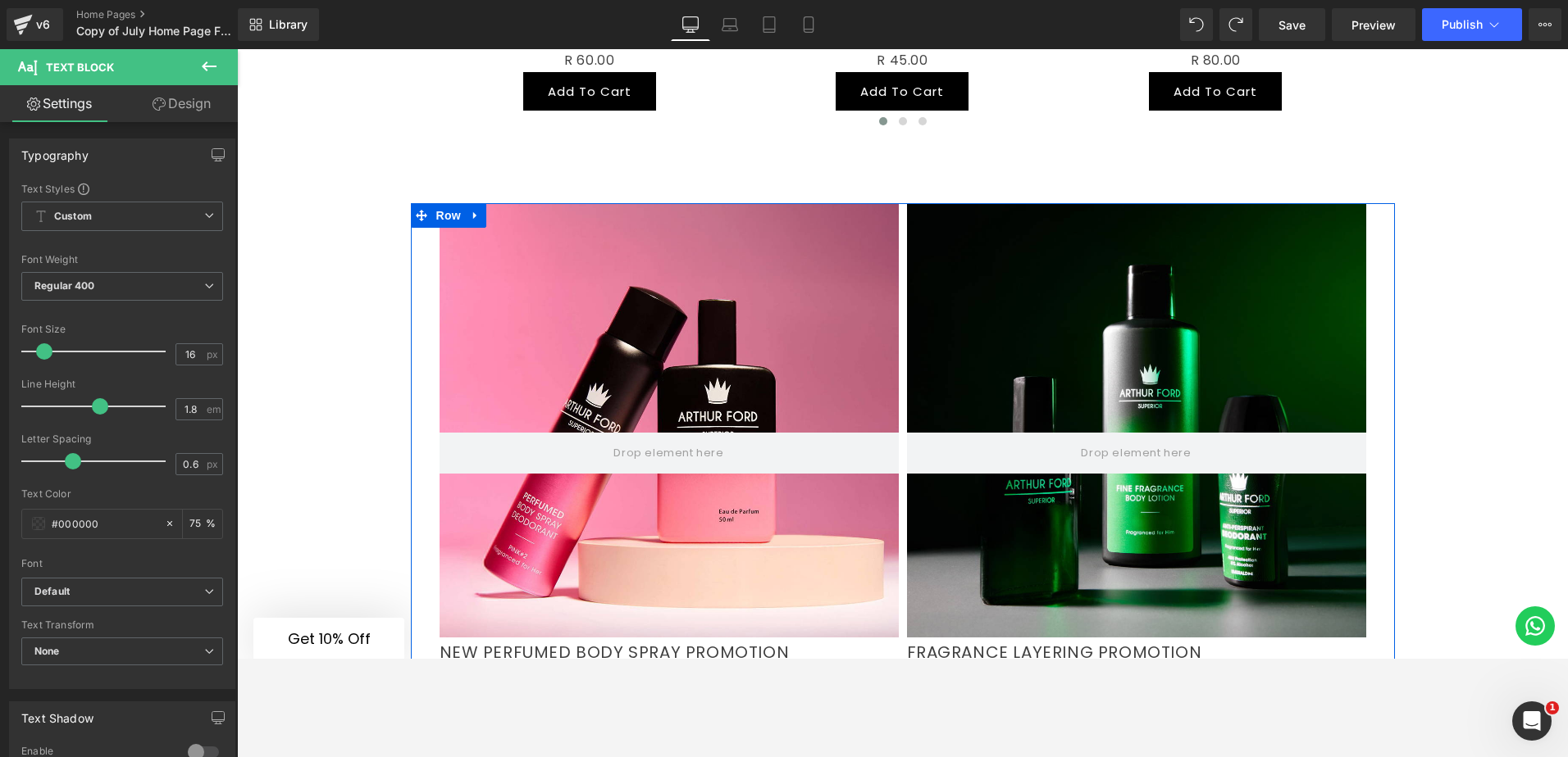
click at [1020, 282] on div at bounding box center [1136, 421] width 459 height 434
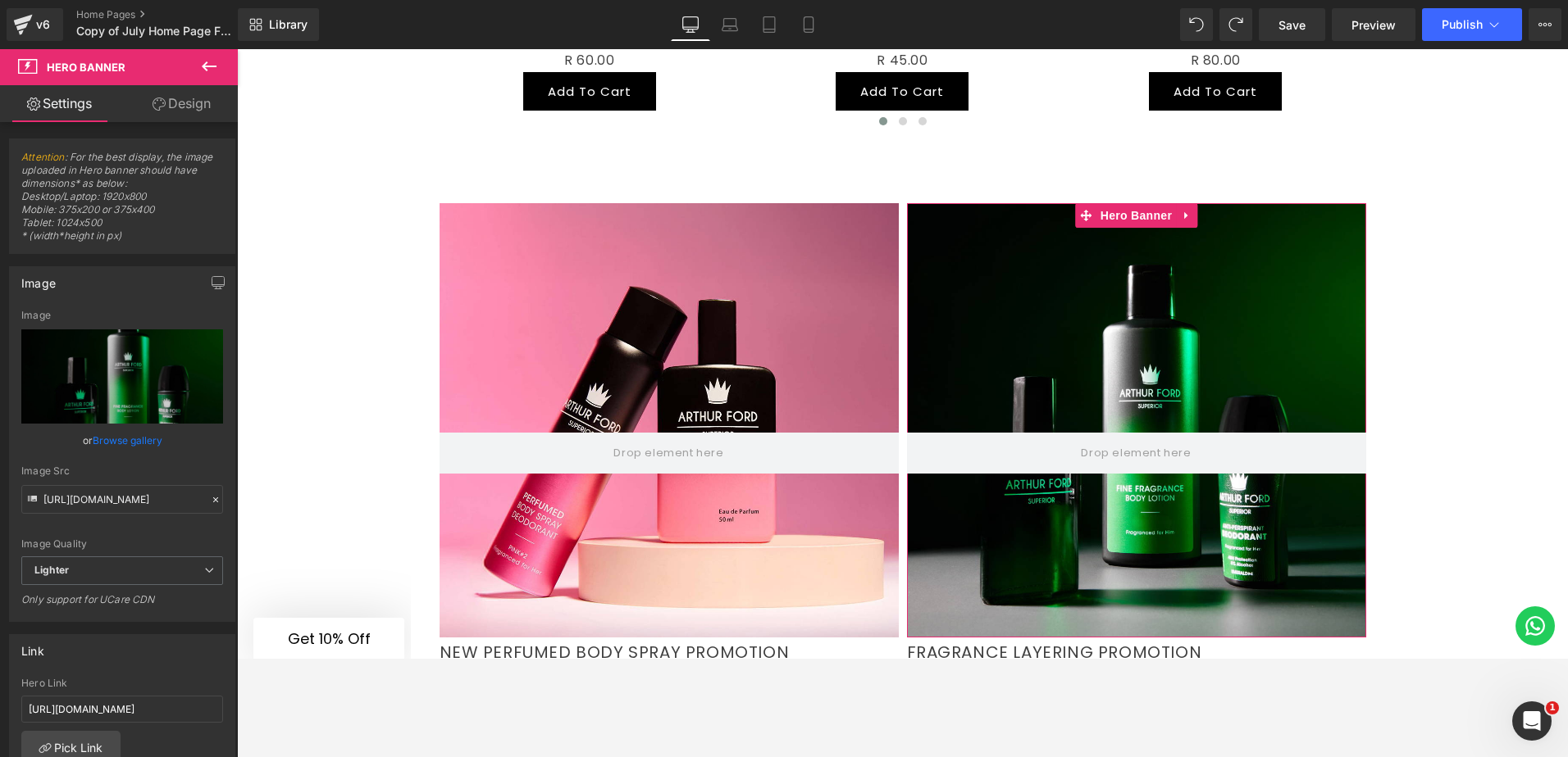
click at [195, 110] on link "Design" at bounding box center [181, 104] width 119 height 37
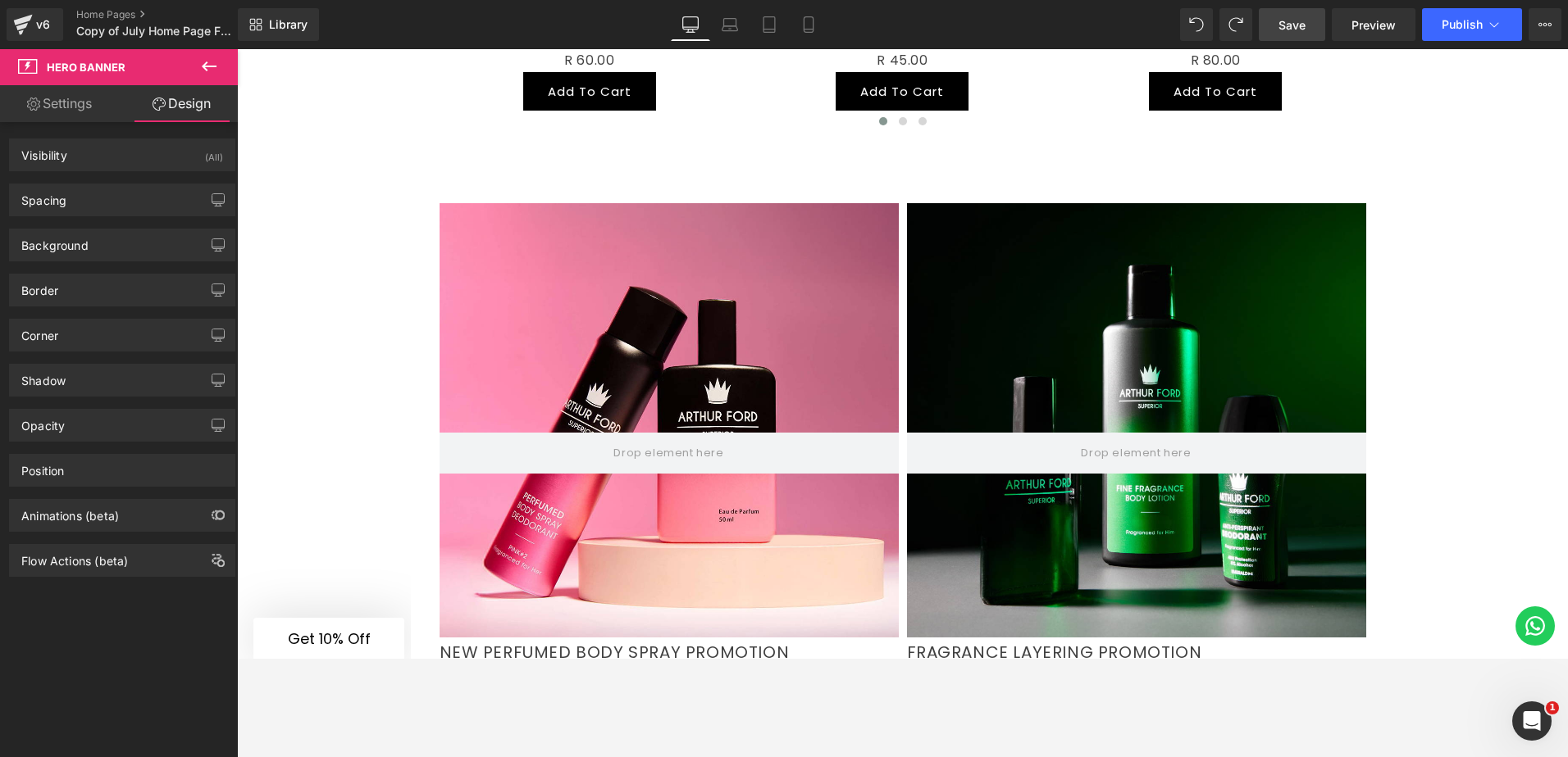
click at [1252, 22] on span "Save" at bounding box center [1292, 25] width 27 height 18
click at [92, 13] on link "Home Pages" at bounding box center [170, 15] width 189 height 13
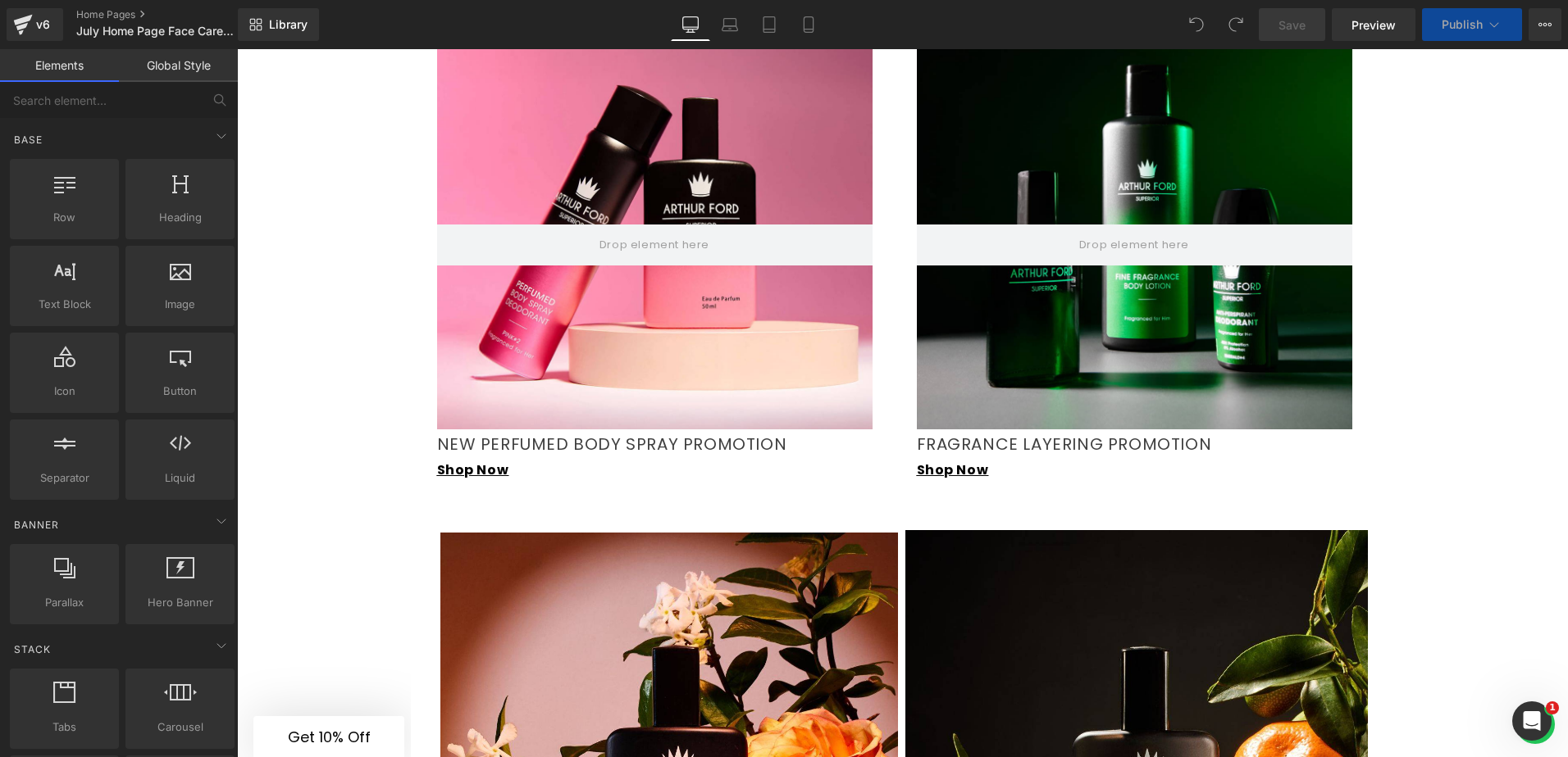
scroll to position [1640, 0]
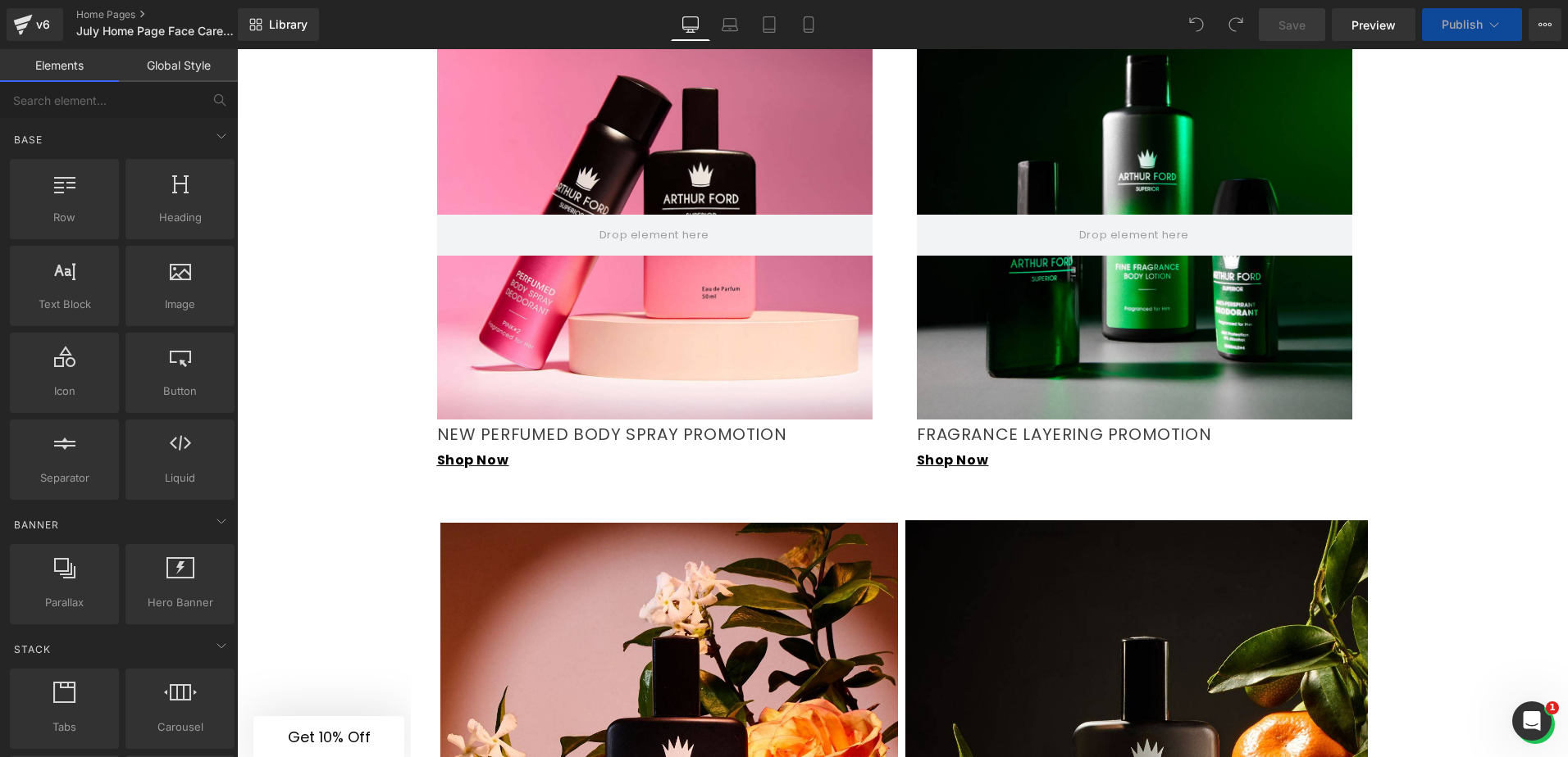
click at [710, 266] on div at bounding box center [655, 202] width 435 height 434
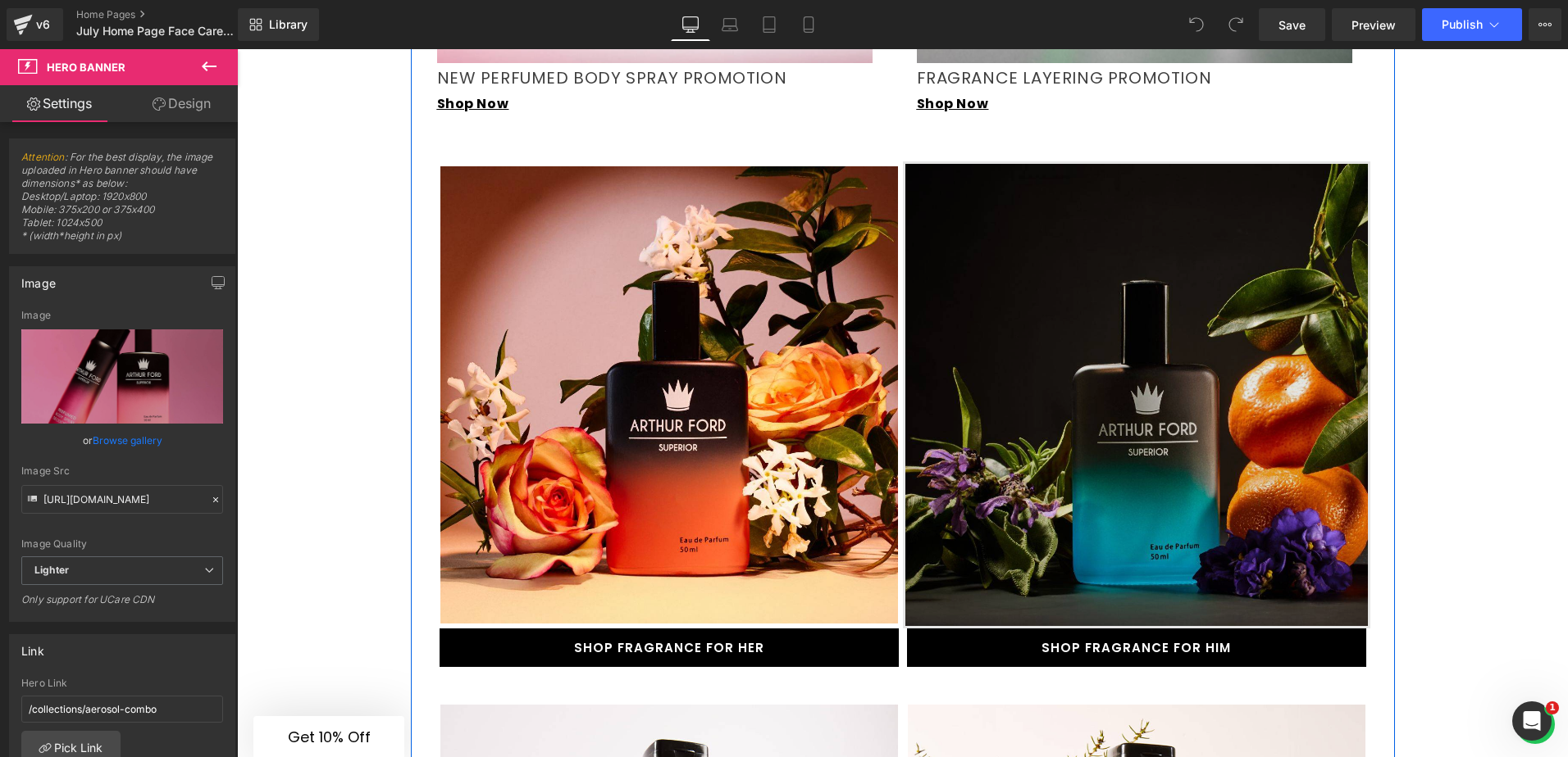
scroll to position [2213, 0]
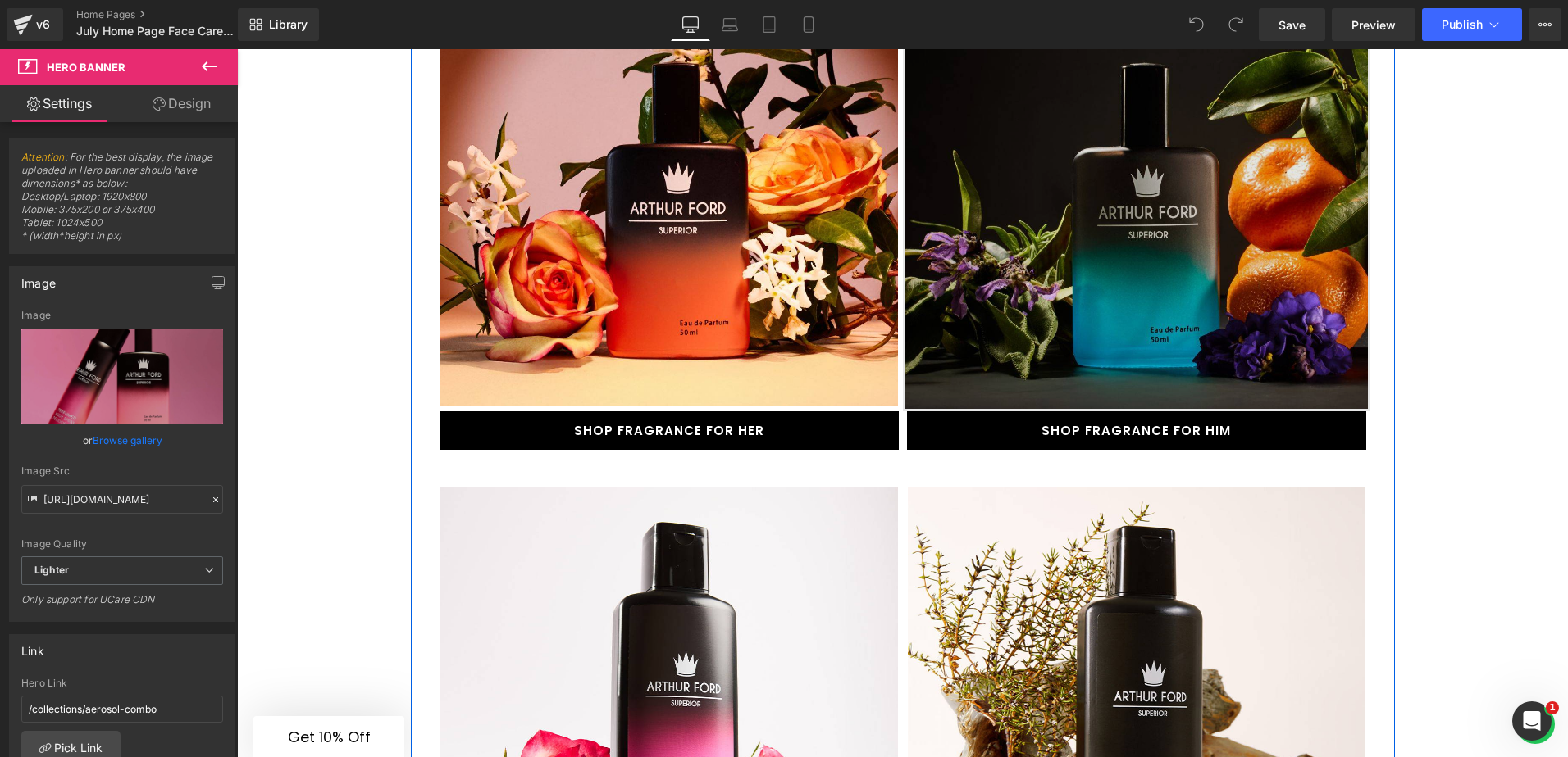
click at [996, 271] on img at bounding box center [1135, 177] width 467 height 467
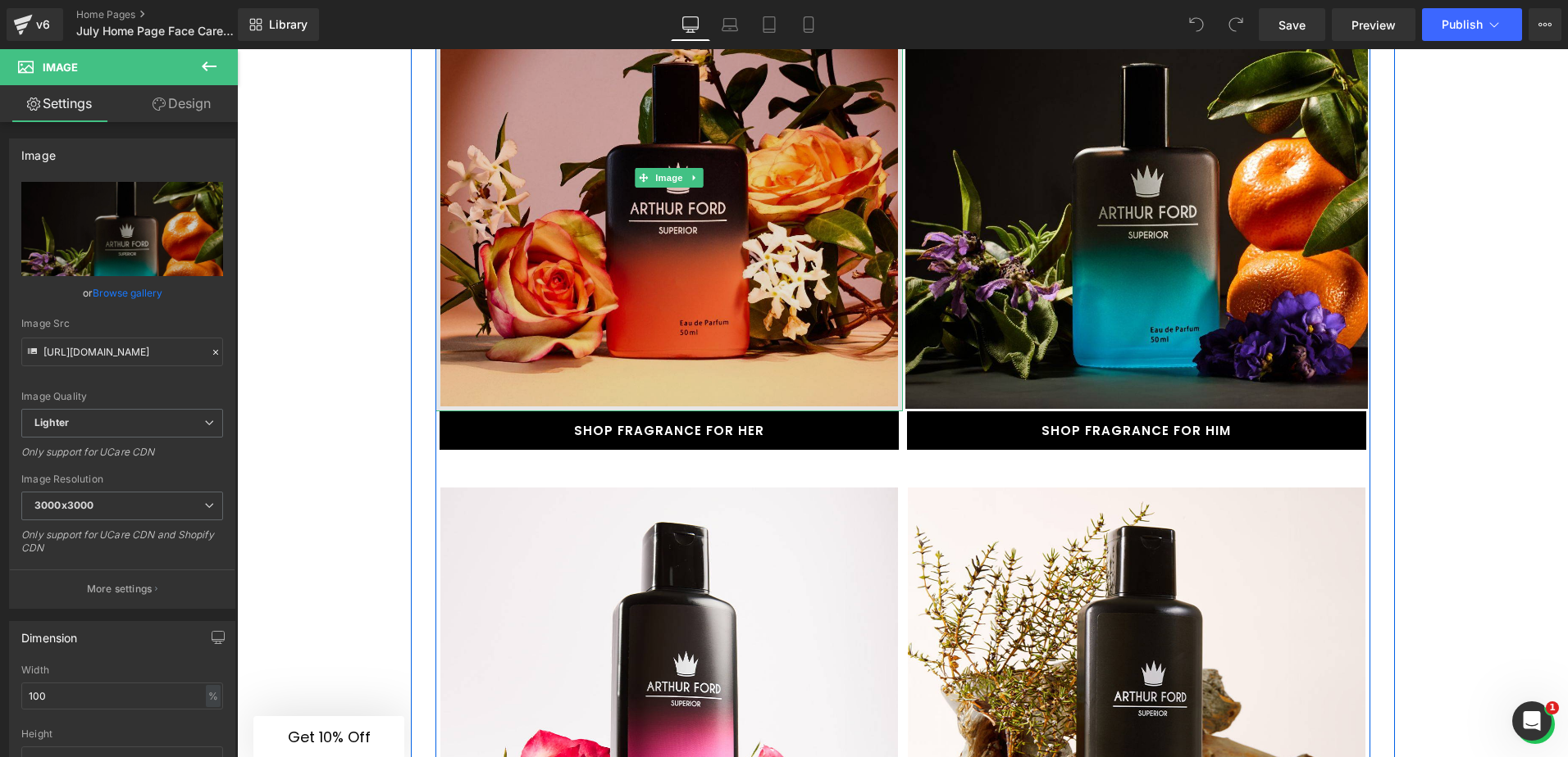
click at [604, 252] on img at bounding box center [668, 177] width 467 height 467
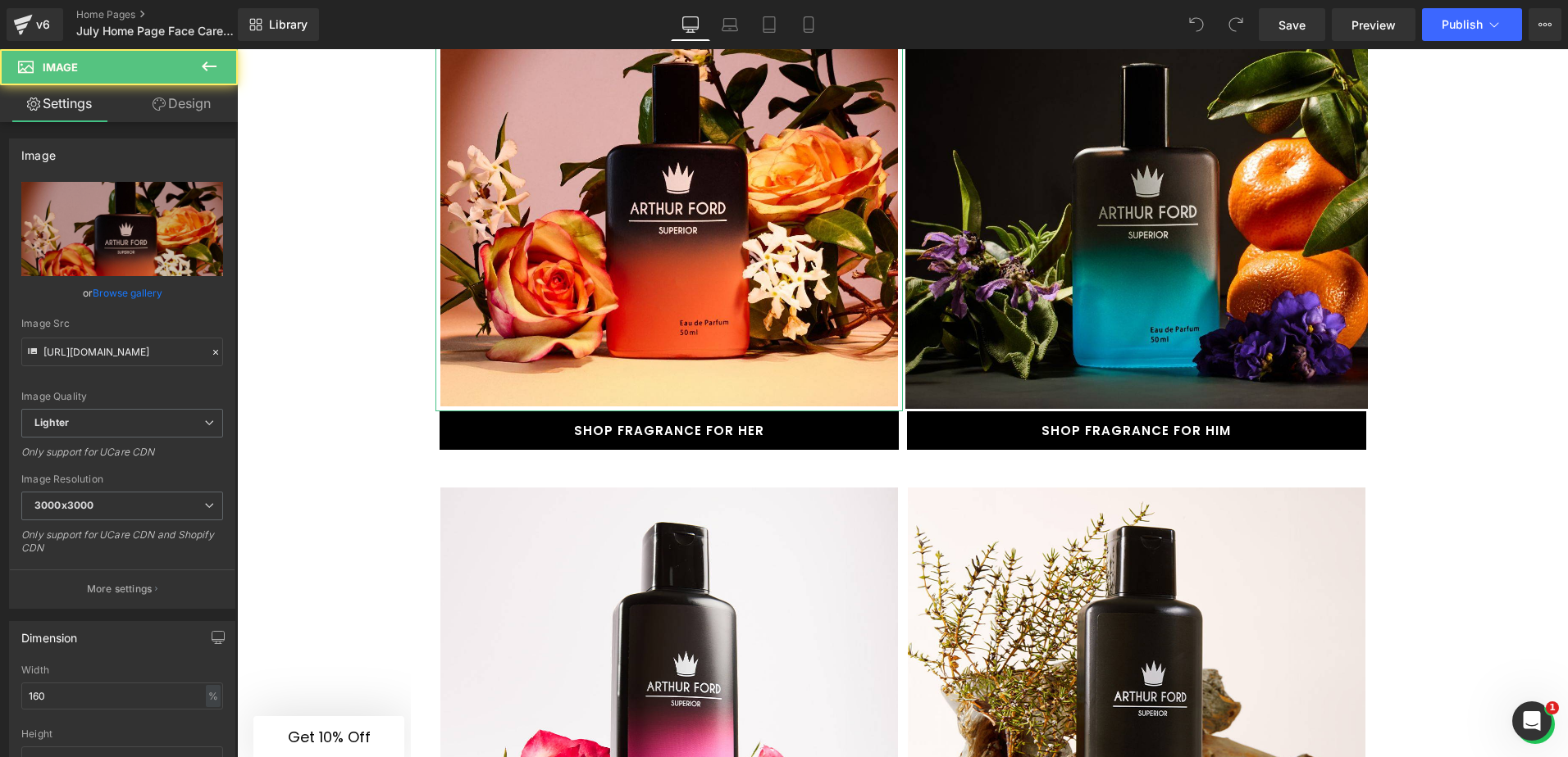
drag, startPoint x: 206, startPoint y: 99, endPoint x: 195, endPoint y: 192, distance: 93.6
click at [206, 98] on link "Design" at bounding box center [181, 104] width 119 height 37
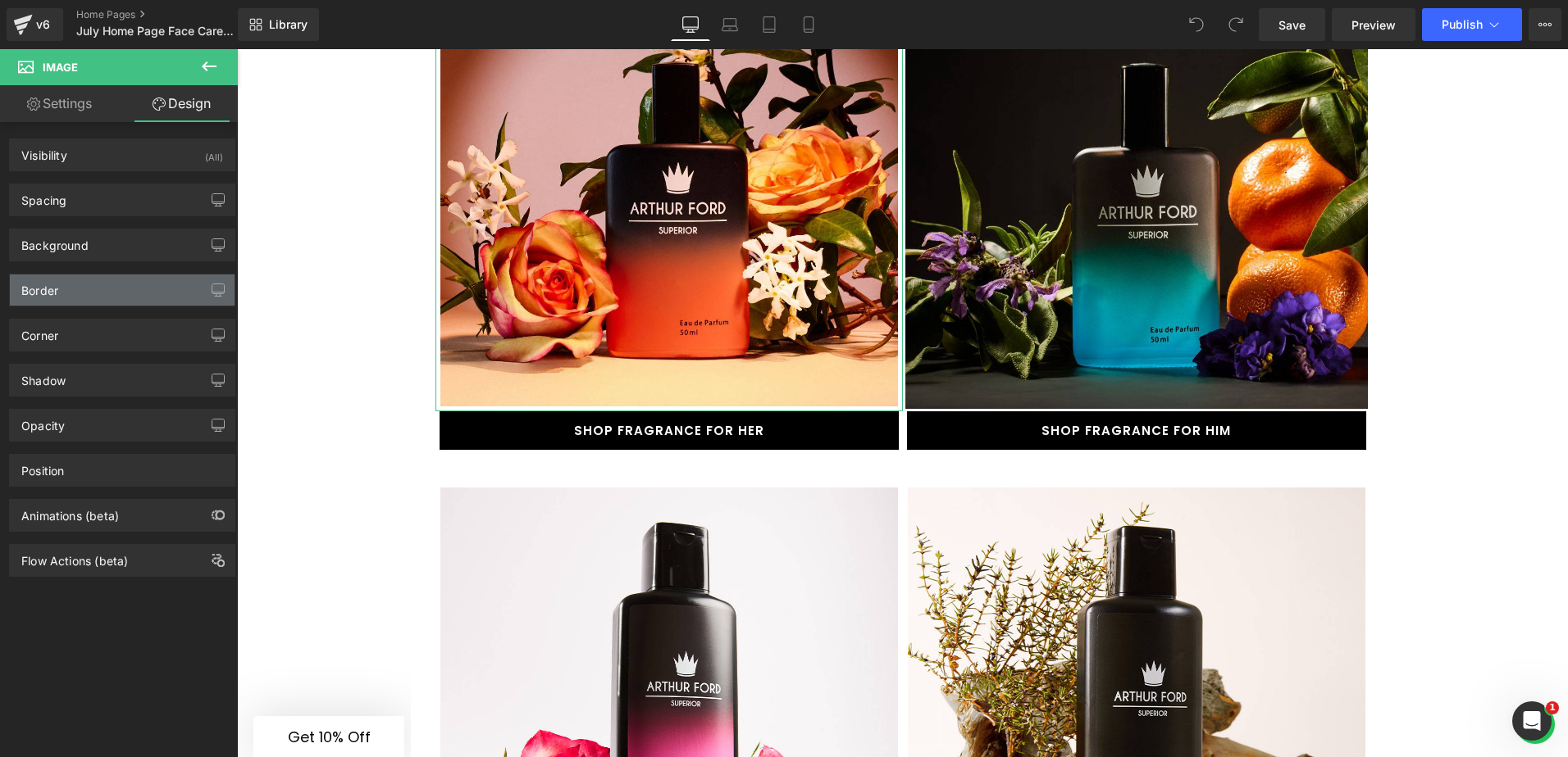
click at [136, 297] on div "Border" at bounding box center [122, 290] width 225 height 31
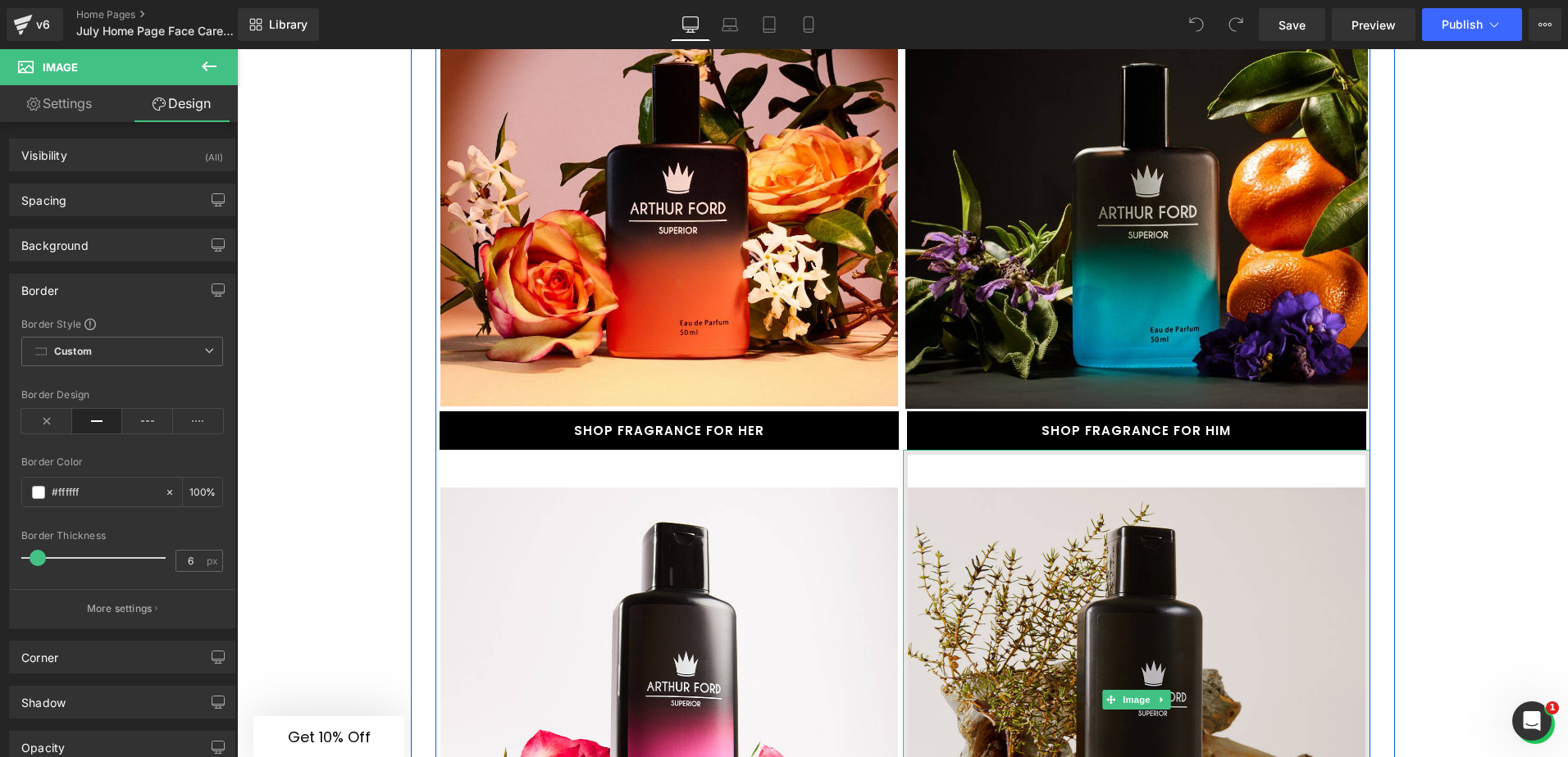
click at [959, 474] on img at bounding box center [1135, 700] width 467 height 500
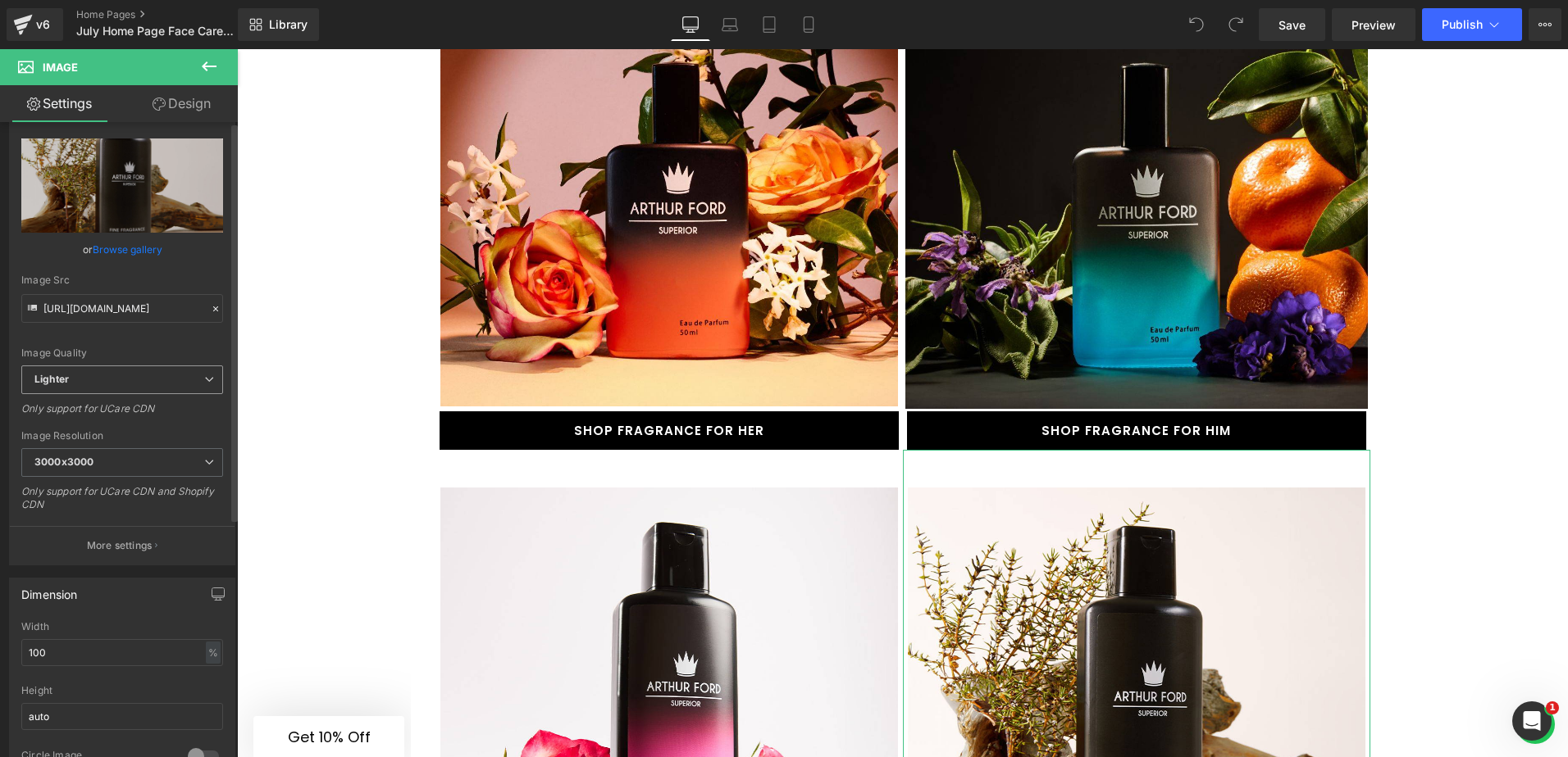
scroll to position [82, 0]
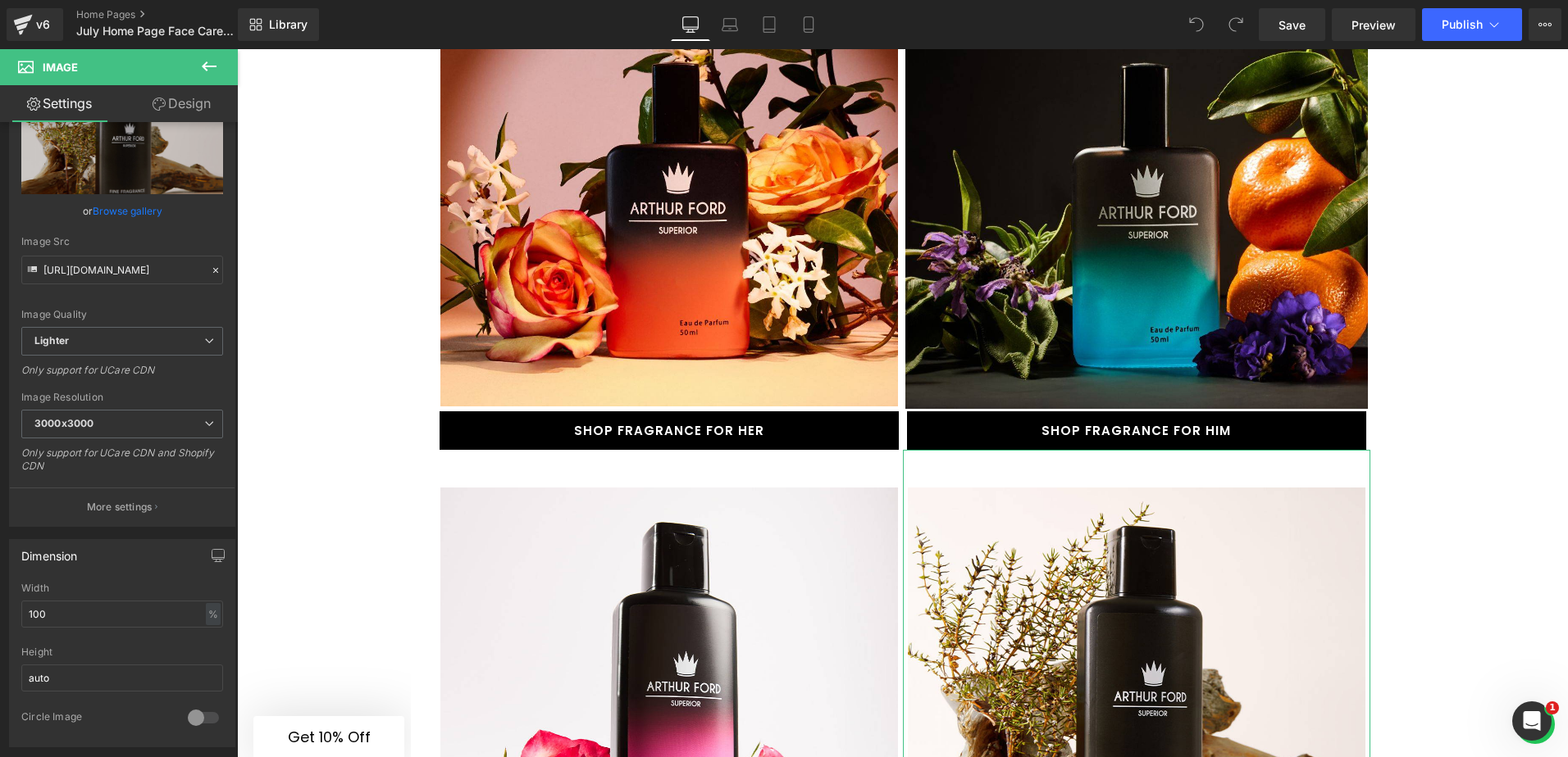
click at [183, 98] on link "Design" at bounding box center [181, 104] width 119 height 37
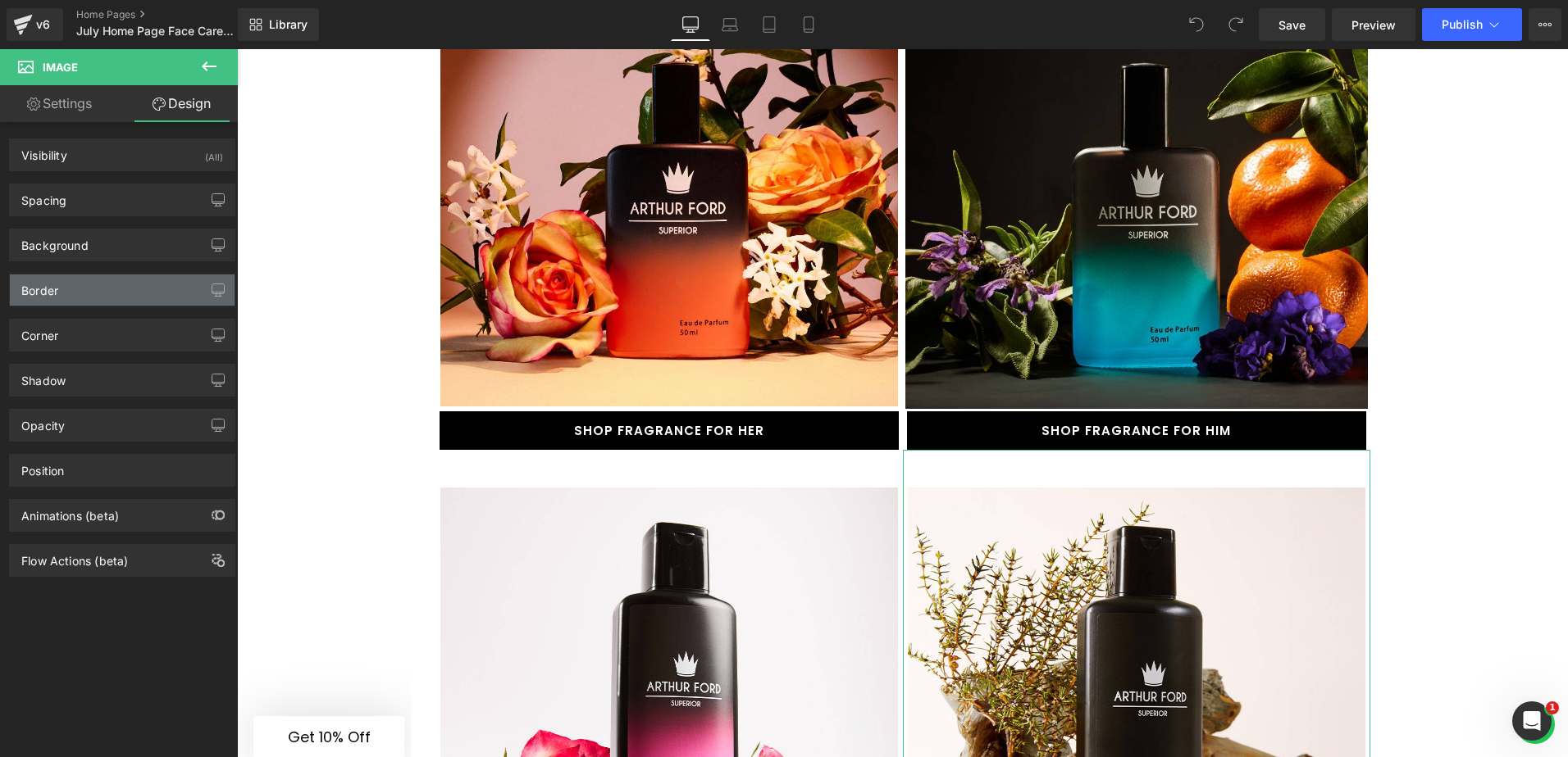
click at [92, 303] on div "Border" at bounding box center [122, 290] width 225 height 31
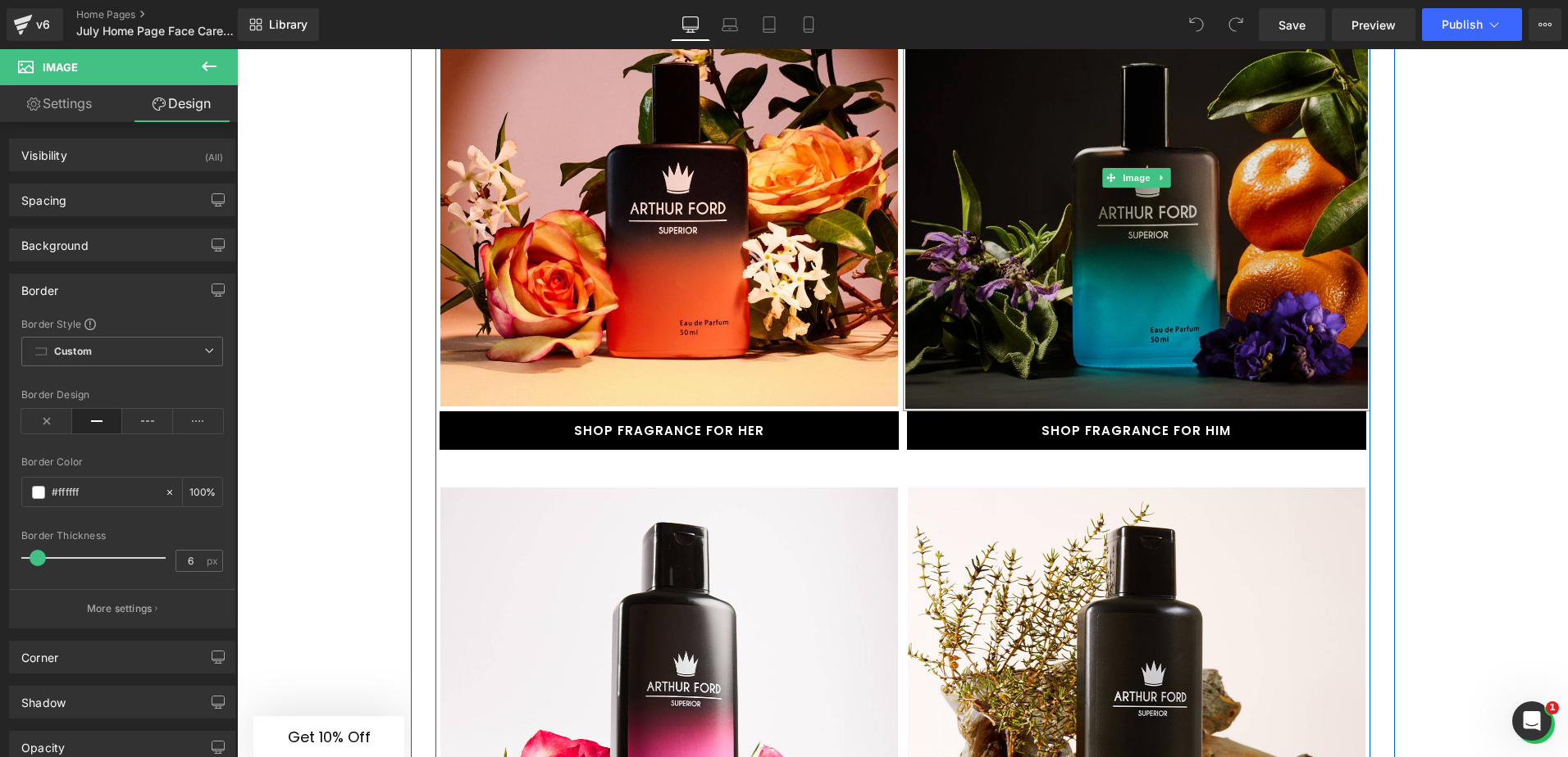
click at [1138, 164] on img at bounding box center [1135, 177] width 467 height 467
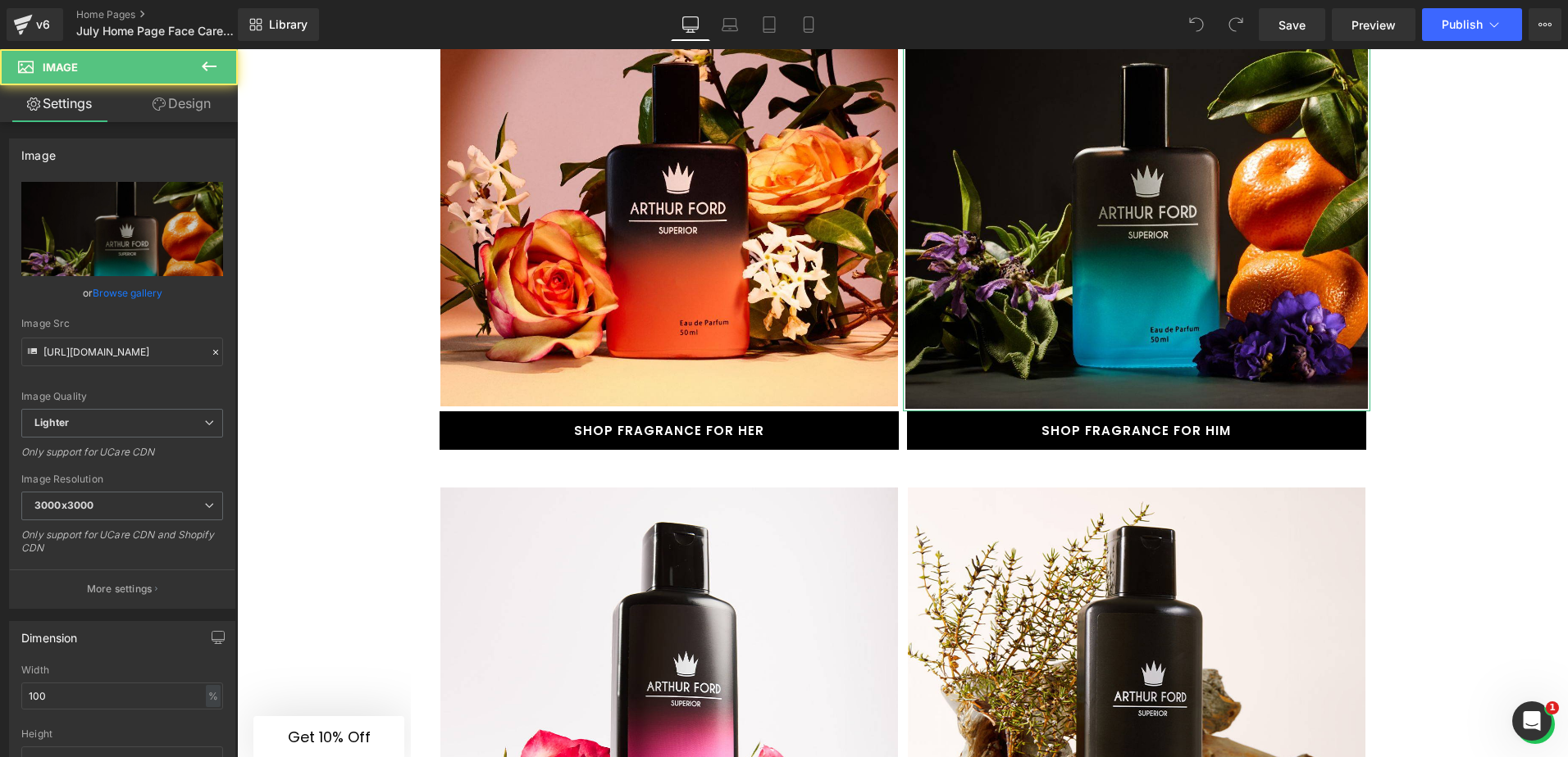
click at [196, 94] on link "Design" at bounding box center [181, 104] width 119 height 37
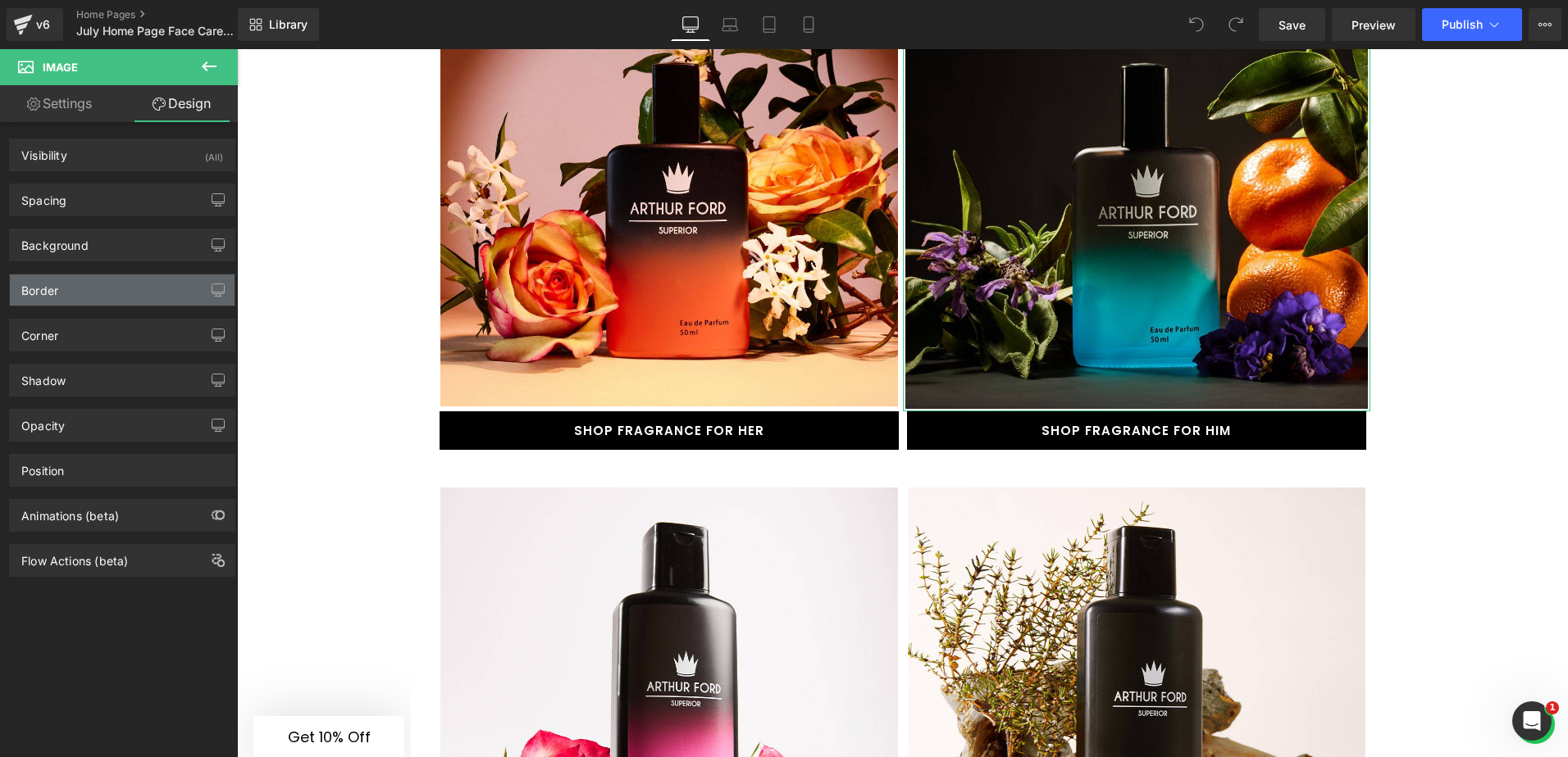
click at [81, 283] on div "Border" at bounding box center [122, 290] width 225 height 31
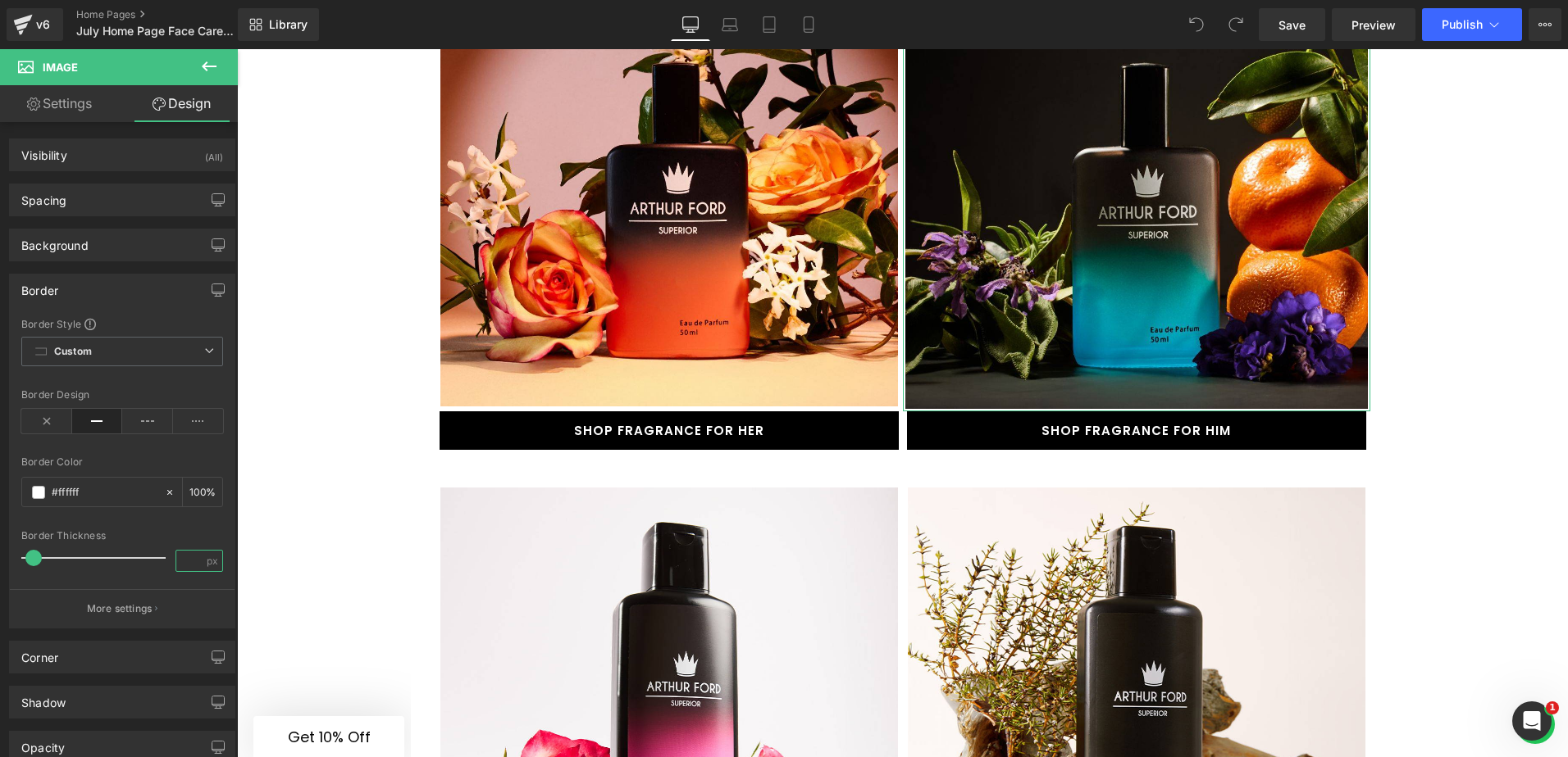
click at [185, 561] on input "number" at bounding box center [190, 561] width 29 height 20
type input "6"
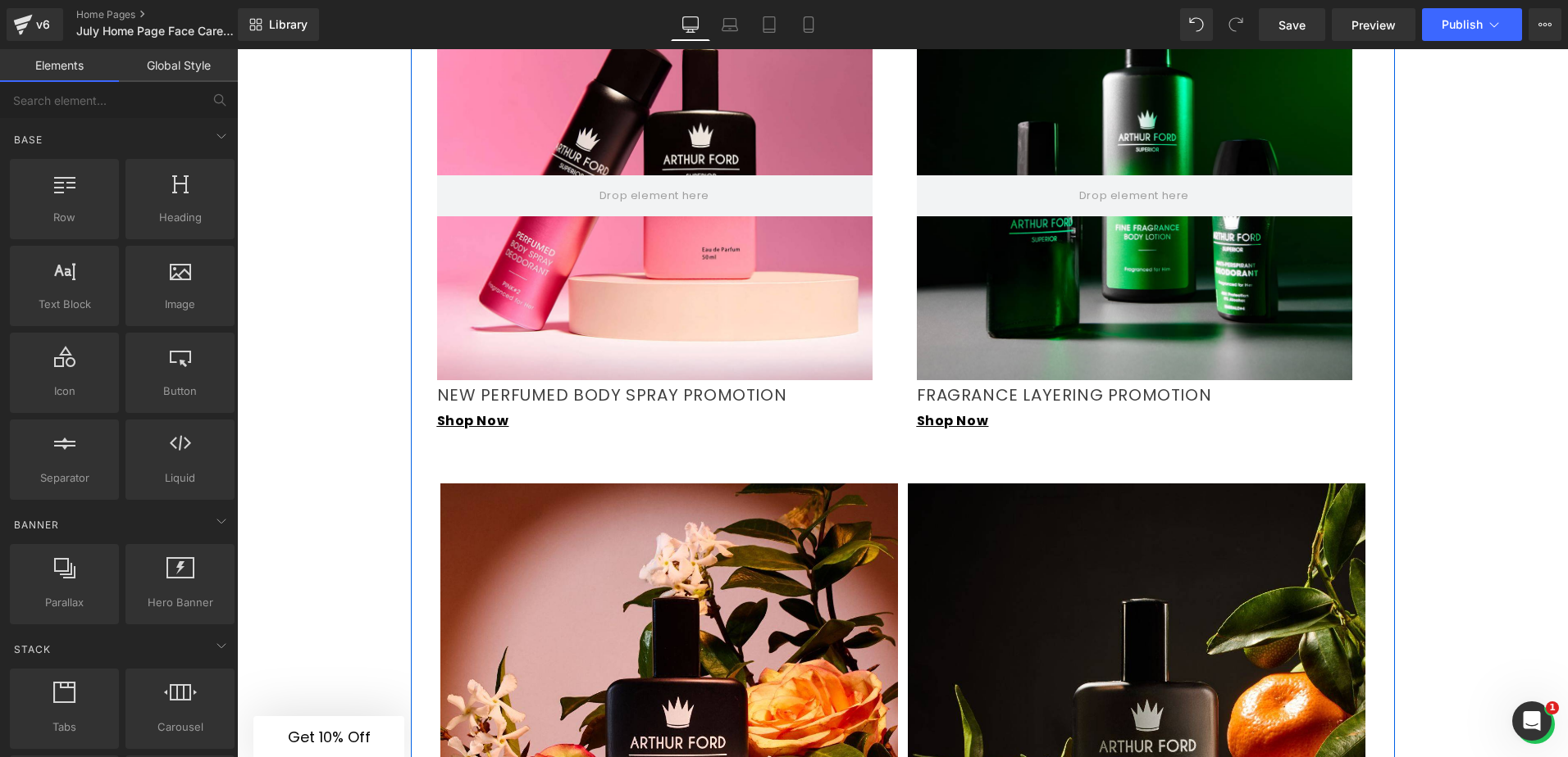
scroll to position [1640, 0]
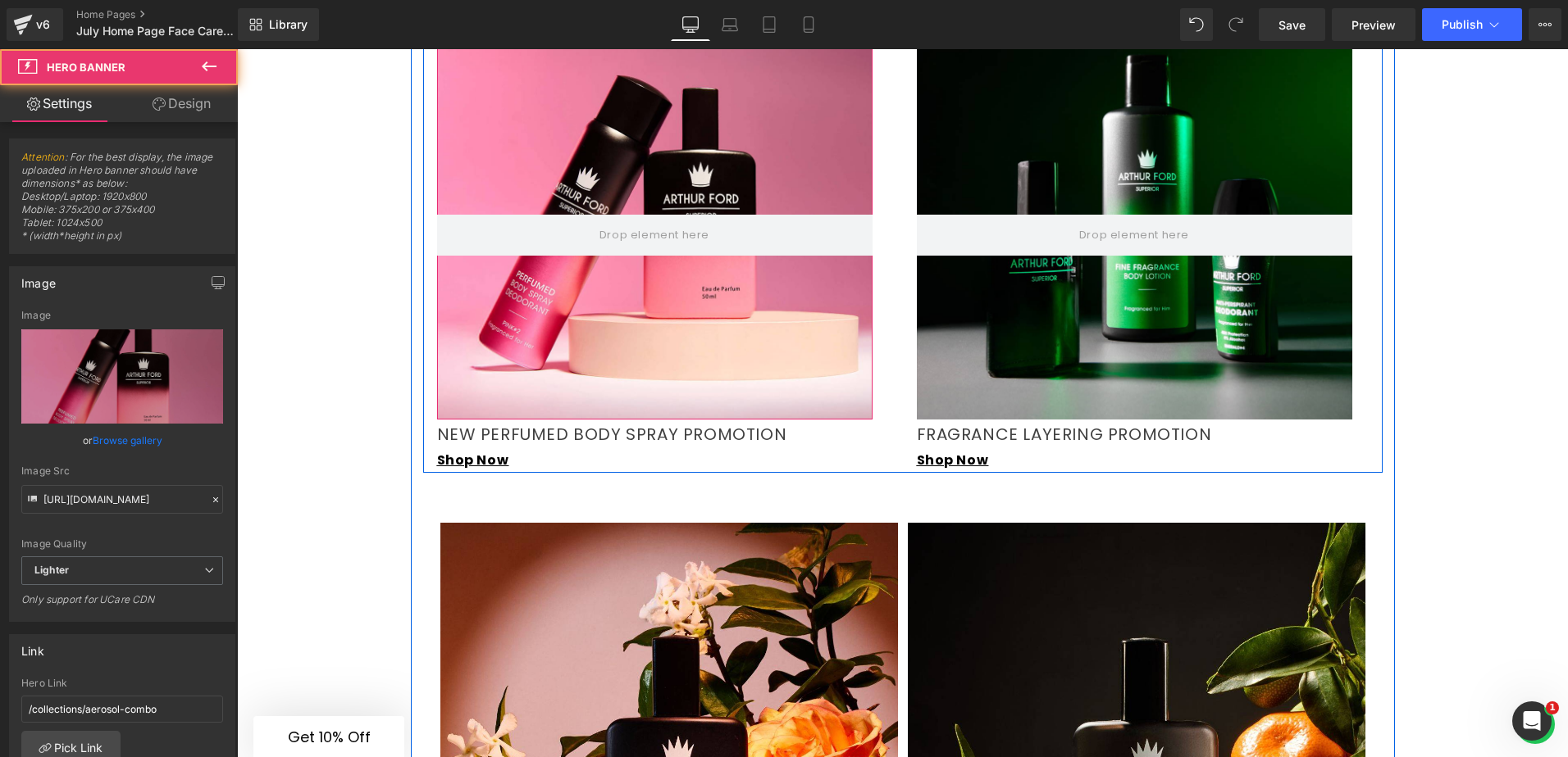
click at [764, 261] on div at bounding box center [655, 202] width 435 height 434
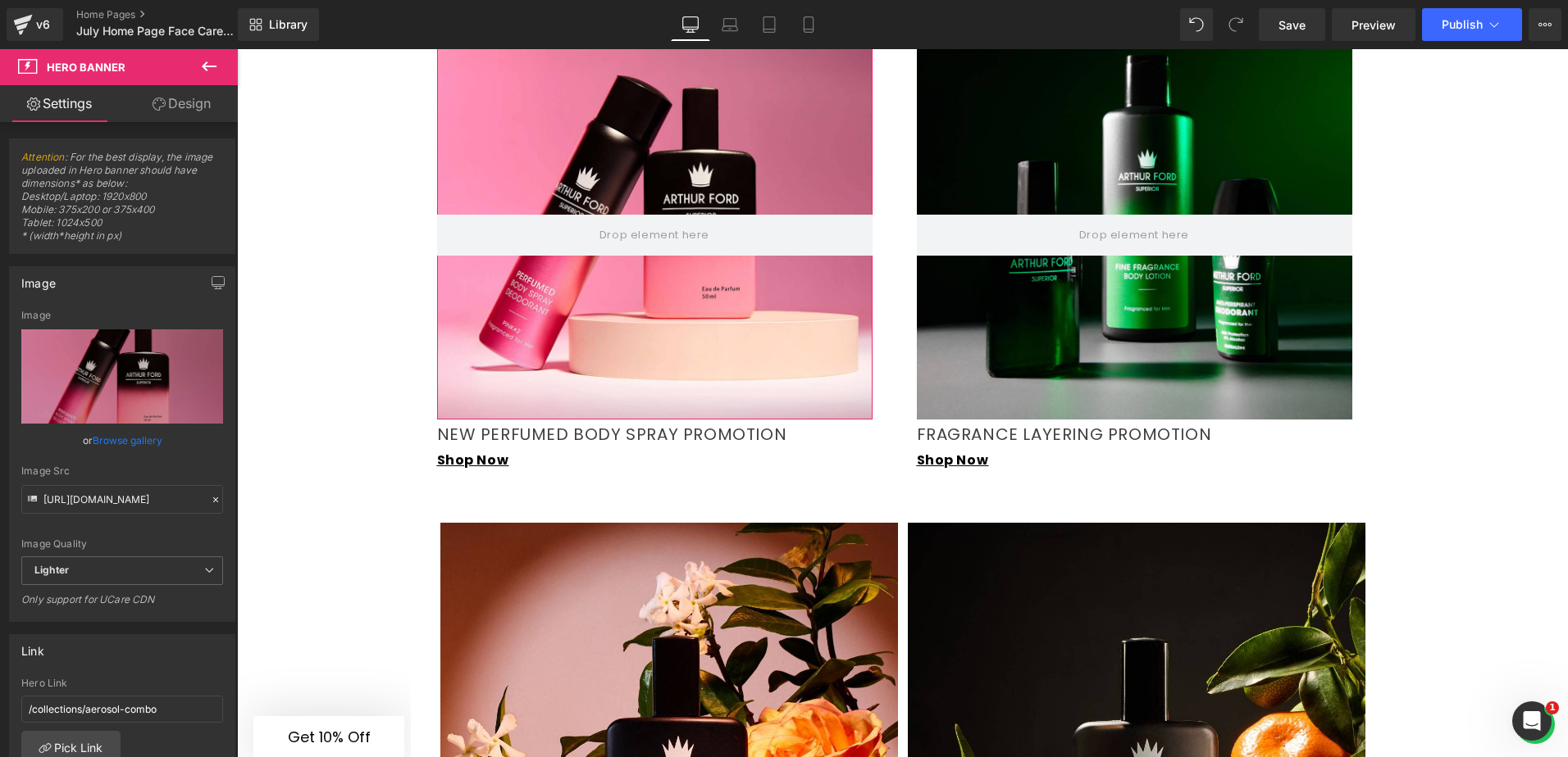
click at [181, 100] on link "Design" at bounding box center [181, 104] width 119 height 37
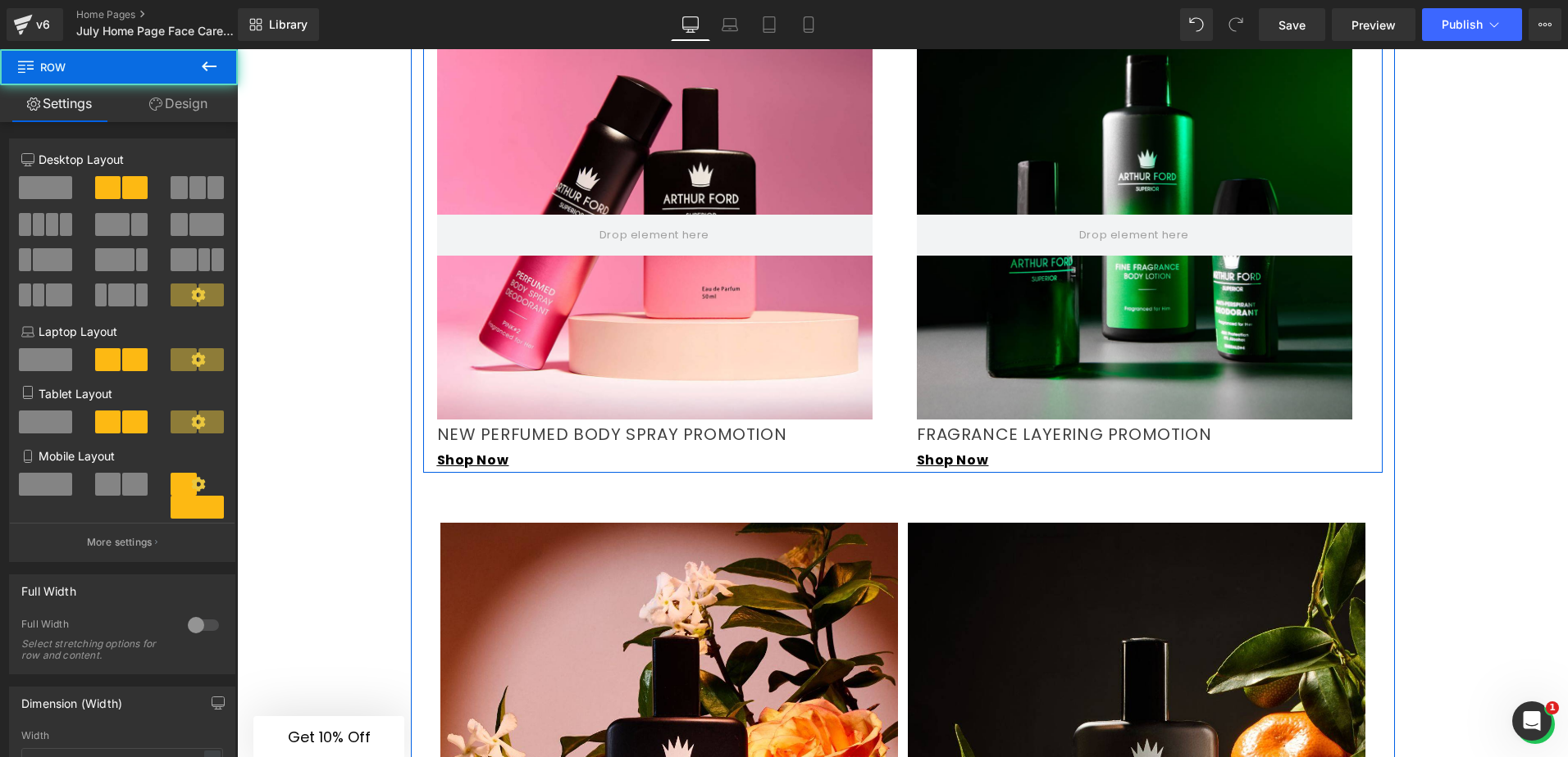
click at [895, 422] on div "Hero Banner NEW PERFUMED BODY SPRAY PROMOTION Text Block Shop Now Text Block" at bounding box center [663, 229] width 480 height 488
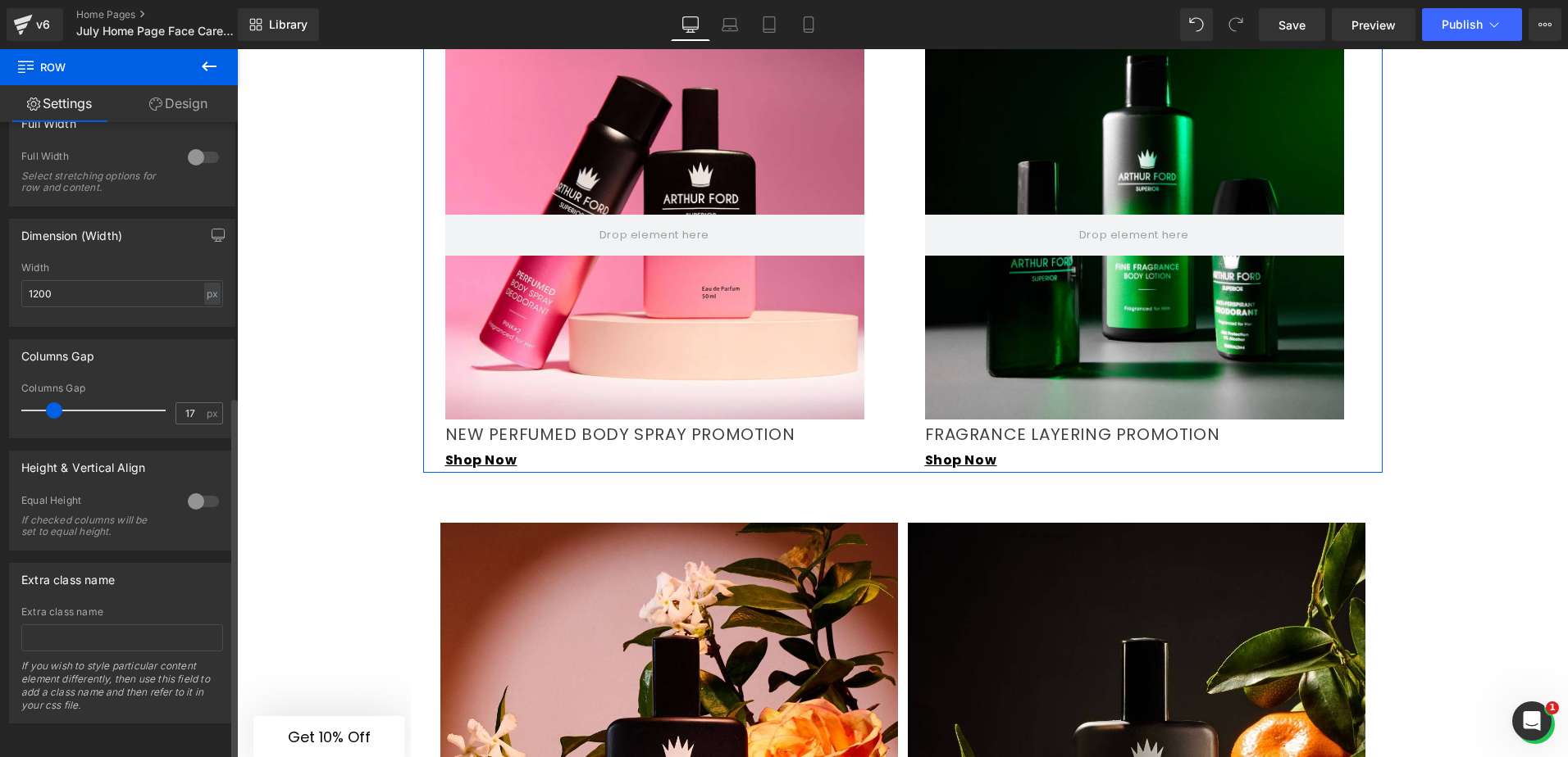
scroll to position [1625, 0]
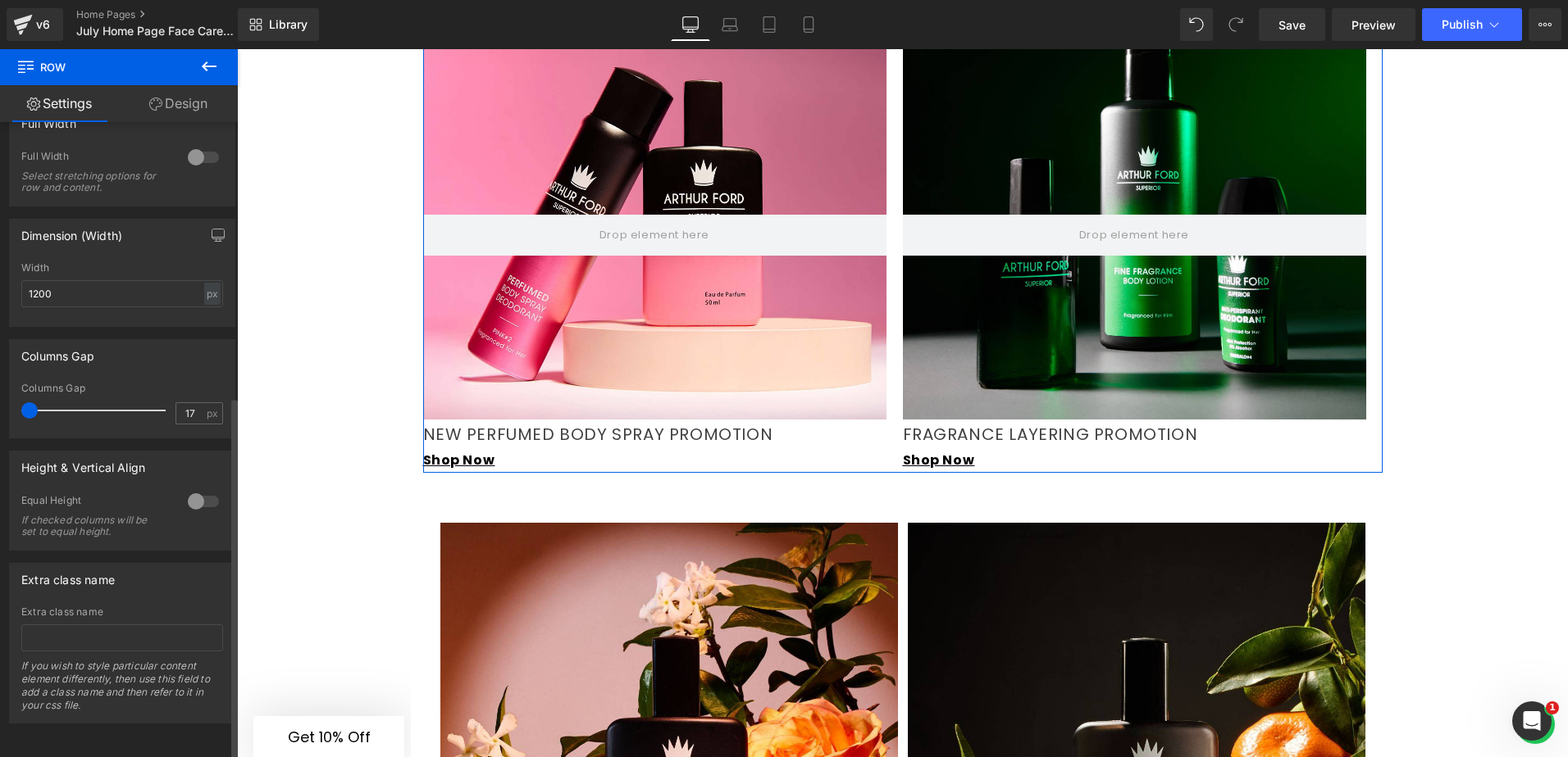
drag, startPoint x: 40, startPoint y: 396, endPoint x: 18, endPoint y: 407, distance: 24.6
click at [18, 407] on div "17px Columns Gap 17 px" at bounding box center [122, 409] width 225 height 55
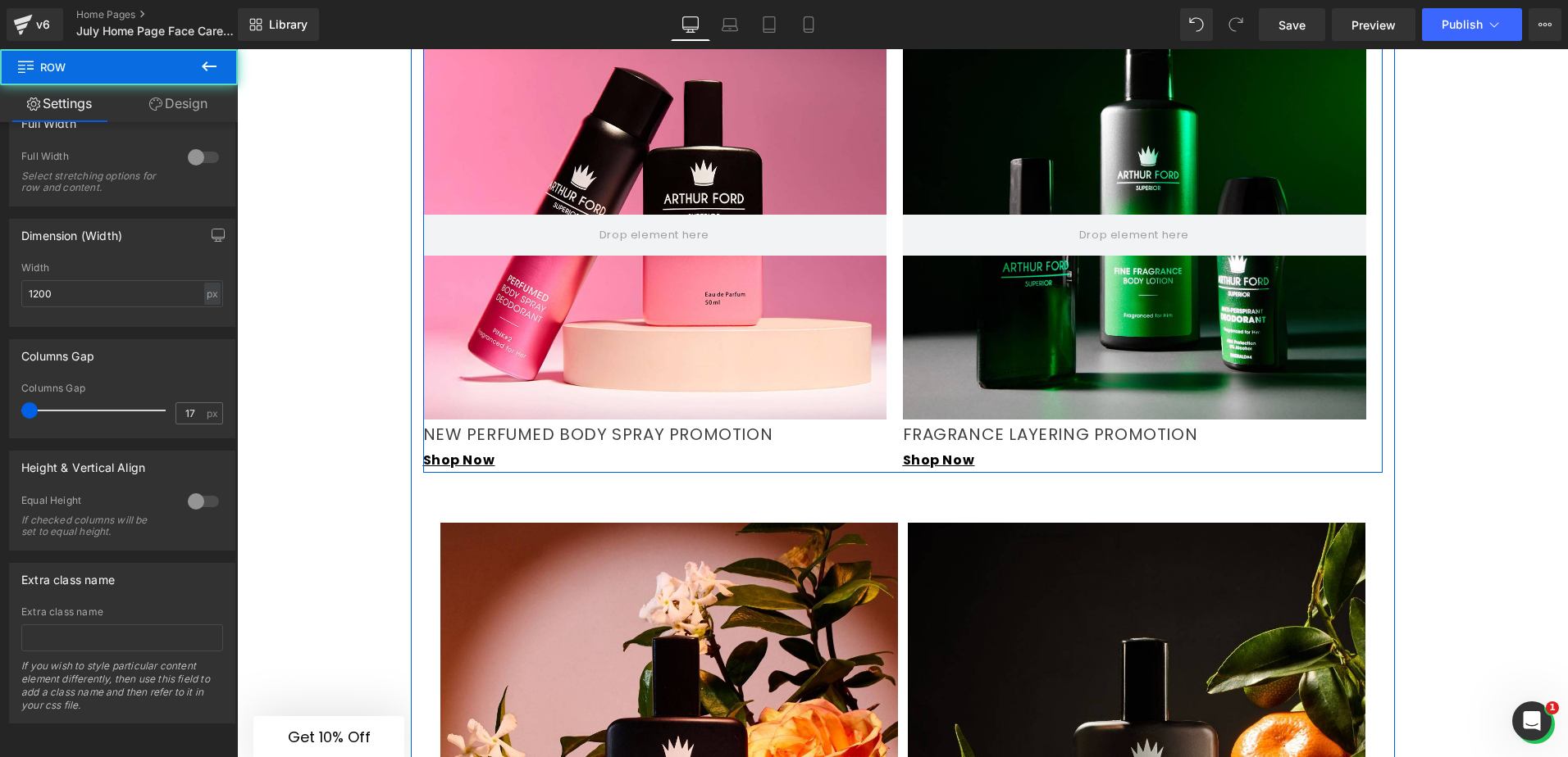
click at [1366, 343] on div "Hero Banner FRAGRANCE LAYERING PROMOTION Text Block Shop Now Text Block" at bounding box center [1142, 229] width 480 height 488
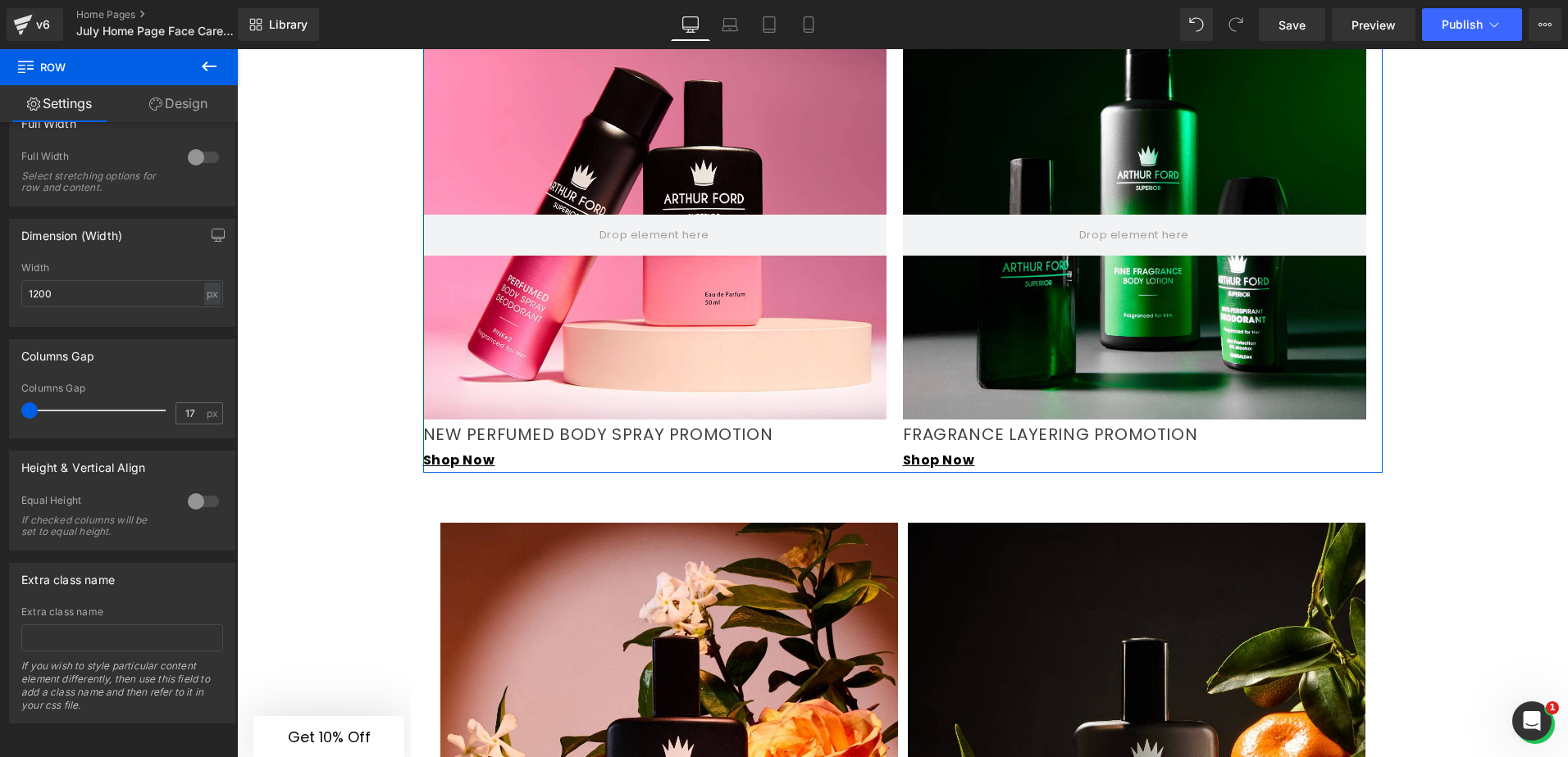
click at [164, 100] on link "Design" at bounding box center [178, 104] width 119 height 37
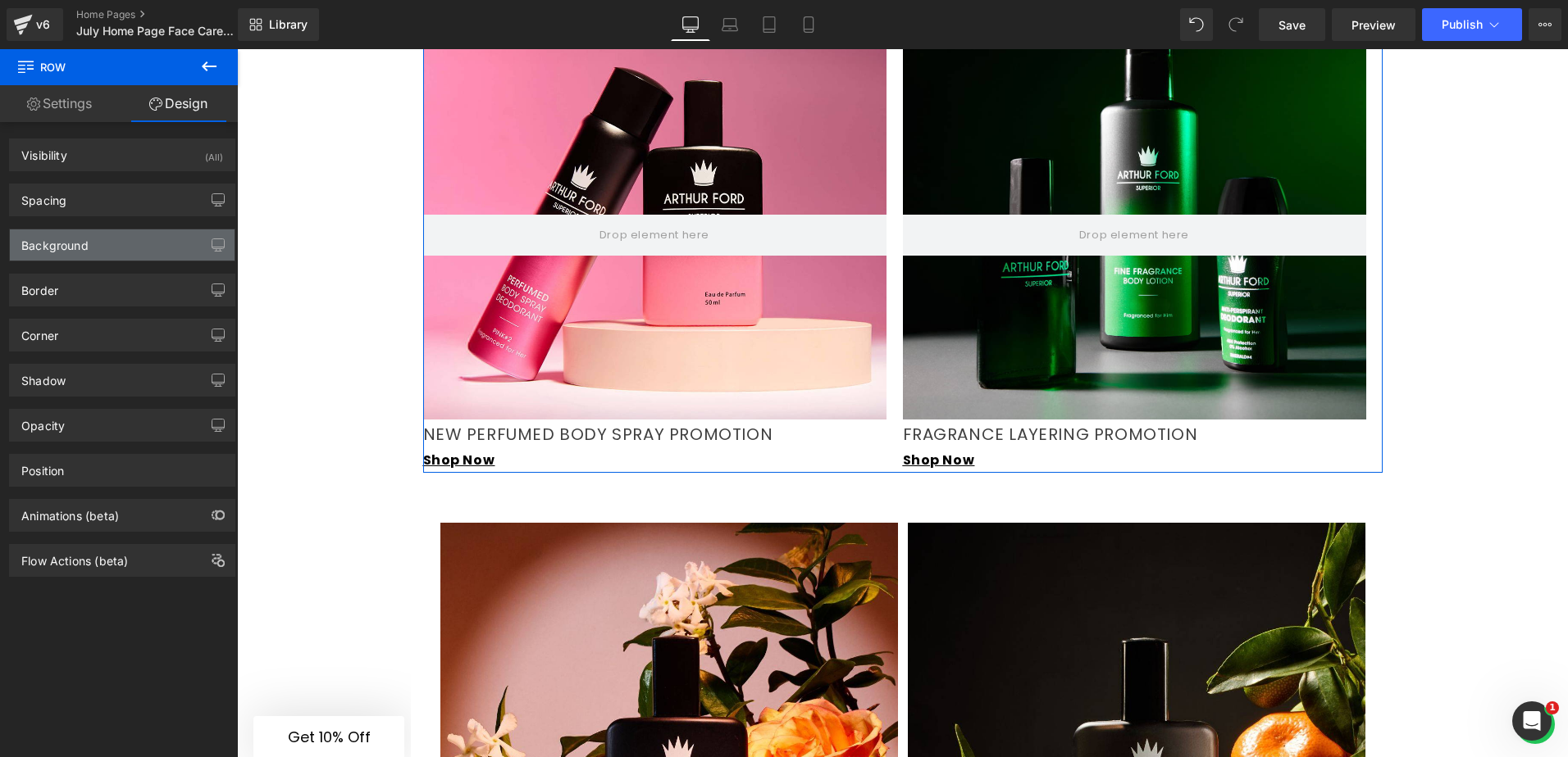
click at [86, 242] on div "Background" at bounding box center [55, 240] width 67 height 23
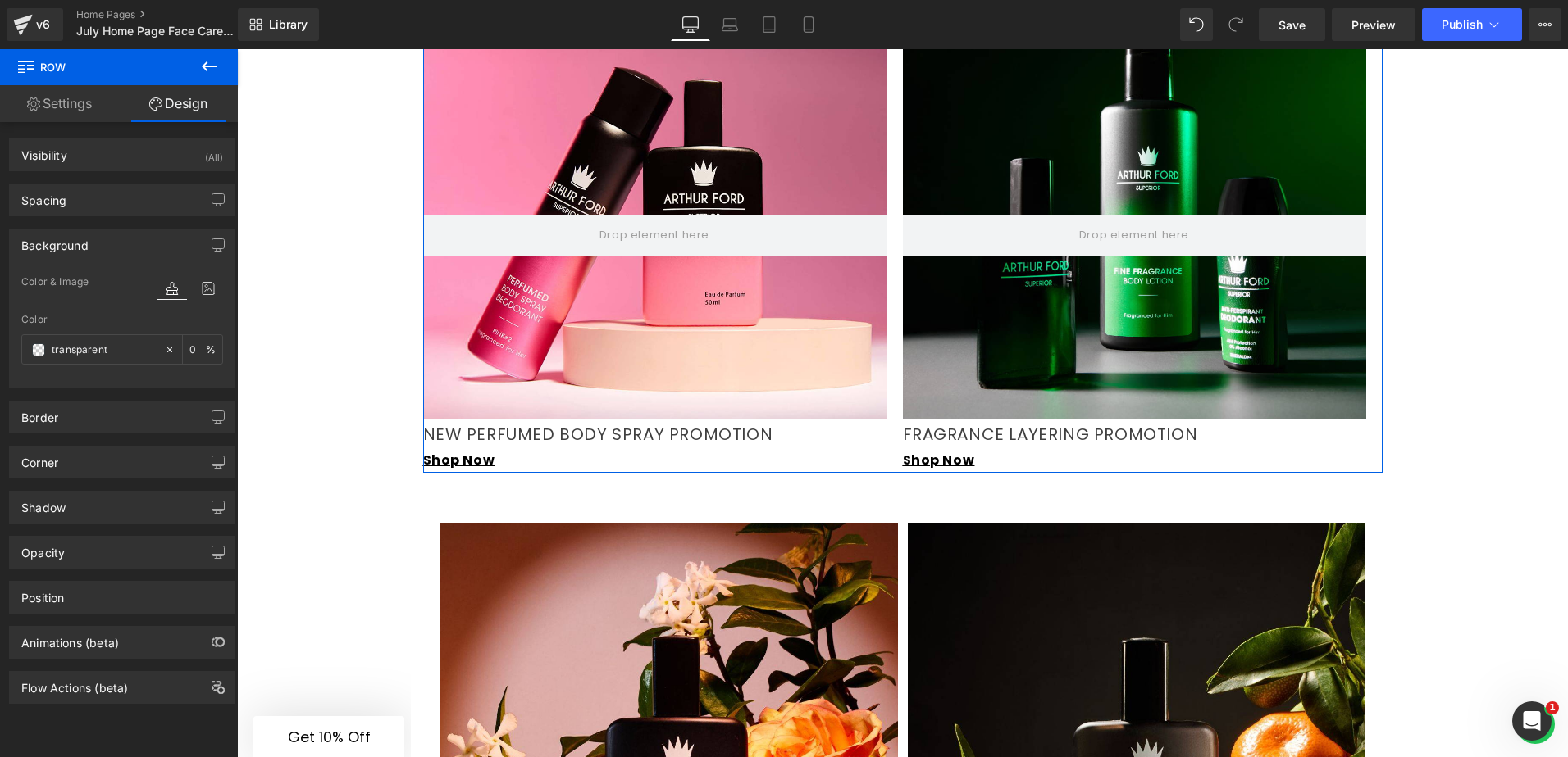
click at [83, 234] on div "Background" at bounding box center [55, 240] width 67 height 23
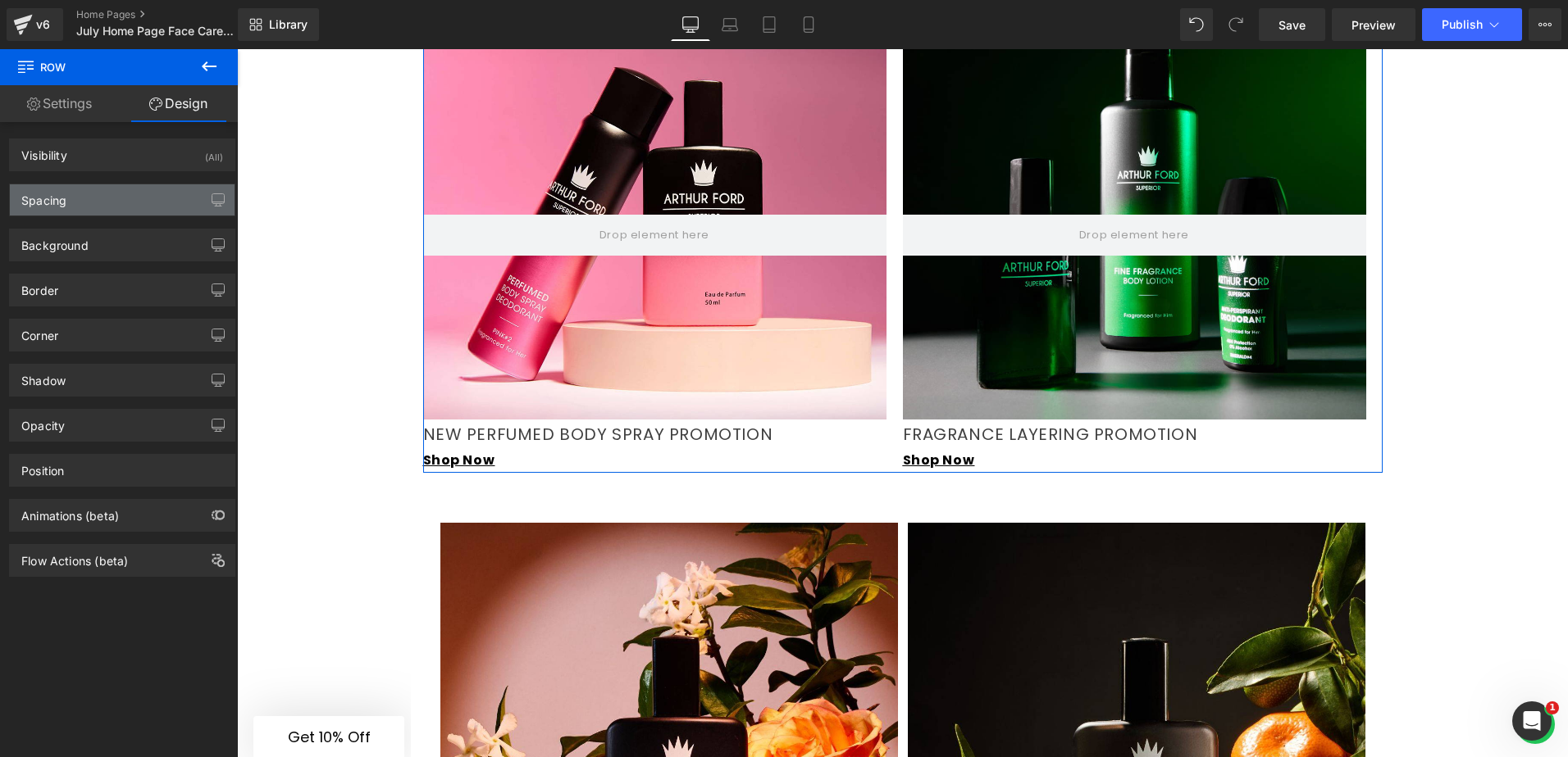
click at [77, 211] on div "Spacing" at bounding box center [122, 201] width 225 height 31
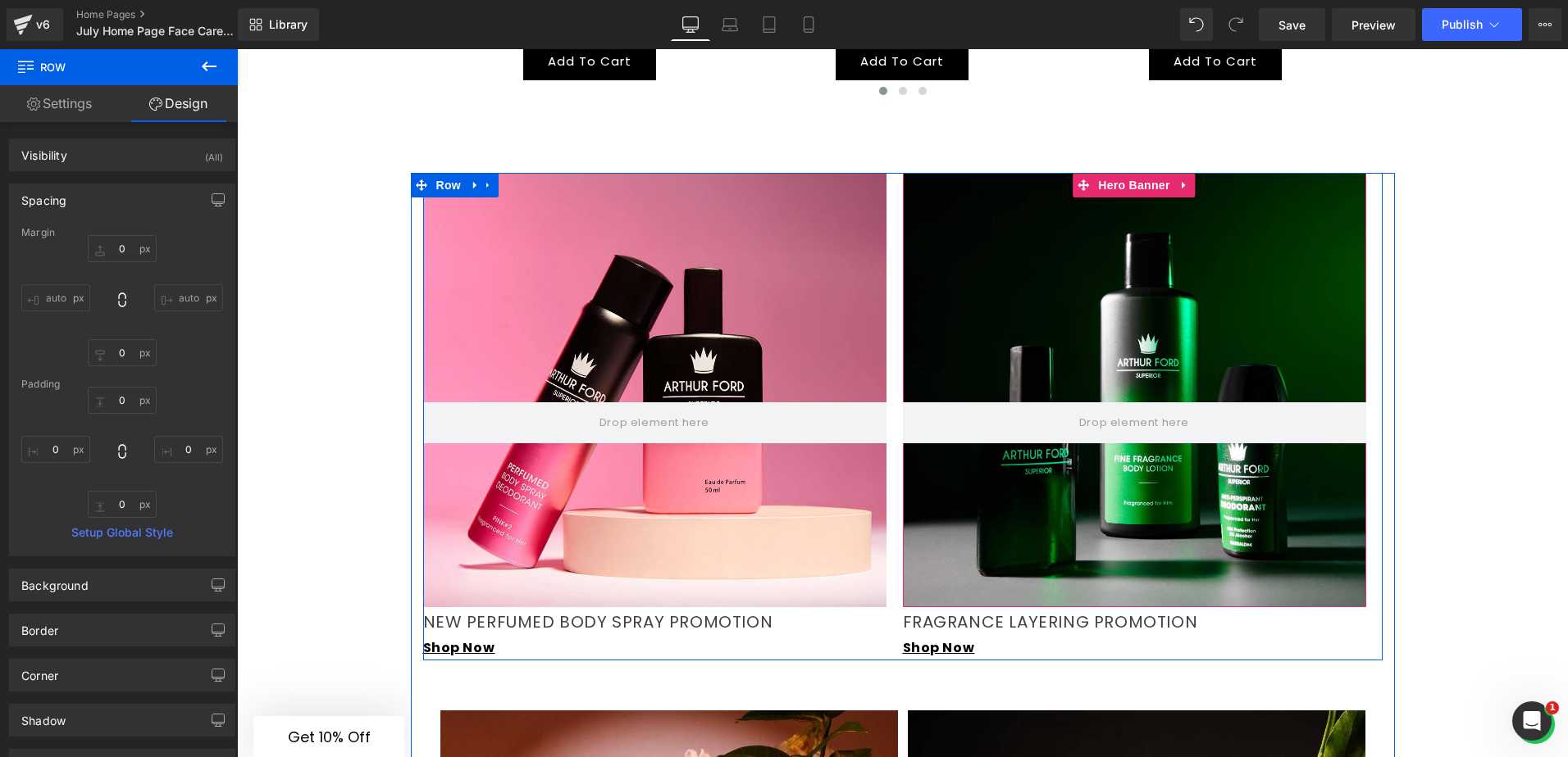
scroll to position [1379, 0]
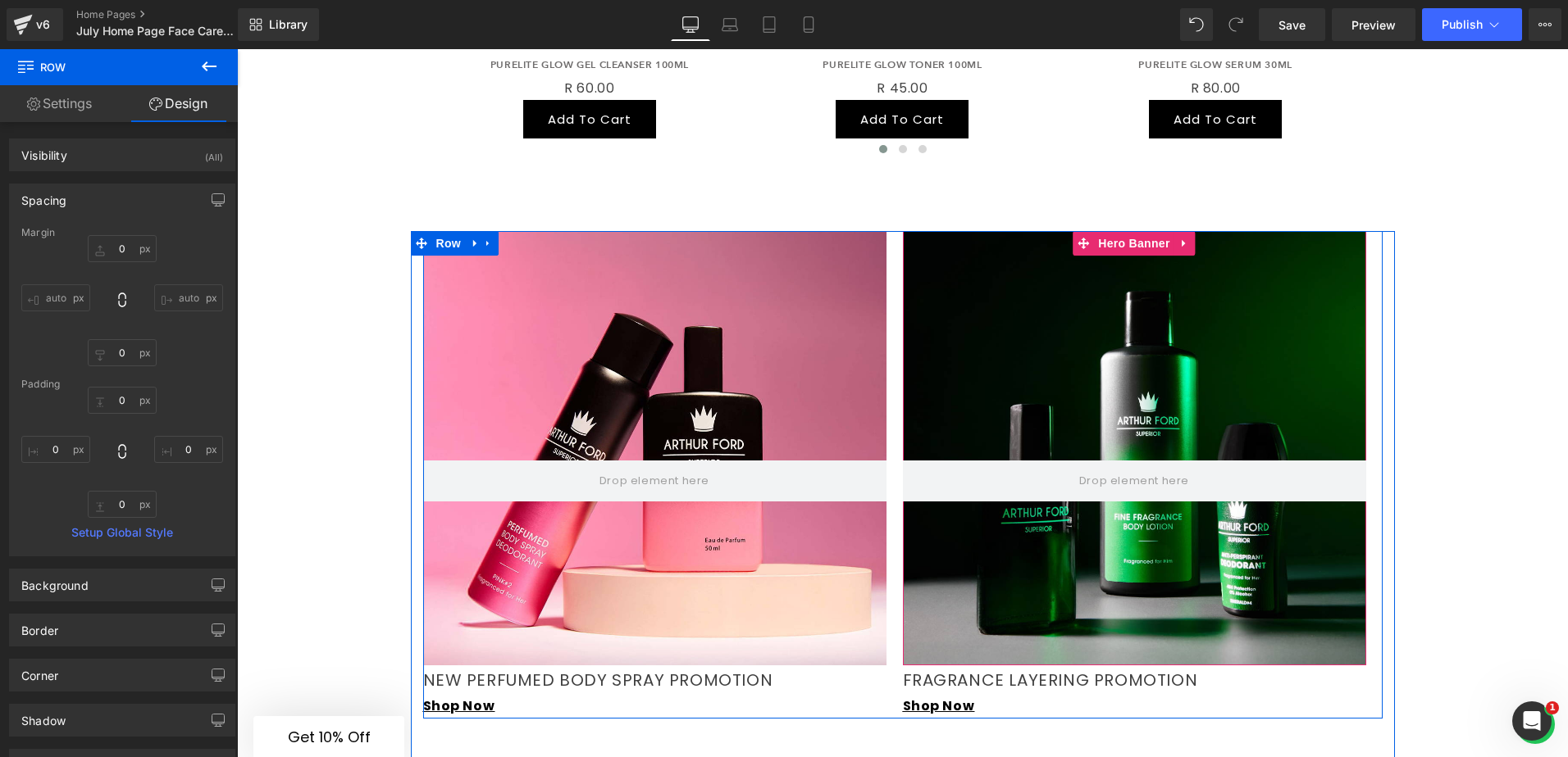
click at [1199, 329] on div at bounding box center [1133, 448] width 463 height 434
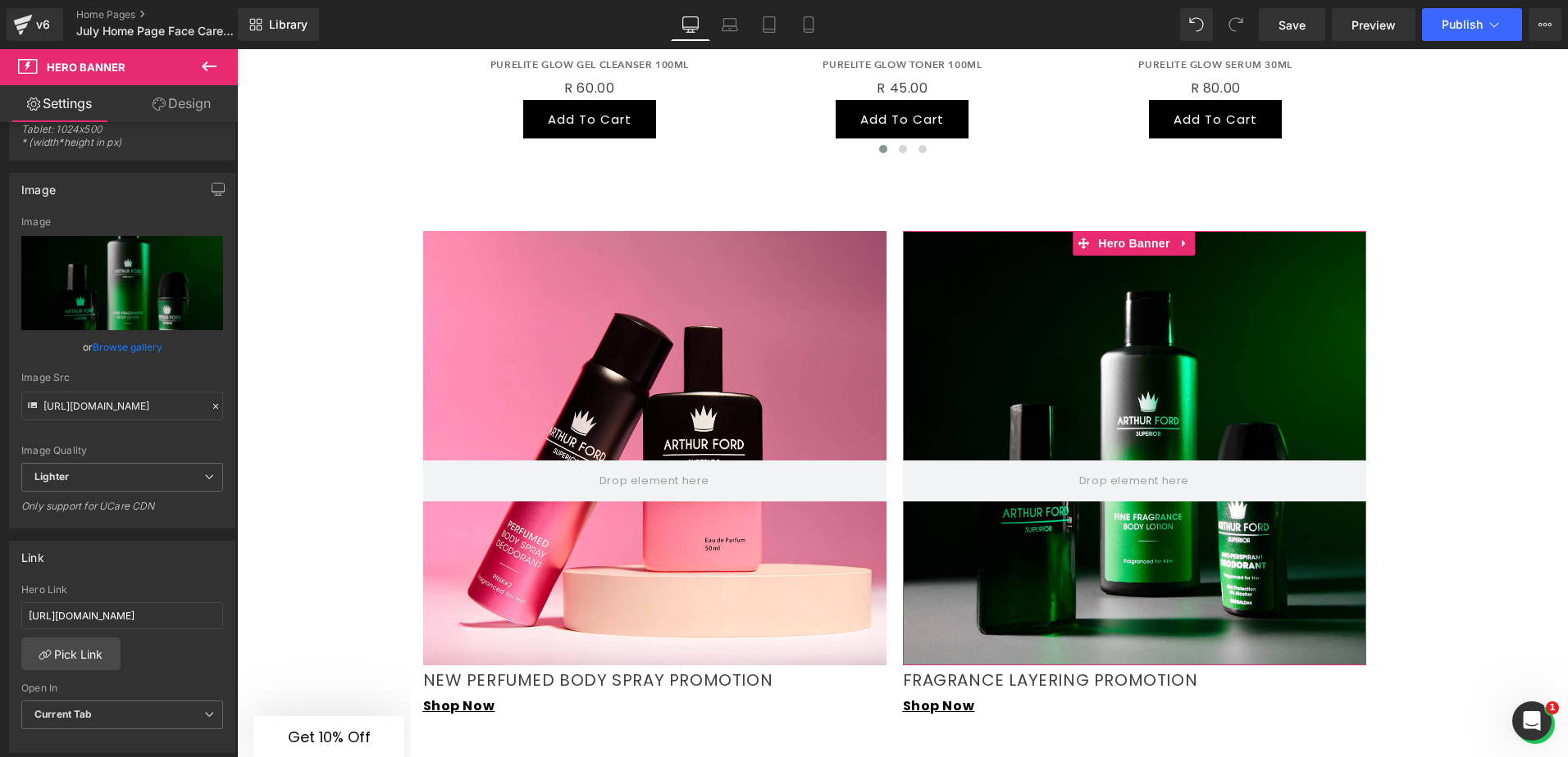
scroll to position [0, 0]
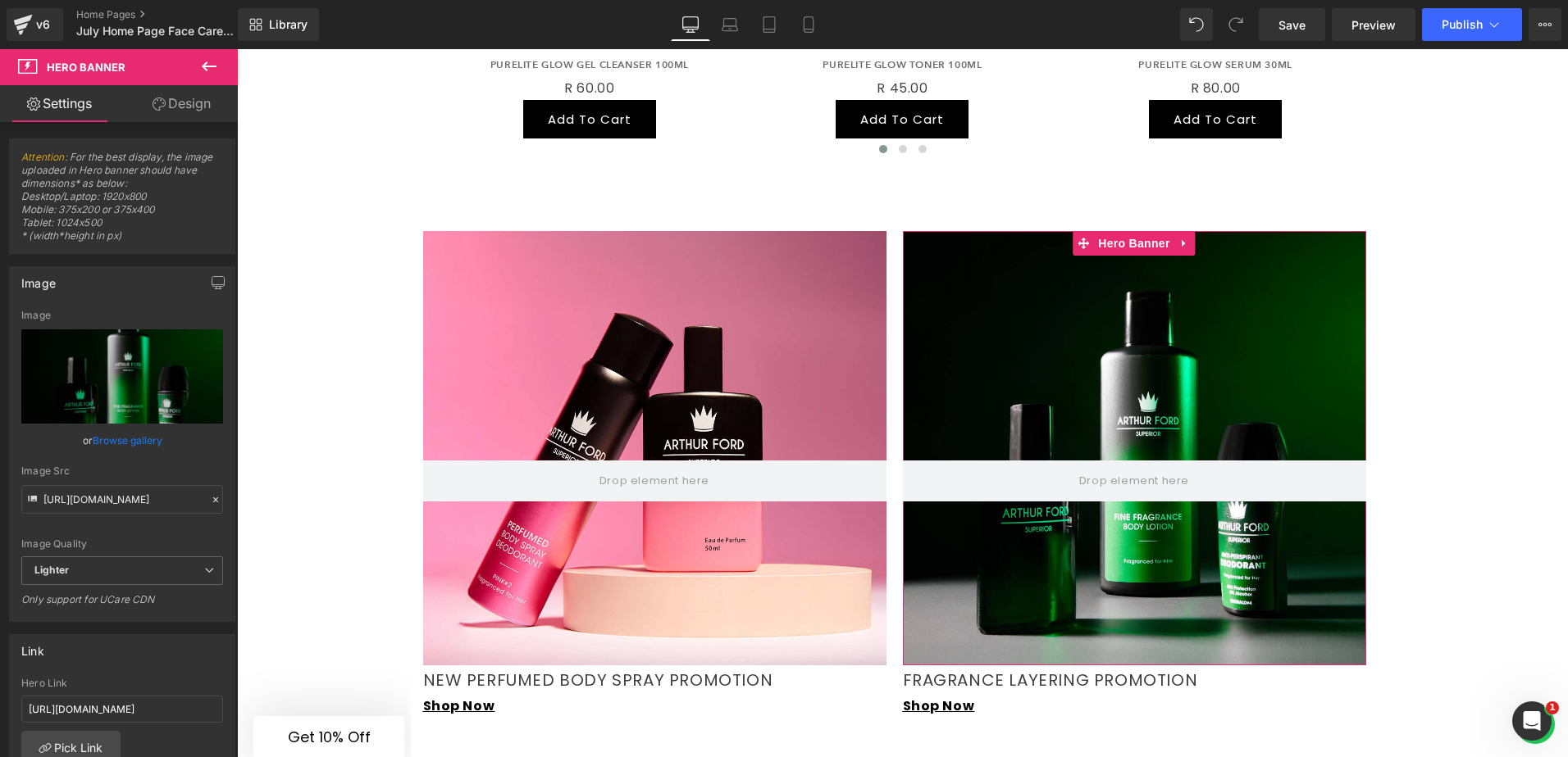
click at [175, 108] on link "Design" at bounding box center [181, 104] width 119 height 37
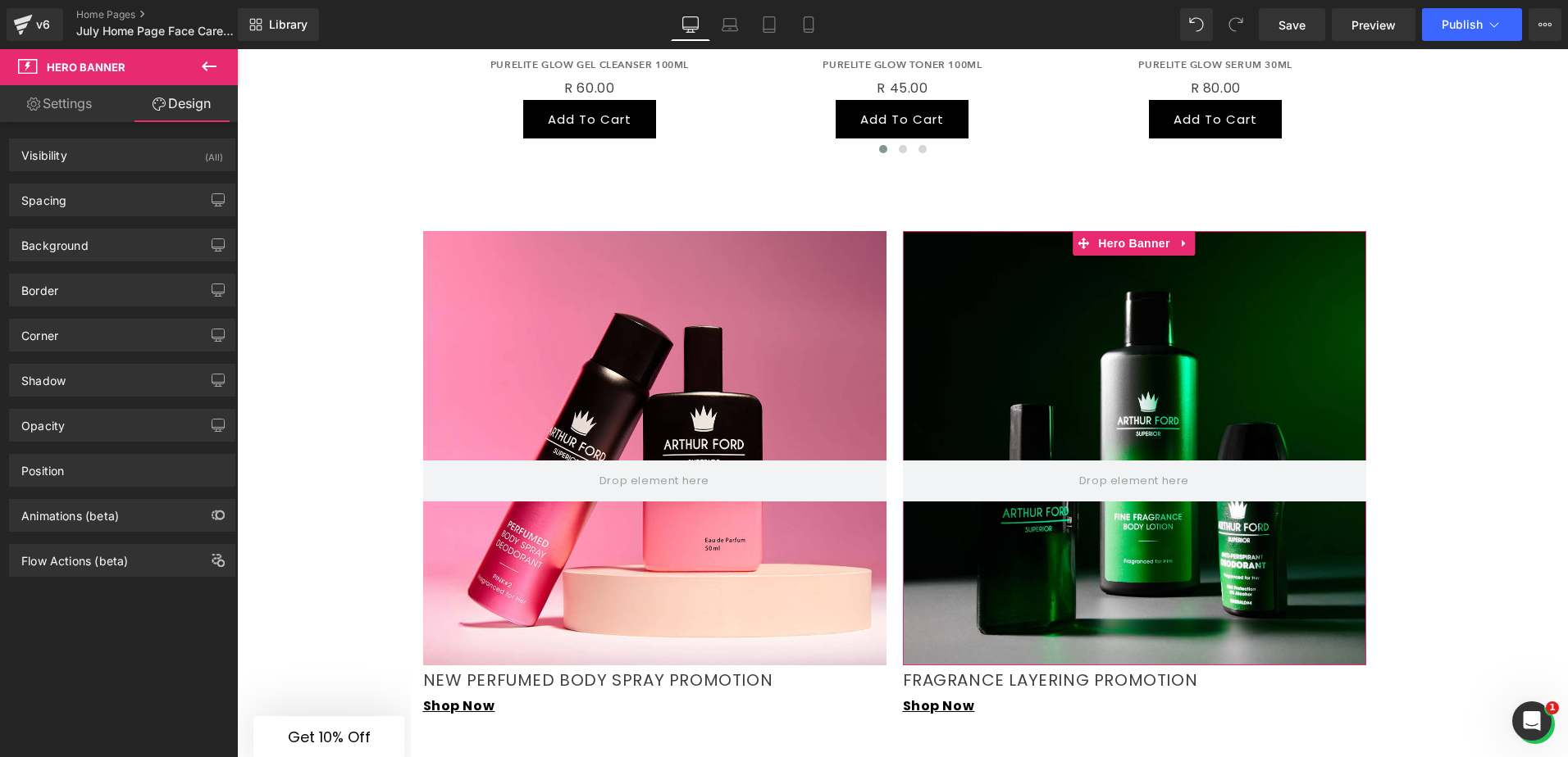
click at [64, 106] on link "Settings" at bounding box center [59, 104] width 119 height 37
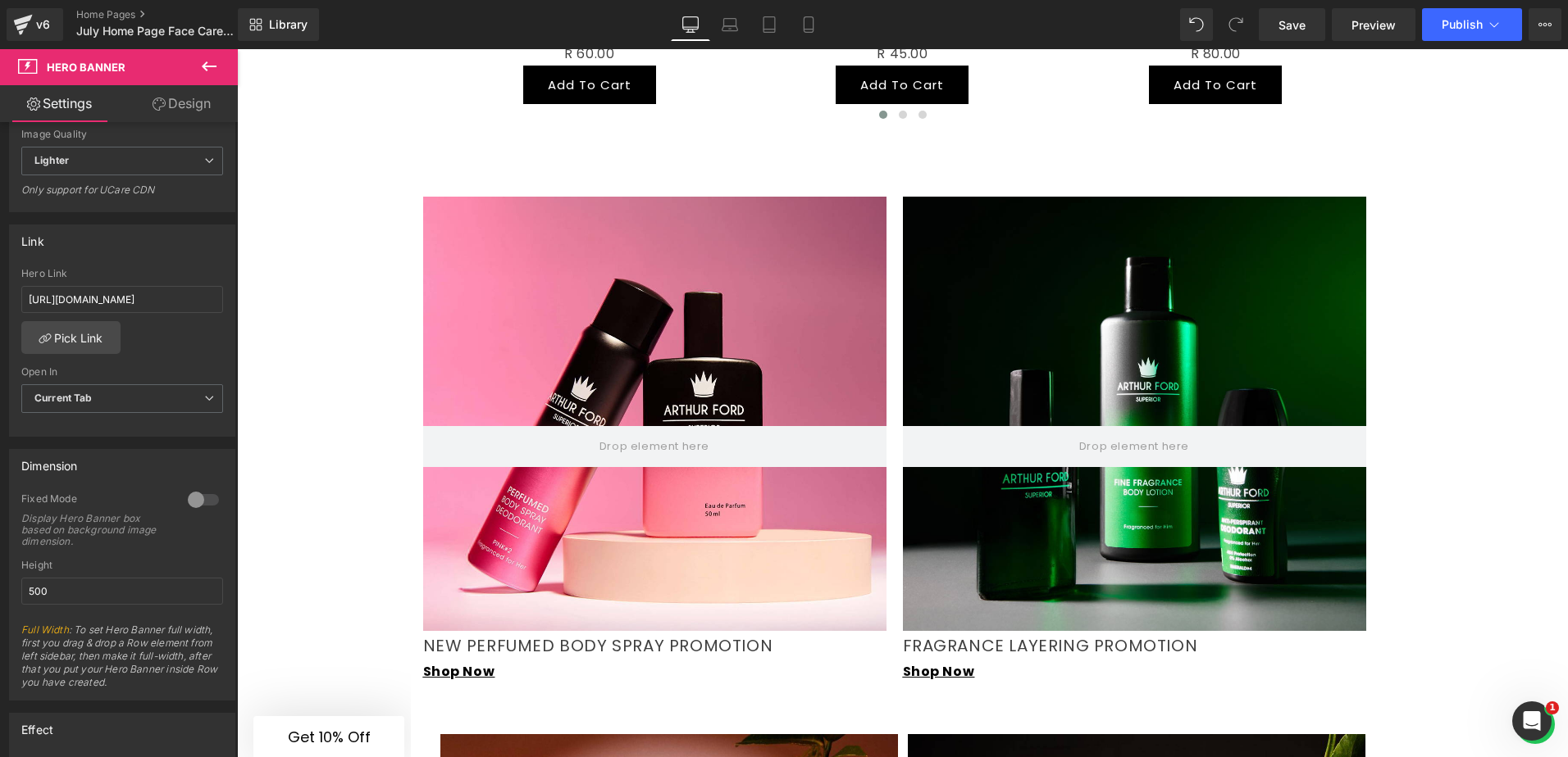
scroll to position [1460, 0]
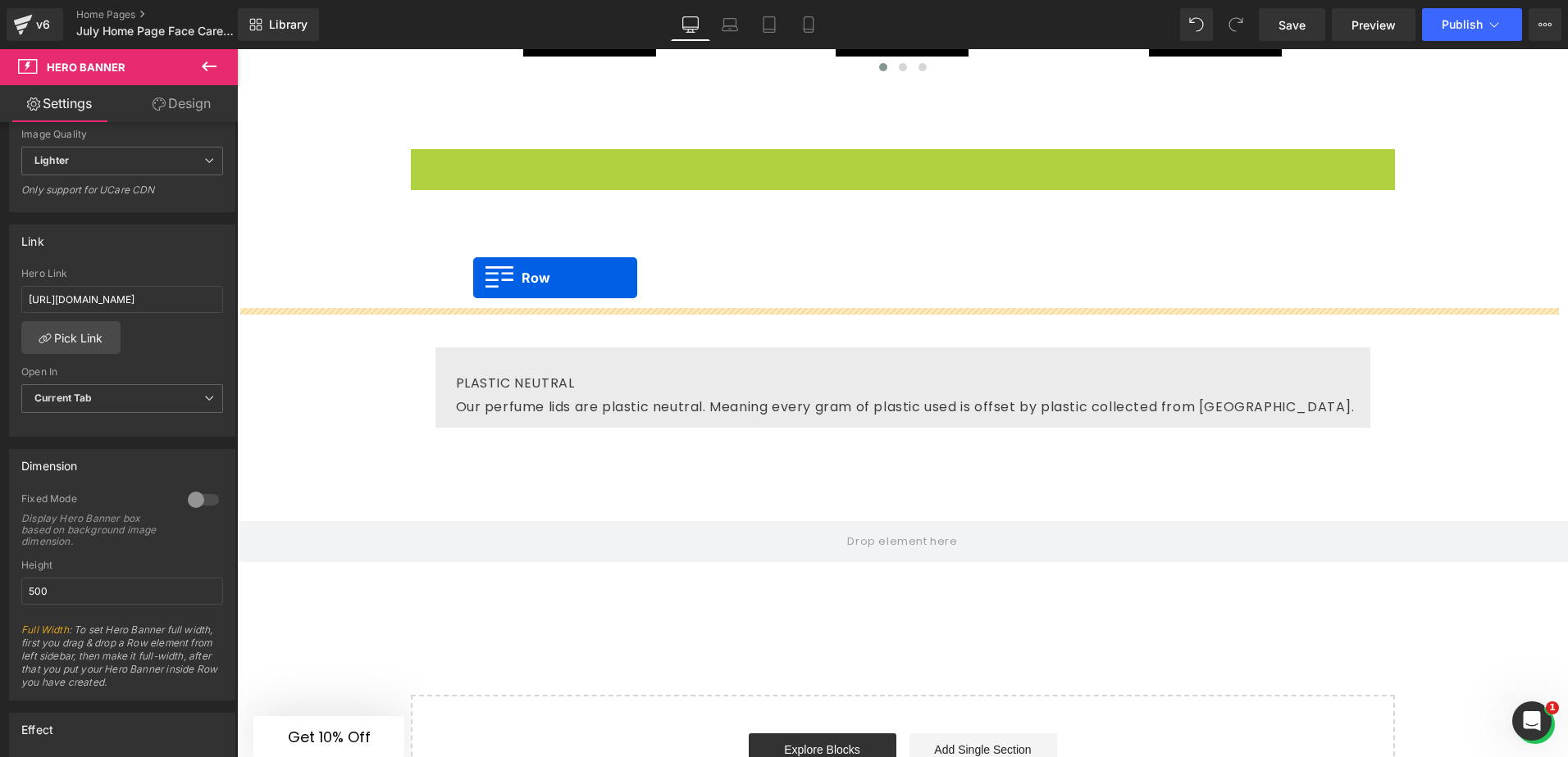
drag, startPoint x: 412, startPoint y: 117, endPoint x: 473, endPoint y: 278, distance: 172.2
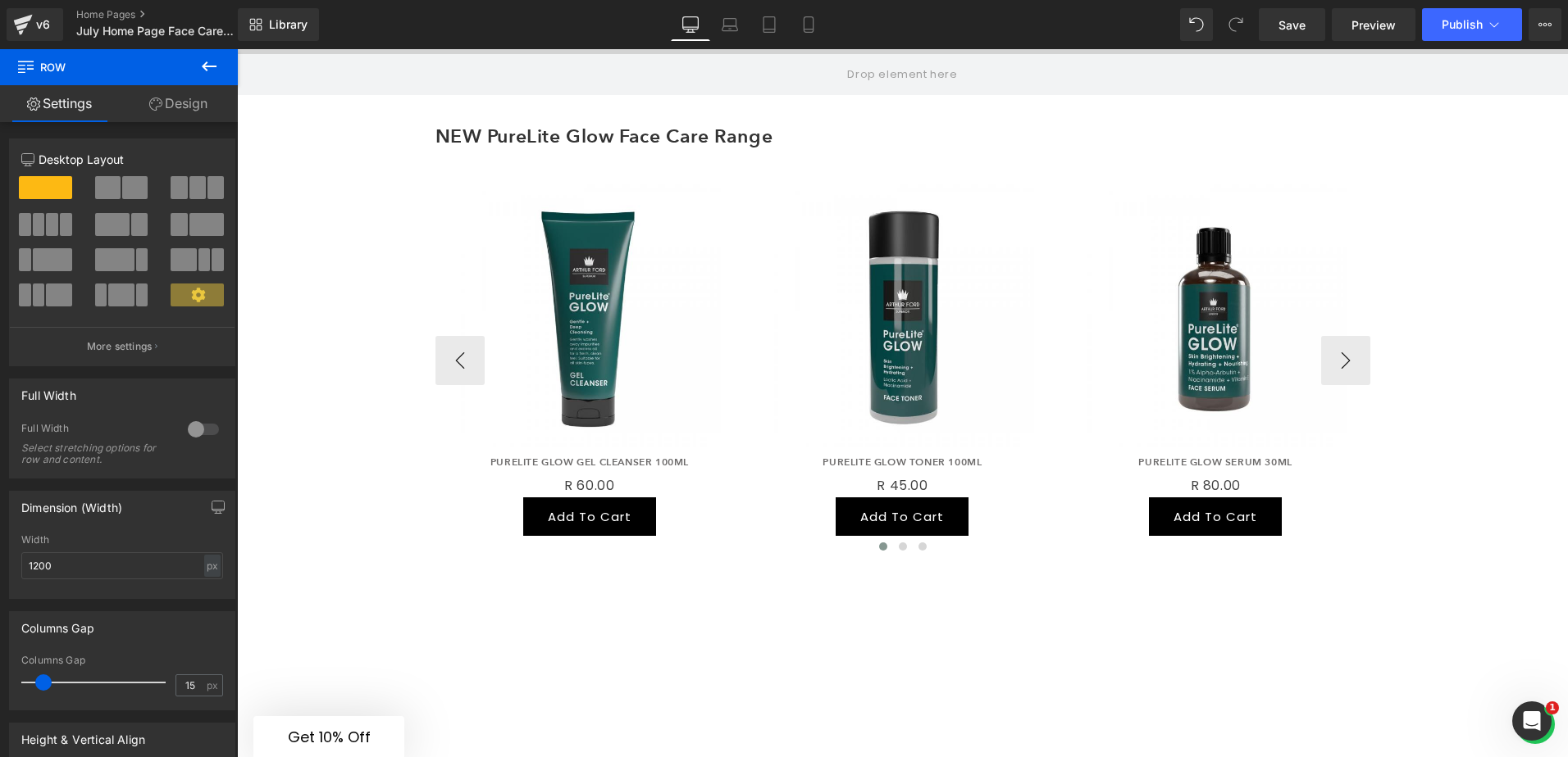
scroll to position [969, 0]
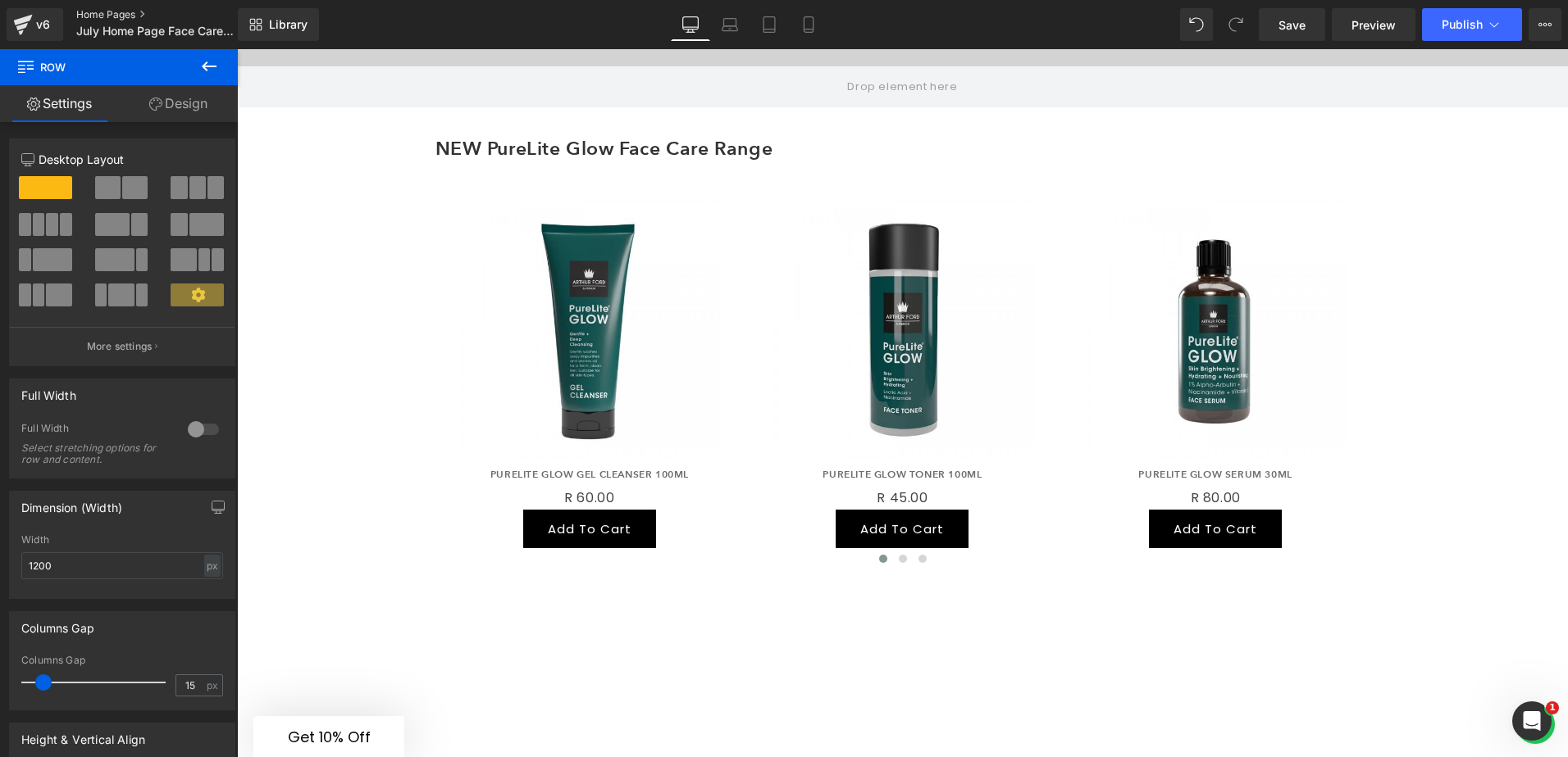
click at [103, 14] on link "Home Pages" at bounding box center [170, 15] width 189 height 13
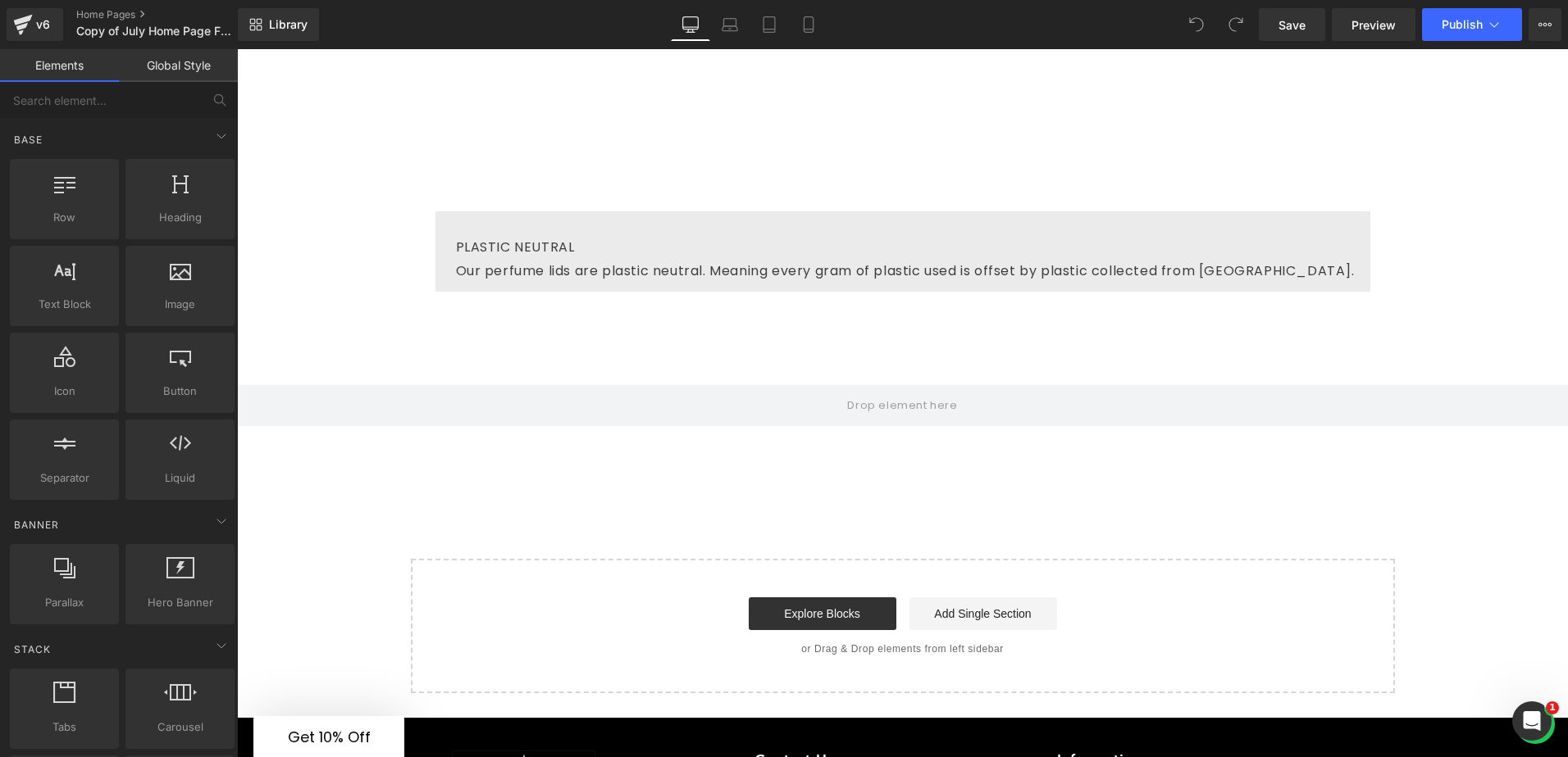
scroll to position [2787, 0]
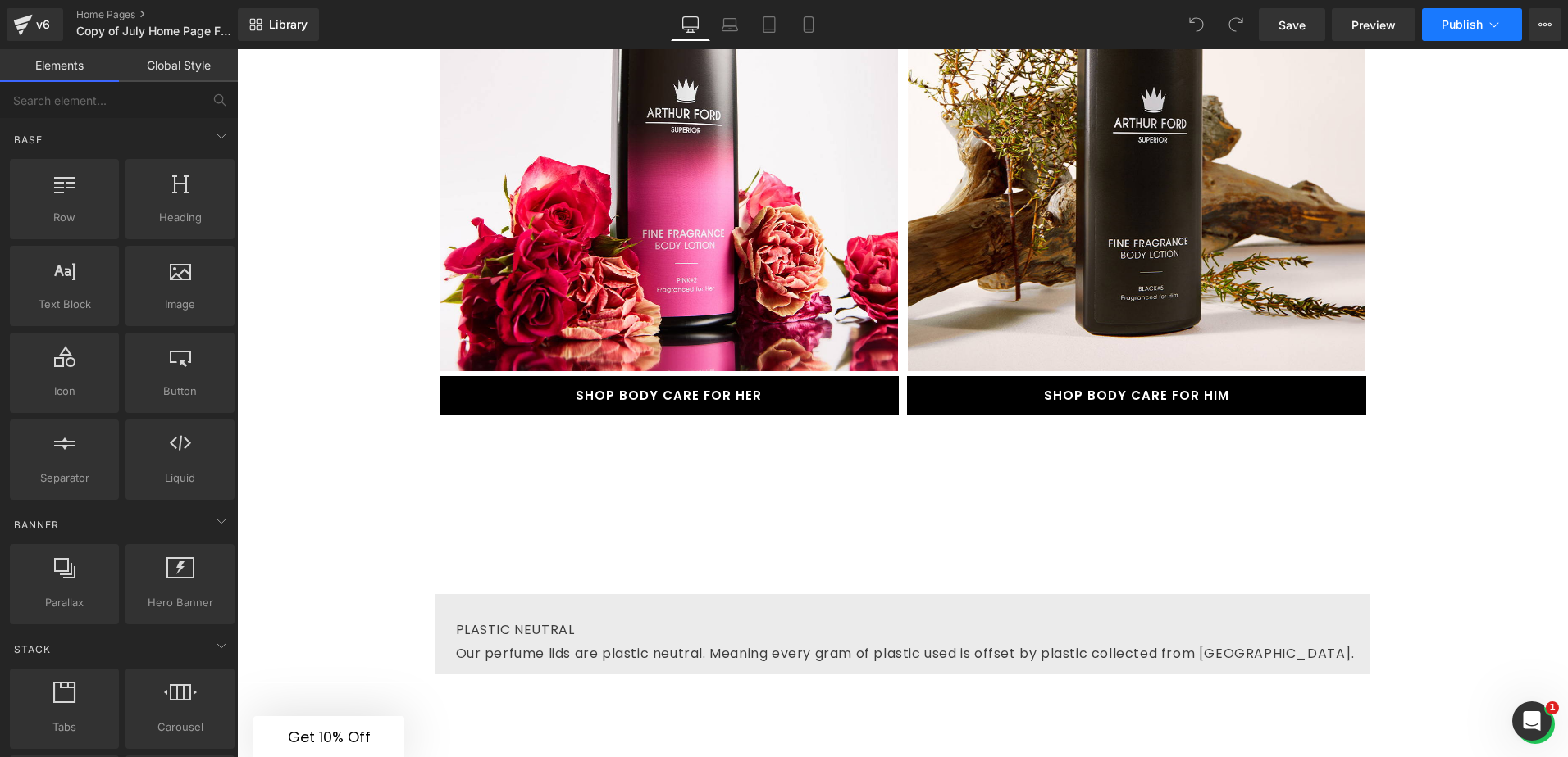
click at [1512, 13] on button "Publish" at bounding box center [1472, 24] width 100 height 32
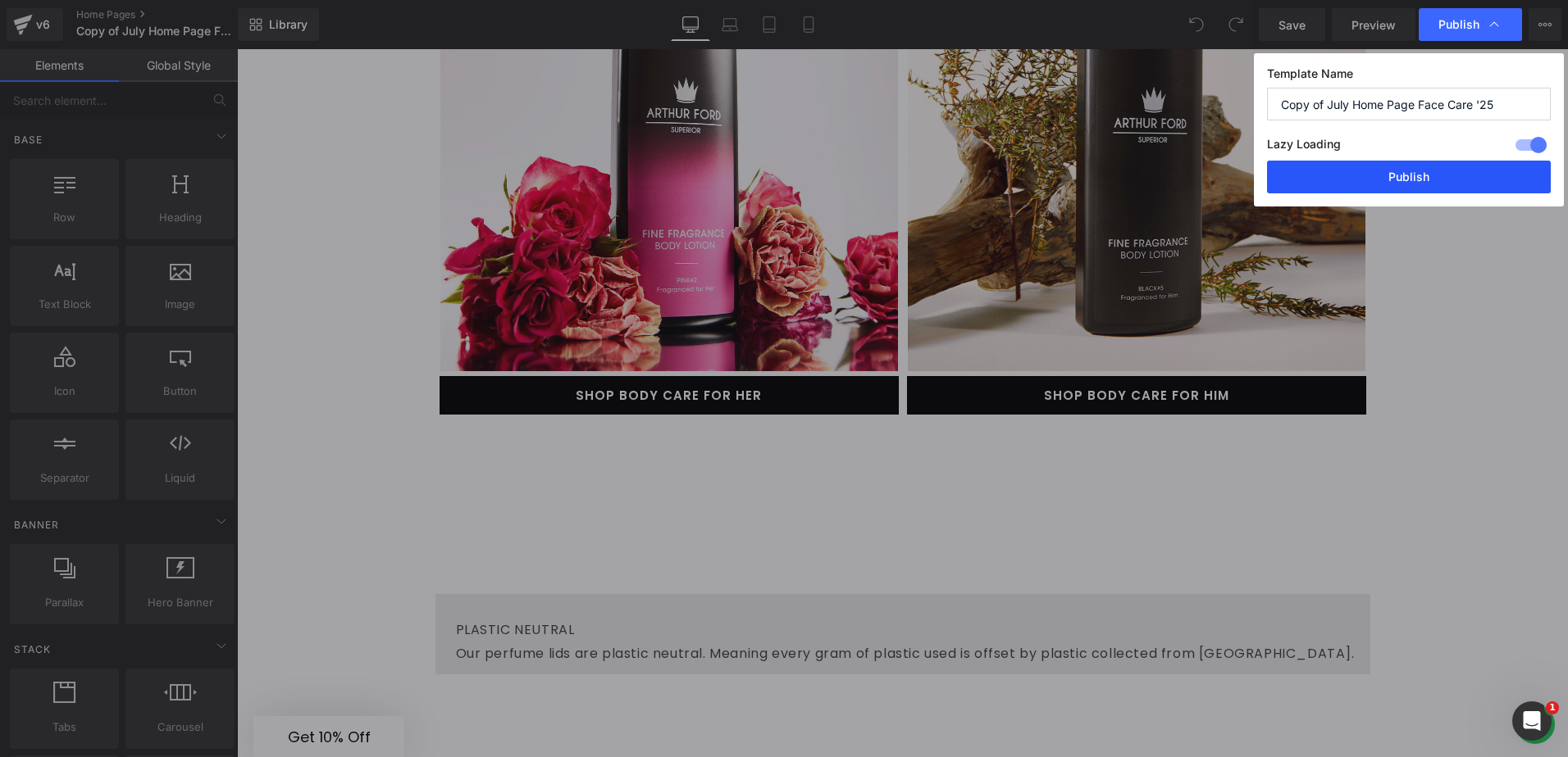
drag, startPoint x: 1445, startPoint y: 173, endPoint x: 937, endPoint y: 104, distance: 512.7
click at [1445, 173] on button "Publish" at bounding box center [1408, 177] width 284 height 32
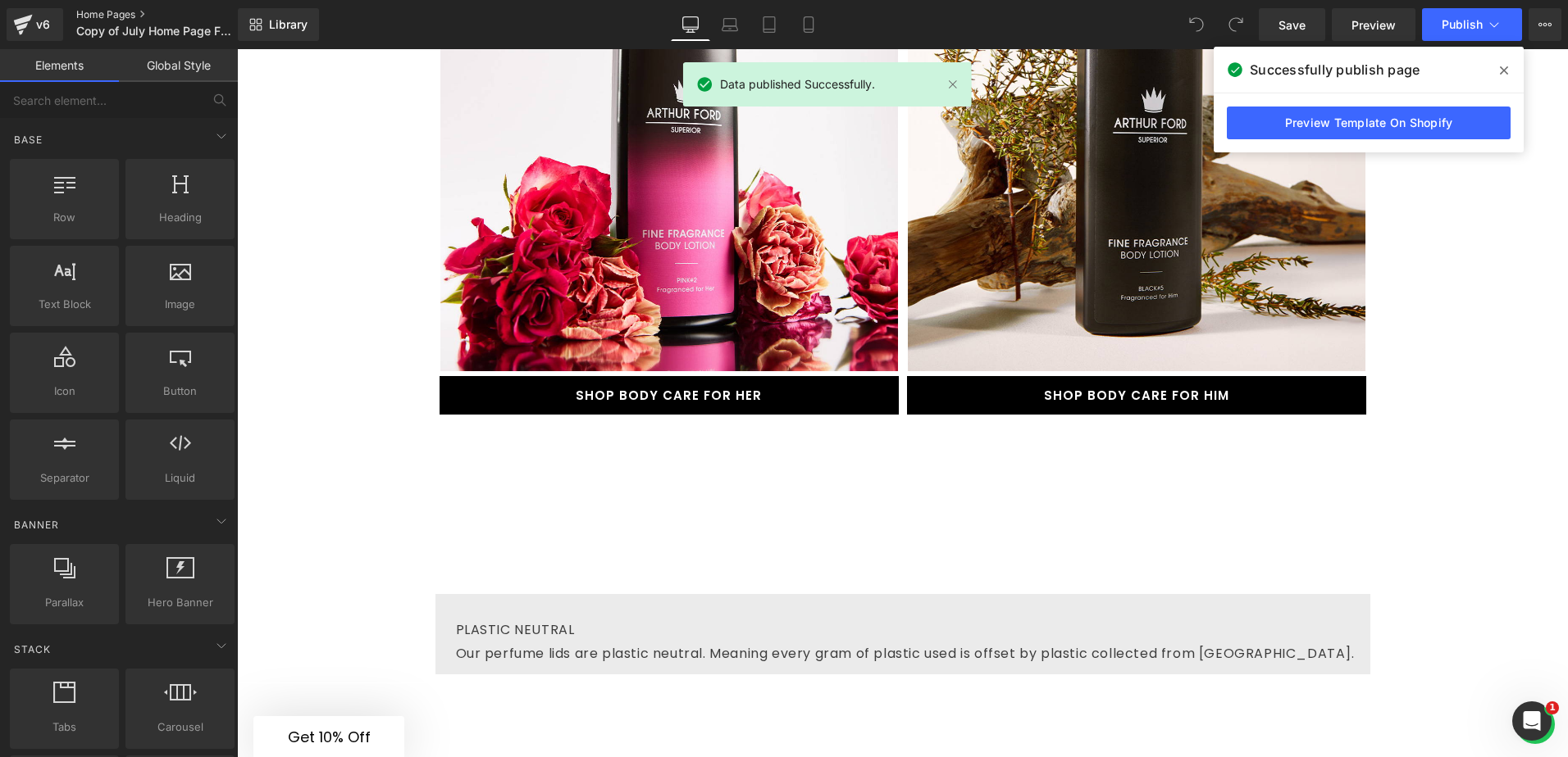
click at [99, 18] on link "Home Pages" at bounding box center [170, 15] width 189 height 13
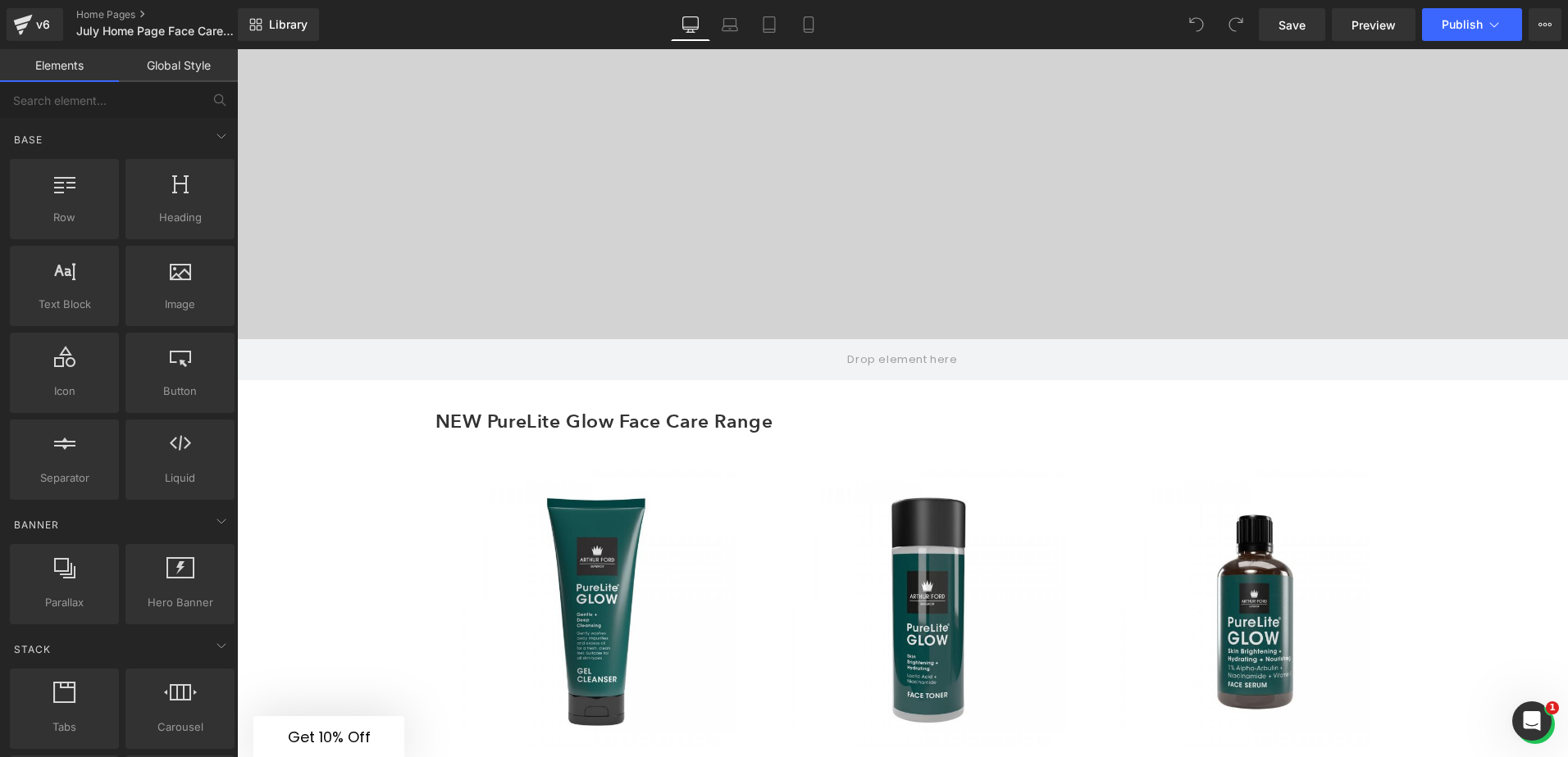
scroll to position [409, 0]
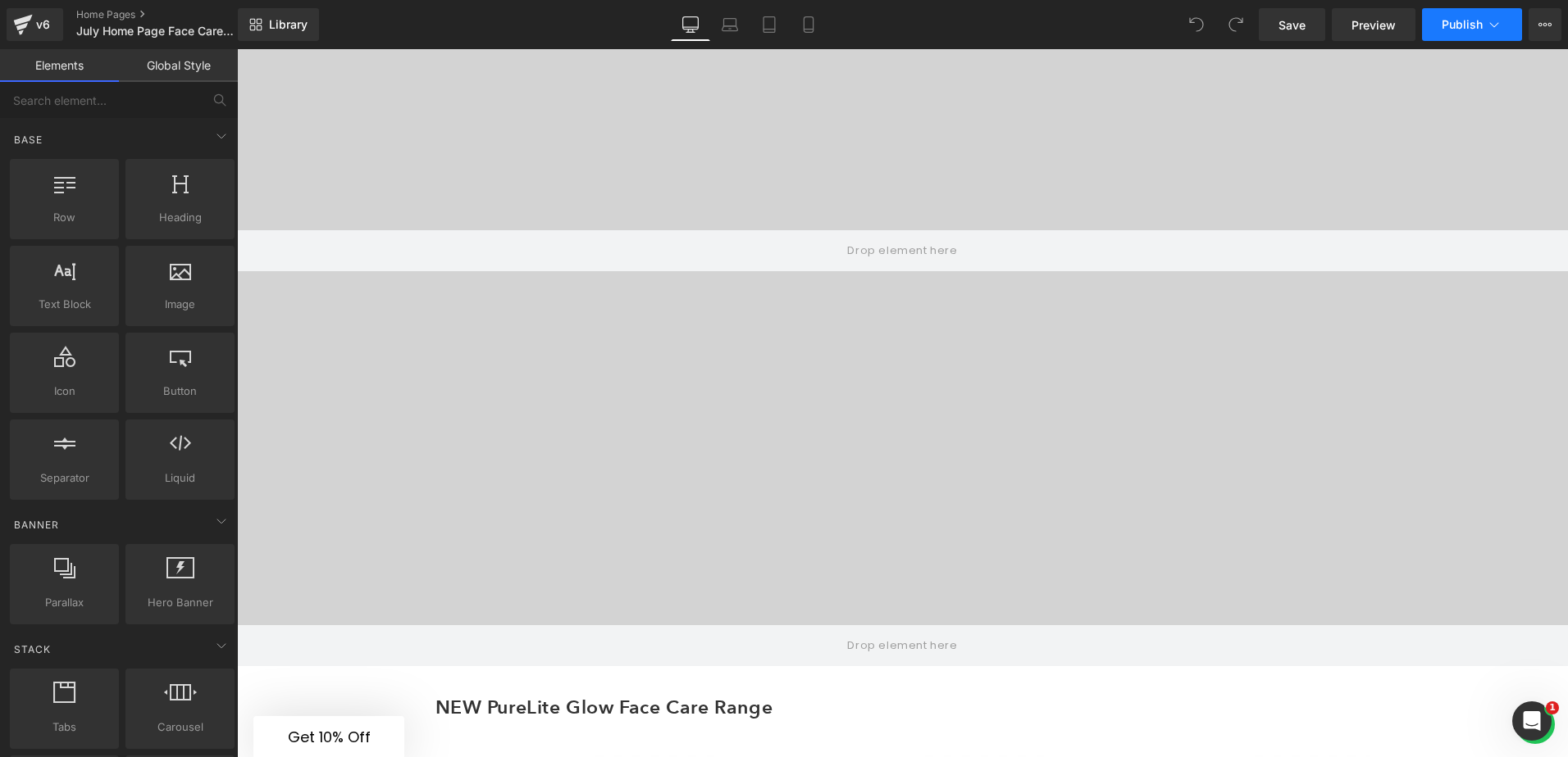
click at [1488, 17] on icon at bounding box center [1494, 25] width 17 height 17
click at [94, 14] on link "Home Pages" at bounding box center [170, 15] width 189 height 13
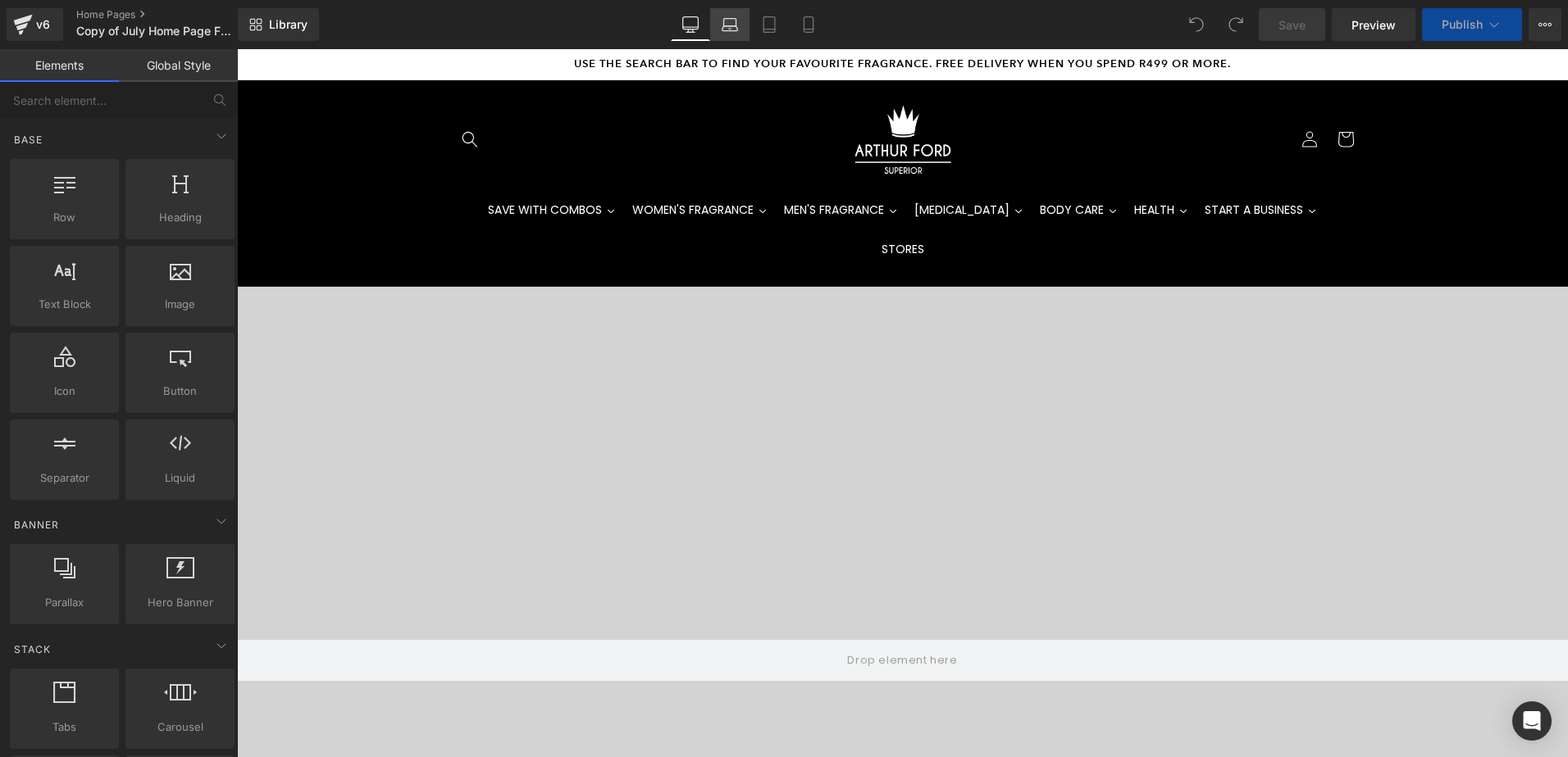
click at [734, 31] on icon at bounding box center [729, 28] width 16 height 5
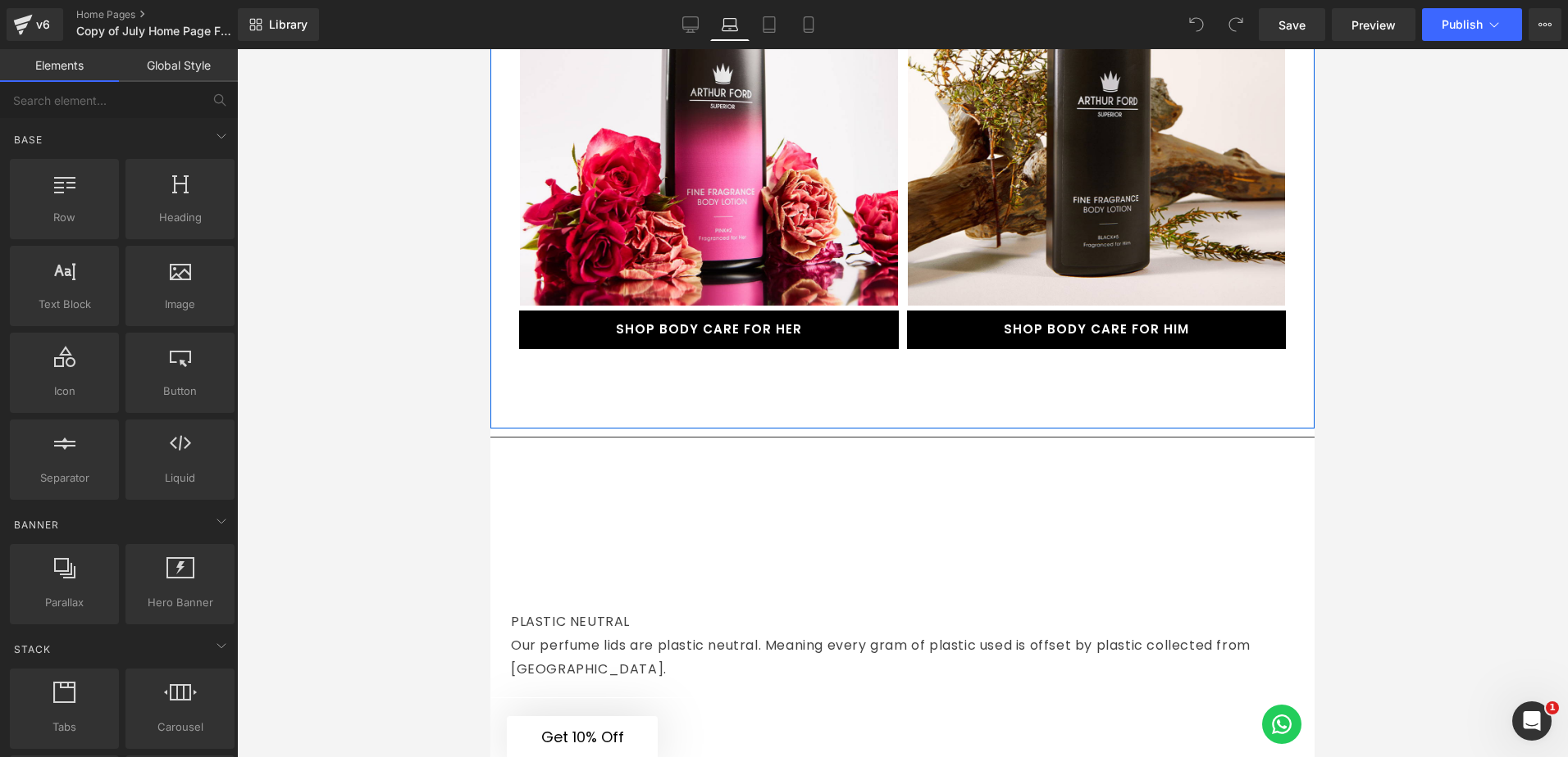
scroll to position [2950, 0]
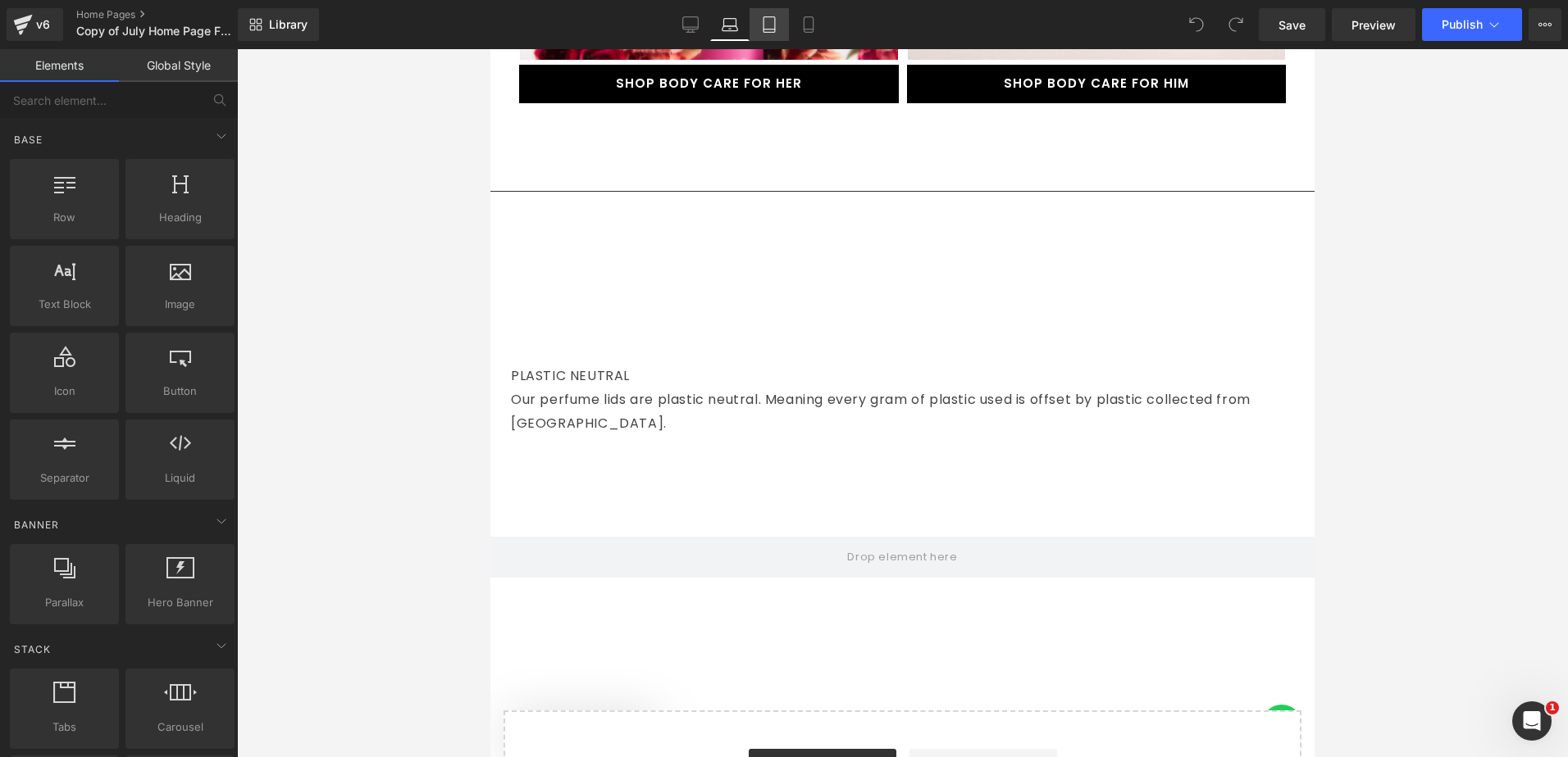
click at [756, 22] on link "Tablet" at bounding box center [769, 24] width 40 height 32
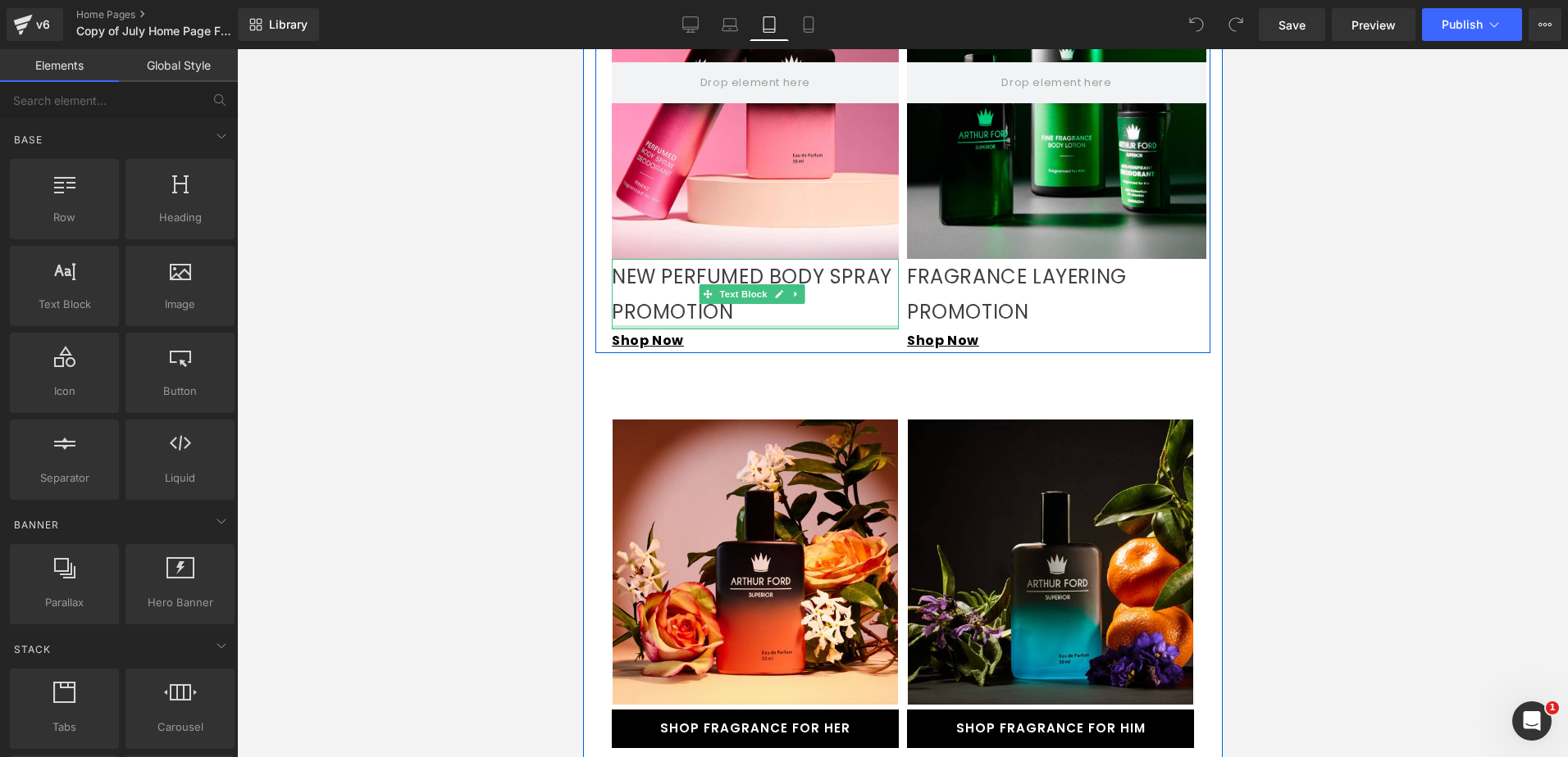
scroll to position [1447, 0]
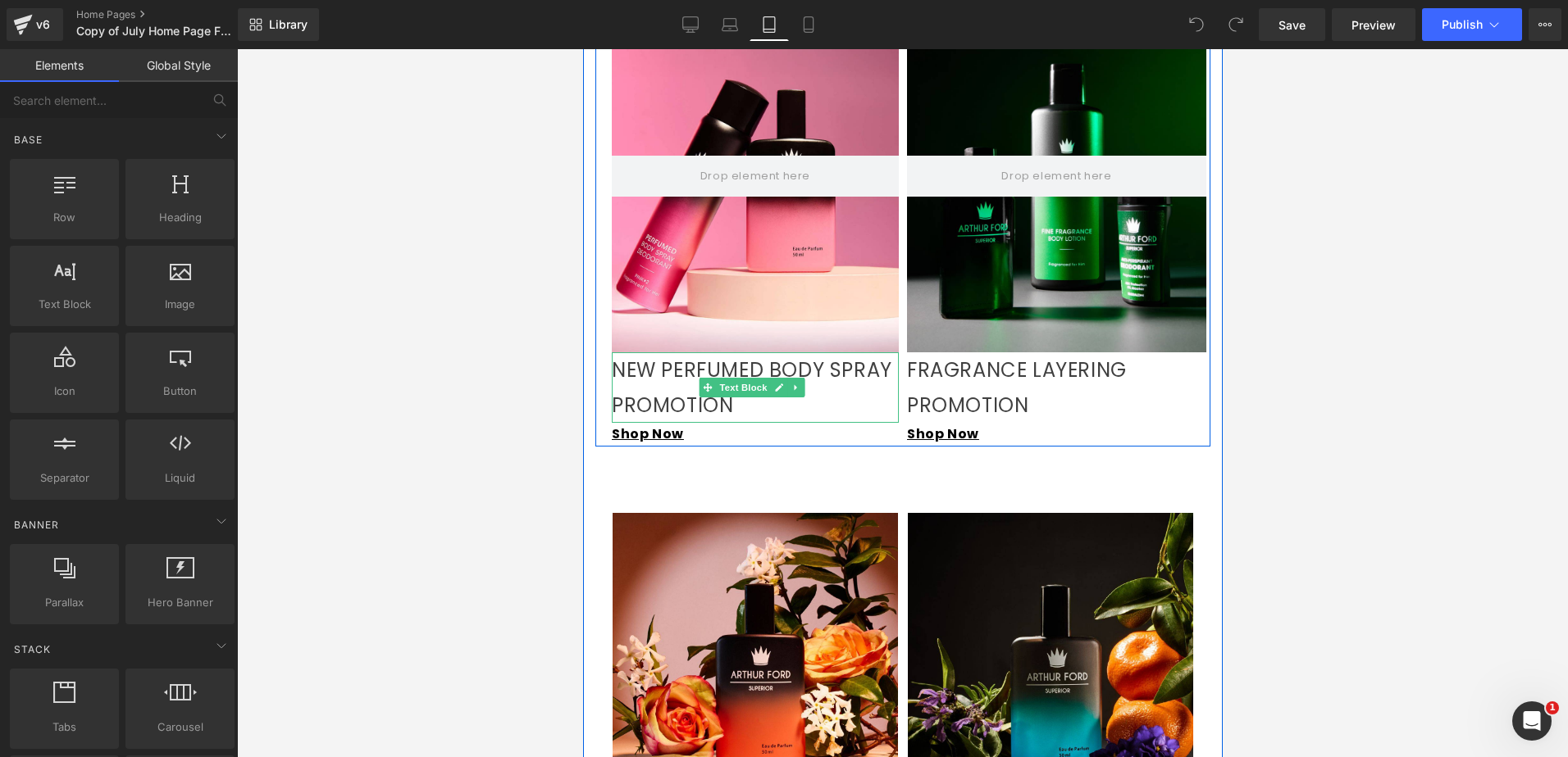
click at [822, 389] on p "NEW PERFUMED BODY SPRAY PROMOTION" at bounding box center [754, 387] width 287 height 70
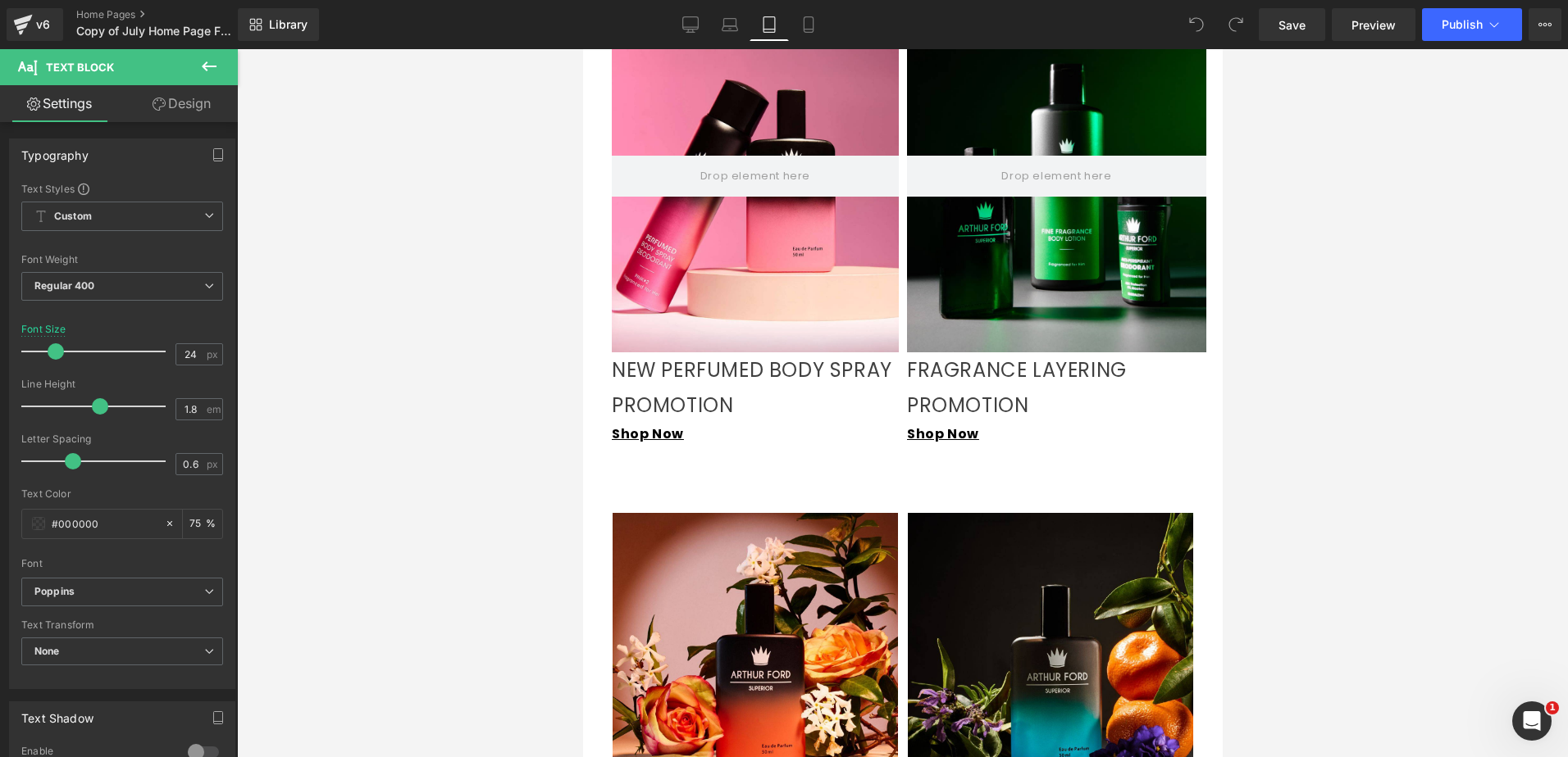
click at [189, 98] on link "Design" at bounding box center [181, 104] width 119 height 37
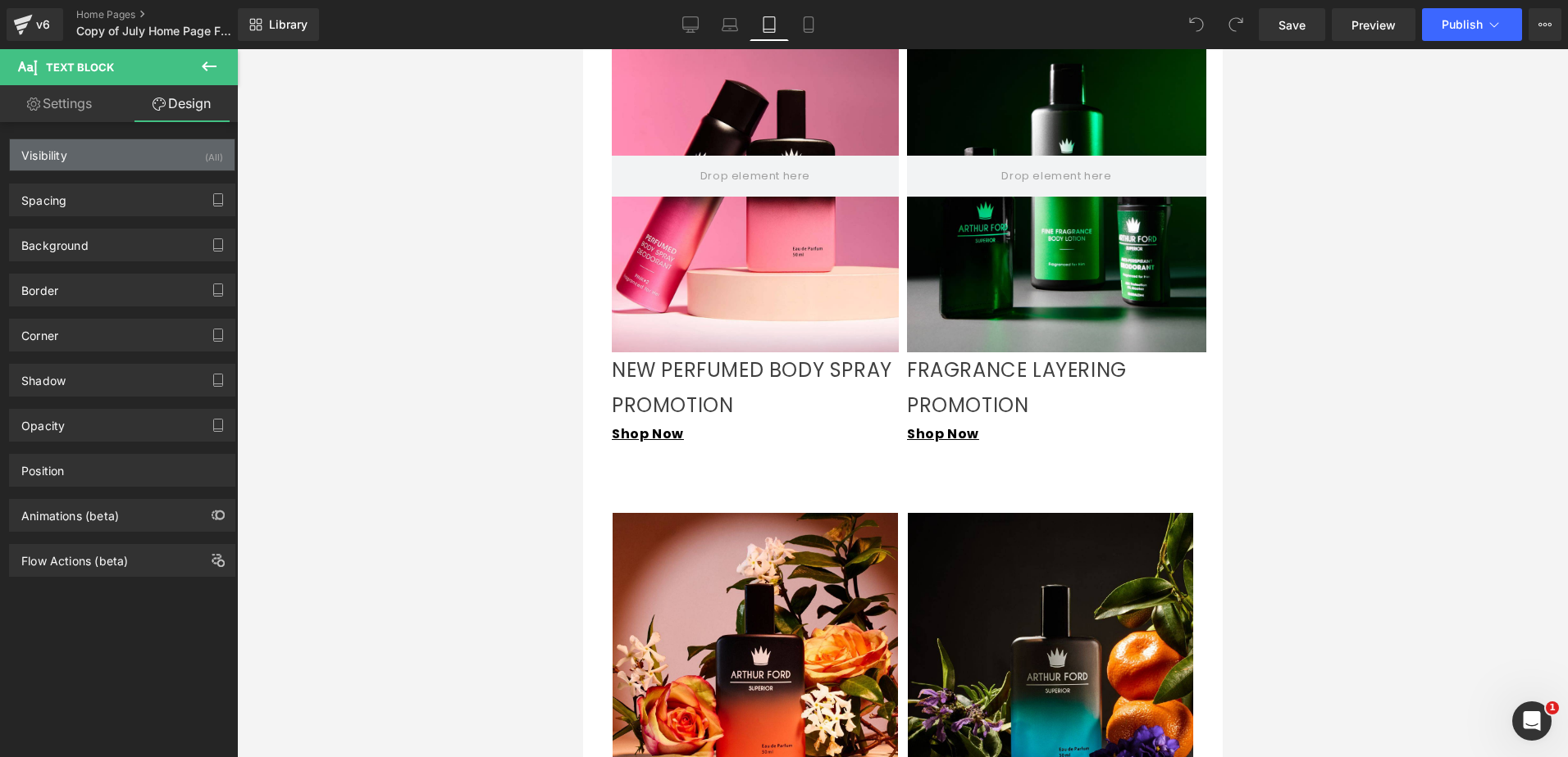
click at [111, 159] on div "Visibility (All)" at bounding box center [122, 155] width 225 height 31
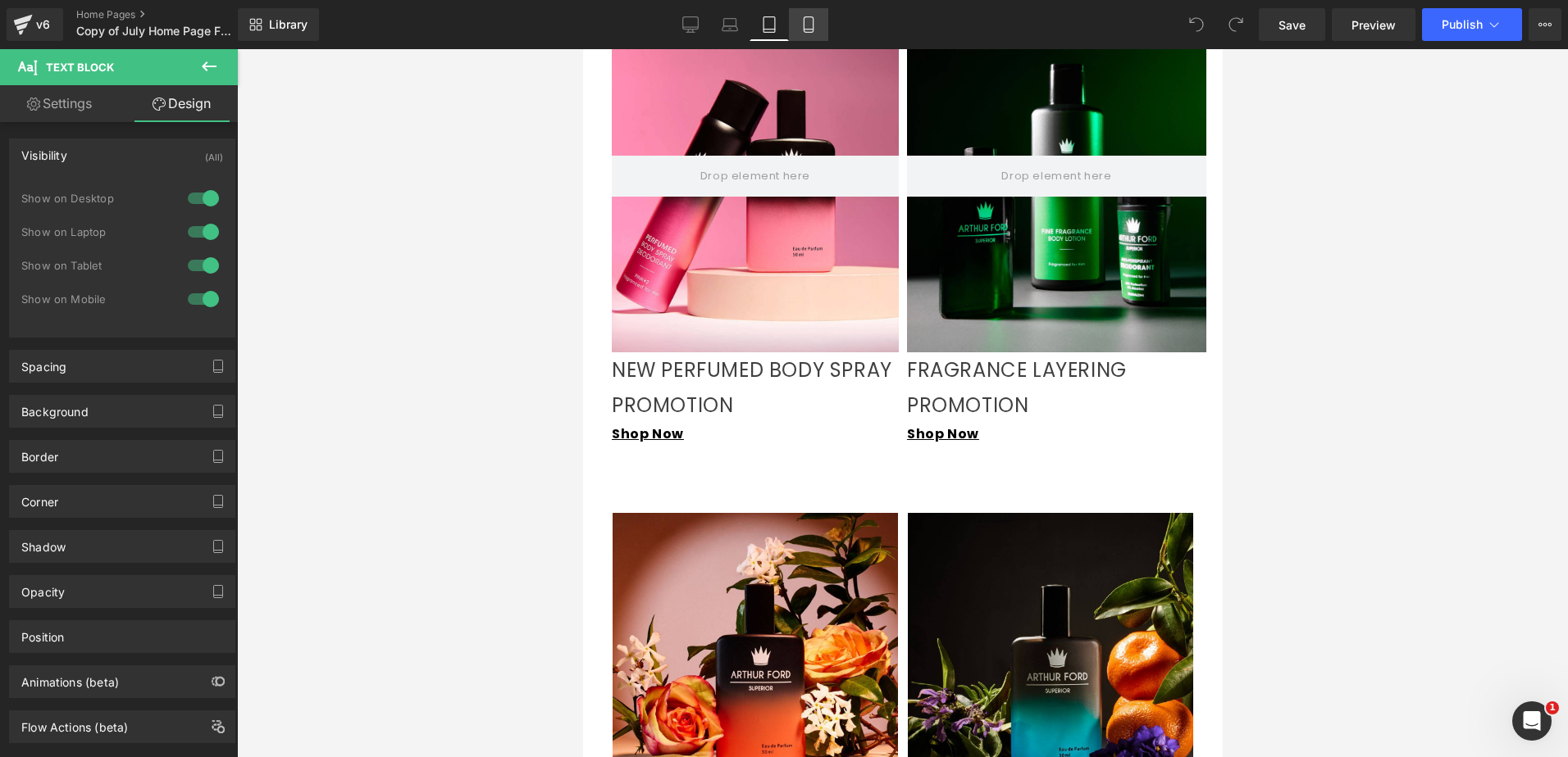
click at [801, 33] on link "Mobile" at bounding box center [808, 24] width 40 height 32
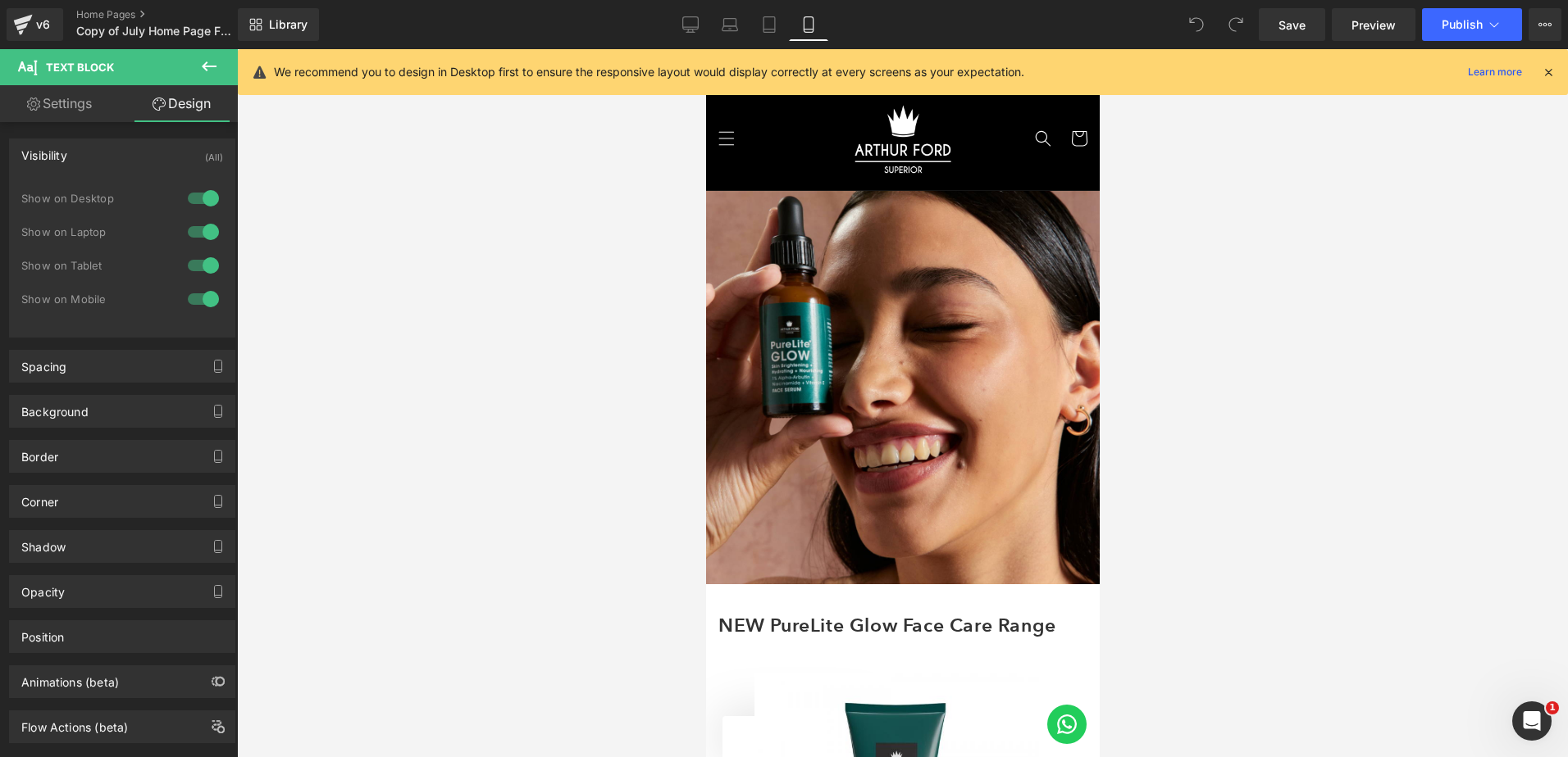
scroll to position [0, 0]
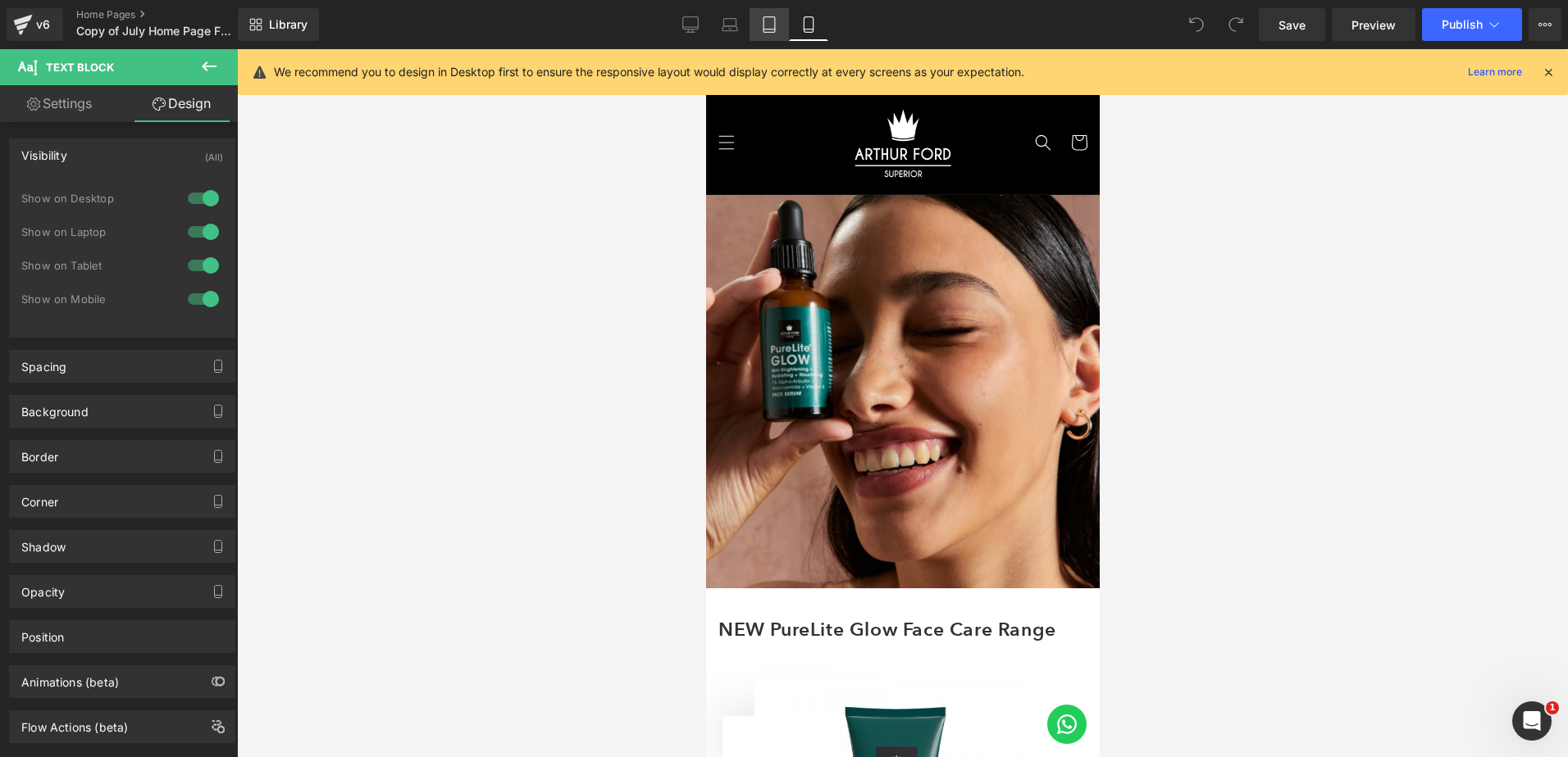
click at [771, 22] on icon at bounding box center [769, 25] width 17 height 17
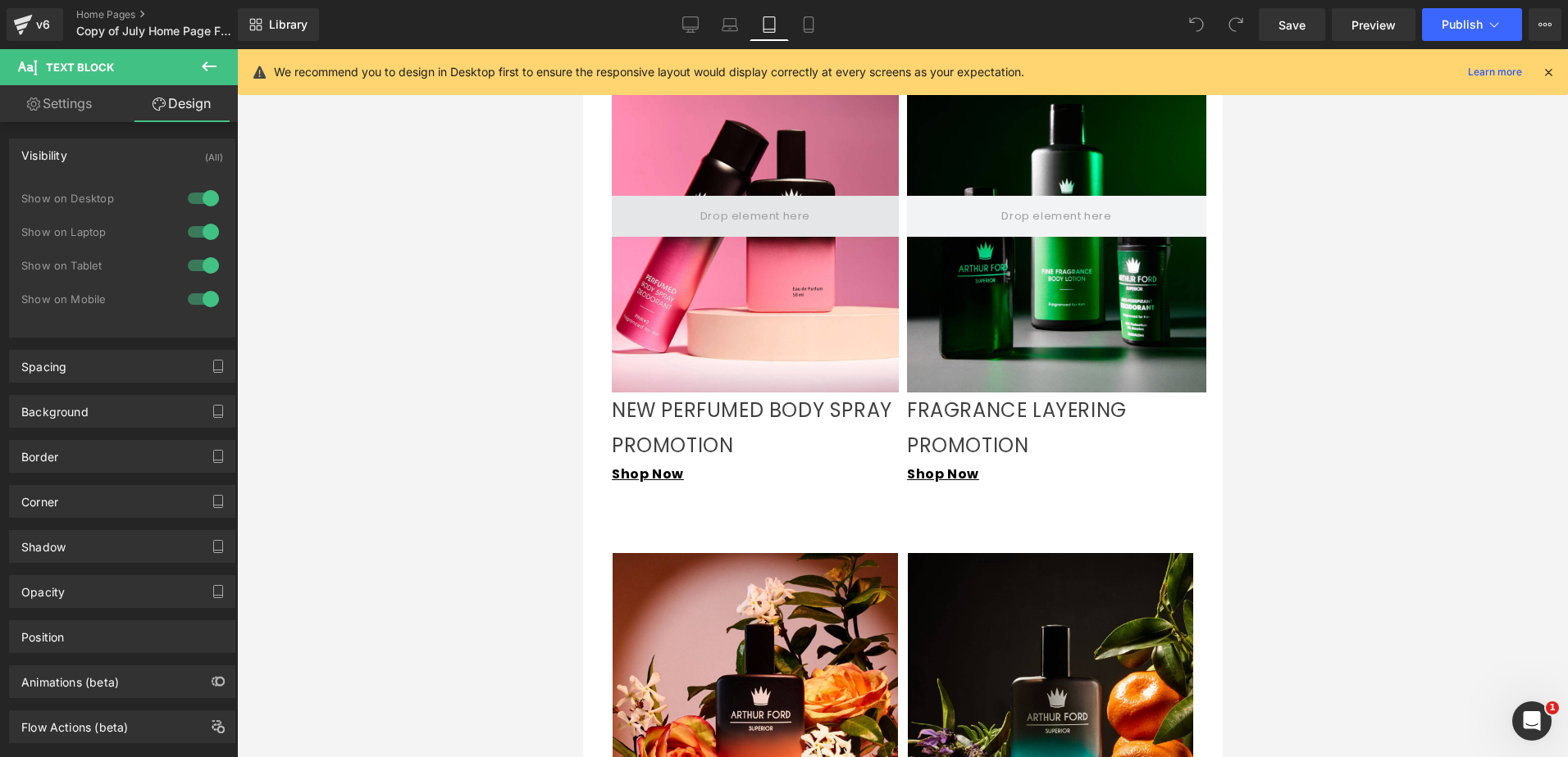
scroll to position [1623, 0]
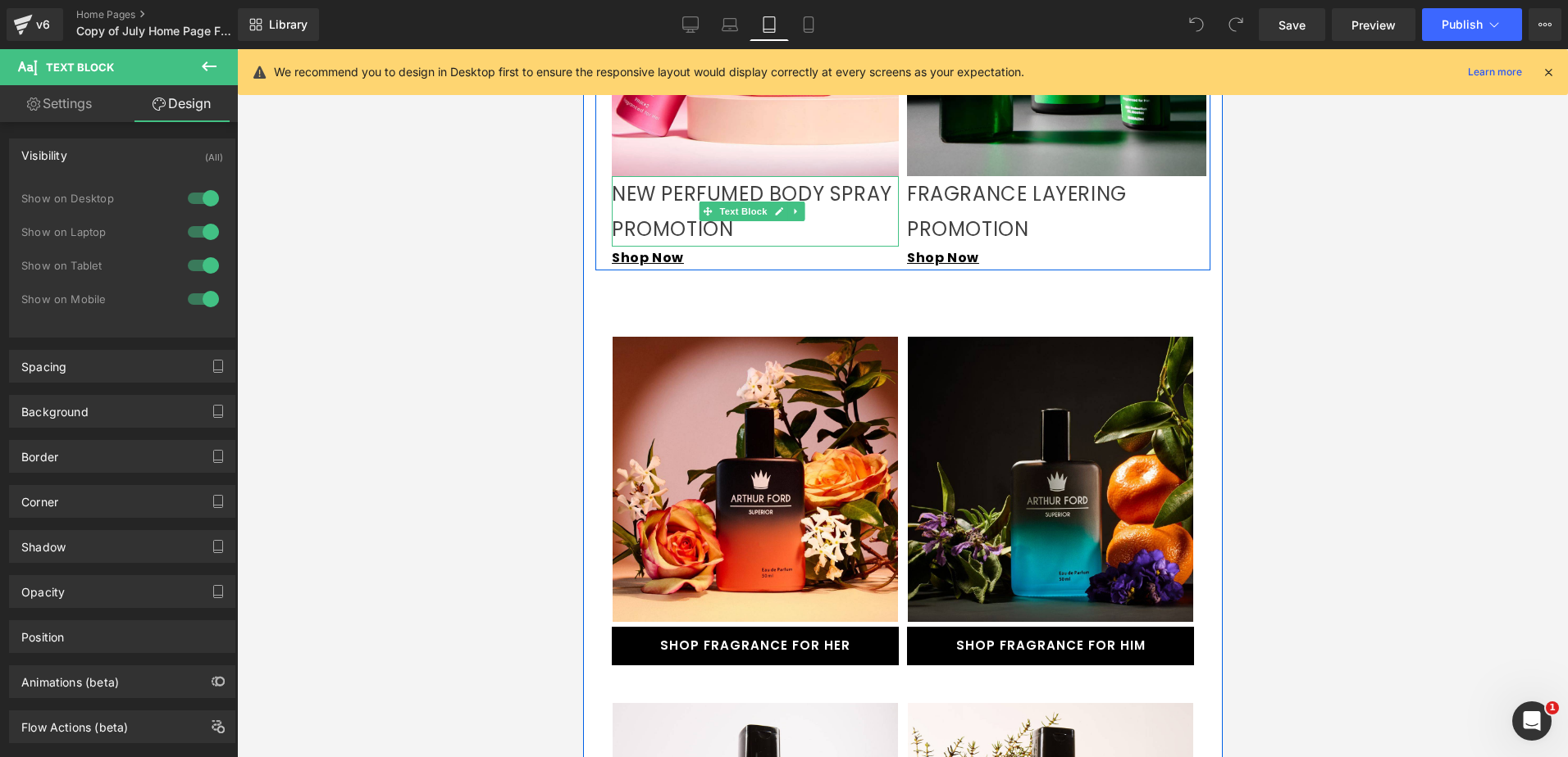
click at [694, 225] on p "NEW PERFUMED BODY SPRAY PROMOTION" at bounding box center [754, 212] width 287 height 70
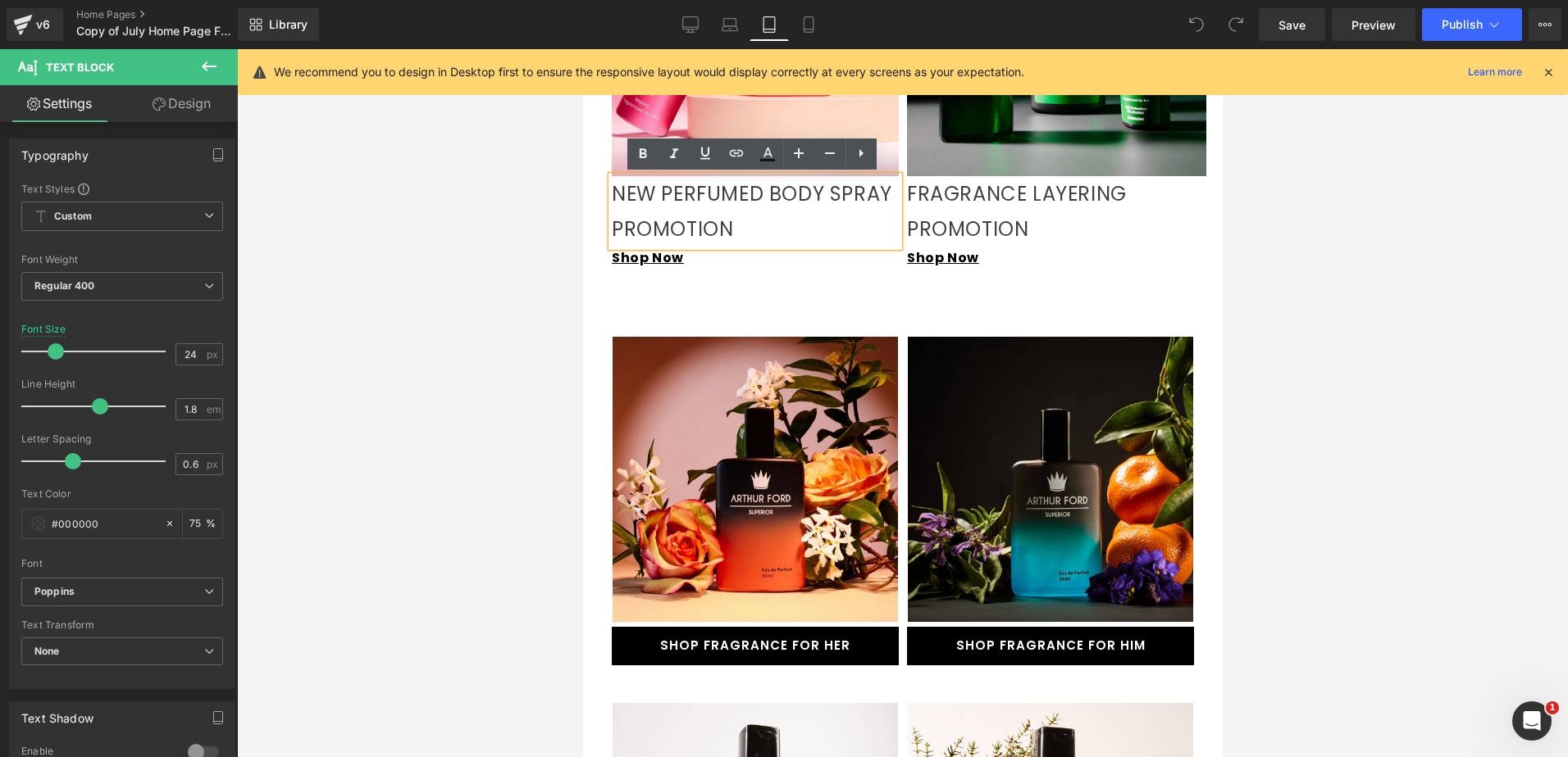
click at [846, 214] on p "NEW PERFUMED BODY SPRAY PROMOTION" at bounding box center [754, 212] width 287 height 70
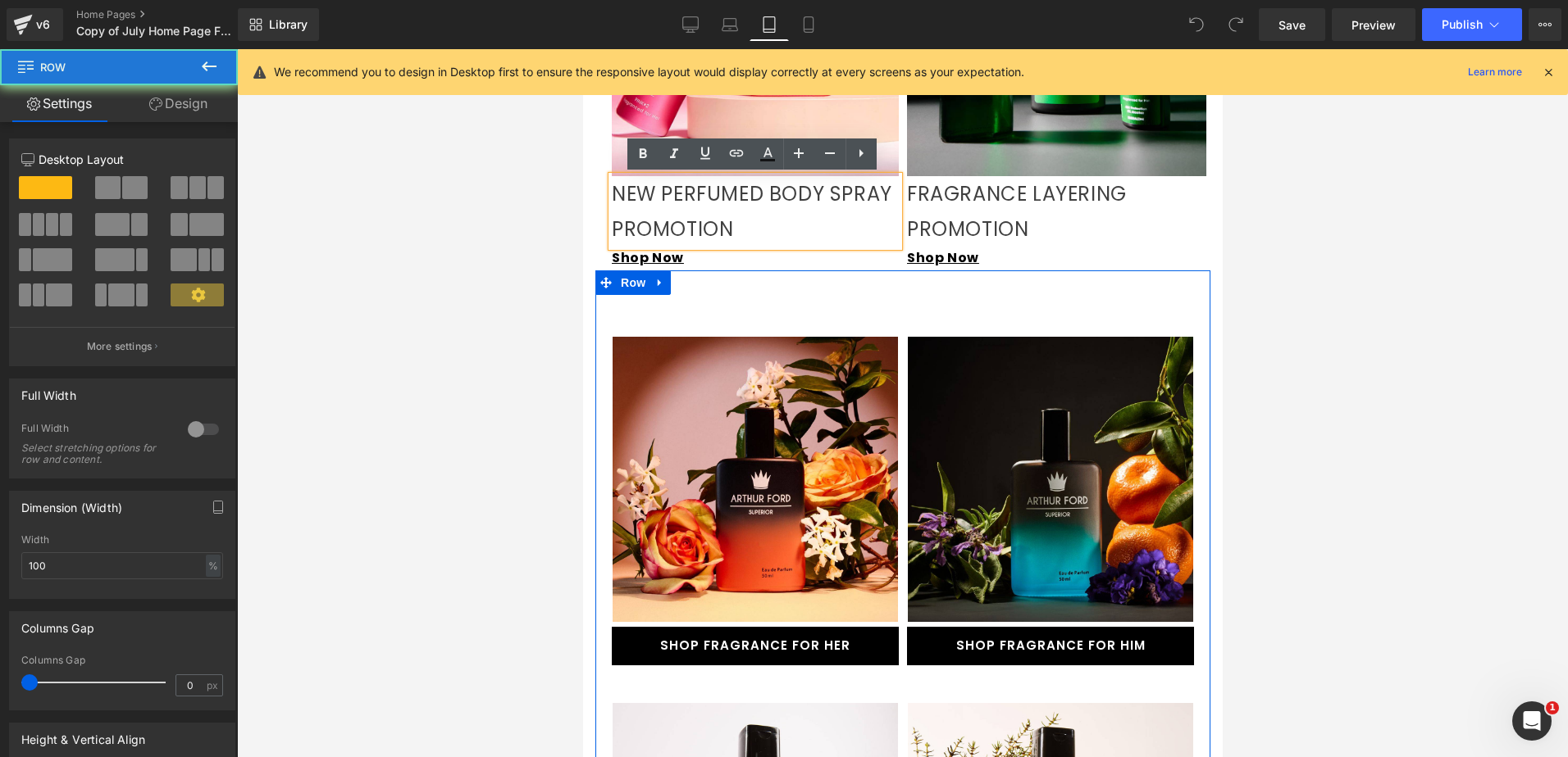
click at [832, 274] on div at bounding box center [901, 273] width 615 height 4
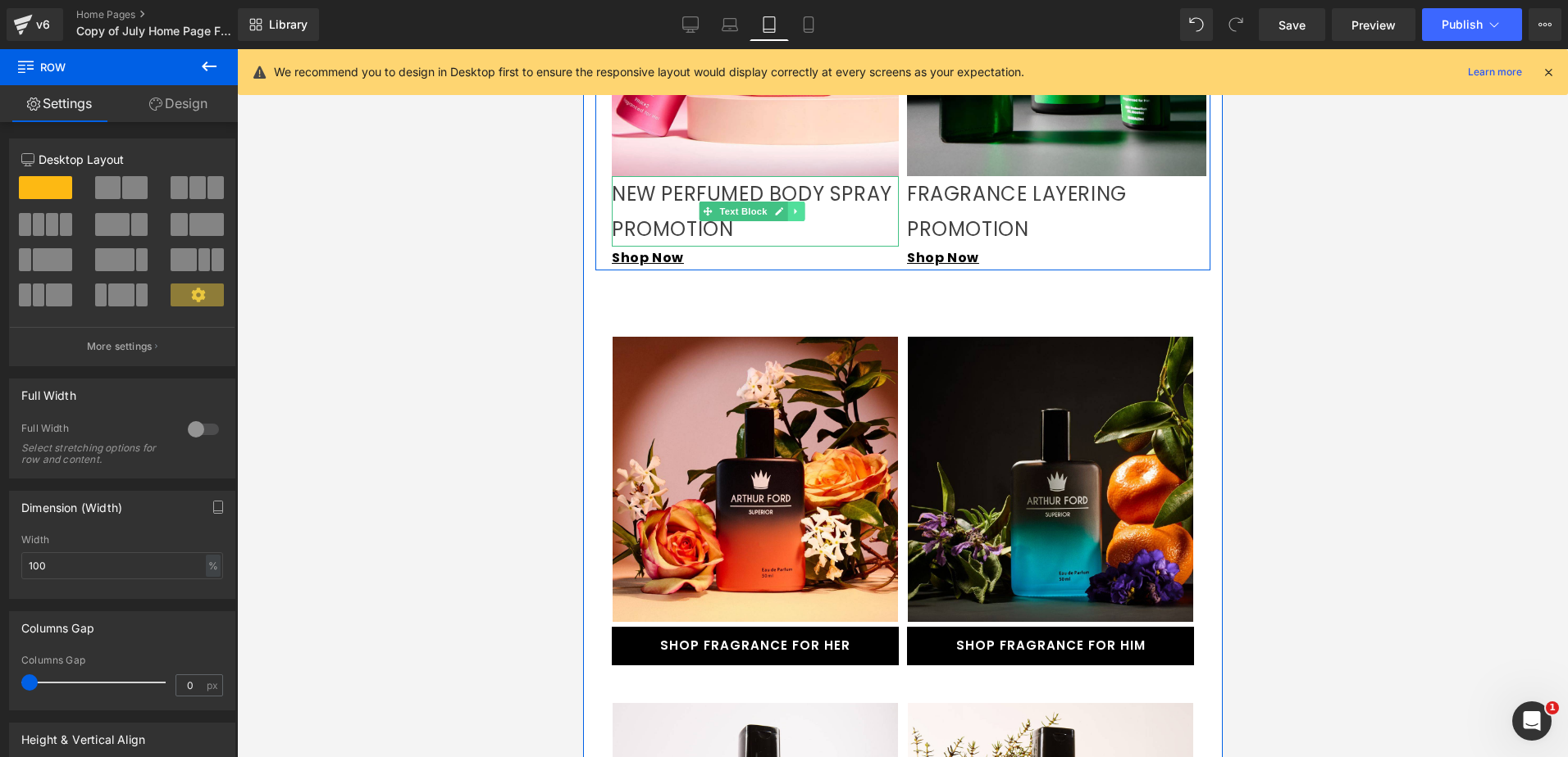
click at [799, 214] on link at bounding box center [795, 211] width 18 height 19
click at [783, 213] on icon at bounding box center [787, 211] width 9 height 9
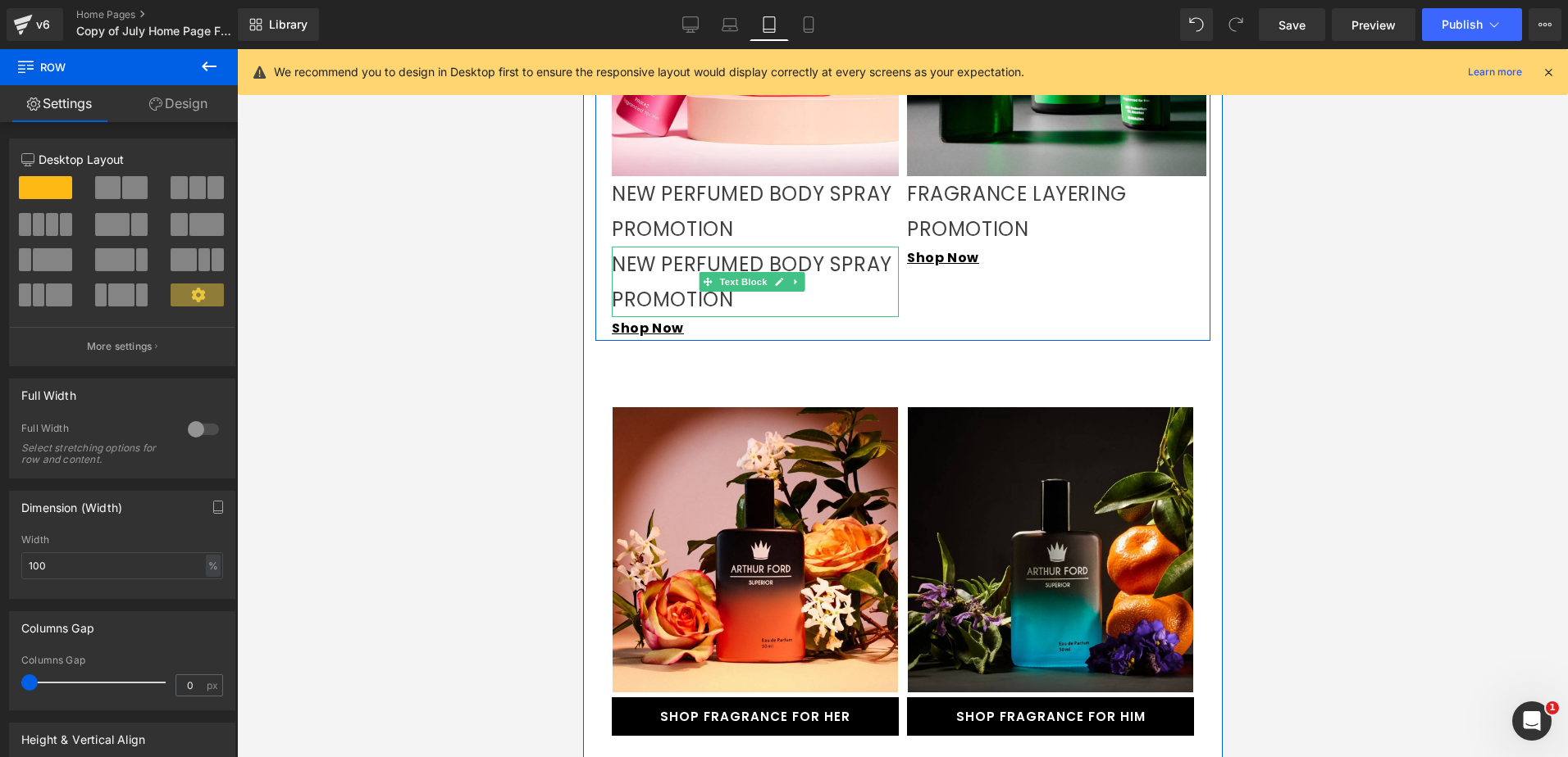
click at [832, 284] on p "NEW PERFUMED BODY SPRAY PROMOTION" at bounding box center [754, 282] width 287 height 70
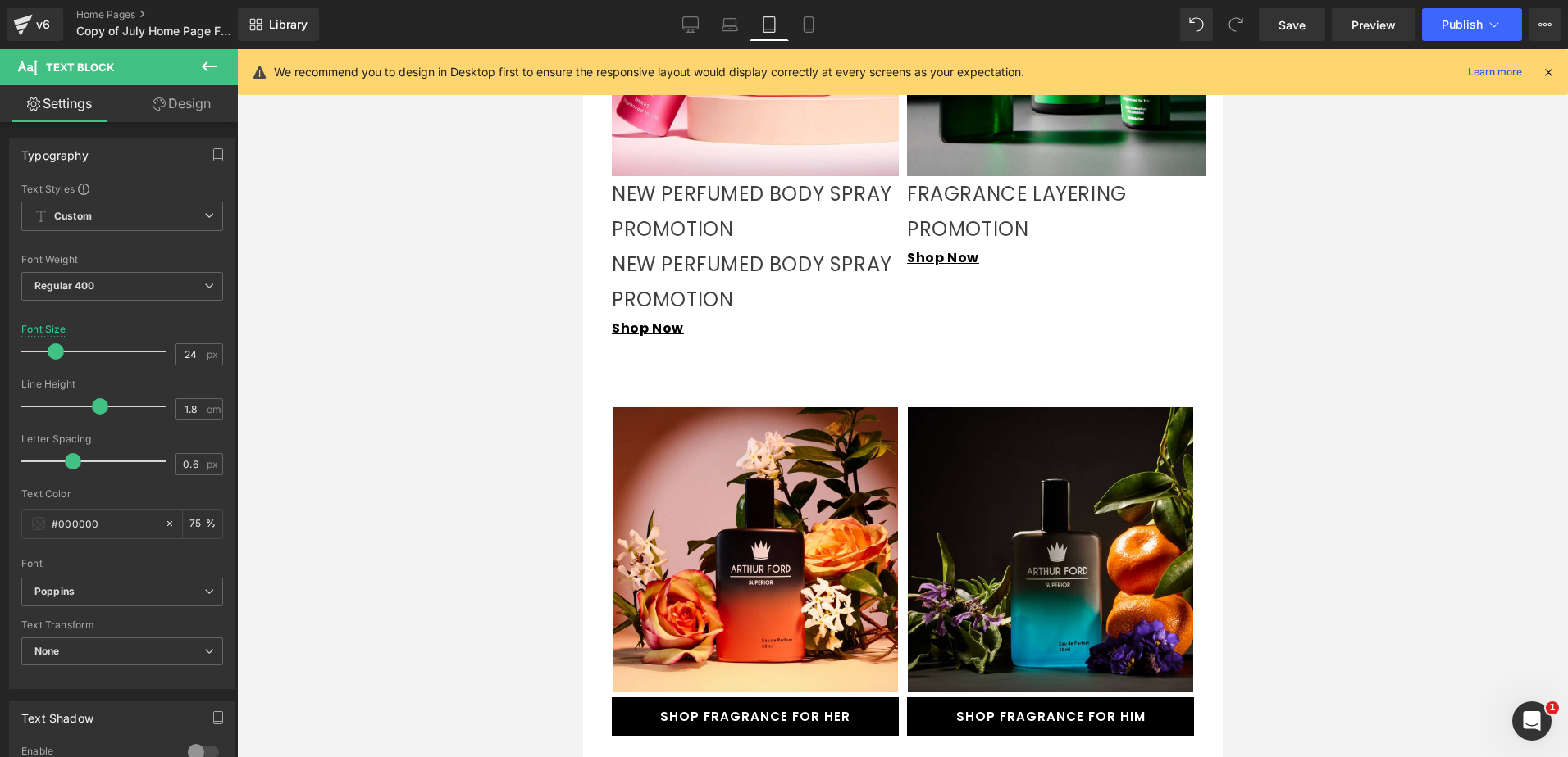
click at [204, 105] on link "Design" at bounding box center [181, 104] width 119 height 37
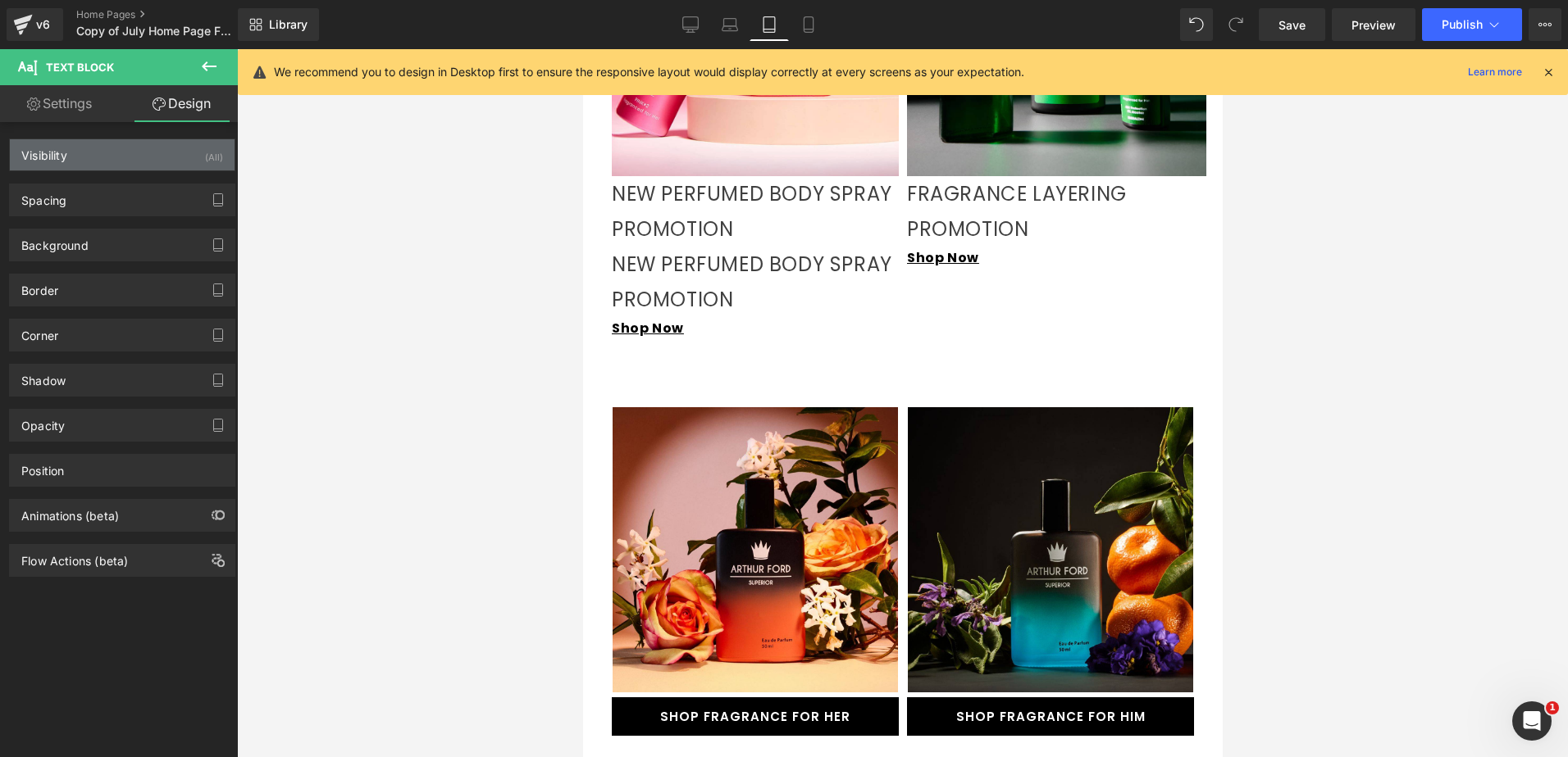
click at [164, 153] on div "Visibility (All)" at bounding box center [122, 155] width 225 height 31
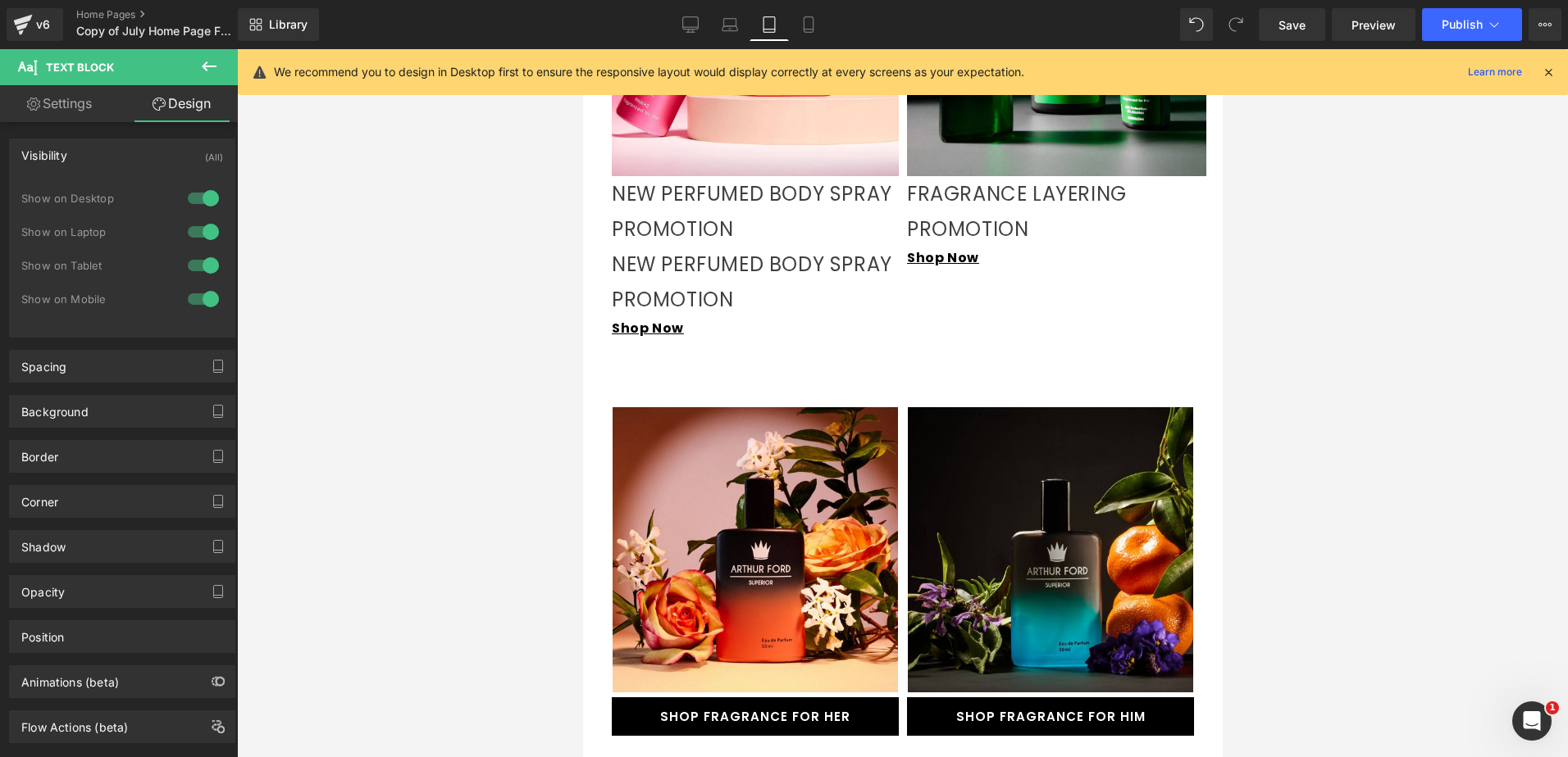
click at [203, 226] on div at bounding box center [203, 232] width 40 height 26
click at [202, 197] on div at bounding box center [203, 198] width 40 height 26
click at [198, 296] on div at bounding box center [203, 299] width 40 height 26
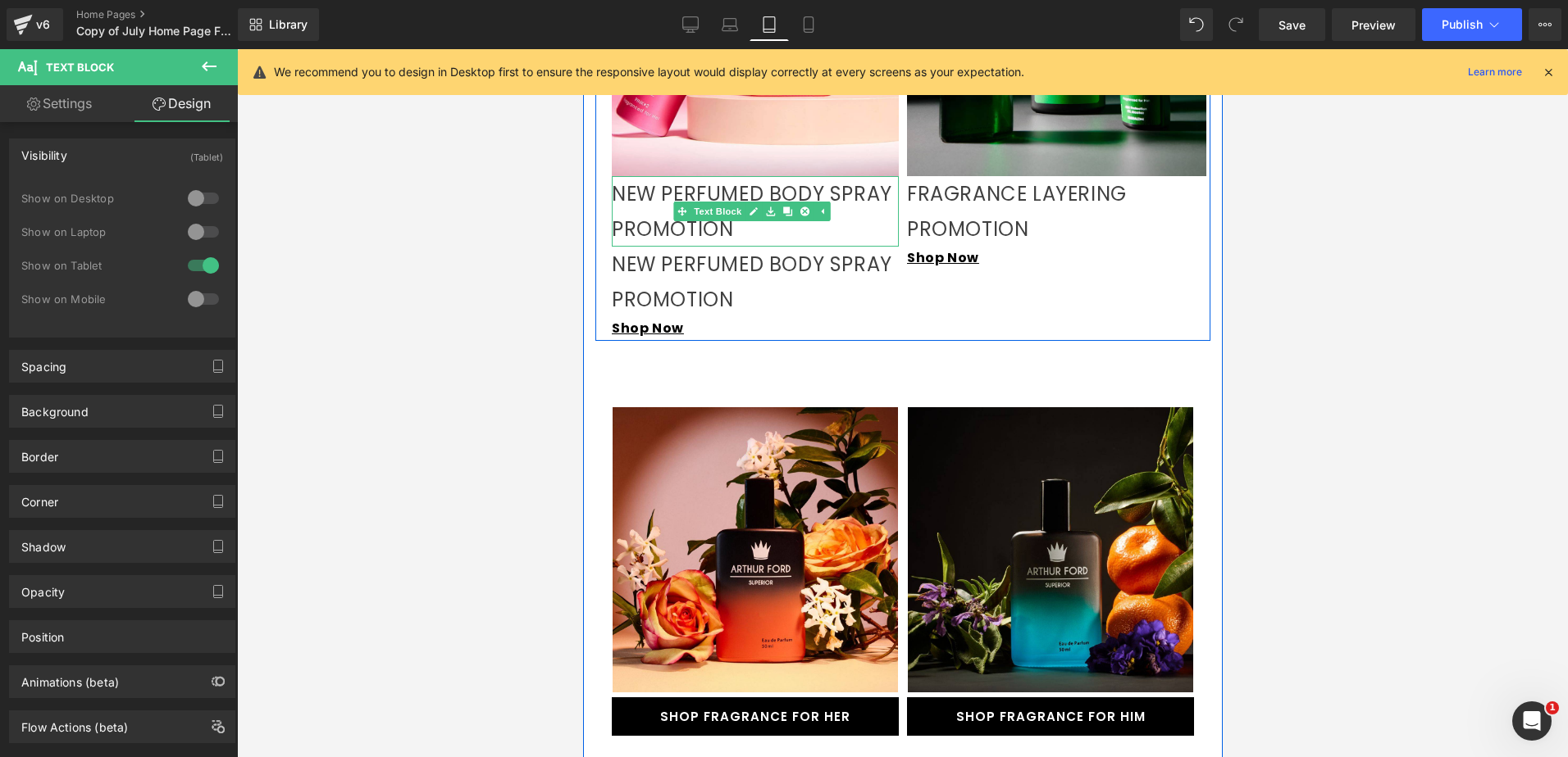
click at [692, 228] on p "NEW PERFUMED BODY SPRAY PROMOTION" at bounding box center [754, 212] width 287 height 70
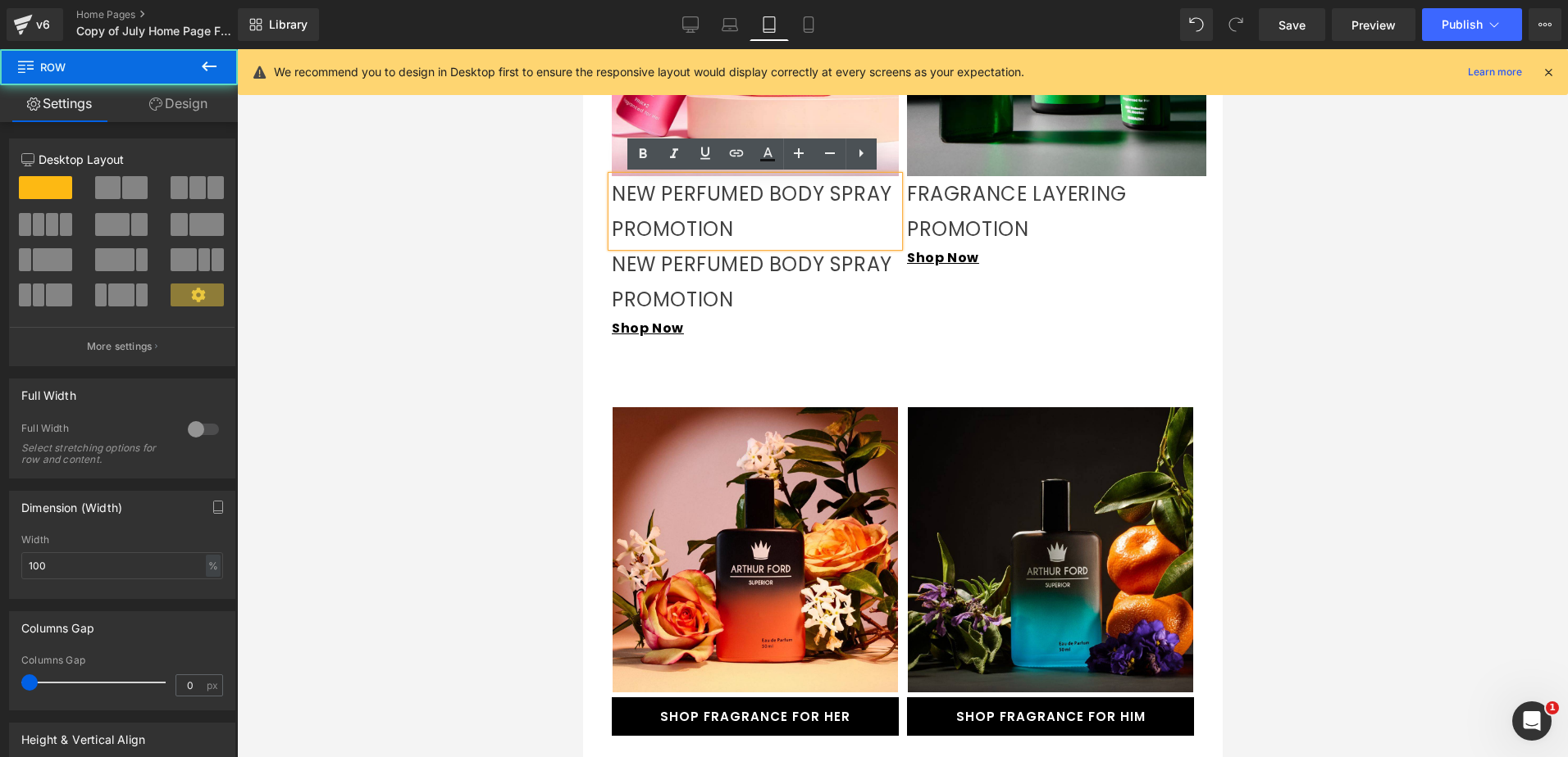
click at [582, 49] on div at bounding box center [582, 49] width 0 height 0
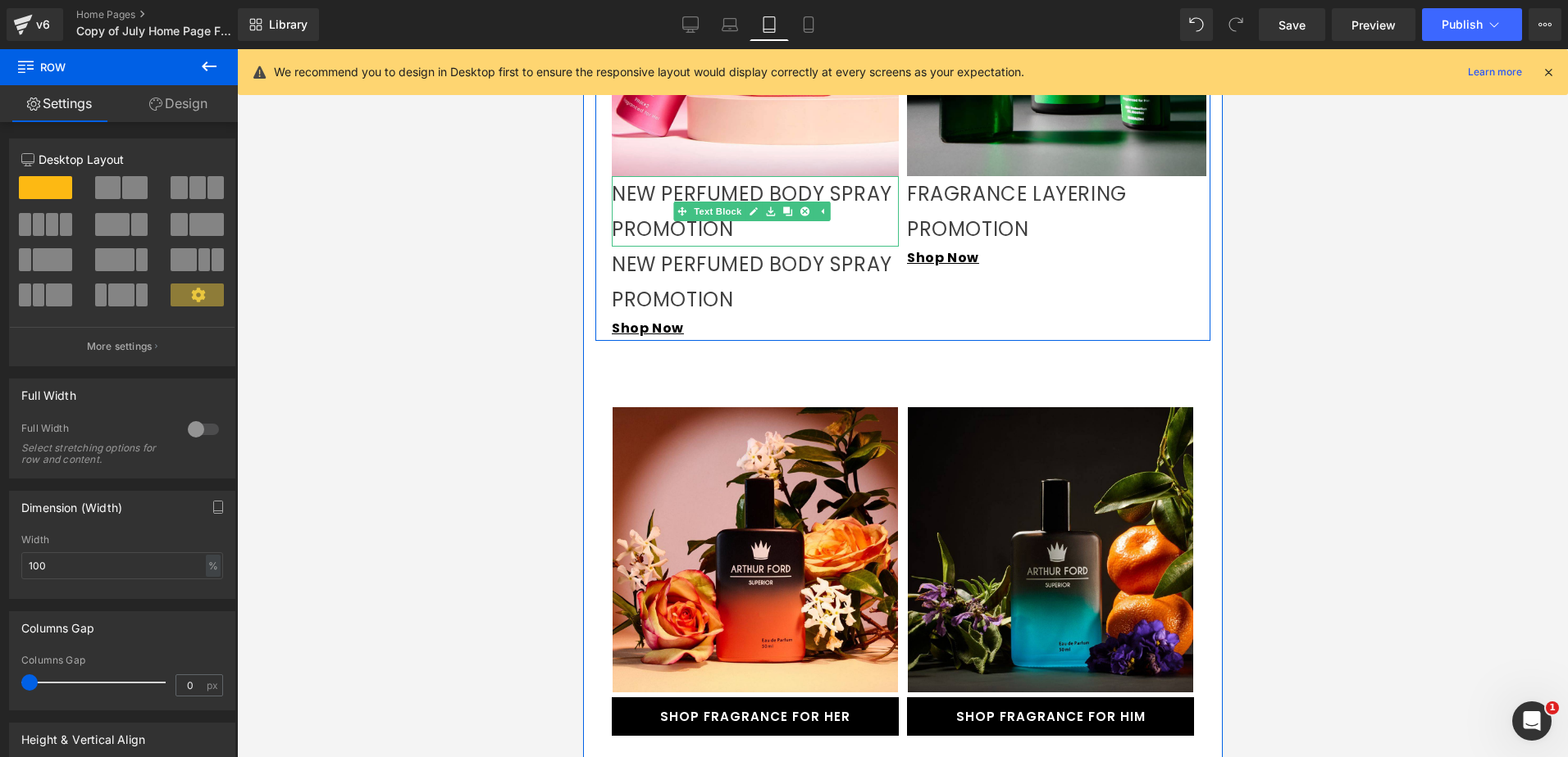
click at [867, 222] on p "NEW PERFUMED BODY SPRAY PROMOTION" at bounding box center [754, 212] width 287 height 70
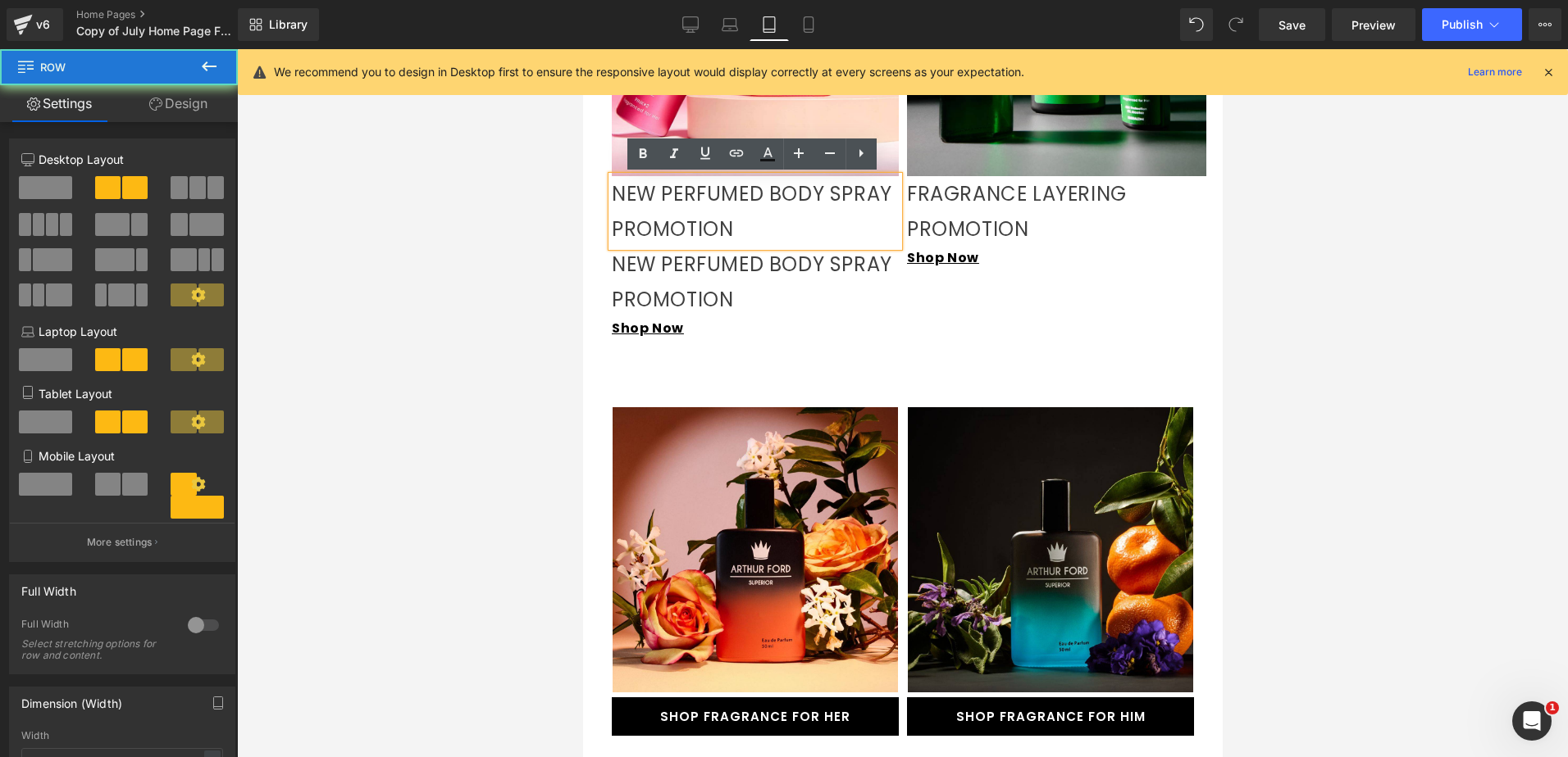
click at [974, 323] on div "Hero Banner 190px NEW PERFUMED BODY SPRAY PROMOTION Text Block NEW PERFUMED BOD…" at bounding box center [901, 87] width 615 height 510
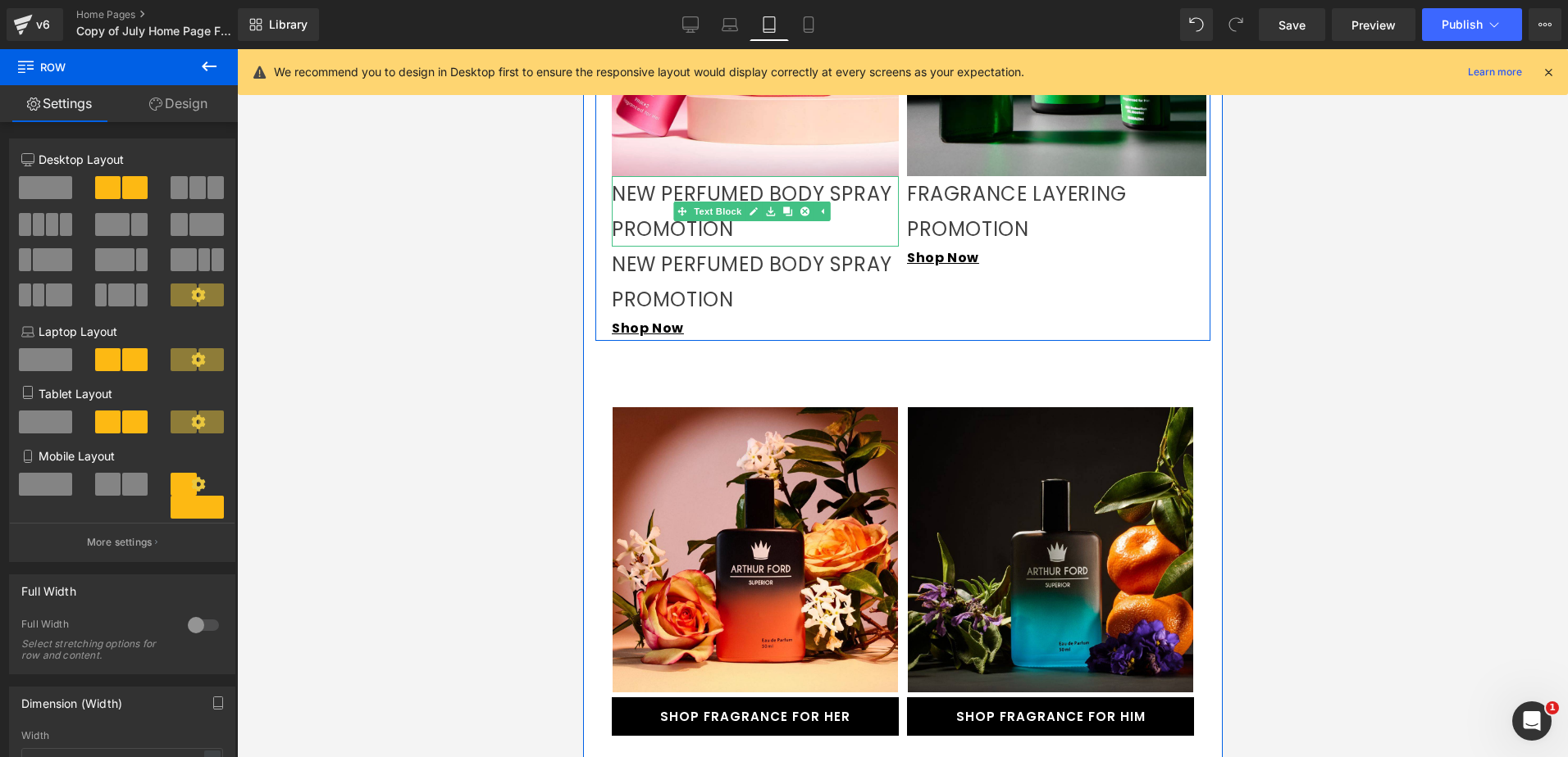
click at [624, 203] on p "NEW PERFUMED BODY SPRAY PROMOTION" at bounding box center [754, 212] width 287 height 70
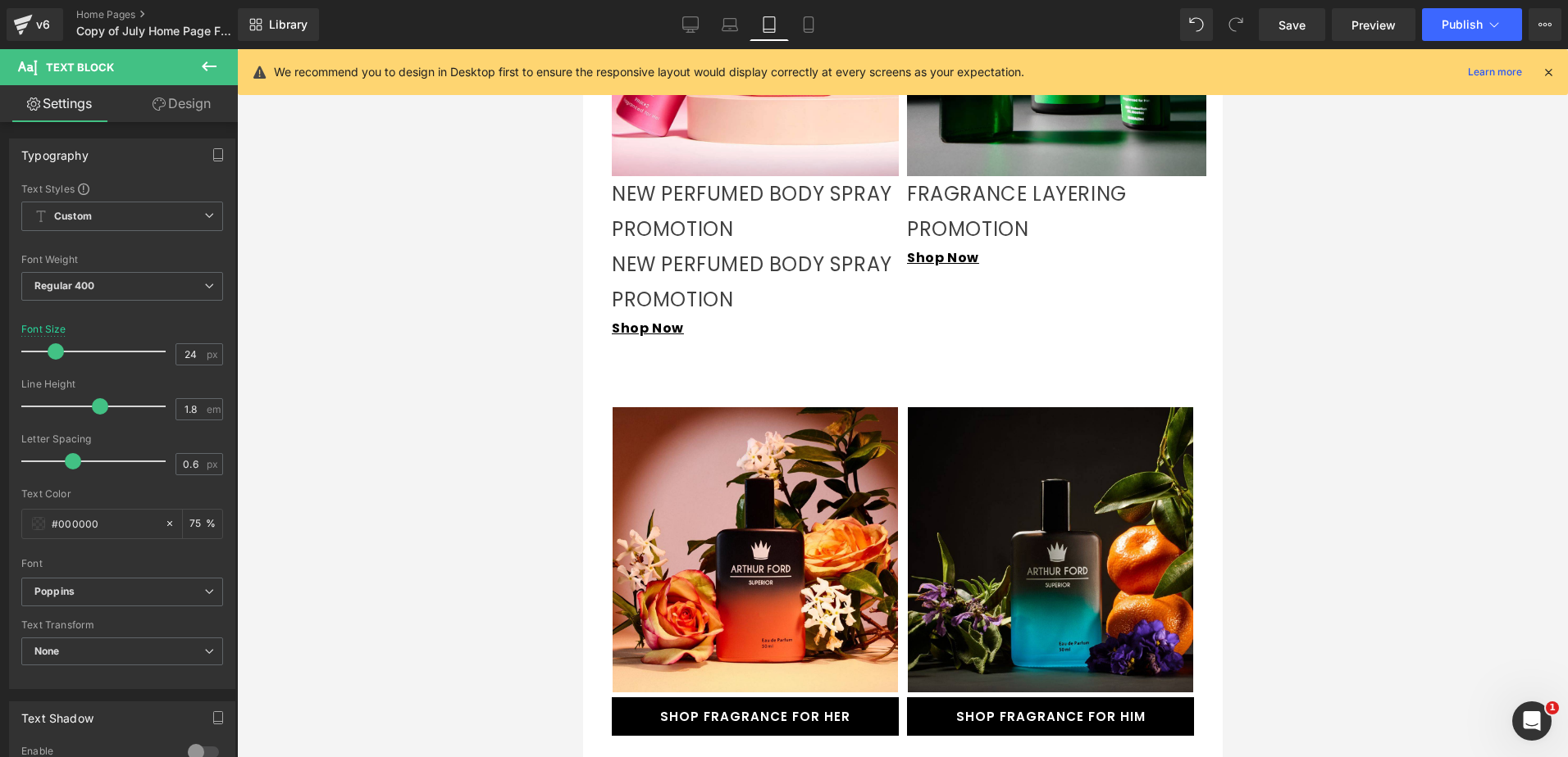
click at [174, 112] on link "Design" at bounding box center [181, 104] width 119 height 37
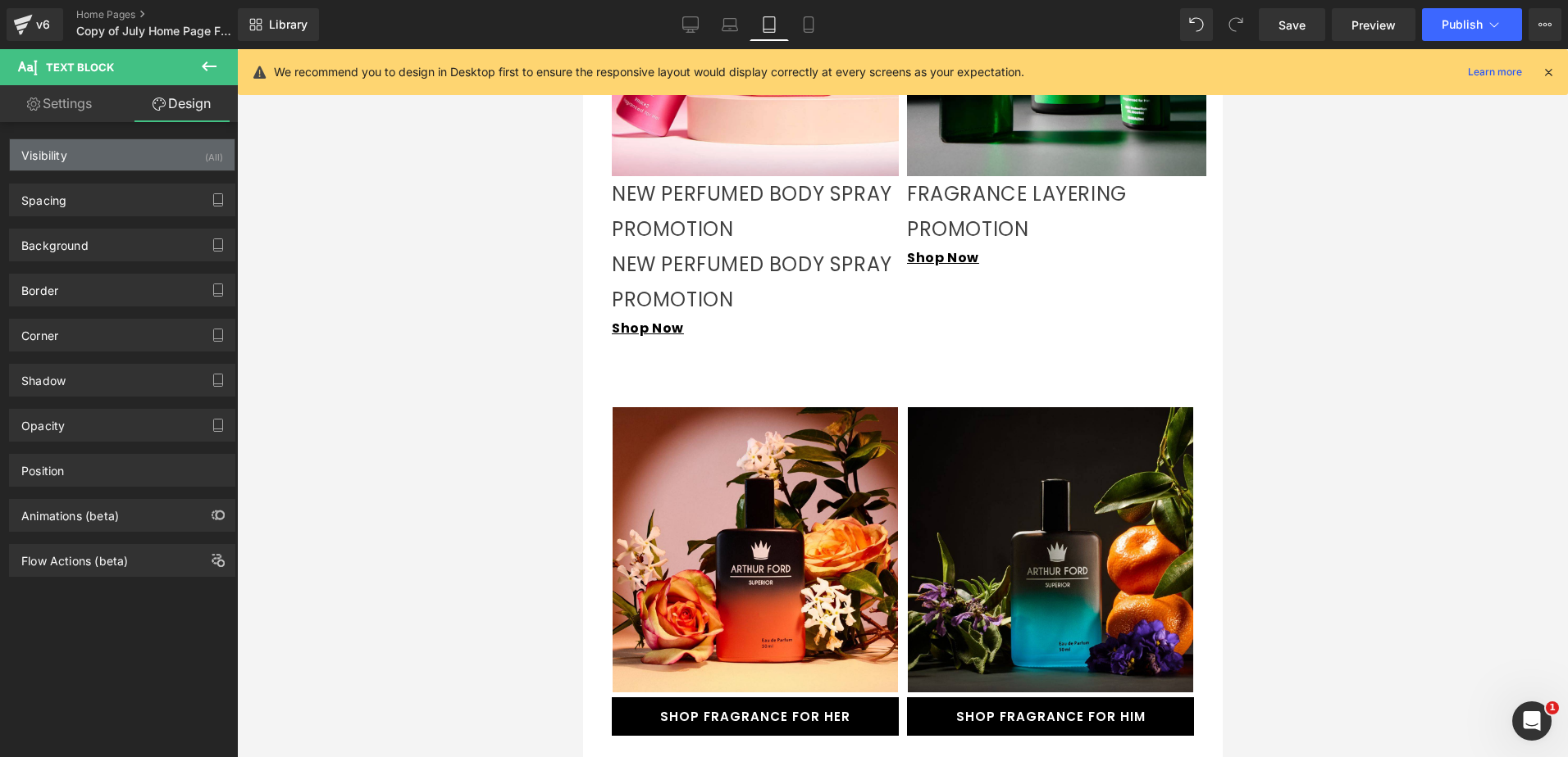
click at [170, 153] on div "Visibility (All)" at bounding box center [122, 155] width 225 height 31
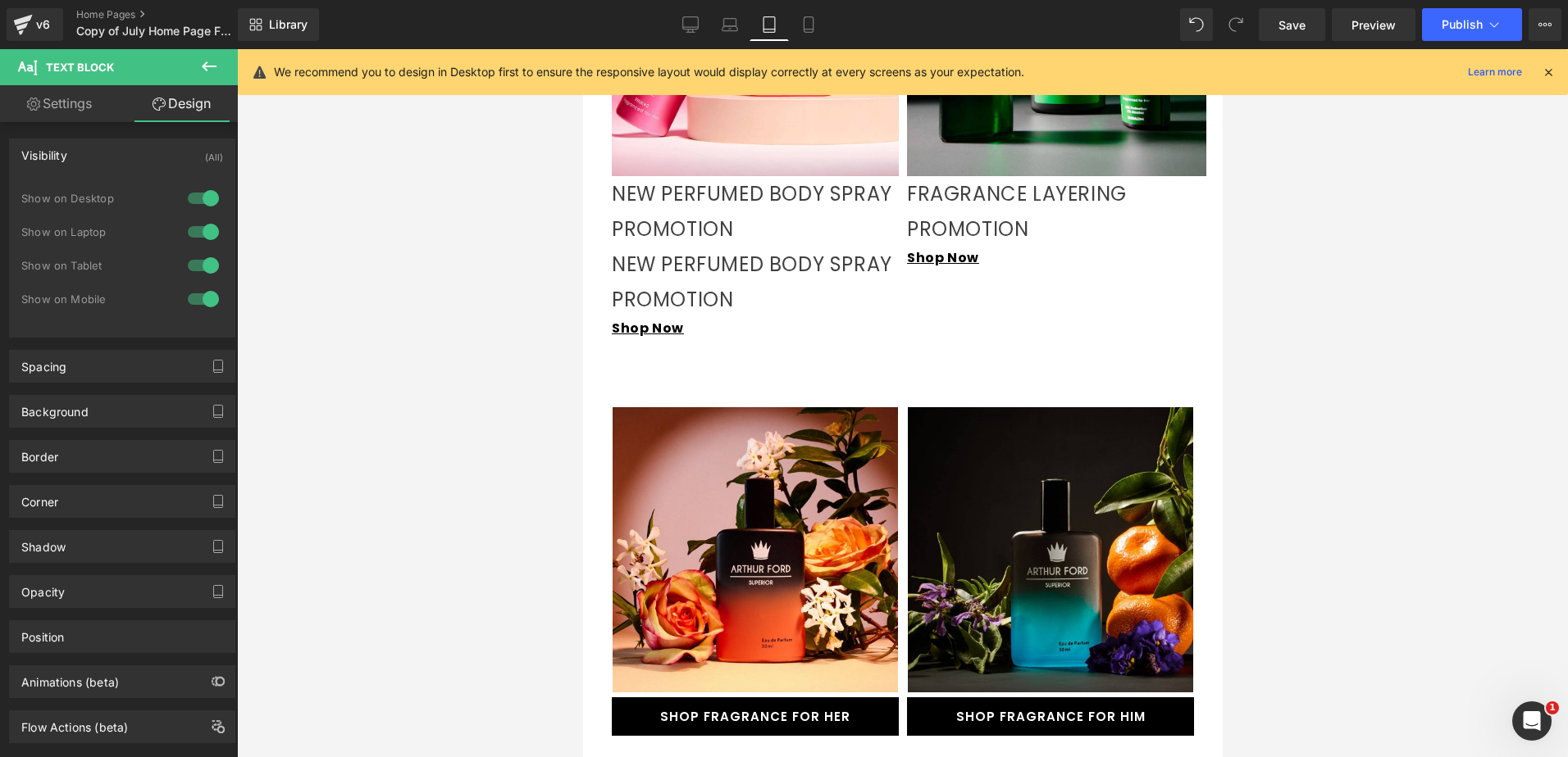
click at [202, 264] on div at bounding box center [203, 265] width 40 height 26
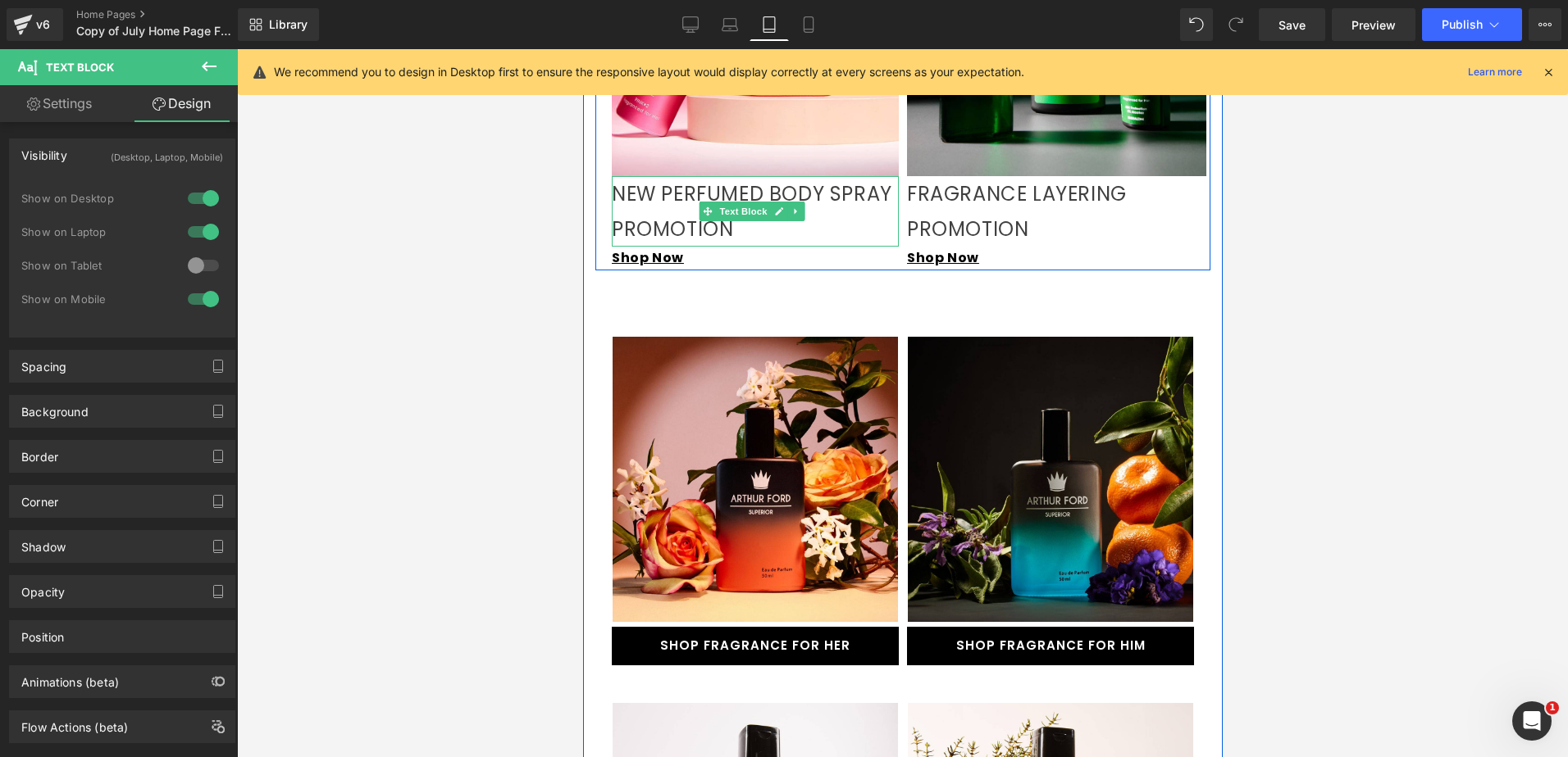
click at [681, 212] on p "NEW PERFUMED BODY SPRAY PROMOTION" at bounding box center [754, 212] width 287 height 70
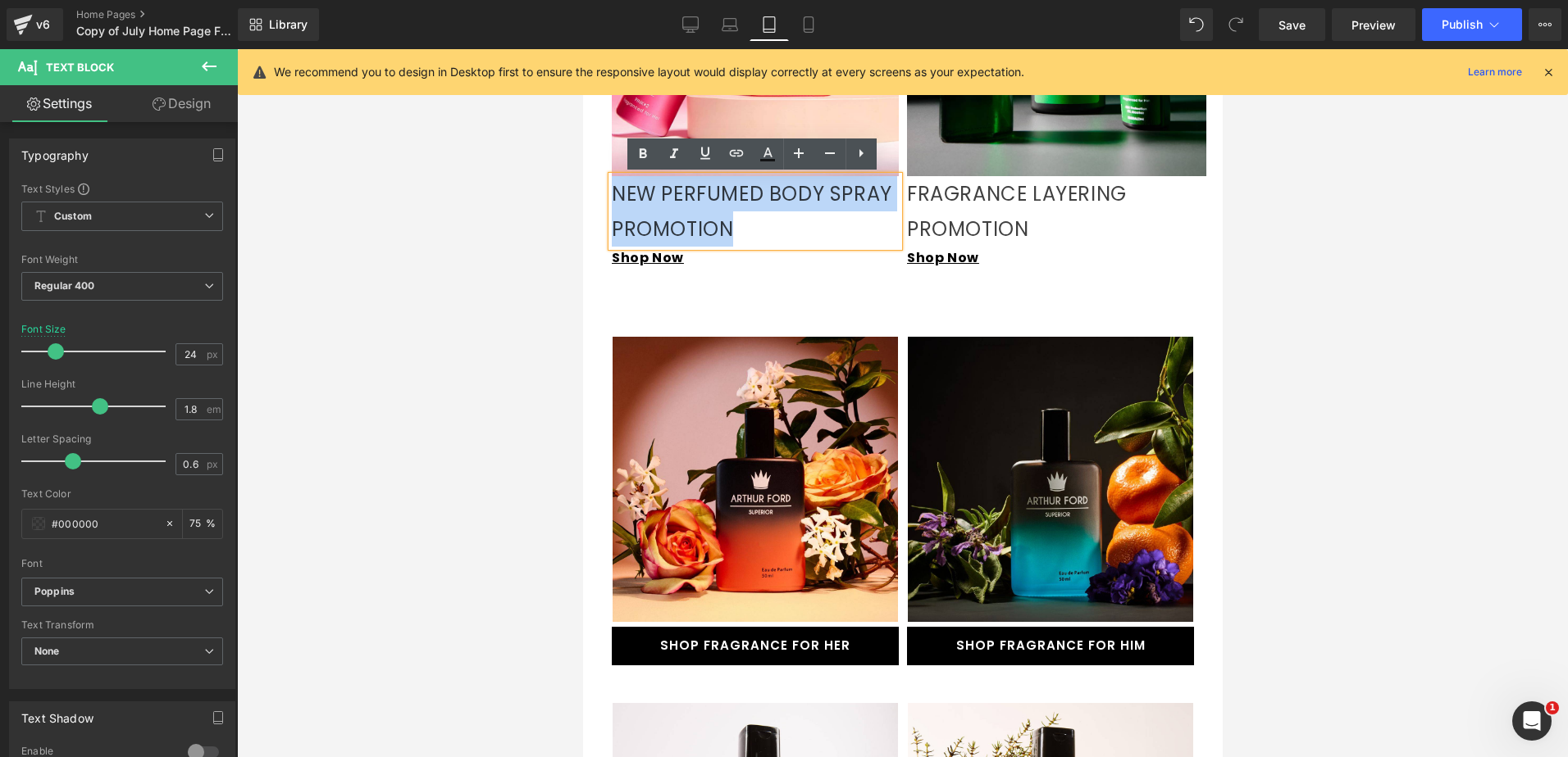
drag, startPoint x: 742, startPoint y: 233, endPoint x: 612, endPoint y: 192, distance: 136.3
click at [612, 192] on p "NEW PERFUMED BODY SPRAY PROMOTION" at bounding box center [754, 212] width 287 height 70
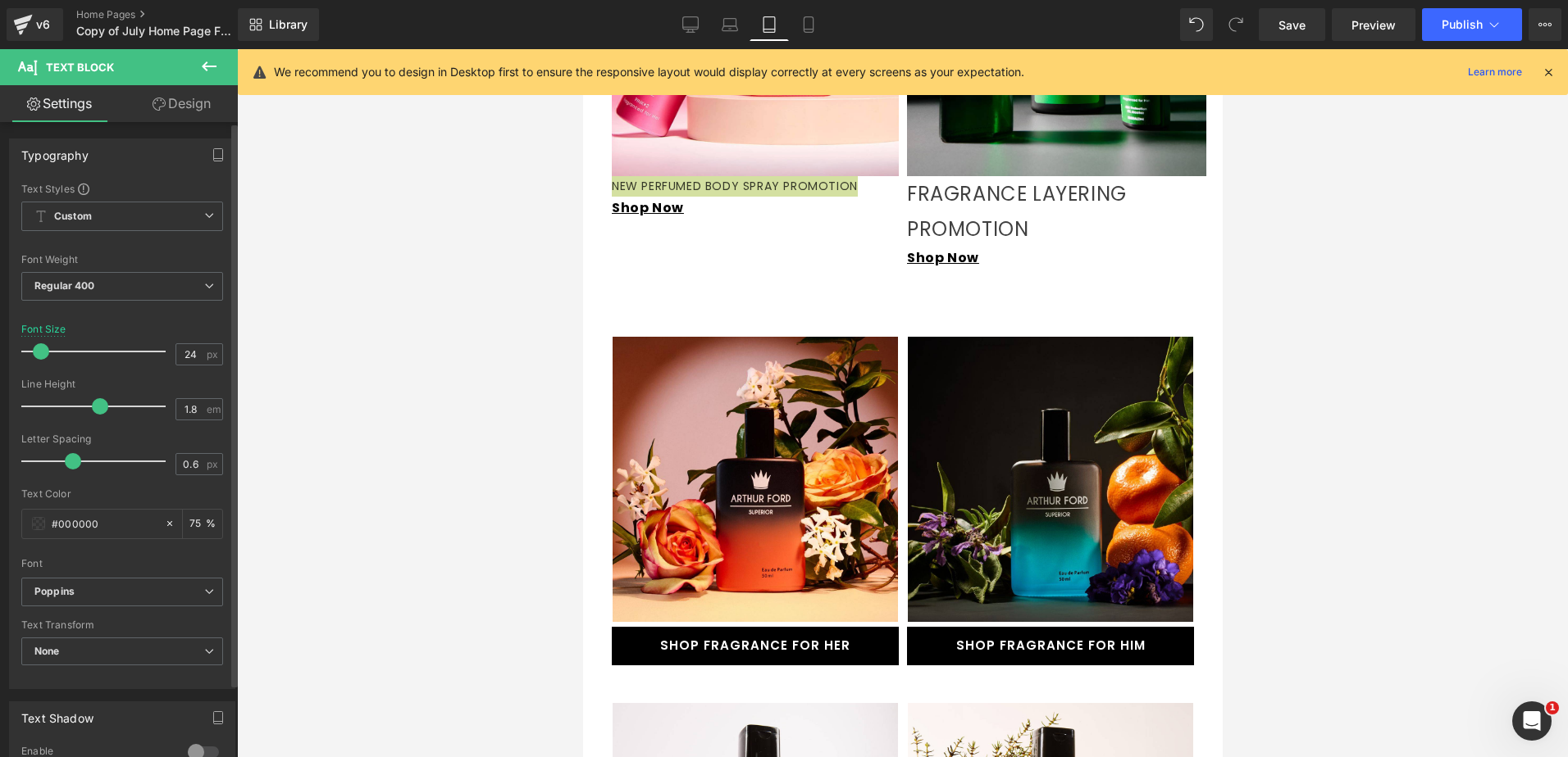
drag, startPoint x: 55, startPoint y: 349, endPoint x: 43, endPoint y: 351, distance: 12.2
click at [43, 351] on span at bounding box center [41, 352] width 17 height 17
click at [179, 352] on input "24" at bounding box center [190, 354] width 29 height 20
type input "15"
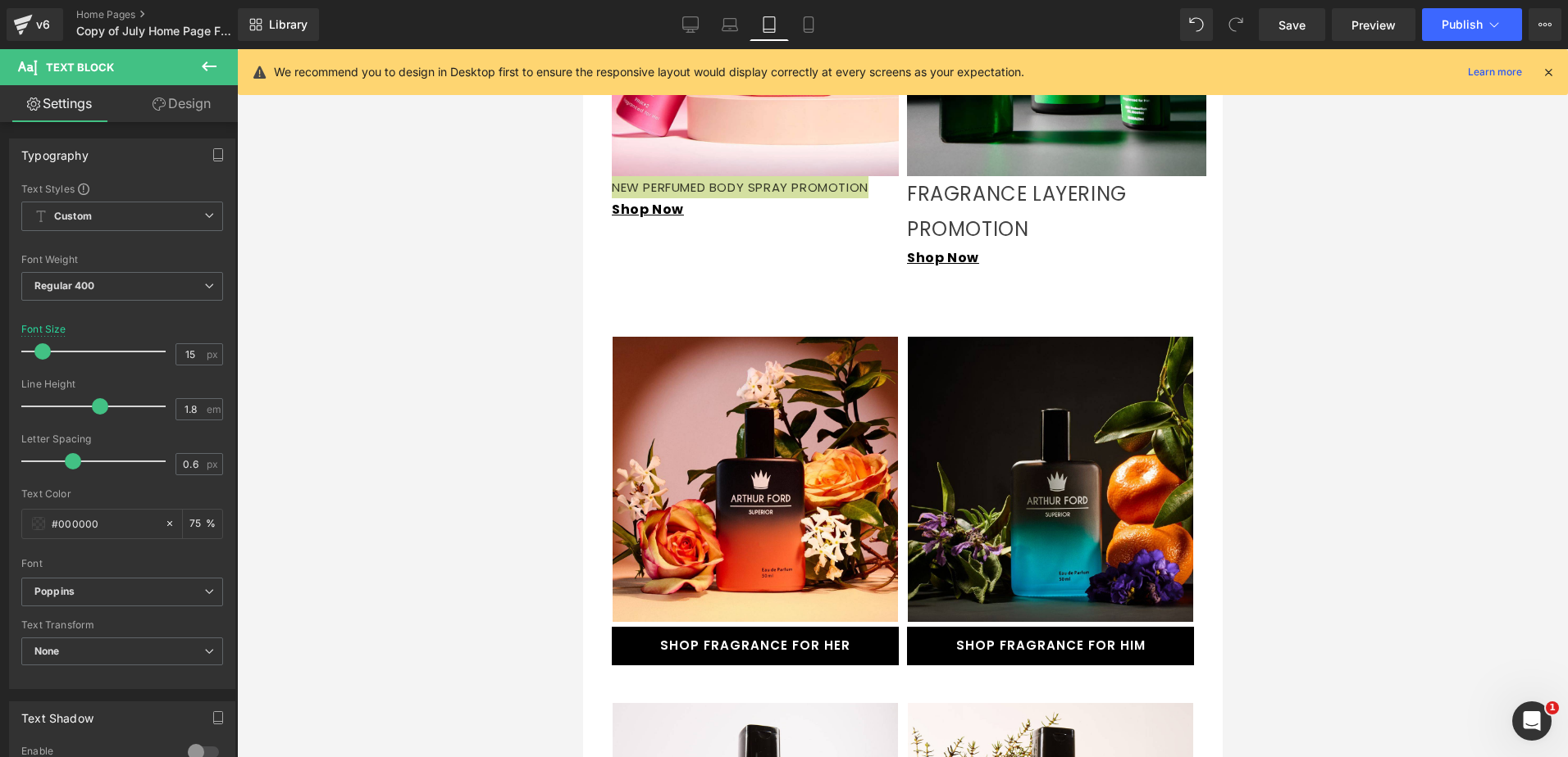
click at [343, 389] on div at bounding box center [901, 403] width 1330 height 708
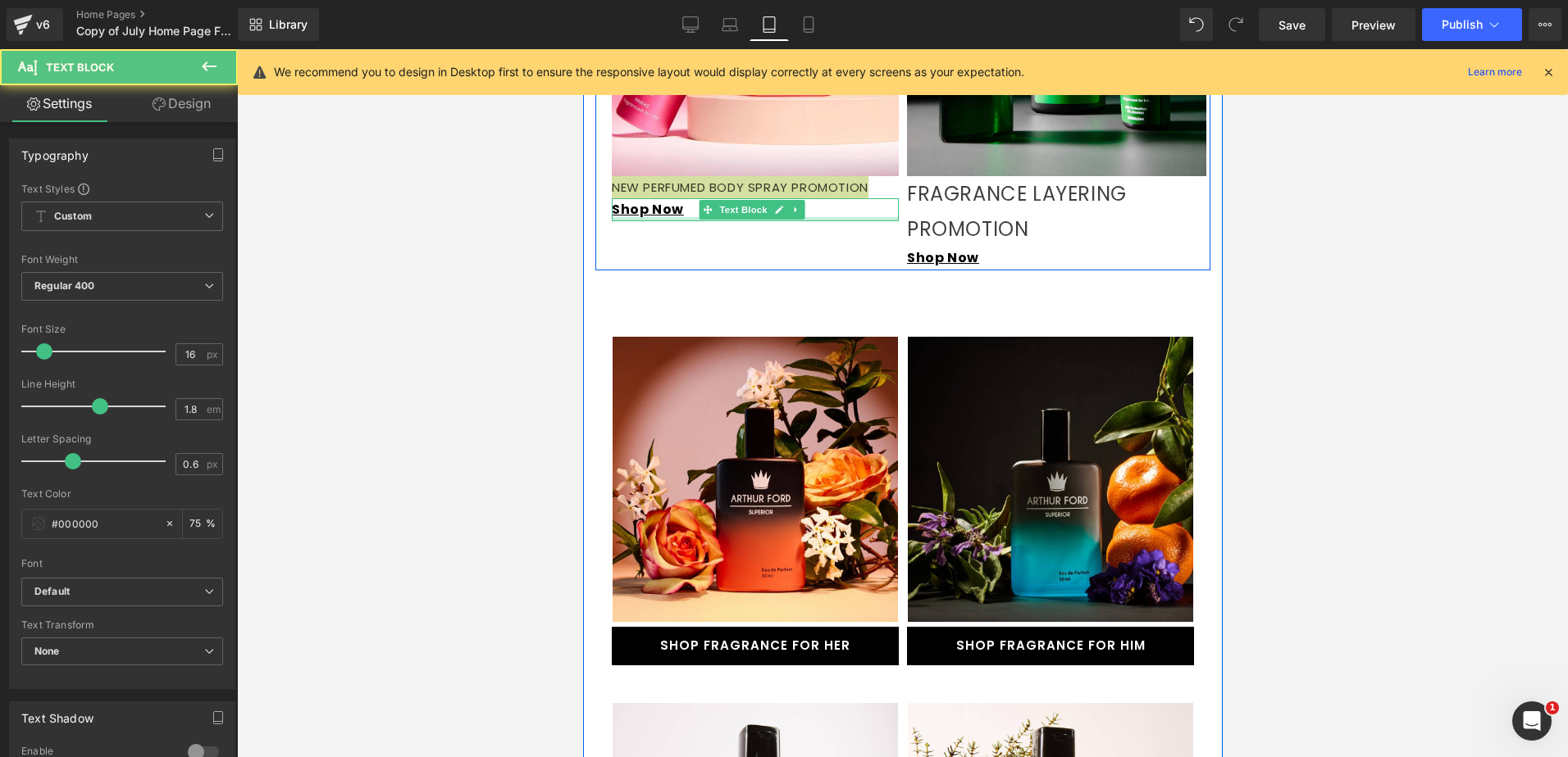
click at [833, 219] on div at bounding box center [754, 219] width 287 height 4
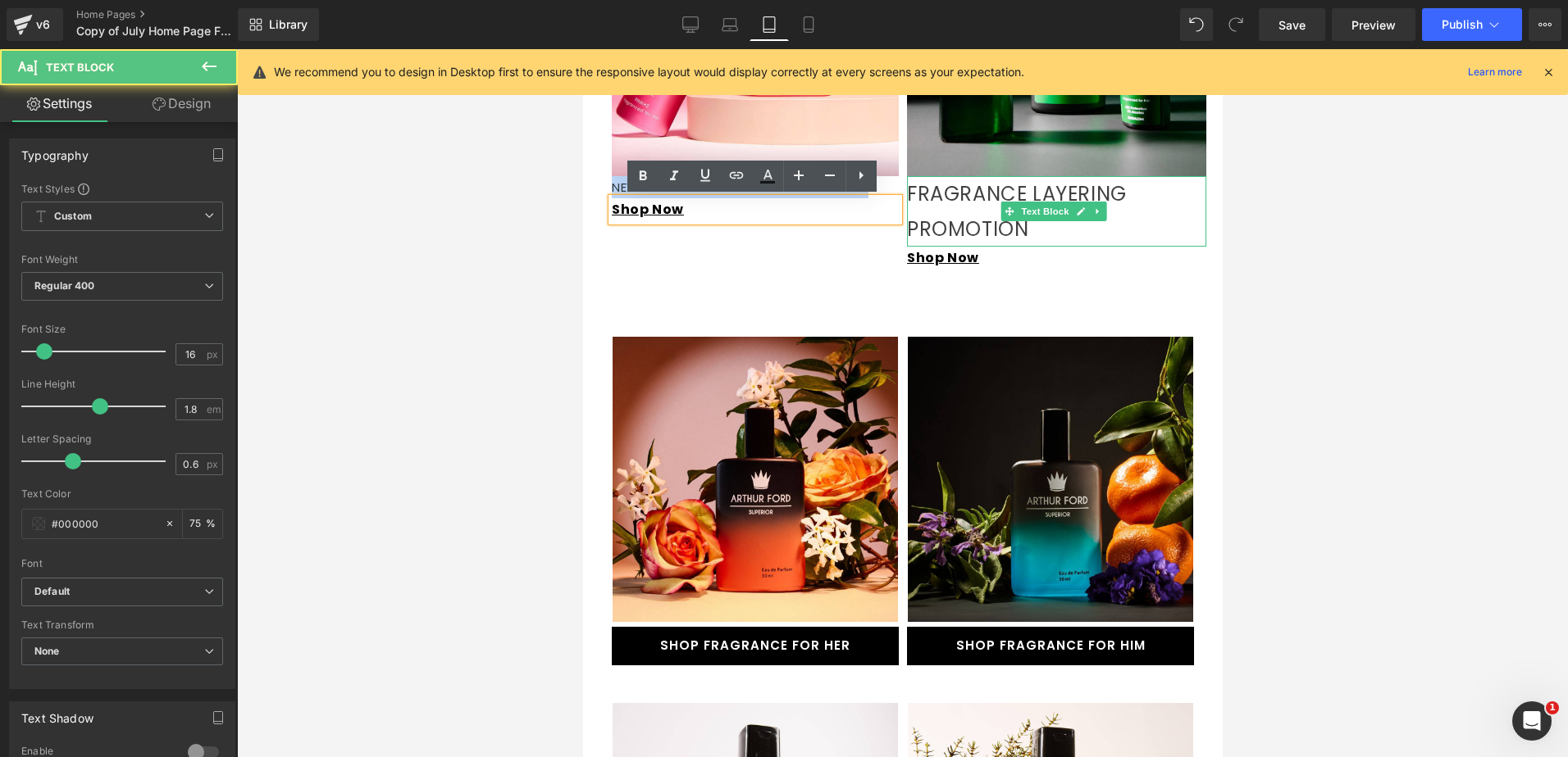
click at [929, 191] on p "FRAGRANCE LAYERING PROMOTION" at bounding box center [1056, 212] width 300 height 70
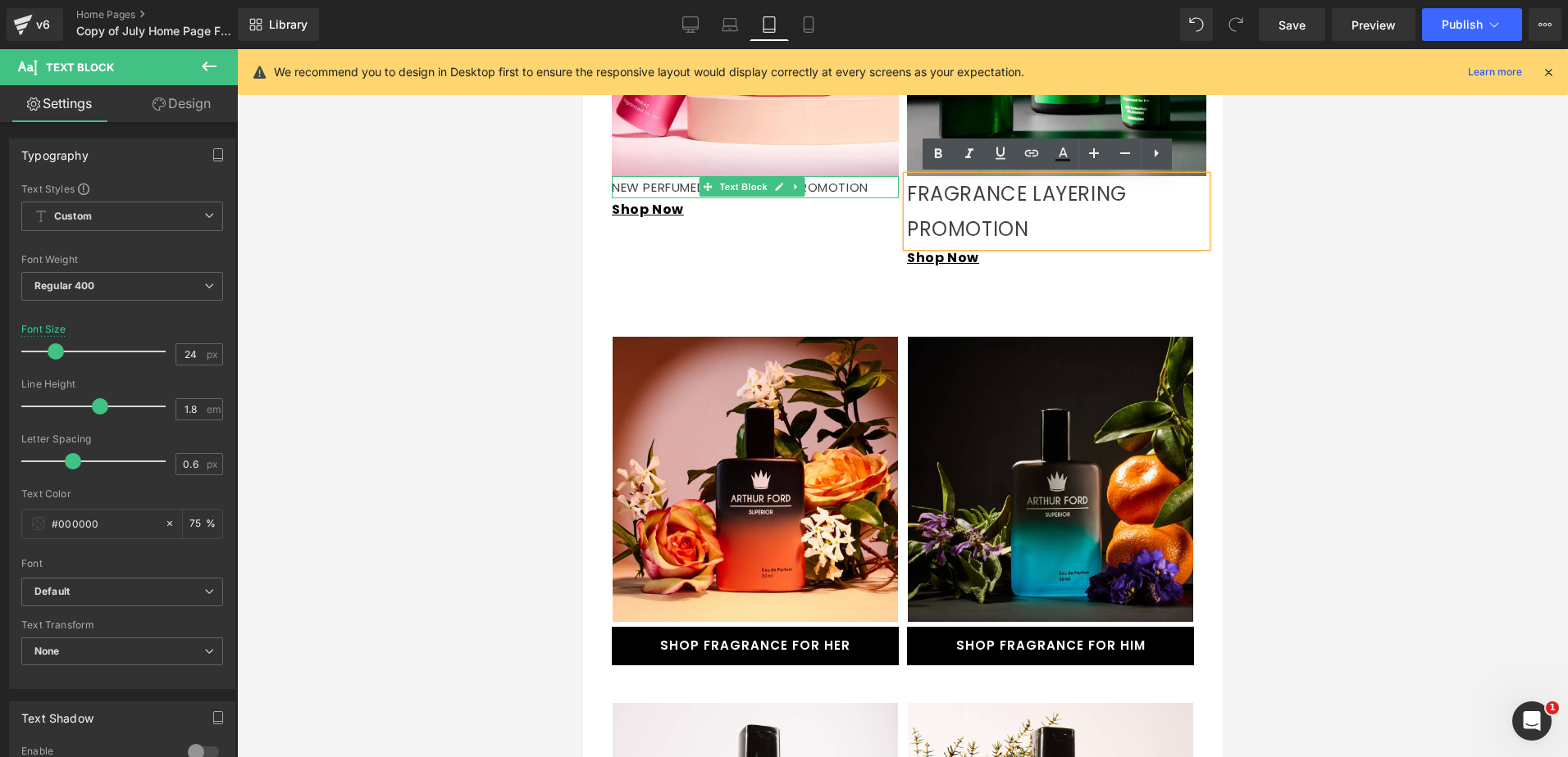
click at [826, 187] on p "NEW PERFUMED BODY SPRAY PROMOTION" at bounding box center [754, 188] width 287 height 22
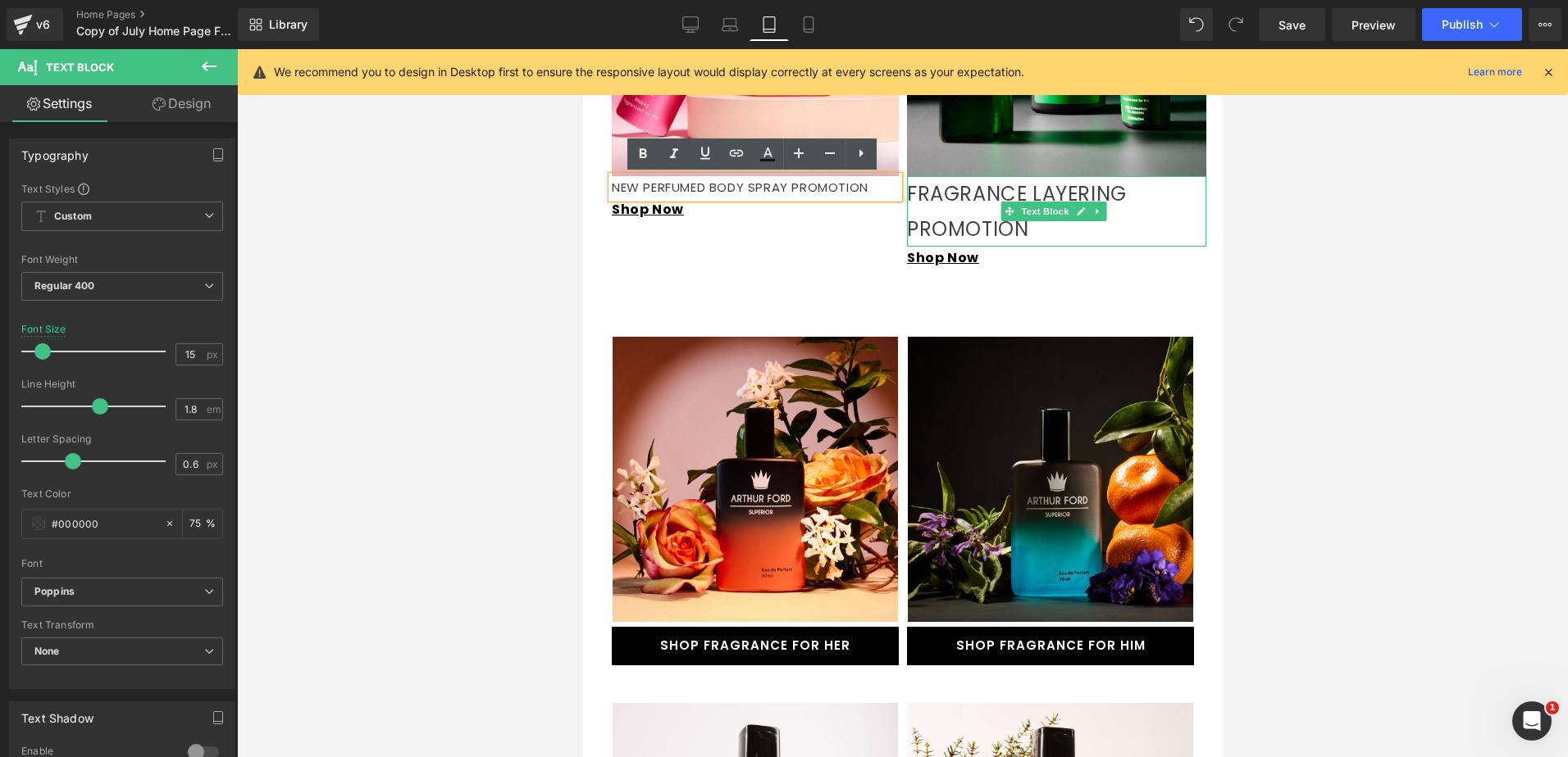
click at [980, 201] on p "FRAGRANCE LAYERING PROMOTION" at bounding box center [1056, 212] width 300 height 70
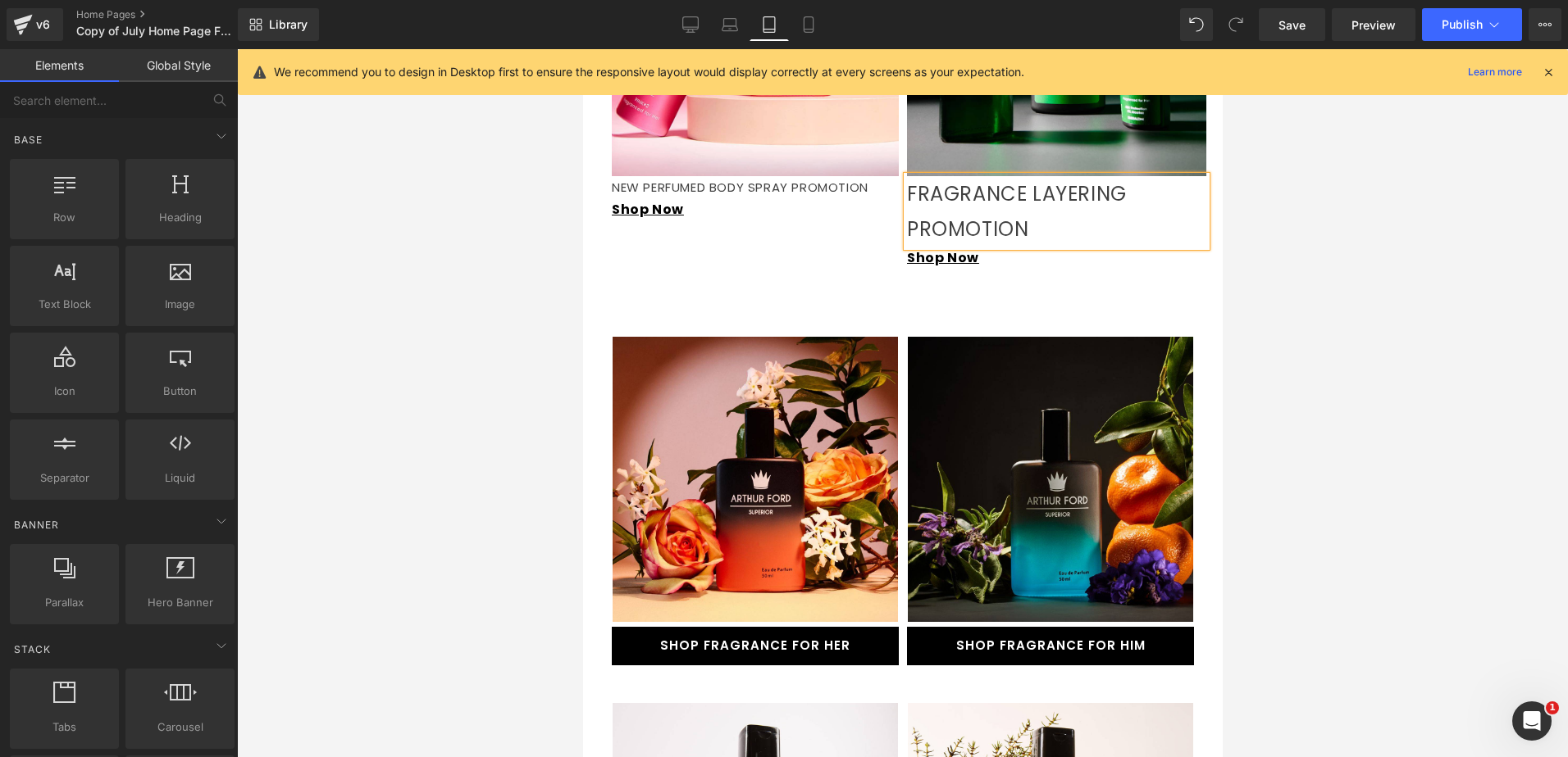
click at [1290, 257] on div at bounding box center [901, 403] width 1330 height 708
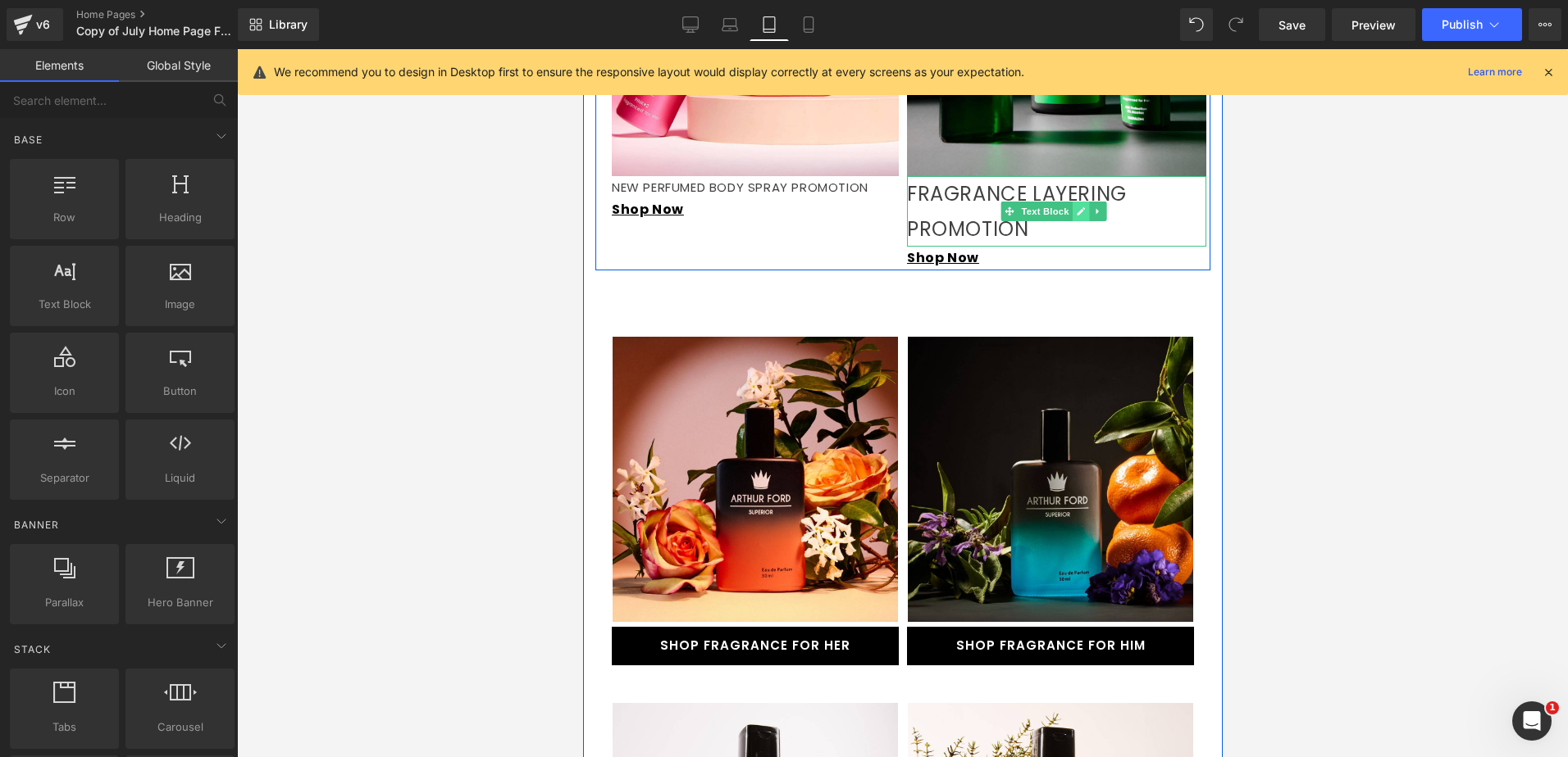
click at [1075, 212] on icon at bounding box center [1079, 211] width 8 height 8
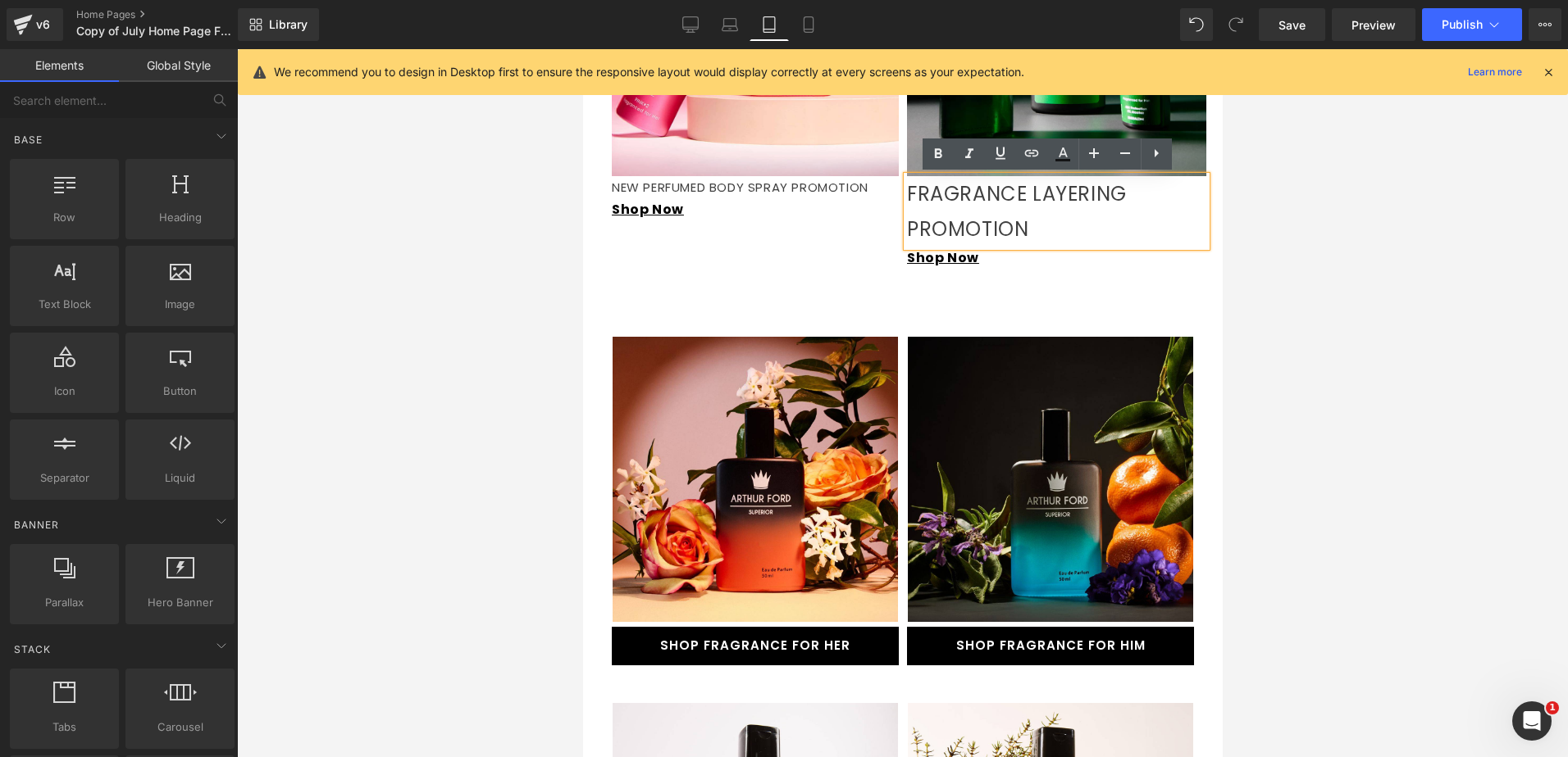
click at [1260, 228] on div at bounding box center [901, 403] width 1330 height 708
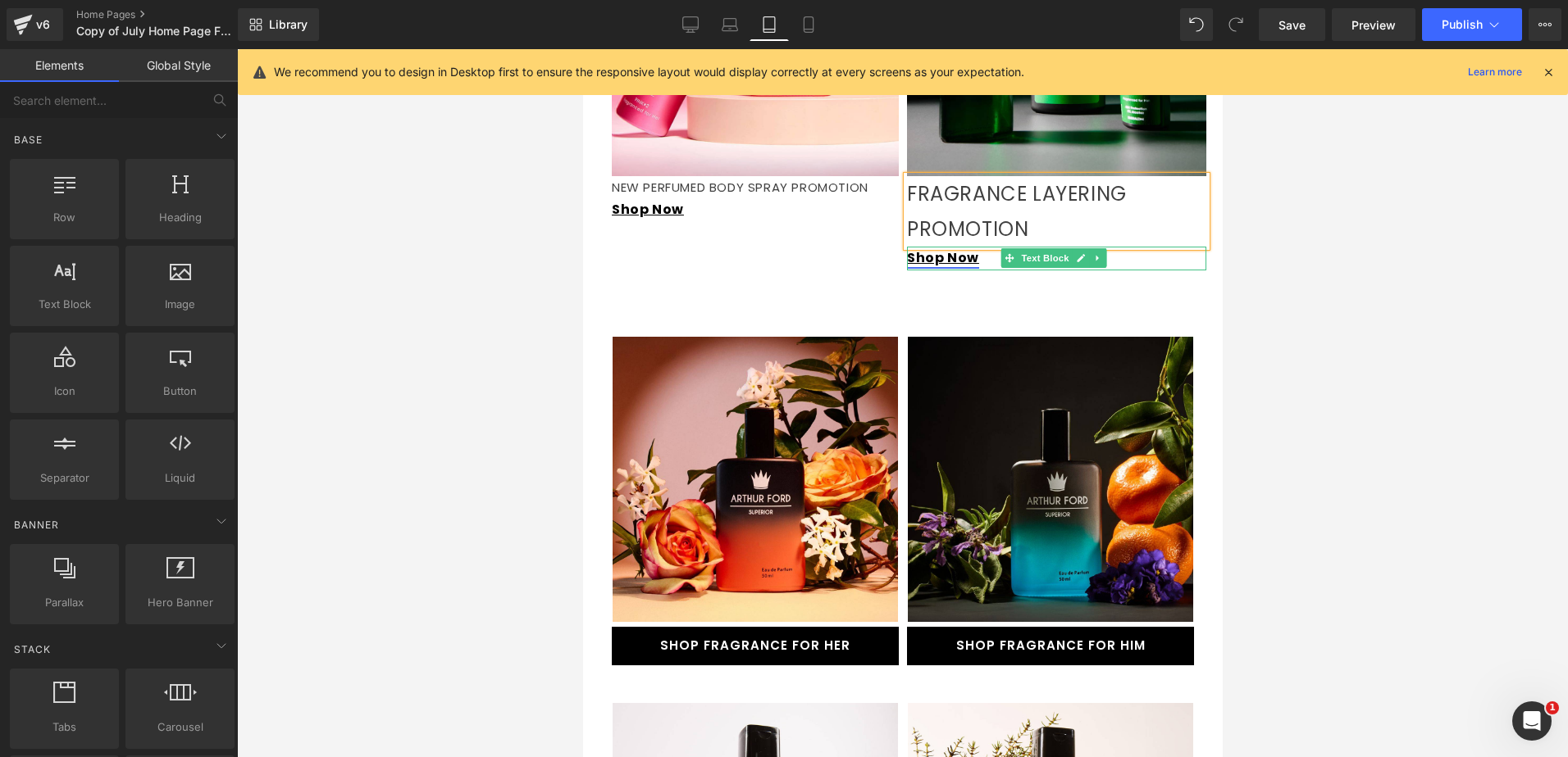
click at [941, 263] on link "Shop Now" at bounding box center [942, 258] width 72 height 18
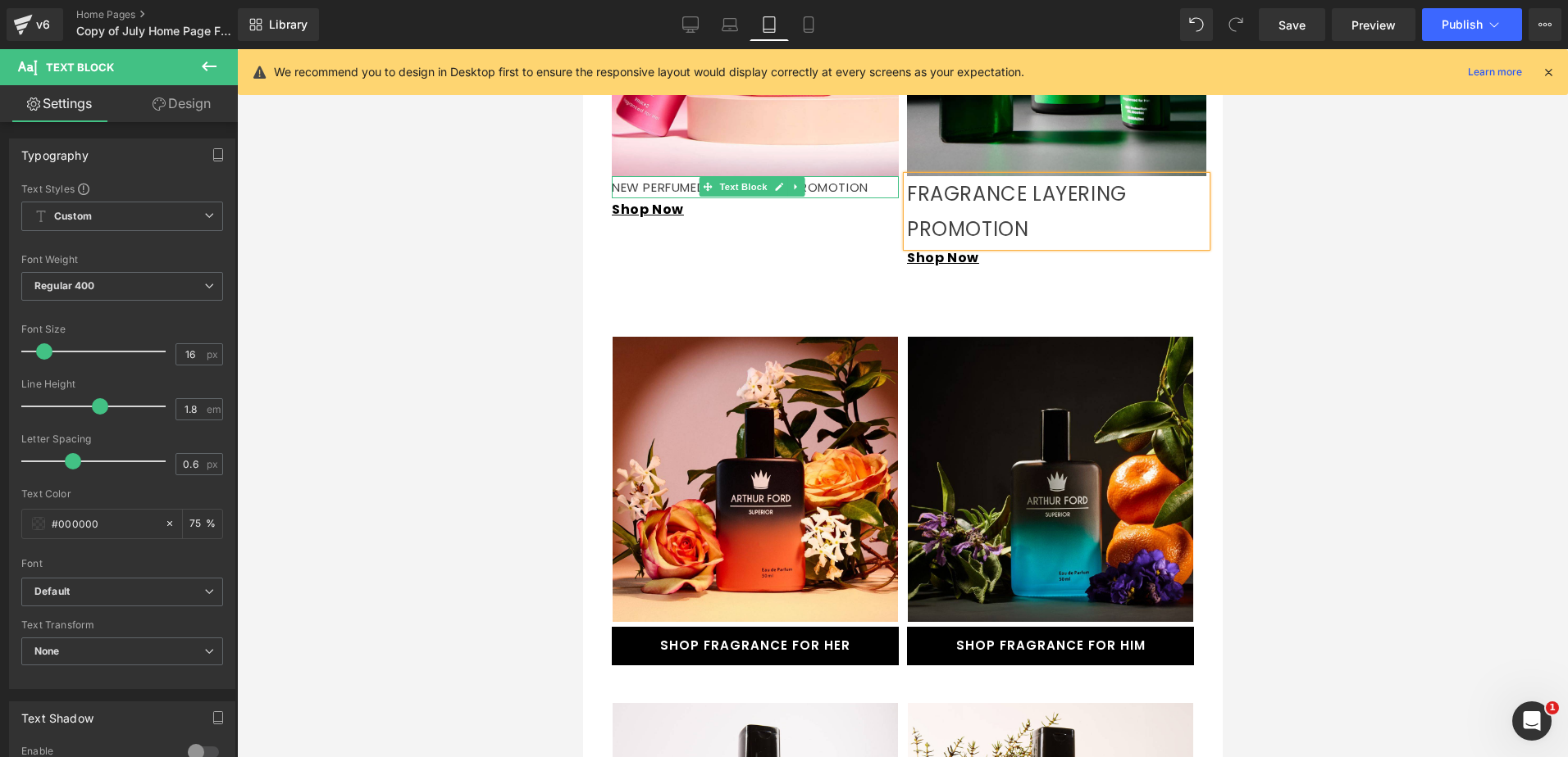
click at [787, 181] on link at bounding box center [795, 187] width 18 height 19
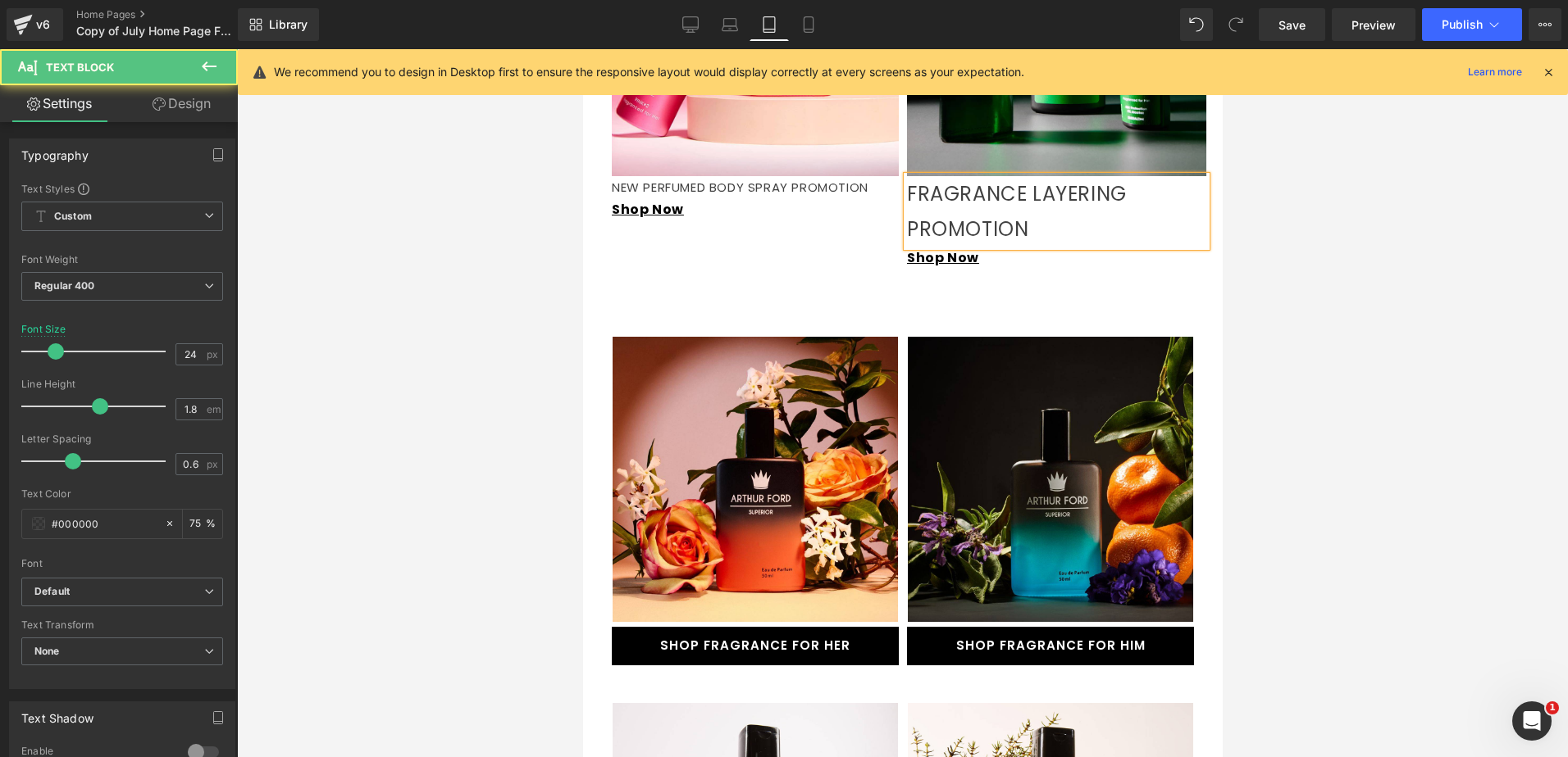
click at [1037, 214] on p "FRAGRANCE LAYERING PROMOTION" at bounding box center [1056, 212] width 300 height 70
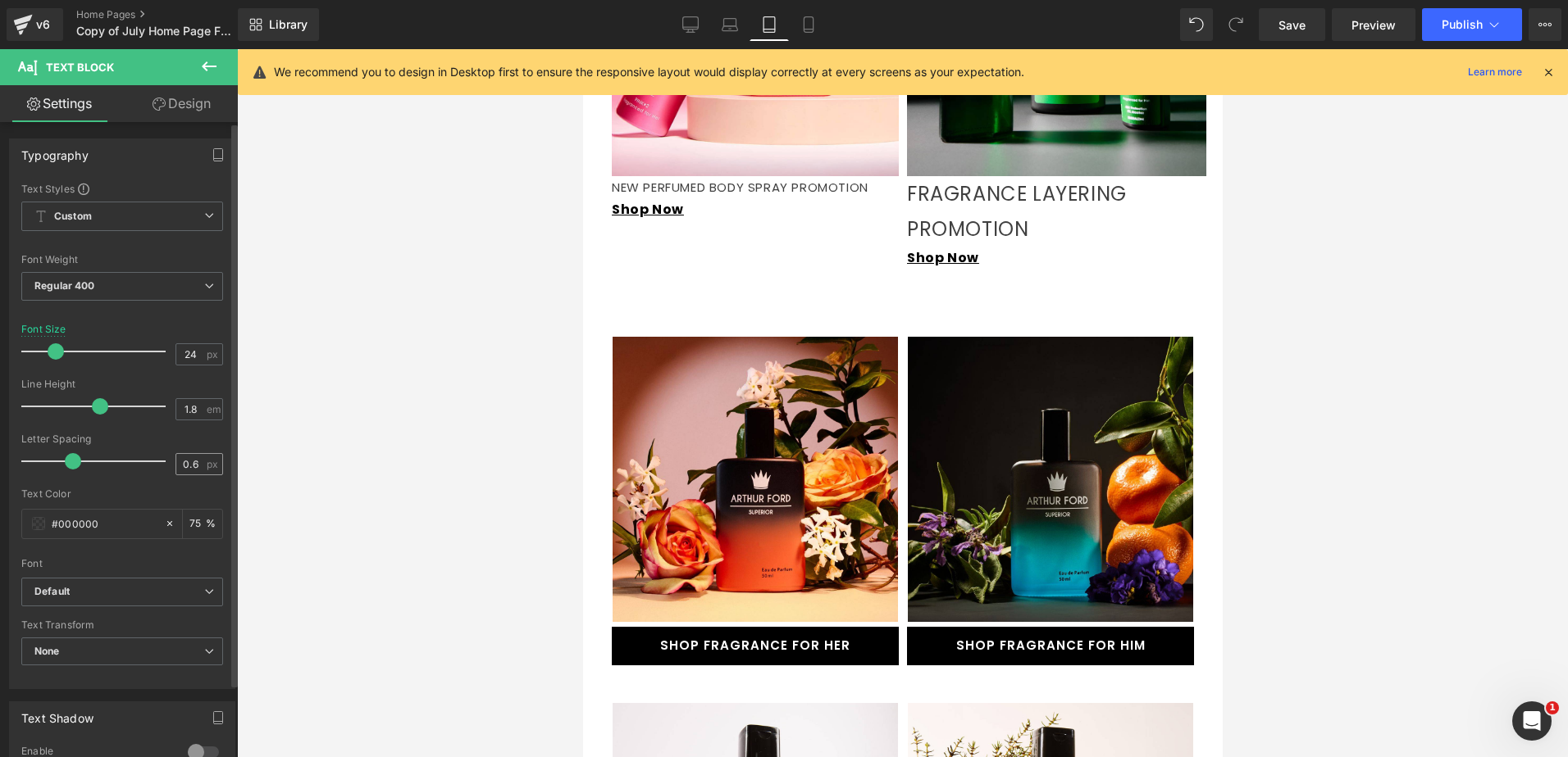
scroll to position [1, 0]
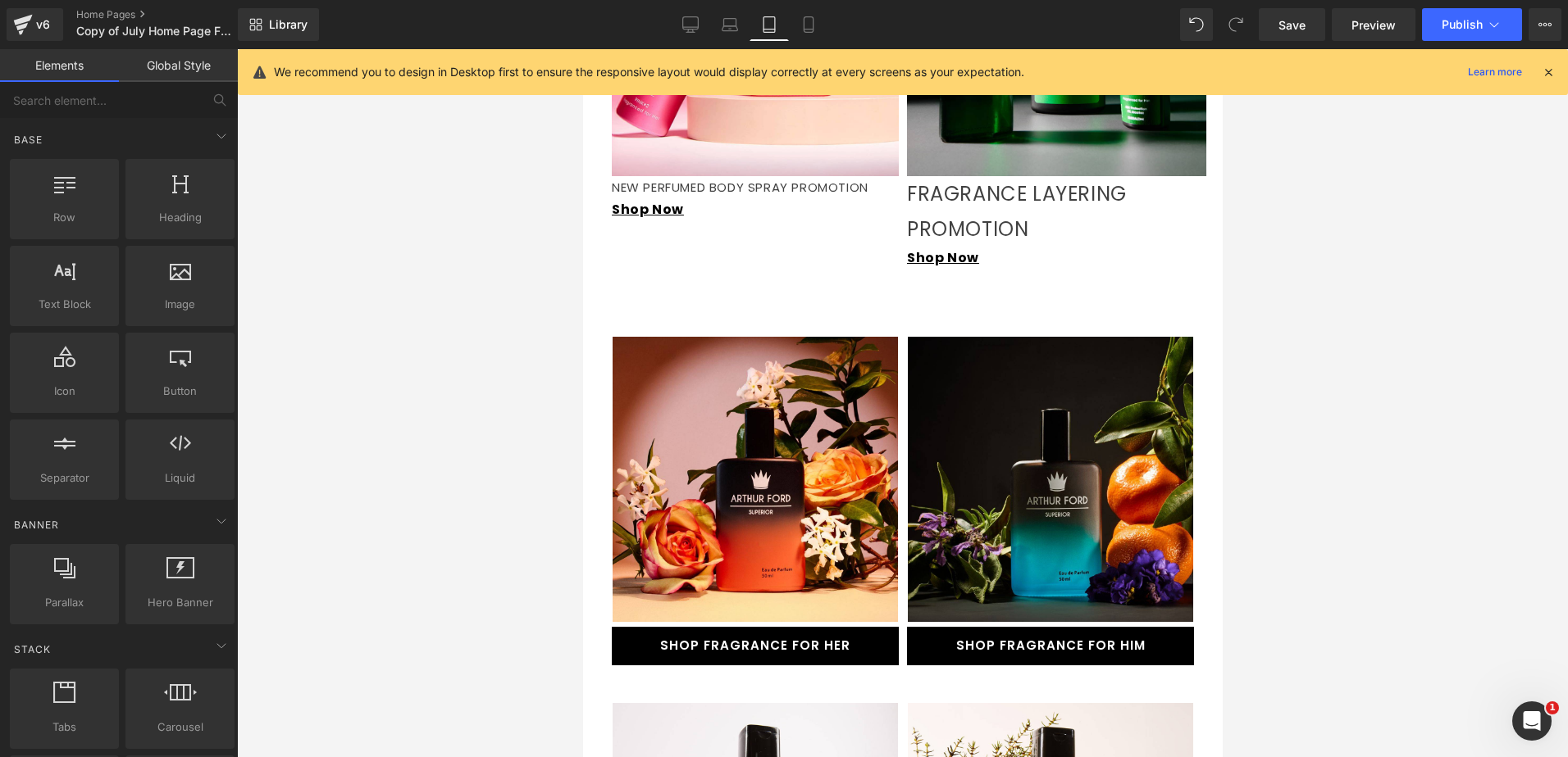
click at [1309, 224] on div at bounding box center [901, 403] width 1330 height 708
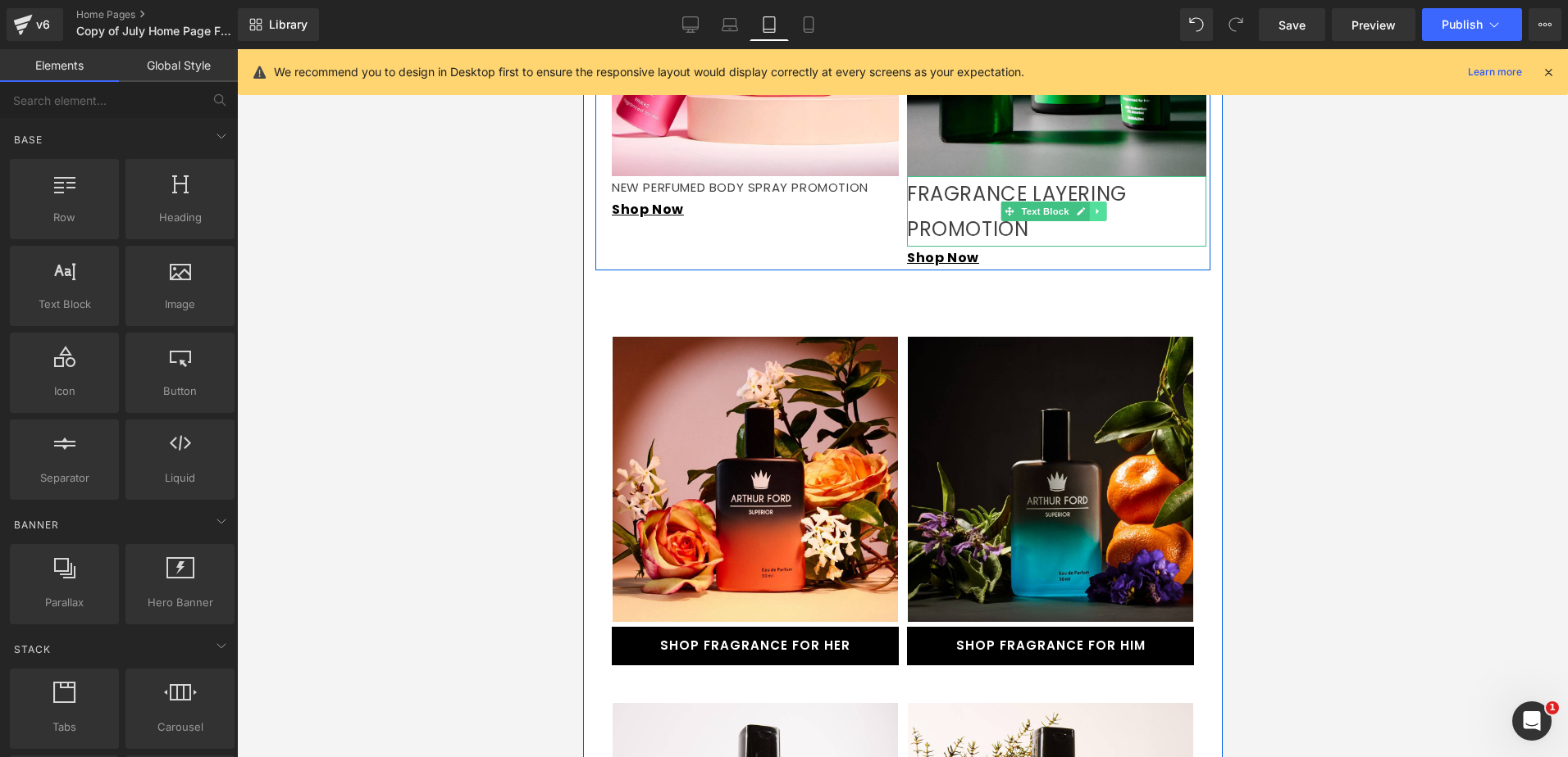
click at [1095, 213] on icon at bounding box center [1096, 211] width 3 height 6
click at [1084, 213] on icon at bounding box center [1088, 211] width 9 height 9
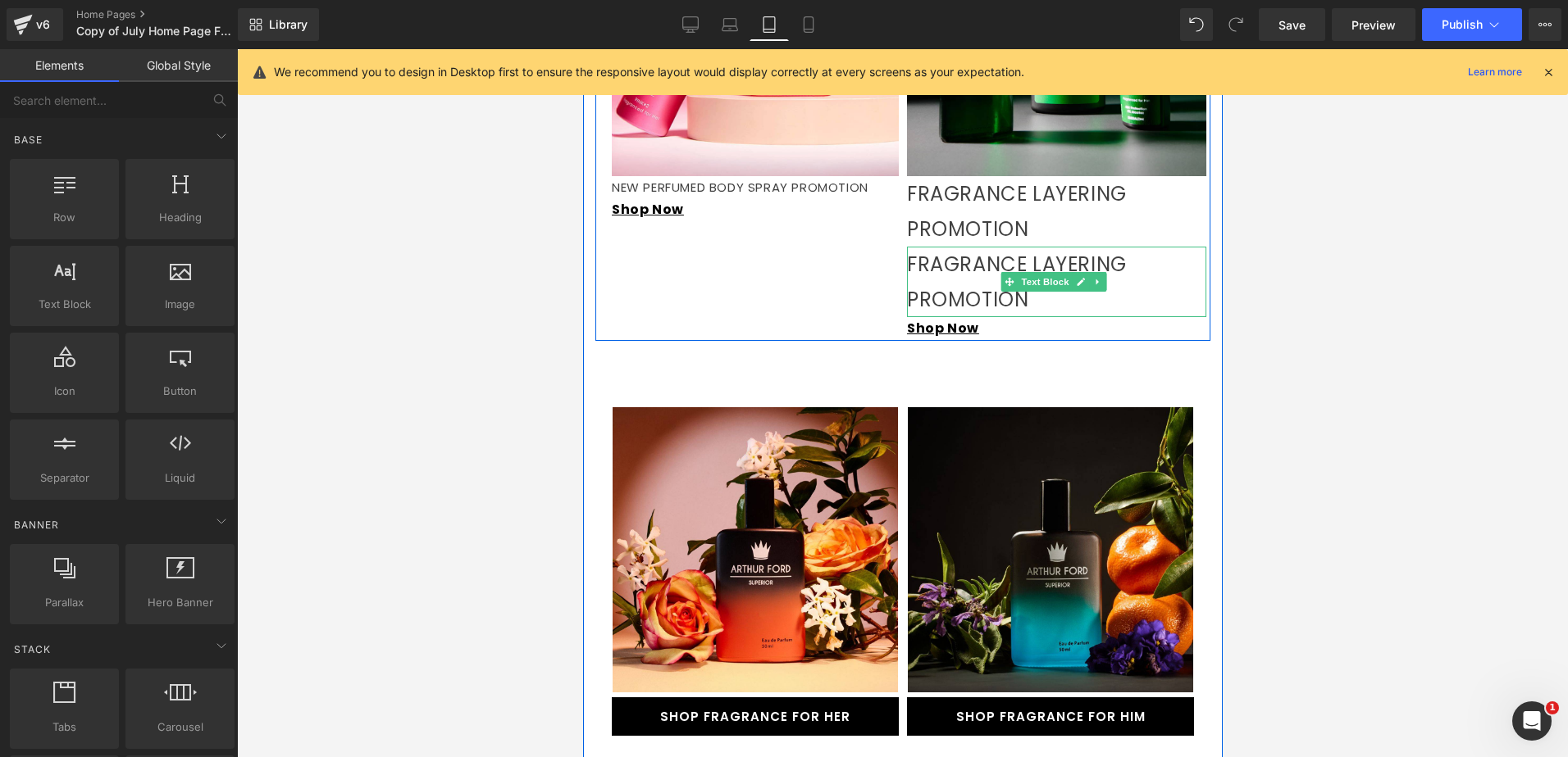
click at [1000, 299] on p "FRAGRANCE LAYERING PROMOTION" at bounding box center [1056, 282] width 300 height 70
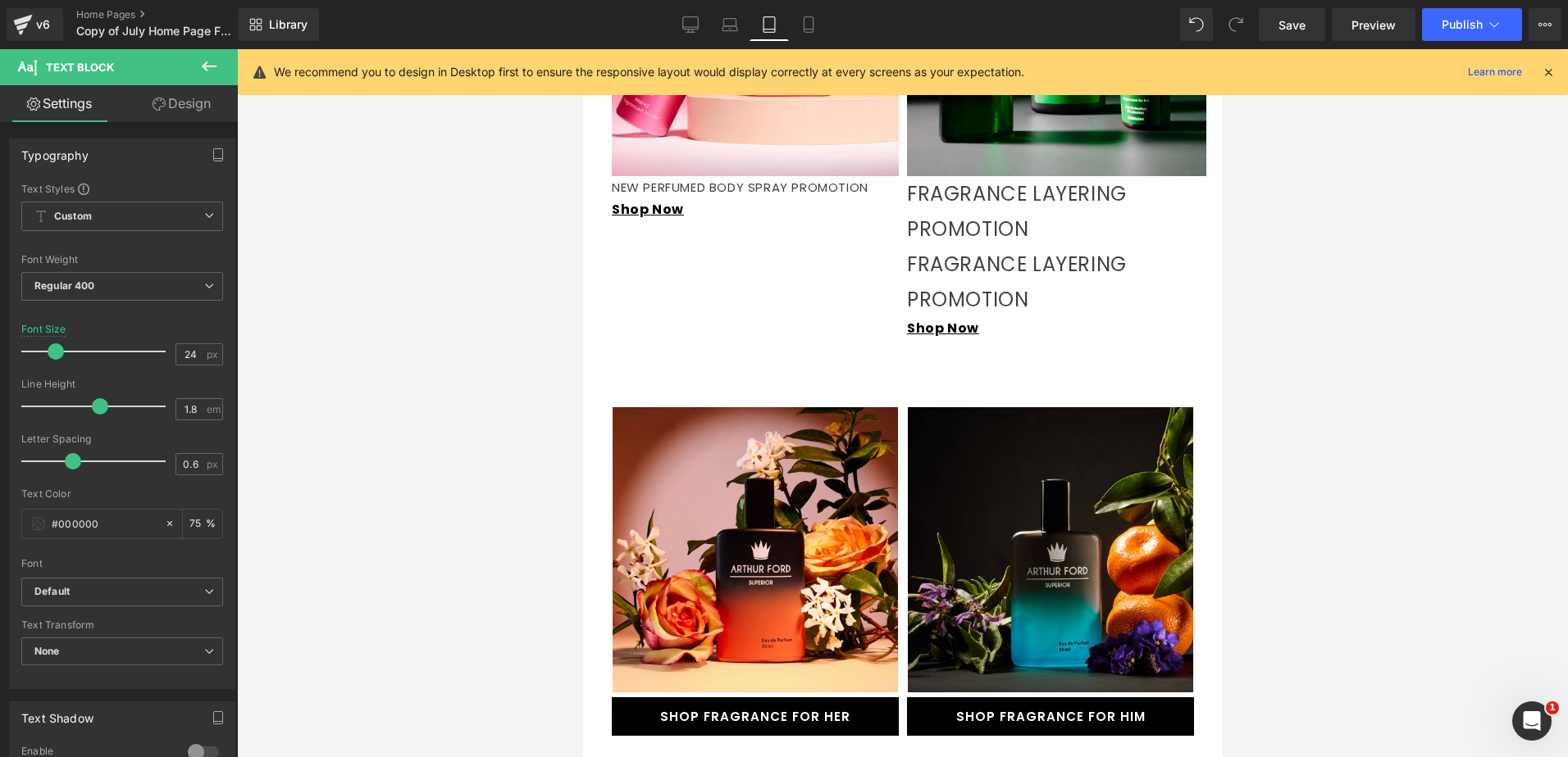
click at [184, 102] on link "Design" at bounding box center [181, 104] width 119 height 37
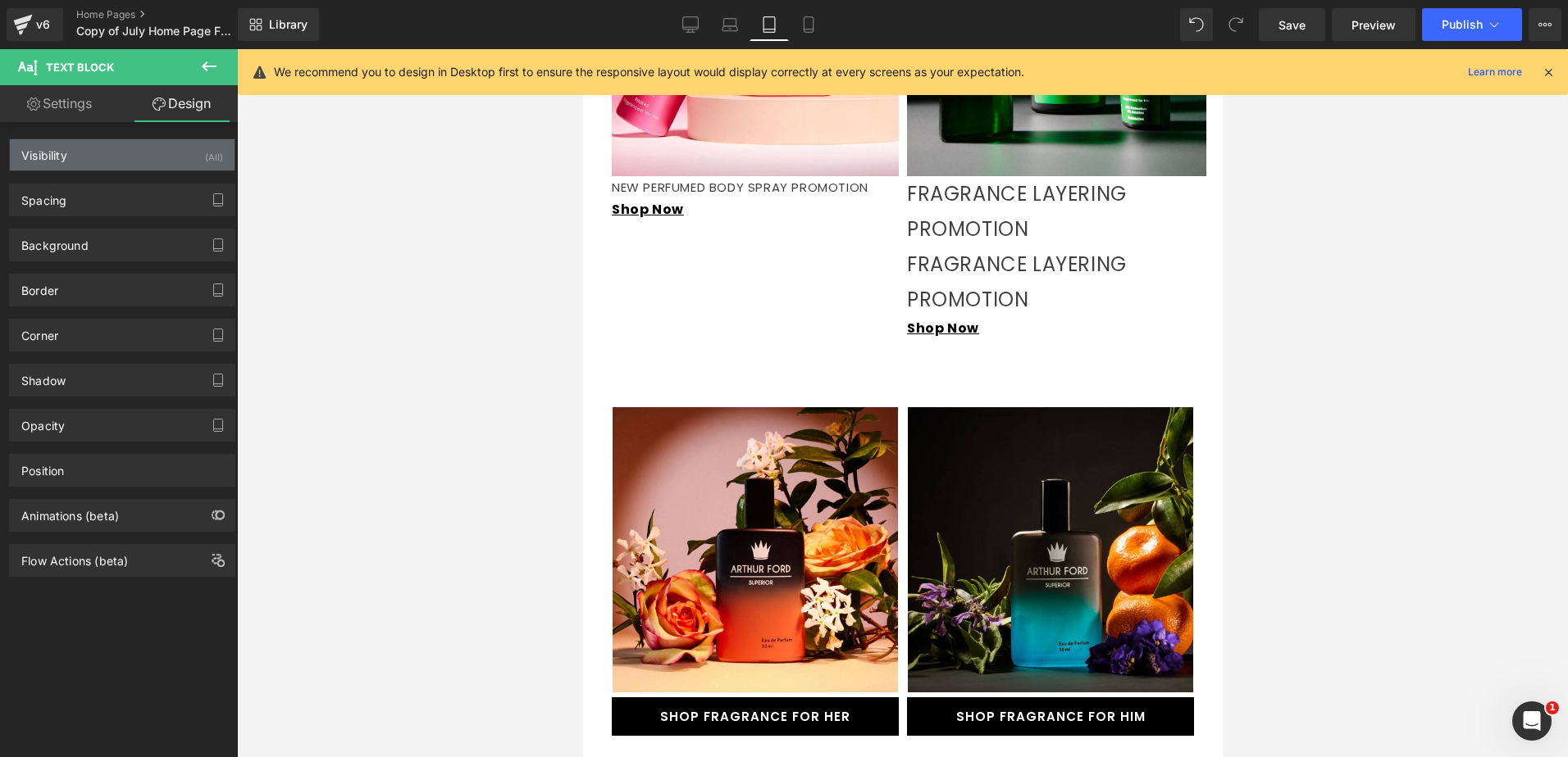
click at [154, 154] on div "Visibility (All)" at bounding box center [122, 155] width 225 height 31
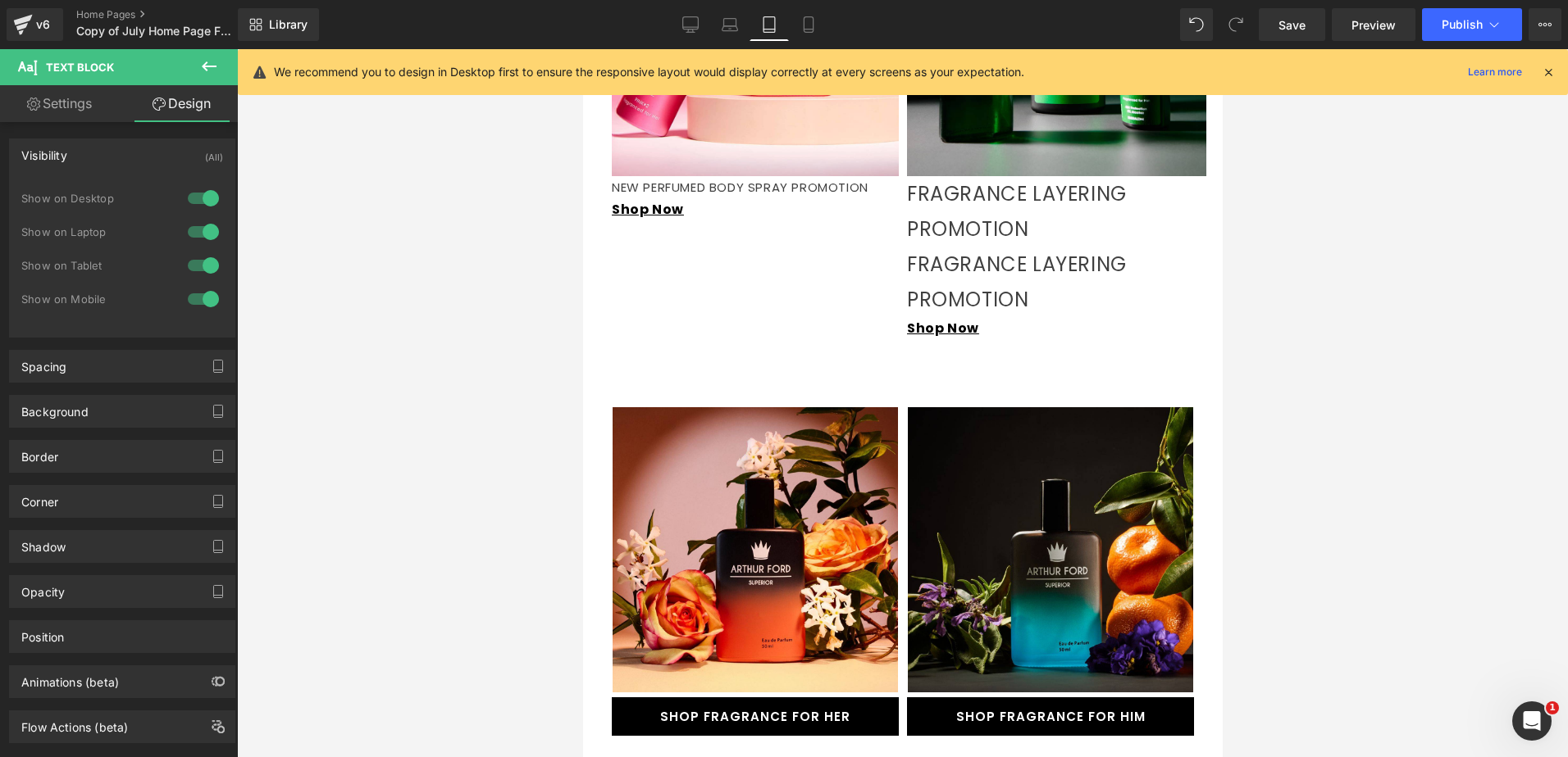
click at [199, 267] on div at bounding box center [203, 265] width 40 height 26
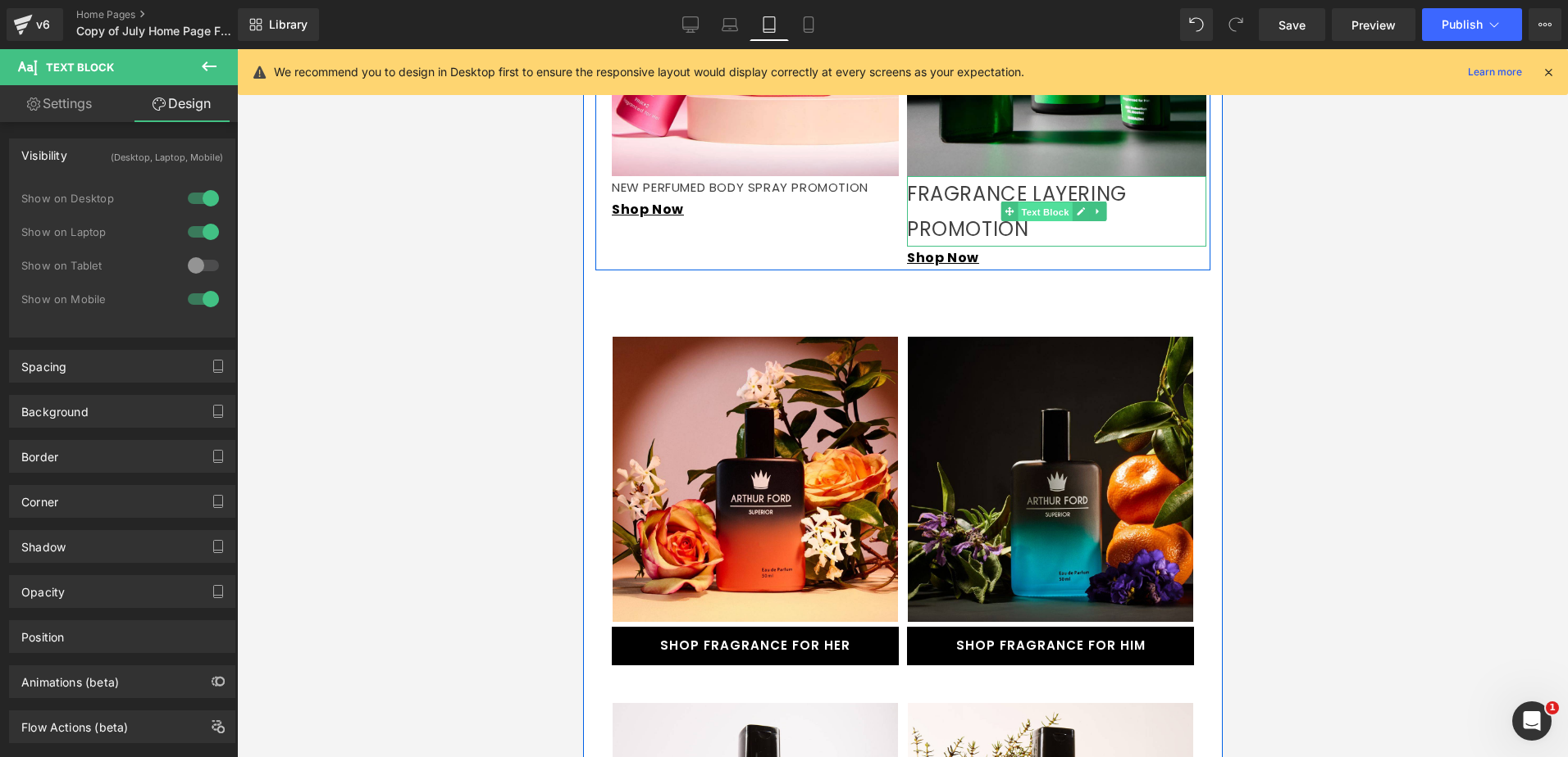
click at [1017, 207] on span "Text Block" at bounding box center [1044, 212] width 55 height 19
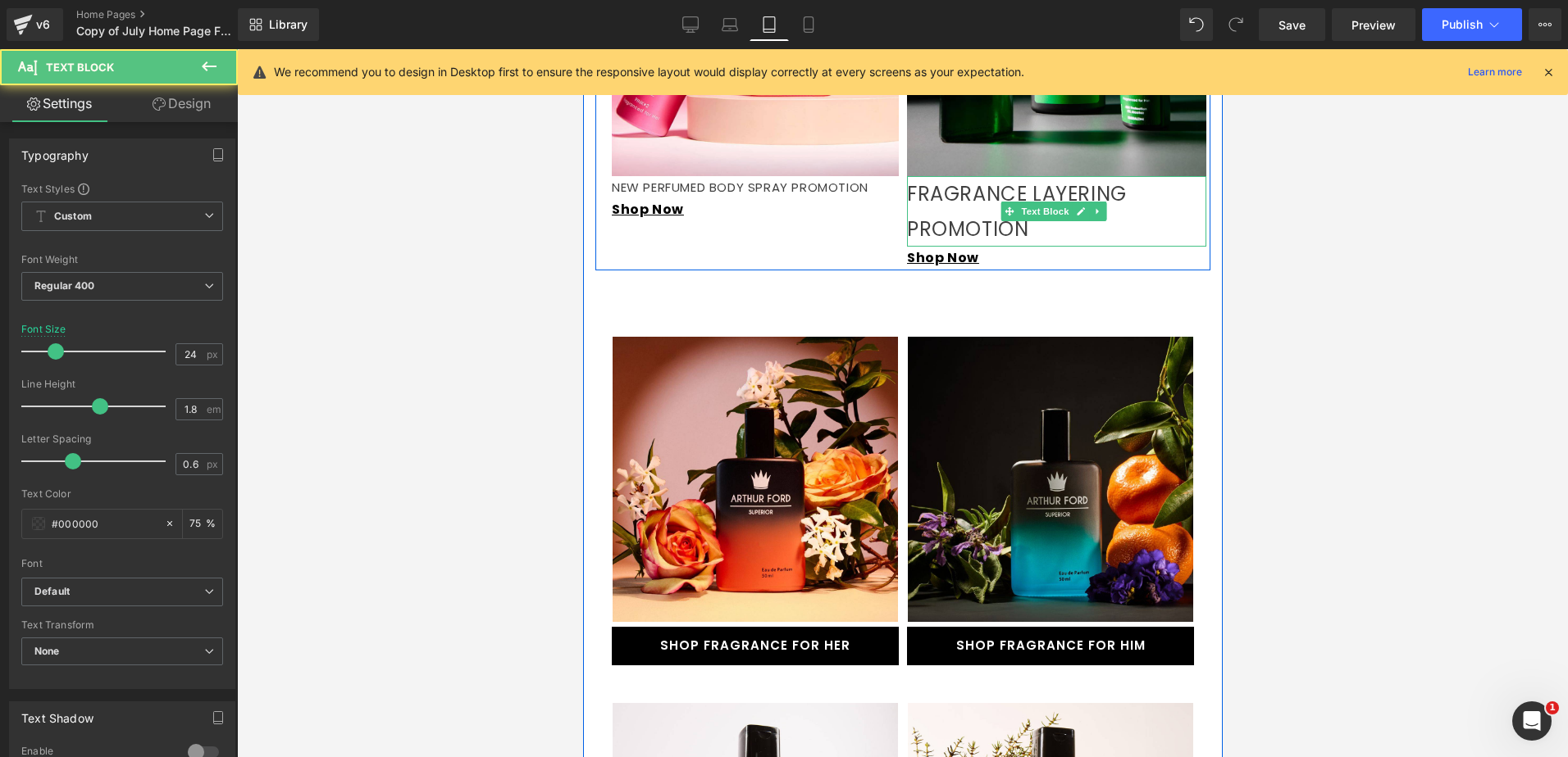
click at [959, 208] on p "FRAGRANCE LAYERING PROMOTION" at bounding box center [1056, 212] width 300 height 70
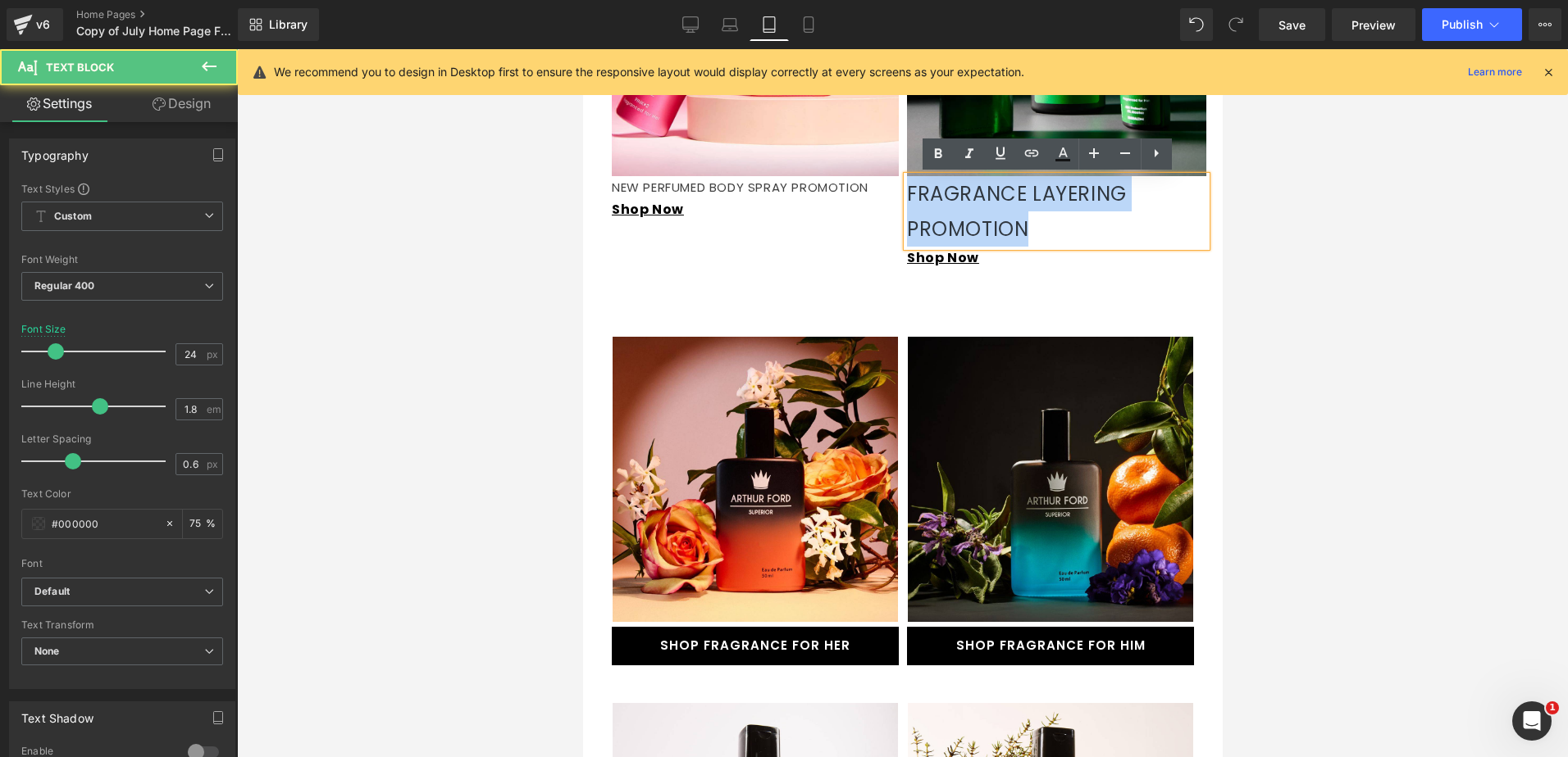
drag, startPoint x: 1023, startPoint y: 232, endPoint x: 903, endPoint y: 195, distance: 125.6
click at [906, 195] on p "FRAGRANCE LAYERING PROMOTION" at bounding box center [1056, 212] width 300 height 70
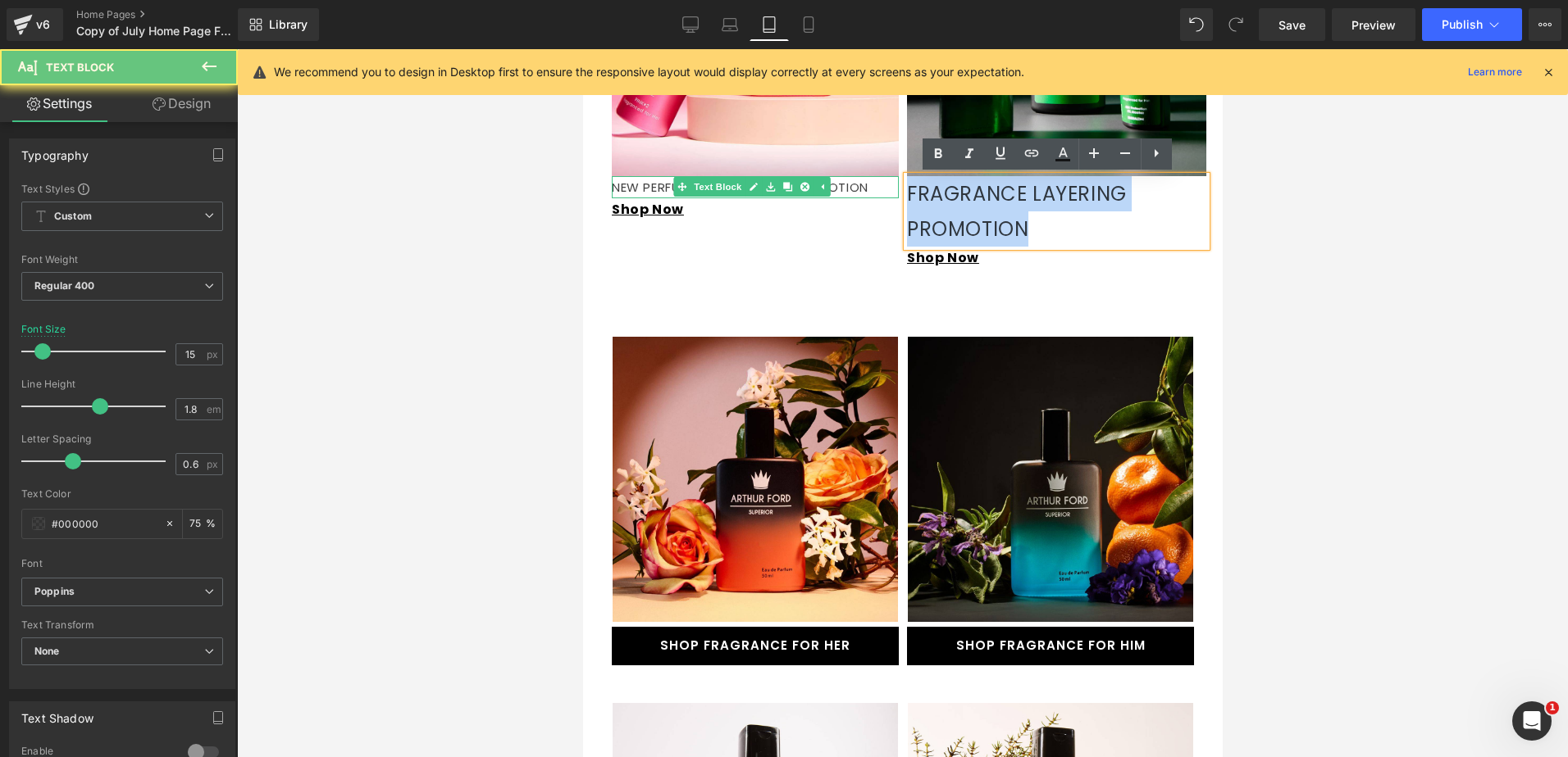
click at [845, 187] on p "NEW PERFUMED BODY SPRAY PROMOTION" at bounding box center [754, 188] width 287 height 22
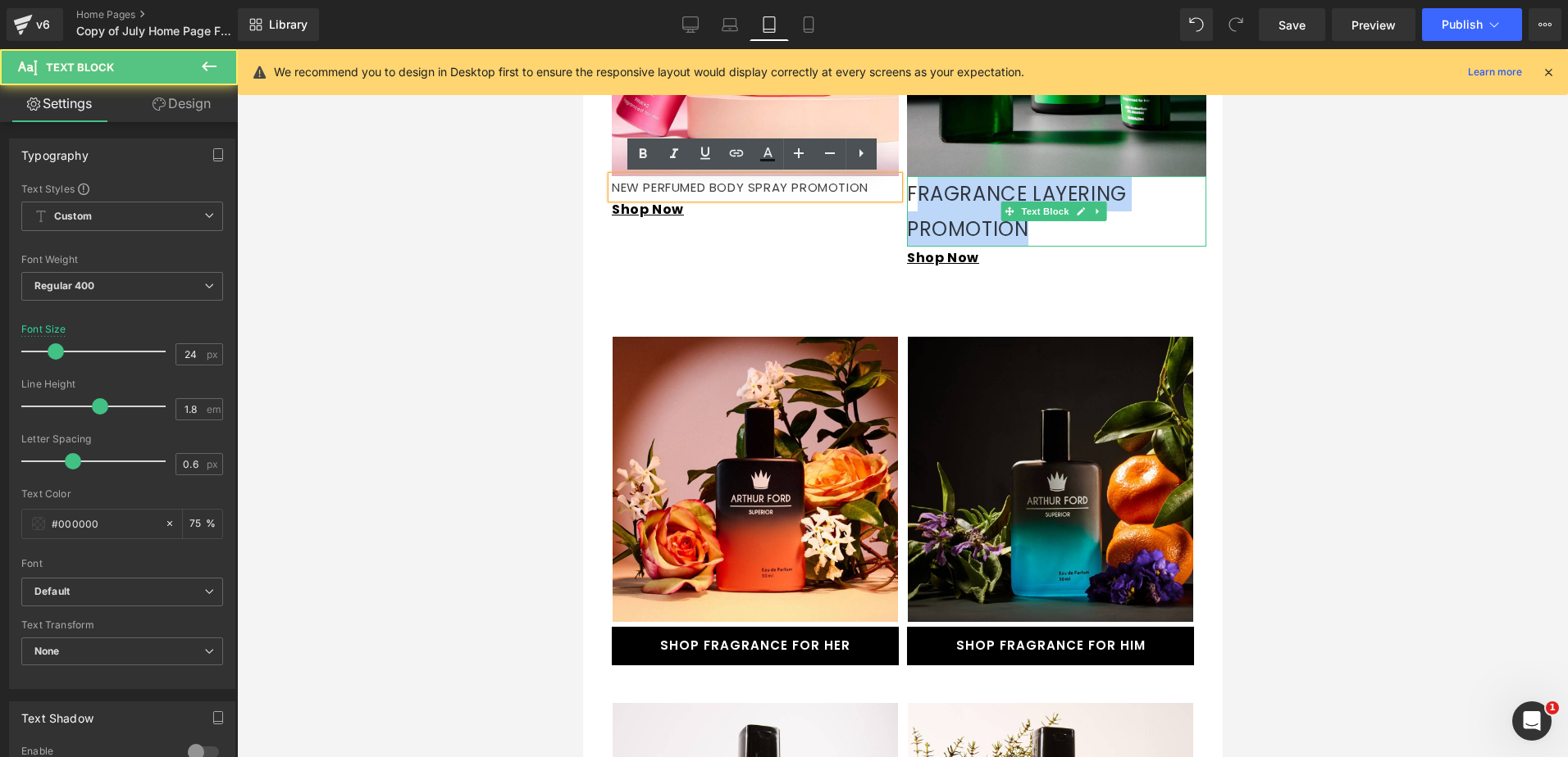
drag, startPoint x: 1034, startPoint y: 230, endPoint x: 905, endPoint y: 190, distance: 135.1
click at [906, 190] on p "FRAGRANCE LAYERING PROMOTION" at bounding box center [1056, 212] width 300 height 70
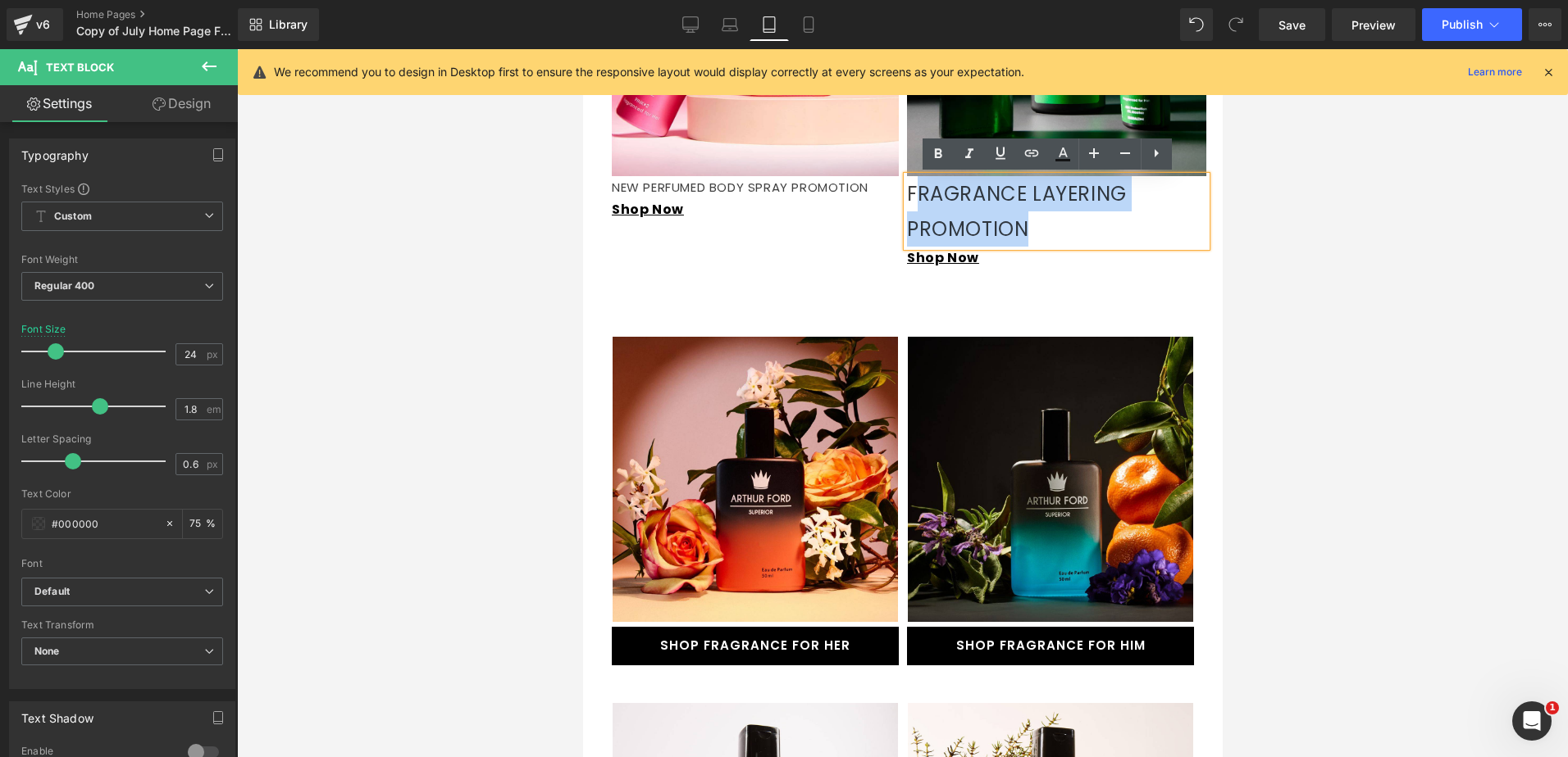
click at [1004, 221] on p "FRAGRANCE LAYERING PROMOTION" at bounding box center [1056, 212] width 300 height 70
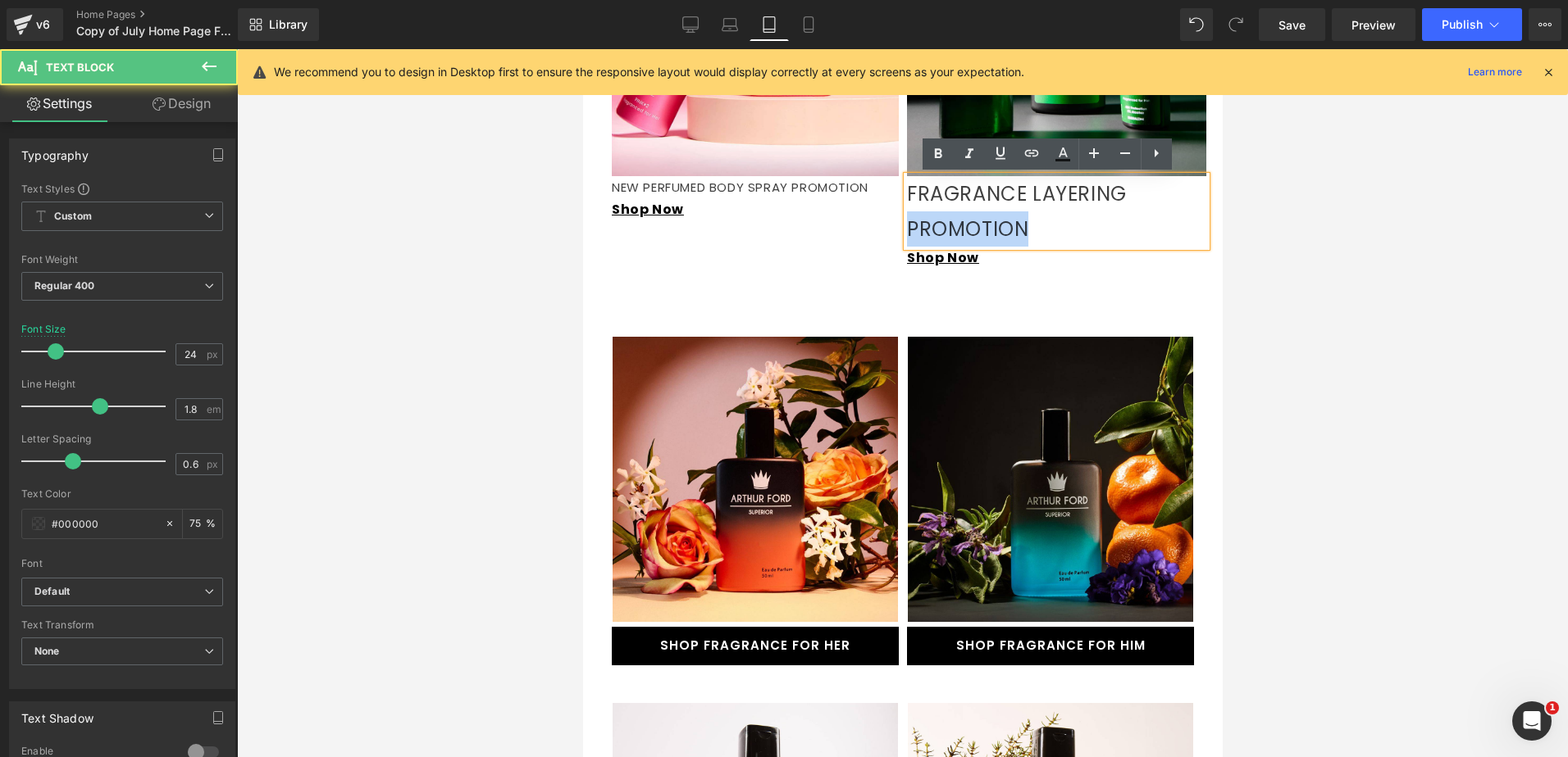
click at [1004, 221] on p "FRAGRANCE LAYERING PROMOTION" at bounding box center [1056, 212] width 300 height 70
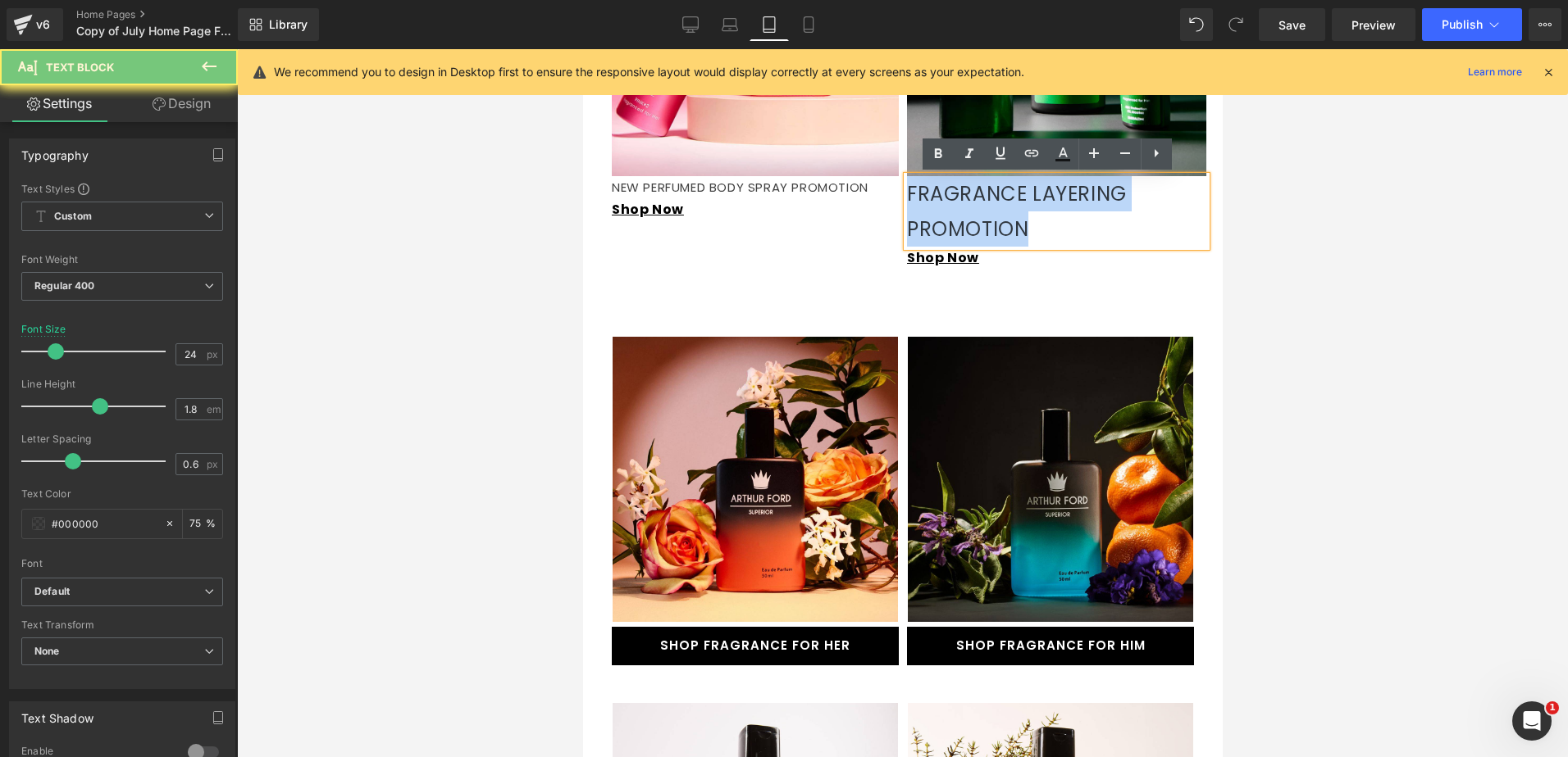
click at [1004, 221] on p "FRAGRANCE LAYERING PROMOTION" at bounding box center [1056, 212] width 300 height 70
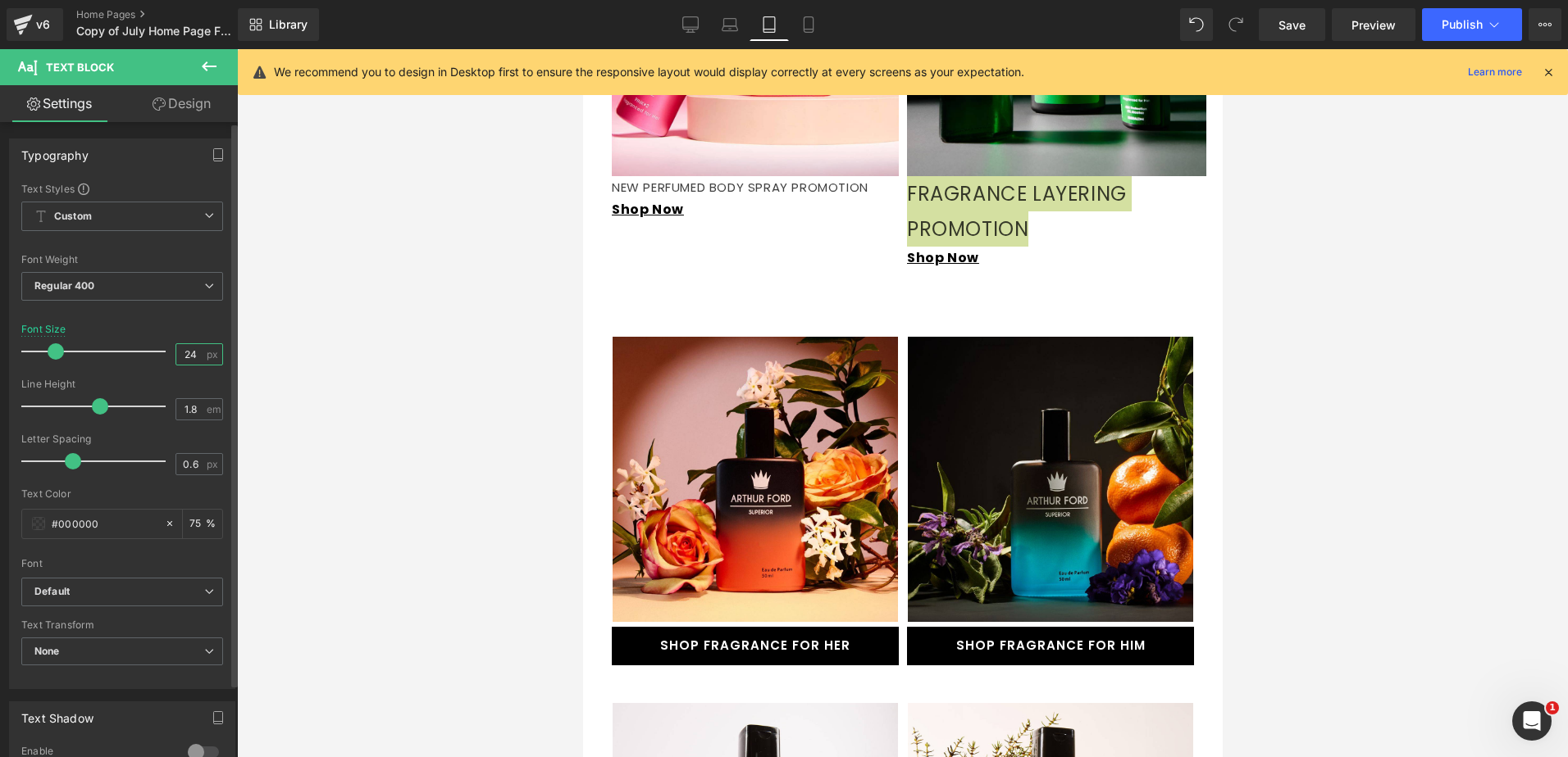
click at [188, 356] on input "24" at bounding box center [190, 354] width 29 height 20
drag, startPoint x: 187, startPoint y: 356, endPoint x: 178, endPoint y: 356, distance: 9.0
click at [178, 356] on input "24" at bounding box center [190, 354] width 29 height 20
drag, startPoint x: 193, startPoint y: 352, endPoint x: 175, endPoint y: 352, distance: 18.0
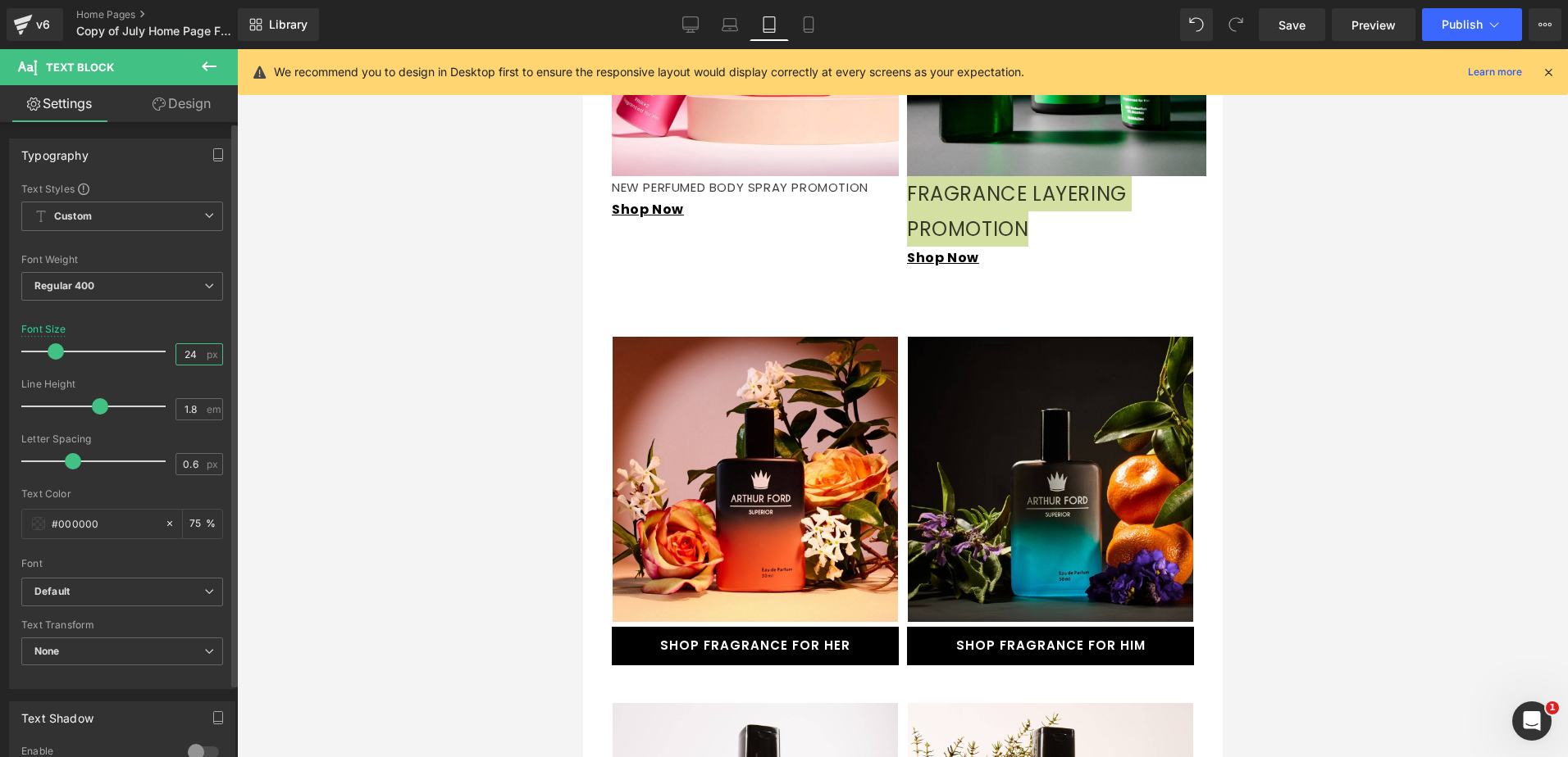
click at [177, 352] on input "24" at bounding box center [190, 354] width 29 height 20
type input "15"
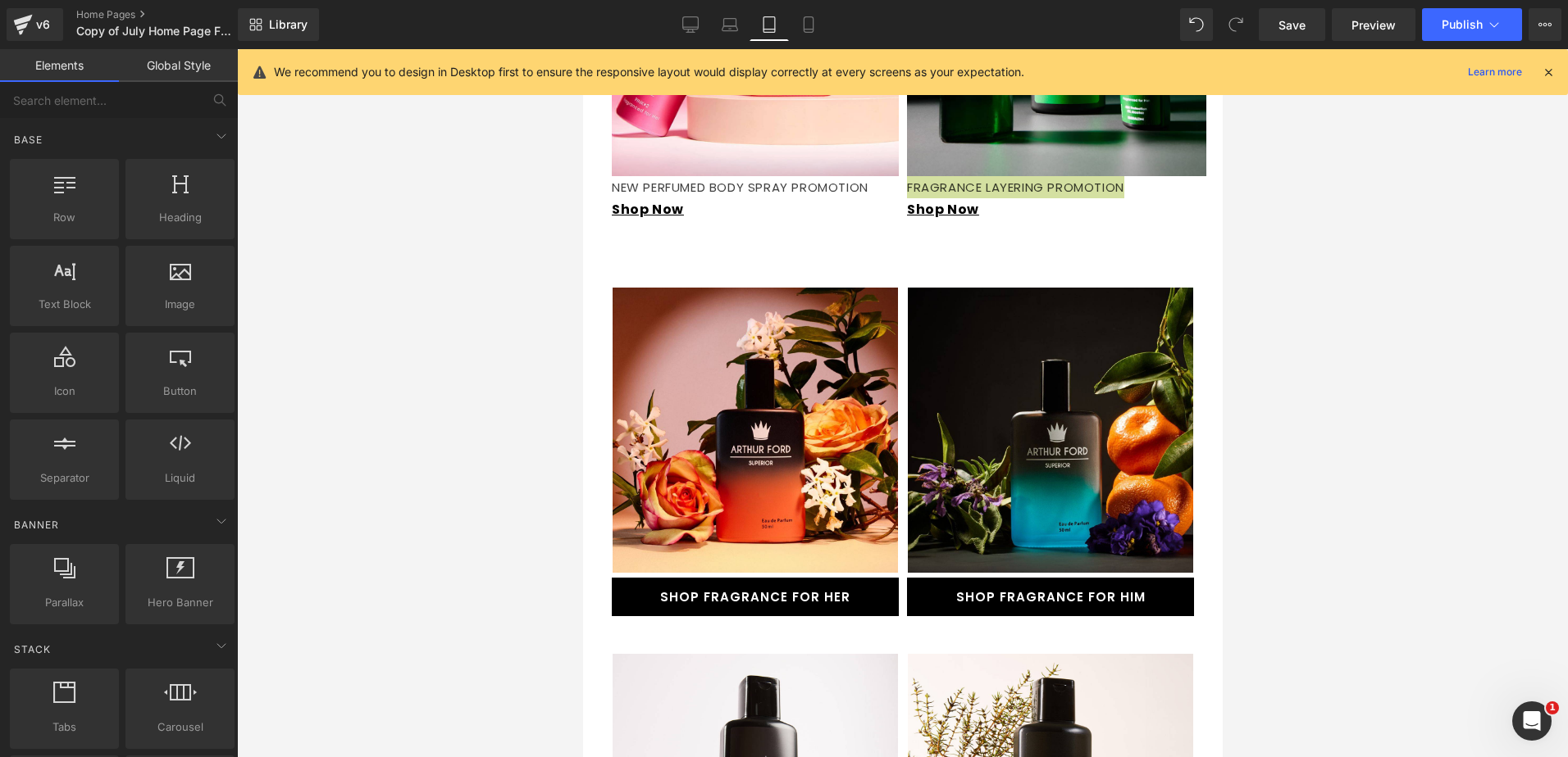
click at [360, 355] on div at bounding box center [901, 403] width 1330 height 708
click at [1377, 266] on div at bounding box center [901, 403] width 1330 height 708
click at [1181, 192] on p "FRAGRANCE LAYERING PROMOTION" at bounding box center [1056, 188] width 300 height 22
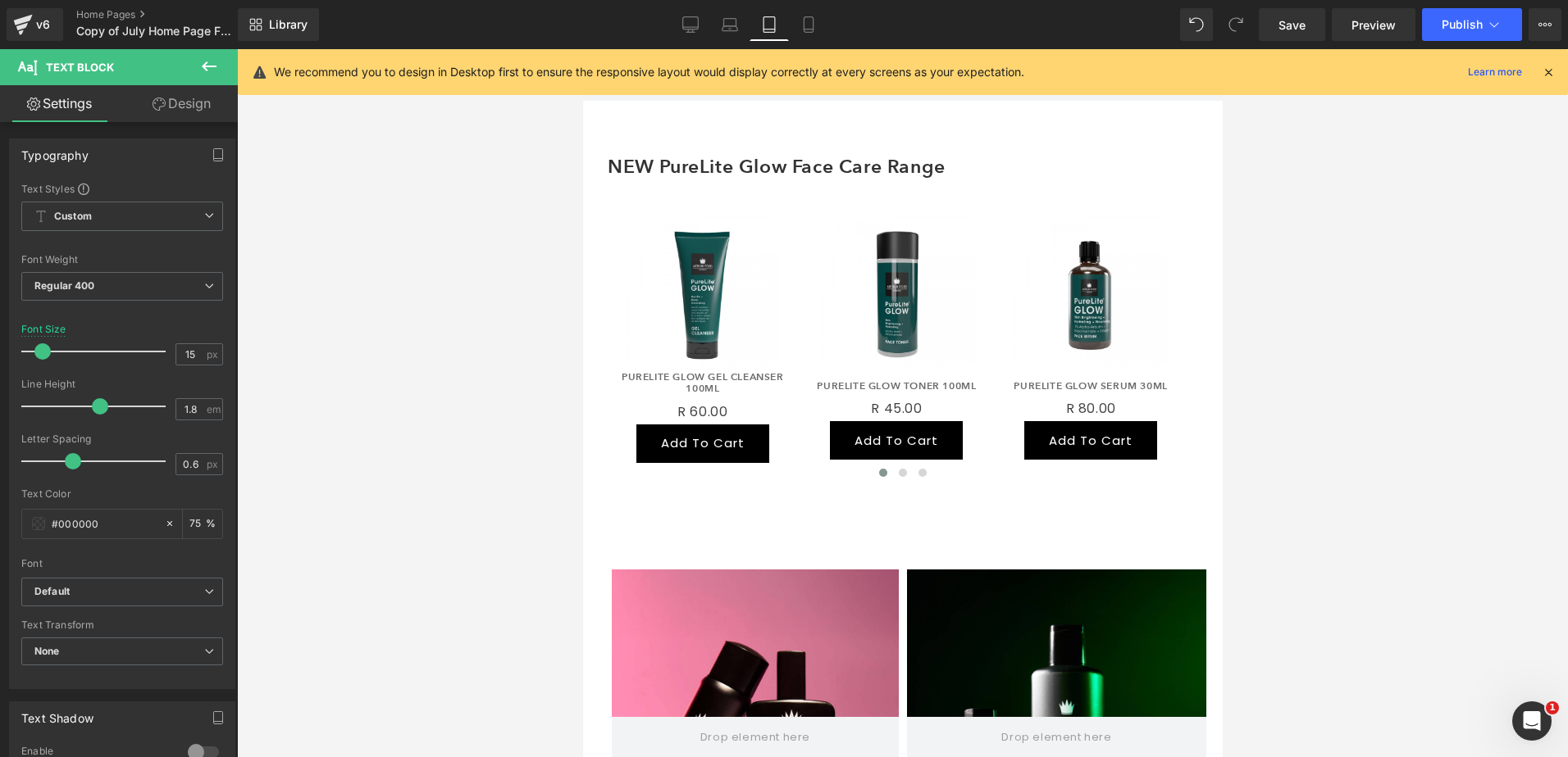
scroll to position [1459, 0]
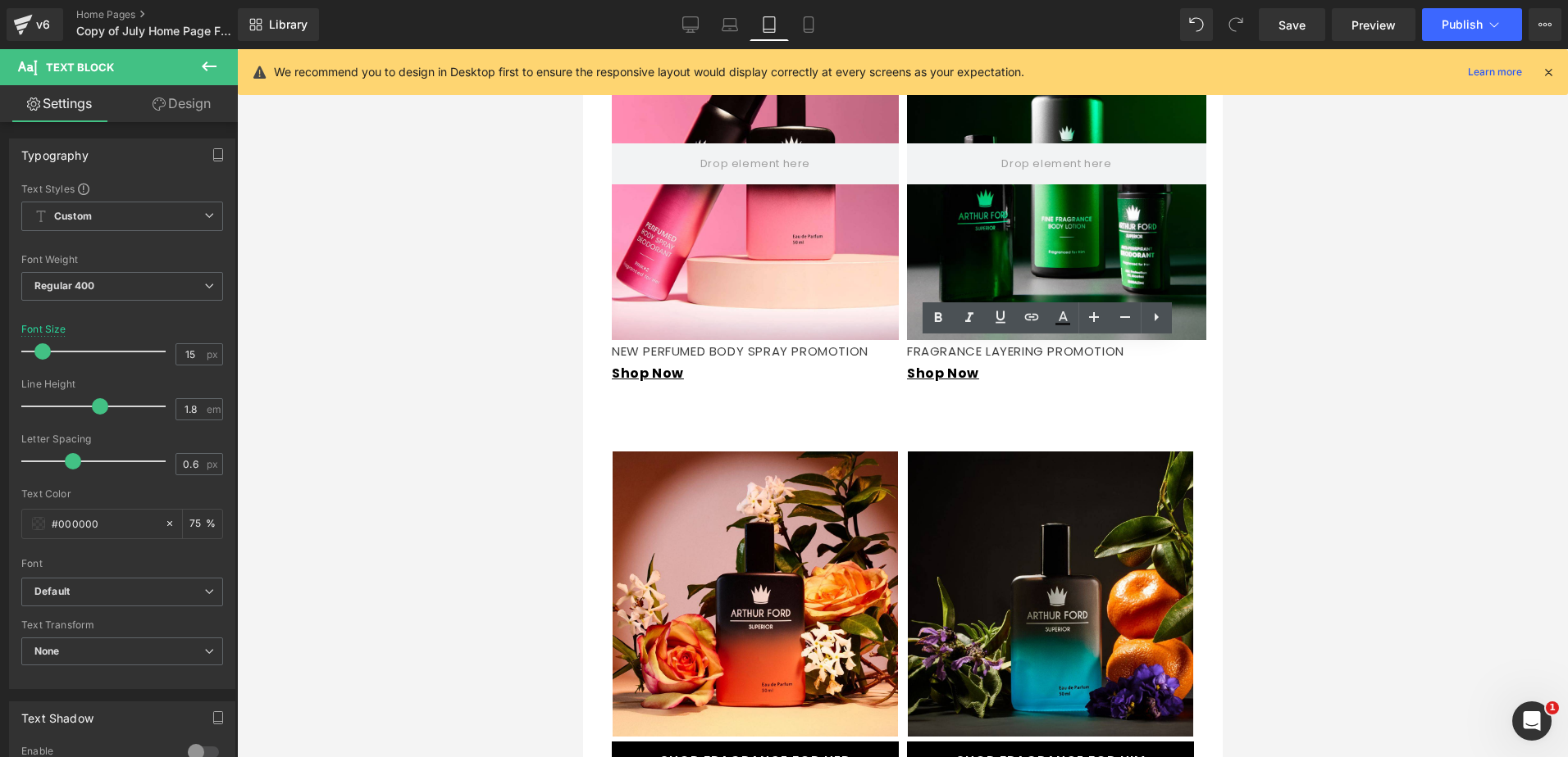
click at [1328, 299] on div at bounding box center [901, 403] width 1330 height 708
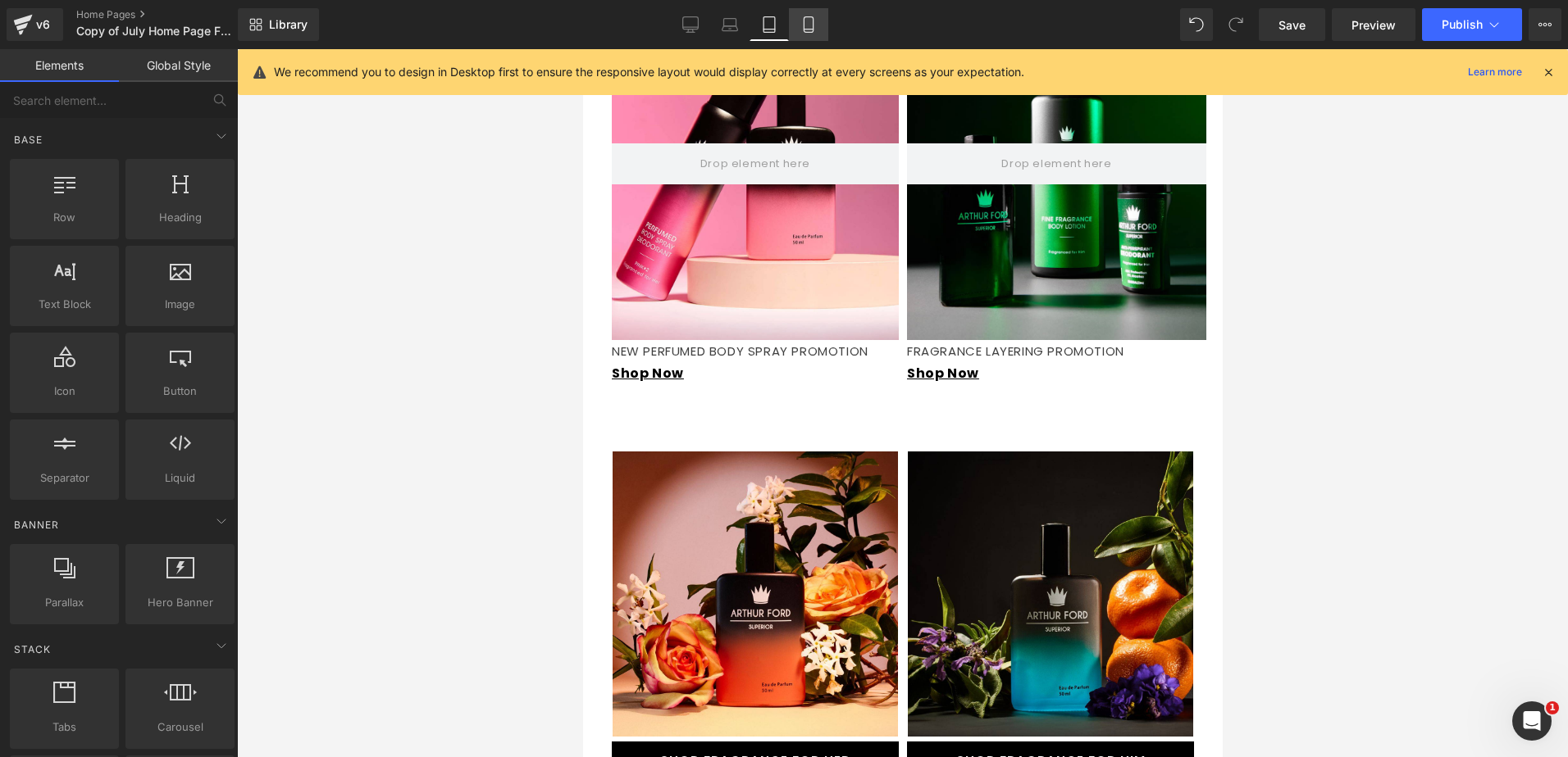
click at [805, 20] on icon at bounding box center [809, 25] width 17 height 17
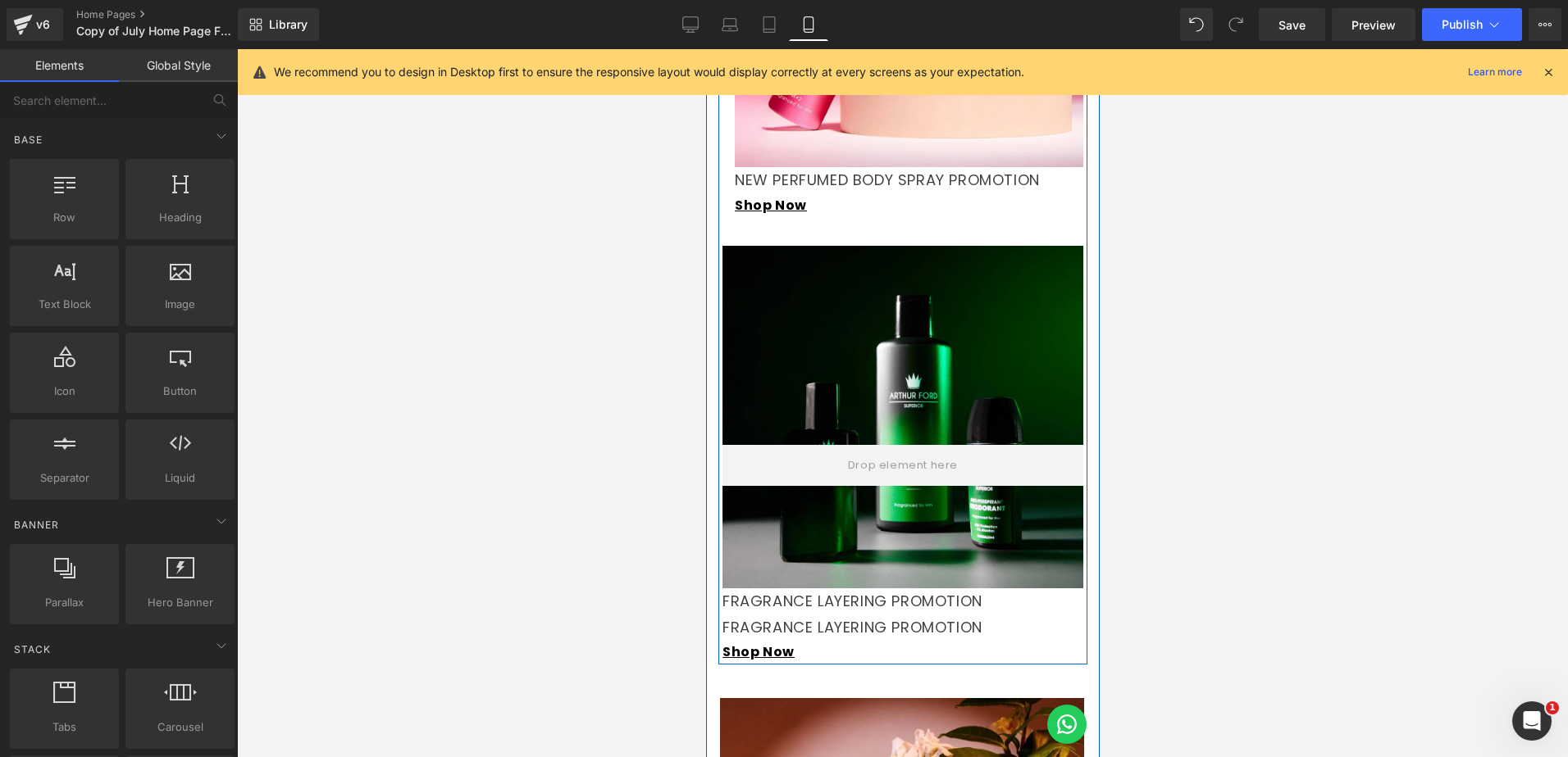
scroll to position [1808, 0]
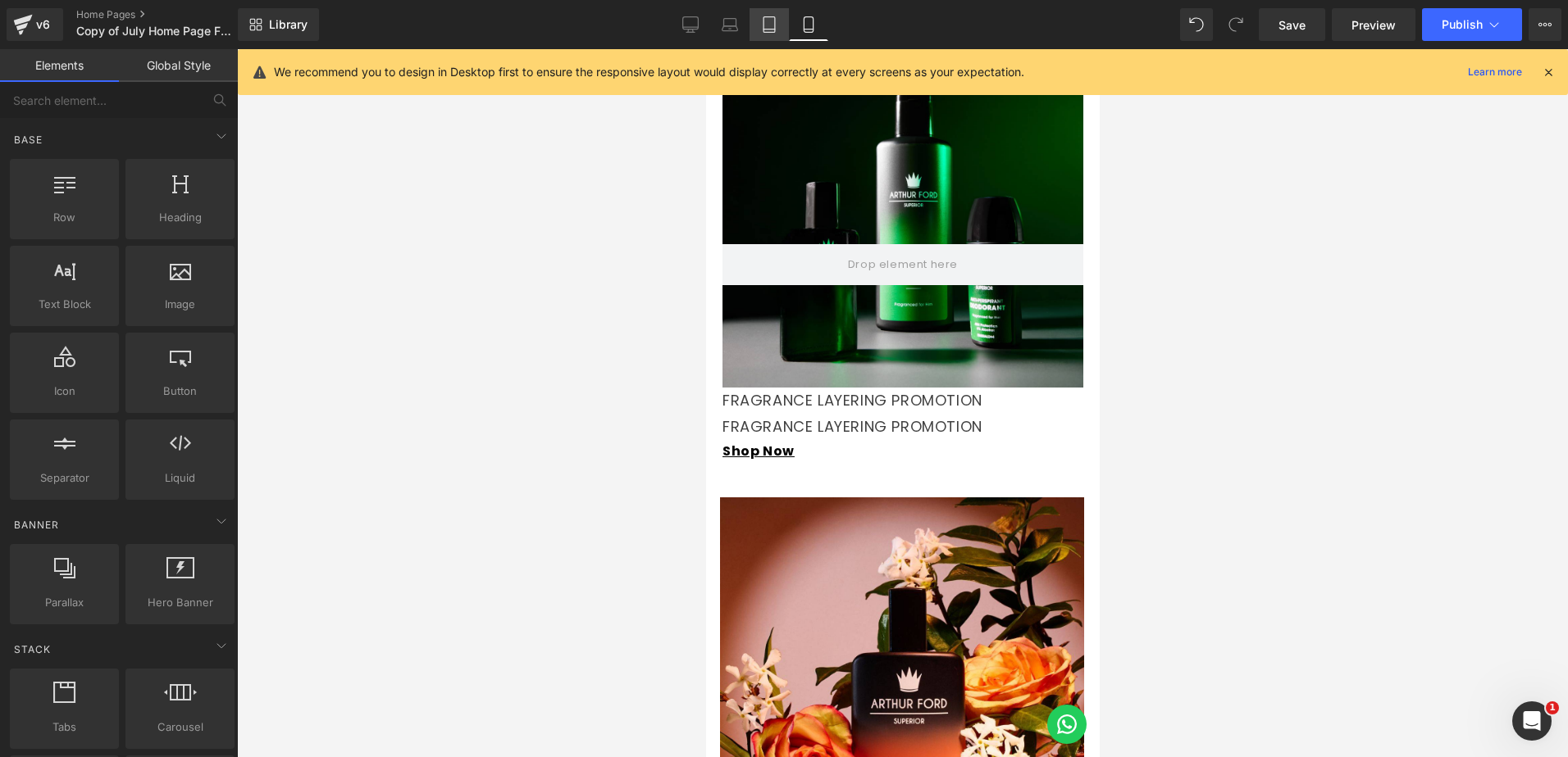
click at [769, 19] on icon at bounding box center [769, 25] width 17 height 17
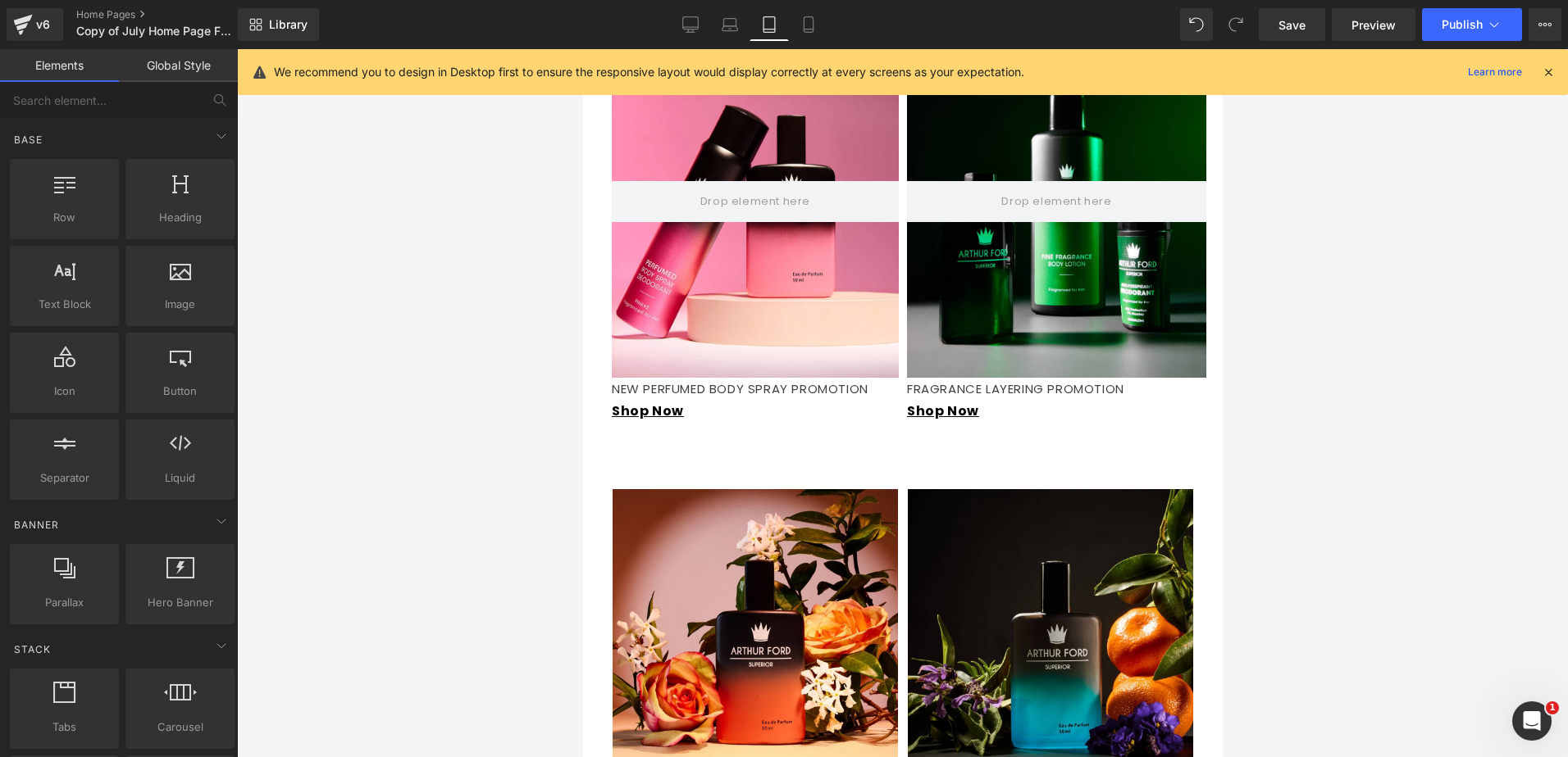
scroll to position [1235, 0]
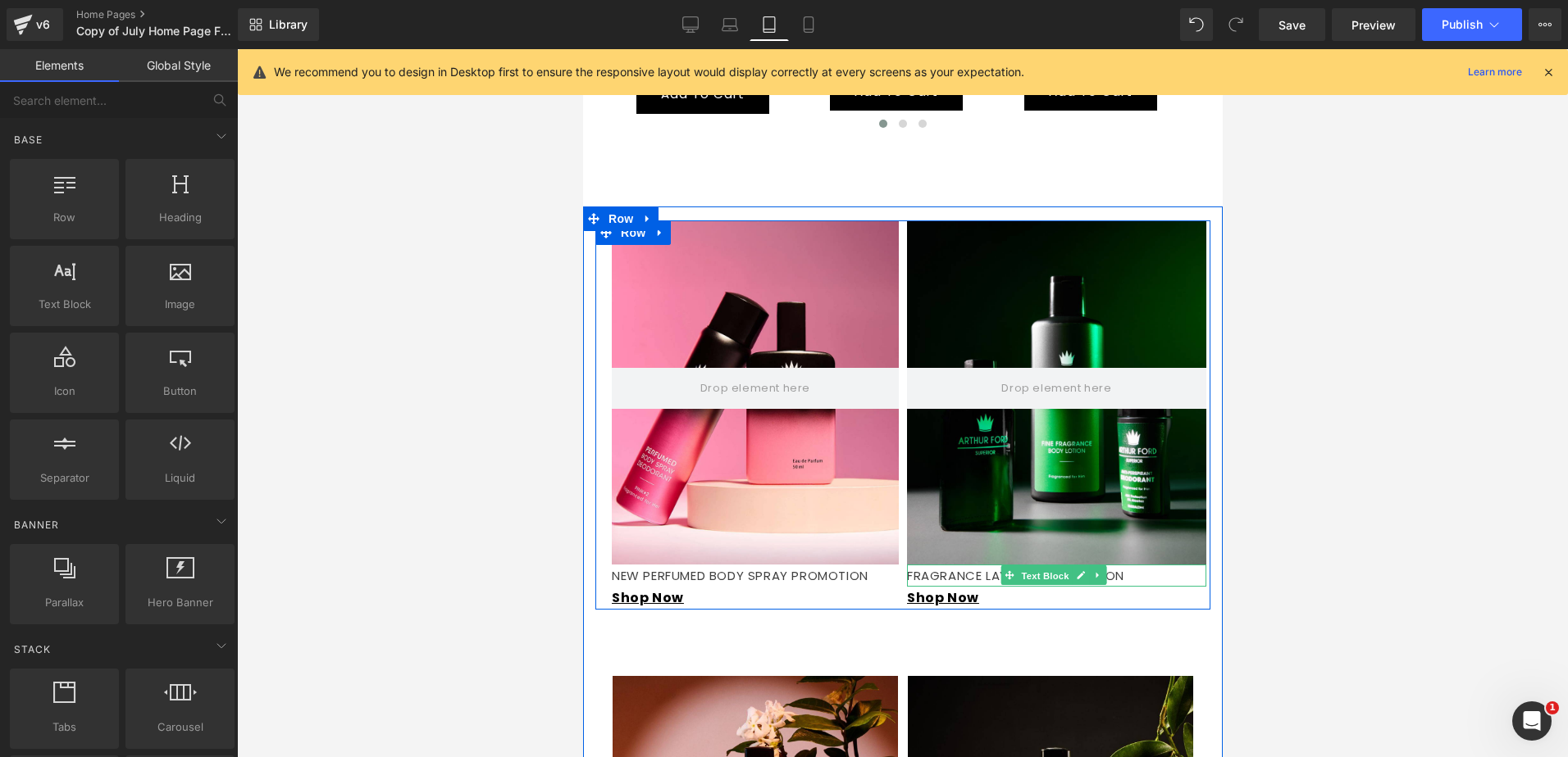
click at [1017, 574] on span "Text Block" at bounding box center [1044, 576] width 55 height 19
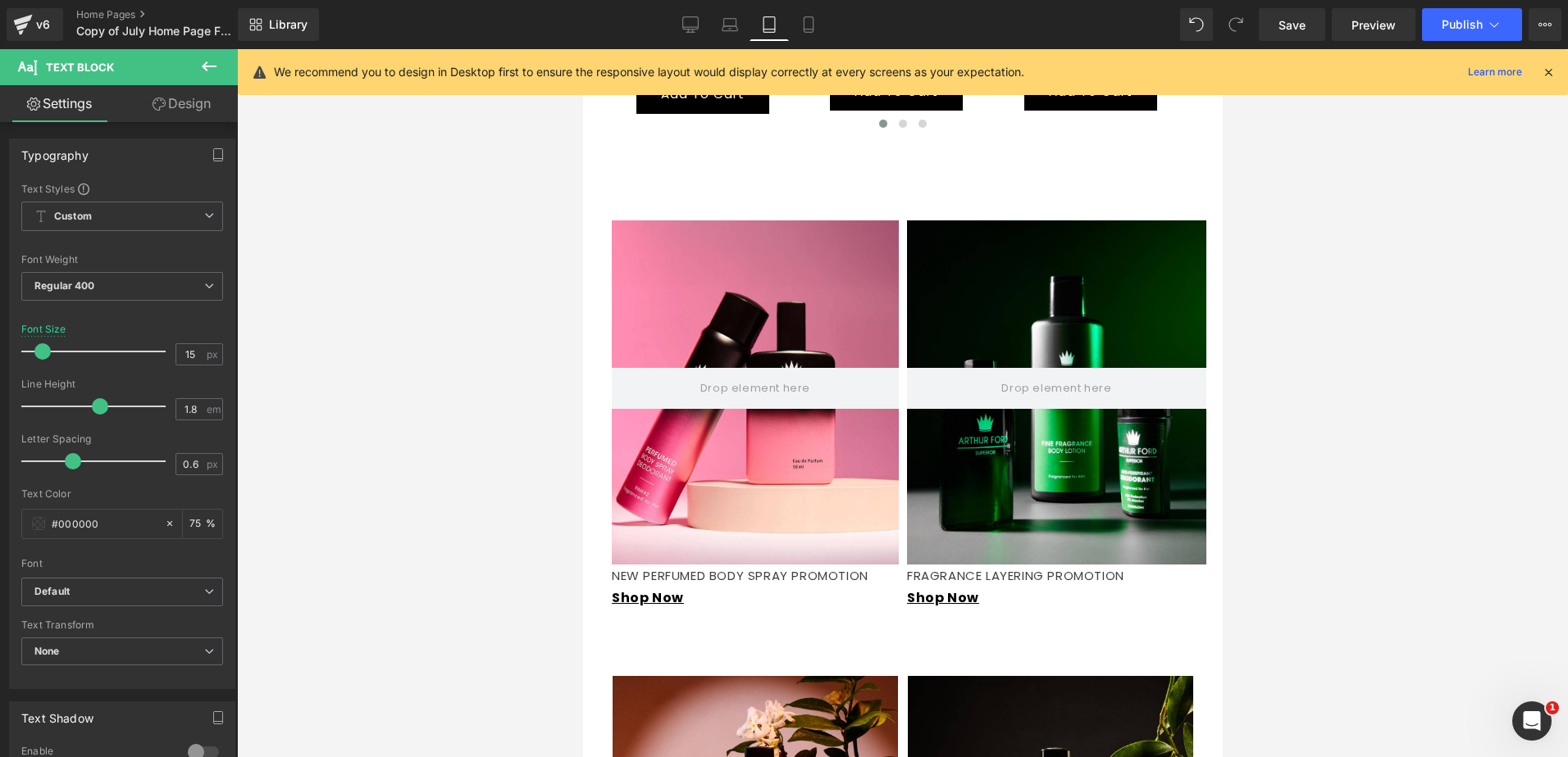
click at [142, 80] on span "Text Block" at bounding box center [98, 67] width 164 height 36
click at [153, 101] on icon at bounding box center [159, 104] width 13 height 13
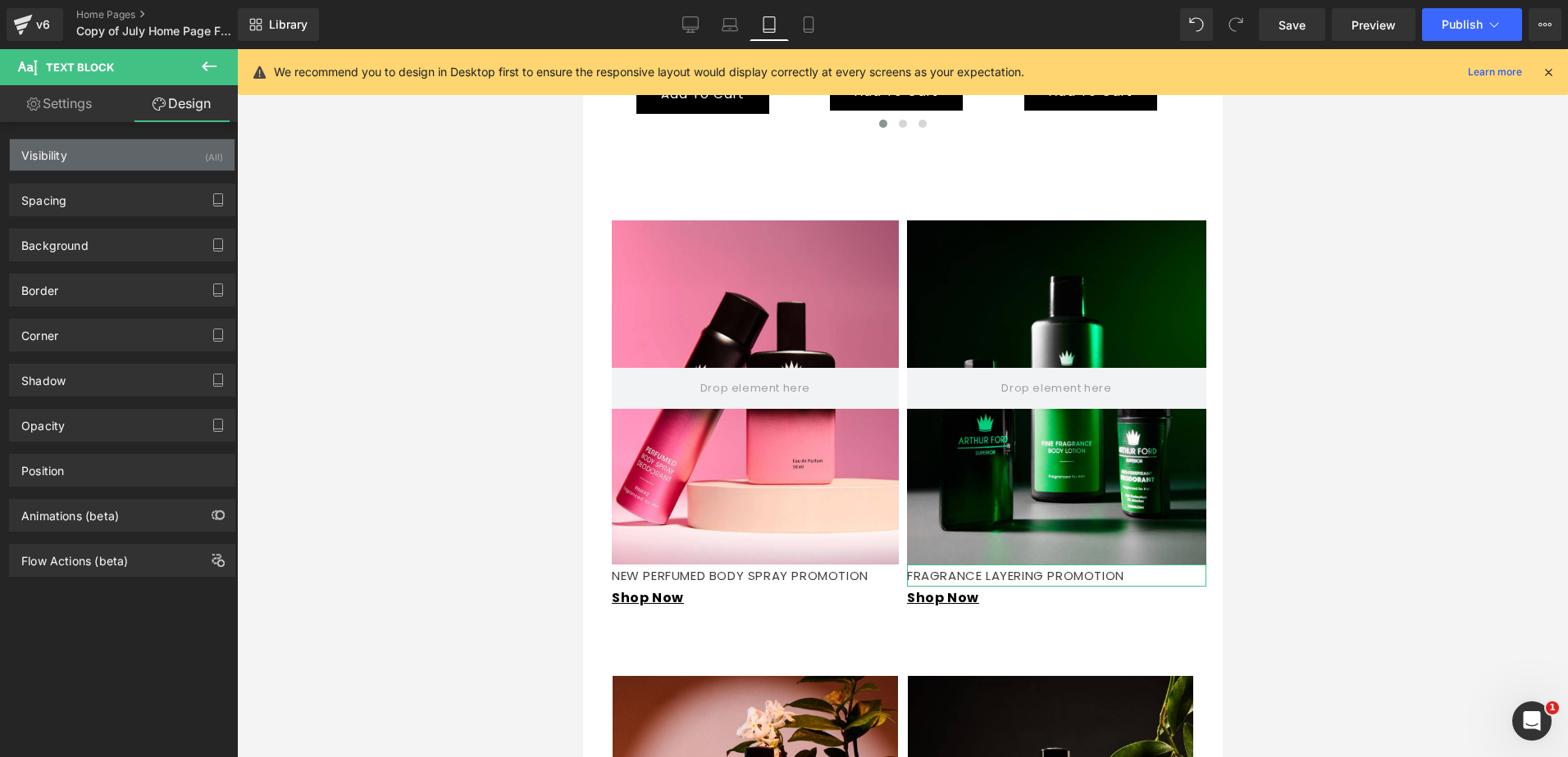
click at [158, 162] on div "Visibility (All)" at bounding box center [122, 155] width 225 height 31
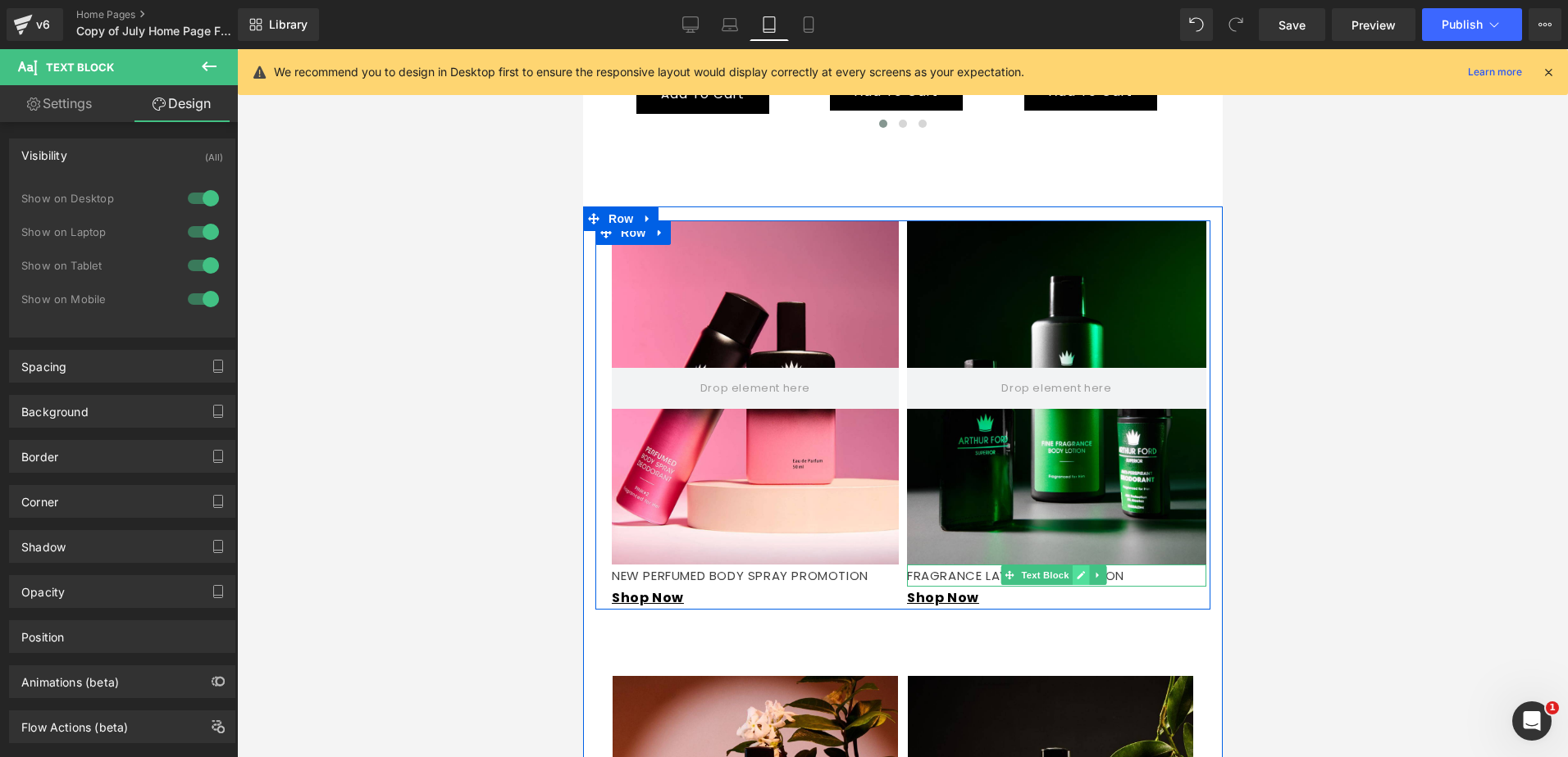
click at [1076, 578] on link at bounding box center [1079, 575] width 18 height 19
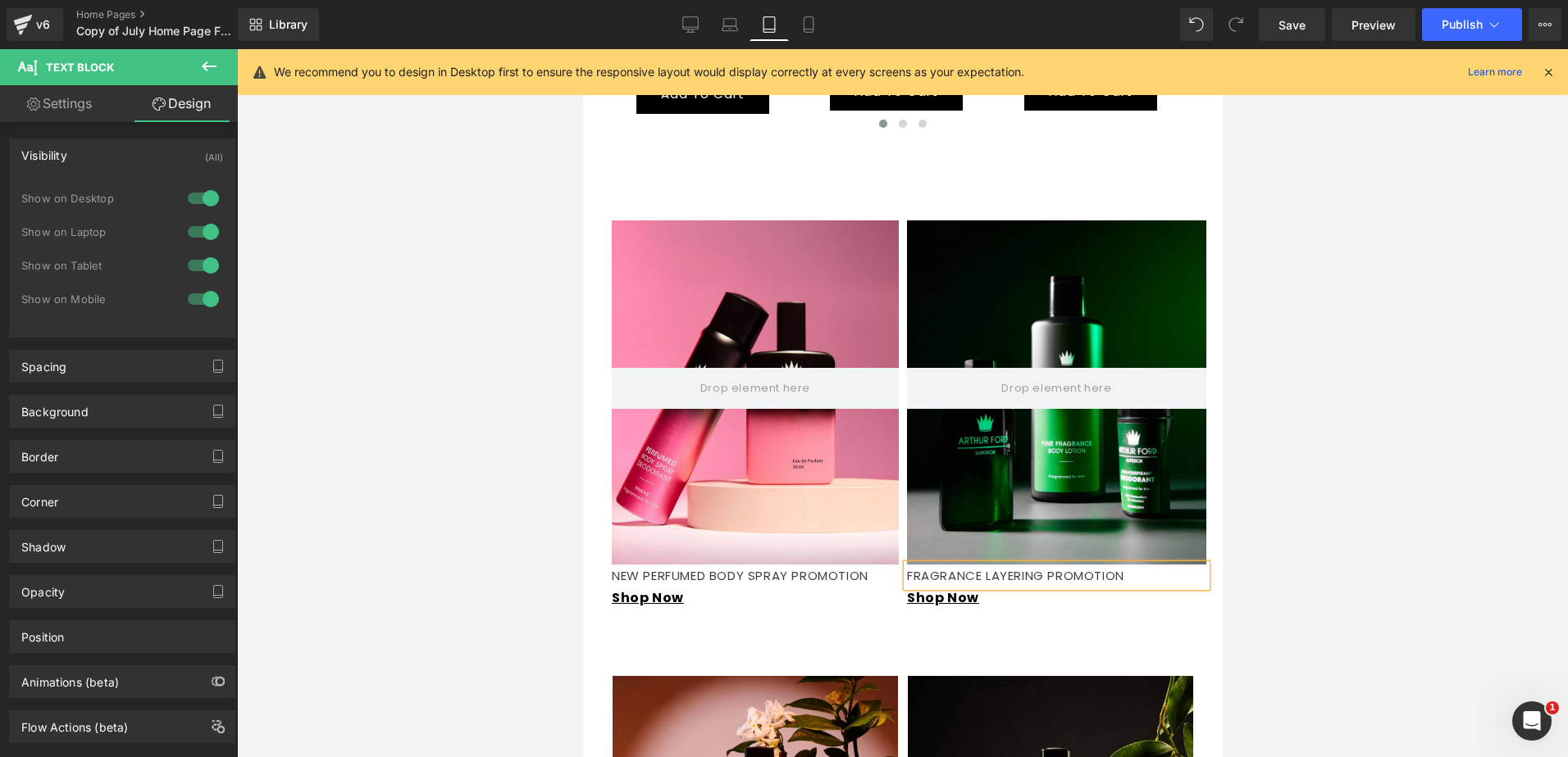
click at [1246, 502] on div at bounding box center [901, 403] width 1330 height 708
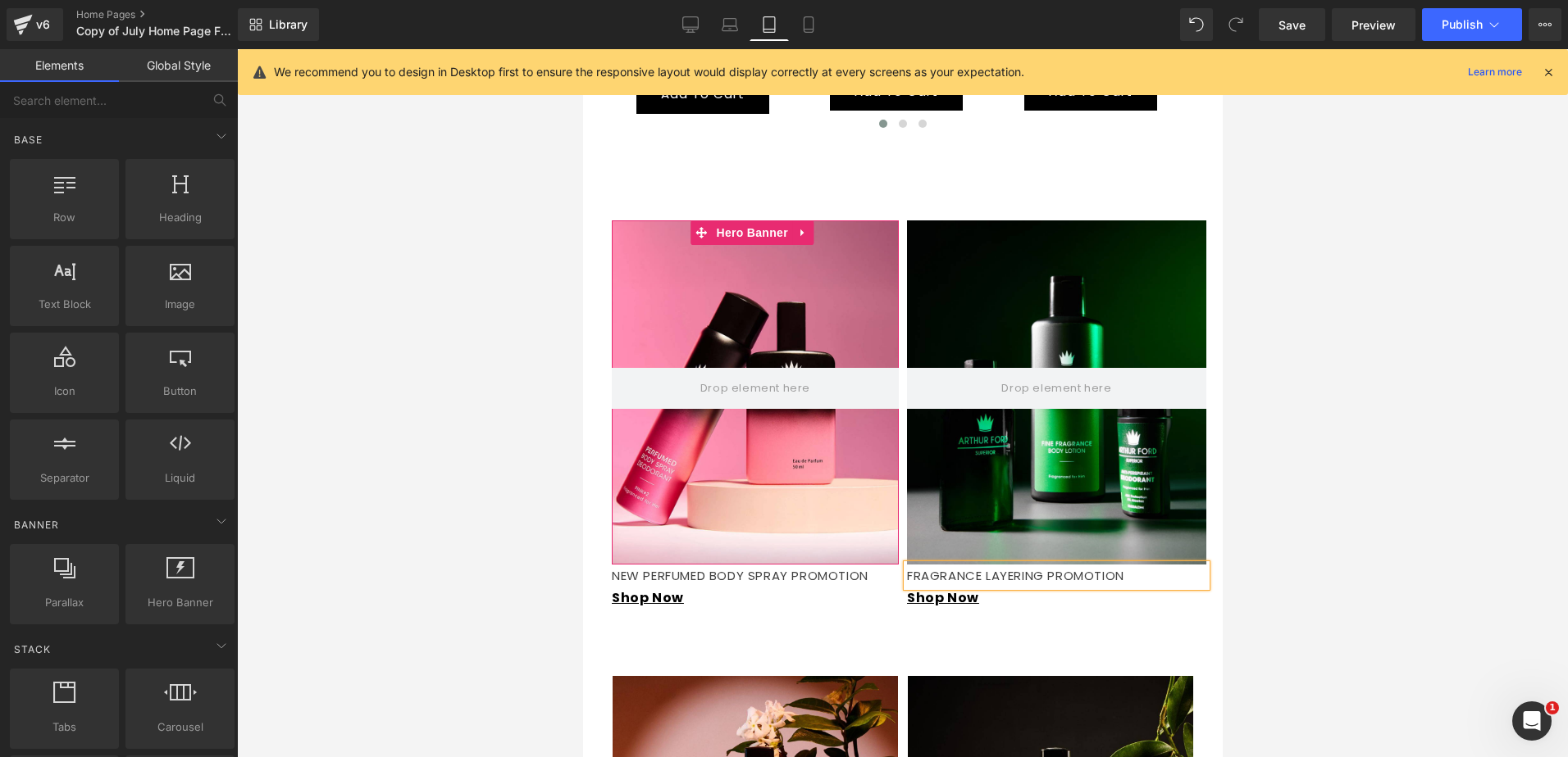
click at [846, 299] on div at bounding box center [754, 393] width 287 height 344
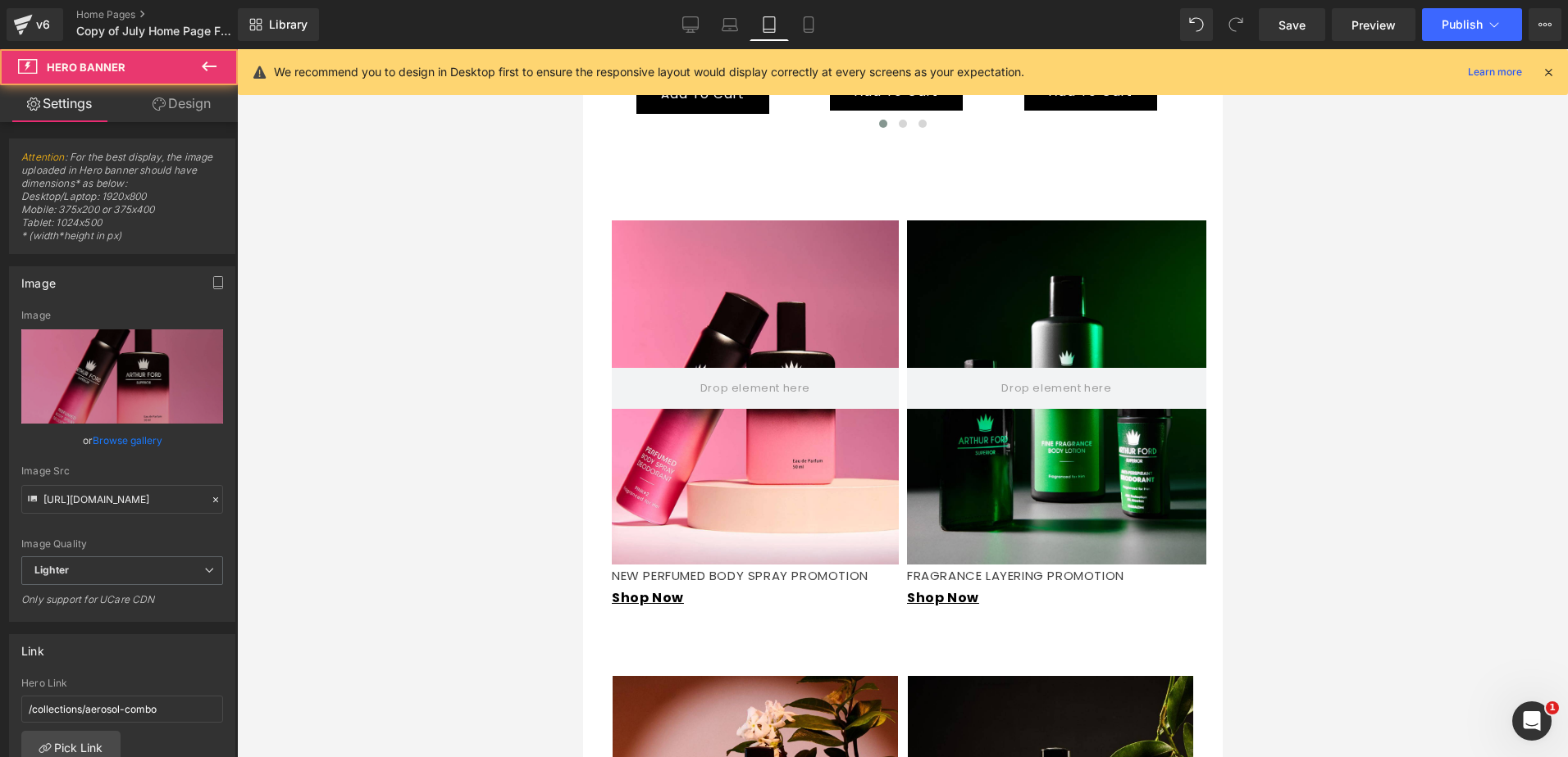
click at [996, 327] on div at bounding box center [1056, 393] width 300 height 344
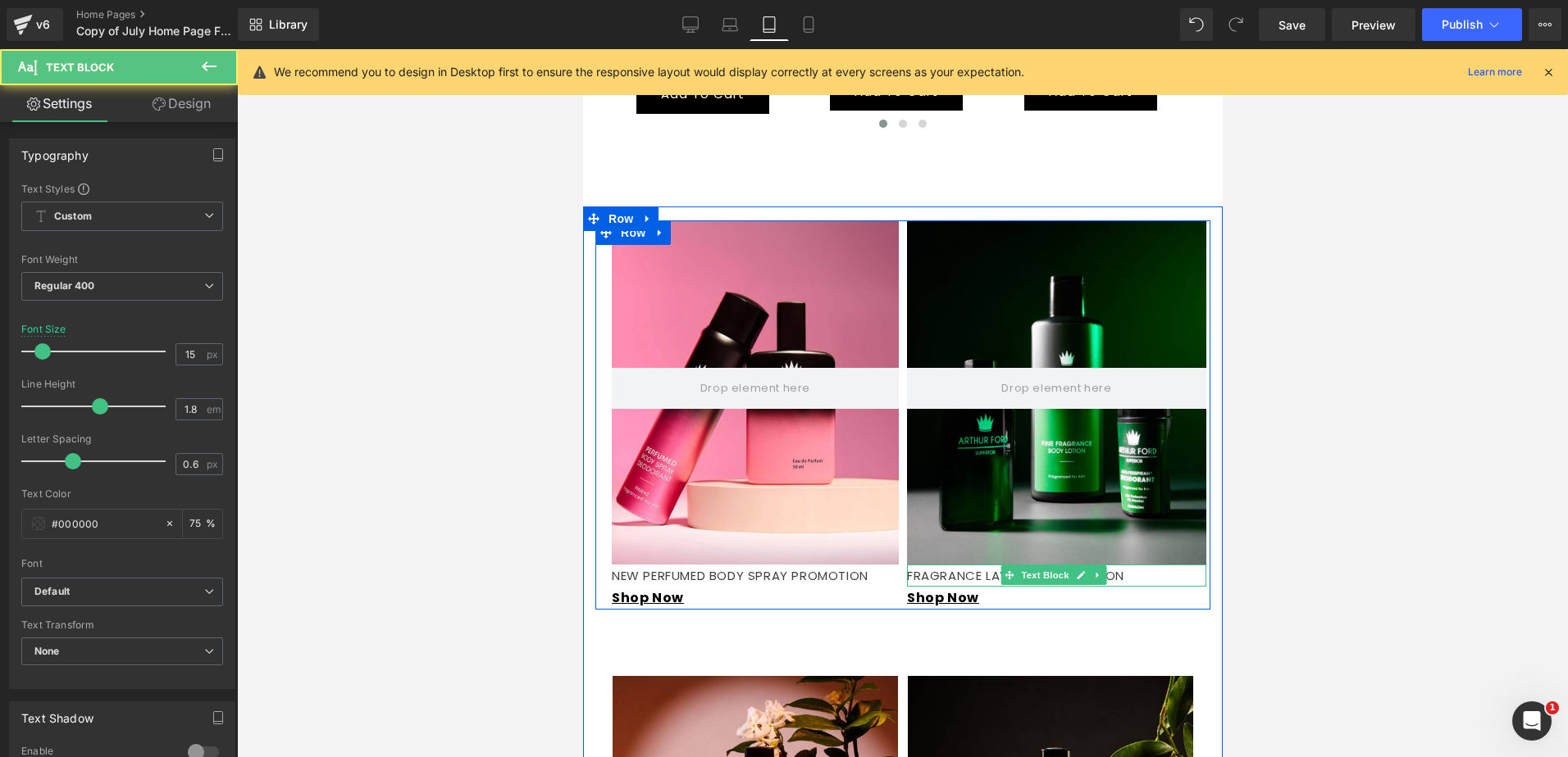
click at [1118, 577] on p "FRAGRANCE LAYERING PROMOTION" at bounding box center [1056, 576] width 300 height 22
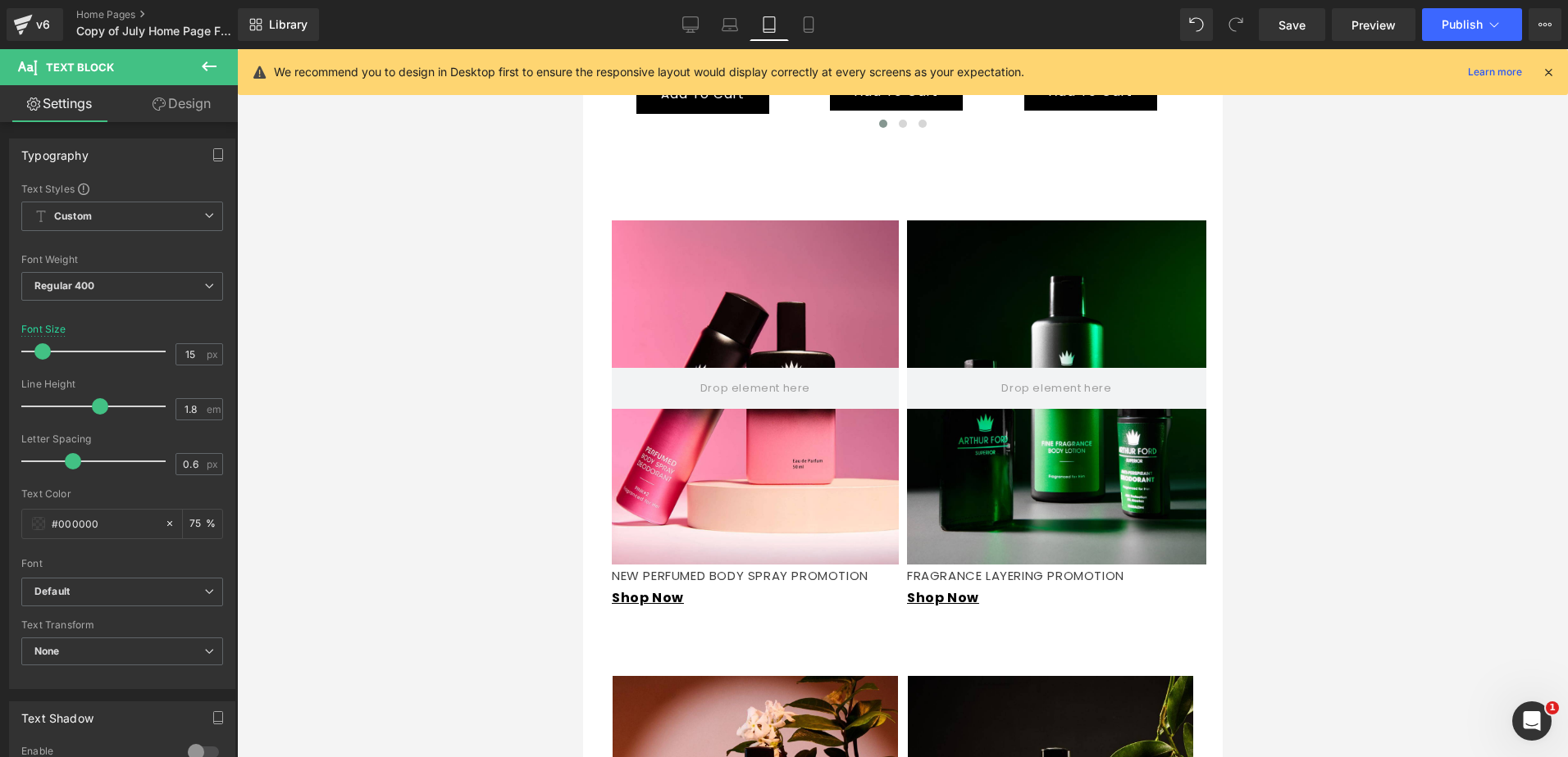
click at [190, 105] on link "Design" at bounding box center [181, 104] width 119 height 37
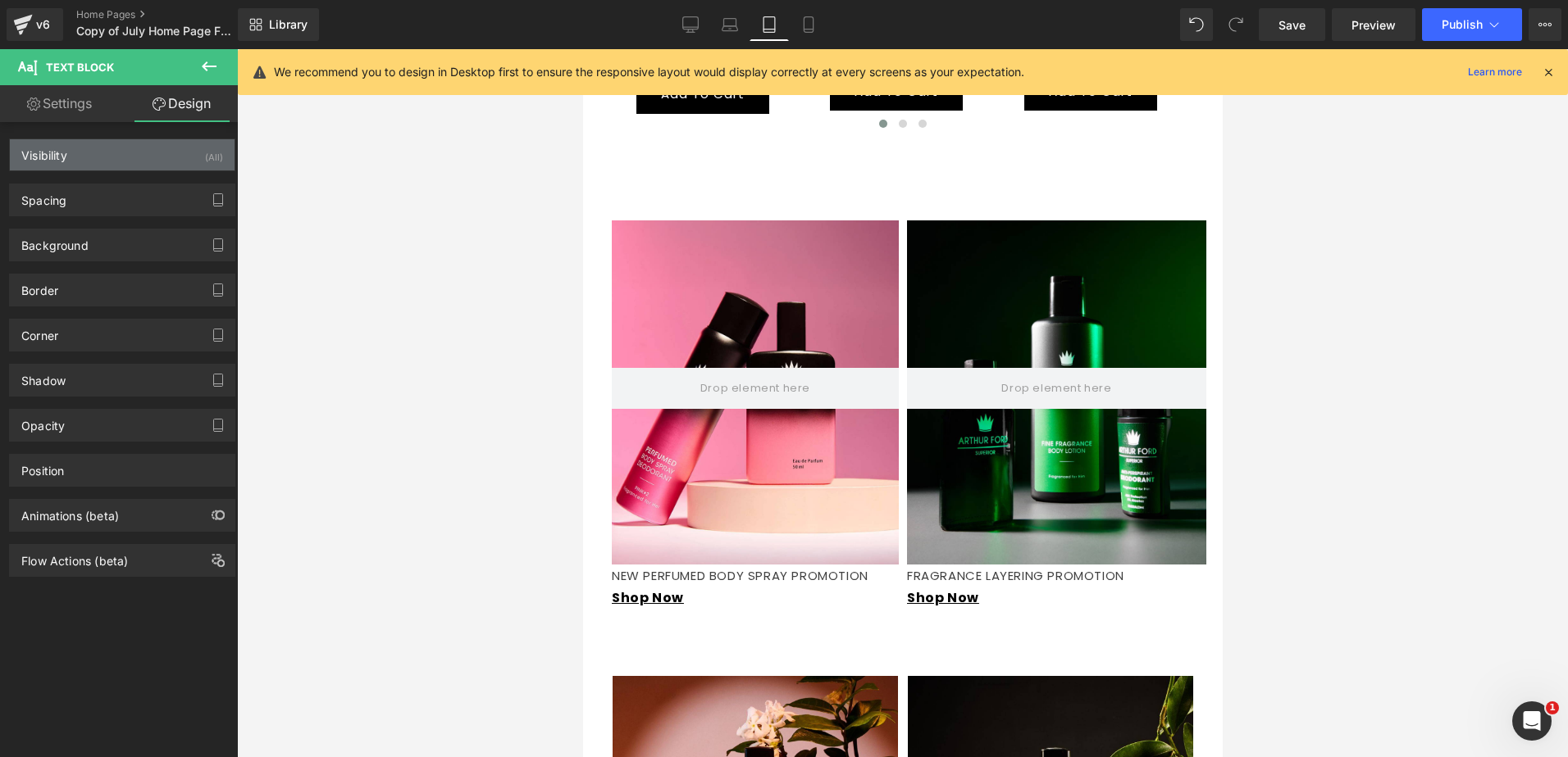
click at [161, 155] on div "Visibility (All)" at bounding box center [122, 155] width 225 height 31
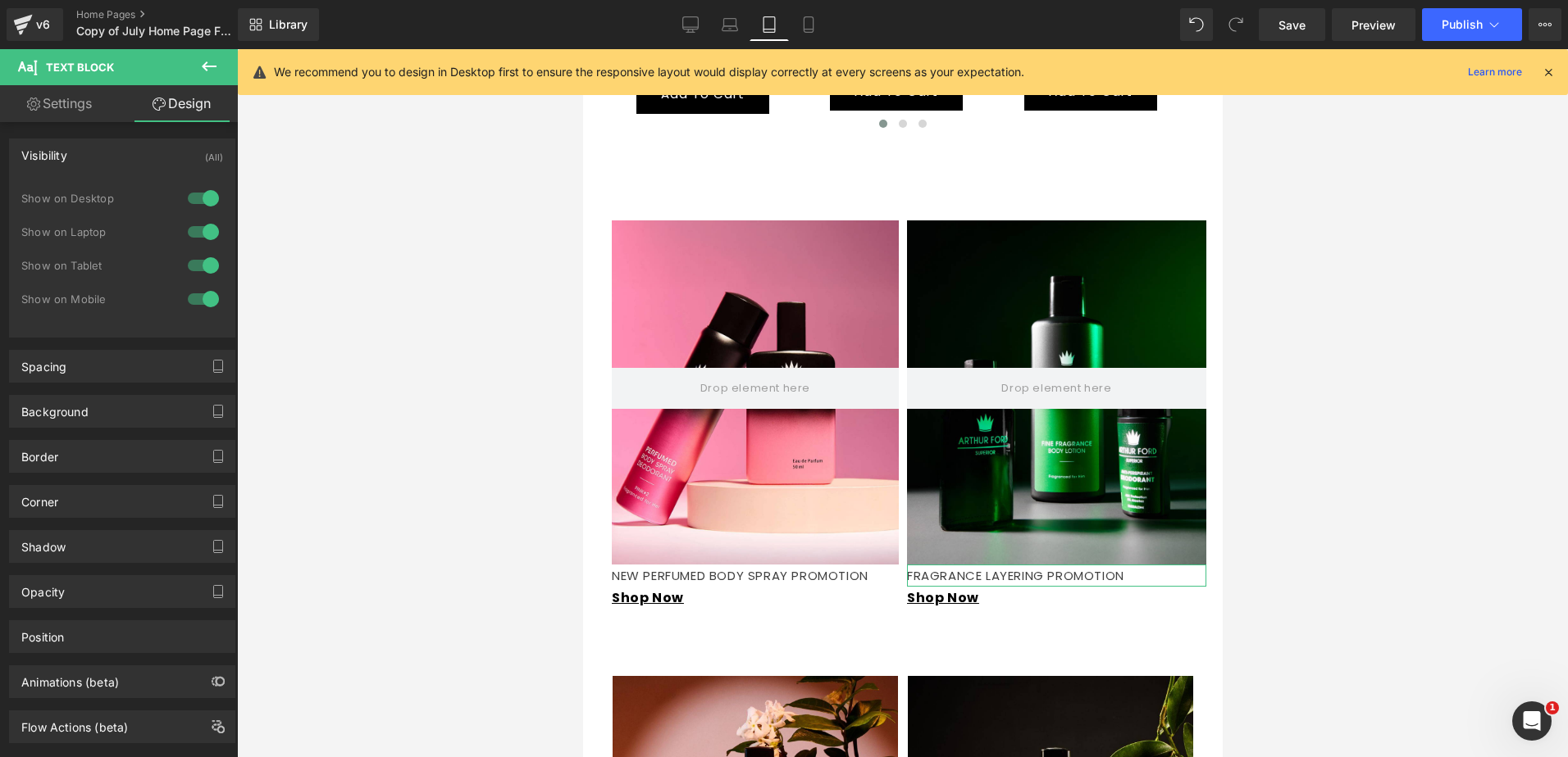
click at [202, 304] on div at bounding box center [203, 299] width 40 height 26
click at [203, 233] on div at bounding box center [203, 232] width 40 height 26
click at [194, 190] on div at bounding box center [203, 198] width 40 height 26
click at [724, 24] on icon at bounding box center [729, 22] width 12 height 7
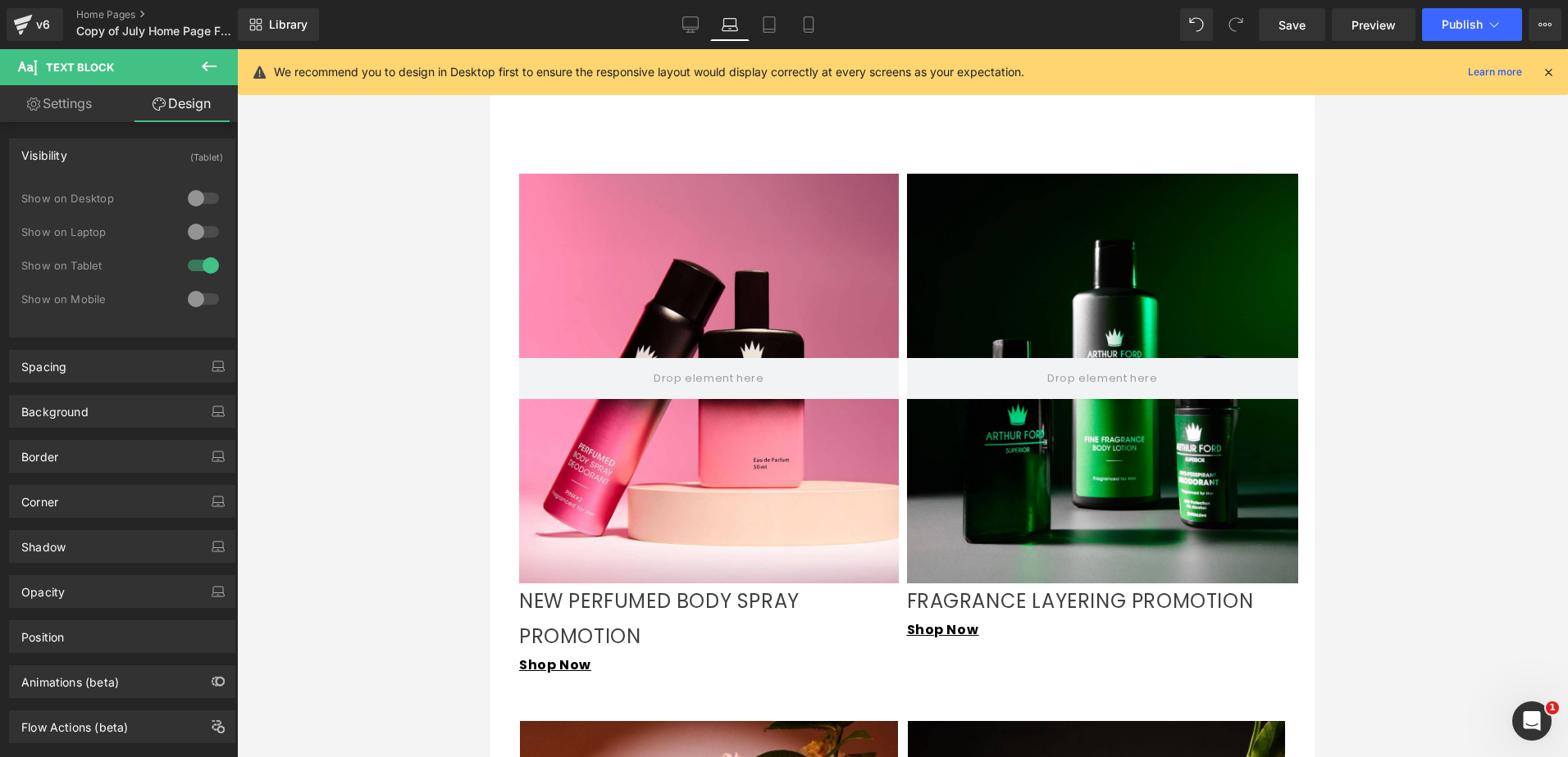
scroll to position [1394, 0]
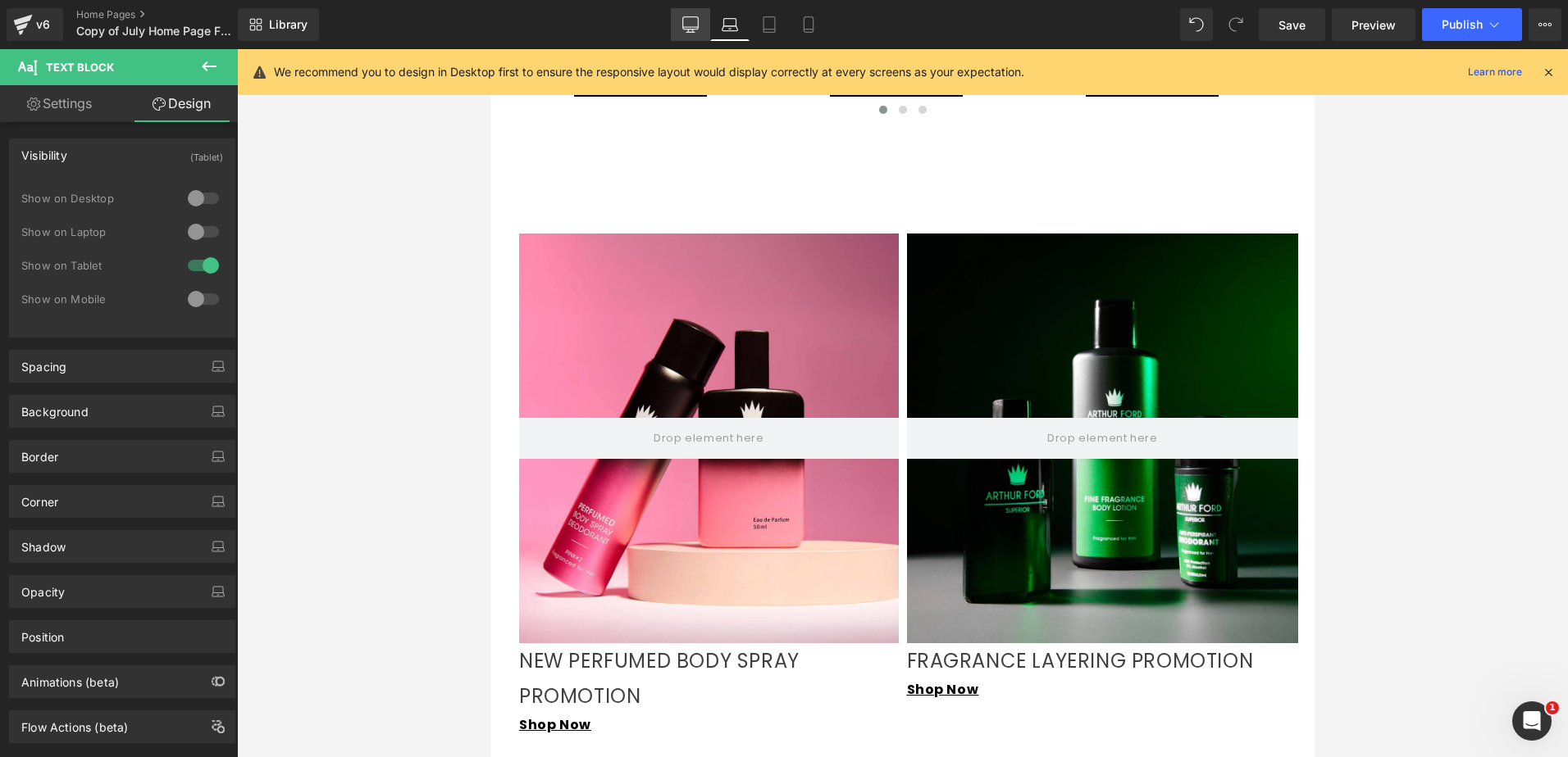
click at [687, 14] on link "Desktop" at bounding box center [690, 24] width 40 height 32
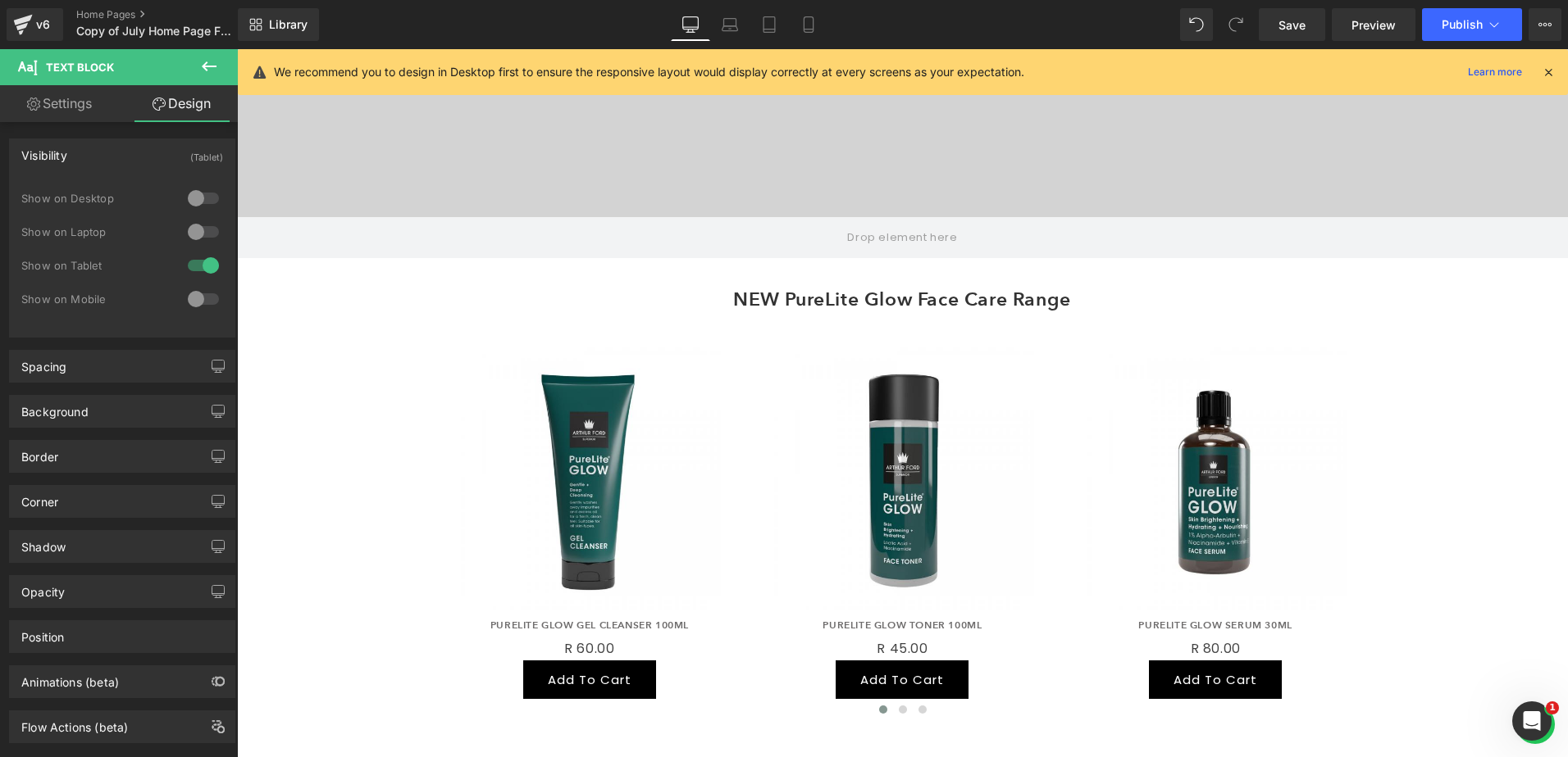
scroll to position [738, 0]
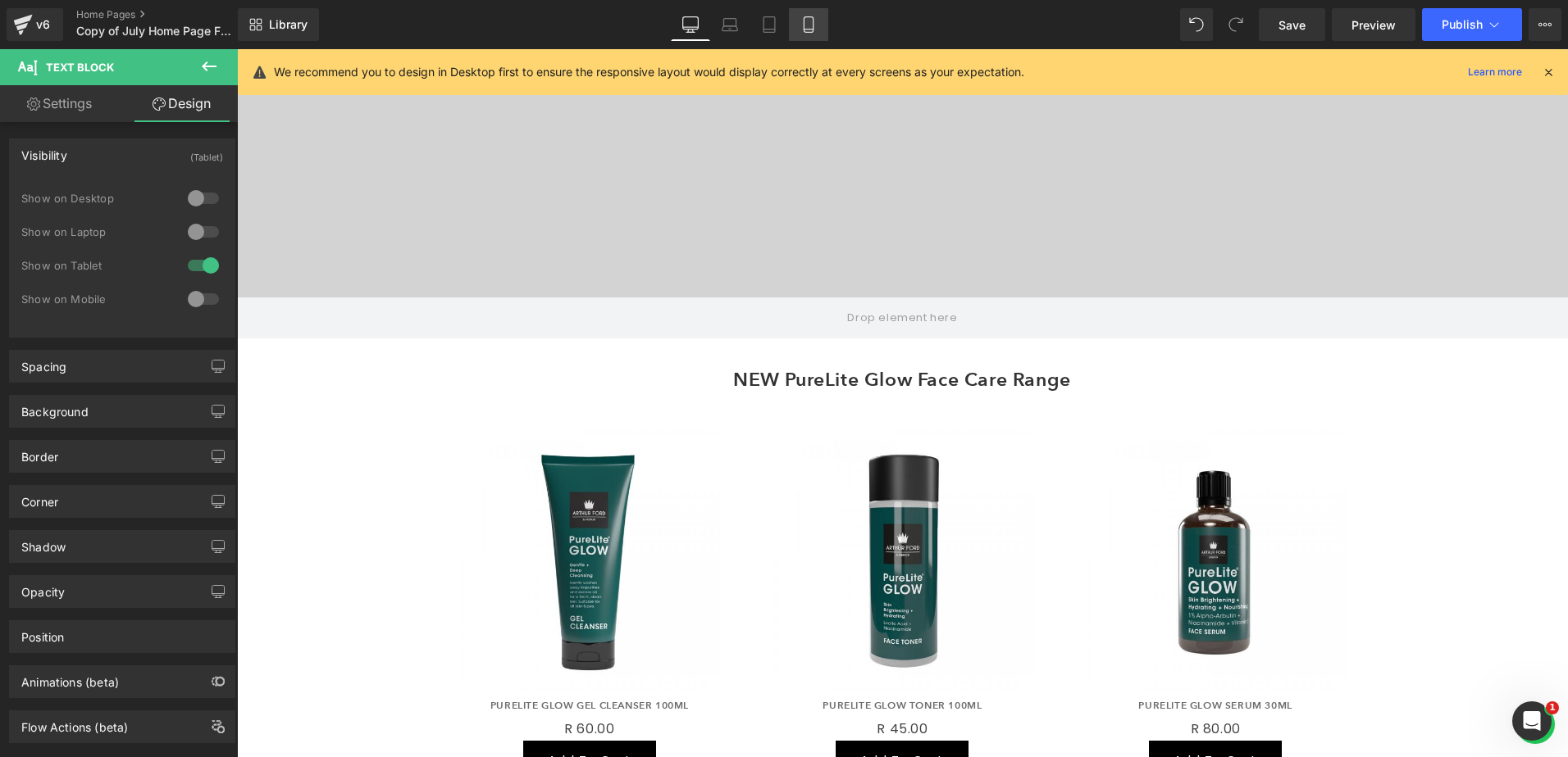
click at [817, 18] on link "Mobile" at bounding box center [808, 24] width 40 height 32
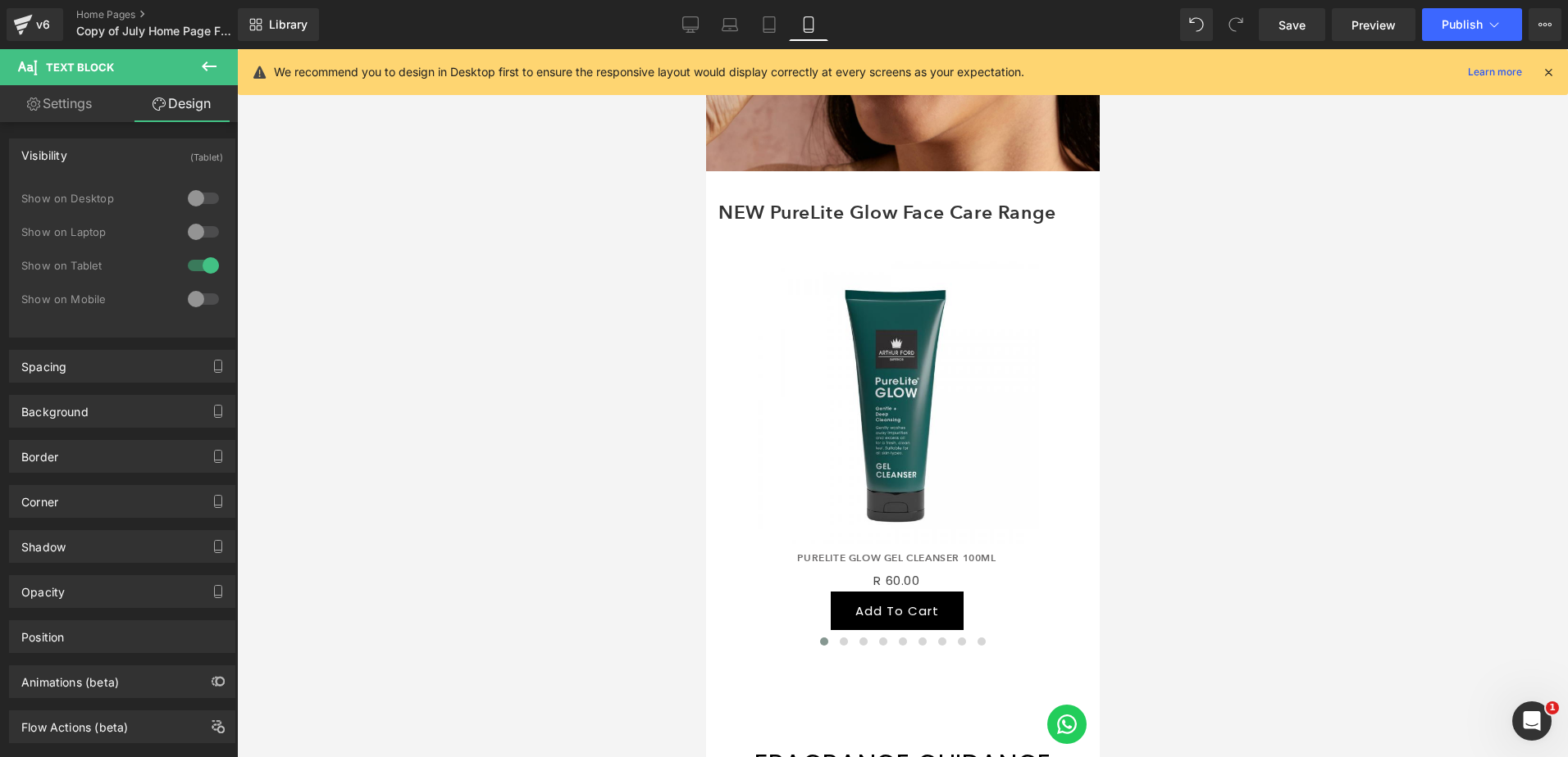
scroll to position [0, 0]
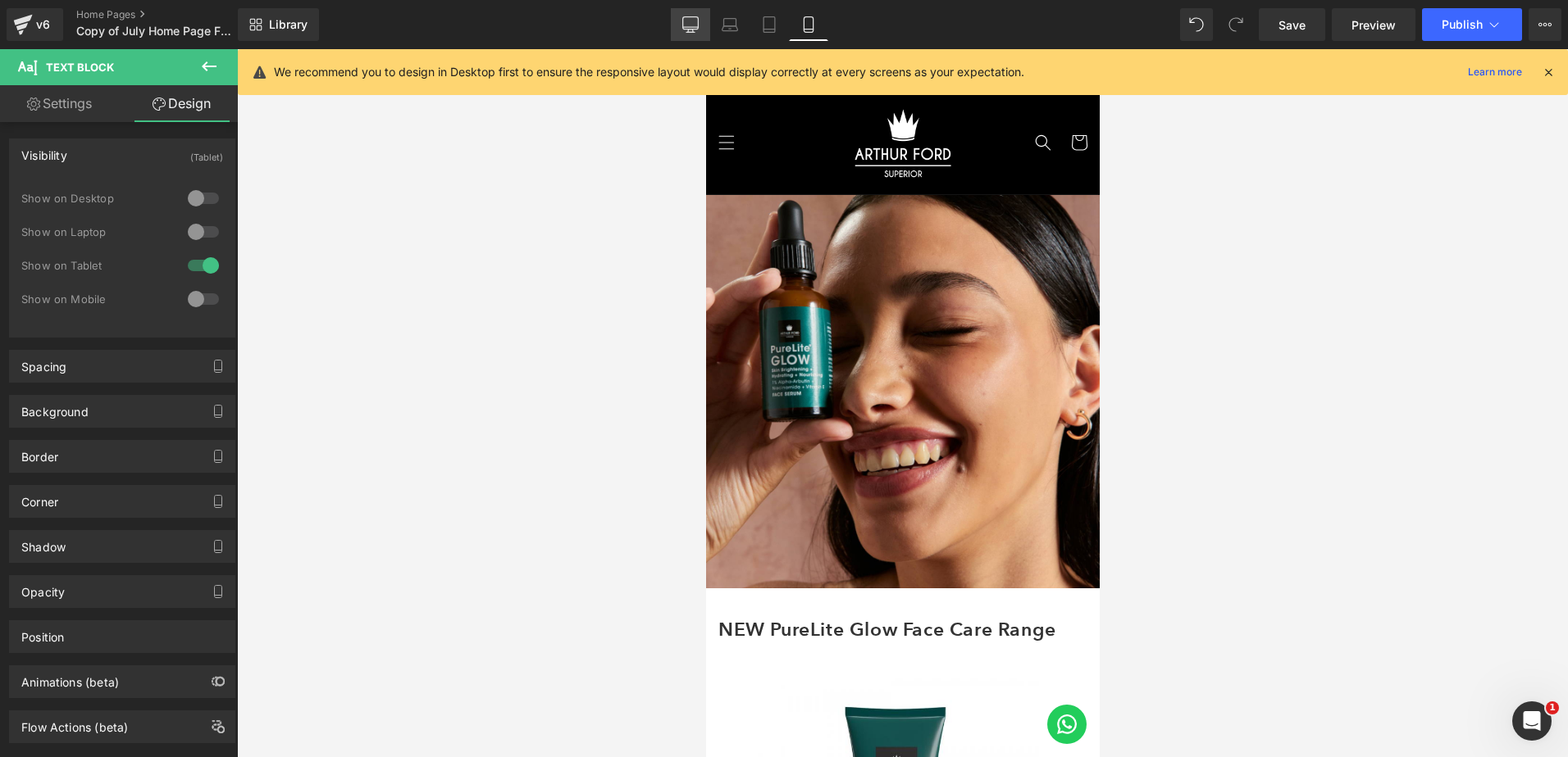
click at [697, 18] on icon at bounding box center [691, 25] width 17 height 17
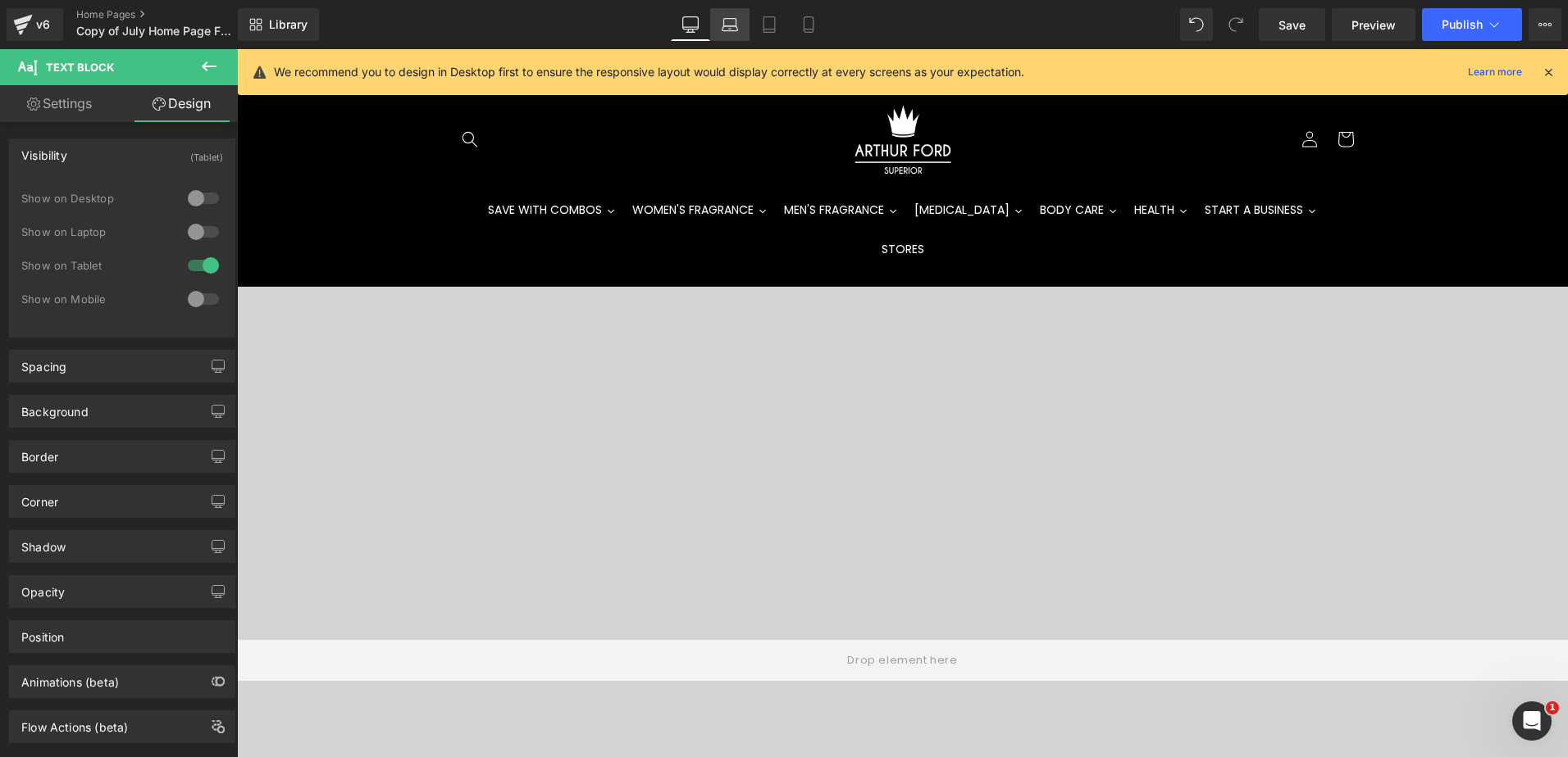
click at [734, 21] on icon at bounding box center [729, 25] width 17 height 17
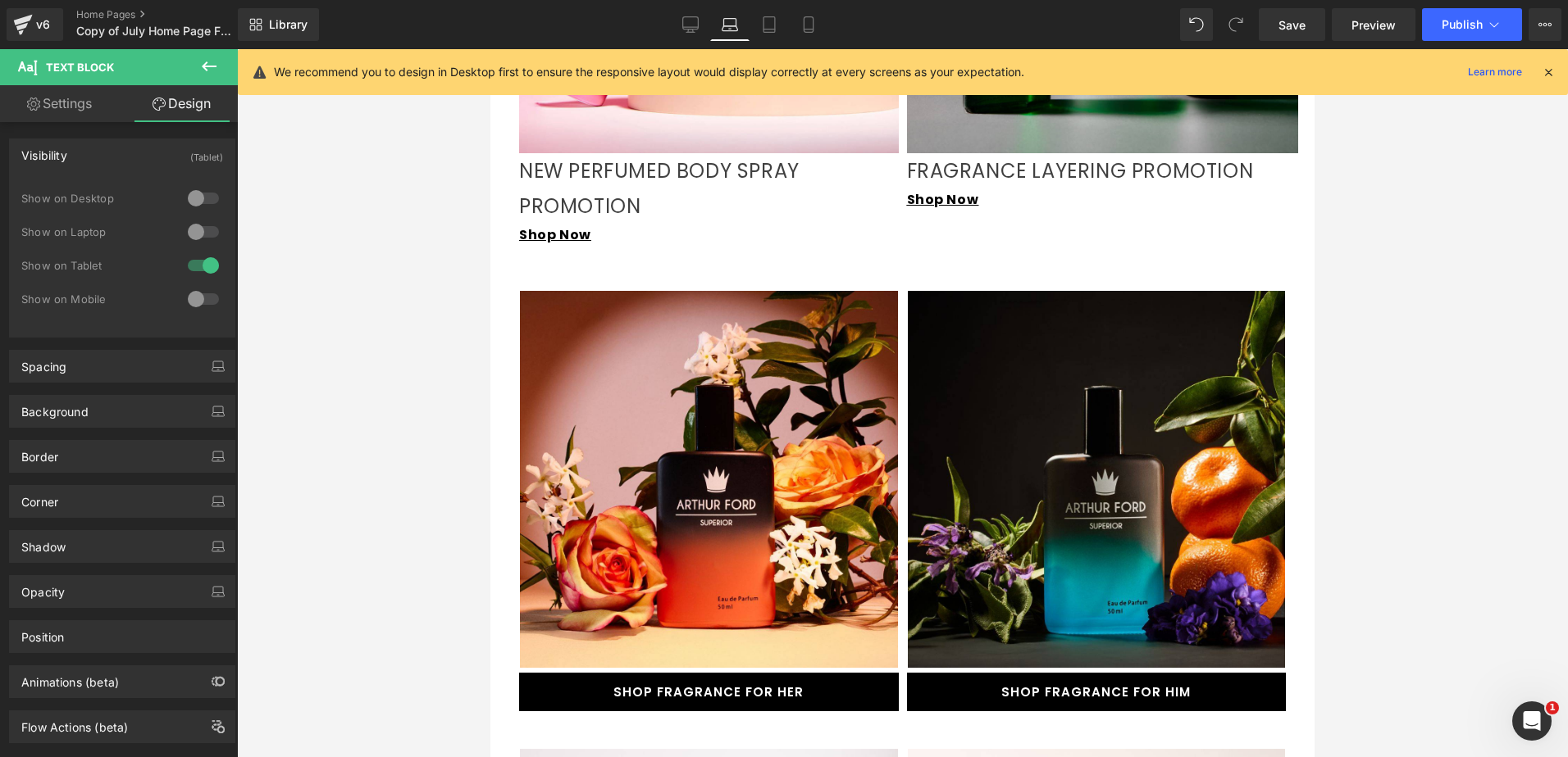
scroll to position [1803, 0]
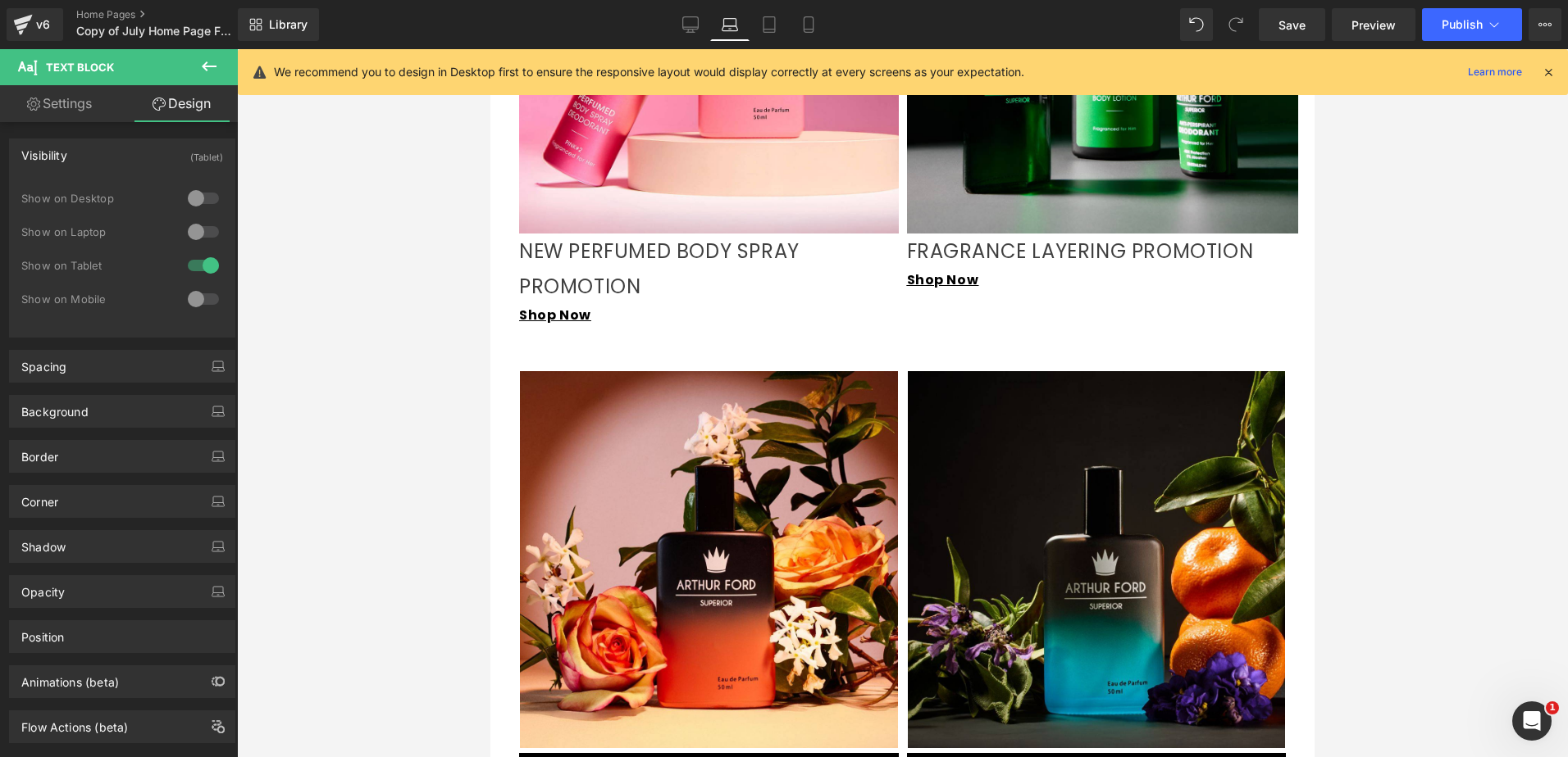
click at [692, 251] on p "NEW PERFUMED BODY SPRAY PROMOTION" at bounding box center [708, 269] width 380 height 70
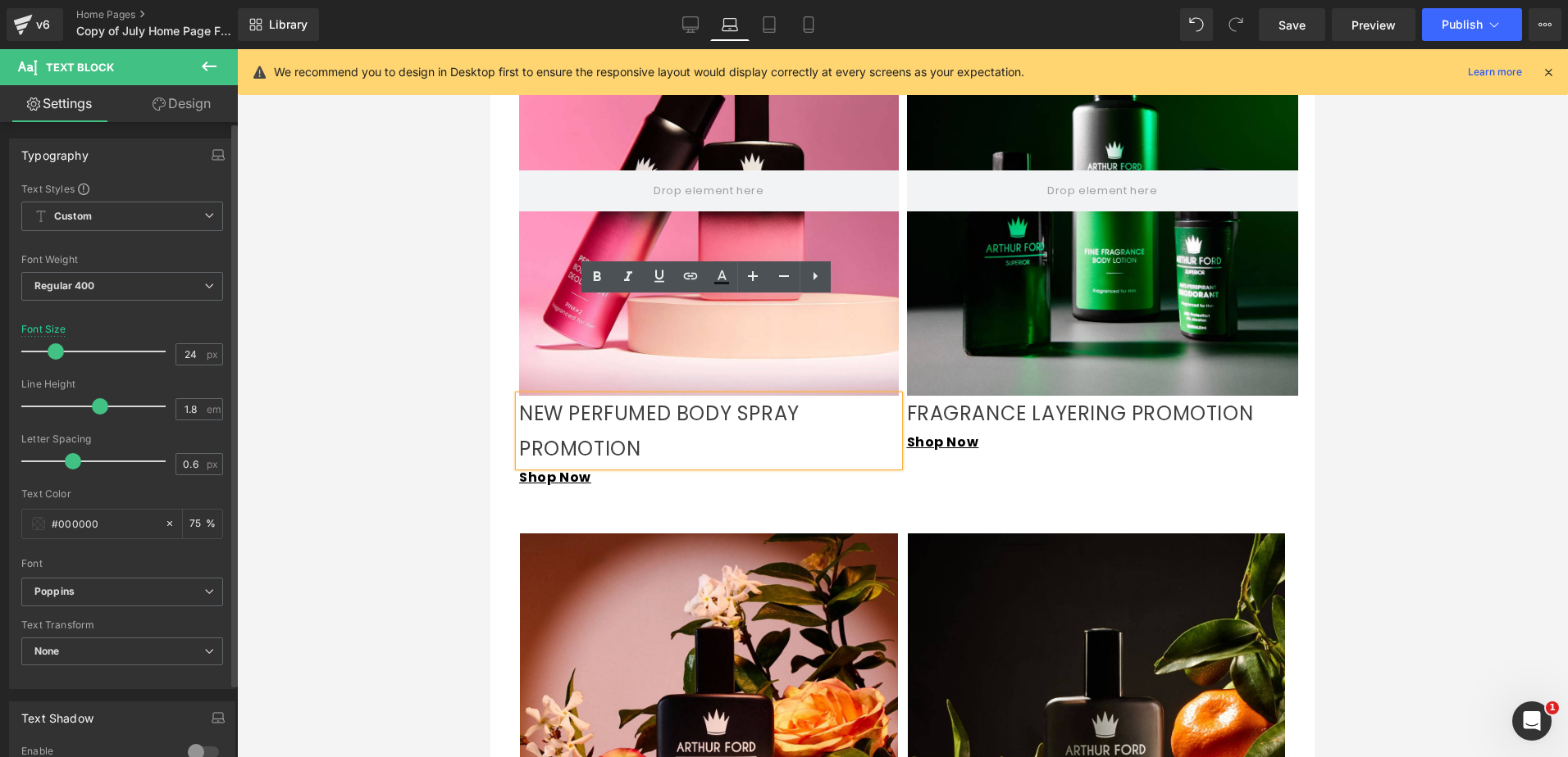
scroll to position [1640, 0]
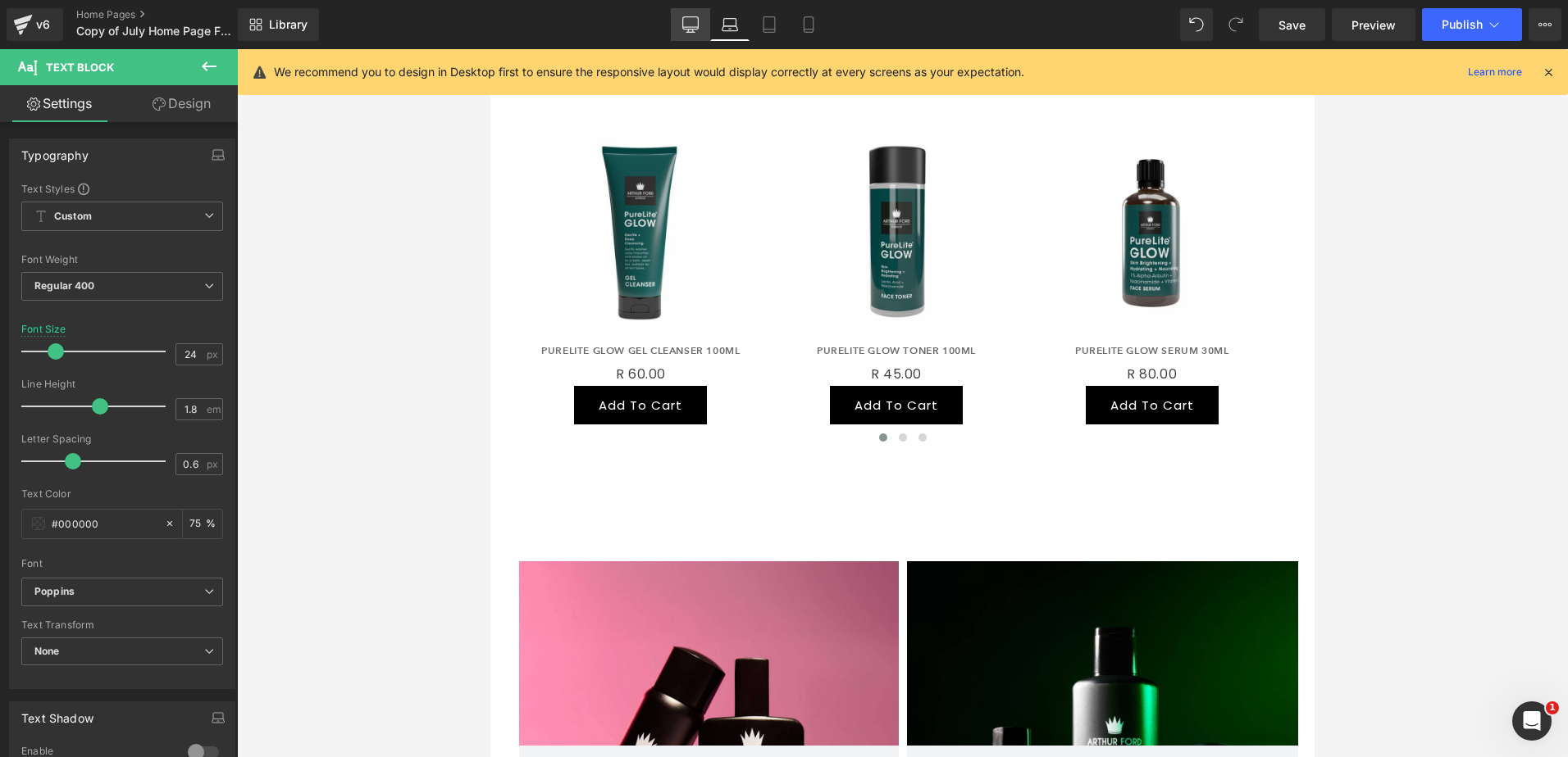
click at [692, 30] on icon at bounding box center [691, 23] width 16 height 12
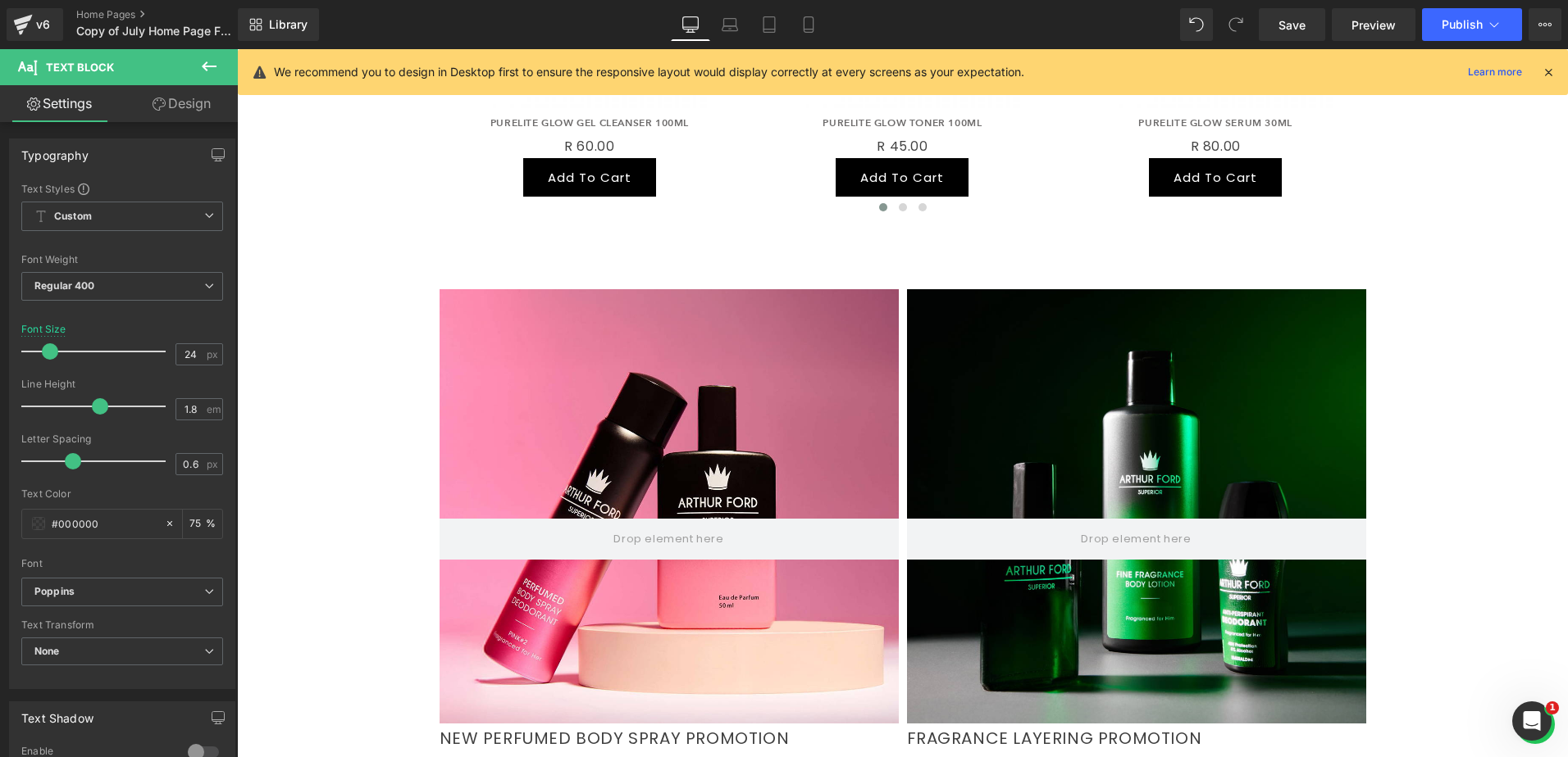
scroll to position [1068, 0]
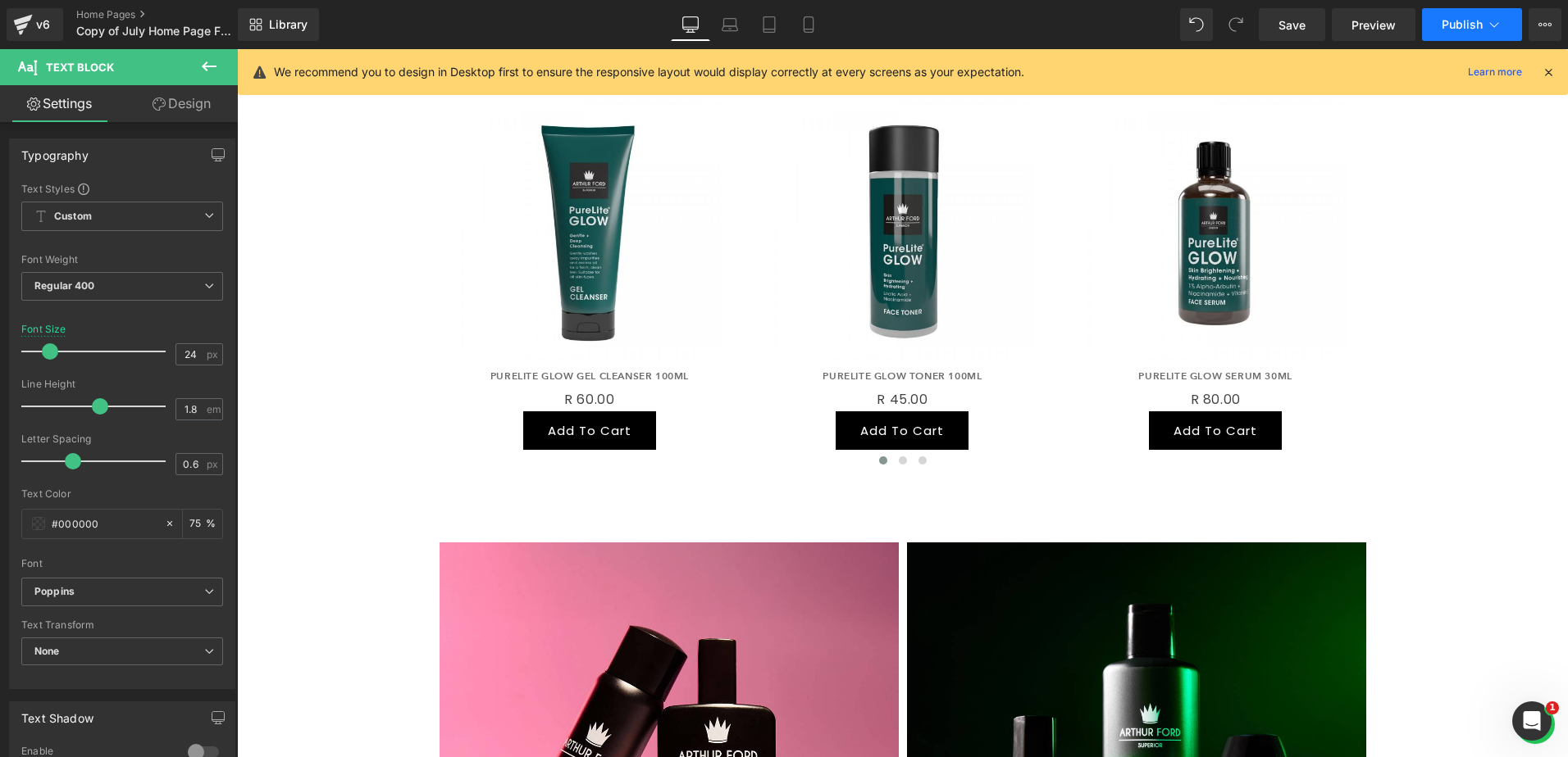
click at [1500, 22] on icon at bounding box center [1494, 25] width 17 height 17
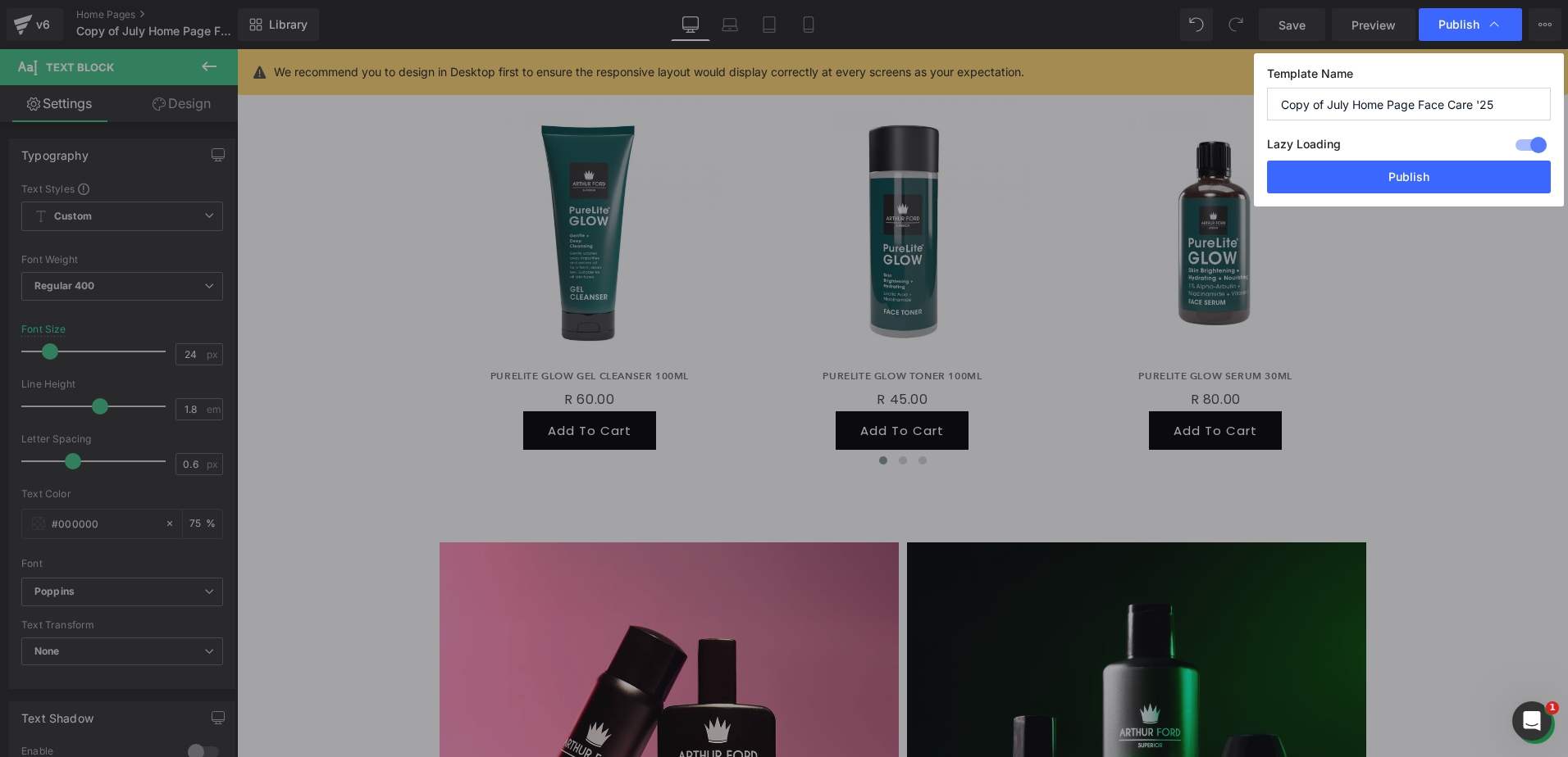
drag, startPoint x: 1326, startPoint y: 108, endPoint x: 1269, endPoint y: 108, distance: 57.0
click at [1269, 108] on input "Copy of July Home Page Face Care '25" at bounding box center [1408, 104] width 284 height 32
click at [1464, 101] on input "July Home Page Face Care '25" at bounding box center [1408, 104] width 284 height 32
type input "July Home Page Face Care '25 (v2)"
click at [1534, 145] on div at bounding box center [1530, 145] width 40 height 26
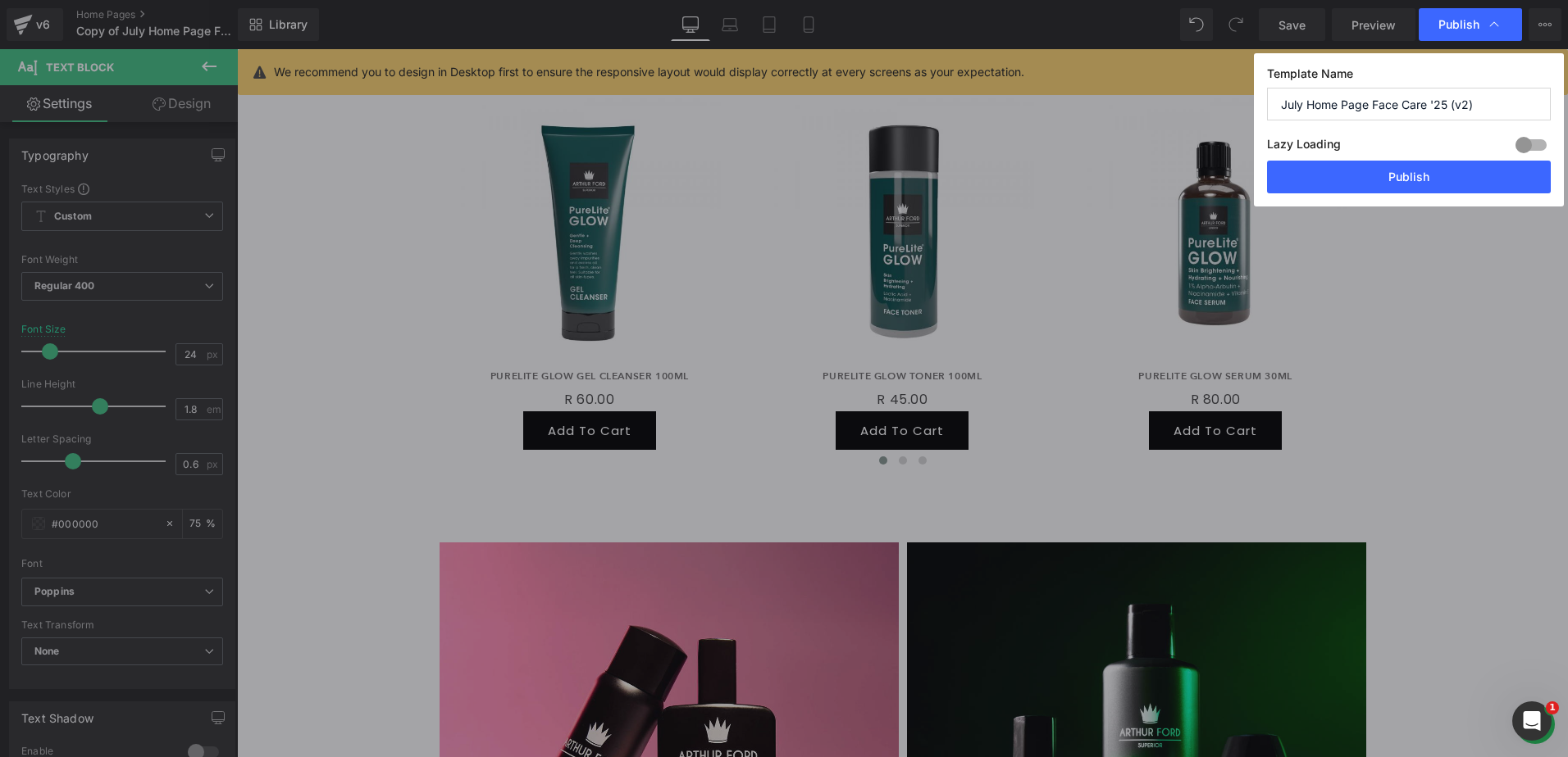
click at [1534, 145] on div at bounding box center [1530, 145] width 40 height 26
click at [1442, 174] on button "Publish" at bounding box center [1408, 177] width 284 height 32
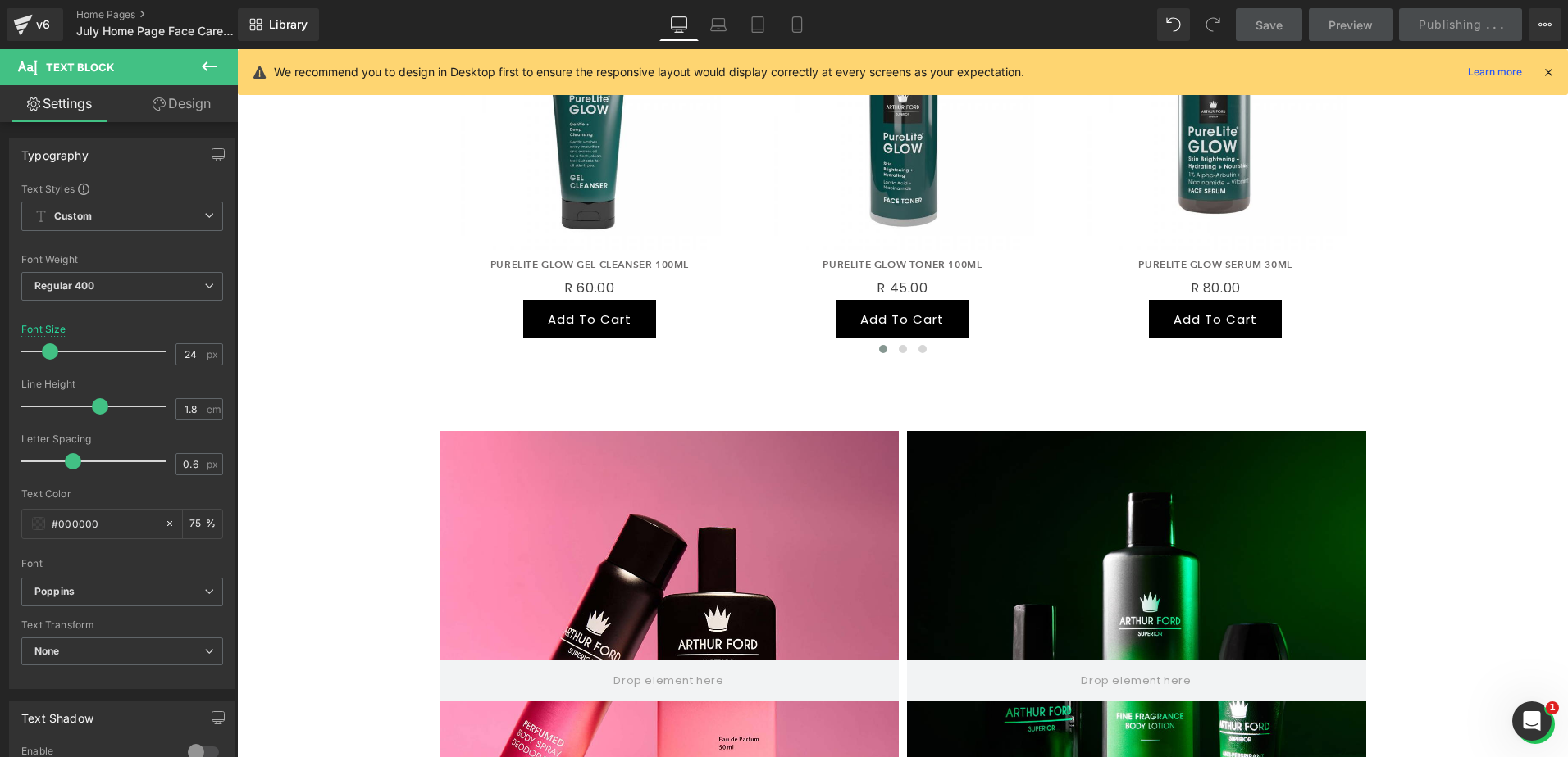
scroll to position [1477, 0]
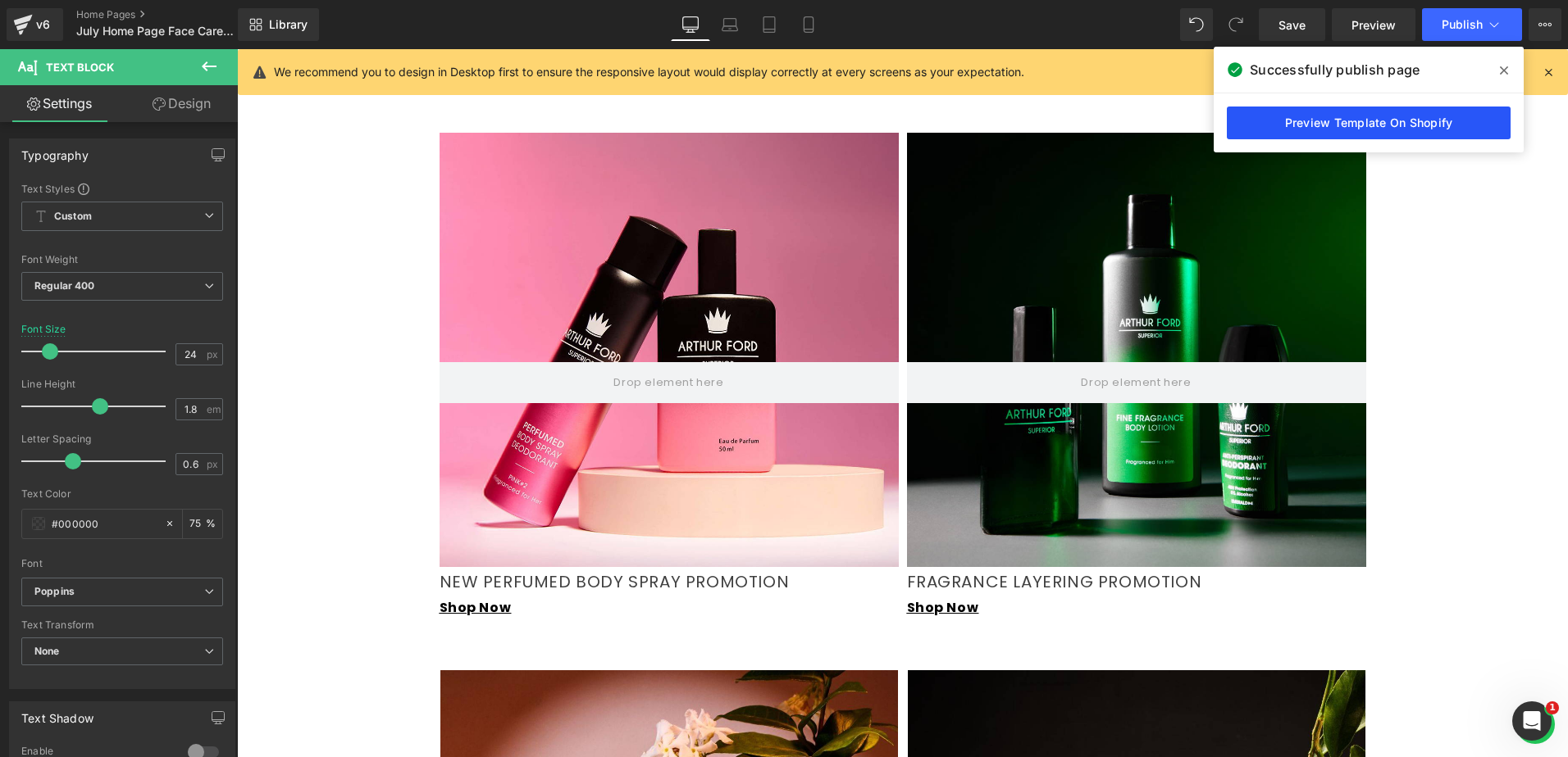
click at [1440, 128] on link "Preview Template On Shopify" at bounding box center [1368, 122] width 284 height 32
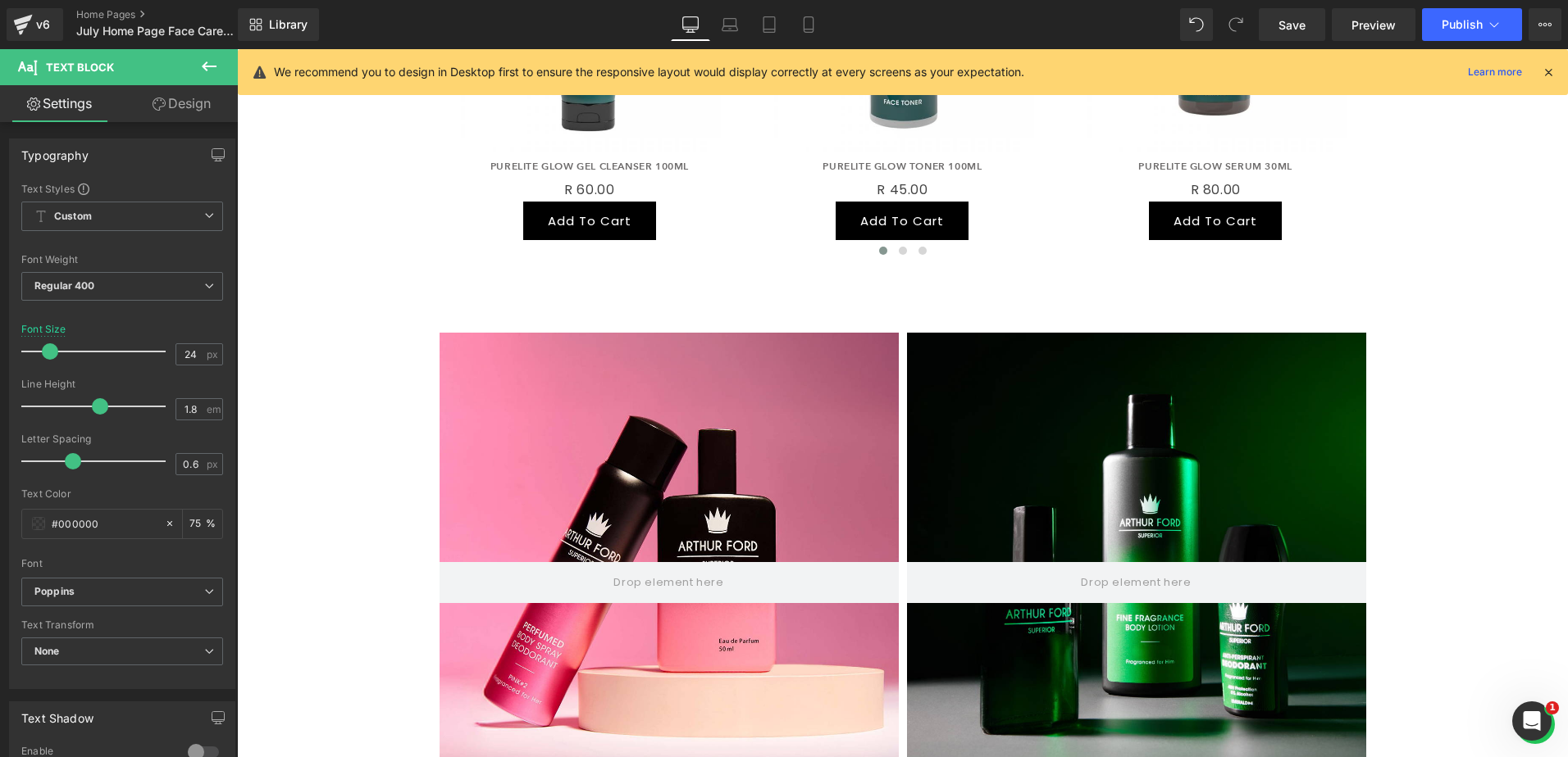
scroll to position [1068, 0]
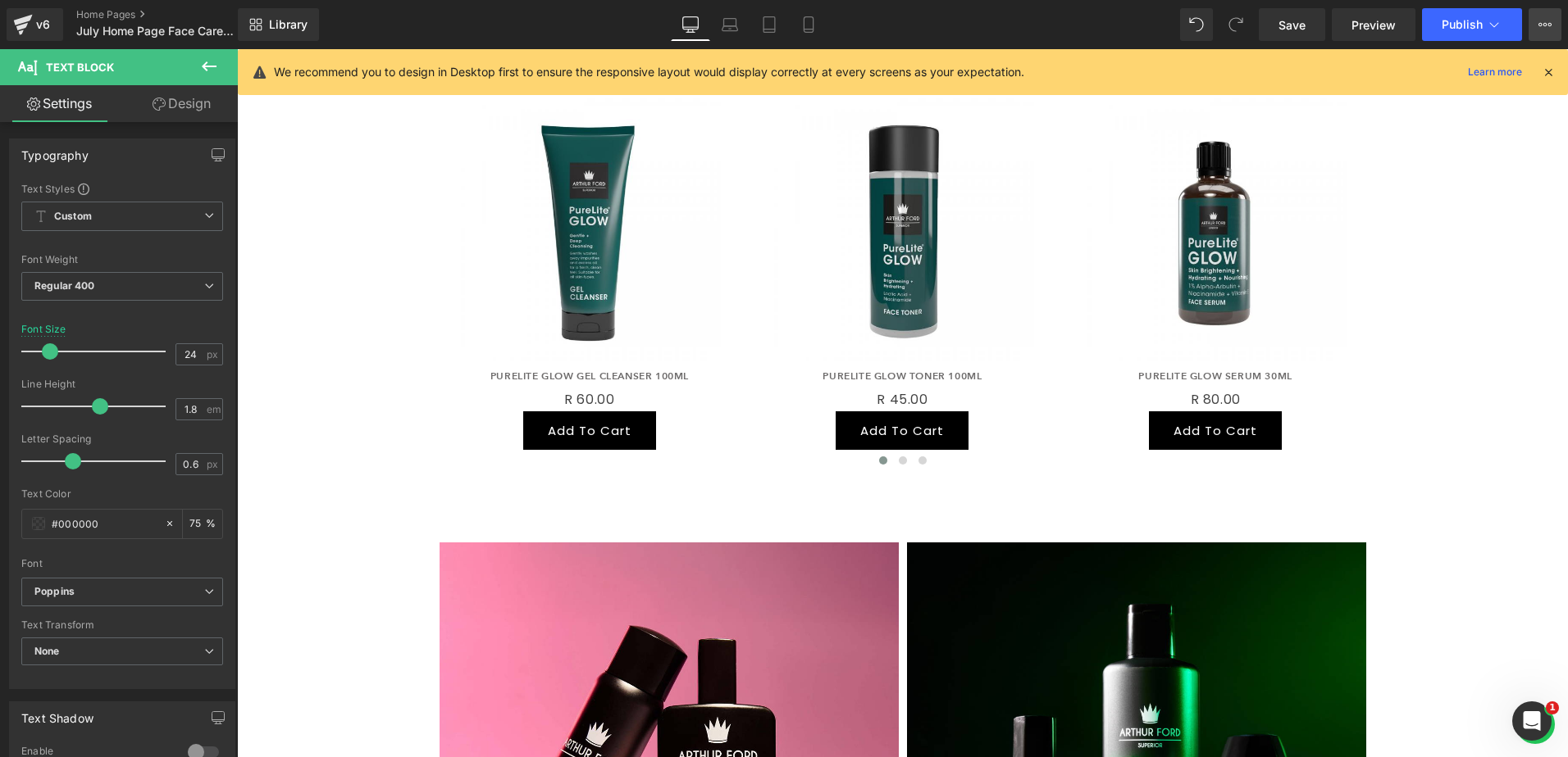
click at [1552, 18] on button "View Live Page View with current Template Save Template to Library Schedule Pub…" at bounding box center [1544, 24] width 32 height 32
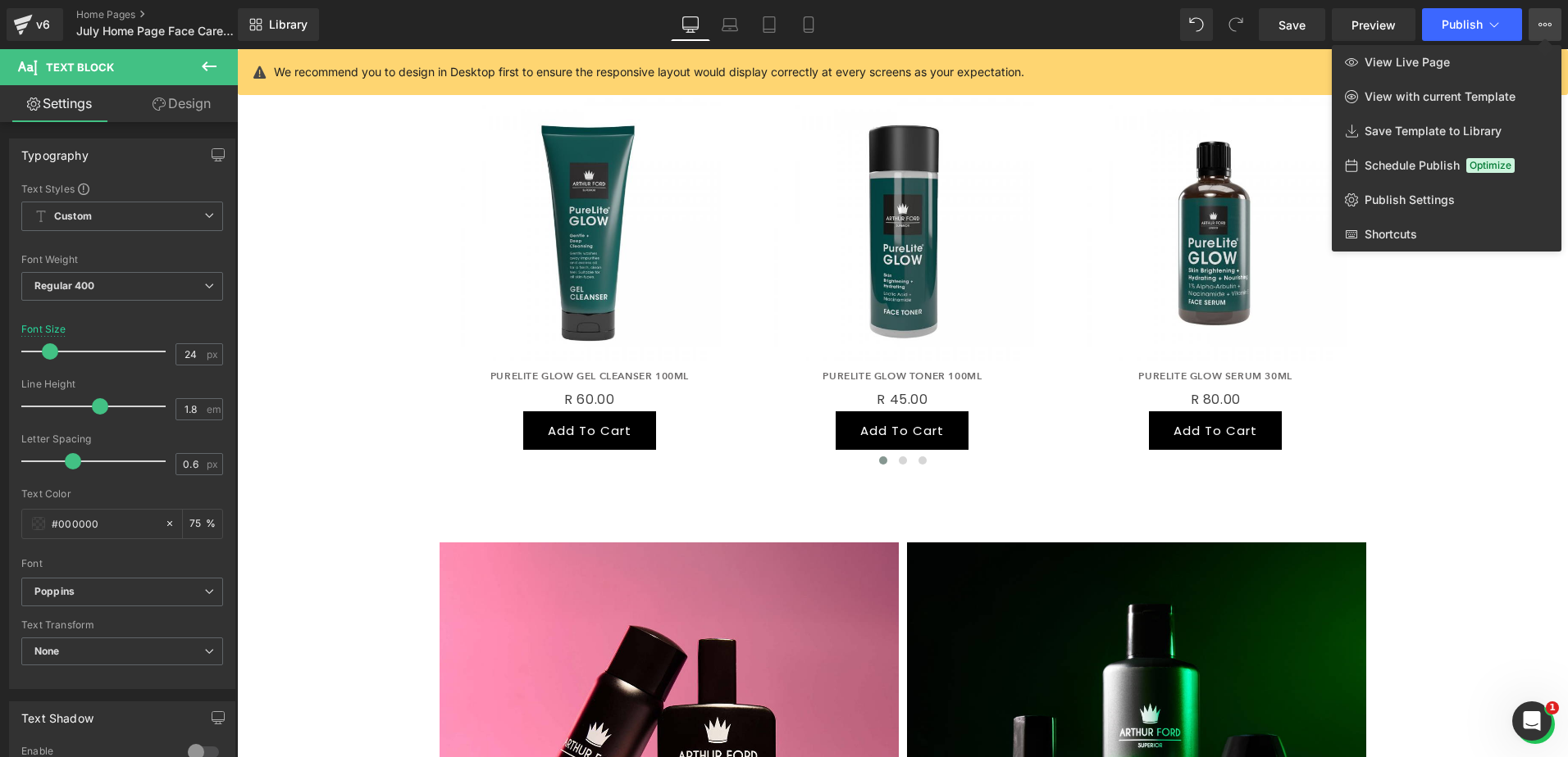
click at [1547, 17] on button "View Live Page View with current Template Save Template to Library Schedule Pub…" at bounding box center [1544, 24] width 32 height 32
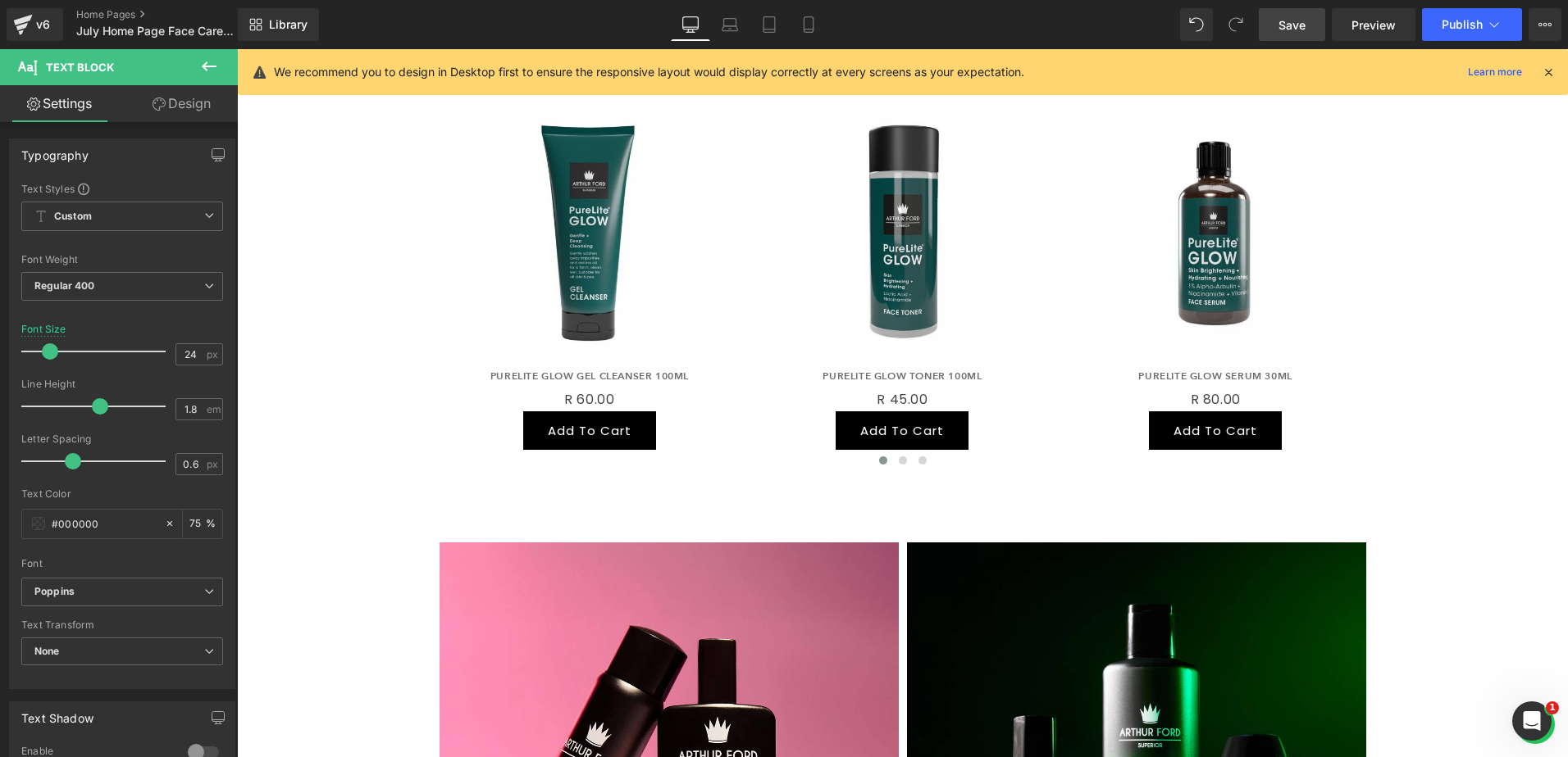
click at [1275, 21] on link "Save" at bounding box center [1292, 24] width 67 height 32
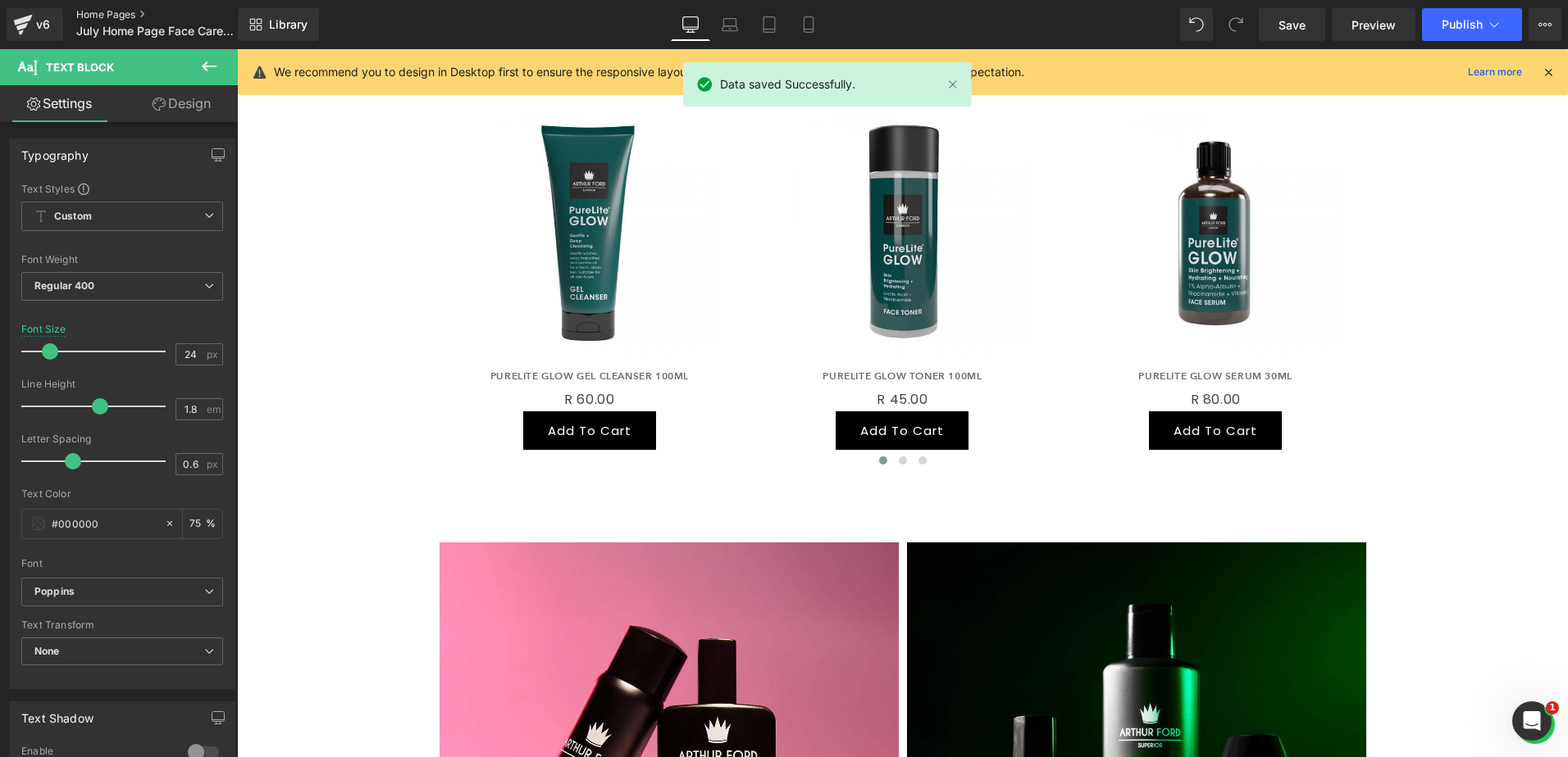
click at [104, 12] on link "Home Pages" at bounding box center [170, 15] width 189 height 13
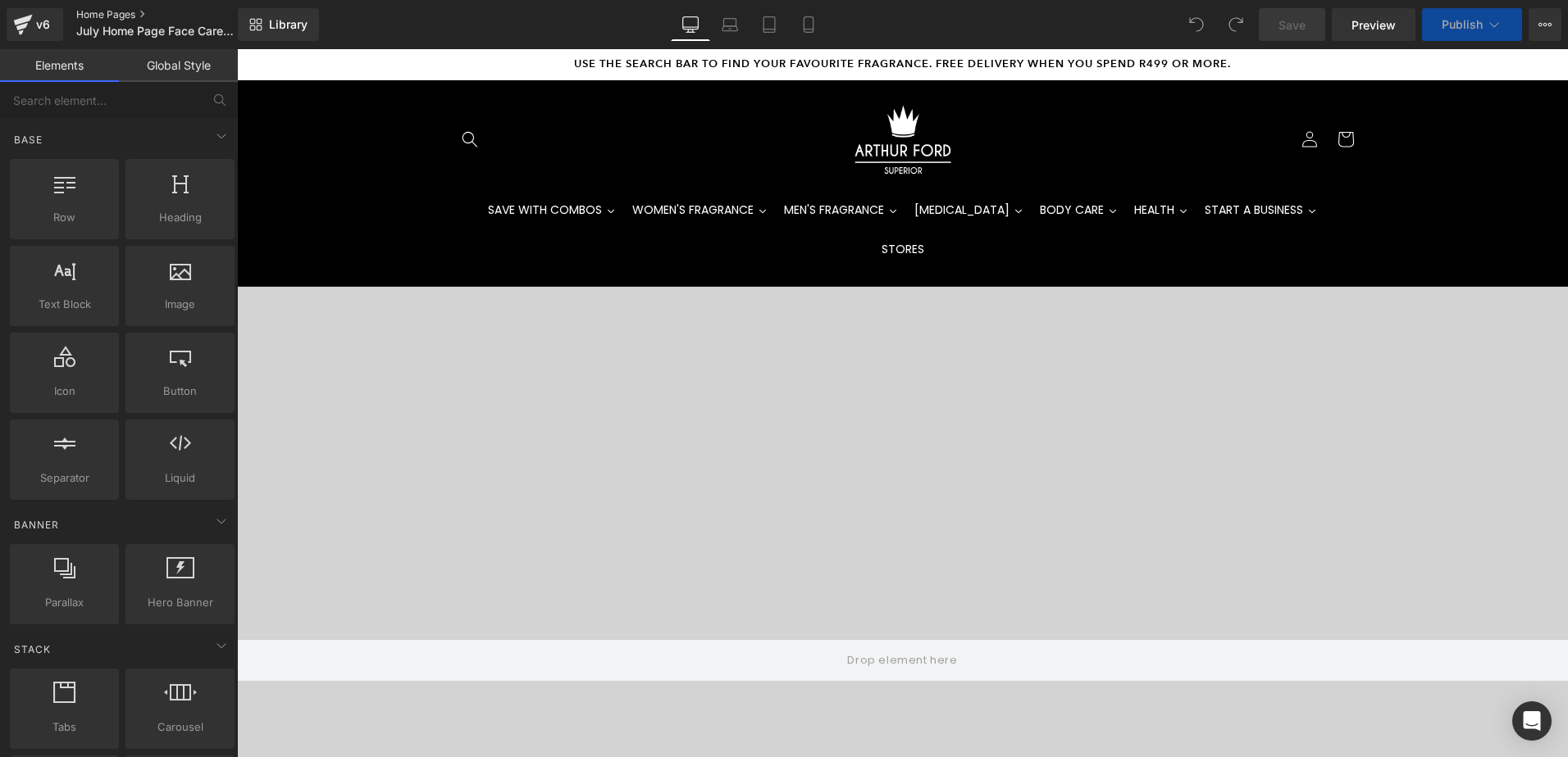
click at [103, 11] on link "Home Pages" at bounding box center [170, 15] width 189 height 13
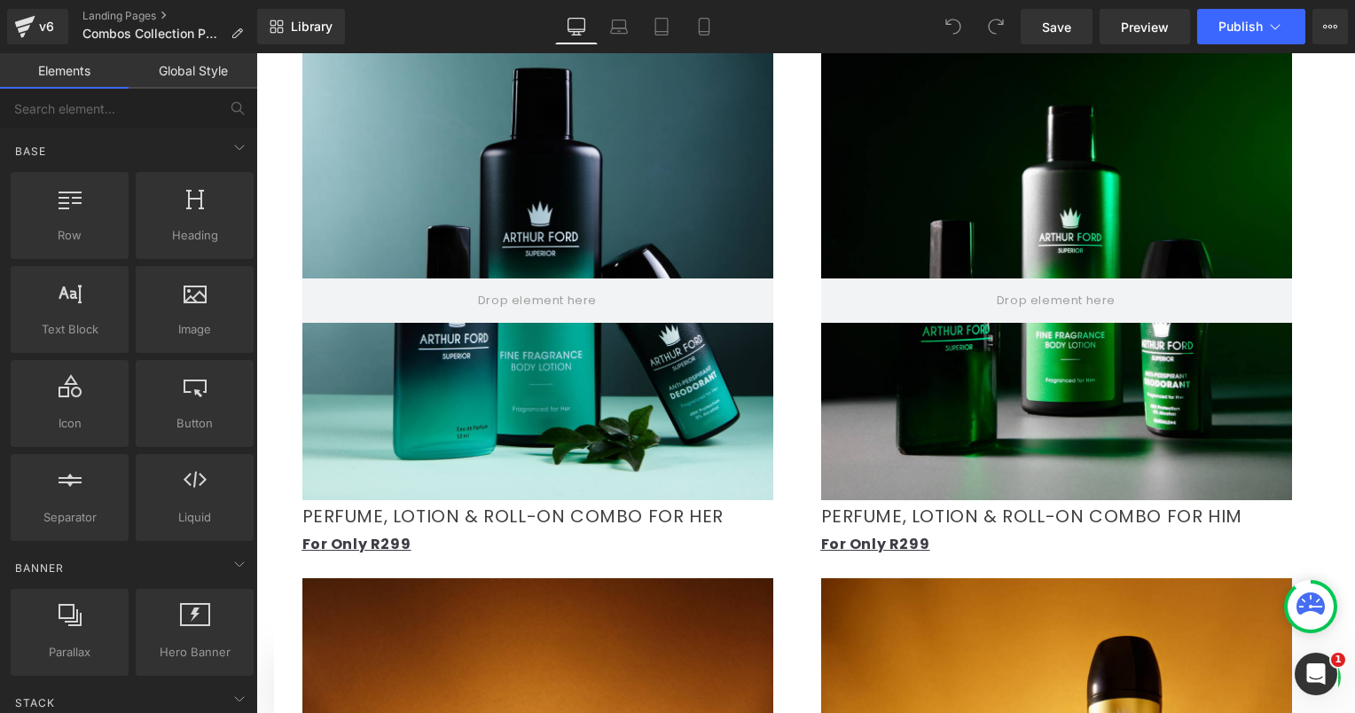
scroll to position [1330, 0]
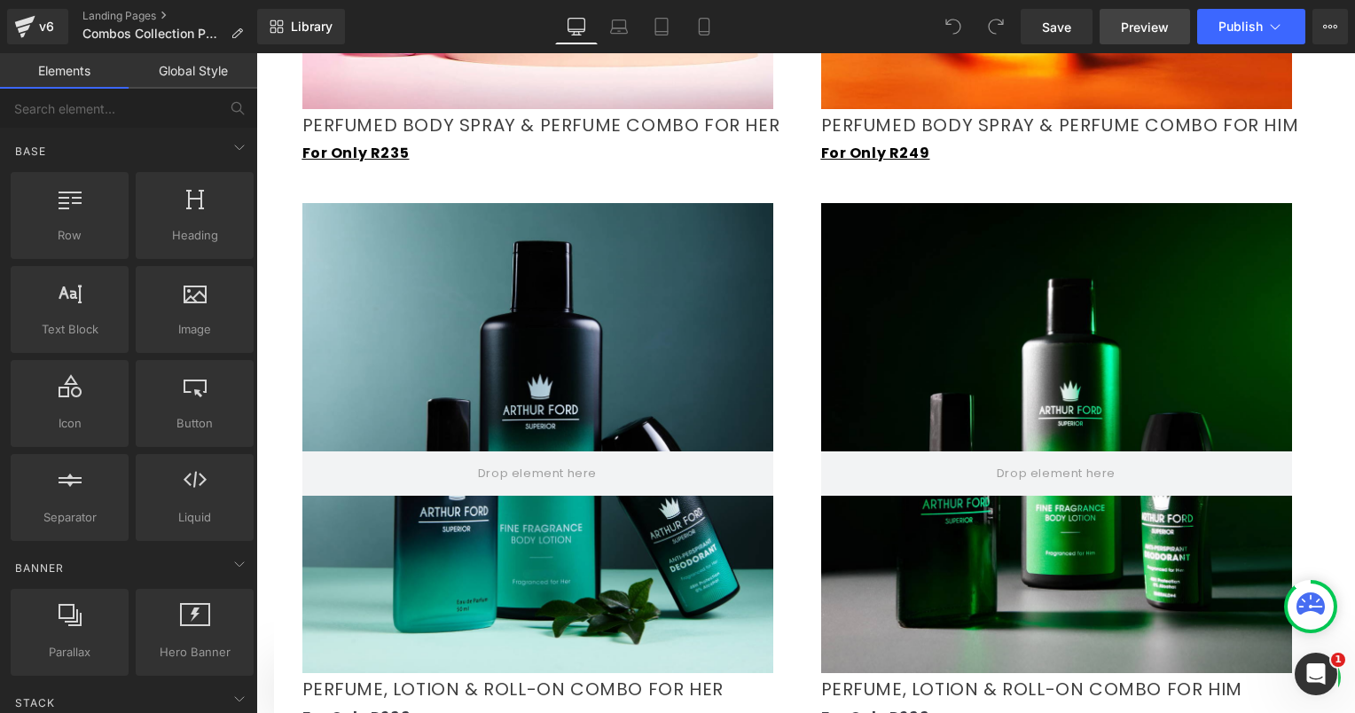
click at [1133, 25] on span "Preview" at bounding box center [1145, 27] width 48 height 19
click at [110, 14] on link "Landing Pages" at bounding box center [169, 16] width 175 height 14
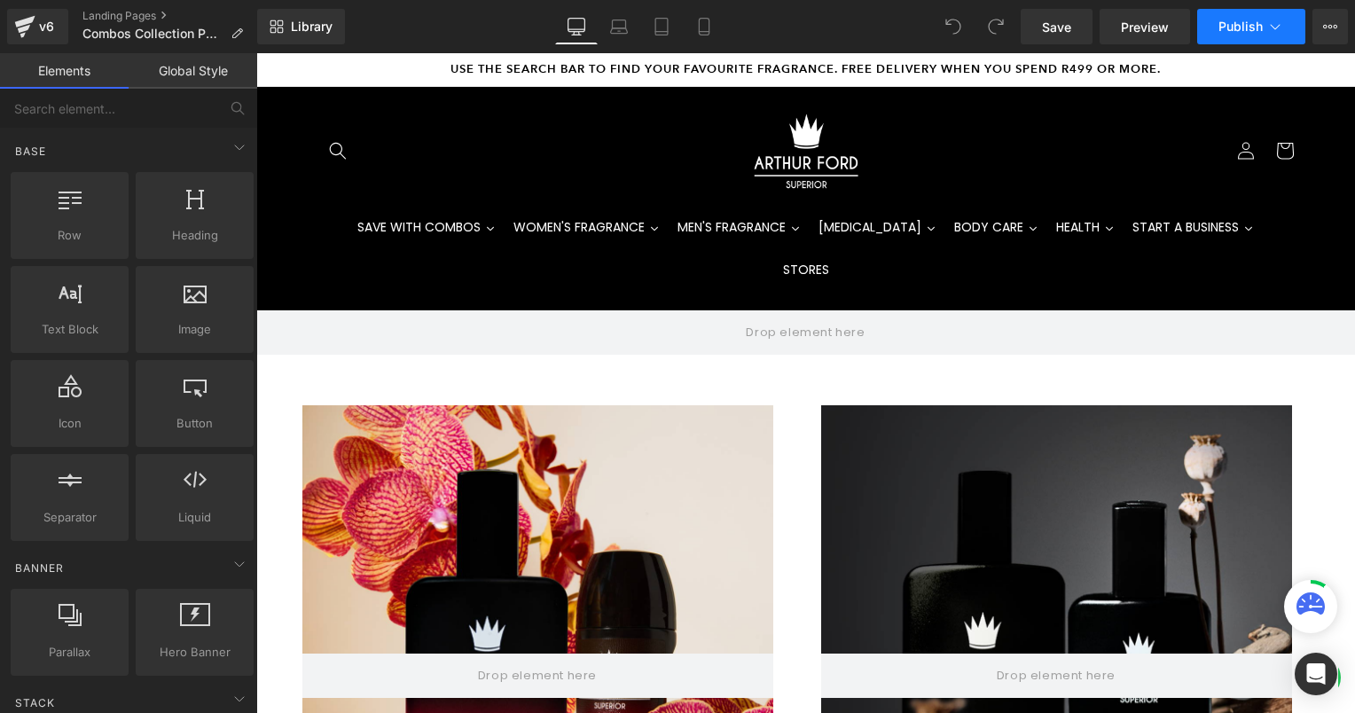
click at [1279, 18] on button "Publish" at bounding box center [1251, 26] width 108 height 35
click at [1324, 25] on icon at bounding box center [1325, 27] width 4 height 4
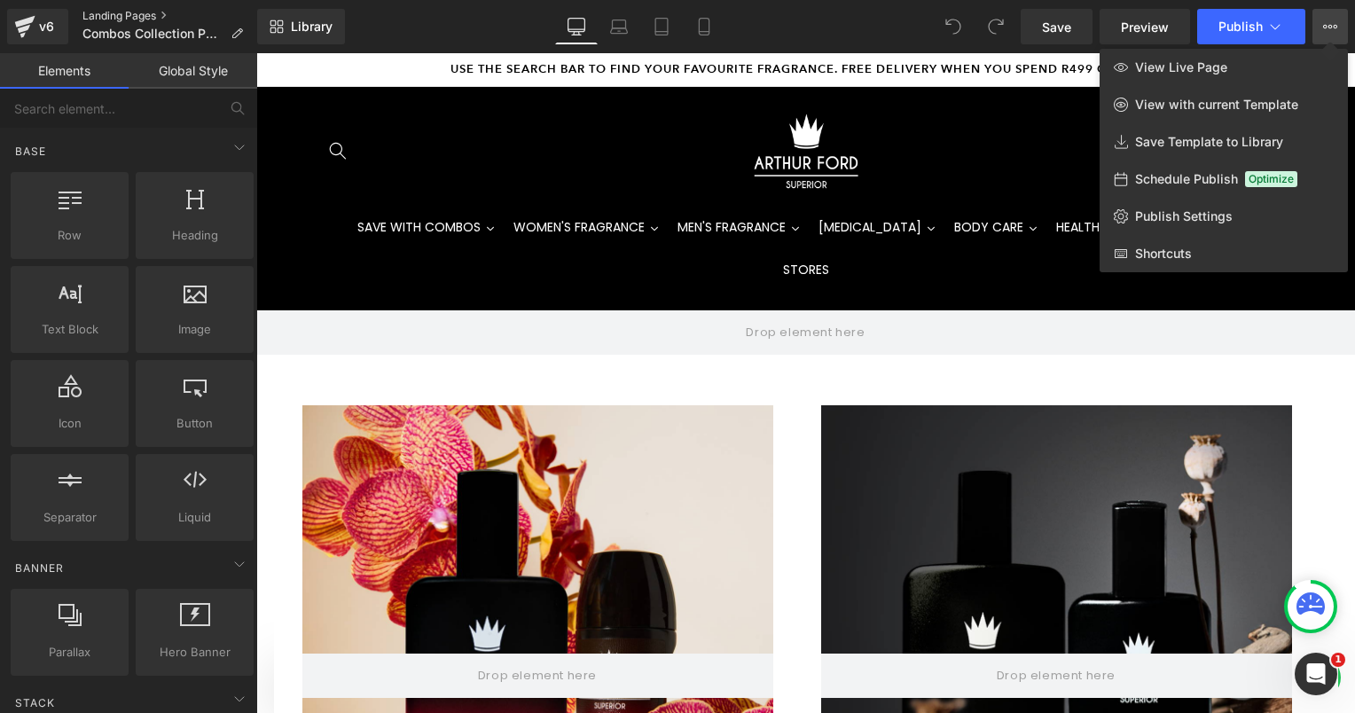
click at [108, 13] on link "Landing Pages" at bounding box center [169, 16] width 175 height 14
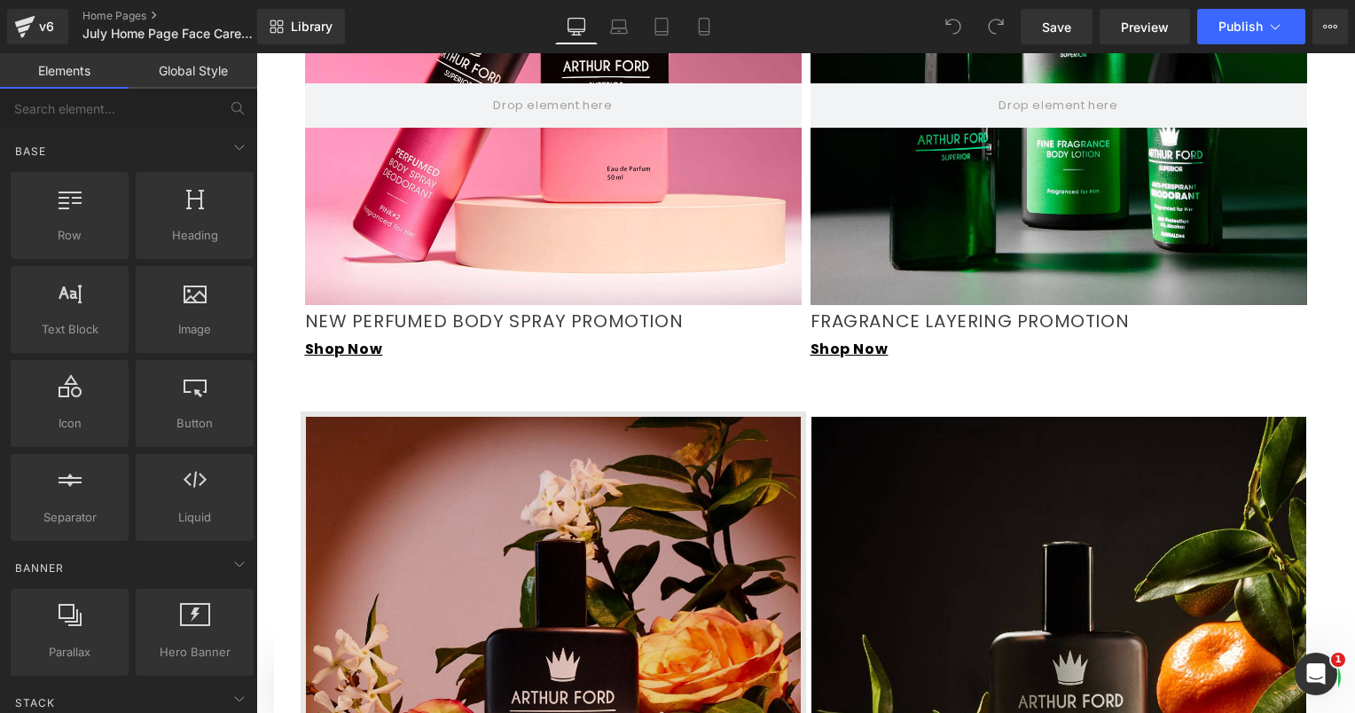
scroll to position [1951, 0]
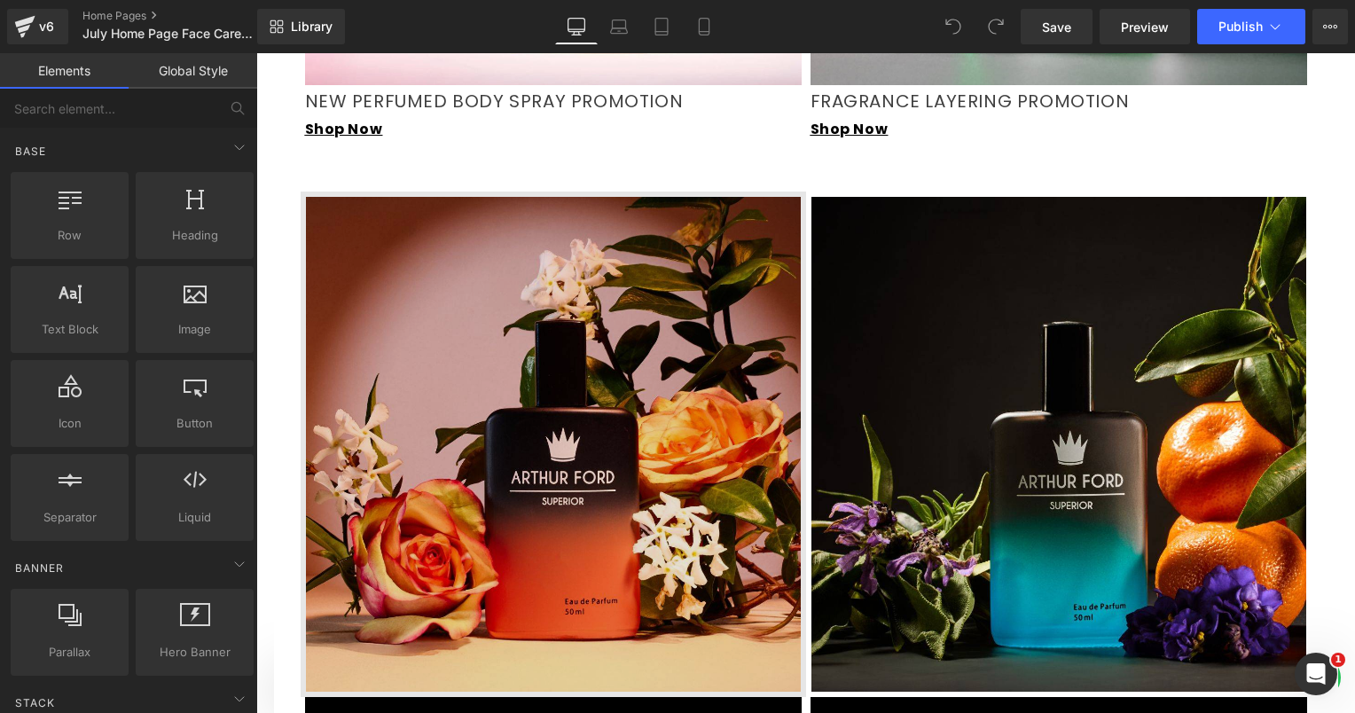
click at [504, 362] on img at bounding box center [553, 444] width 505 height 505
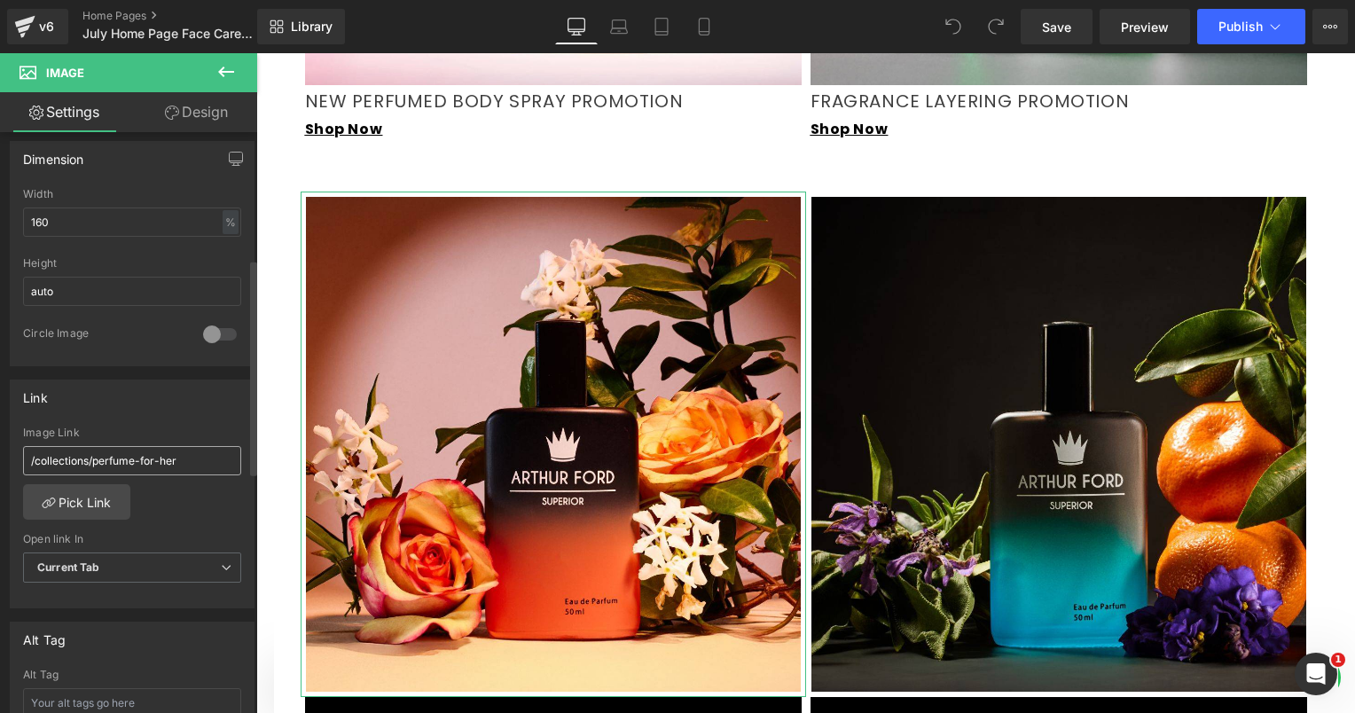
scroll to position [532, 0]
click at [184, 458] on input "/collections/perfume-for-her" at bounding box center [132, 459] width 218 height 29
drag, startPoint x: 190, startPoint y: 458, endPoint x: -4, endPoint y: 458, distance: 193.3
click at [0, 458] on html "You are previewing how the will restyle your page. You can not edit Elements in…" at bounding box center [677, 356] width 1355 height 713
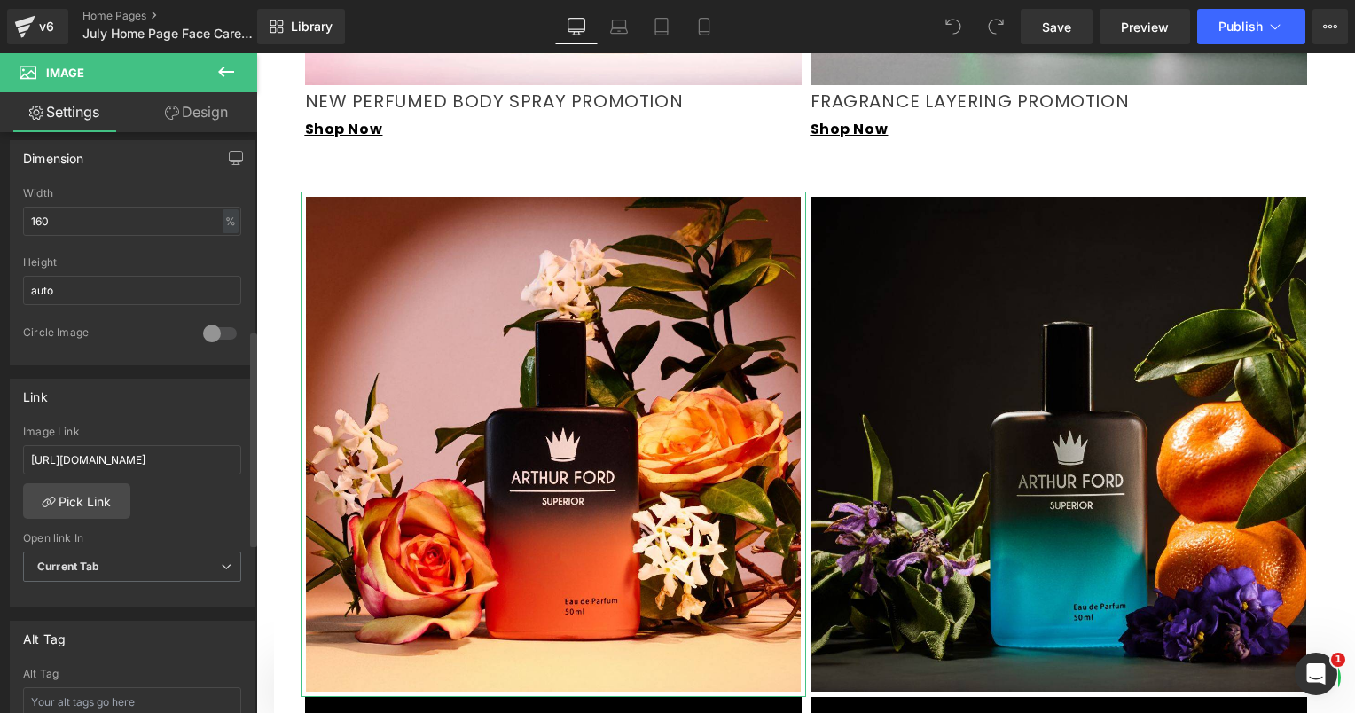
type input "[URL][DOMAIN_NAME]"
click at [199, 494] on div "/collections/perfume-for-her Image Link [URL][DOMAIN_NAME] Pick Link Current Ta…" at bounding box center [132, 517] width 243 height 182
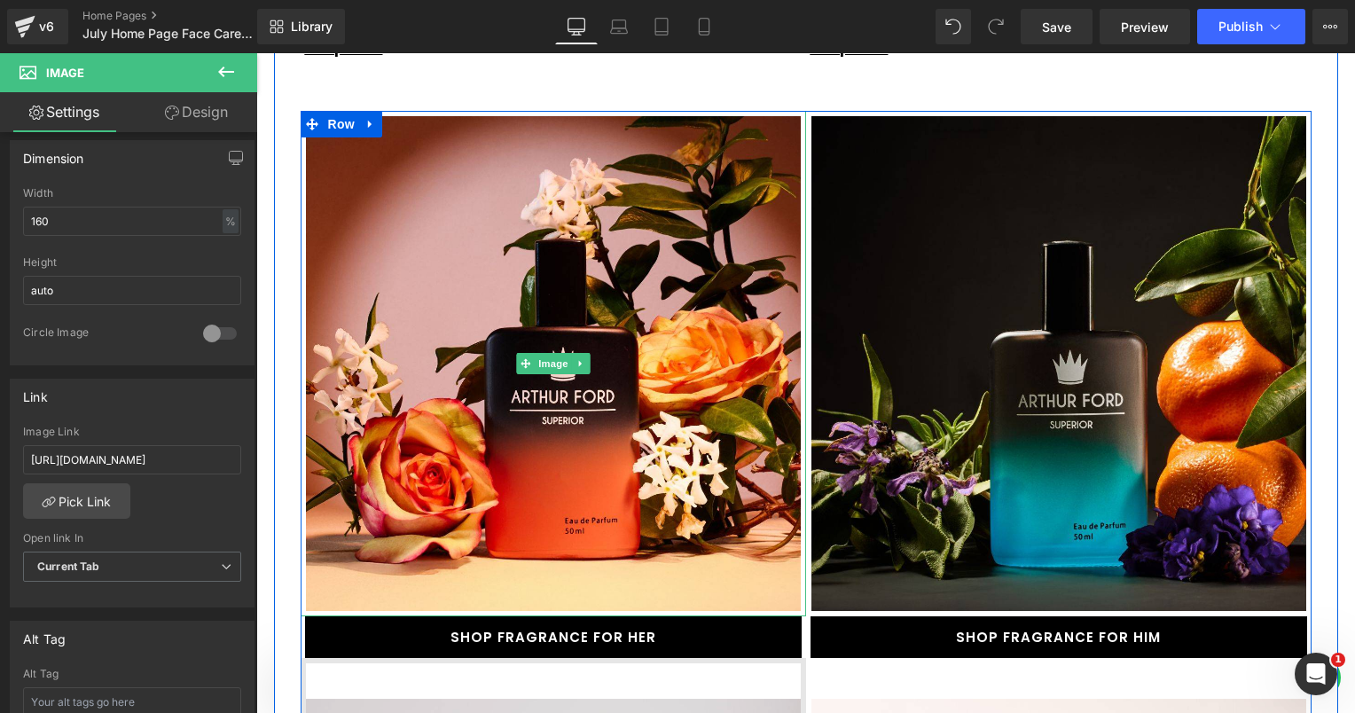
scroll to position [2128, 0]
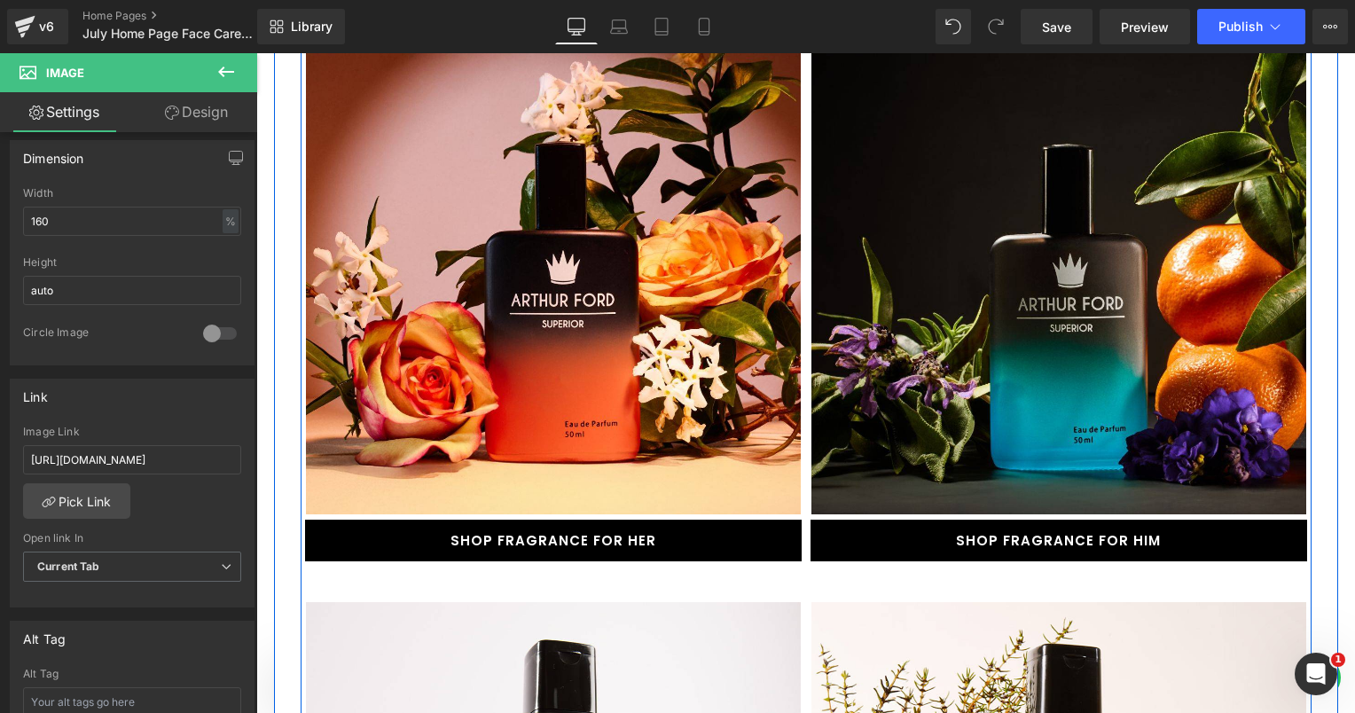
click at [475, 520] on link "SHOP FRAGRANCE FOR HER" at bounding box center [553, 541] width 497 height 42
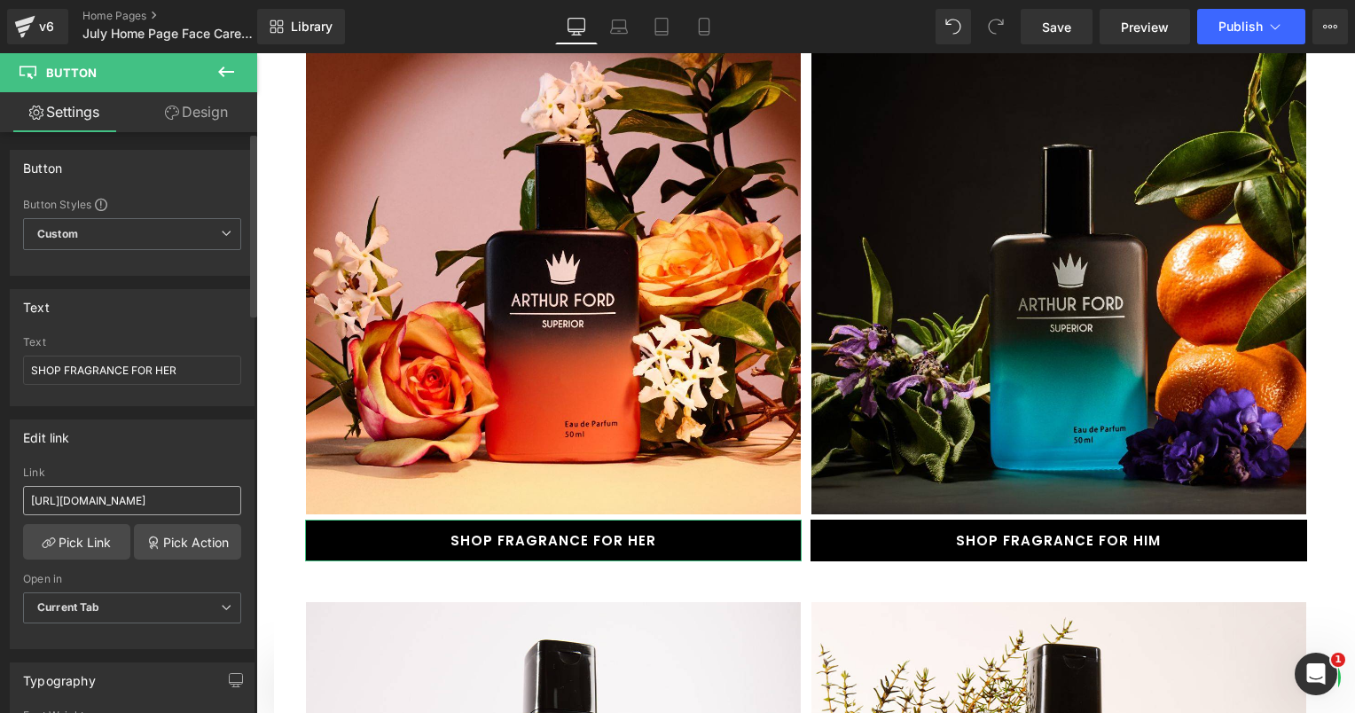
click at [200, 504] on input "[URL][DOMAIN_NAME]" at bounding box center [132, 500] width 218 height 29
click at [186, 500] on input "[URL][DOMAIN_NAME]" at bounding box center [132, 500] width 218 height 29
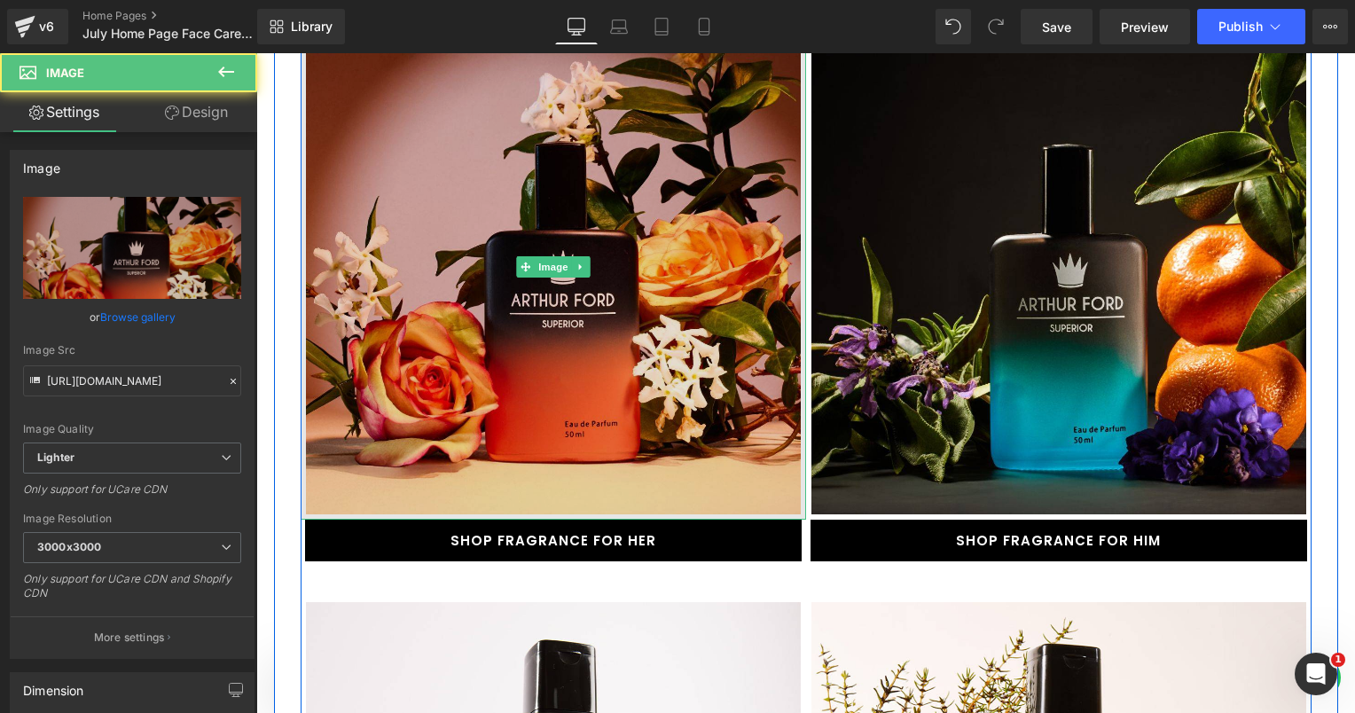
click at [397, 367] on img at bounding box center [553, 266] width 505 height 505
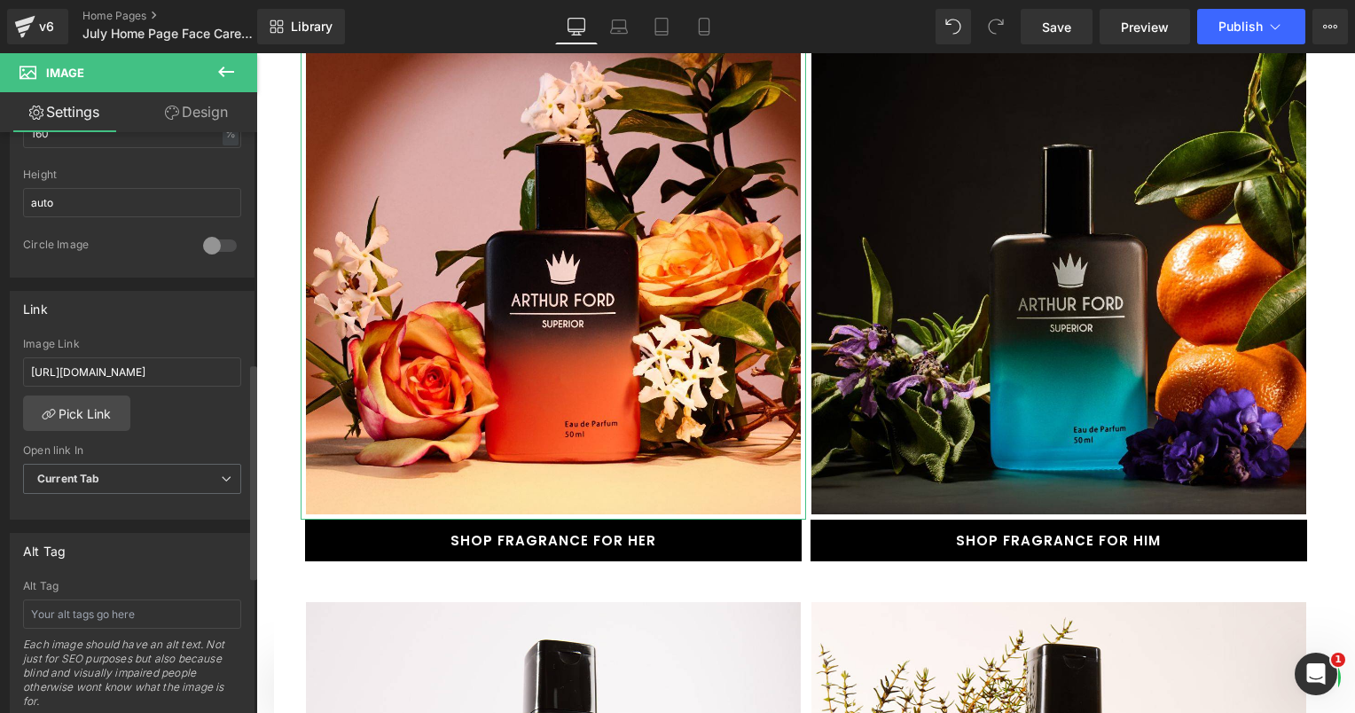
scroll to position [621, 0]
click at [188, 363] on input "[URL][DOMAIN_NAME]" at bounding box center [132, 370] width 218 height 29
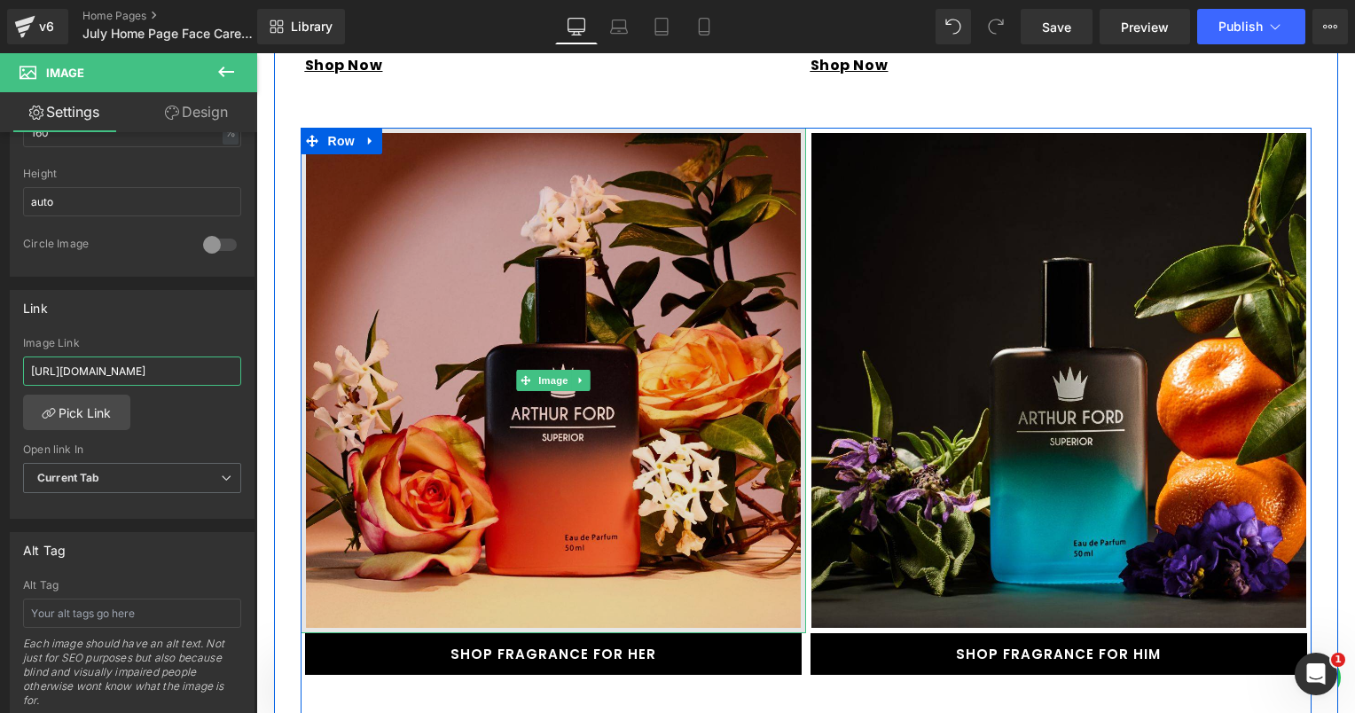
scroll to position [2128, 0]
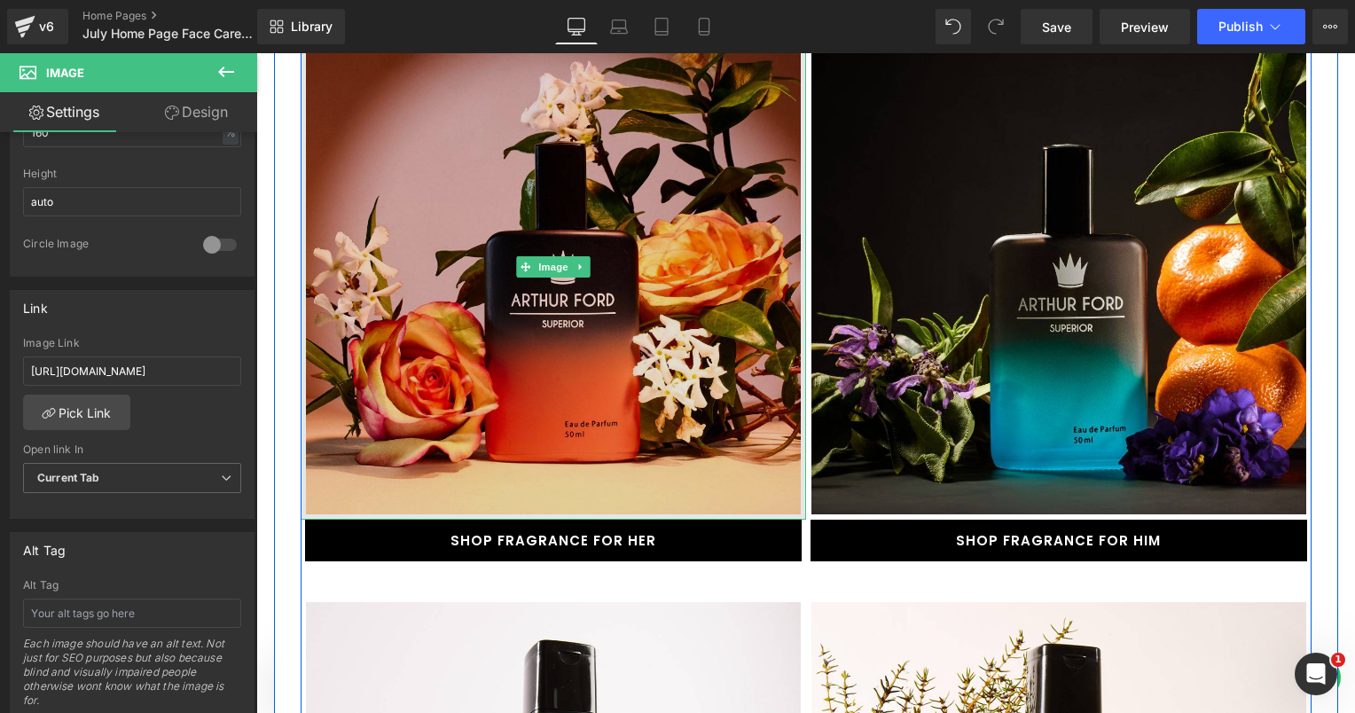
click at [490, 345] on img at bounding box center [553, 266] width 505 height 505
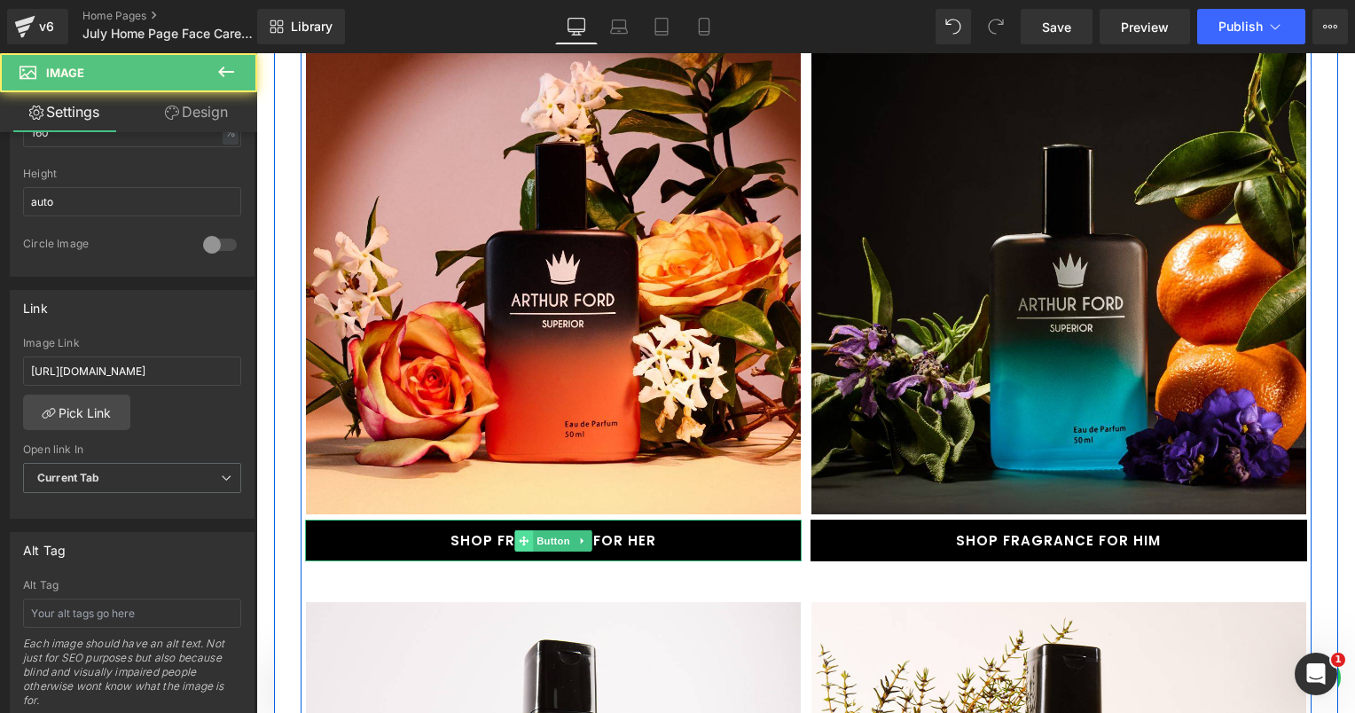
click at [514, 530] on span at bounding box center [523, 540] width 19 height 21
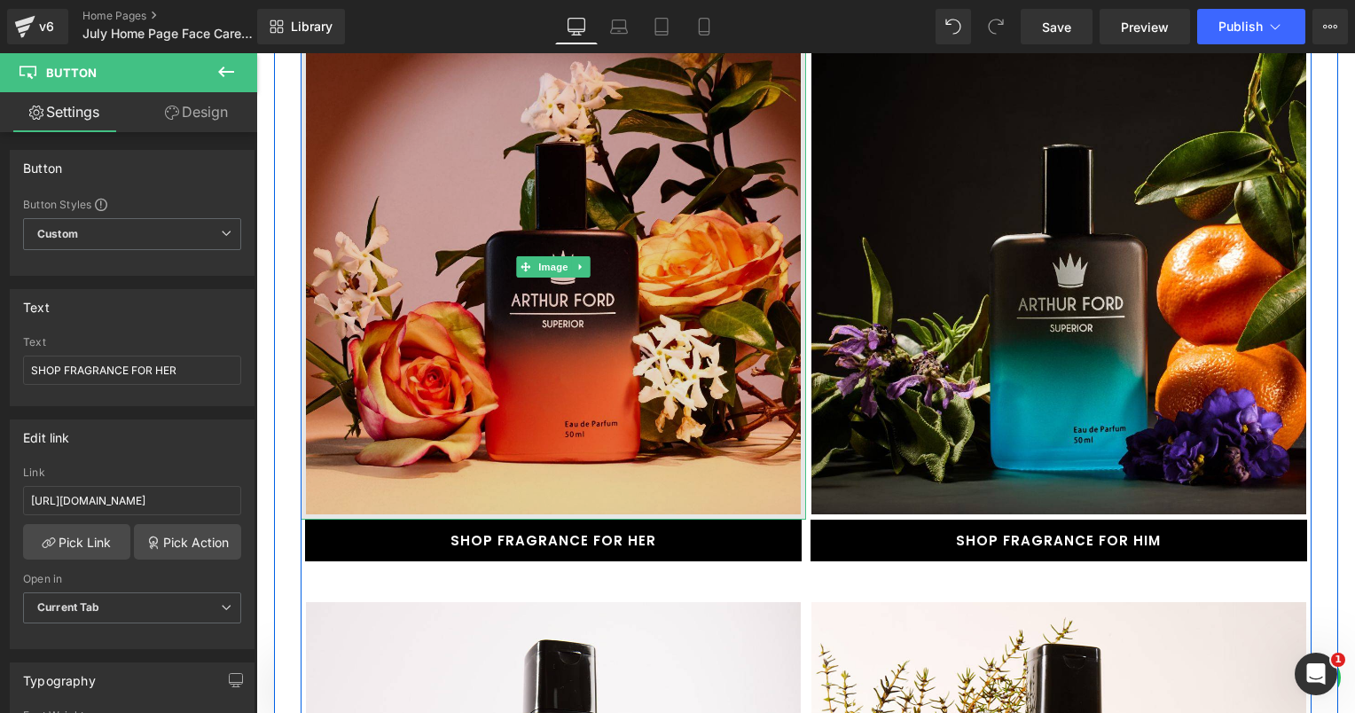
click at [536, 302] on img at bounding box center [553, 266] width 505 height 505
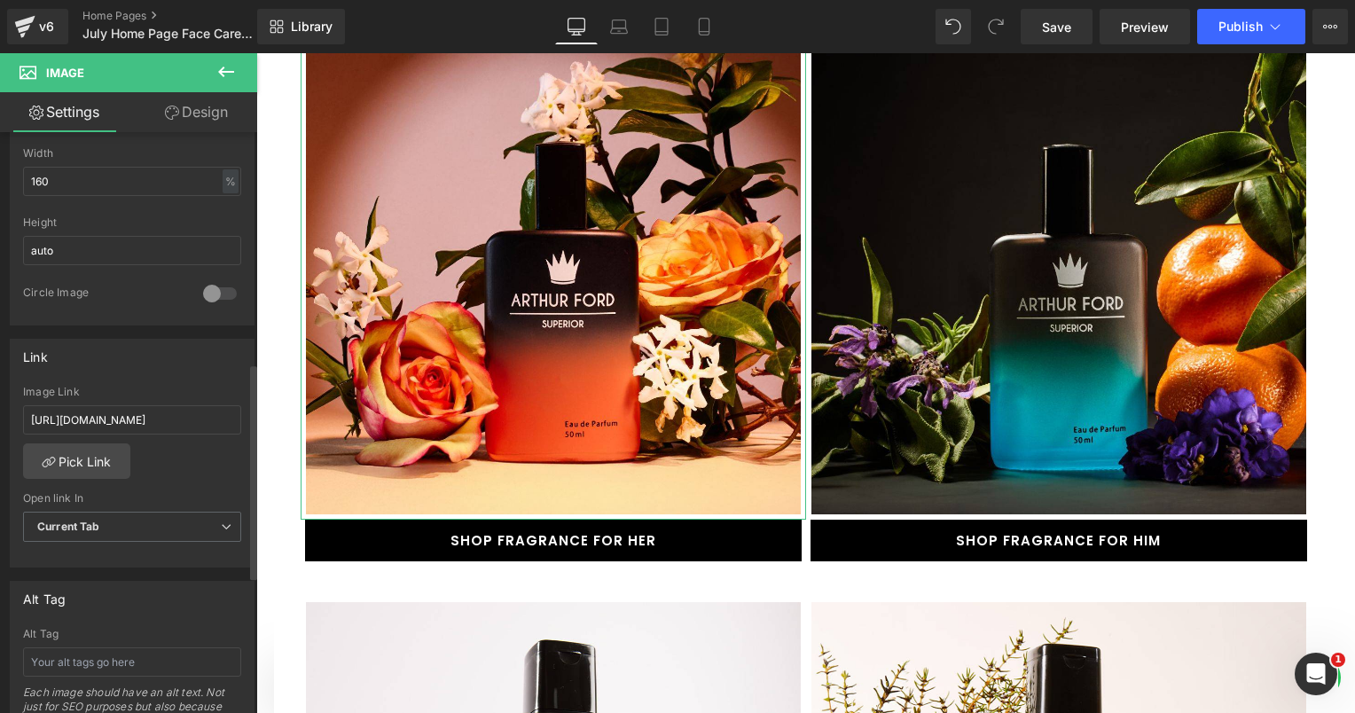
scroll to position [621, 0]
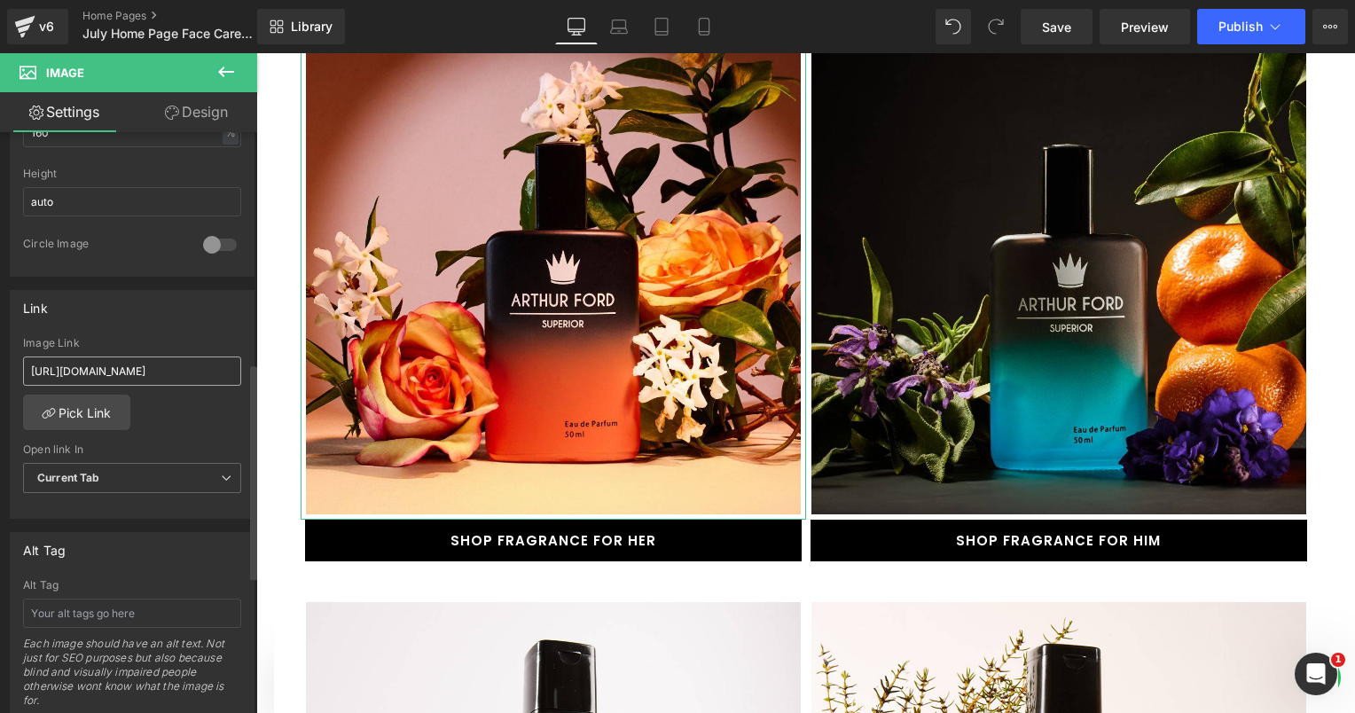
click at [160, 372] on input "[URL][DOMAIN_NAME]" at bounding box center [132, 370] width 218 height 29
click at [204, 413] on div "[URL][DOMAIN_NAME] Image Link [URL][DOMAIN_NAME] Pick Link Current Tab New Tab …" at bounding box center [132, 428] width 243 height 182
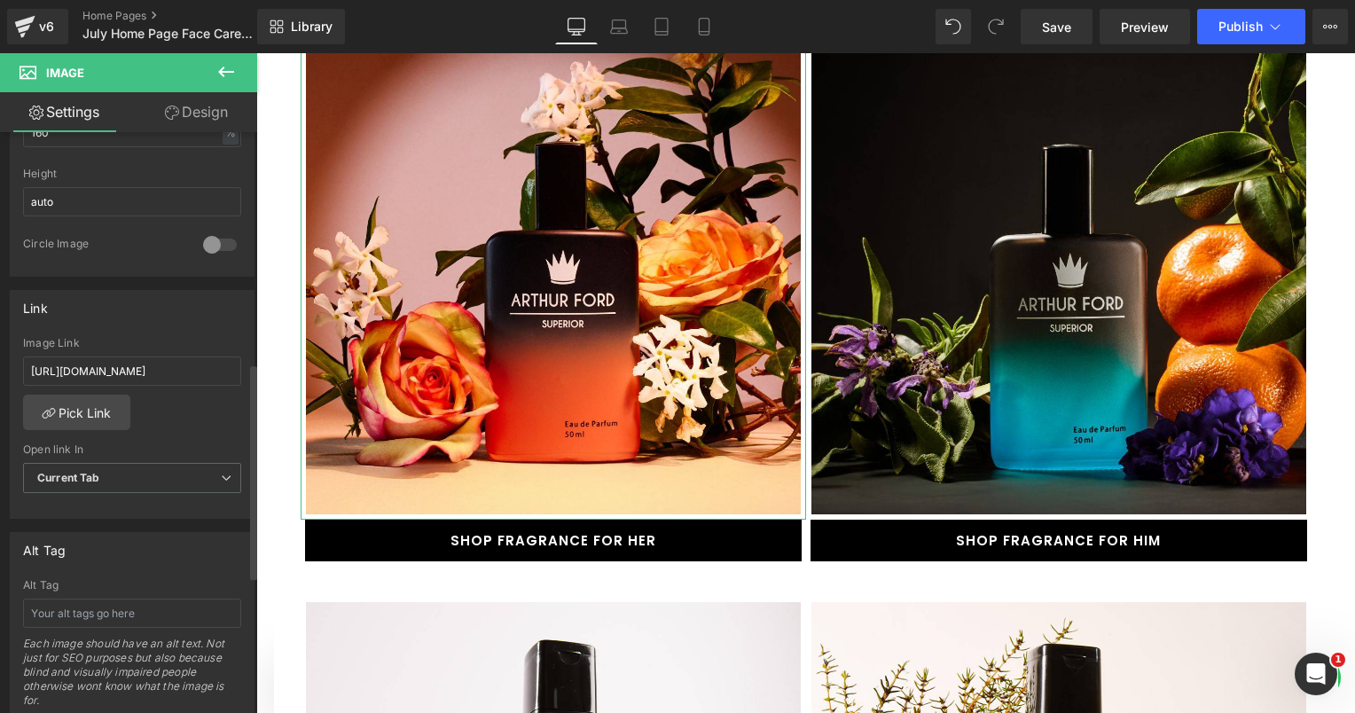
scroll to position [0, 0]
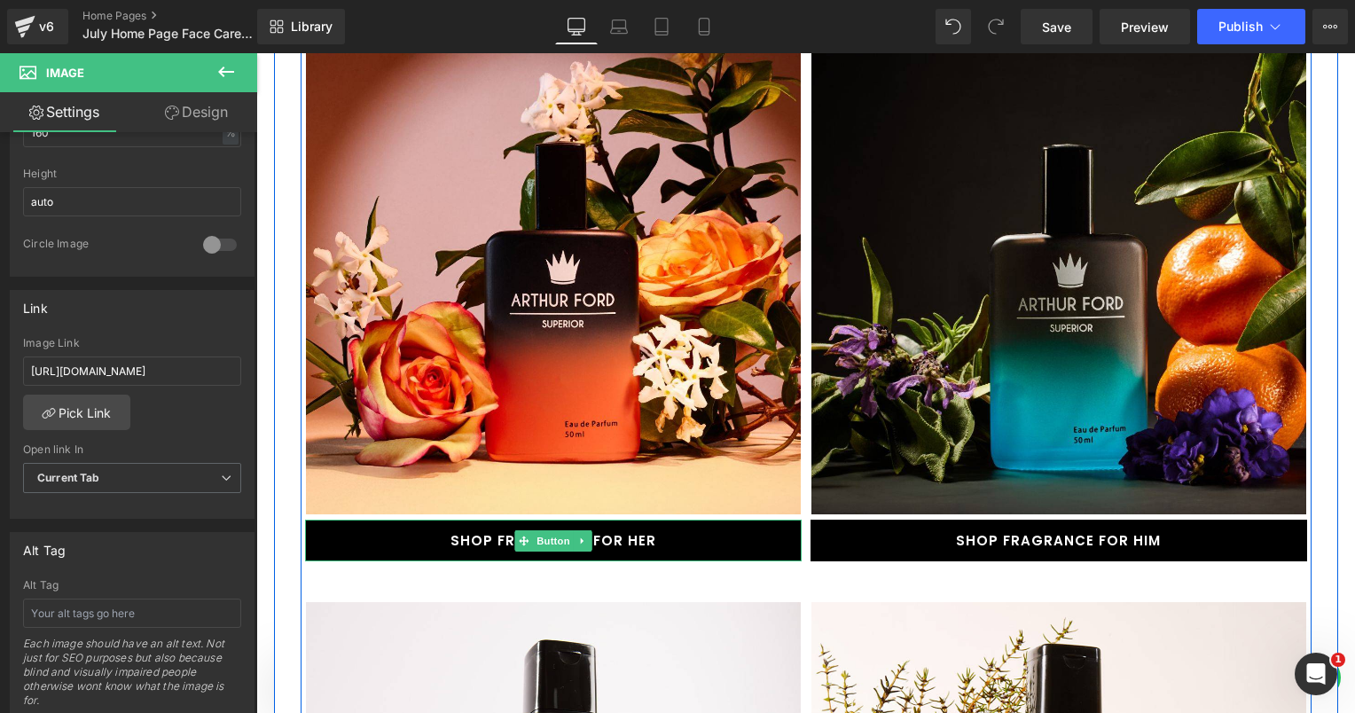
click at [474, 520] on link "SHOP FRAGRANCE FOR HER" at bounding box center [553, 541] width 497 height 42
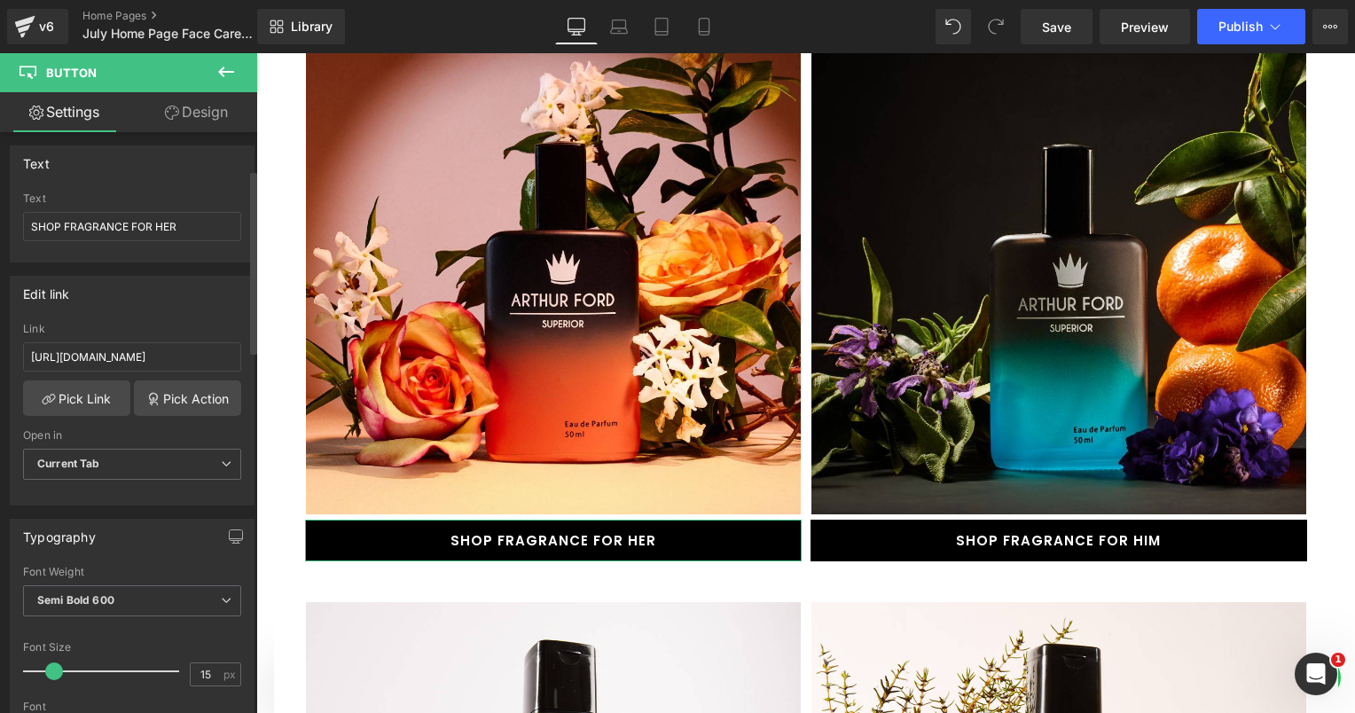
scroll to position [114, 0]
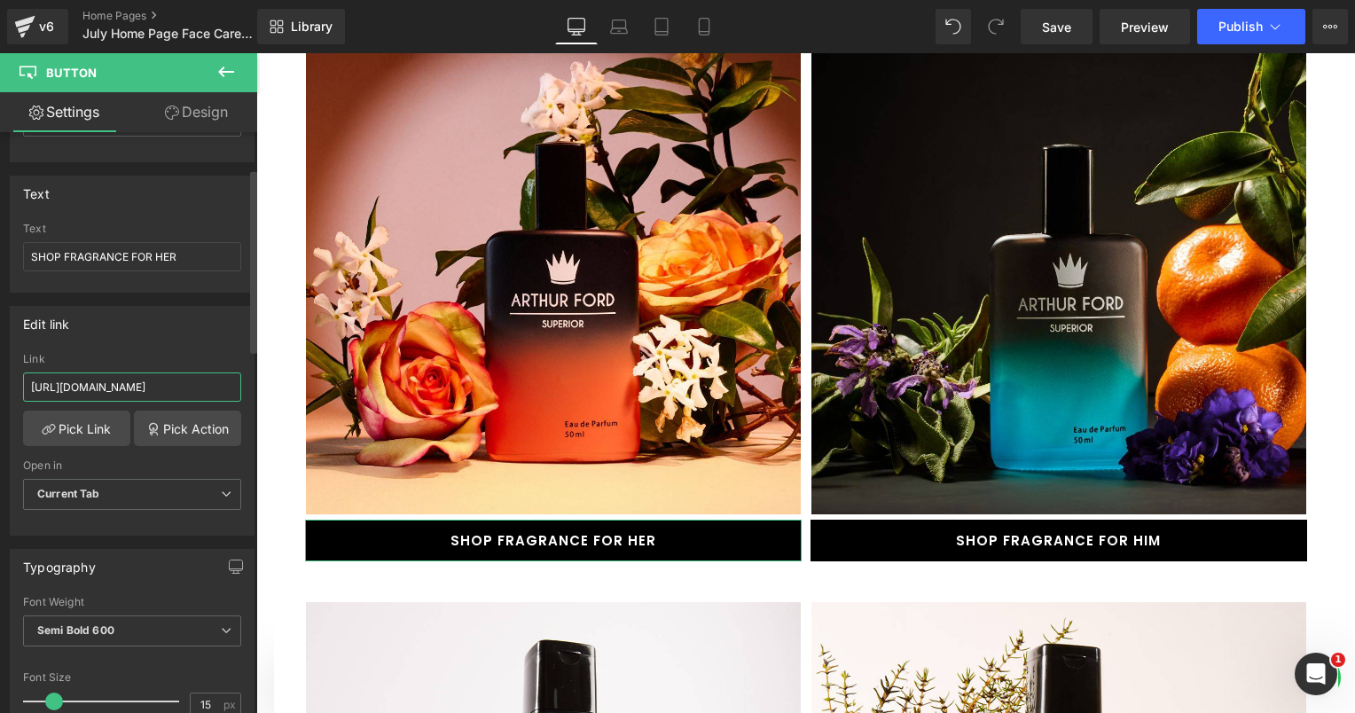
click at [160, 386] on input "[URL][DOMAIN_NAME]" at bounding box center [132, 386] width 218 height 29
click at [196, 340] on div "Edit link [URL][DOMAIN_NAME] Link [URL][DOMAIN_NAME] Pick Link Pick Action Curr…" at bounding box center [132, 421] width 245 height 230
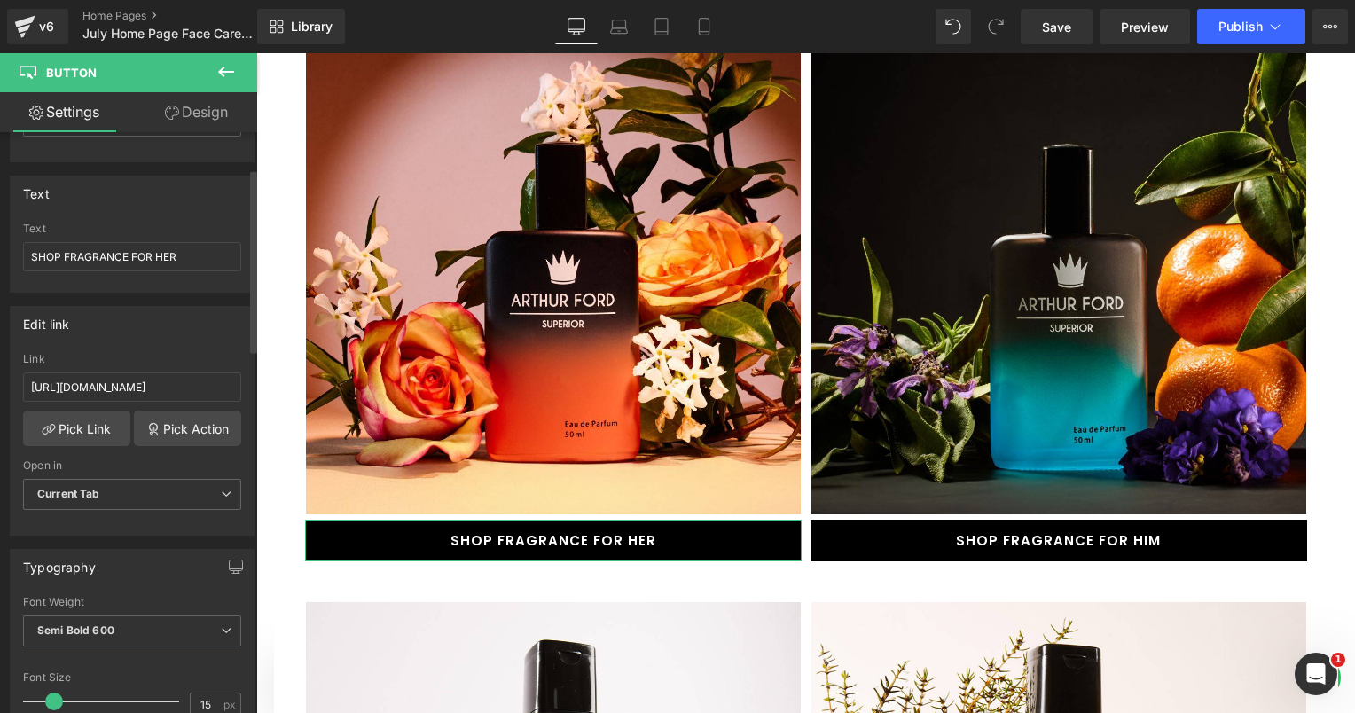
scroll to position [0, 0]
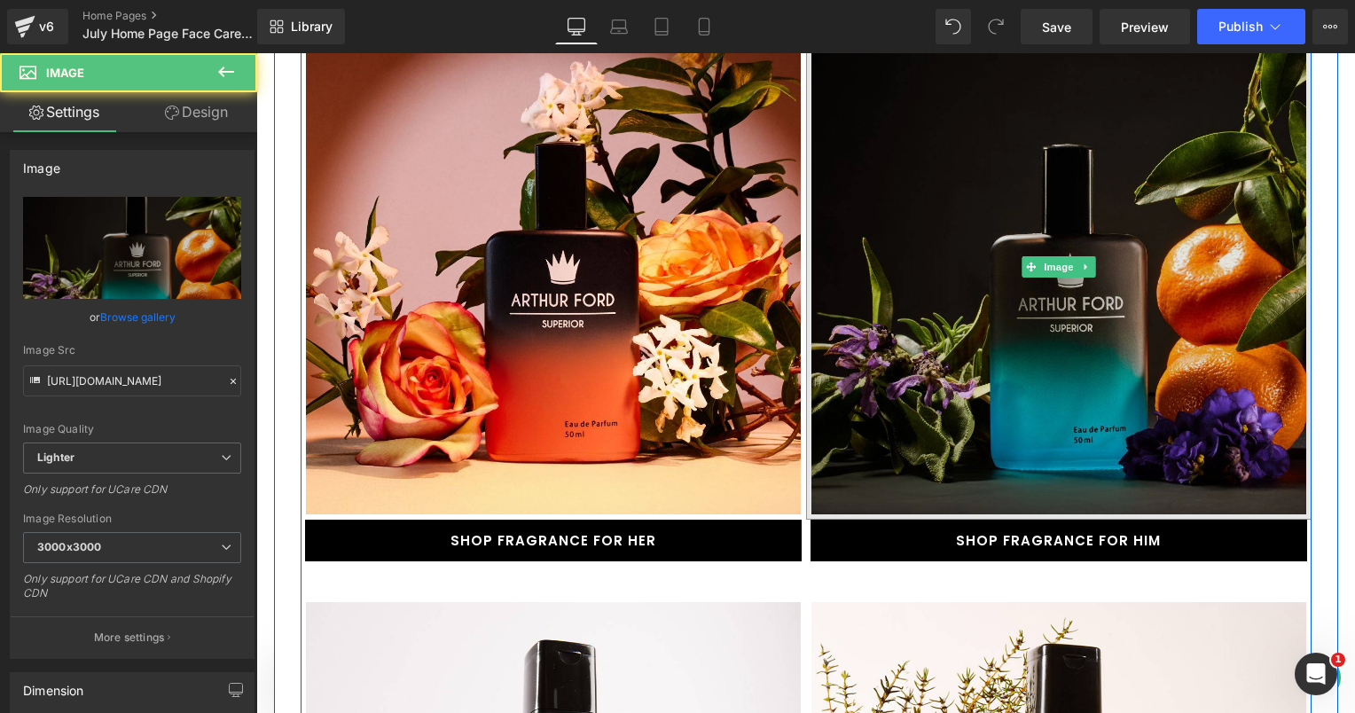
click at [962, 336] on img at bounding box center [1058, 266] width 505 height 505
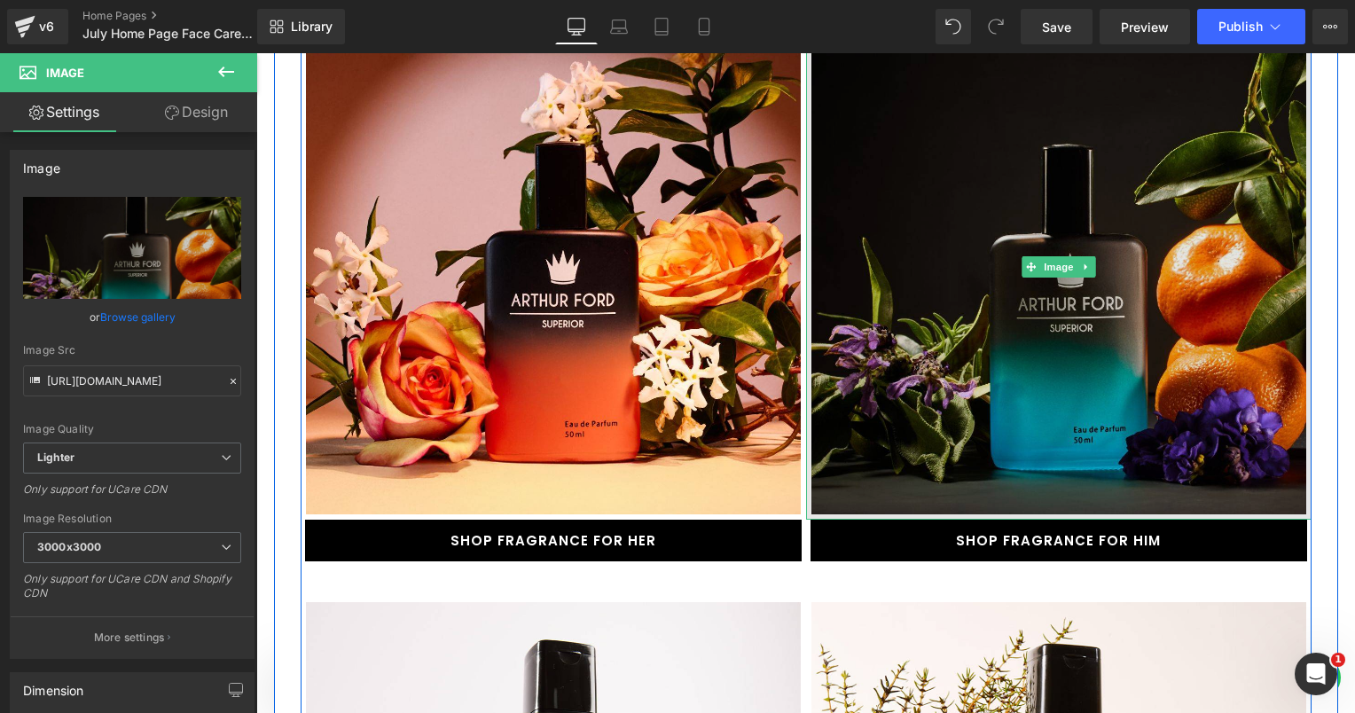
click at [978, 215] on img at bounding box center [1058, 266] width 505 height 505
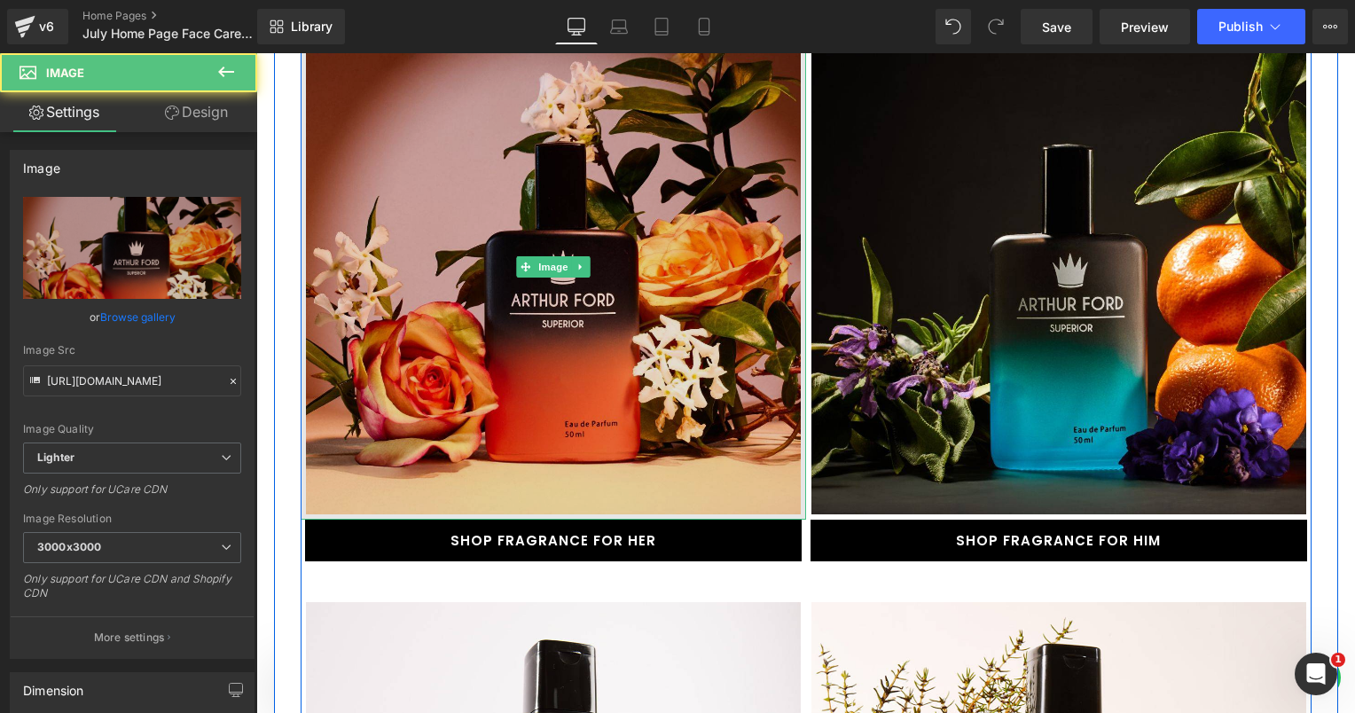
click at [685, 195] on img at bounding box center [553, 266] width 505 height 505
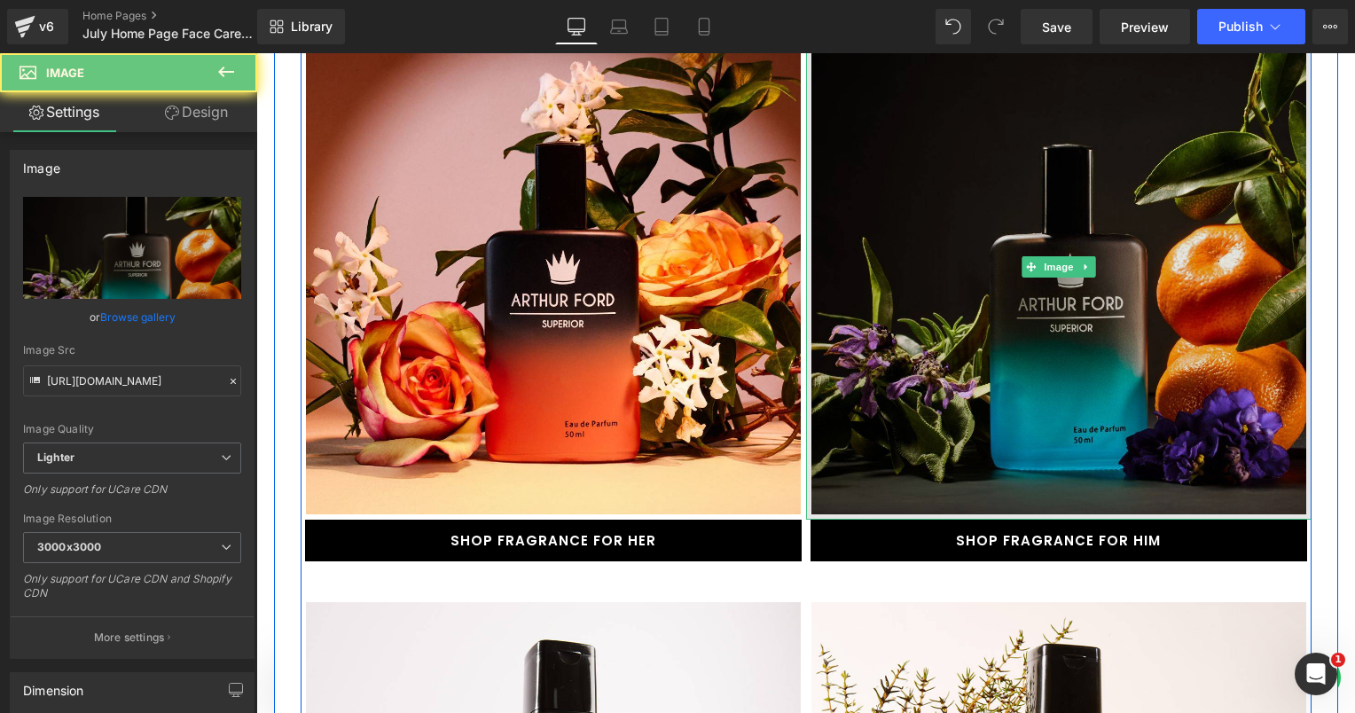
click at [989, 156] on img at bounding box center [1058, 266] width 505 height 505
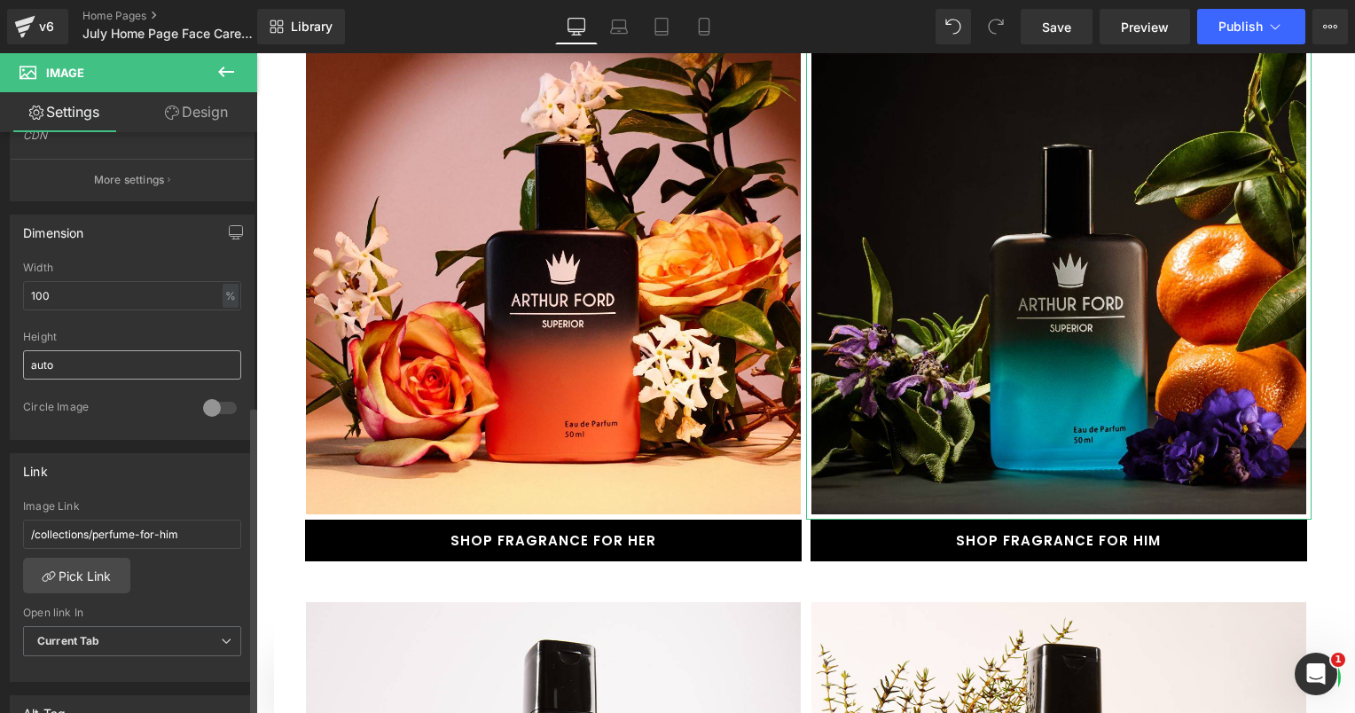
scroll to position [532, 0]
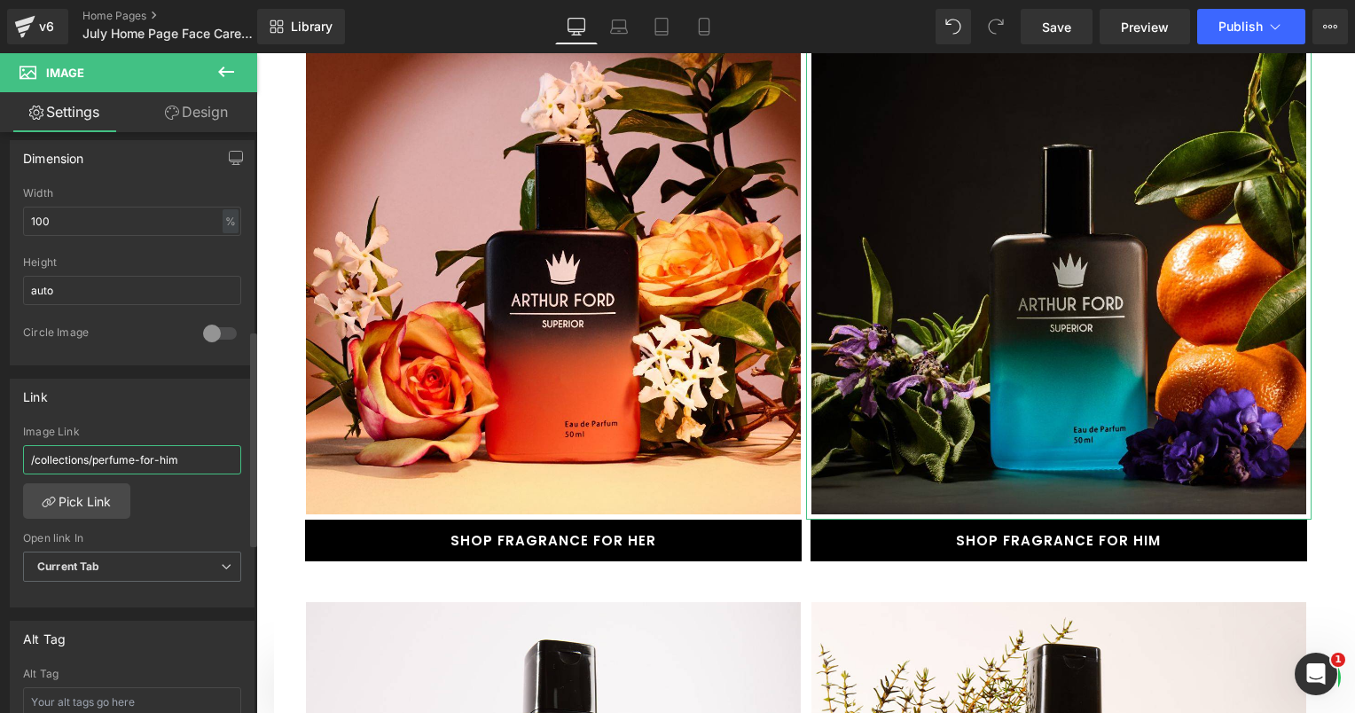
drag, startPoint x: 197, startPoint y: 461, endPoint x: 23, endPoint y: 458, distance: 173.8
click at [23, 458] on input "/collections/perfume-for-him" at bounding box center [132, 459] width 218 height 29
type input "[URL][DOMAIN_NAME]"
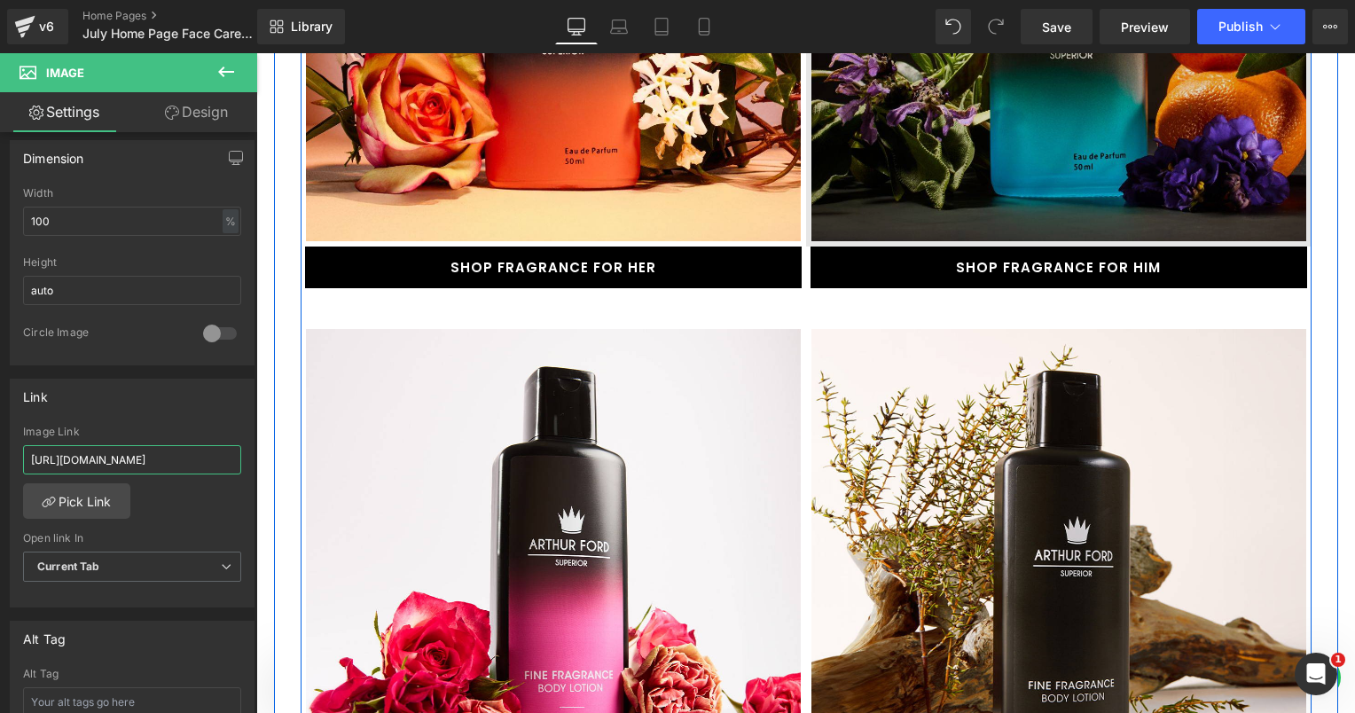
scroll to position [2306, 0]
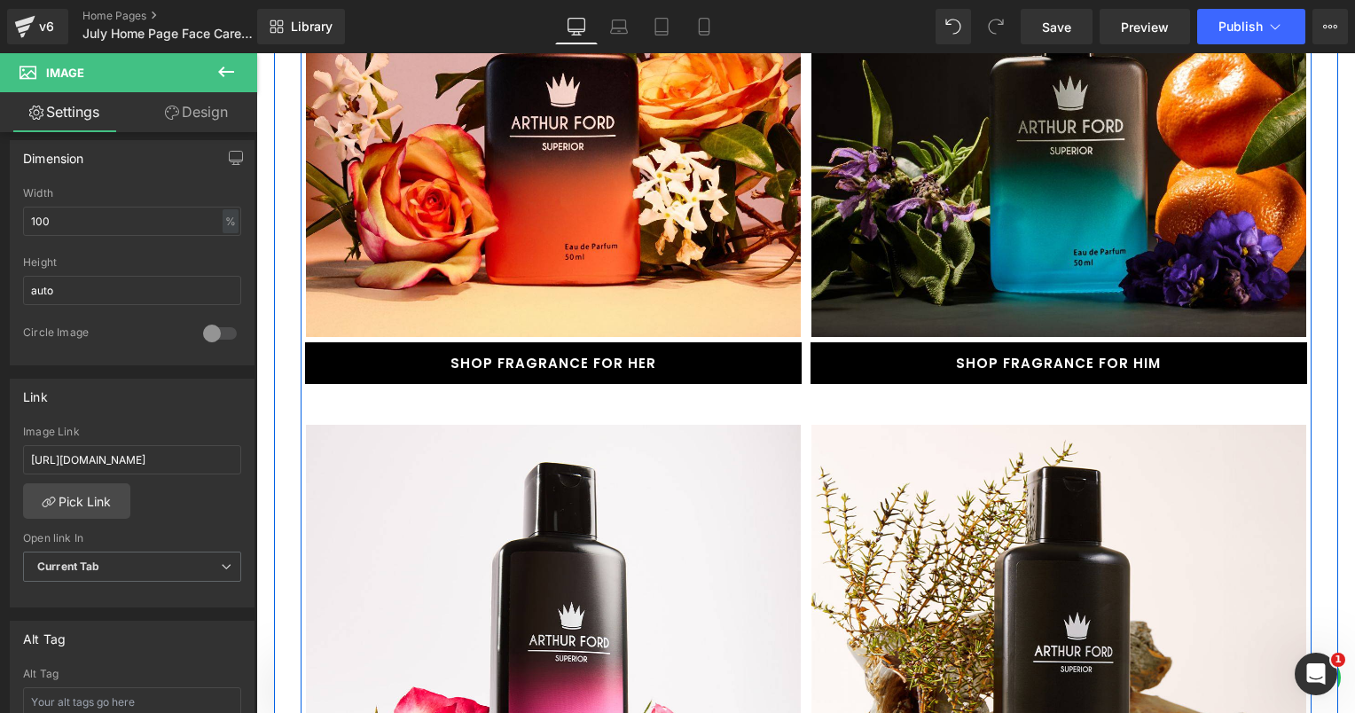
click at [1006, 342] on link "SHOP FRAGRANCE FOR HIM" at bounding box center [1059, 363] width 497 height 42
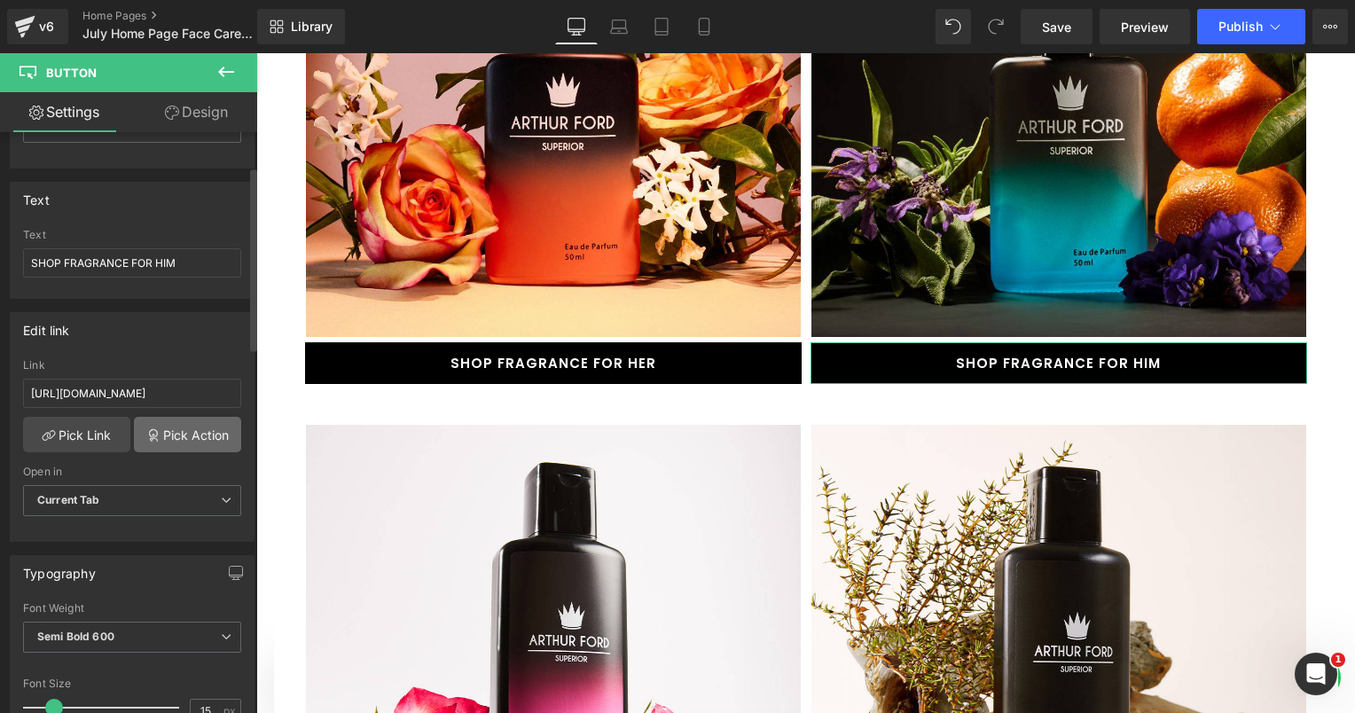
scroll to position [266, 0]
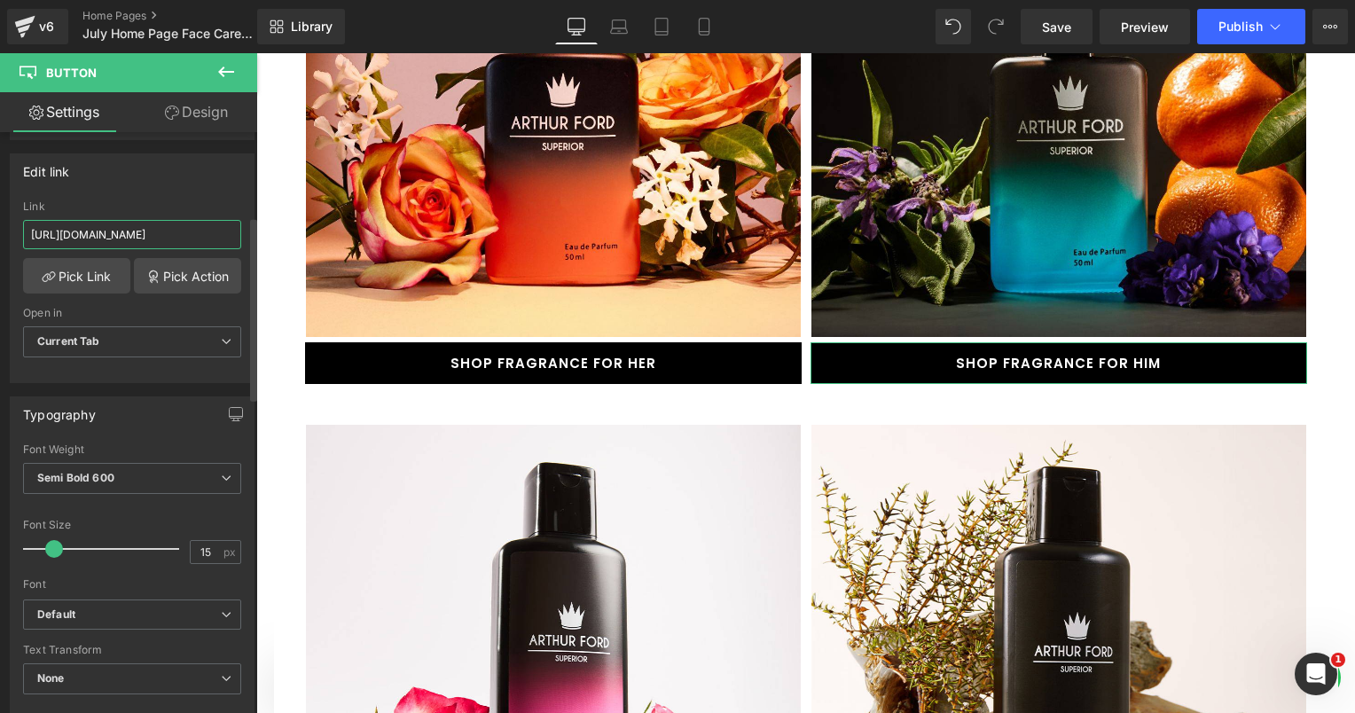
click at [168, 231] on input "[URL][DOMAIN_NAME]" at bounding box center [132, 234] width 218 height 29
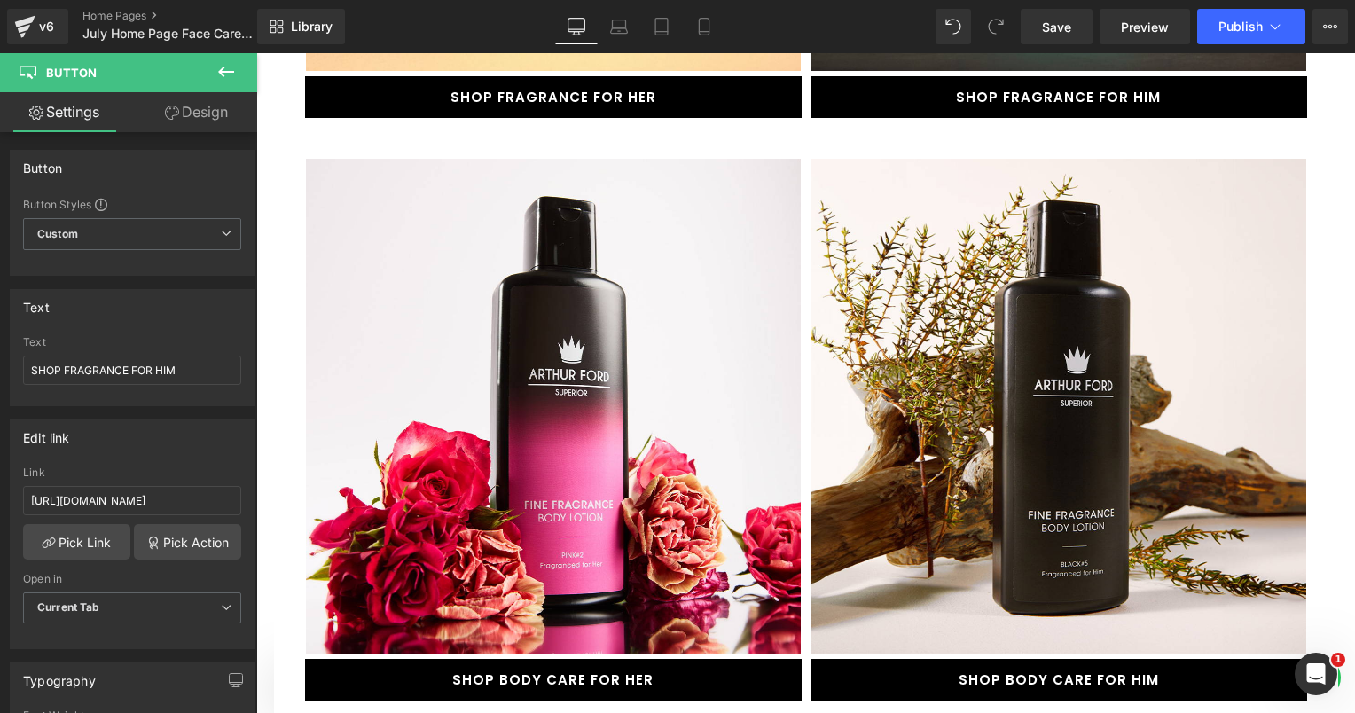
scroll to position [0, 0]
click at [1054, 27] on span "Save" at bounding box center [1056, 27] width 29 height 19
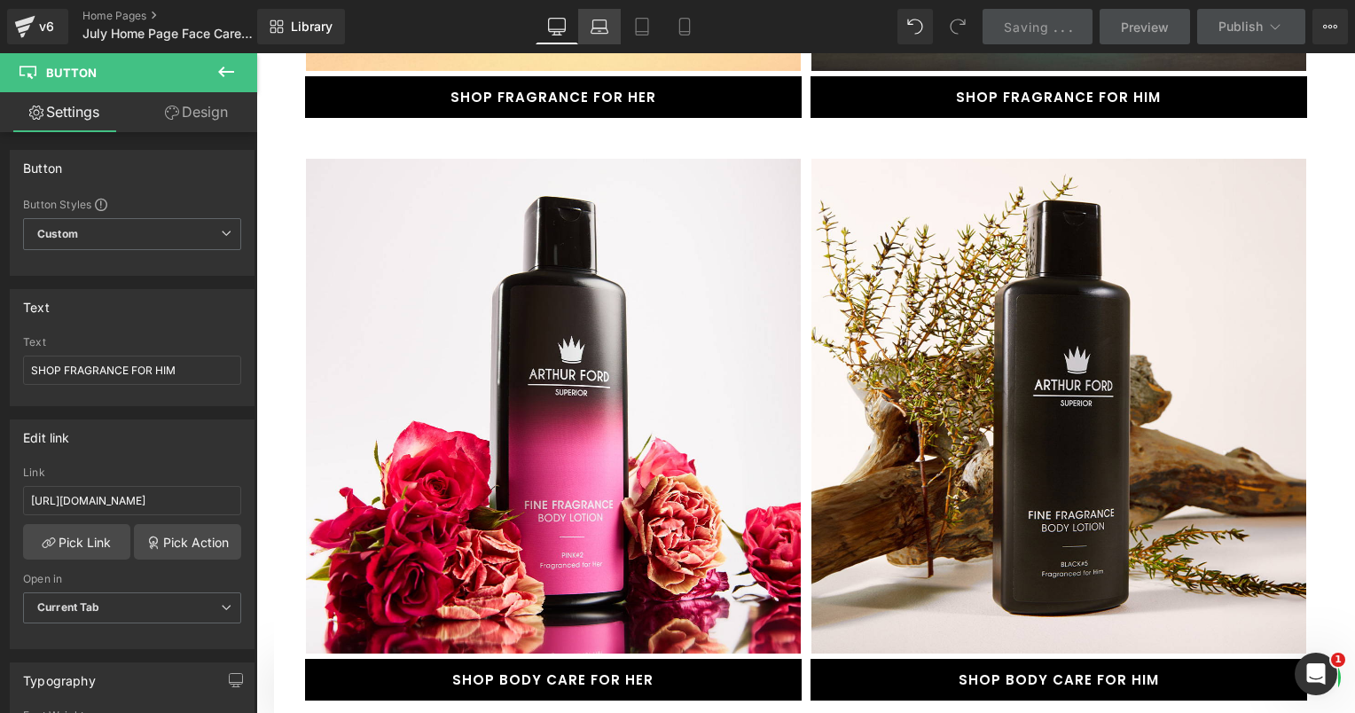
drag, startPoint x: 602, startPoint y: 32, endPoint x: 239, endPoint y: 14, distance: 364.0
click at [602, 32] on icon at bounding box center [600, 27] width 18 height 18
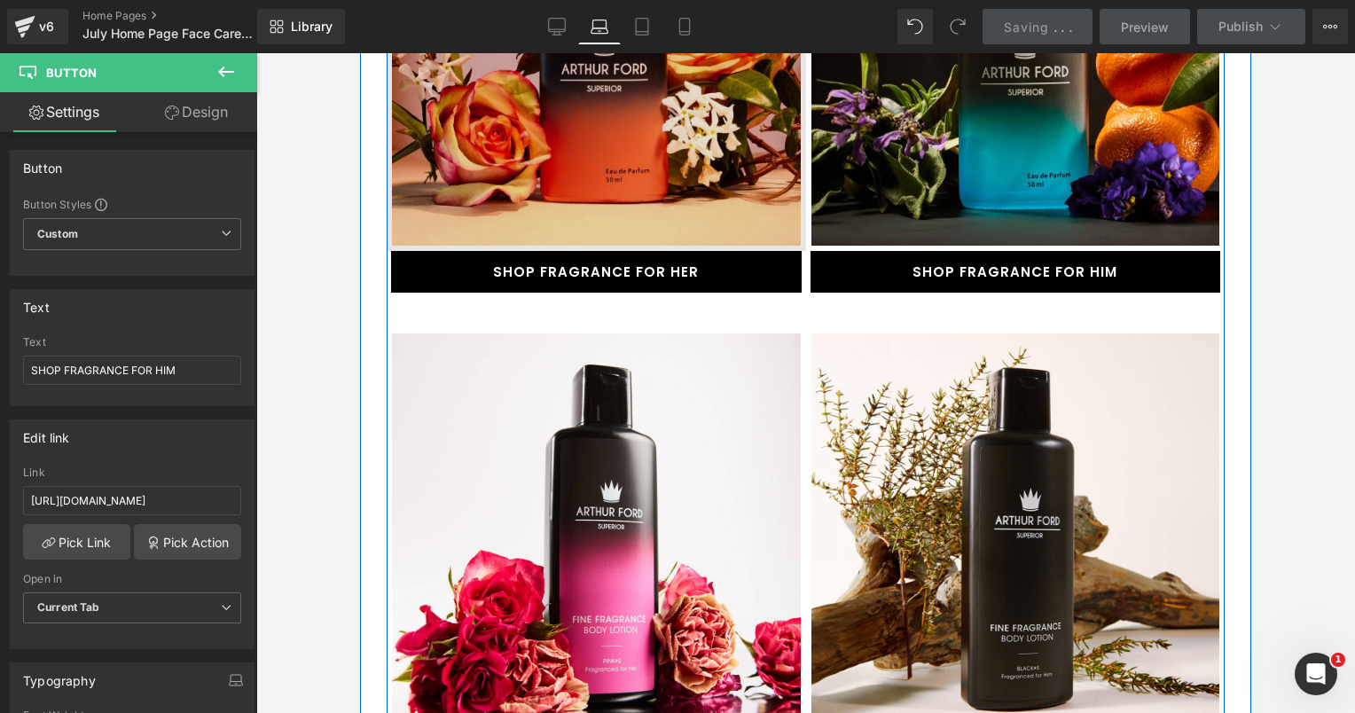
scroll to position [2029, 0]
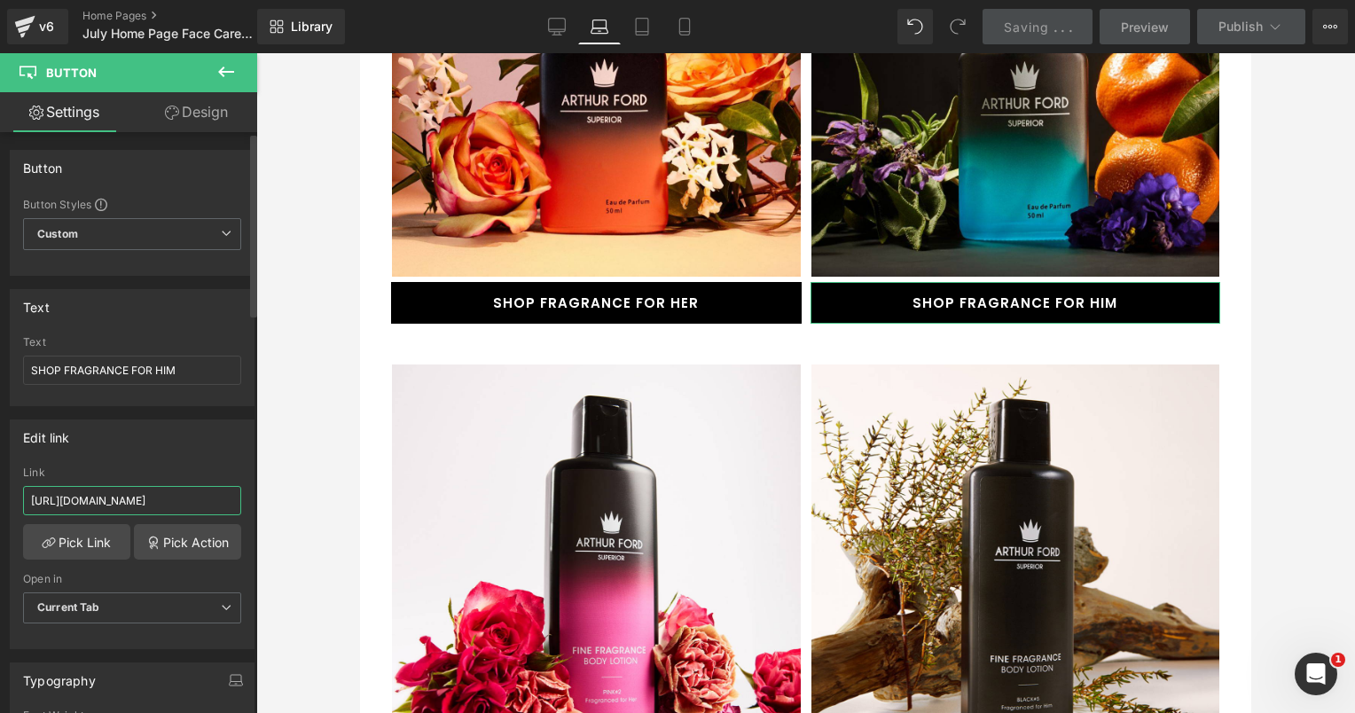
click at [172, 500] on input "[URL][DOMAIN_NAME]" at bounding box center [132, 500] width 218 height 29
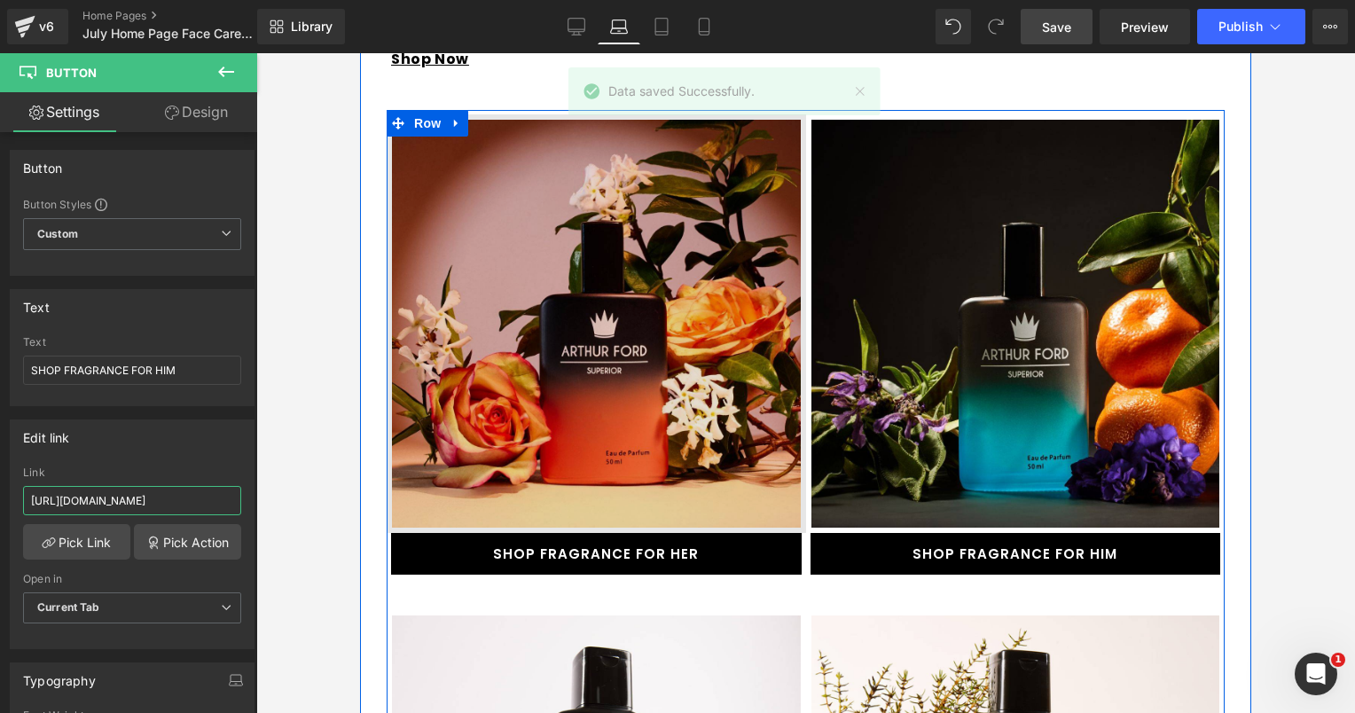
scroll to position [1763, 0]
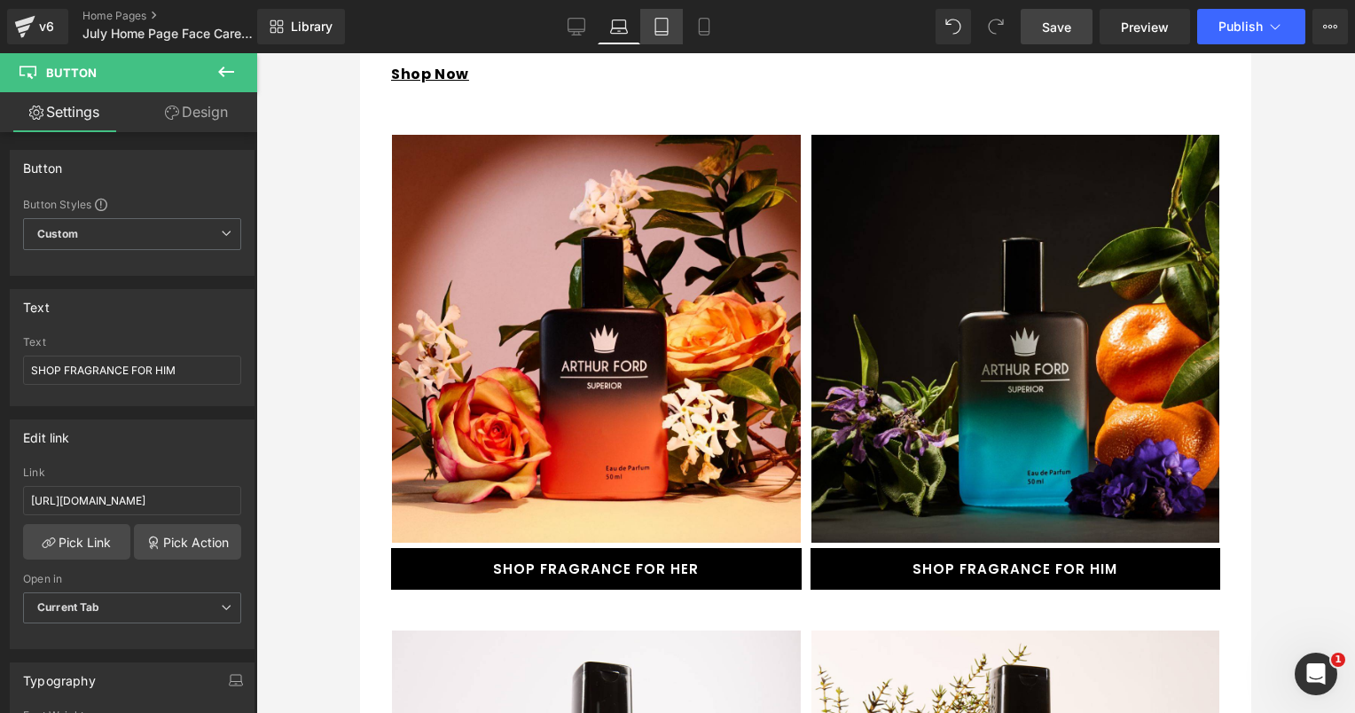
click at [667, 32] on icon at bounding box center [661, 32] width 12 height 0
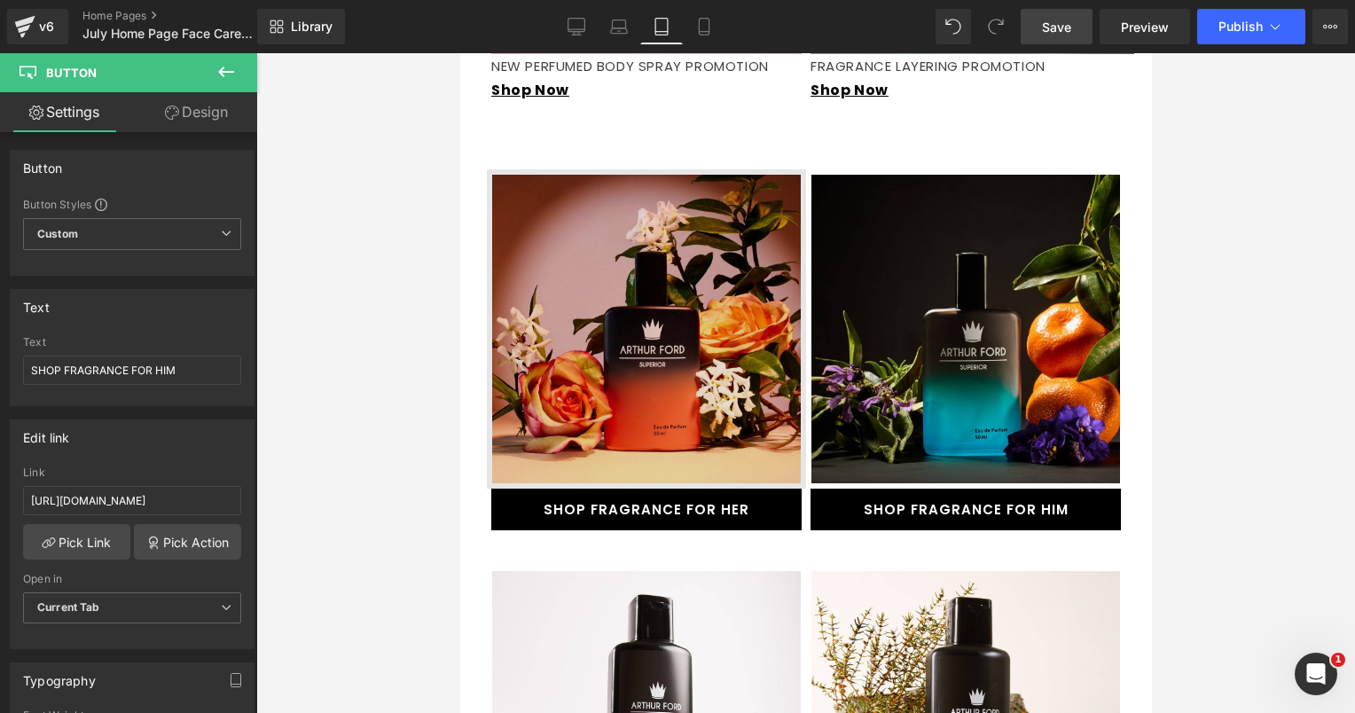
scroll to position [1466, 0]
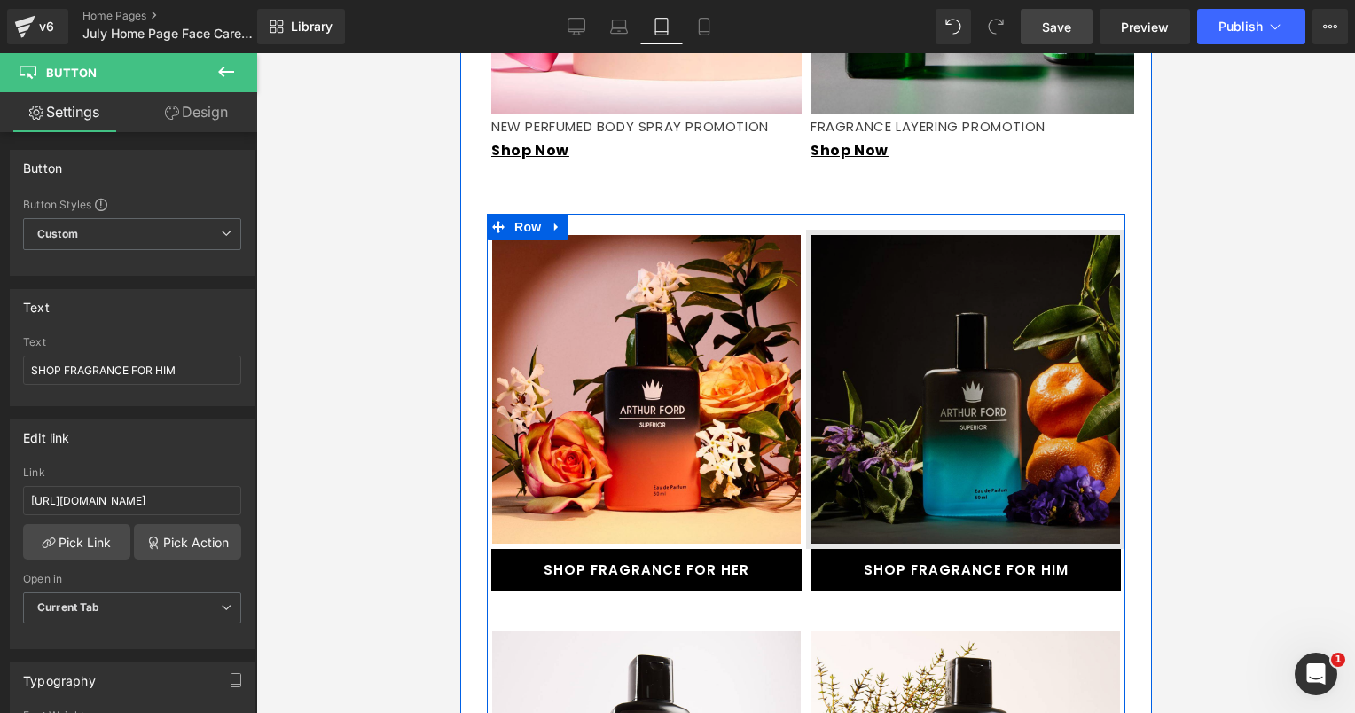
click at [840, 373] on img at bounding box center [964, 389] width 319 height 319
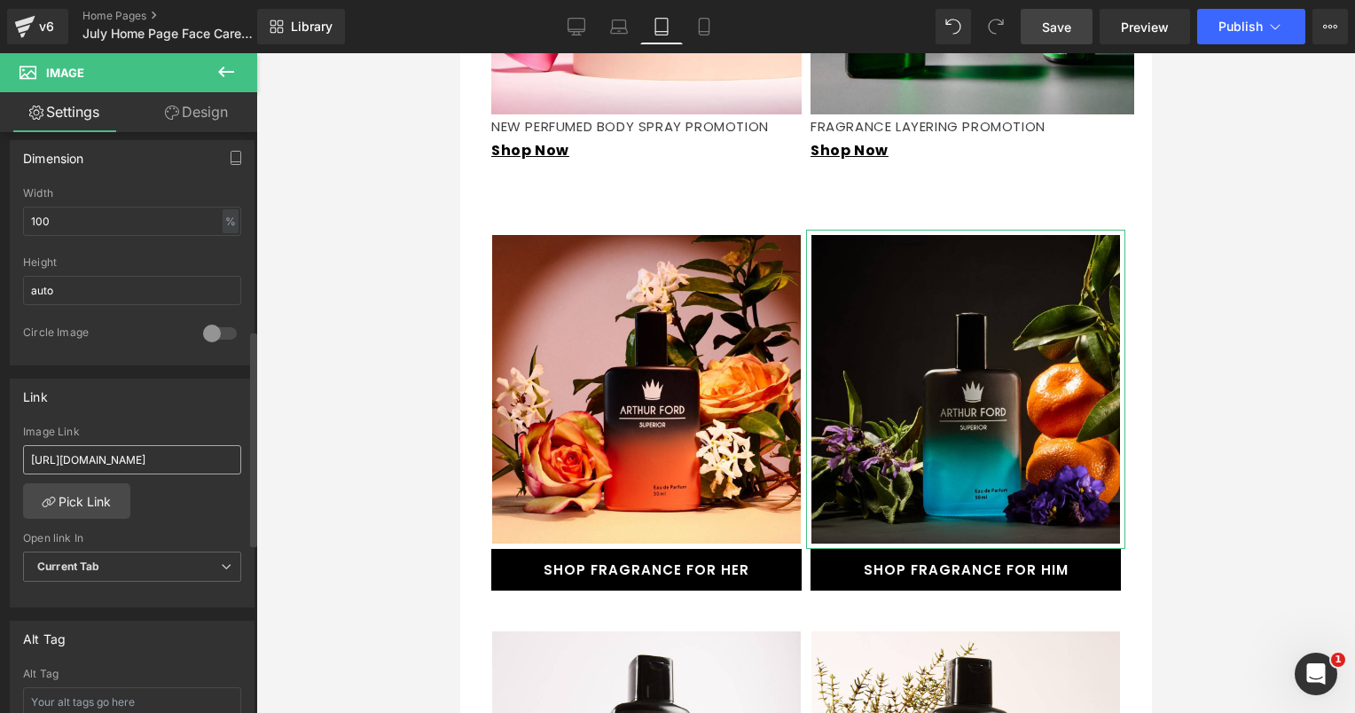
scroll to position [0, 76]
click at [706, 25] on icon at bounding box center [704, 27] width 18 height 18
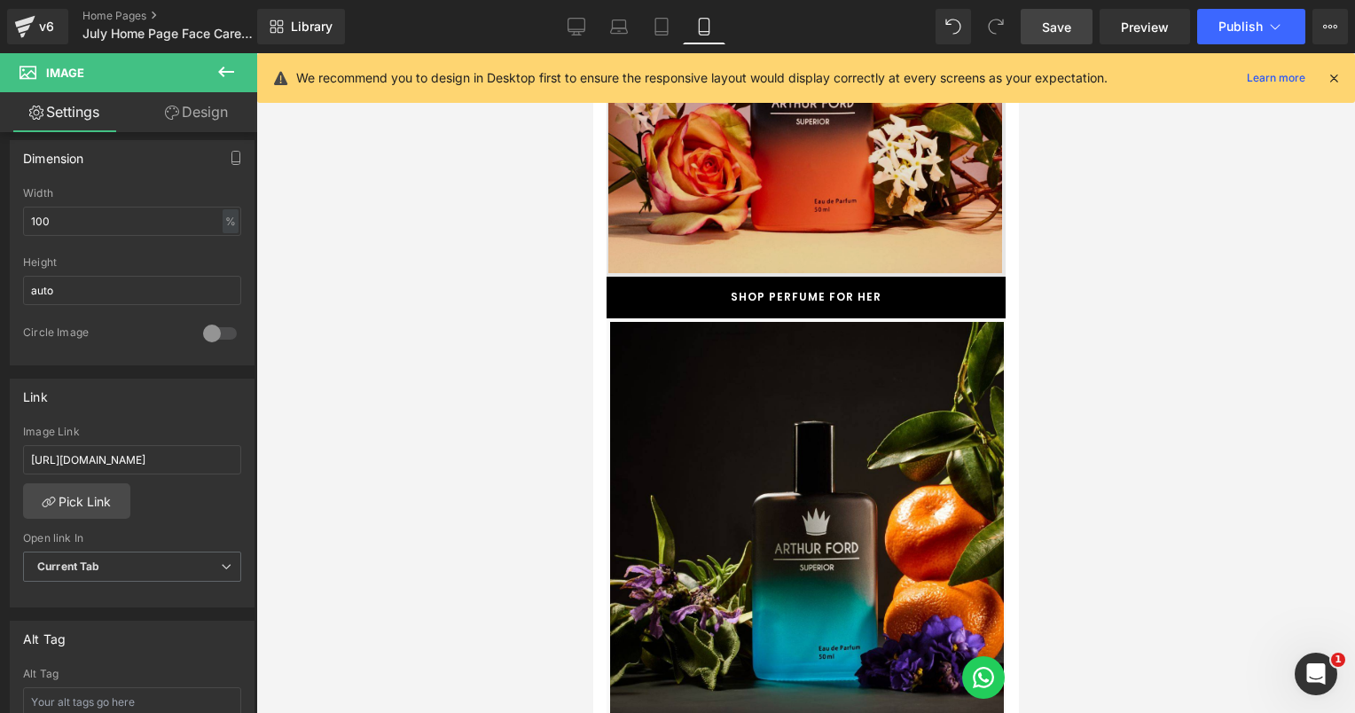
scroll to position [2838, 0]
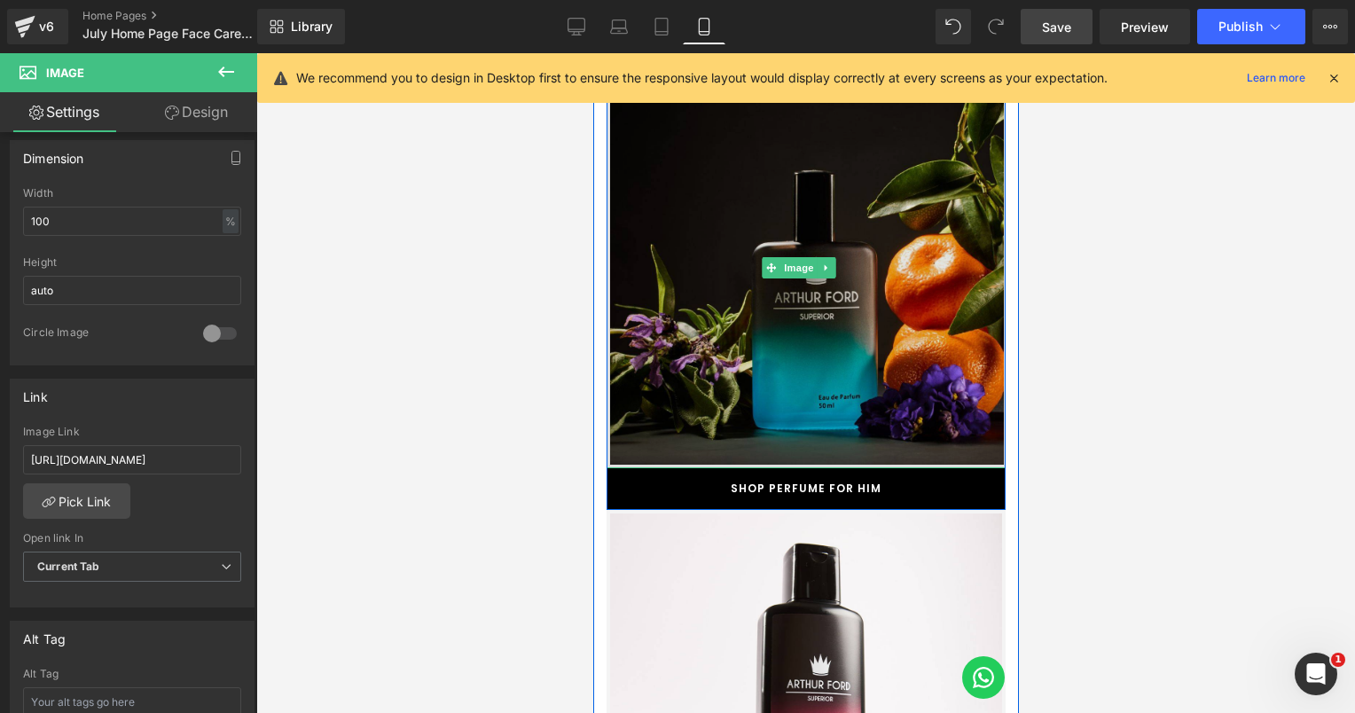
click at [768, 275] on img at bounding box center [805, 267] width 399 height 401
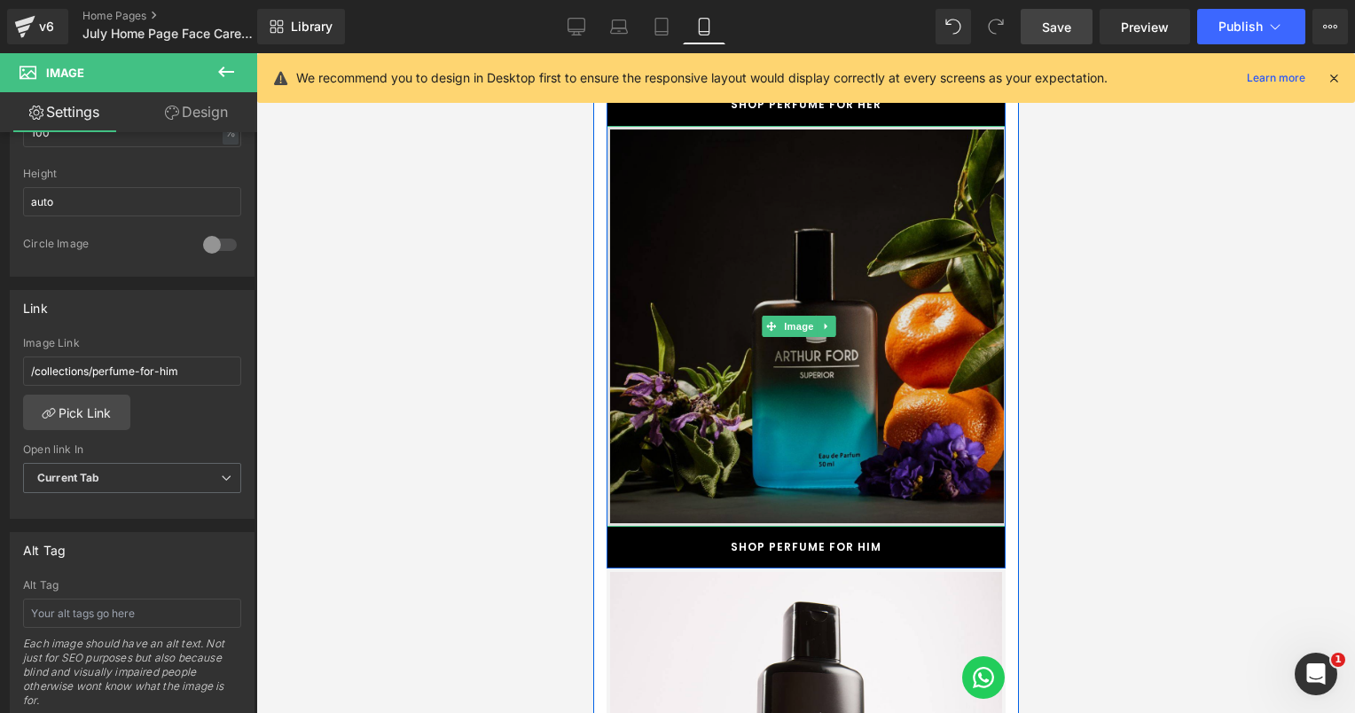
scroll to position [2749, 0]
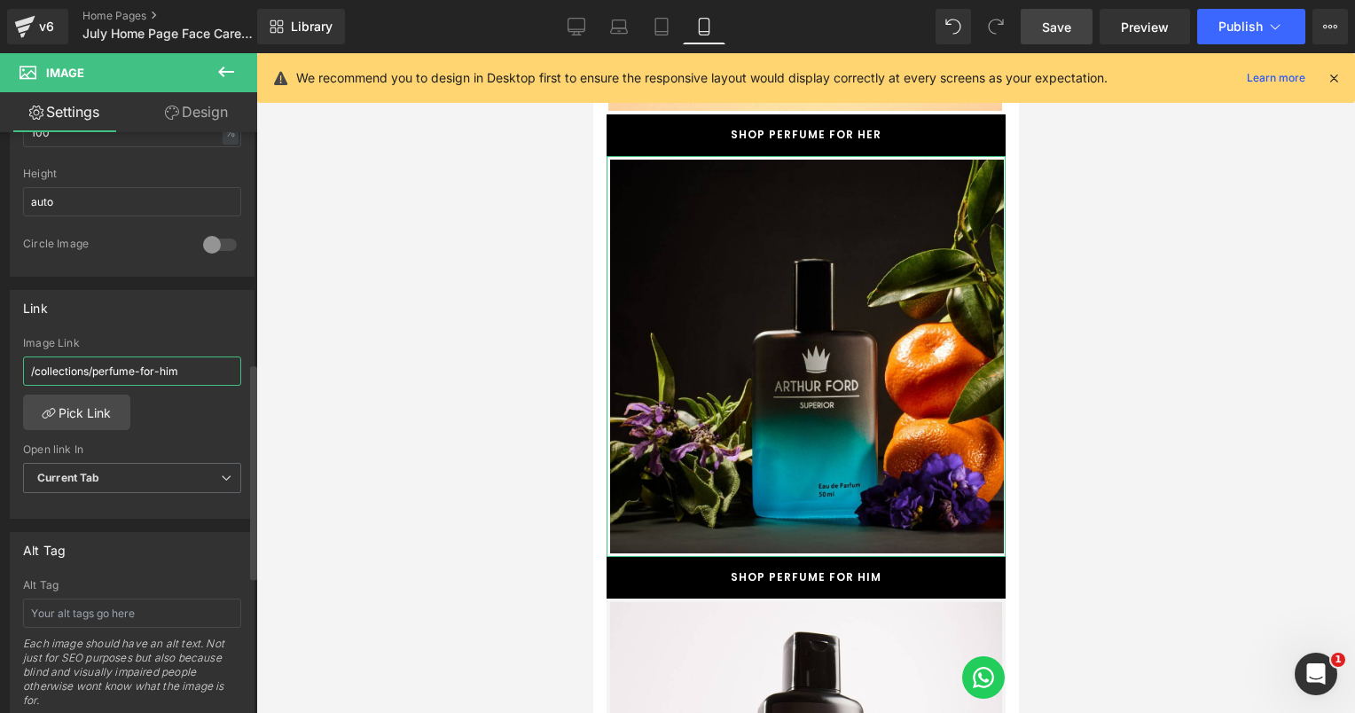
drag, startPoint x: 105, startPoint y: 378, endPoint x: 25, endPoint y: 382, distance: 79.9
click at [25, 382] on input "/collections/perfume-for-him" at bounding box center [132, 370] width 218 height 29
click at [203, 371] on input "/collections/perfume-for-him" at bounding box center [132, 370] width 218 height 29
type input "/collections/perfume-for-him-1"
click at [1071, 29] on span "Save" at bounding box center [1056, 27] width 29 height 19
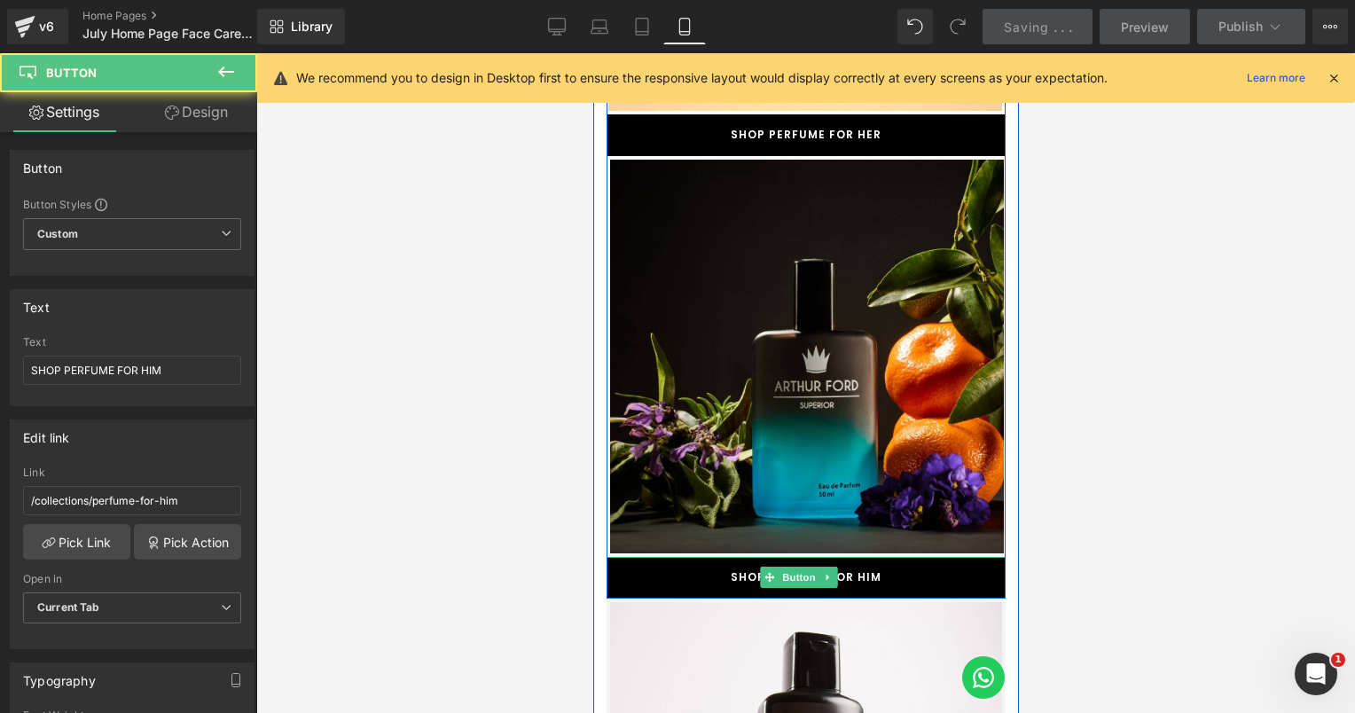
click at [862, 557] on link "SHOP PERFUME FOR HIM" at bounding box center [805, 578] width 399 height 42
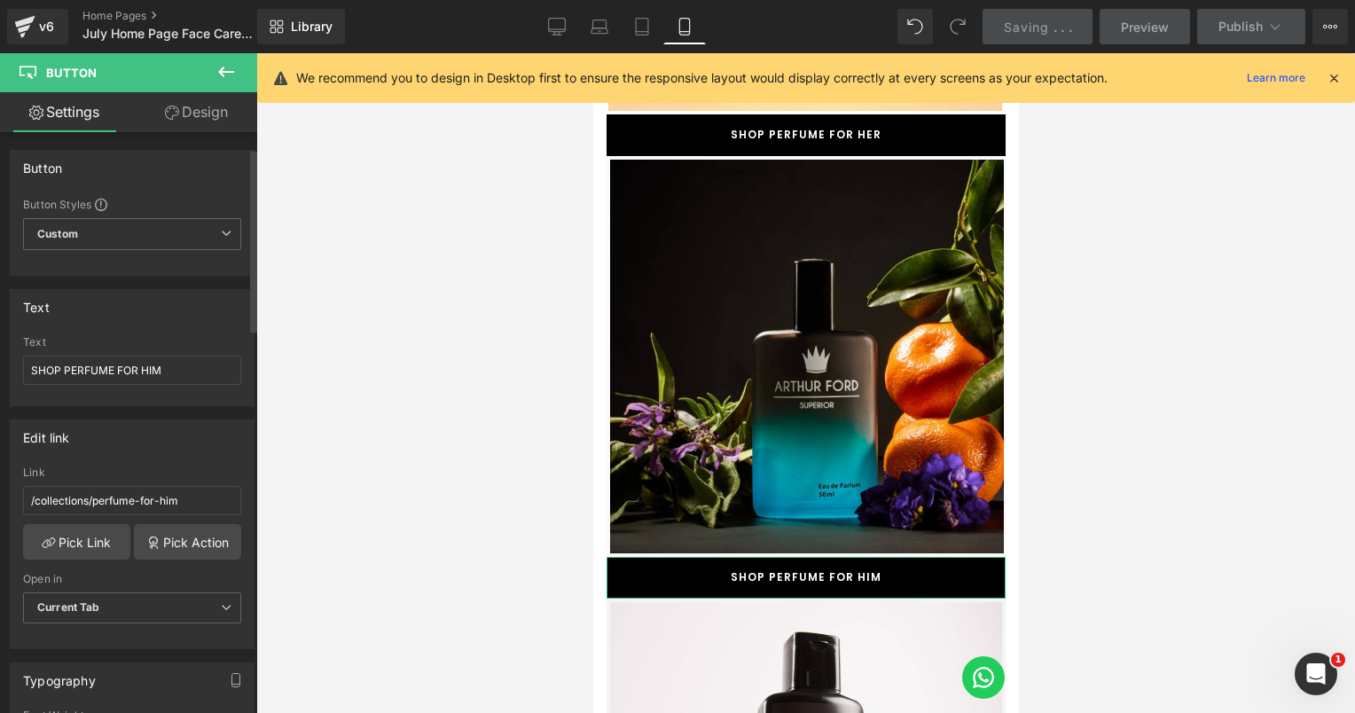
scroll to position [177, 0]
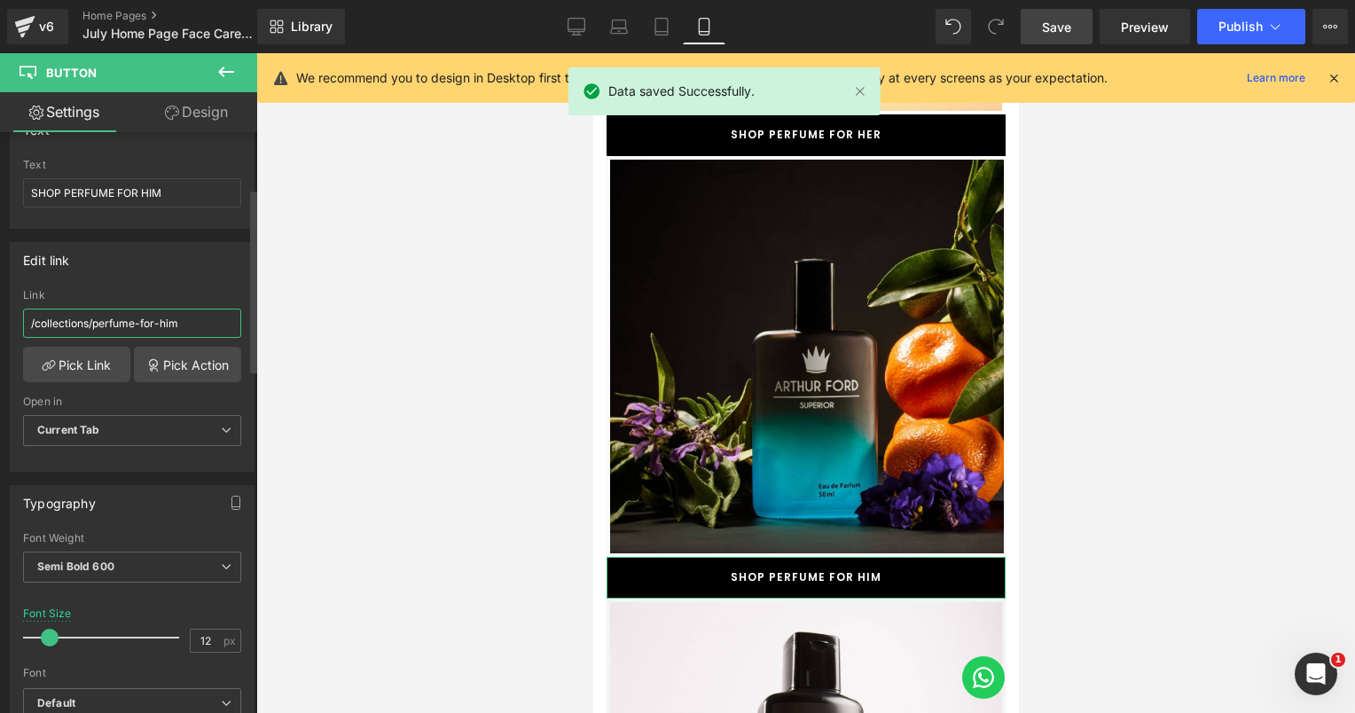
click at [204, 323] on input "/collections/perfume-for-him" at bounding box center [132, 323] width 218 height 29
type input "/collections/perfume-for-him-1"
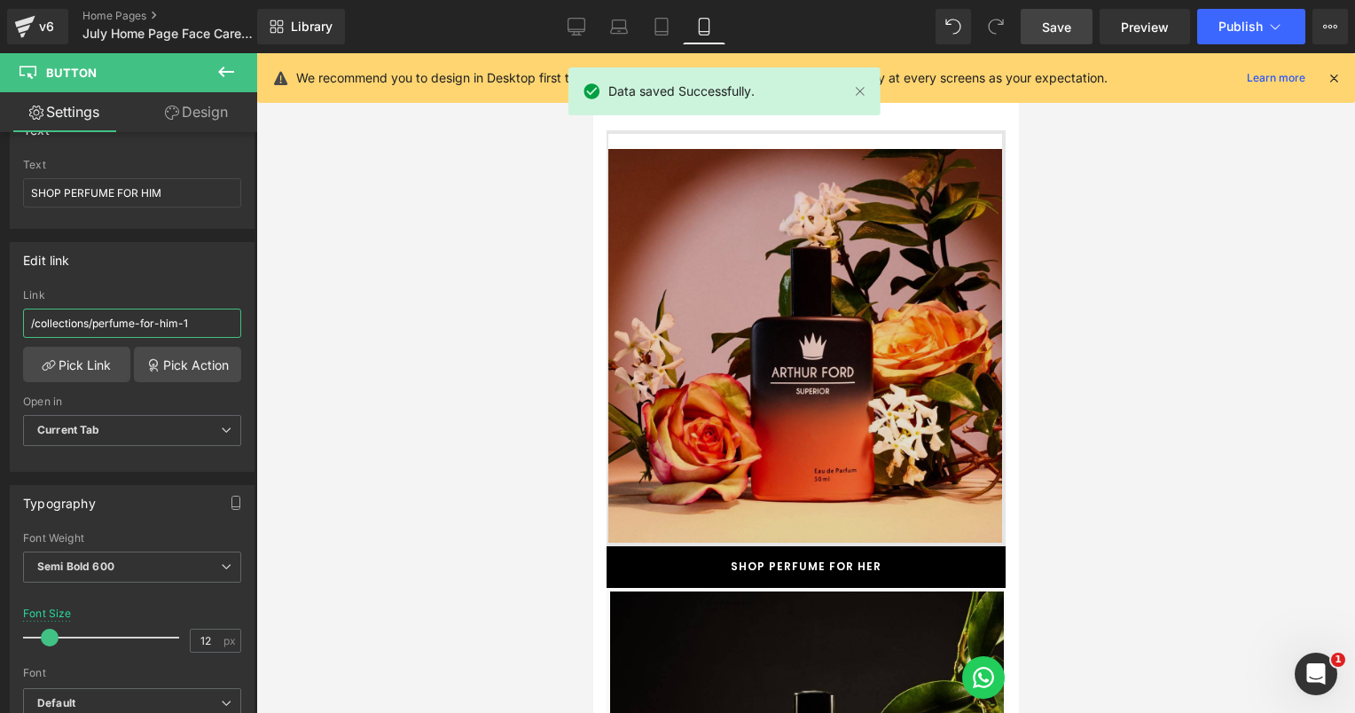
scroll to position [2306, 0]
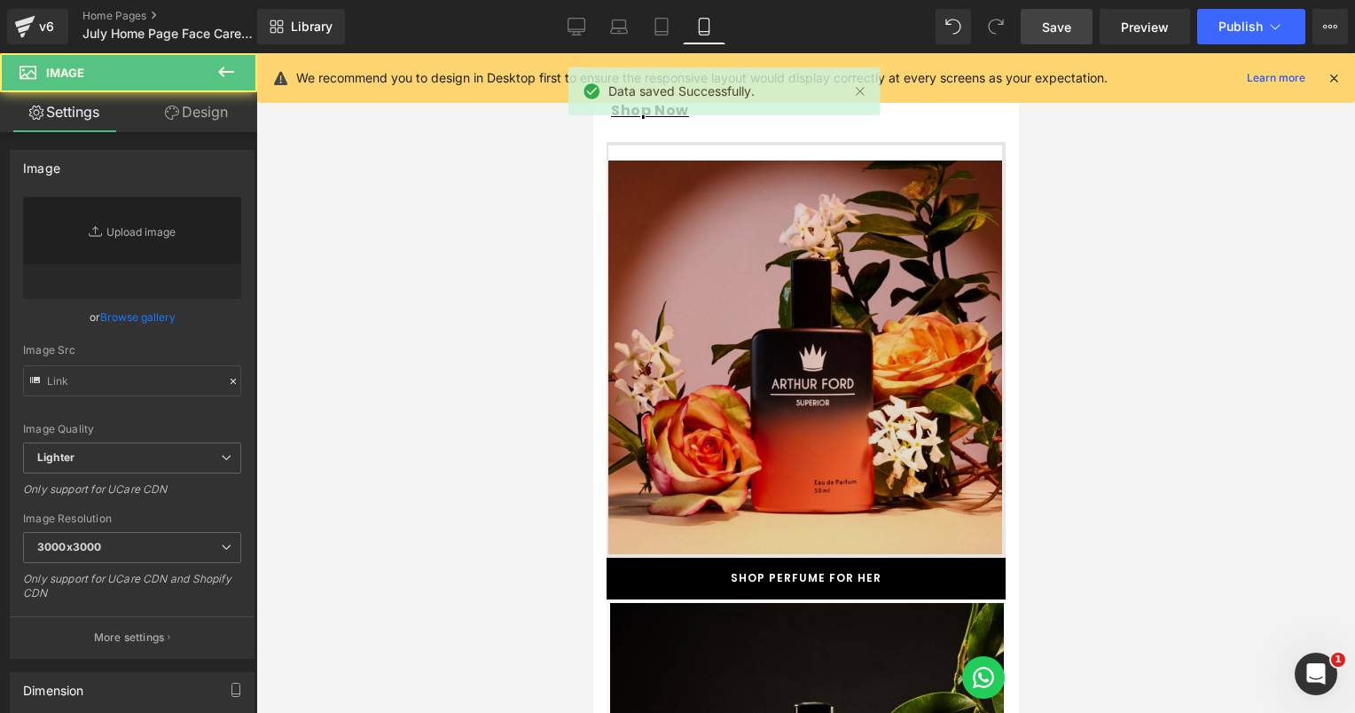
click at [752, 343] on img at bounding box center [805, 350] width 399 height 416
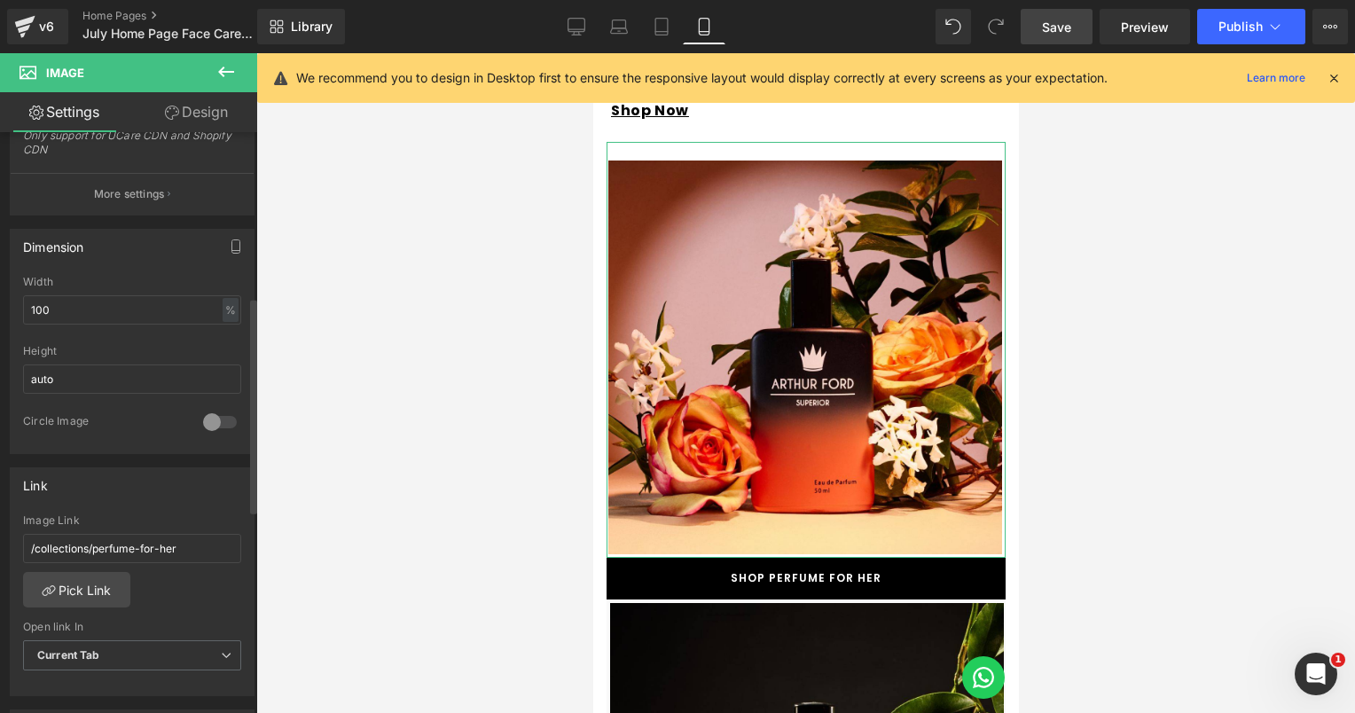
scroll to position [621, 0]
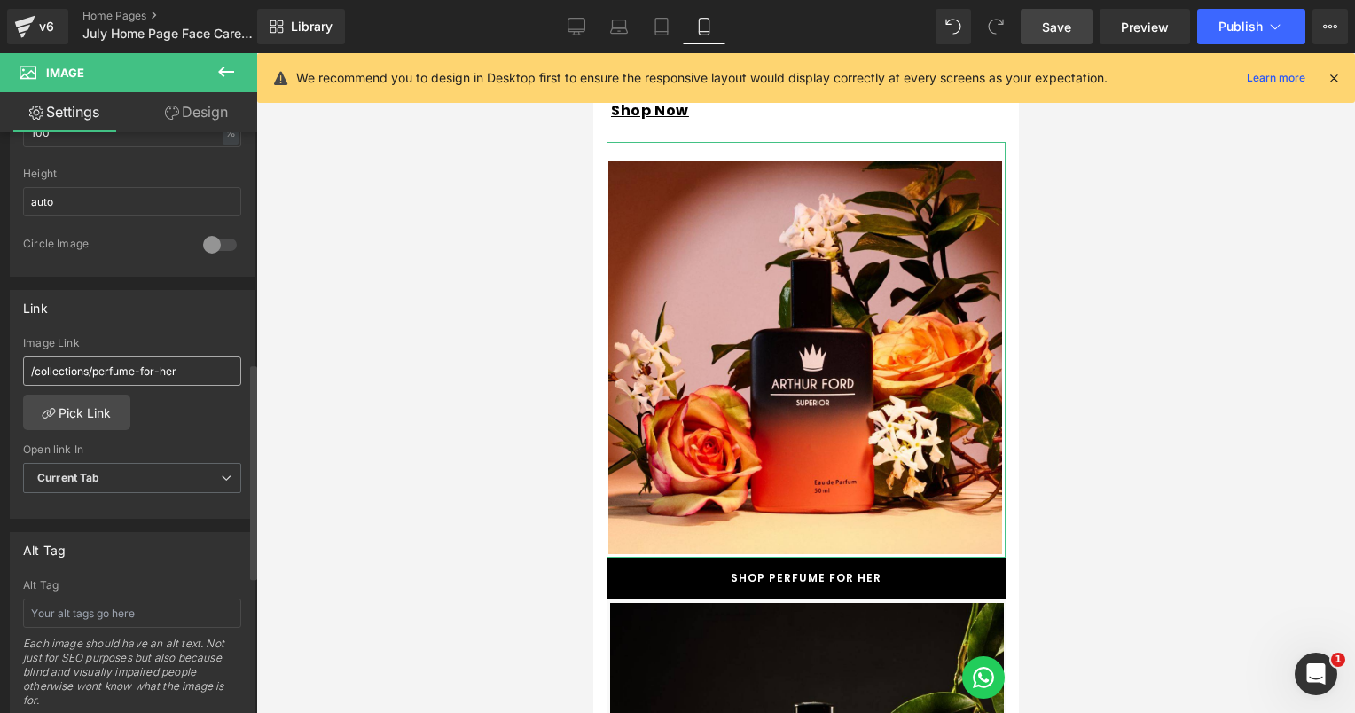
click at [192, 358] on input "/collections/perfume-for-her" at bounding box center [132, 370] width 218 height 29
type input "/collections/perfume-for-her-1"
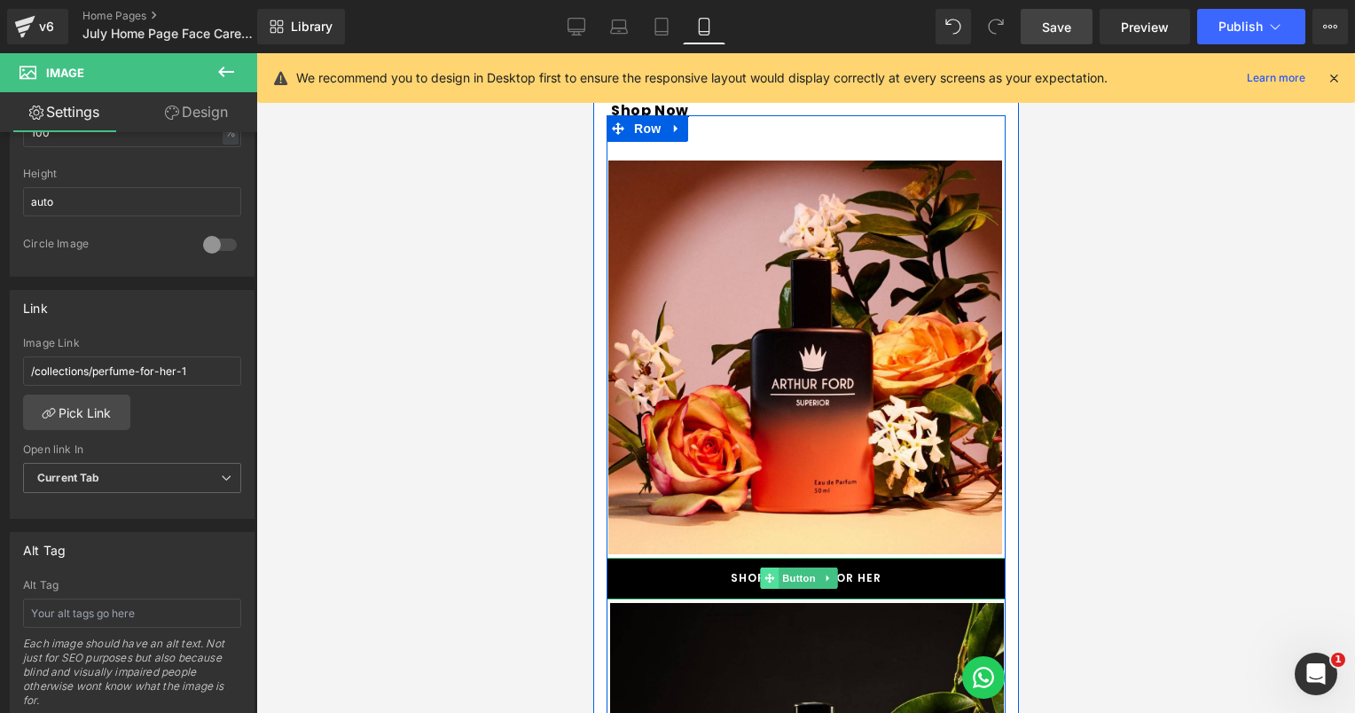
click at [776, 568] on span at bounding box center [769, 578] width 19 height 21
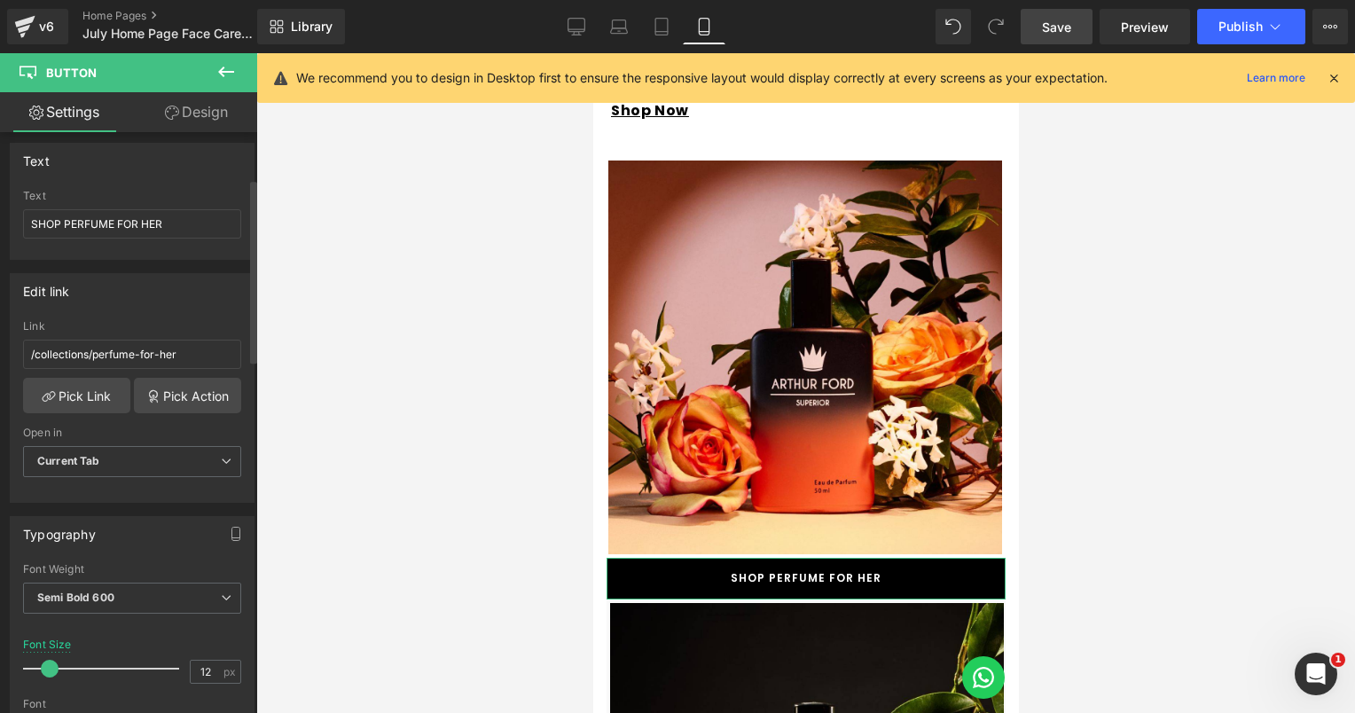
scroll to position [177, 0]
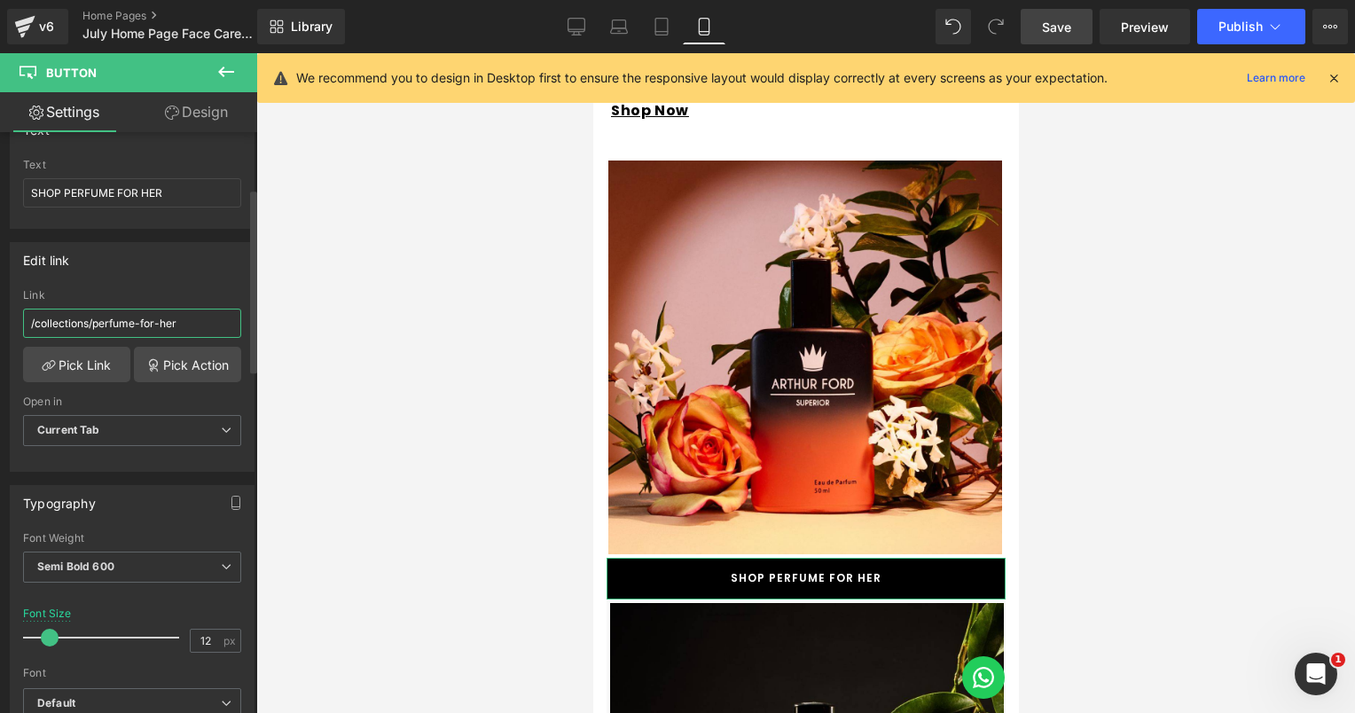
click at [188, 317] on input "/collections/perfume-for-her" at bounding box center [132, 323] width 218 height 29
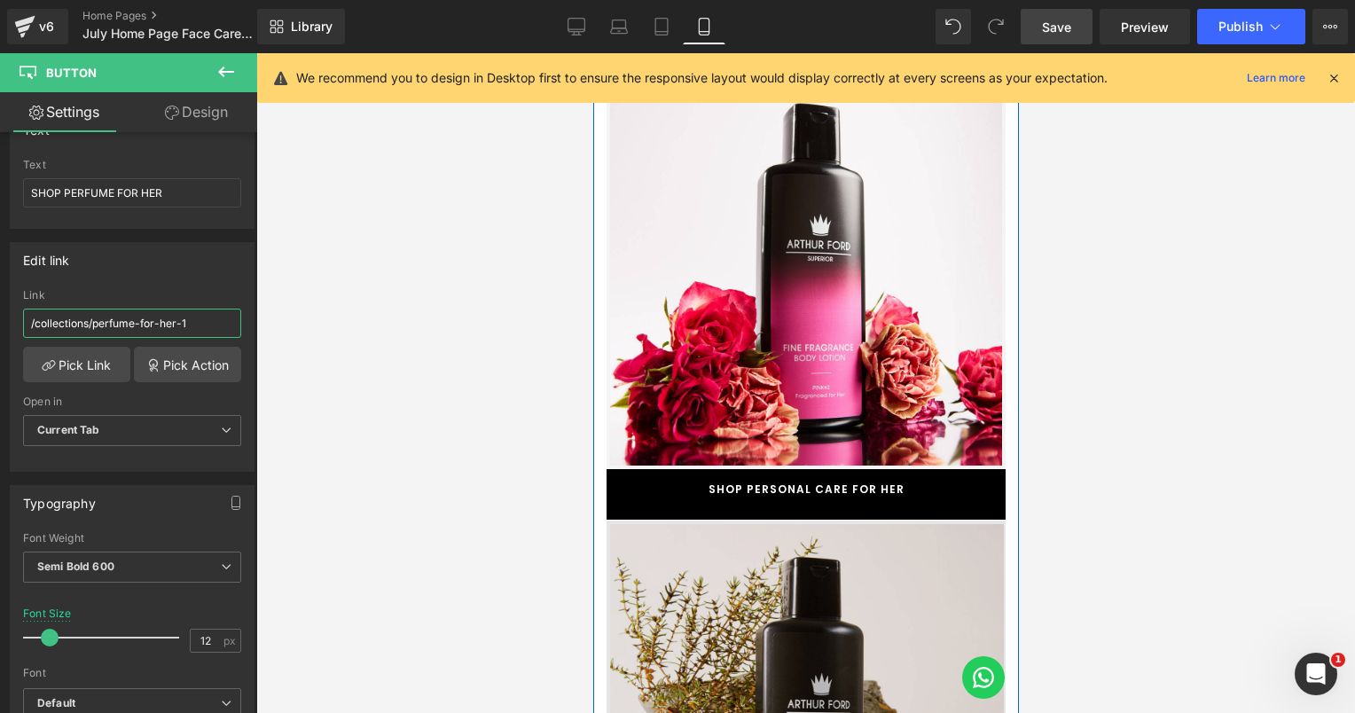
scroll to position [3281, 0]
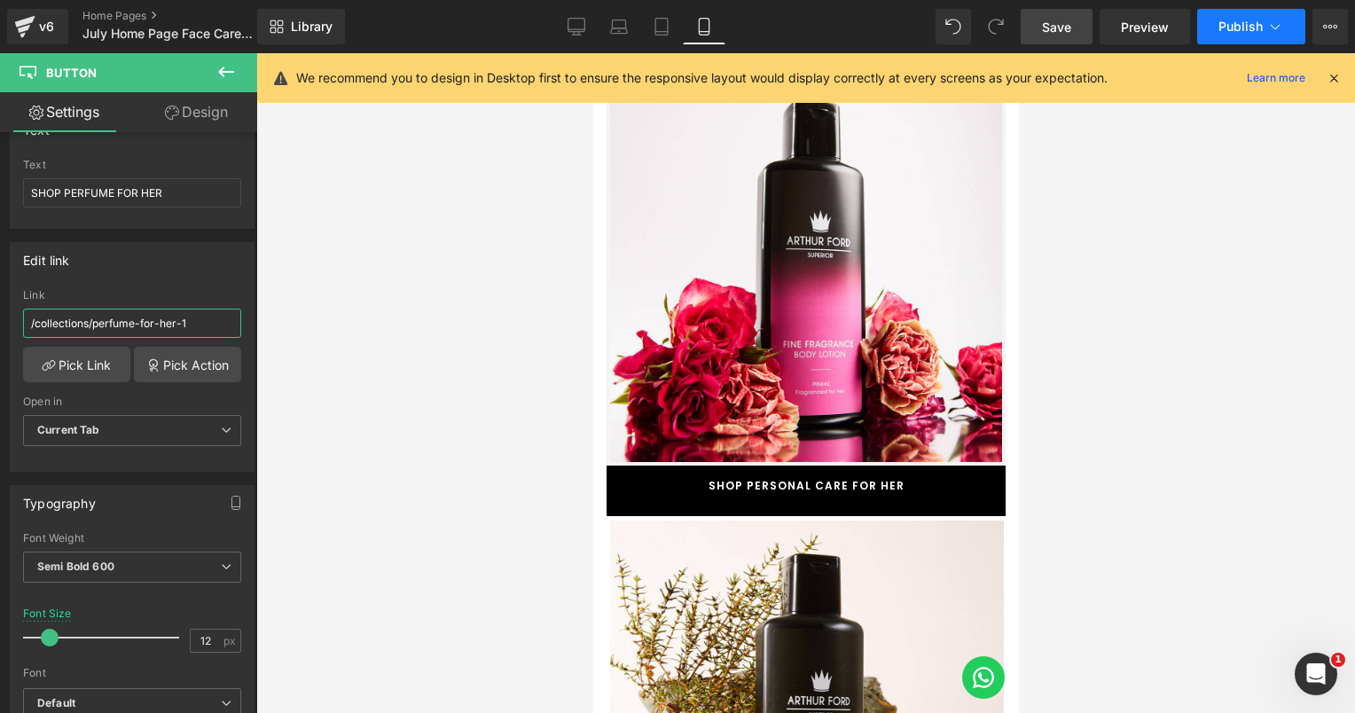
type input "/collections/perfume-for-her-1"
click at [1220, 30] on span "Publish" at bounding box center [1240, 27] width 44 height 14
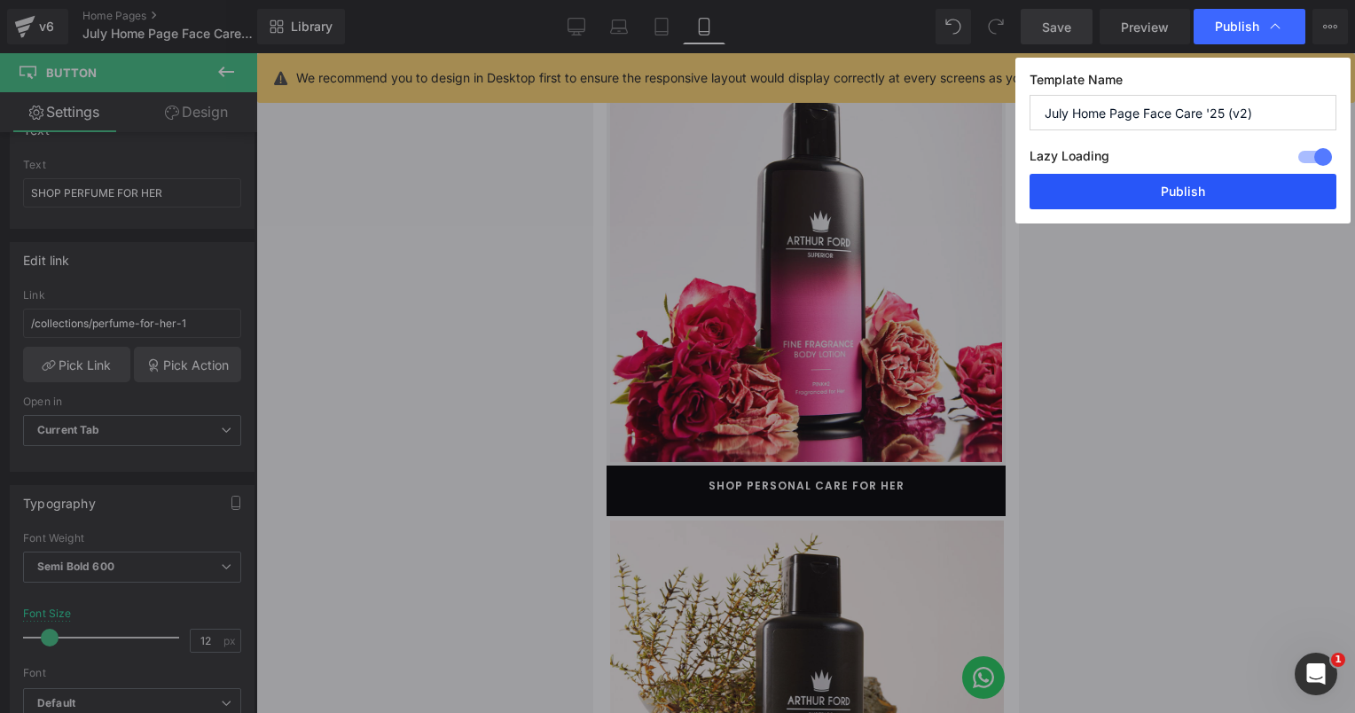
click at [1179, 192] on button "Publish" at bounding box center [1183, 191] width 307 height 35
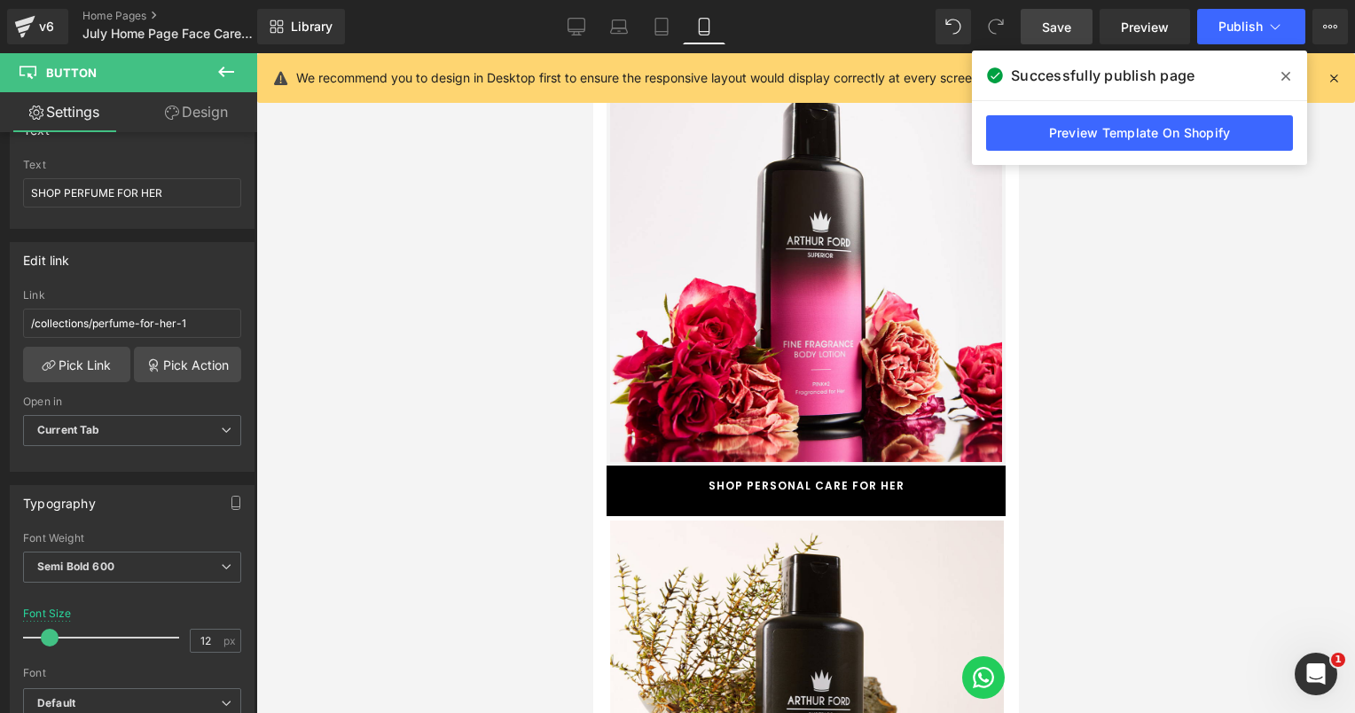
click at [1061, 27] on span "Save" at bounding box center [1056, 27] width 29 height 19
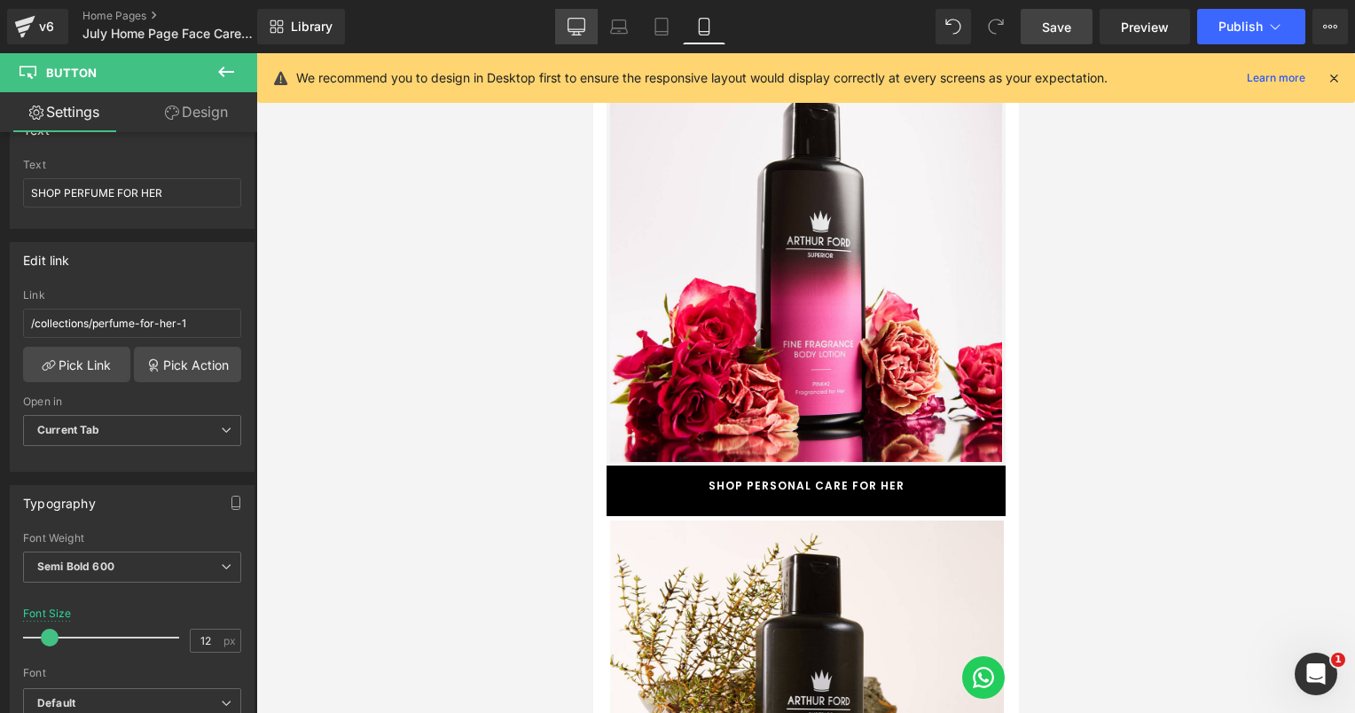
click at [568, 14] on link "Desktop" at bounding box center [576, 26] width 43 height 35
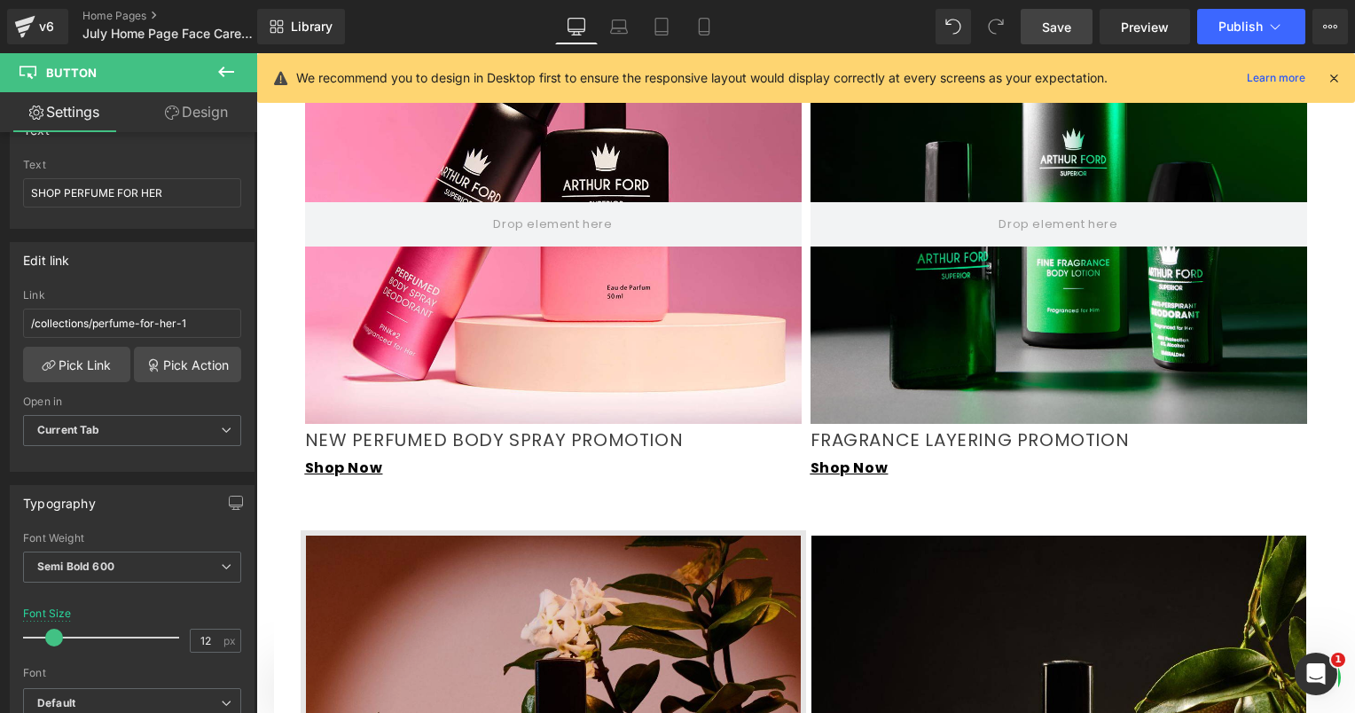
scroll to position [2040, 0]
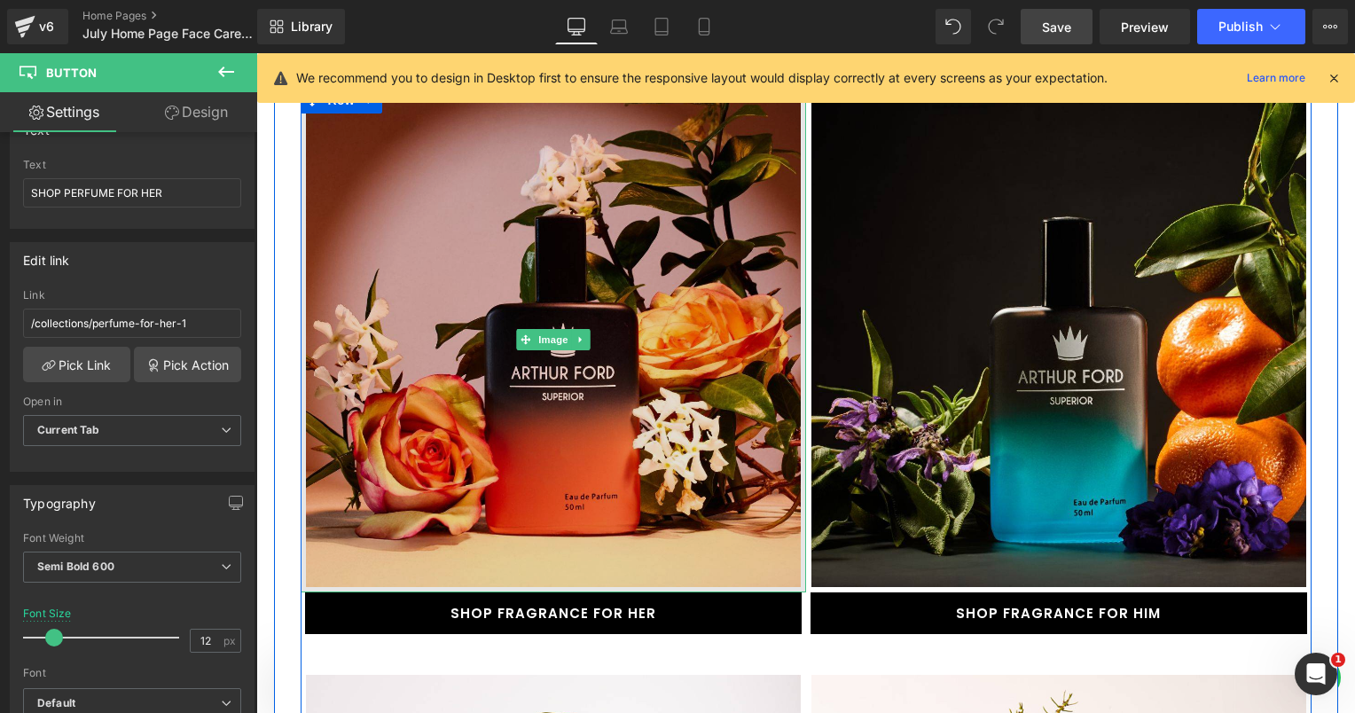
click at [491, 319] on img at bounding box center [553, 339] width 505 height 505
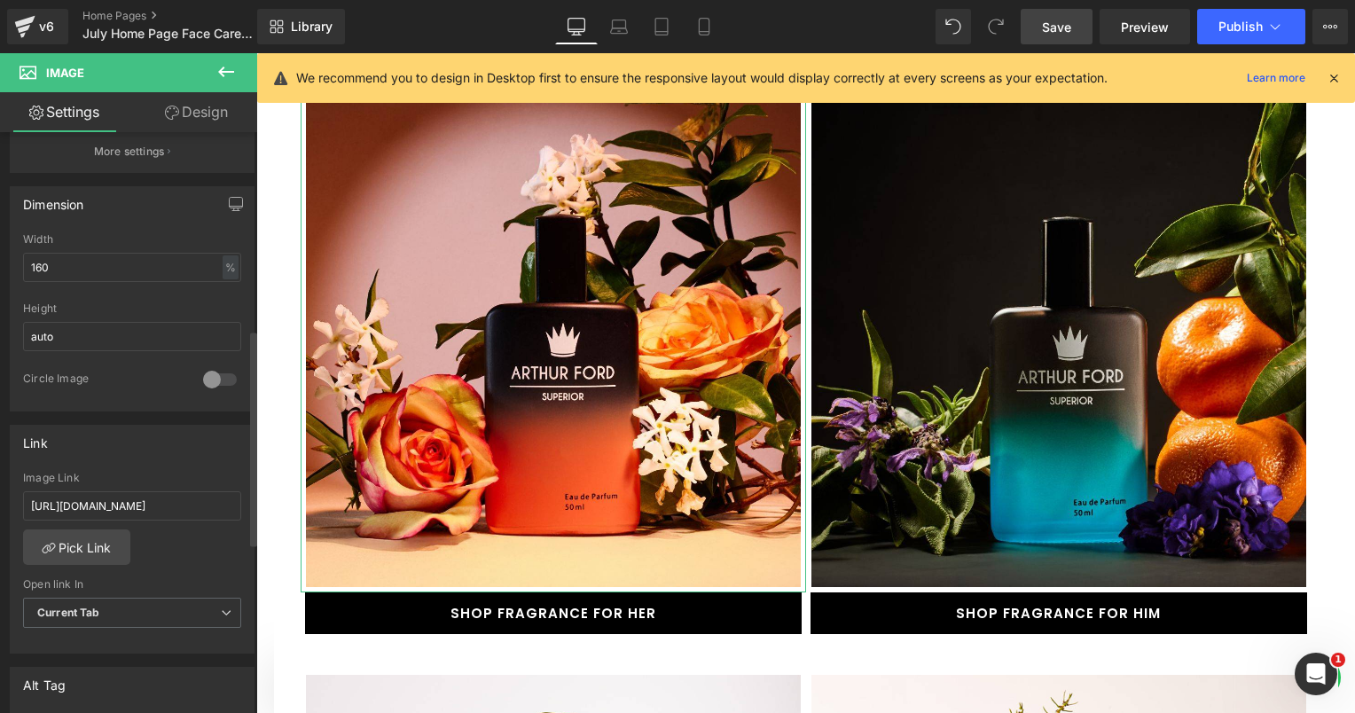
scroll to position [532, 0]
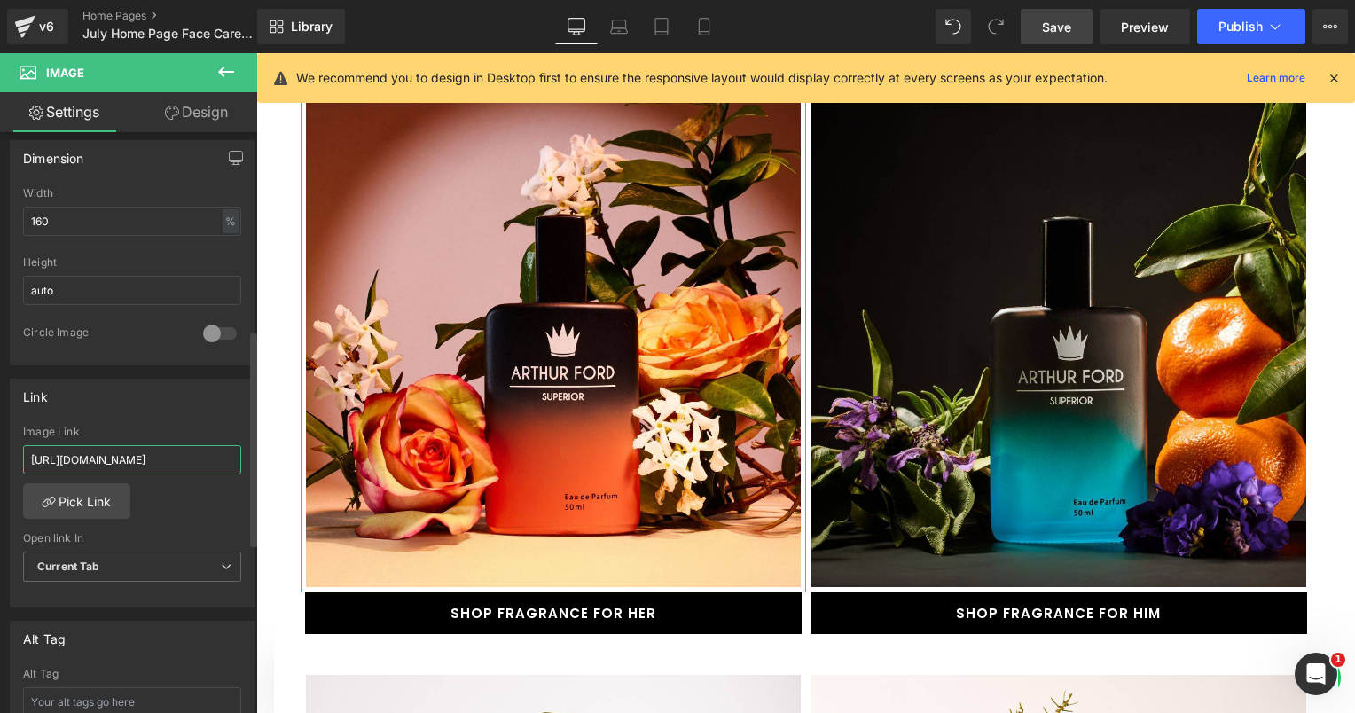
click at [153, 458] on input "[URL][DOMAIN_NAME]" at bounding box center [132, 459] width 218 height 29
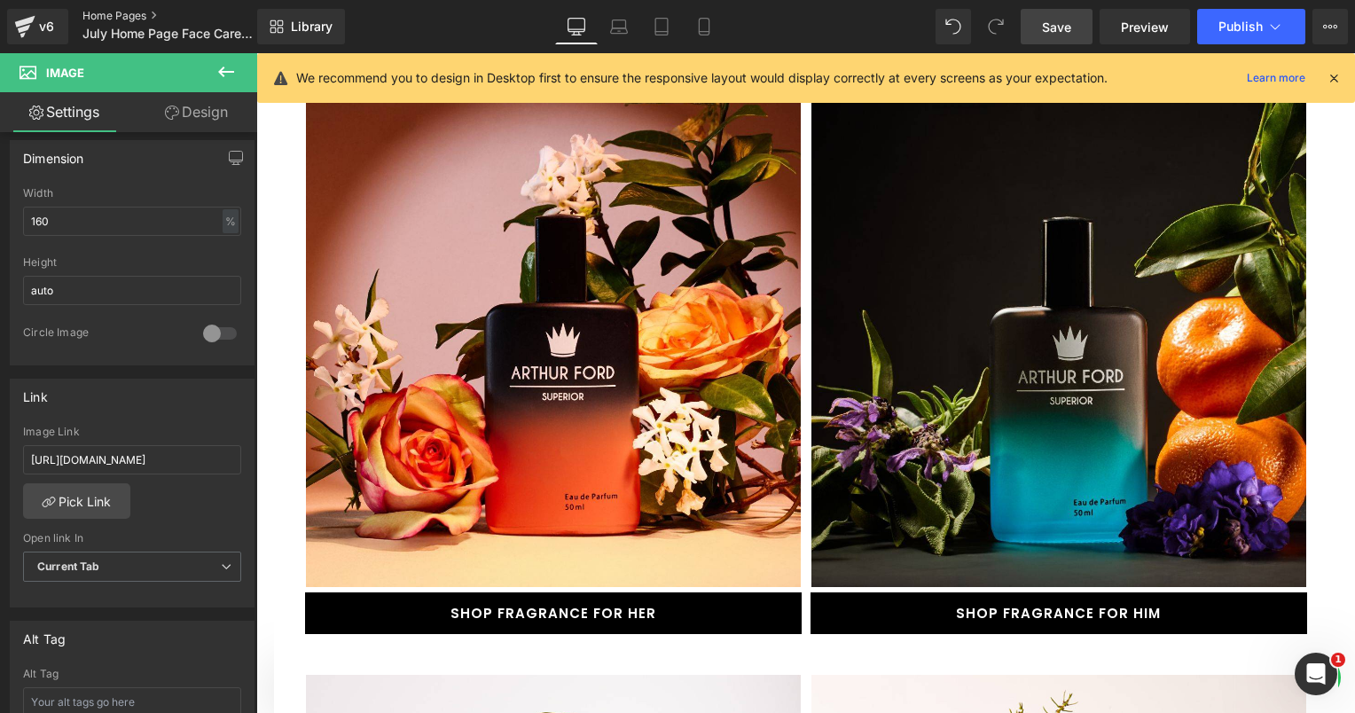
click at [121, 13] on link "Home Pages" at bounding box center [184, 16] width 204 height 14
